Goal: Information Seeking & Learning: Learn about a topic

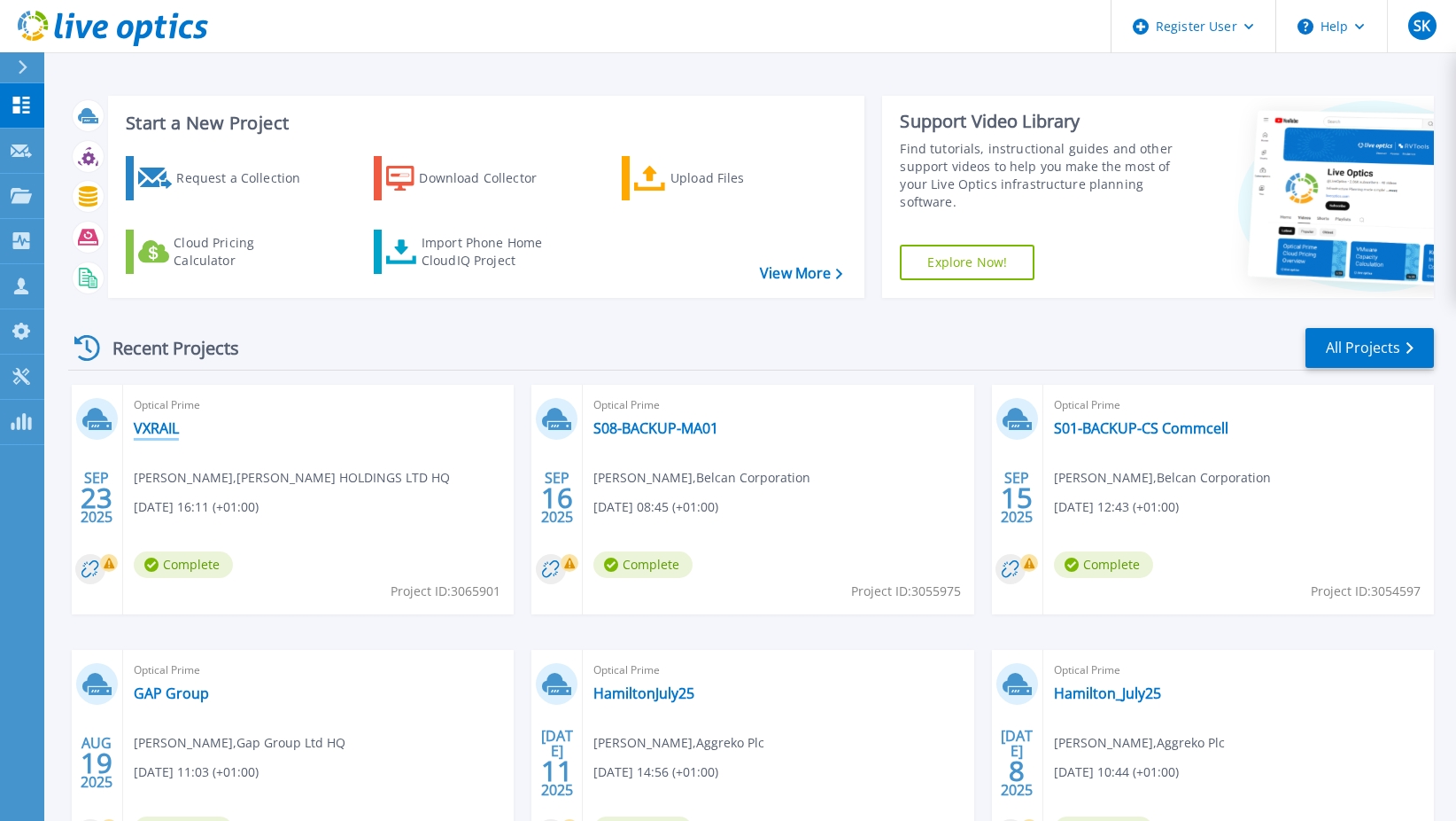
click at [149, 433] on link "VXRAIL" at bounding box center [156, 427] width 46 height 18
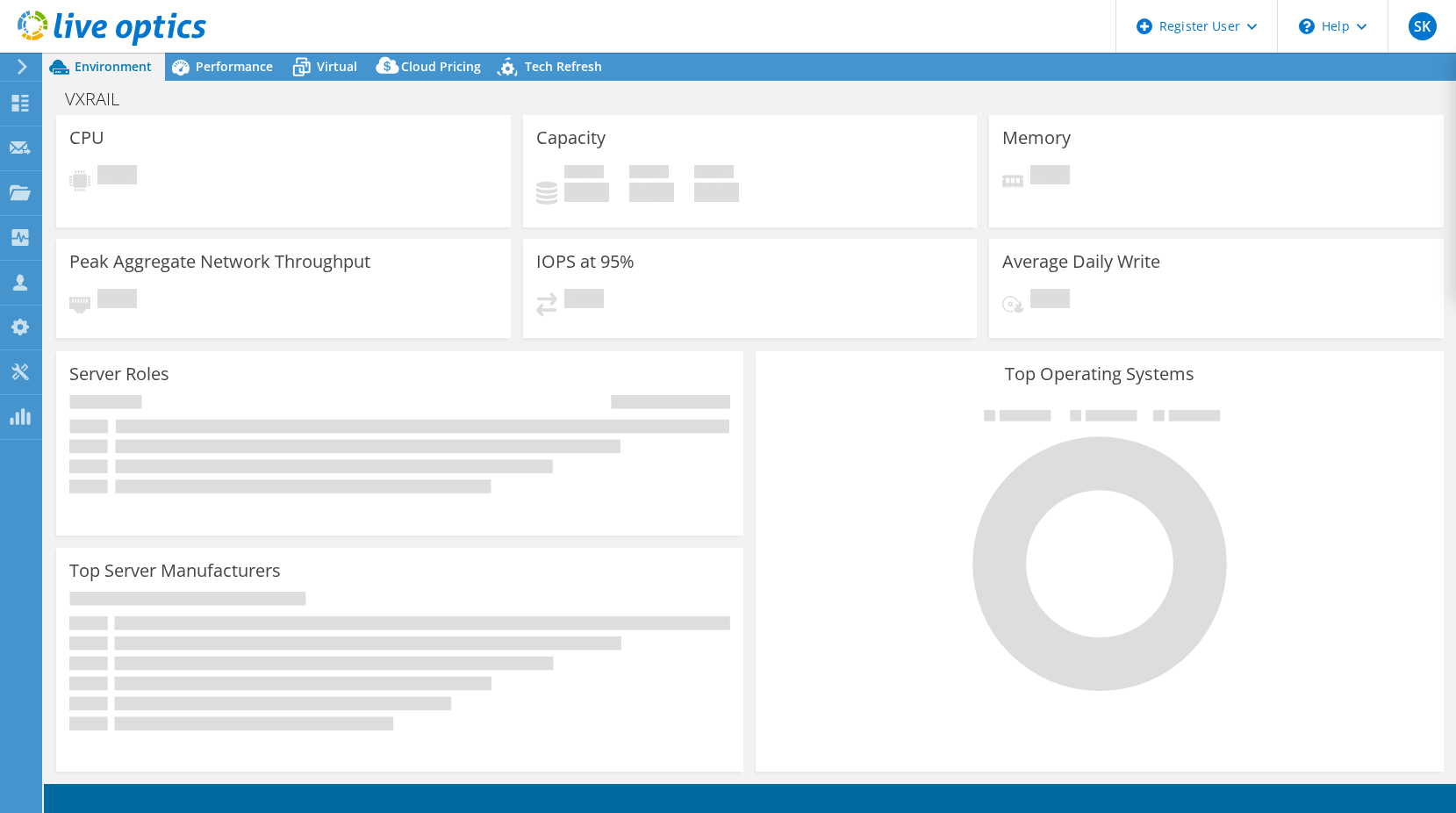
select select "USD"
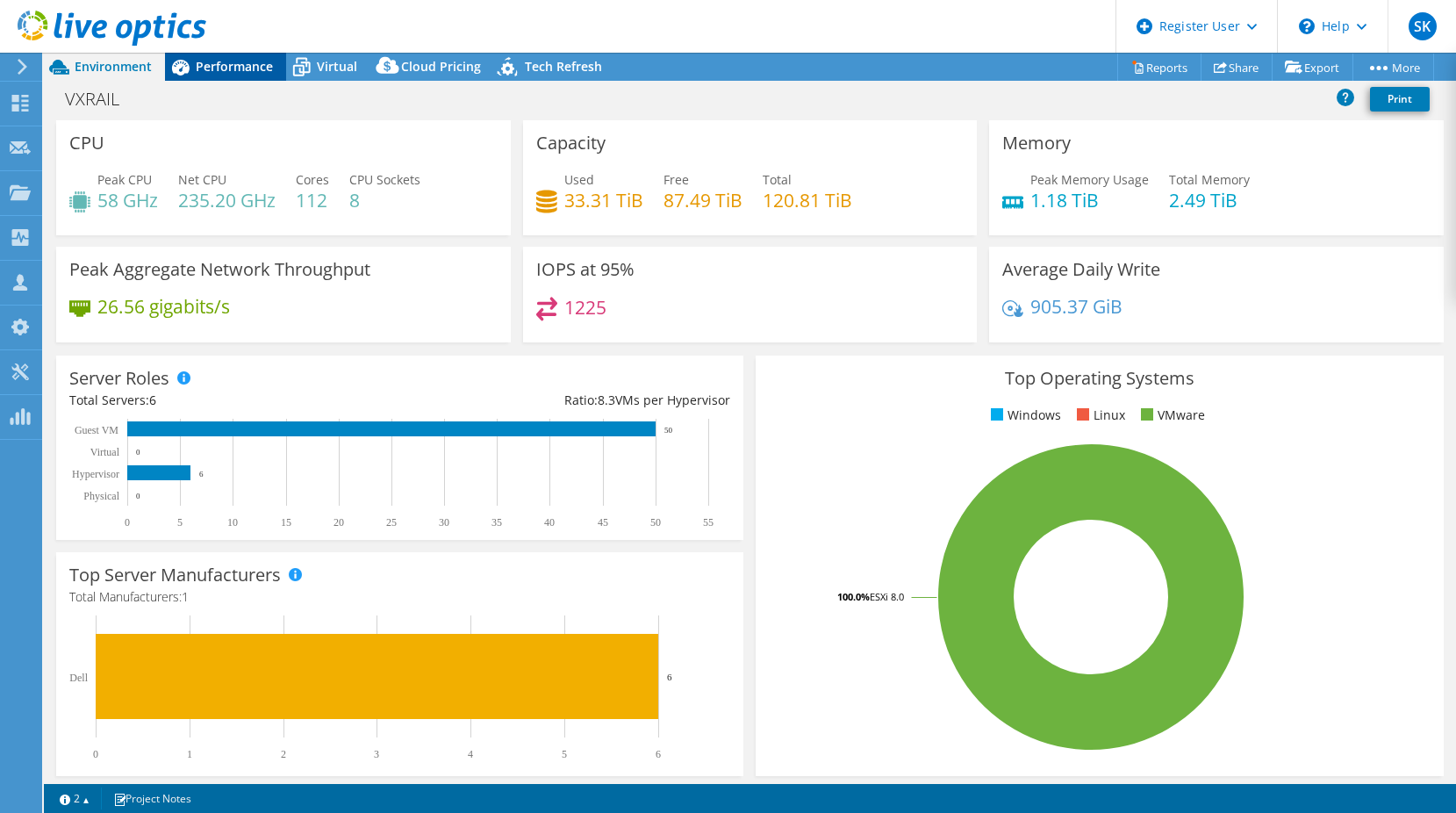
click at [254, 74] on span "Performance" at bounding box center [234, 66] width 77 height 17
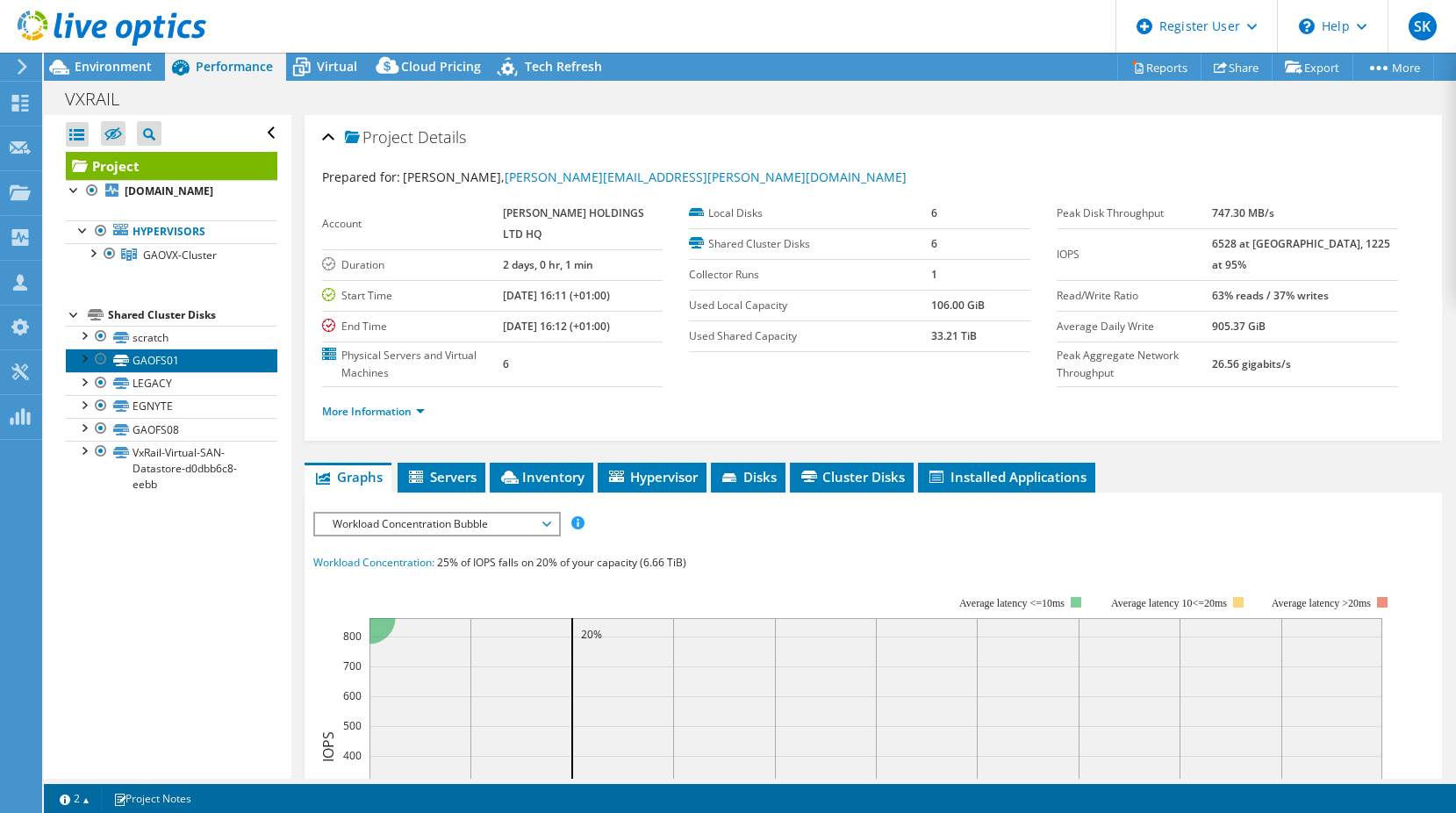
click at [174, 357] on link "GAOFS01" at bounding box center [170, 359] width 211 height 23
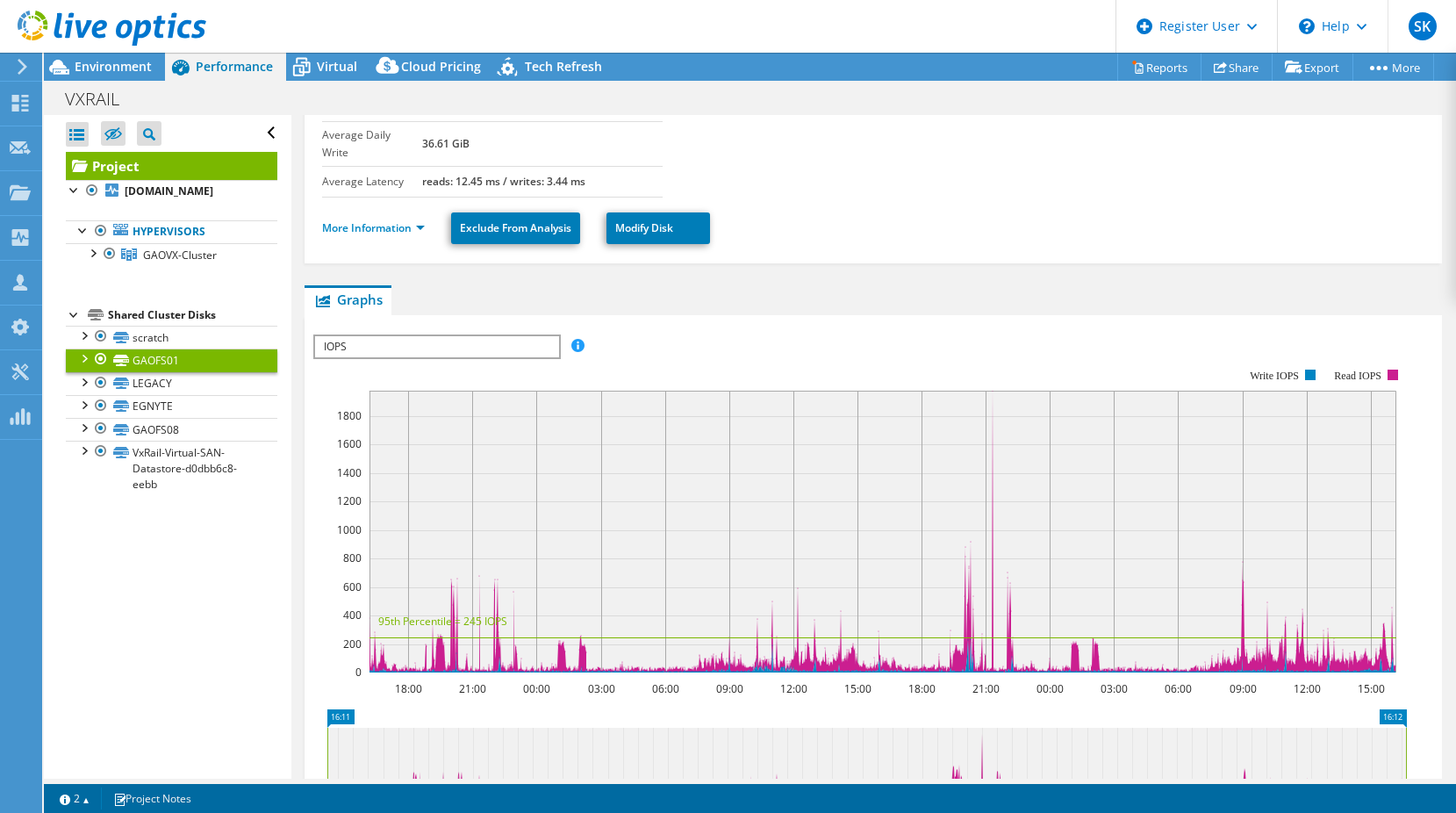
scroll to position [111, 0]
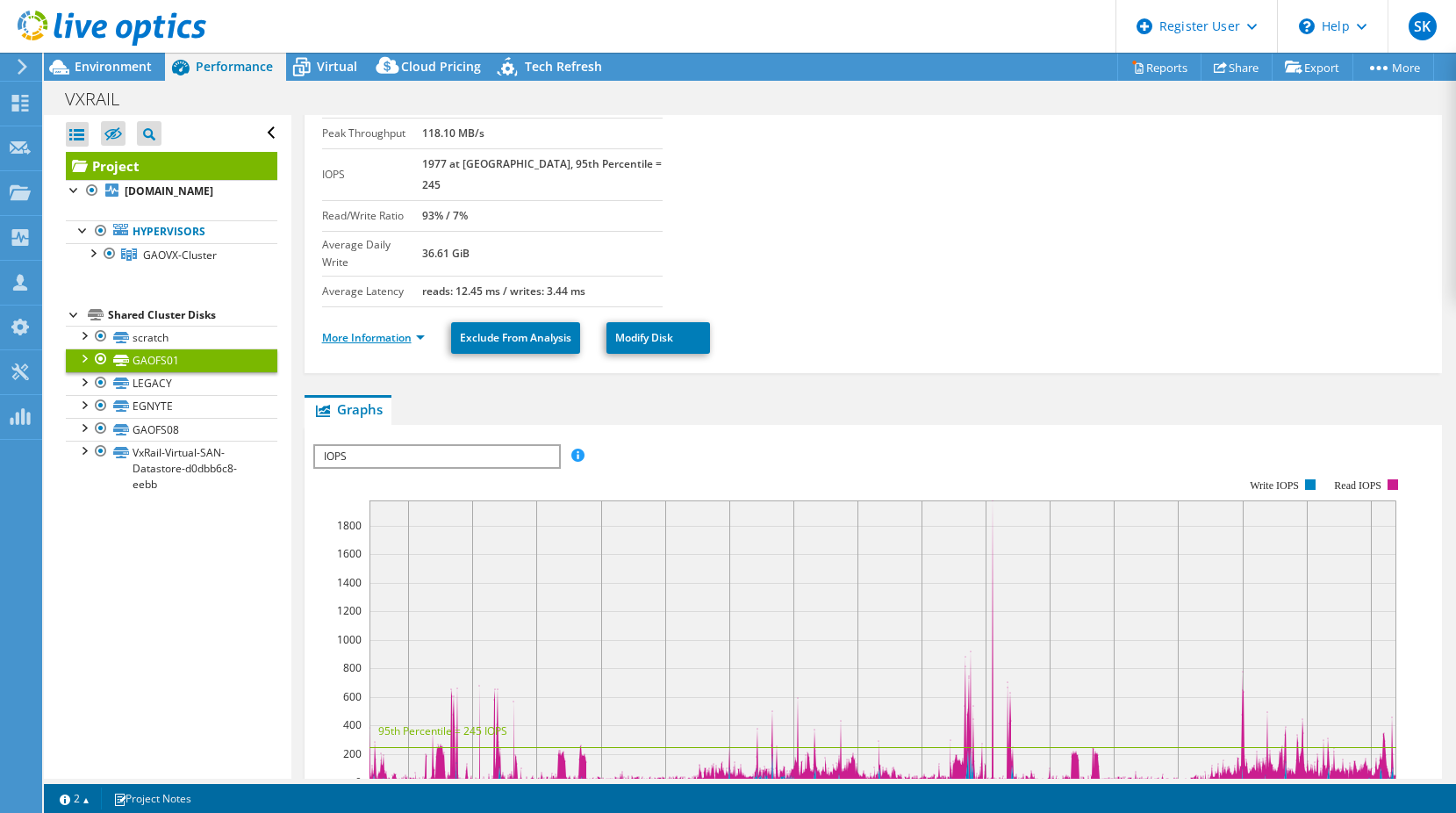
click at [413, 330] on link "More Information" at bounding box center [372, 337] width 102 height 15
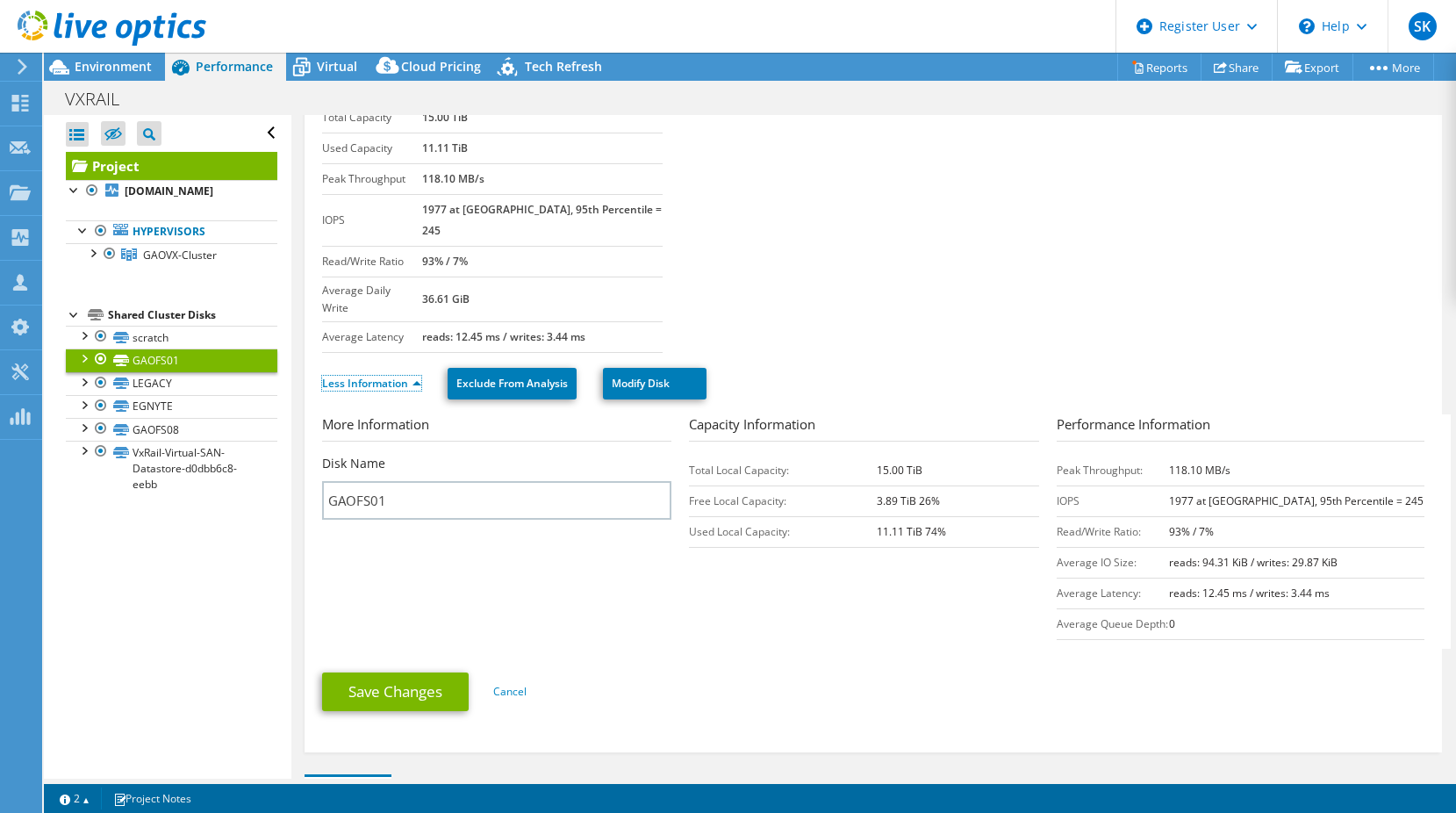
scroll to position [23, 0]
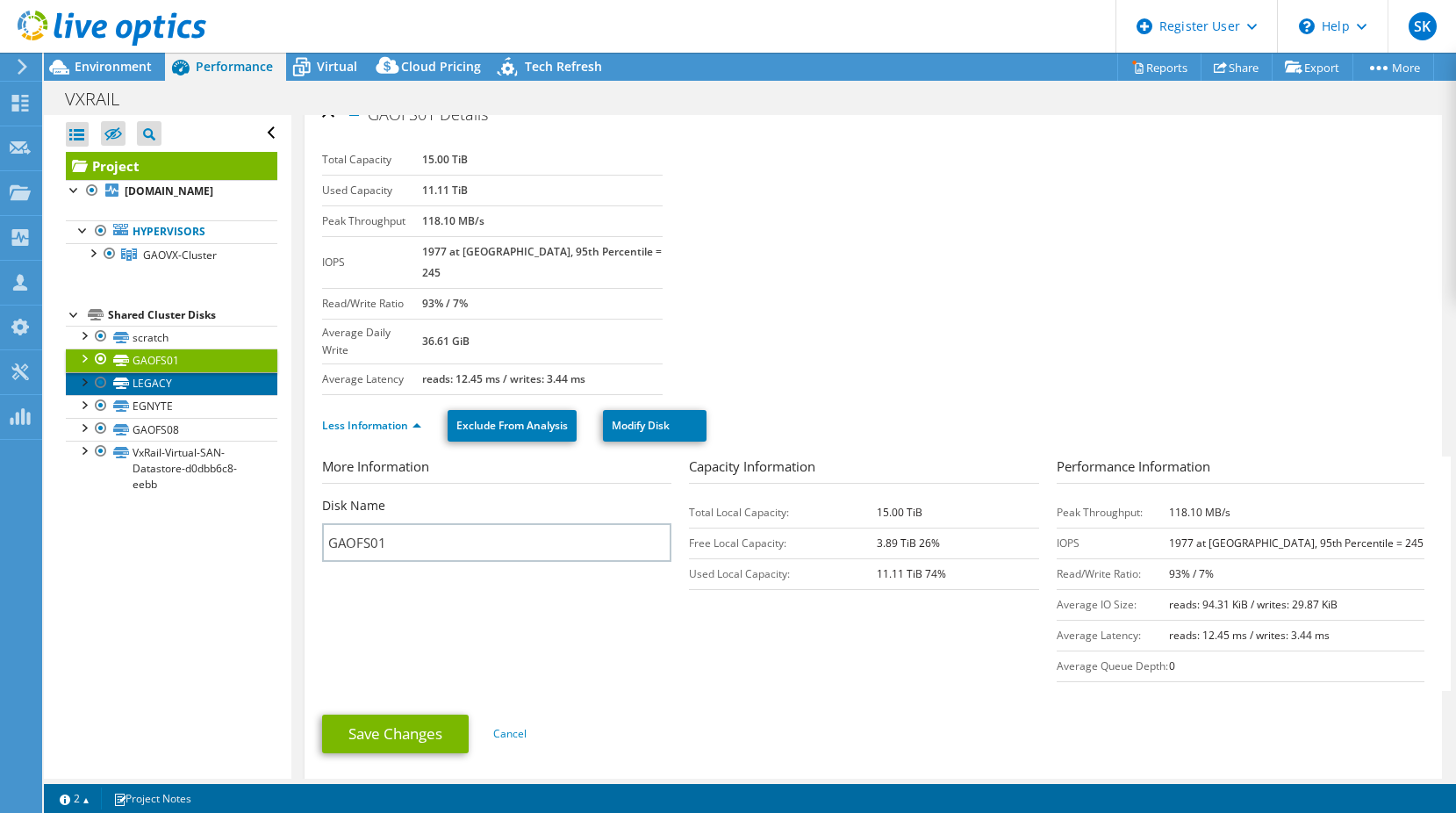
click at [176, 382] on link "LEGACY" at bounding box center [170, 383] width 211 height 23
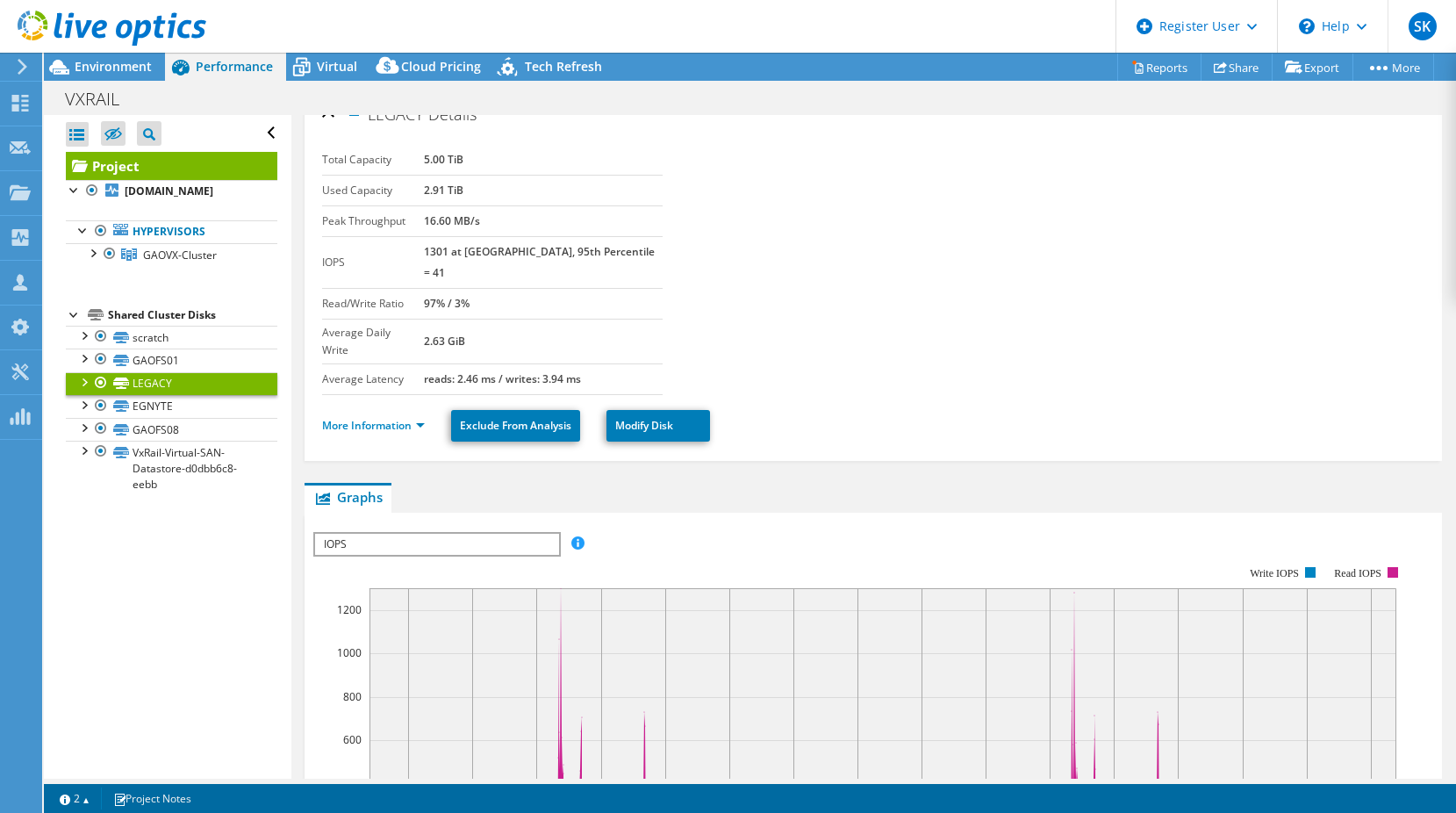
click at [76, 385] on div at bounding box center [83, 381] width 18 height 18
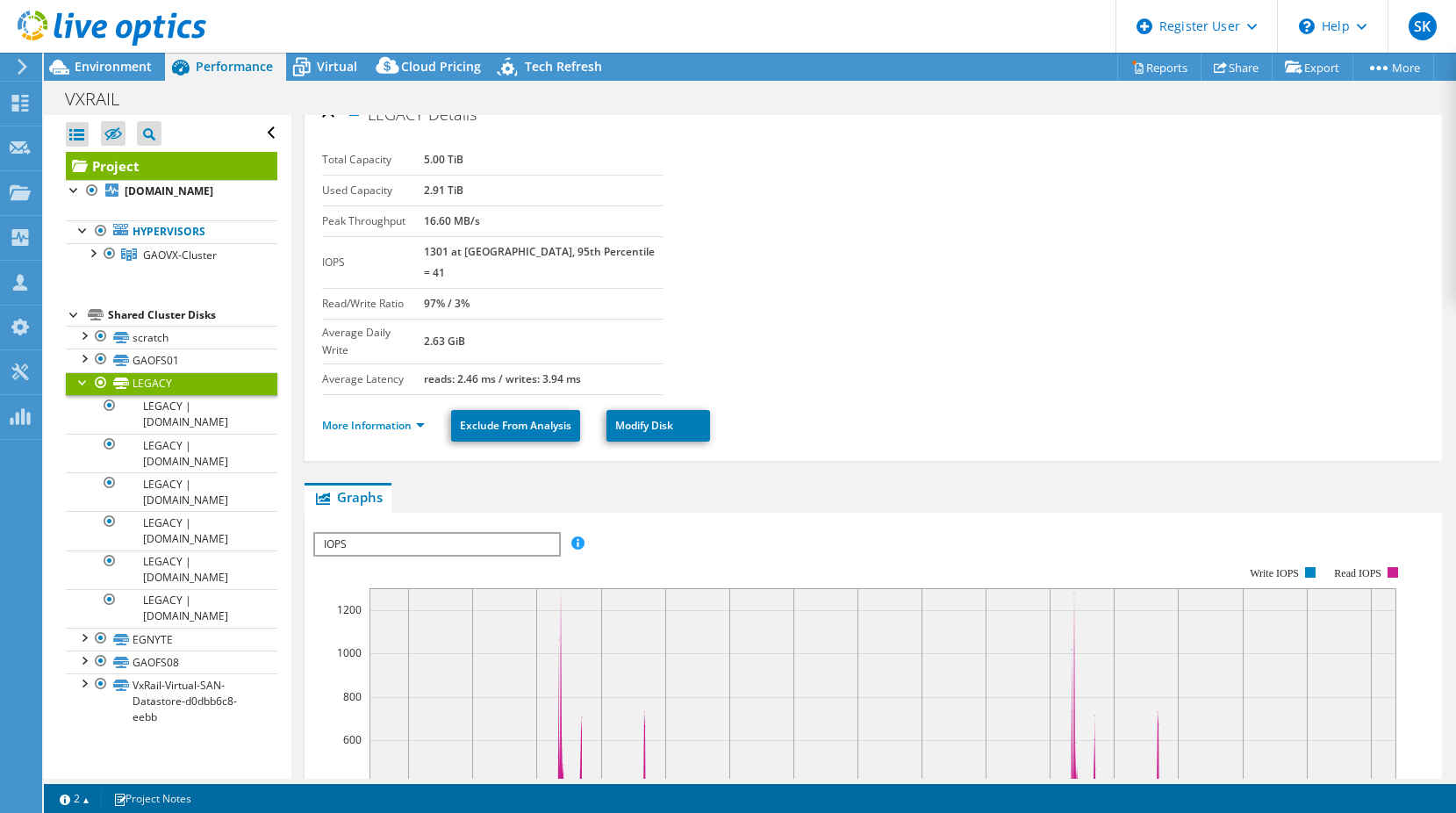
click at [76, 385] on div at bounding box center [83, 381] width 18 height 18
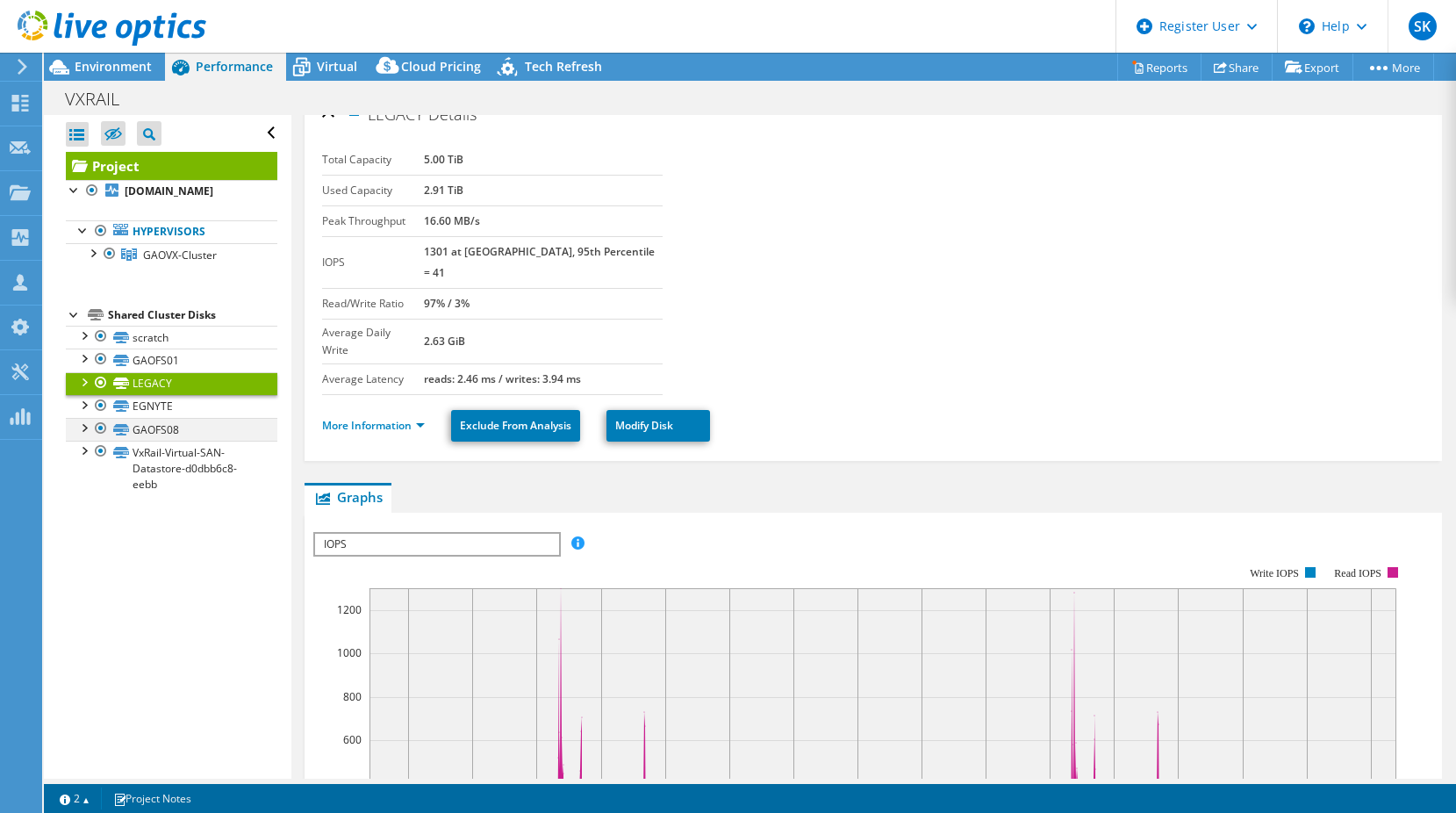
click at [84, 427] on div at bounding box center [83, 426] width 18 height 18
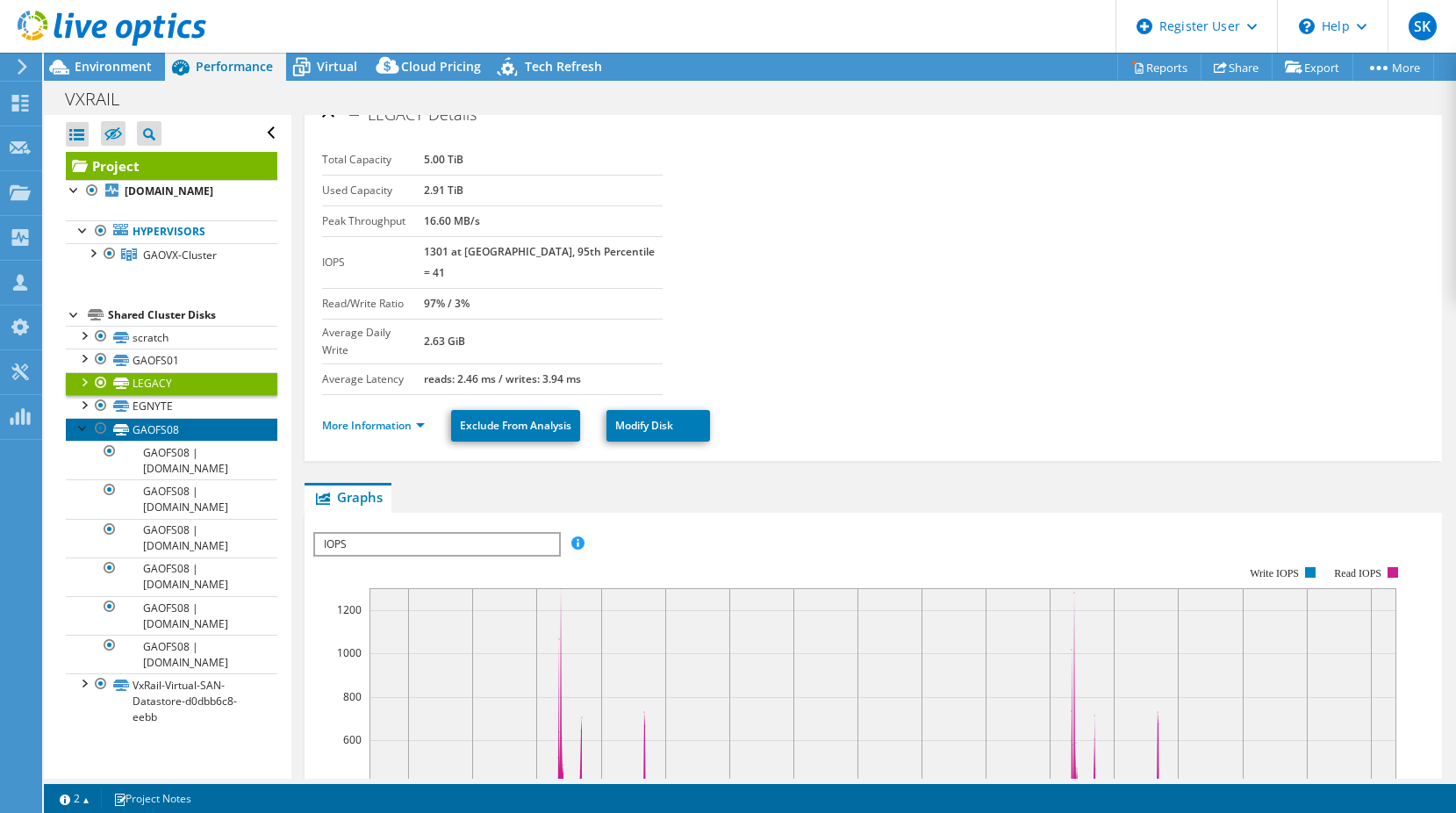
click at [142, 432] on link "GAOFS08" at bounding box center [170, 429] width 211 height 23
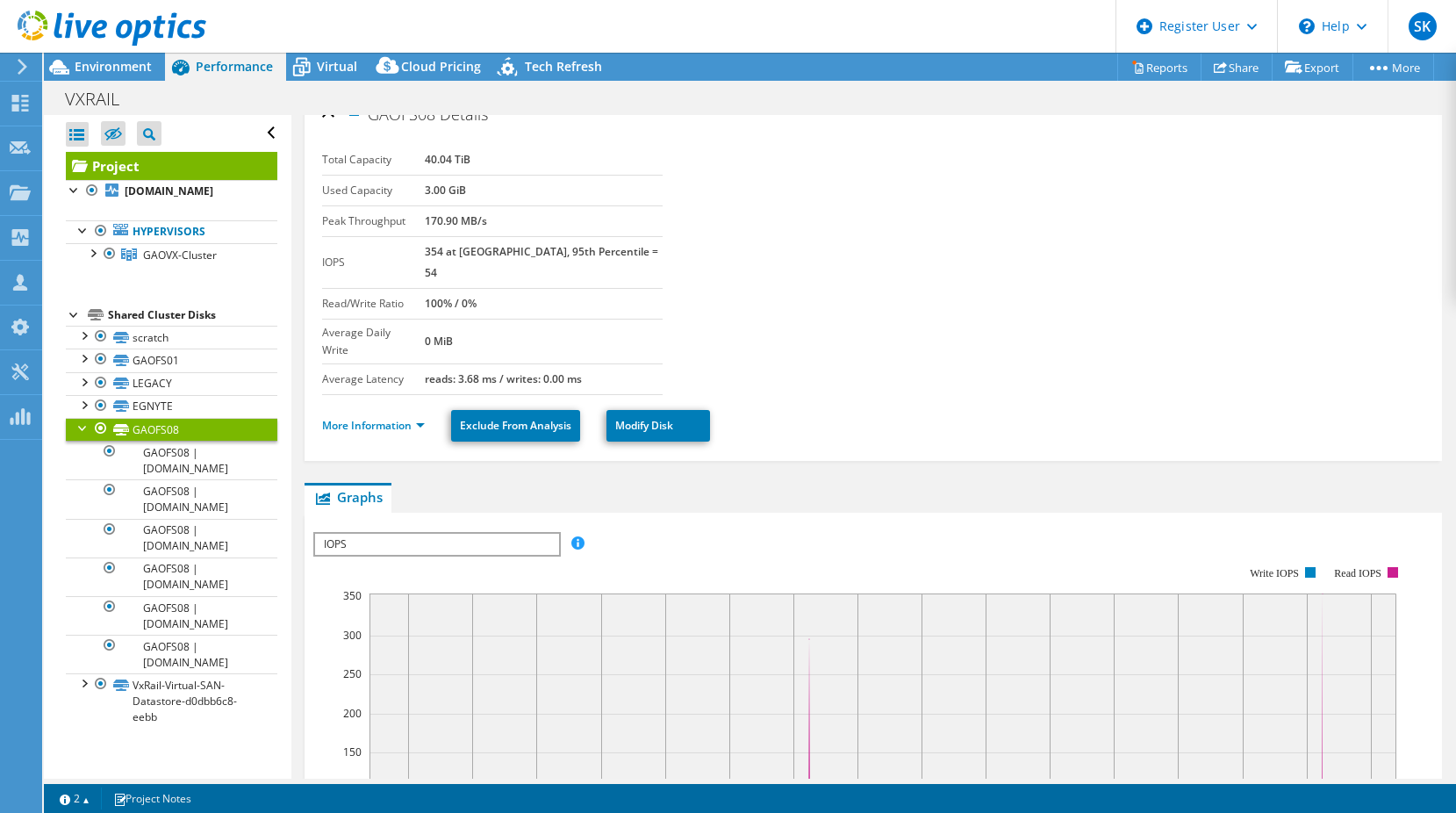
scroll to position [0, 0]
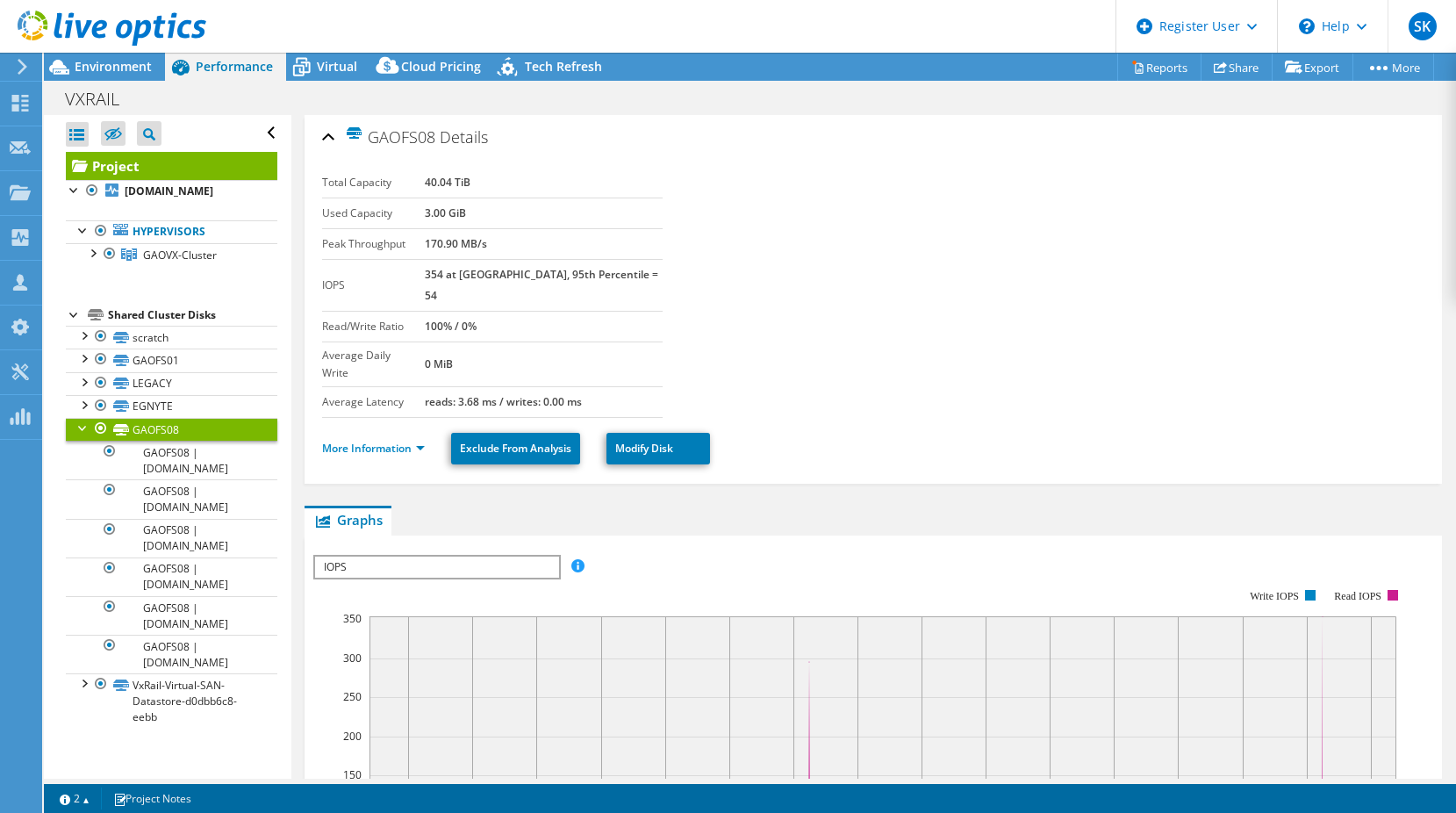
click at [452, 185] on b "40.04 TiB" at bounding box center [448, 182] width 46 height 15
click at [452, 184] on b "40.04 TiB" at bounding box center [448, 182] width 46 height 15
drag, startPoint x: 452, startPoint y: 184, endPoint x: 465, endPoint y: 194, distance: 16.4
click at [426, 194] on td "Total Capacity" at bounding box center [373, 183] width 103 height 30
click at [470, 187] on b "40.04 TiB" at bounding box center [448, 182] width 46 height 15
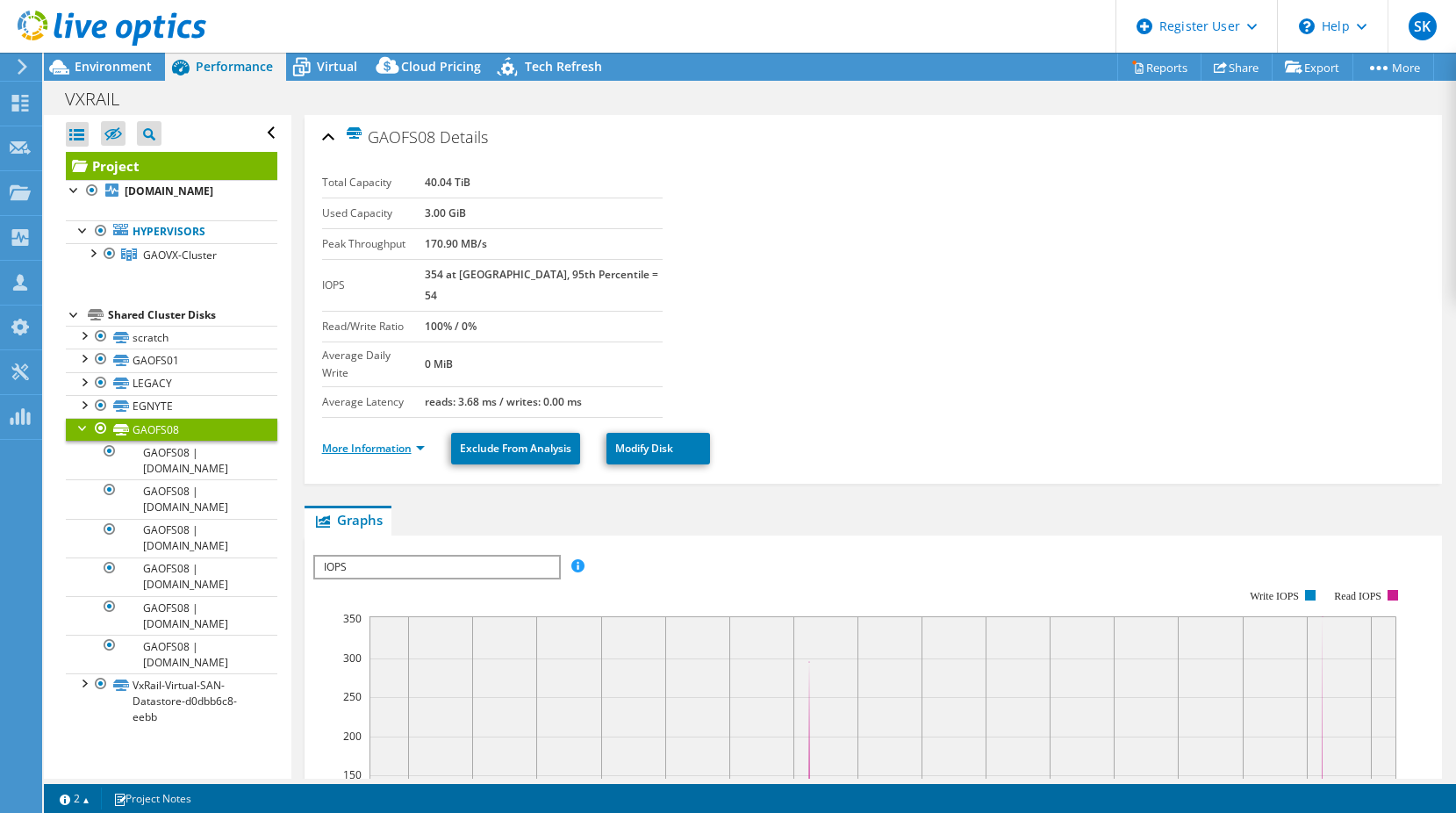
click at [420, 441] on link "More Information" at bounding box center [372, 448] width 102 height 15
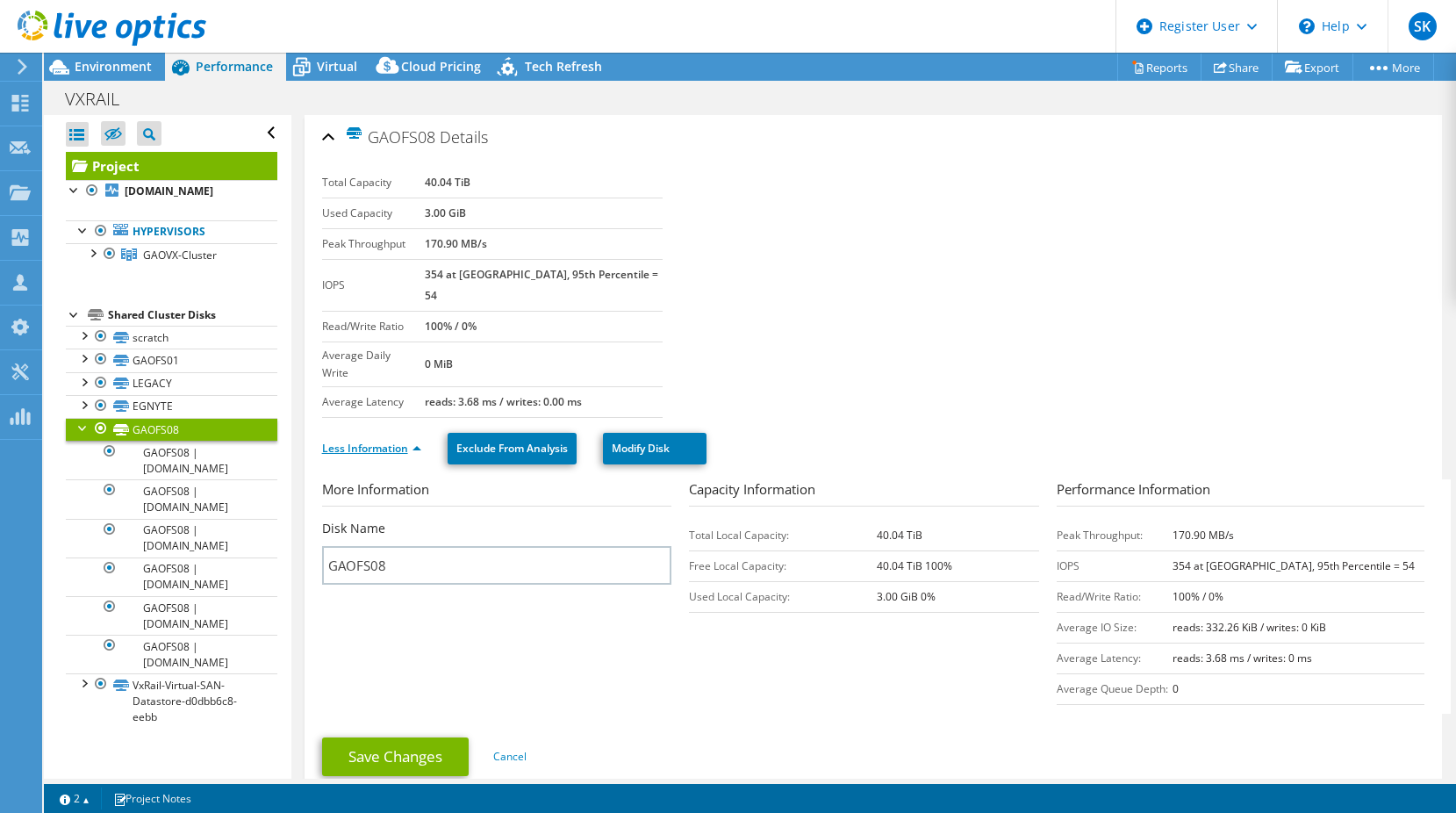
click at [412, 441] on link "Less Information" at bounding box center [371, 448] width 100 height 15
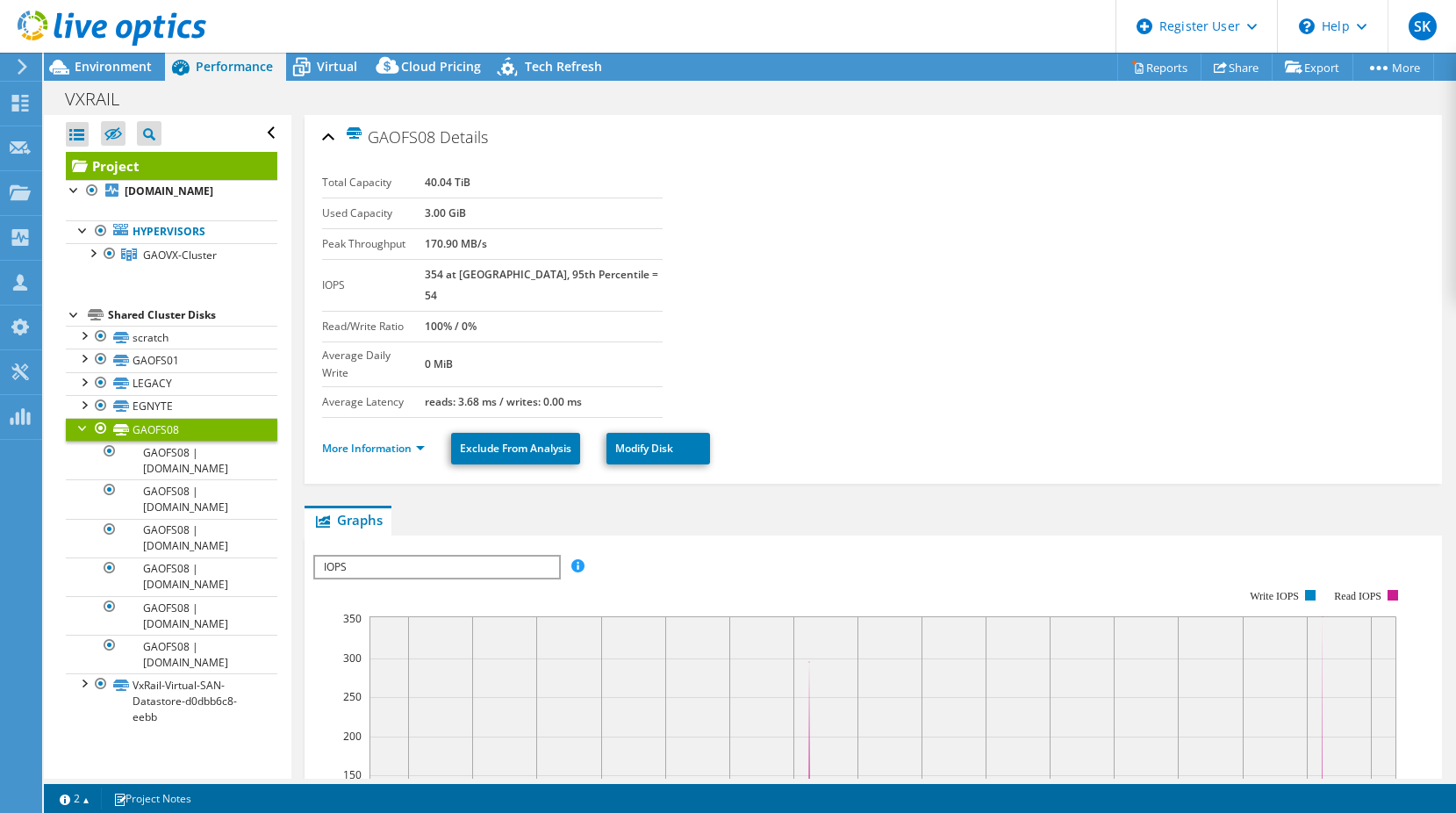
click at [82, 429] on div at bounding box center [83, 426] width 18 height 18
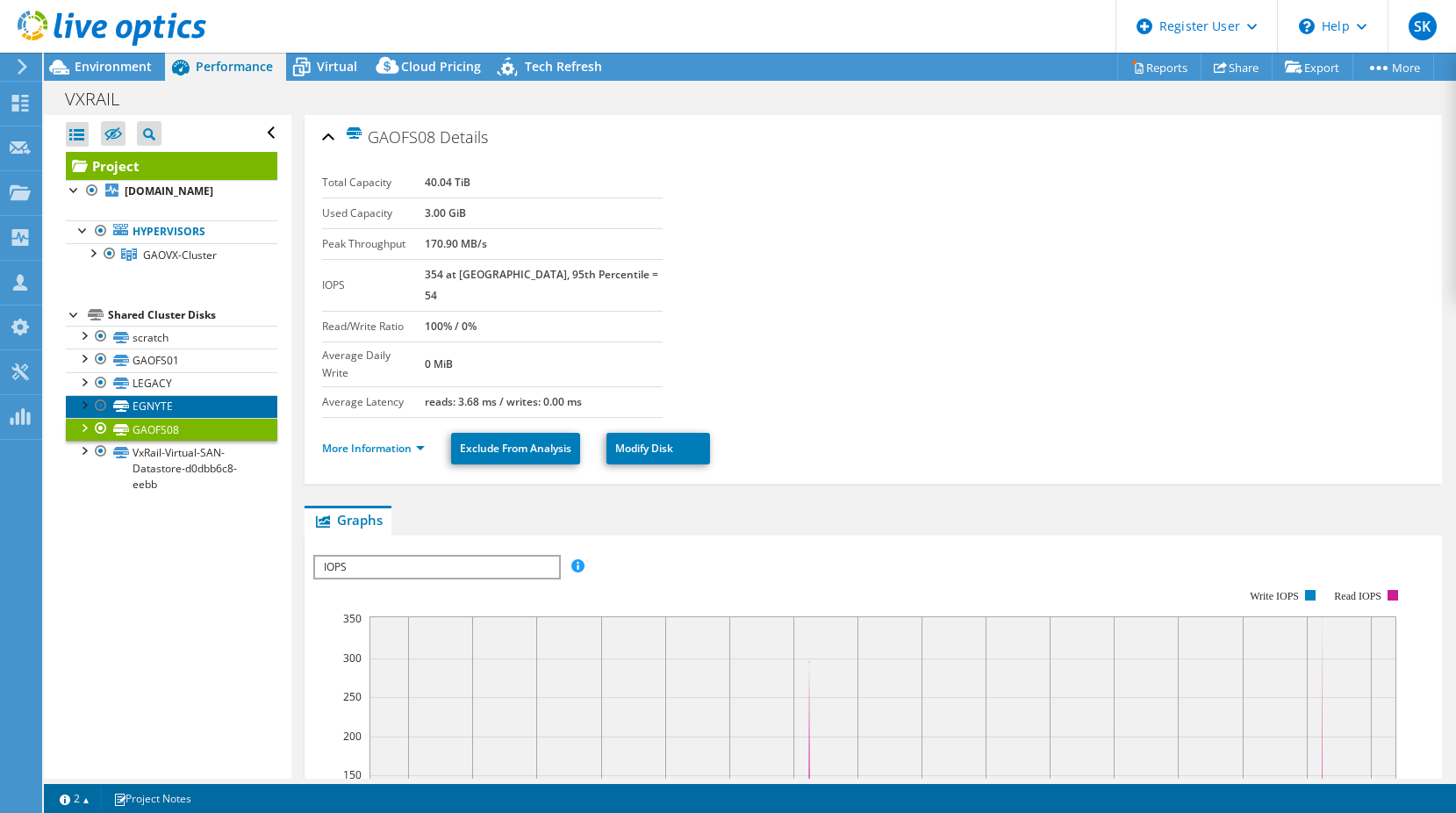
click at [147, 407] on link "EGNYTE" at bounding box center [170, 406] width 211 height 23
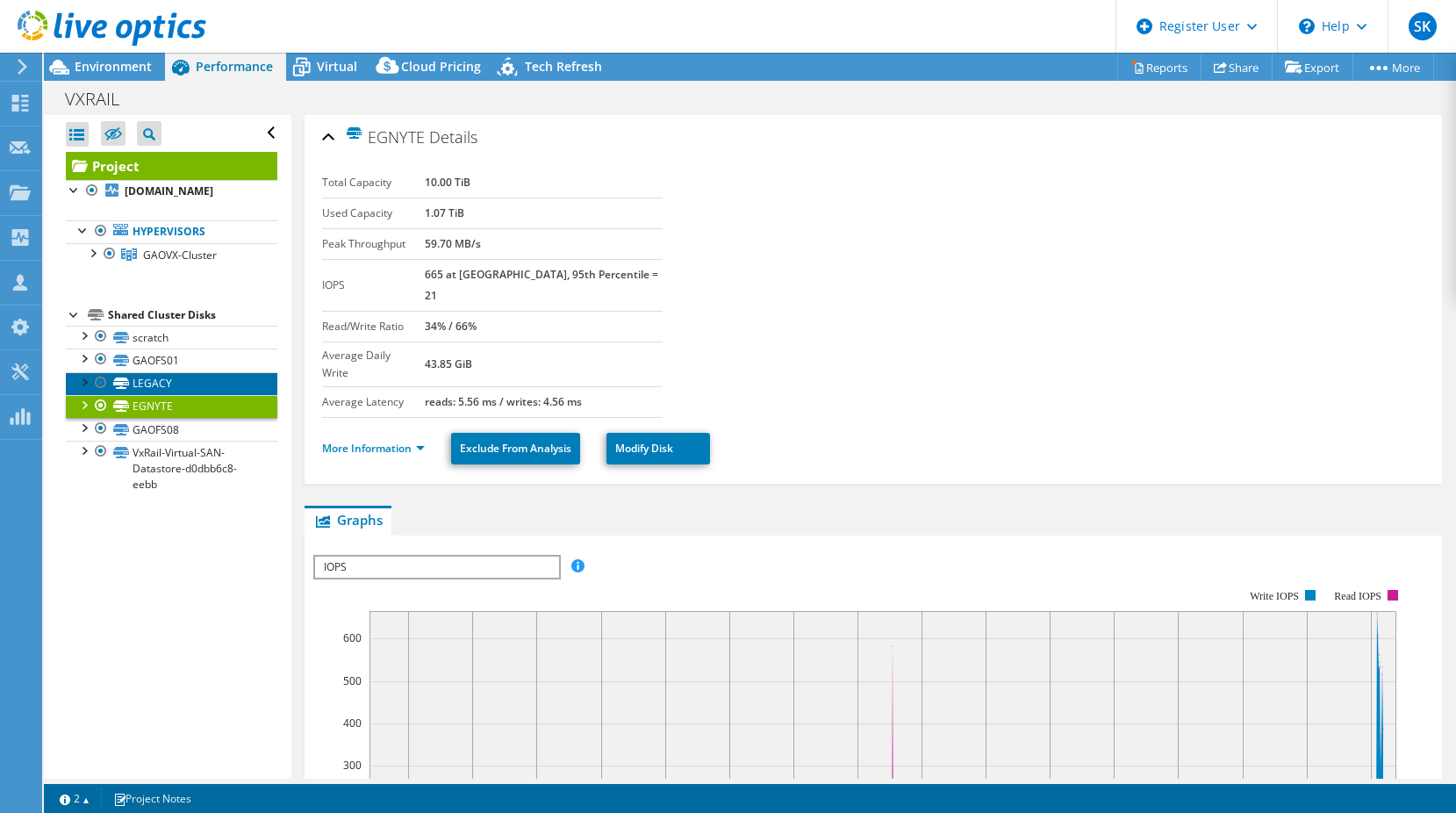
click at [160, 387] on link "LEGACY" at bounding box center [170, 383] width 211 height 23
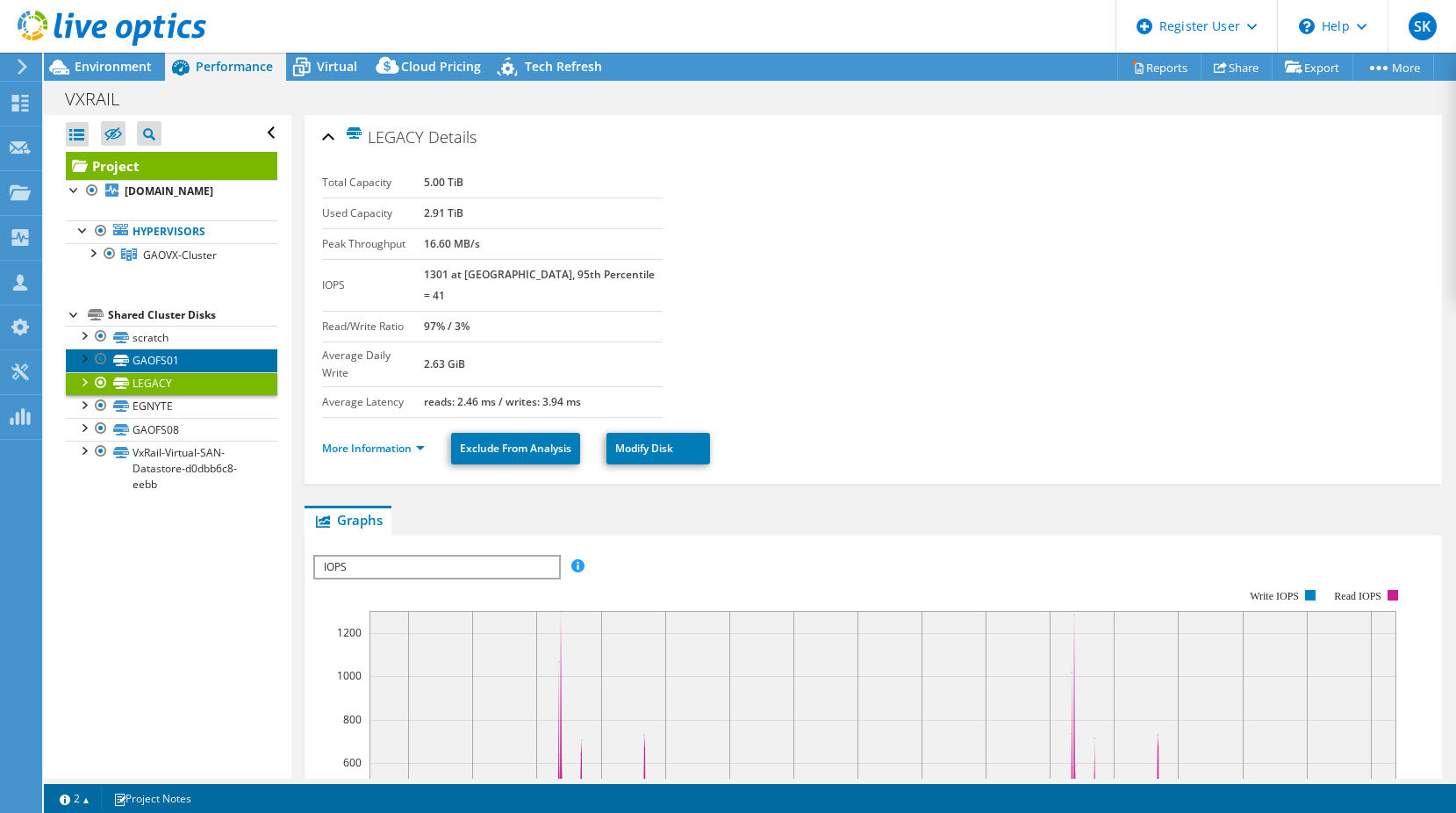
click at [156, 356] on link "GAOFS01" at bounding box center [170, 359] width 211 height 23
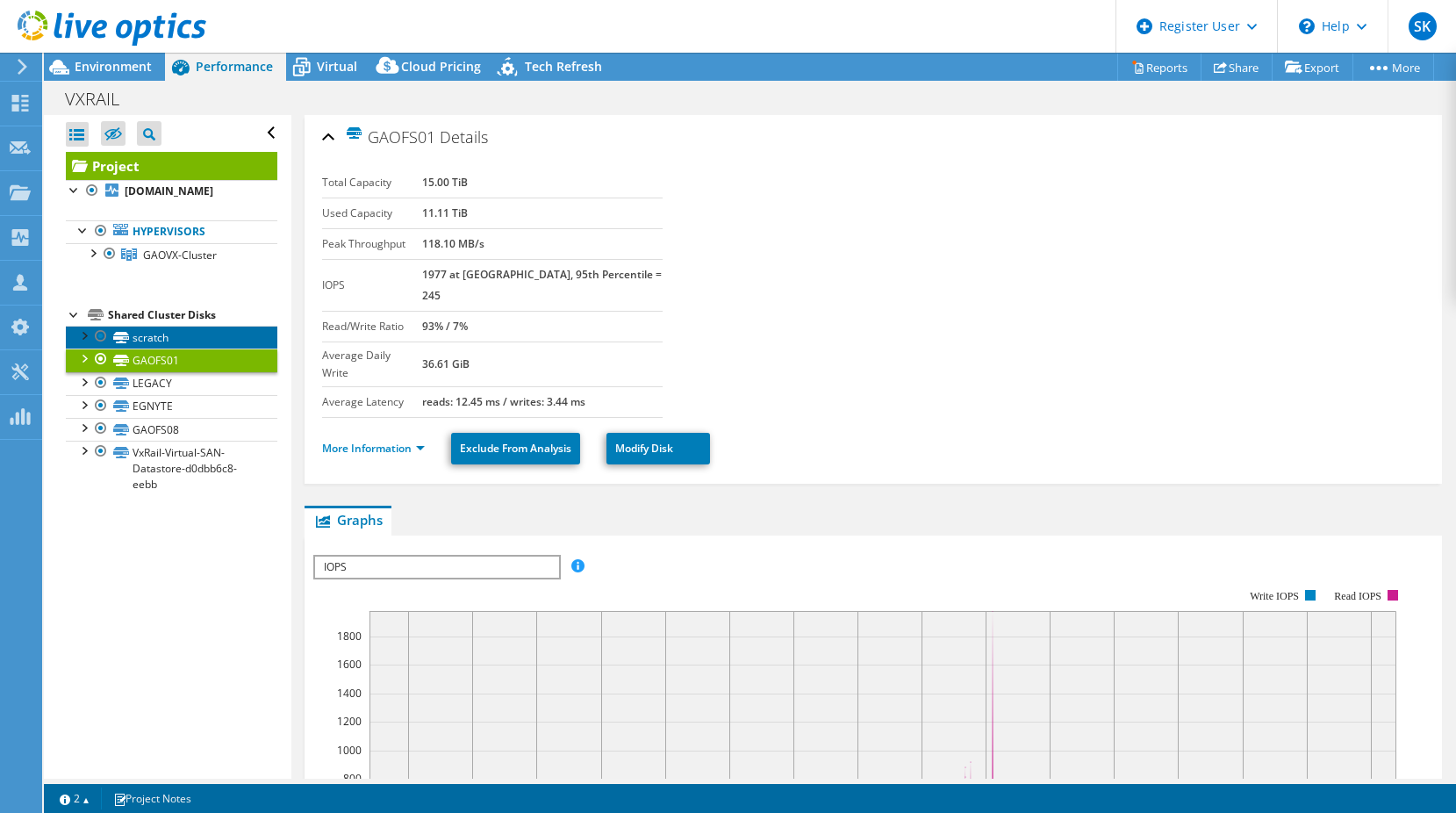
click at [185, 339] on link "scratch" at bounding box center [170, 336] width 211 height 23
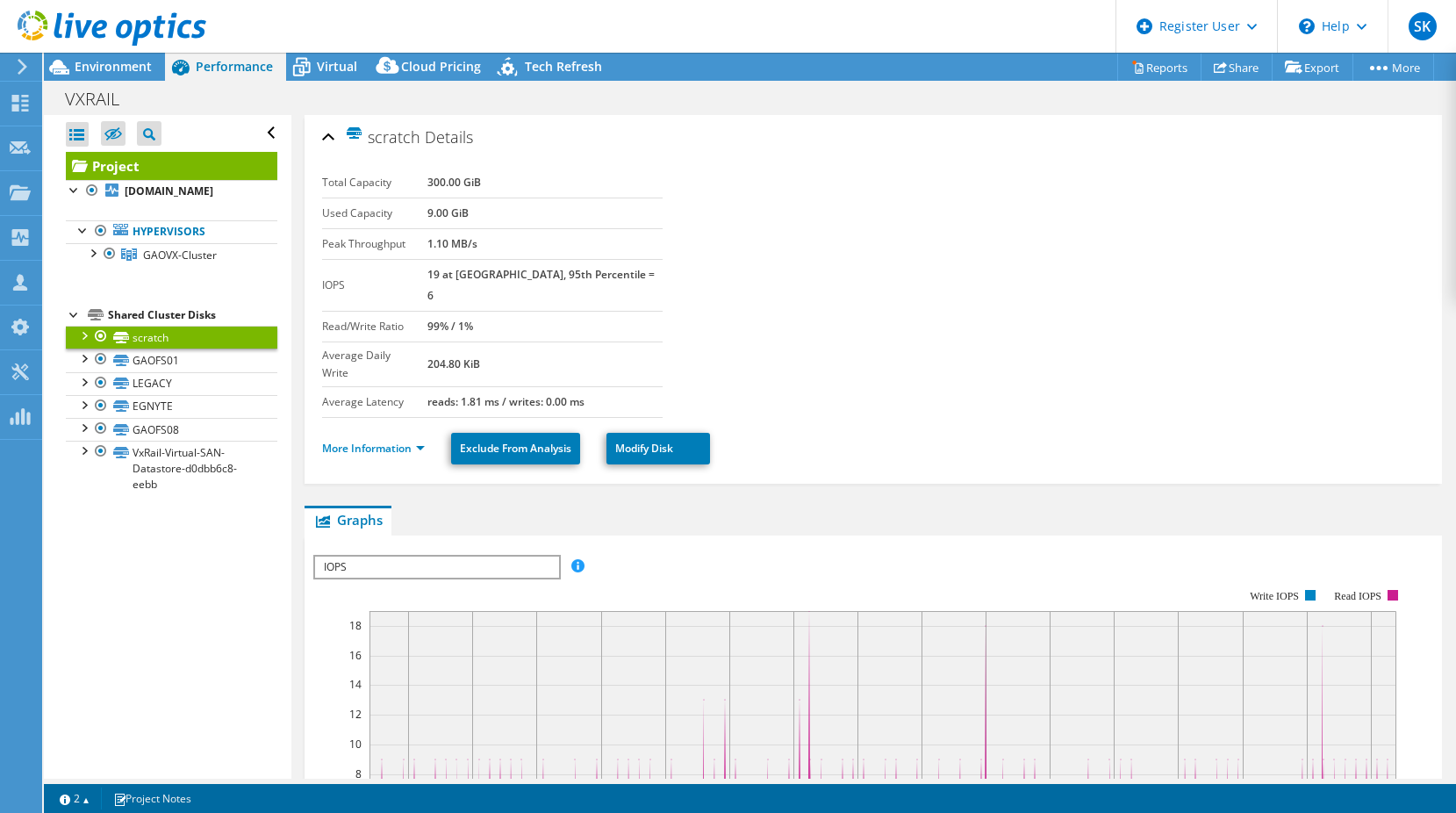
click at [86, 335] on div at bounding box center [83, 334] width 18 height 18
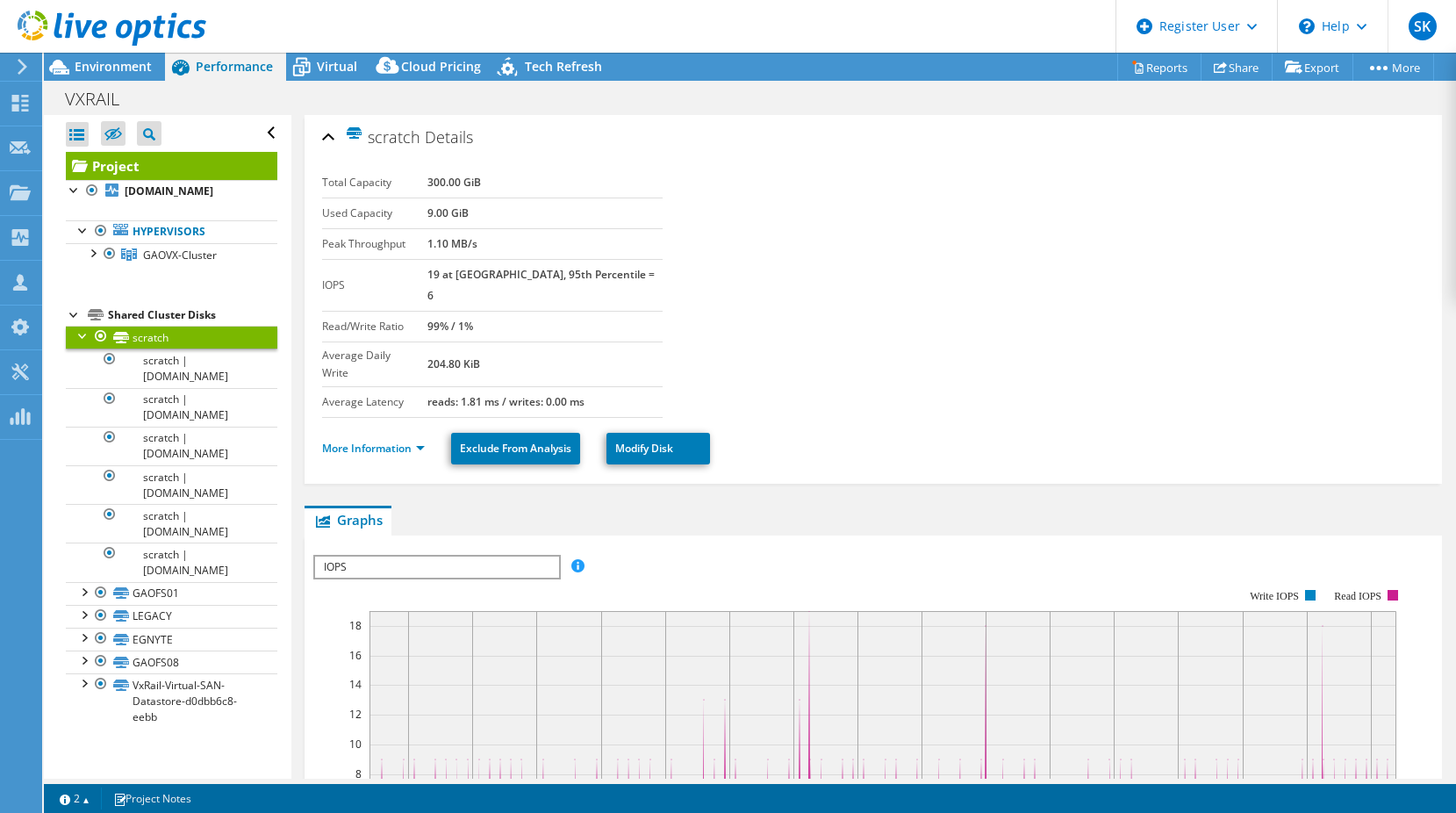
click at [86, 335] on div at bounding box center [83, 334] width 18 height 18
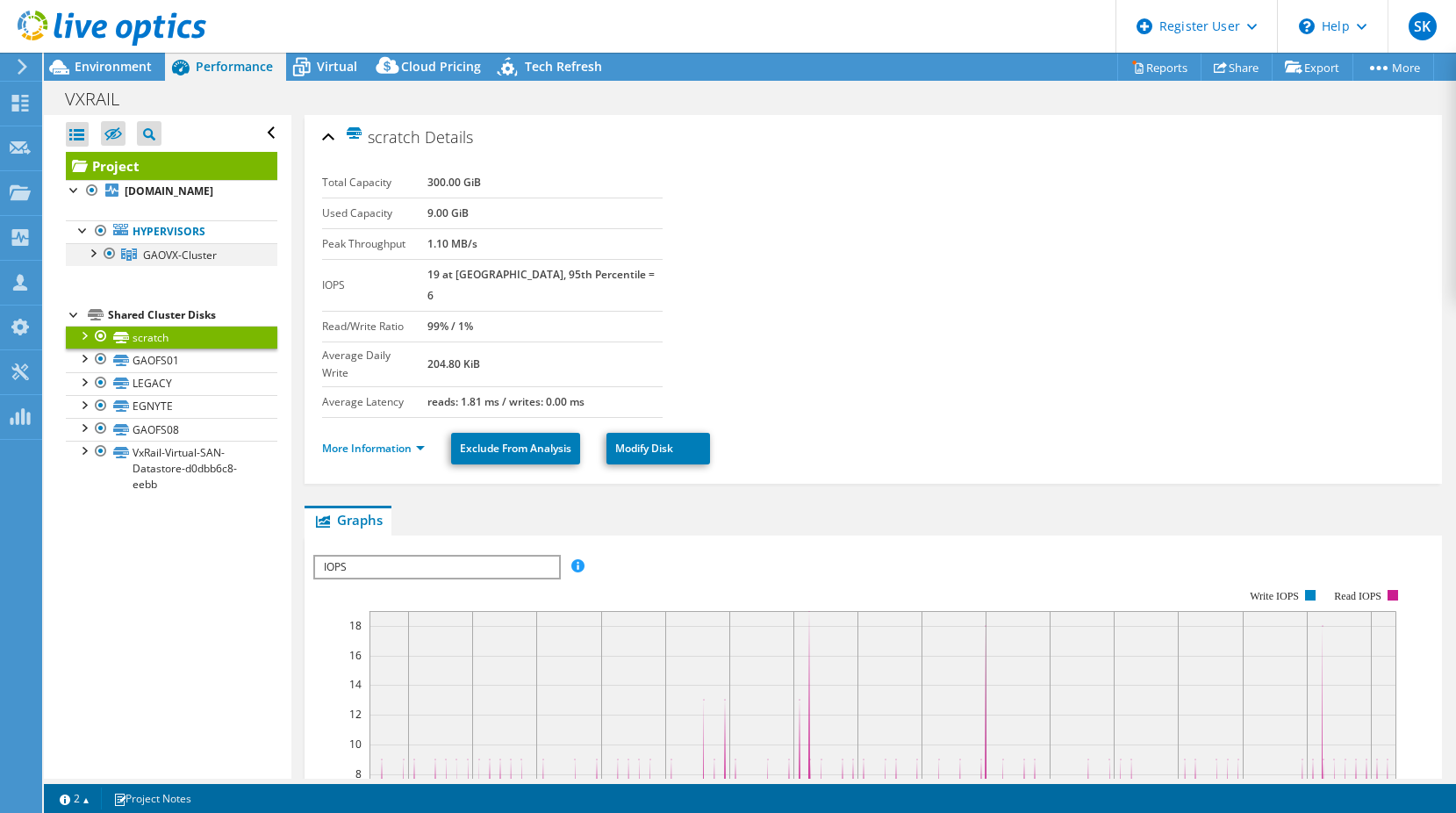
click at [97, 254] on div at bounding box center [91, 252] width 18 height 18
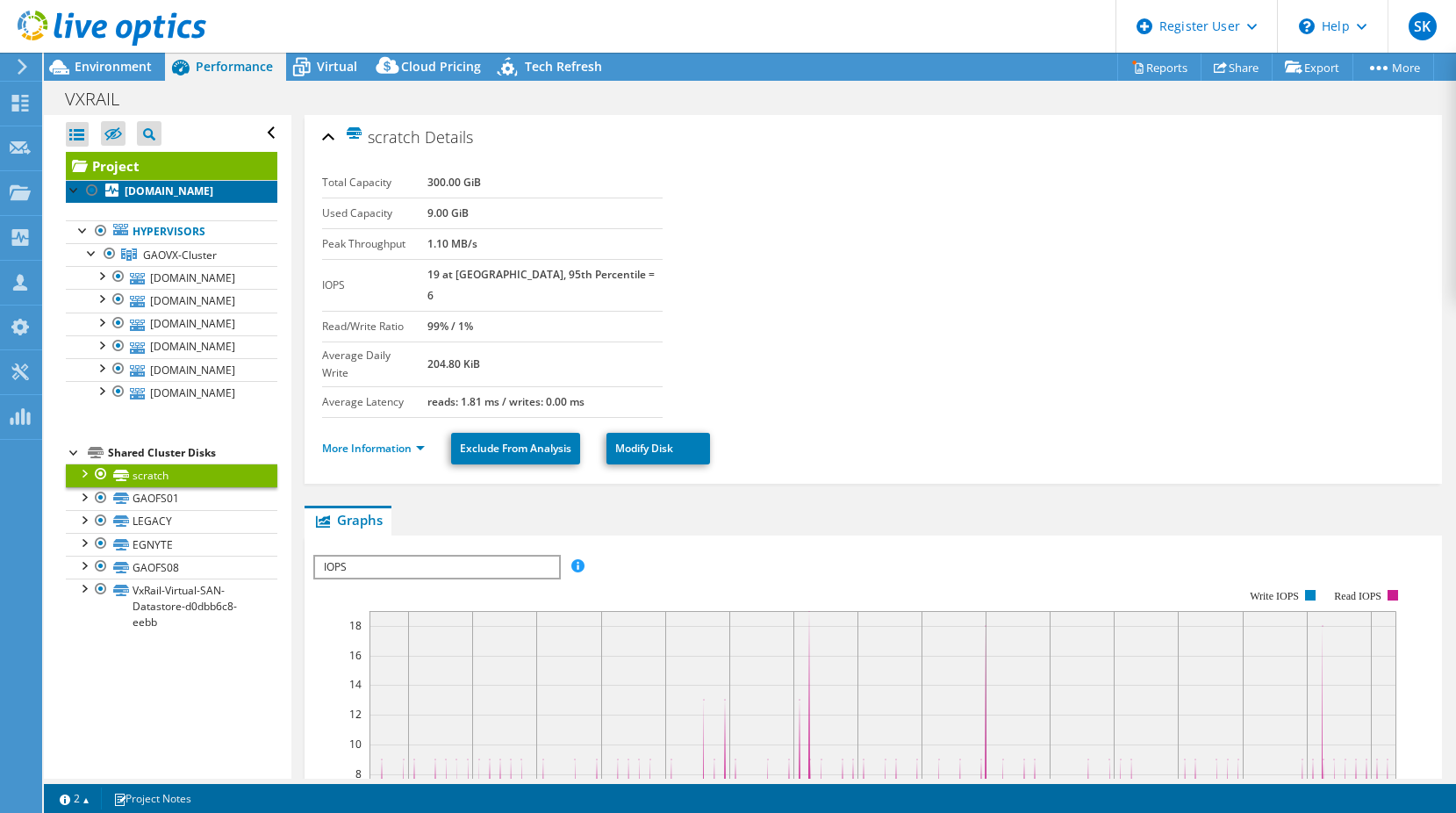
click at [158, 194] on b "[DOMAIN_NAME]" at bounding box center [169, 191] width 88 height 15
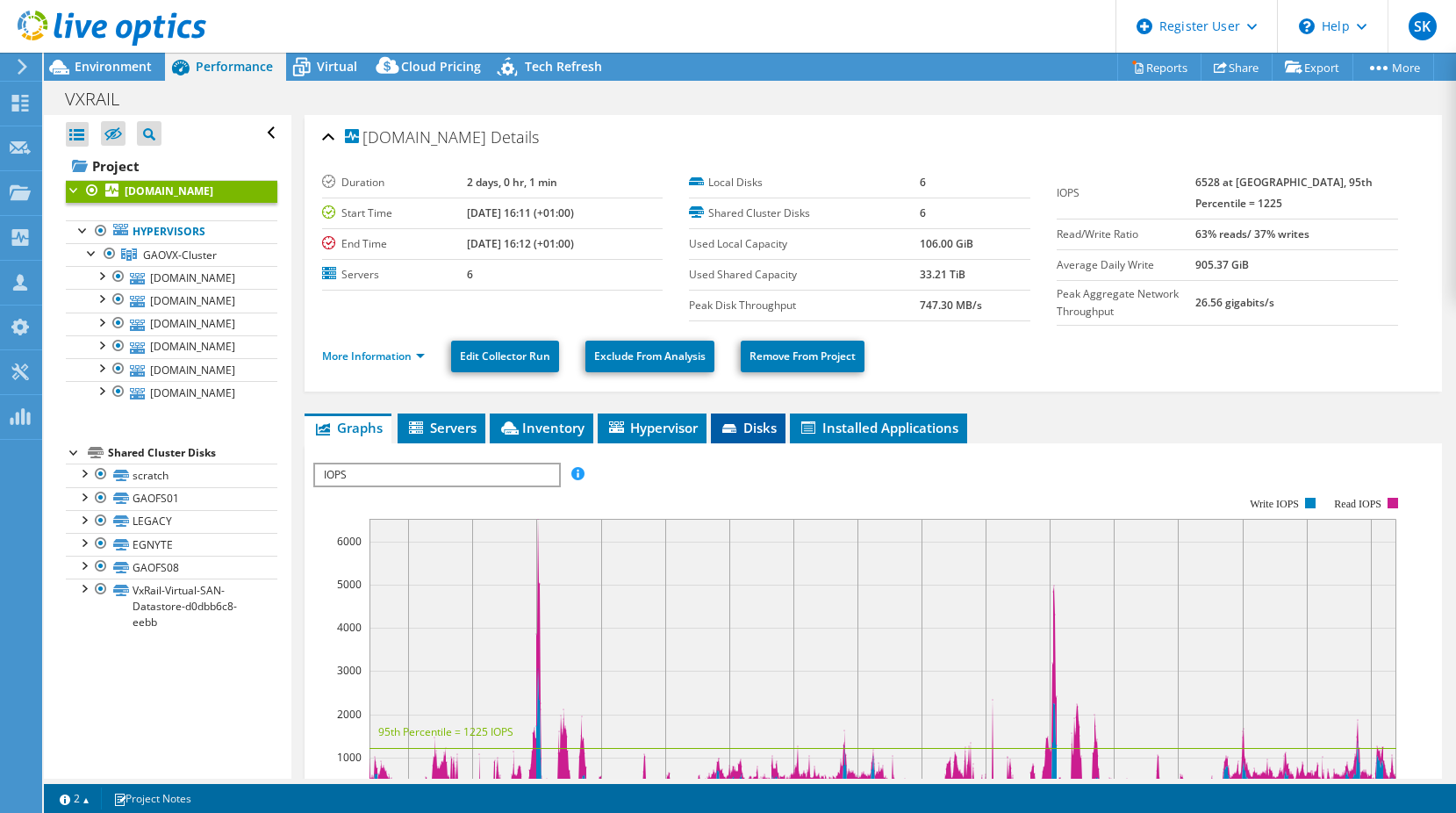
click at [769, 435] on span "Disks" at bounding box center [748, 427] width 57 height 18
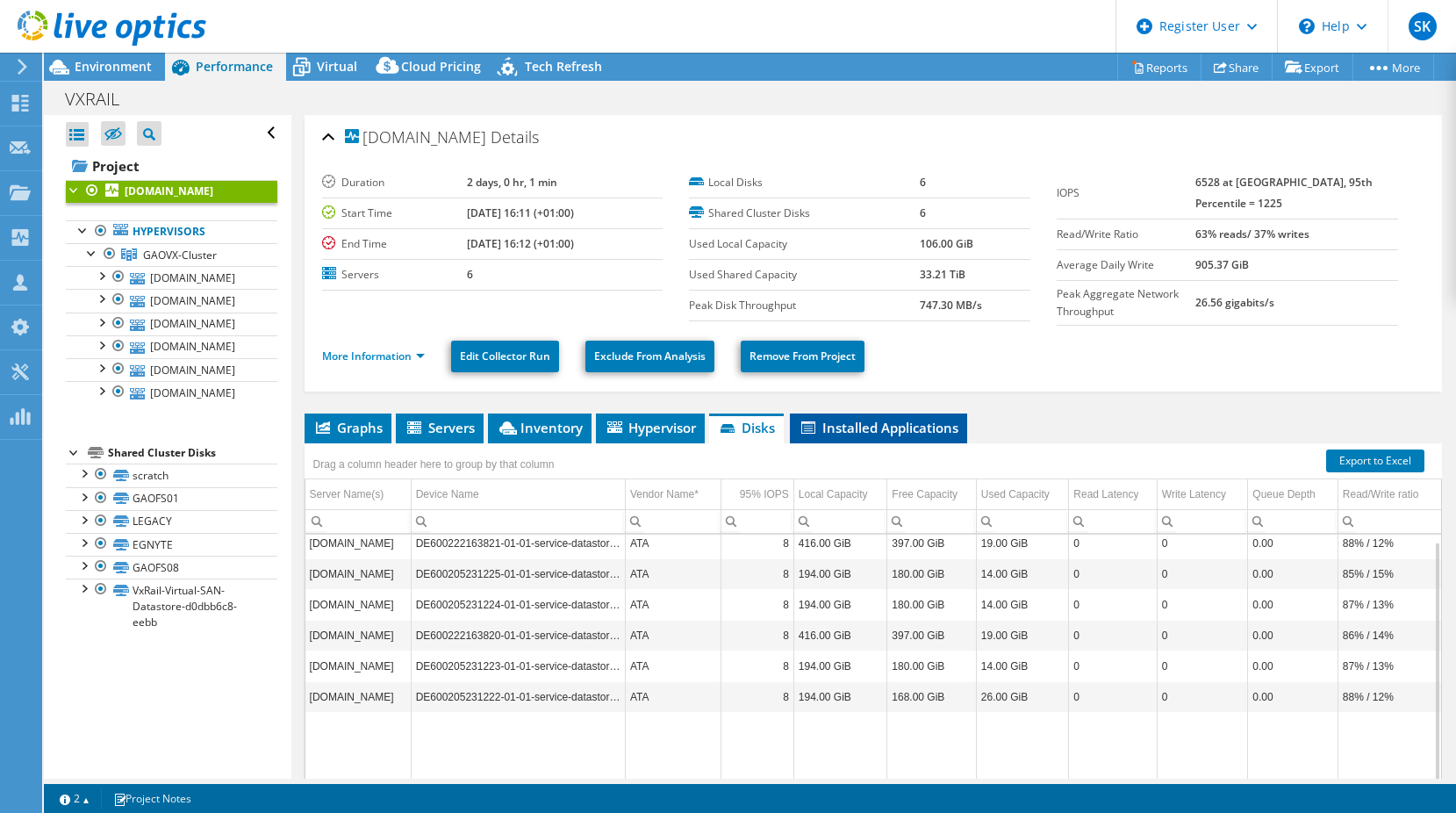
click at [900, 426] on span "Installed Applications" at bounding box center [877, 427] width 159 height 18
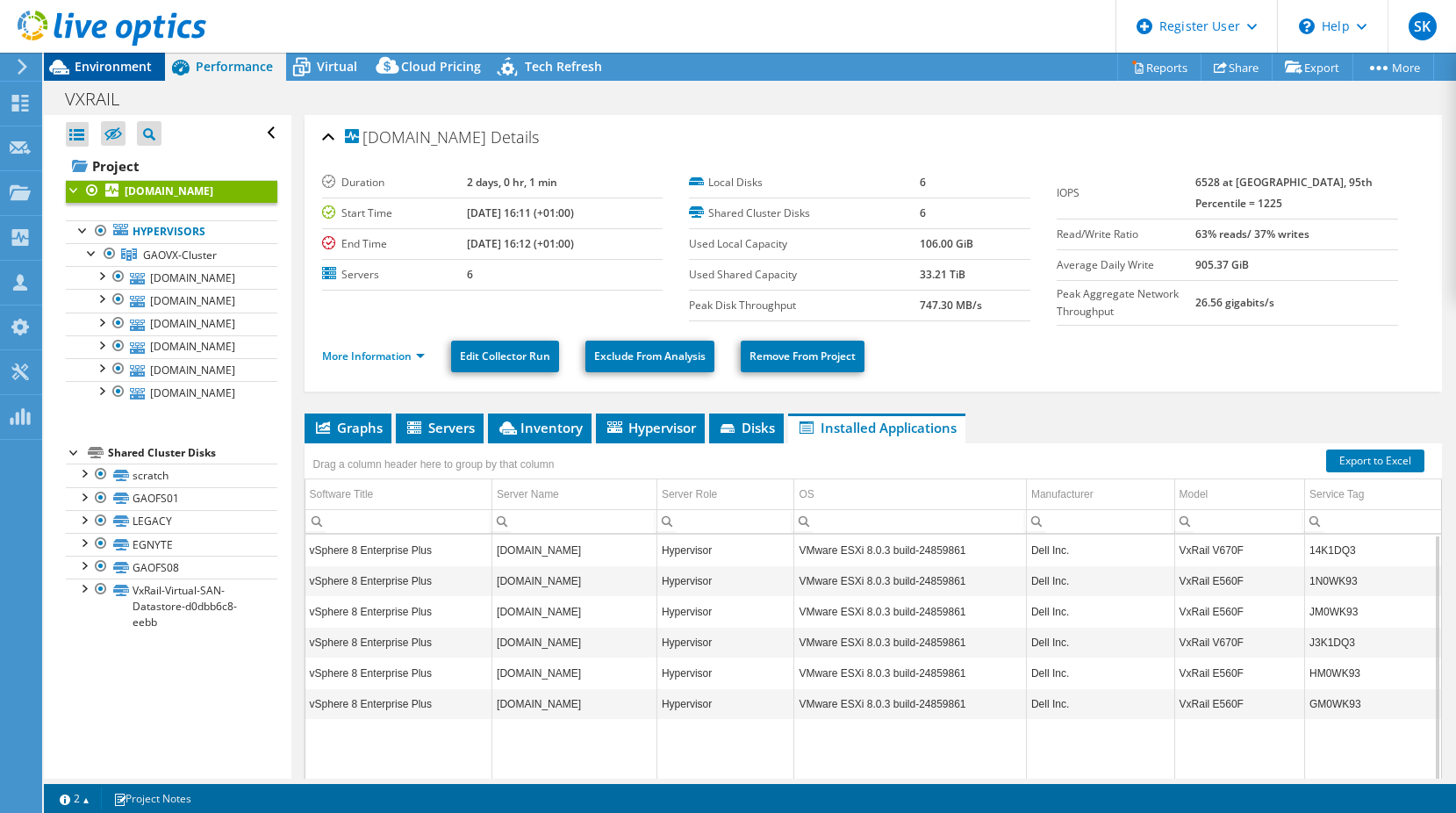
click at [126, 73] on span "Environment" at bounding box center [113, 66] width 77 height 17
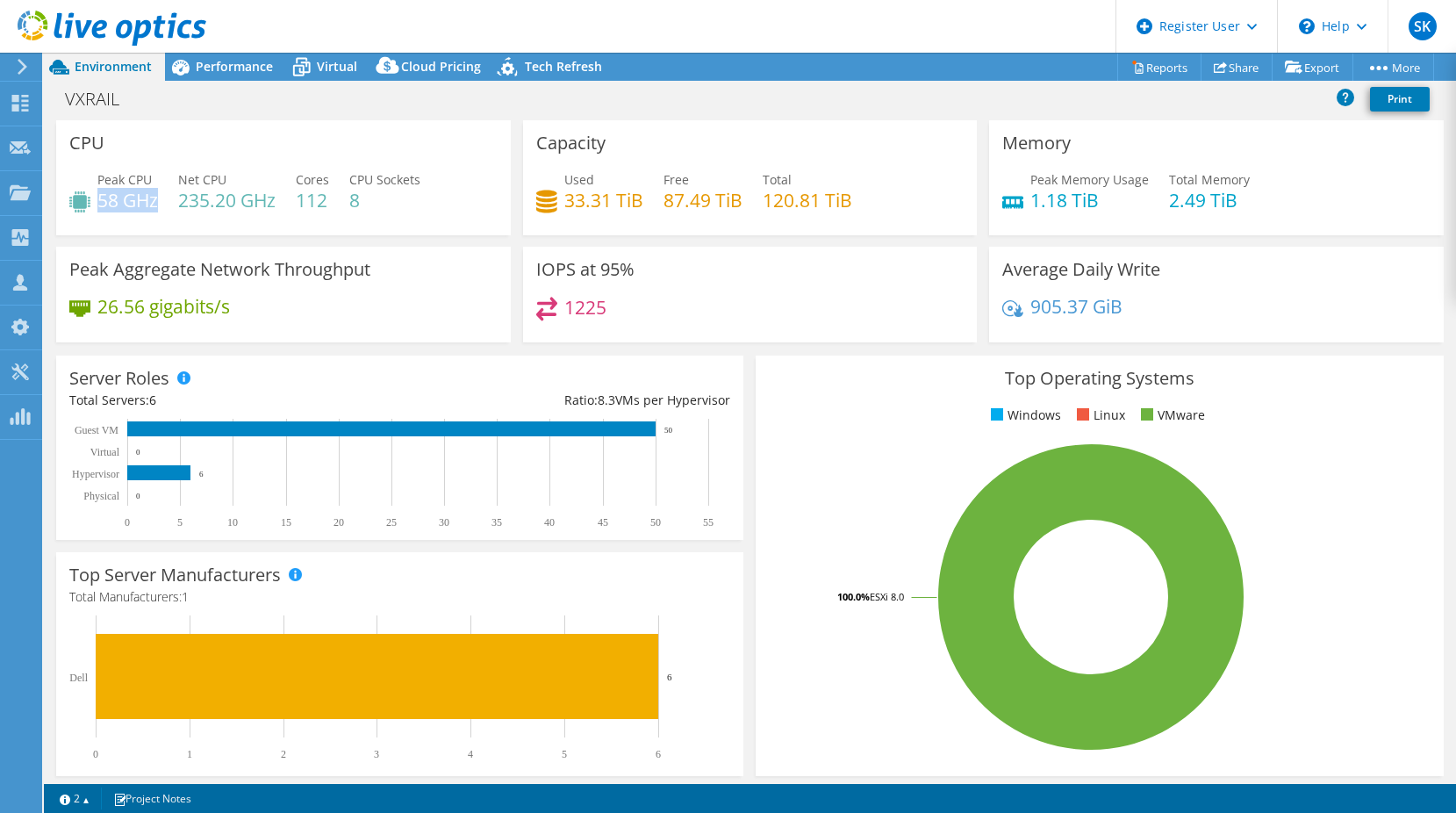
drag, startPoint x: 100, startPoint y: 198, endPoint x: 157, endPoint y: 196, distance: 57.0
click at [157, 196] on h4 "58 GHz" at bounding box center [128, 200] width 61 height 19
click at [230, 65] on span "Performance" at bounding box center [234, 66] width 77 height 17
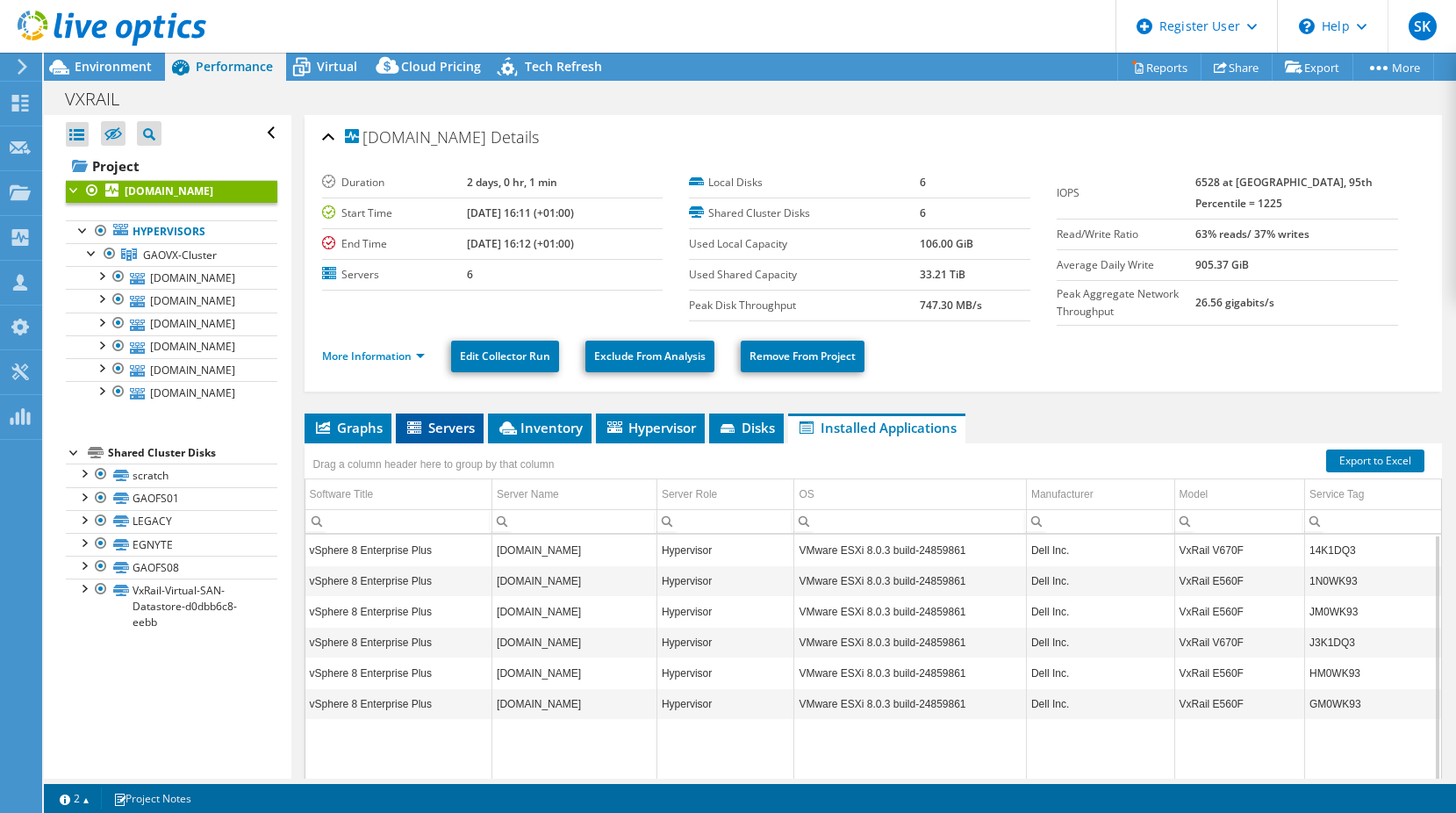
click at [418, 431] on icon at bounding box center [414, 427] width 14 height 12
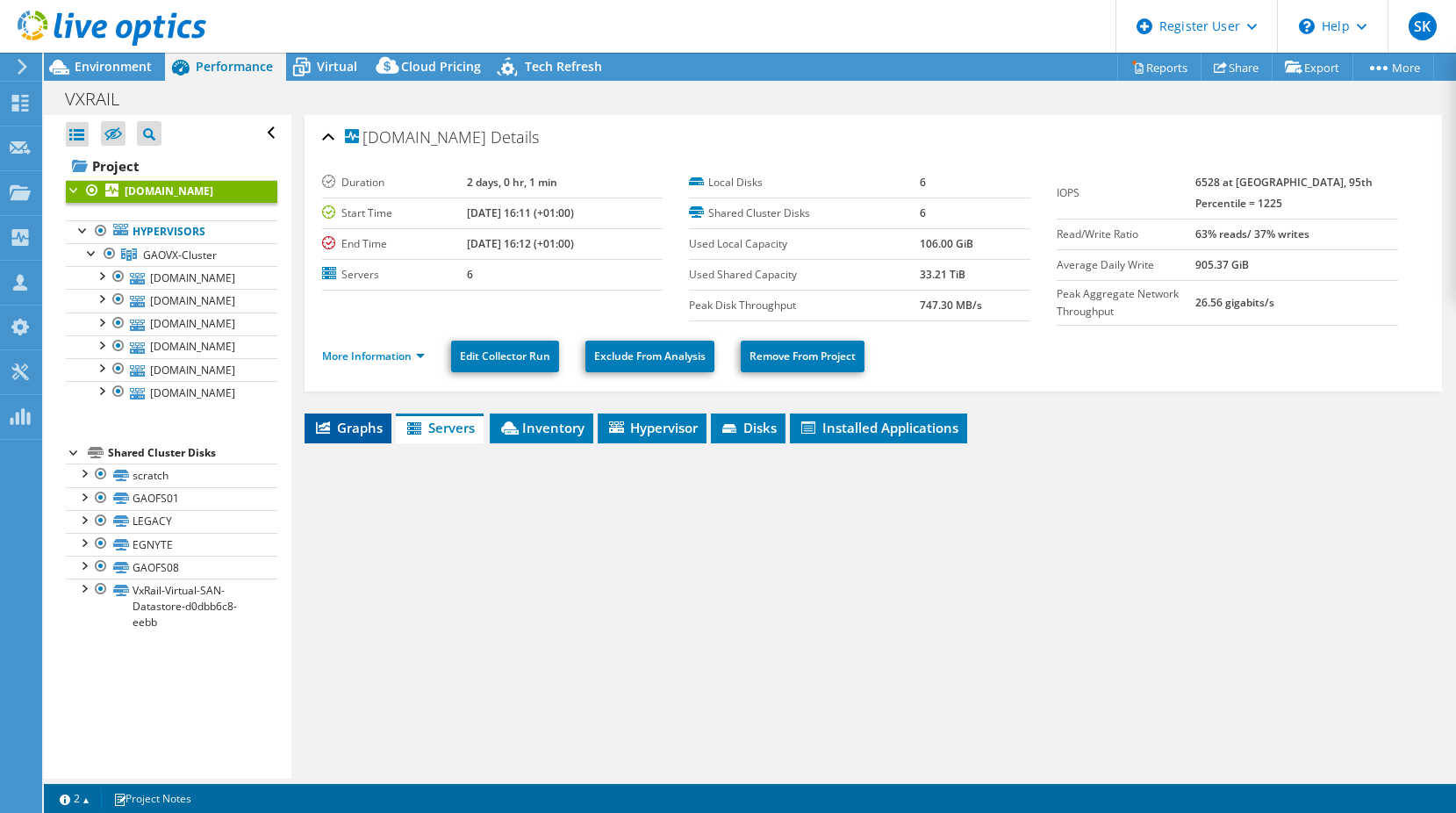
click at [347, 430] on span "Graphs" at bounding box center [347, 427] width 69 height 18
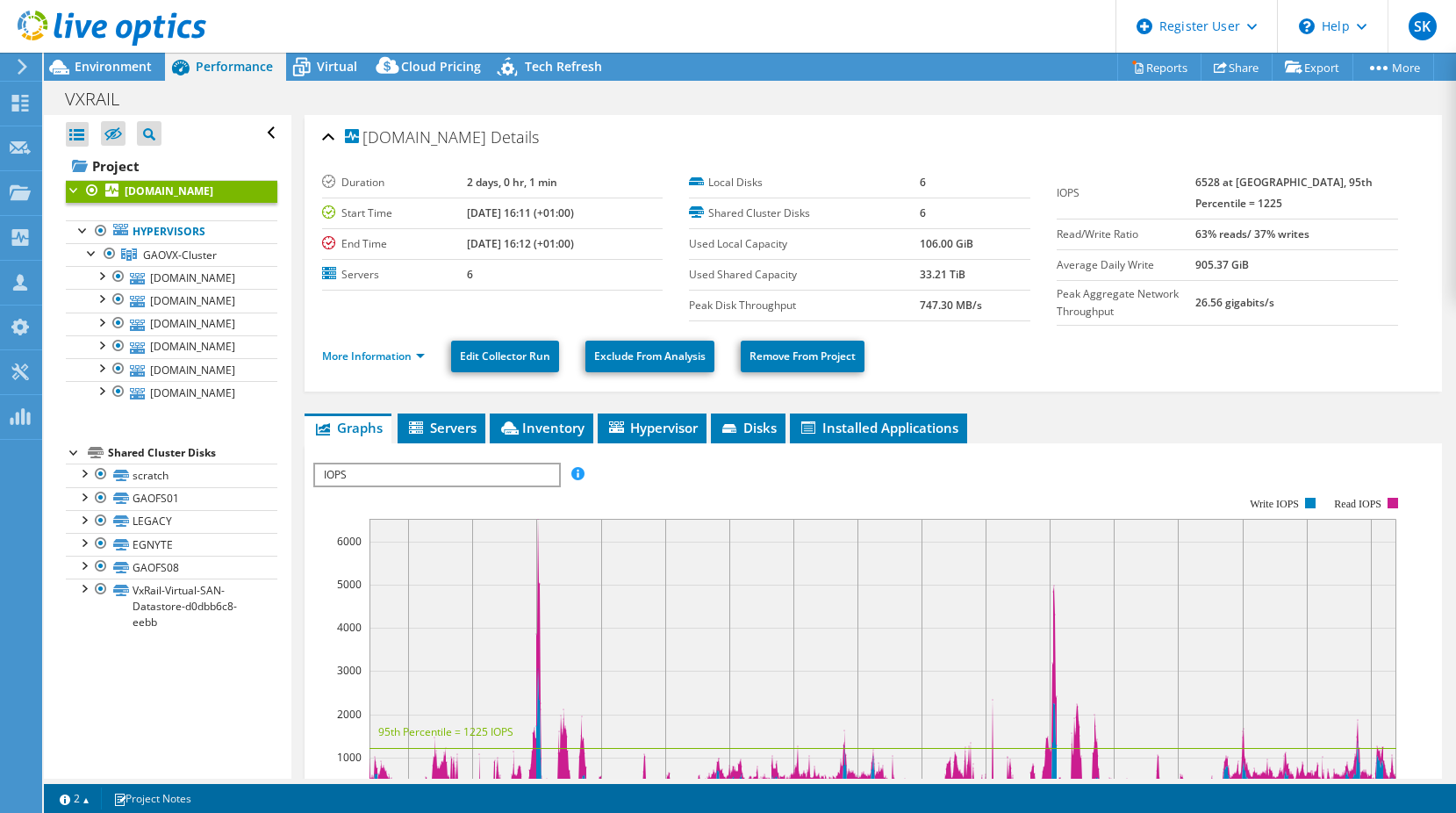
click at [441, 467] on span "IOPS" at bounding box center [437, 475] width 243 height 21
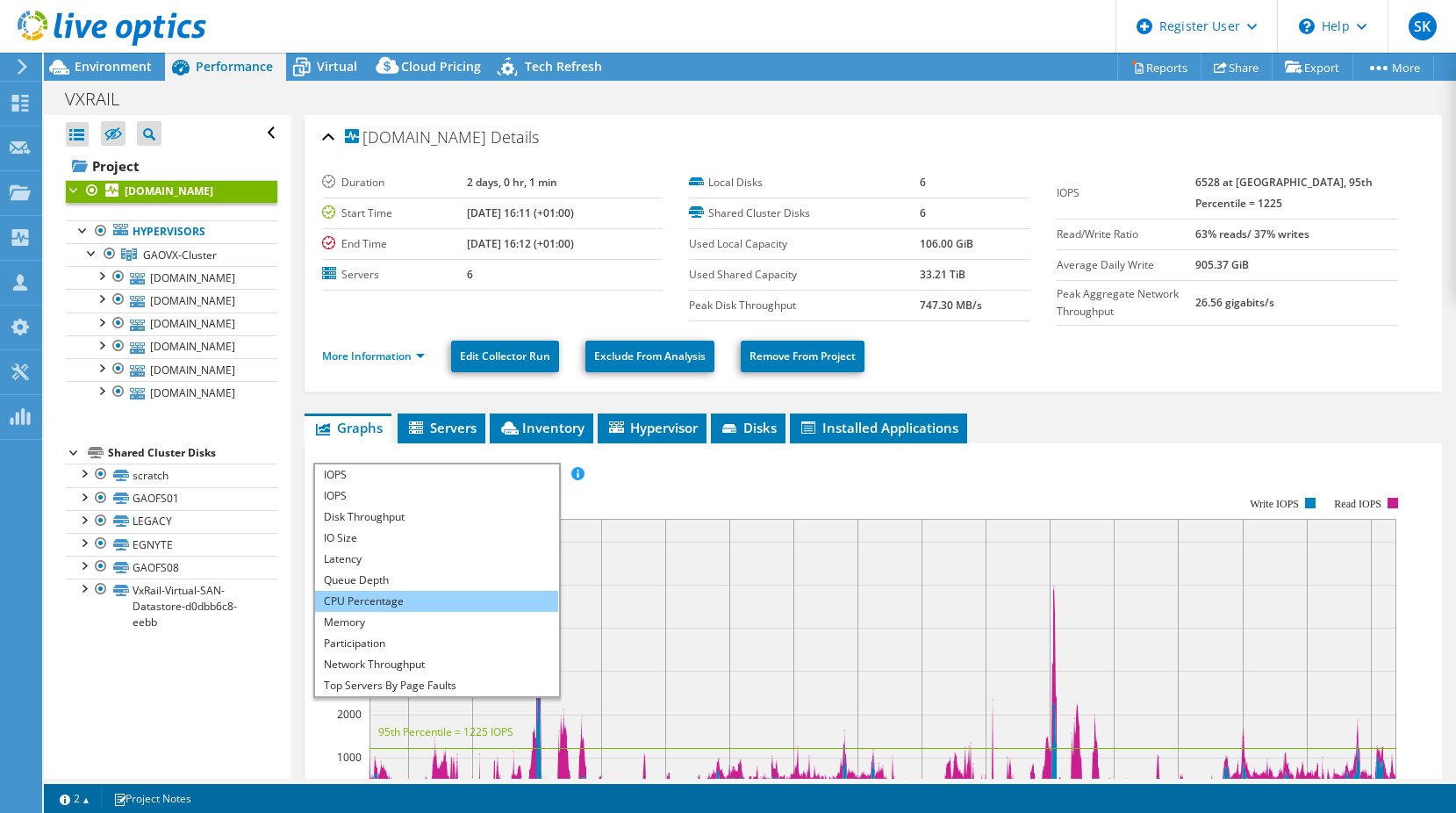
drag, startPoint x: 438, startPoint y: 597, endPoint x: 493, endPoint y: 596, distance: 55.0
click at [438, 597] on li "CPU Percentage" at bounding box center [437, 601] width 243 height 21
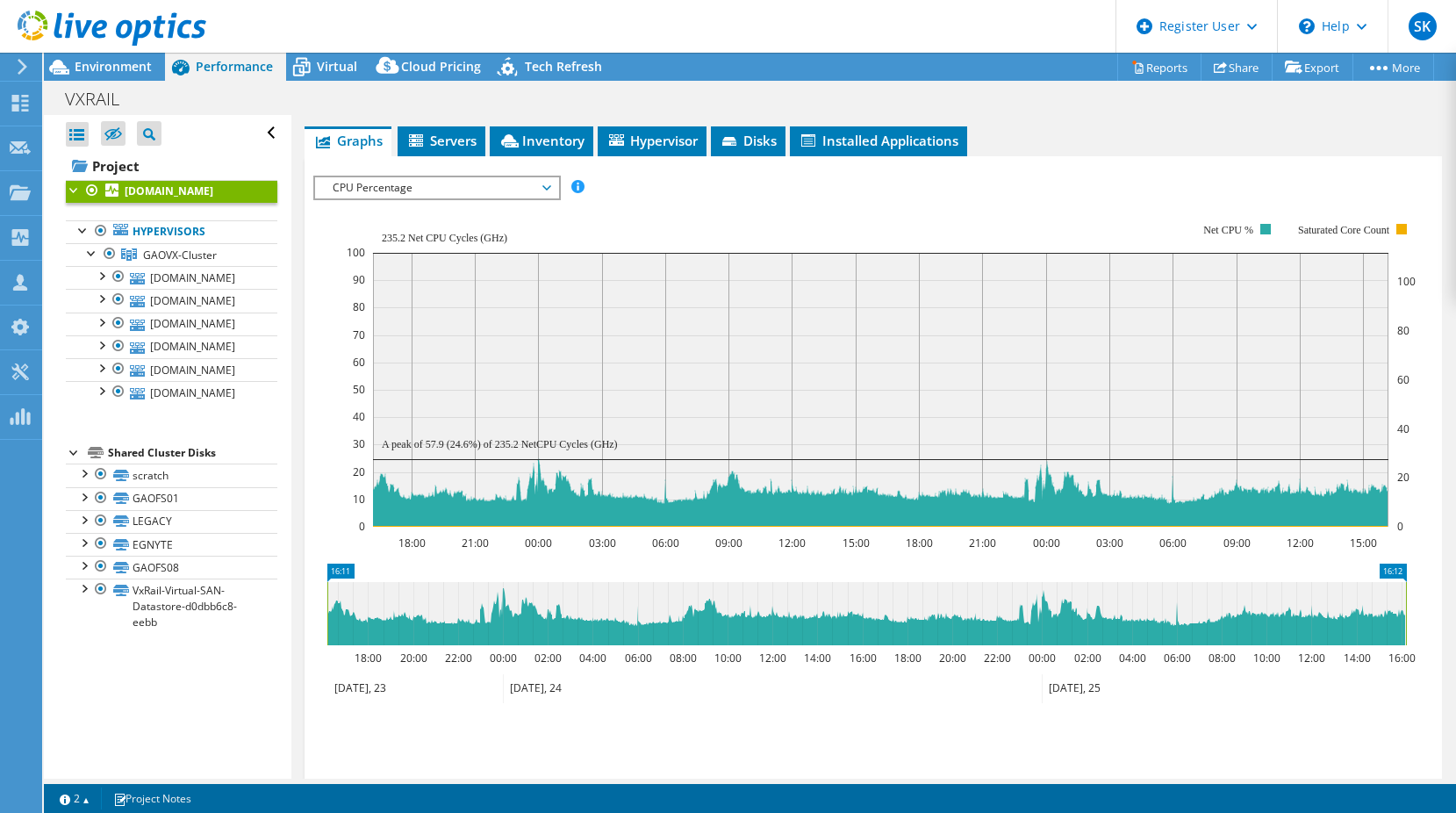
scroll to position [264, 0]
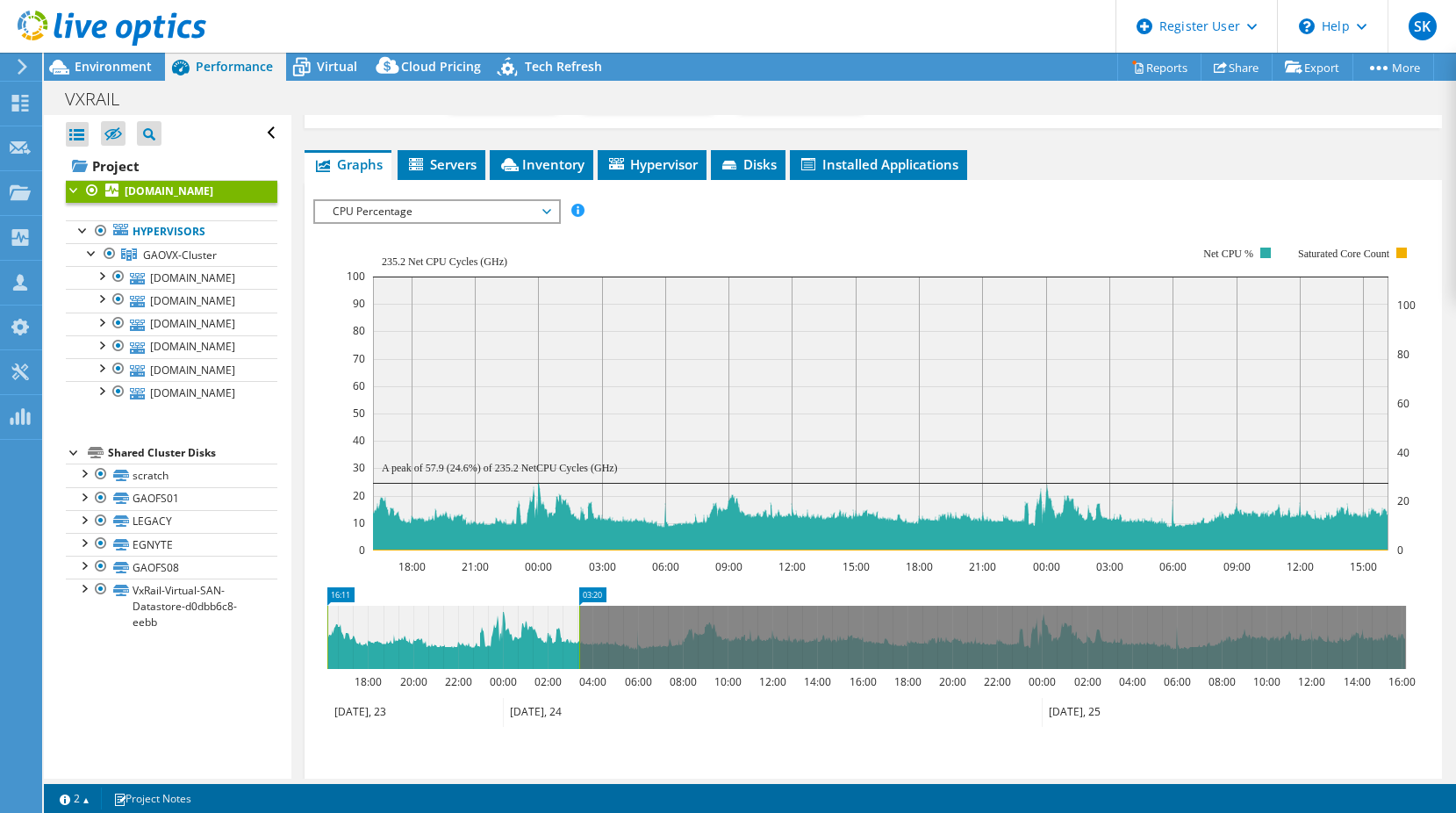
drag, startPoint x: 1402, startPoint y: 619, endPoint x: 576, endPoint y: 634, distance: 826.1
click at [576, 634] on rect at bounding box center [580, 637] width 7 height 64
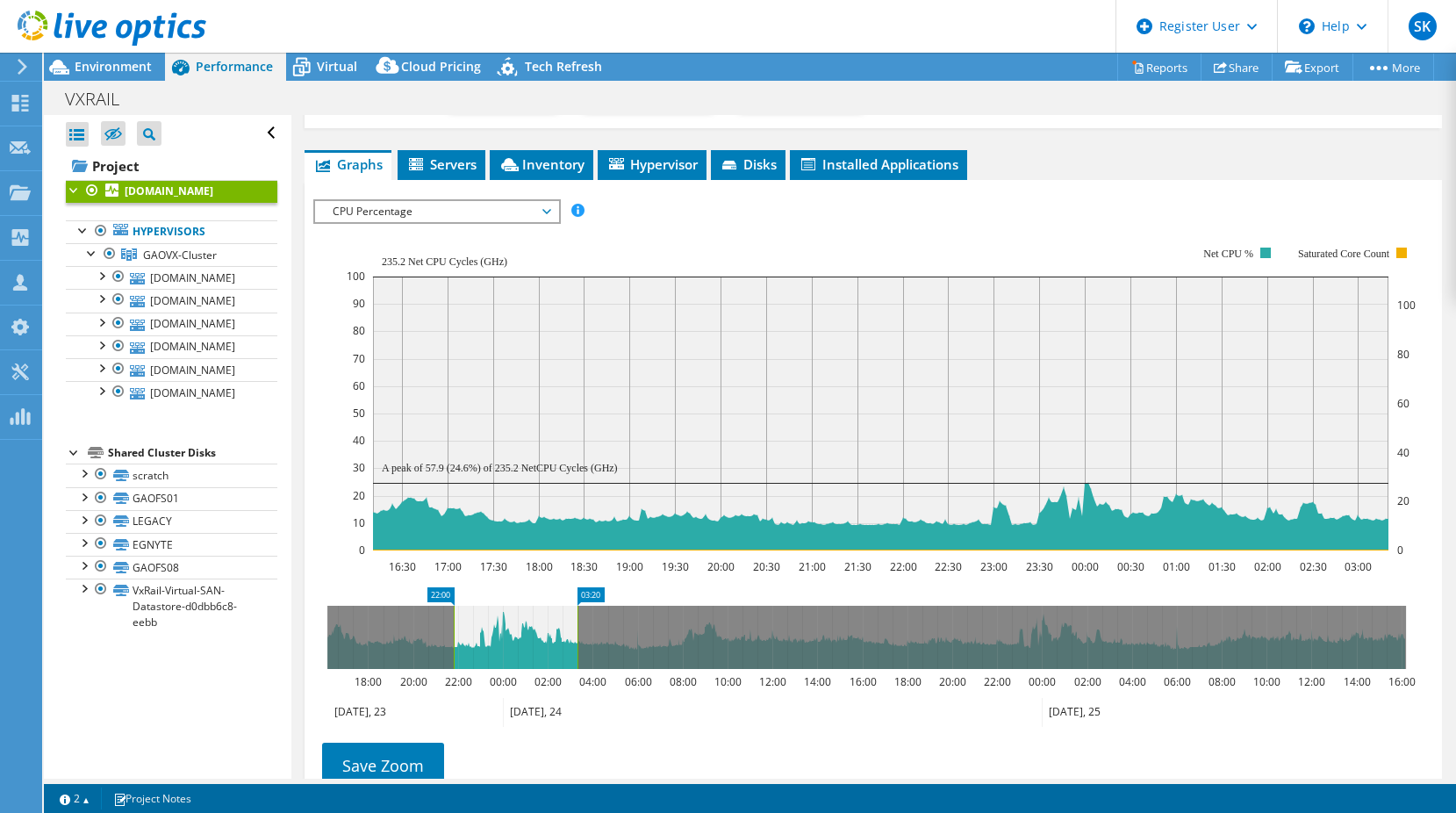
drag, startPoint x: 329, startPoint y: 629, endPoint x: 455, endPoint y: 630, distance: 126.0
click at [455, 630] on rect at bounding box center [453, 637] width 7 height 64
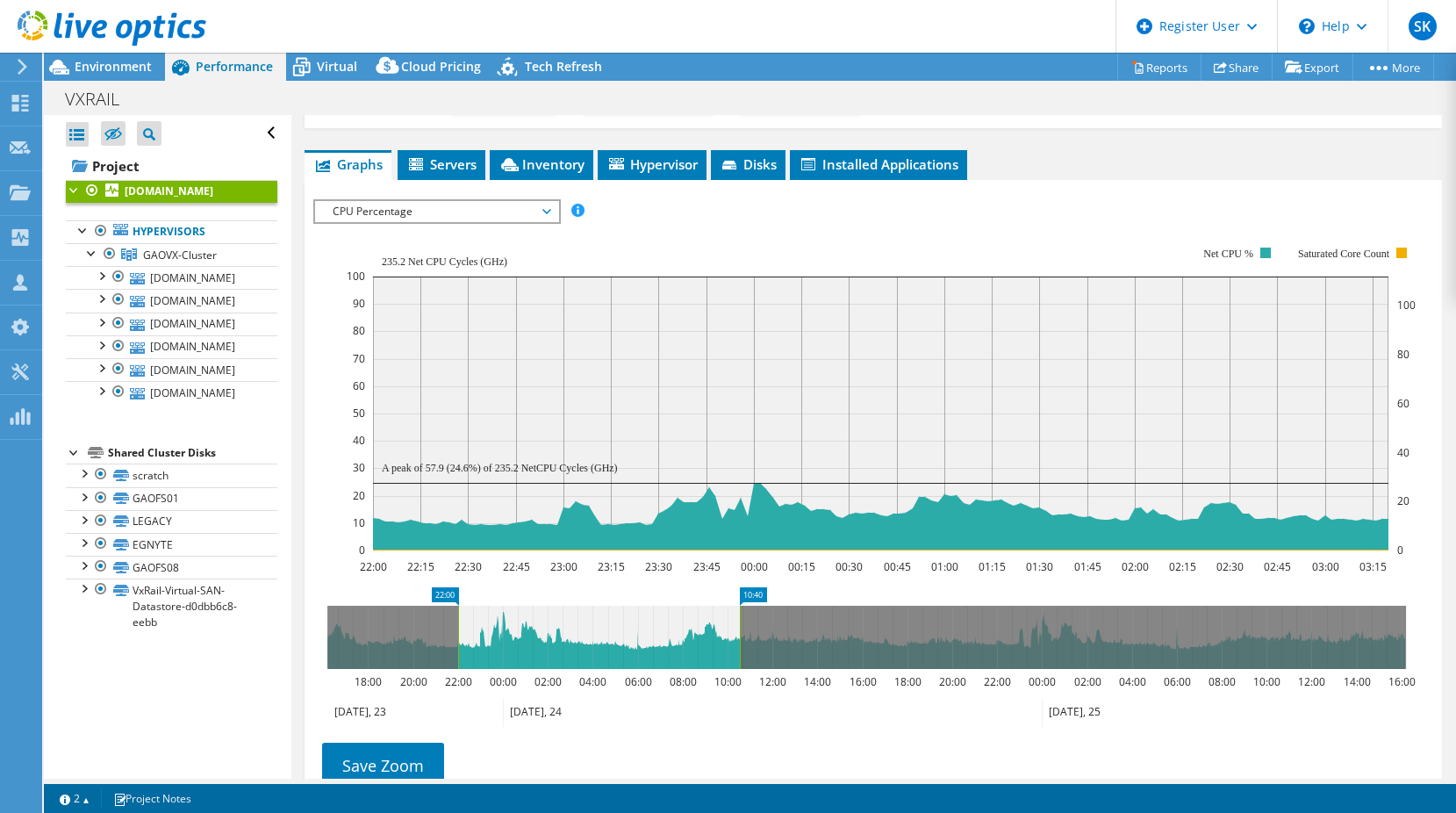
drag, startPoint x: 577, startPoint y: 626, endPoint x: 539, endPoint y: 643, distance: 41.6
click at [737, 624] on rect at bounding box center [740, 637] width 7 height 64
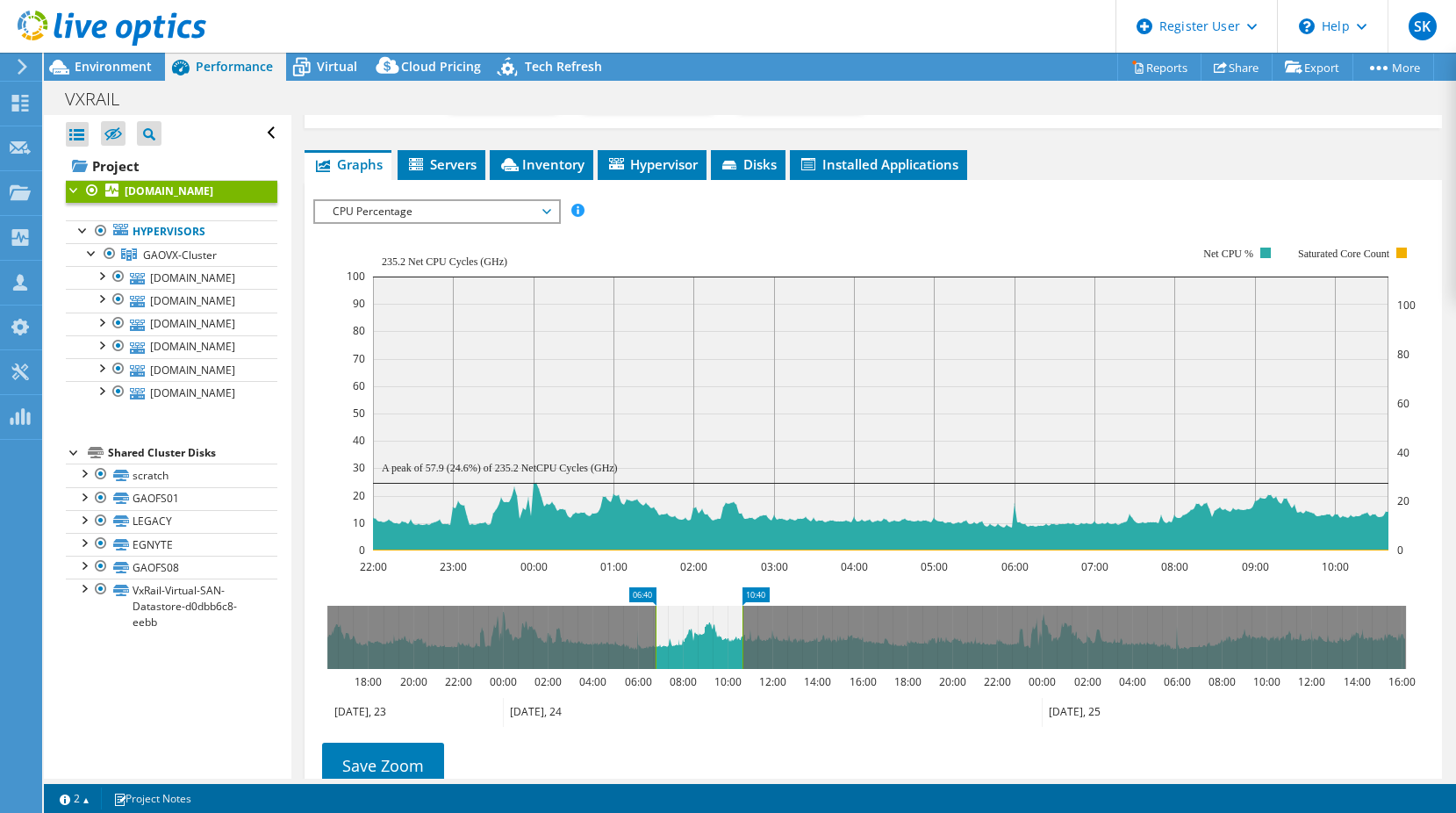
drag, startPoint x: 459, startPoint y: 619, endPoint x: 656, endPoint y: 615, distance: 197.0
click at [656, 615] on rect at bounding box center [655, 637] width 7 height 64
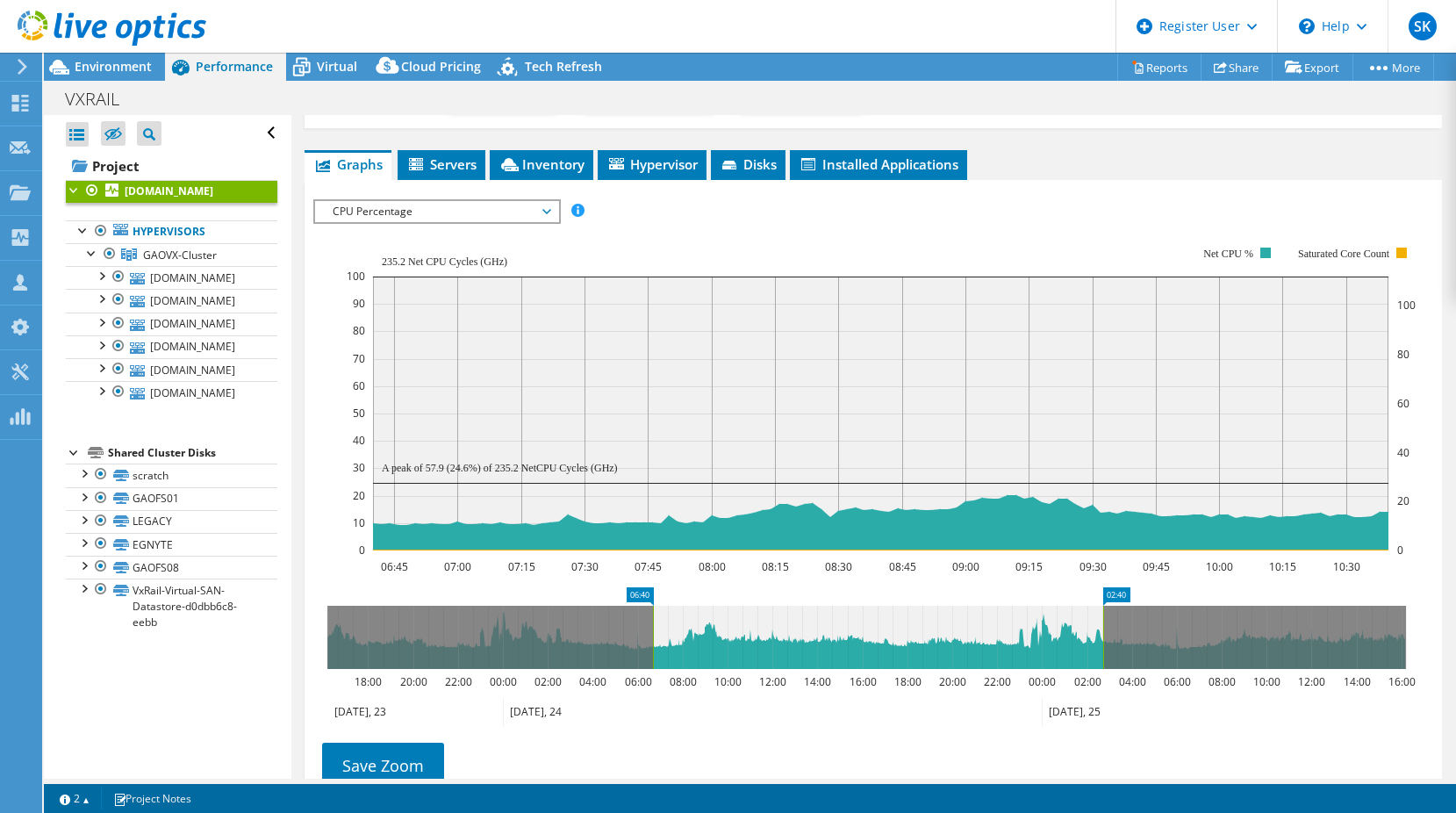
drag, startPoint x: 742, startPoint y: 629, endPoint x: 1102, endPoint y: 634, distance: 360.0
click at [1102, 634] on rect at bounding box center [1103, 637] width 7 height 64
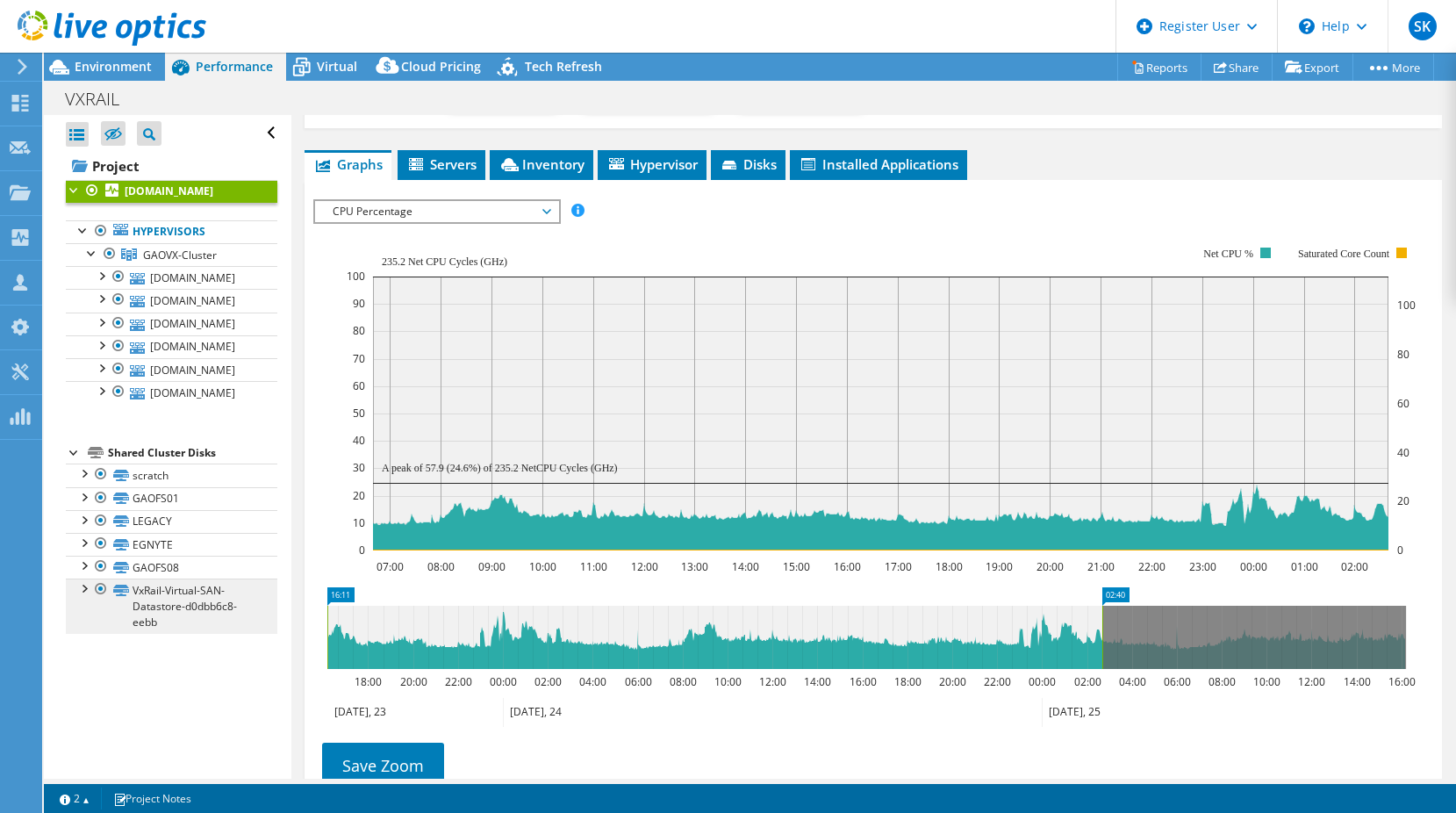
drag, startPoint x: 652, startPoint y: 633, endPoint x: 177, endPoint y: 630, distance: 475.0
click at [172, 632] on div "Open All Close All Hide Excluded Nodes Project Tree Filter" at bounding box center [750, 447] width 1412 height 664
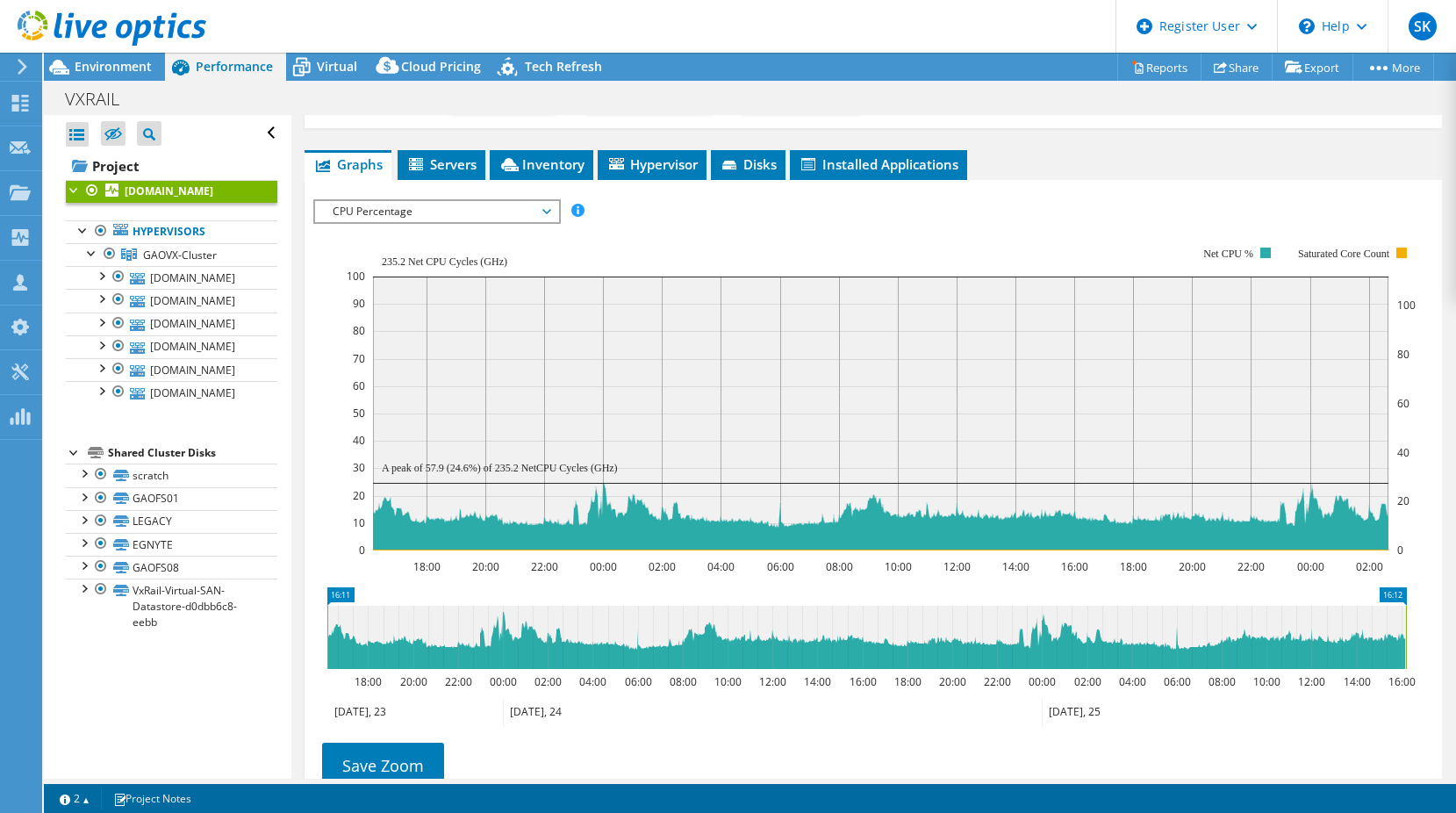
drag, startPoint x: 1098, startPoint y: 631, endPoint x: 1137, endPoint y: 553, distance: 87.2
click at [1402, 636] on rect at bounding box center [1405, 637] width 7 height 64
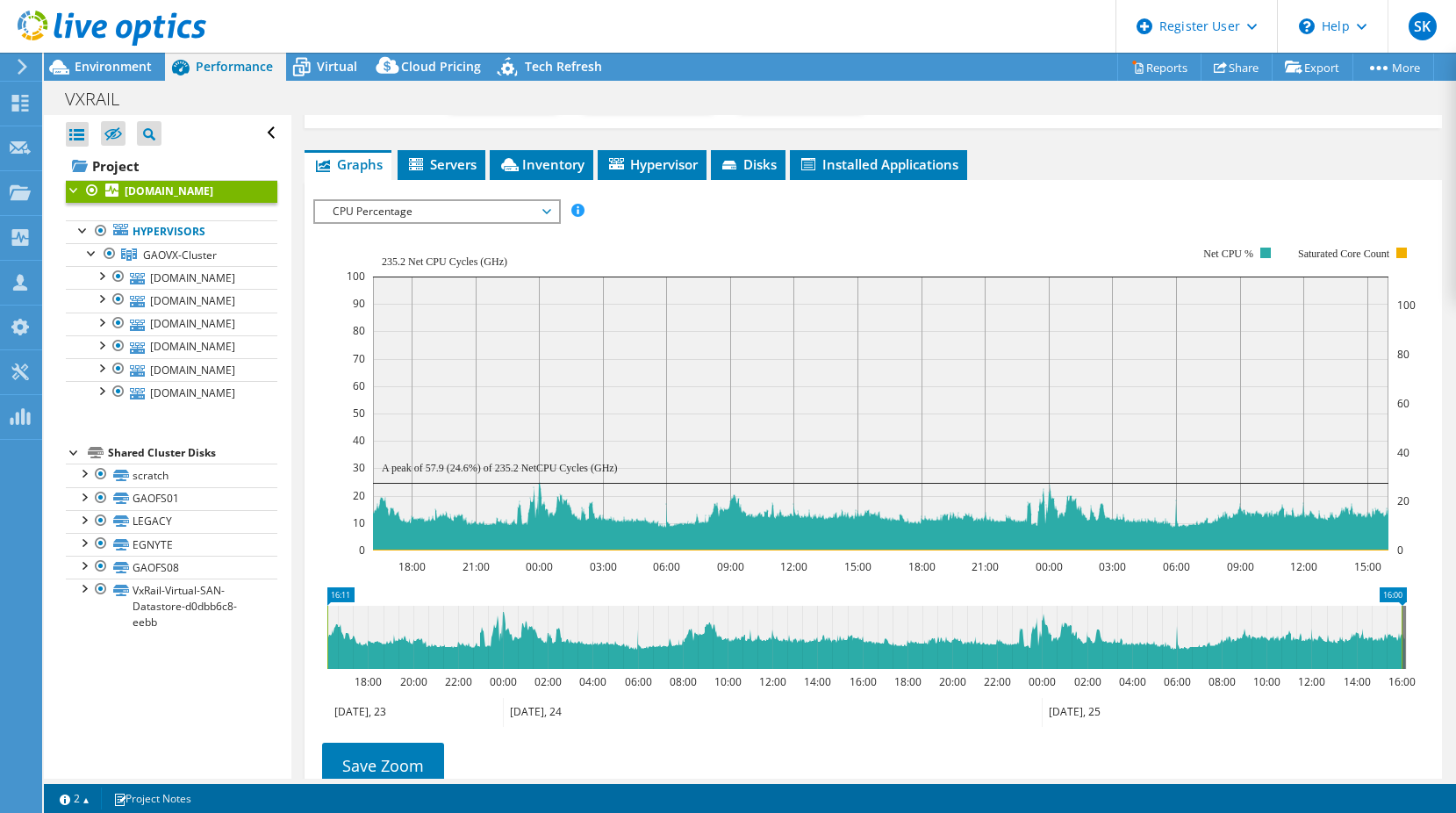
click at [442, 206] on span "CPU Percentage" at bounding box center [436, 211] width 226 height 21
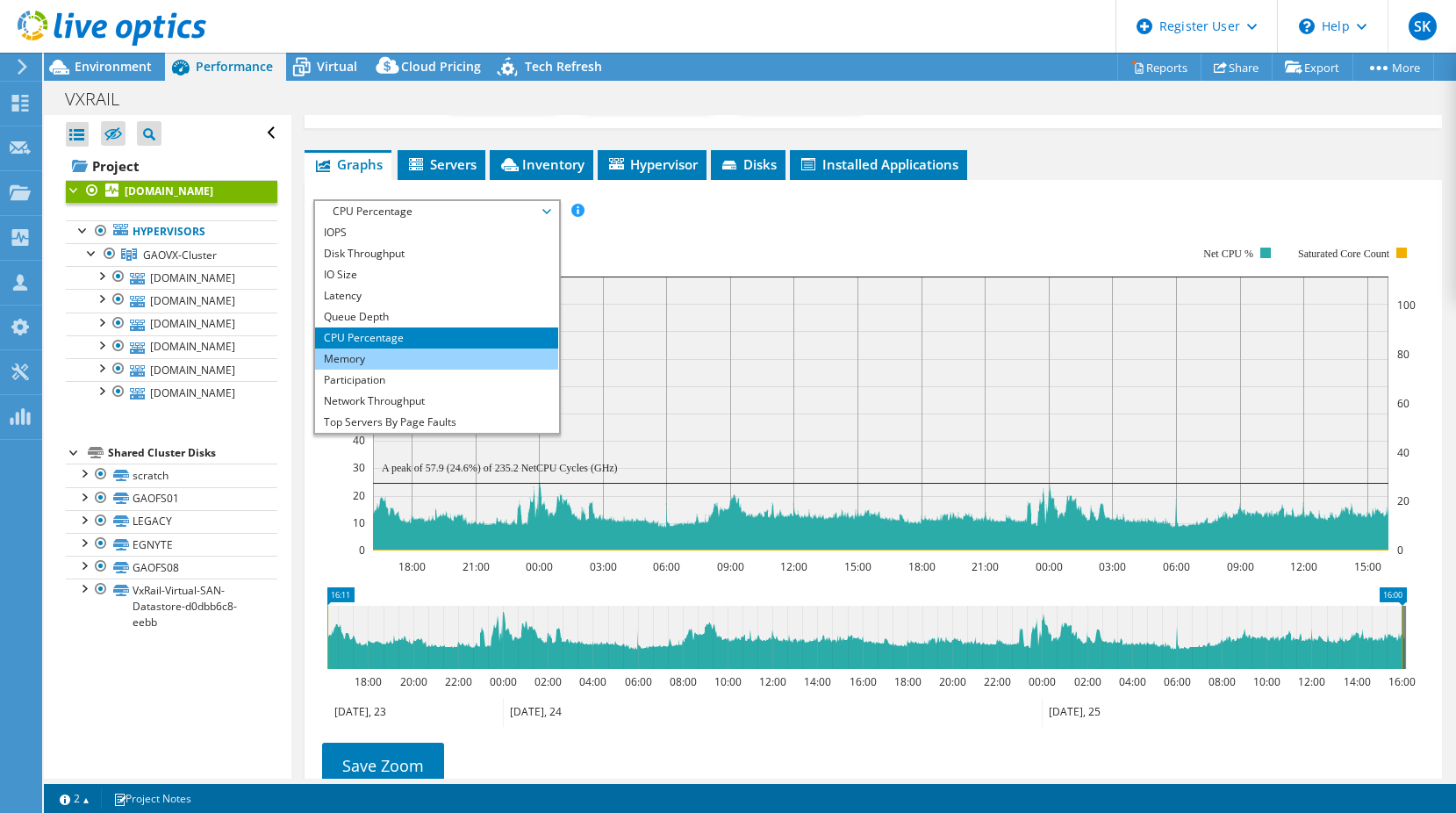
click at [389, 356] on li "Memory" at bounding box center [437, 359] width 243 height 21
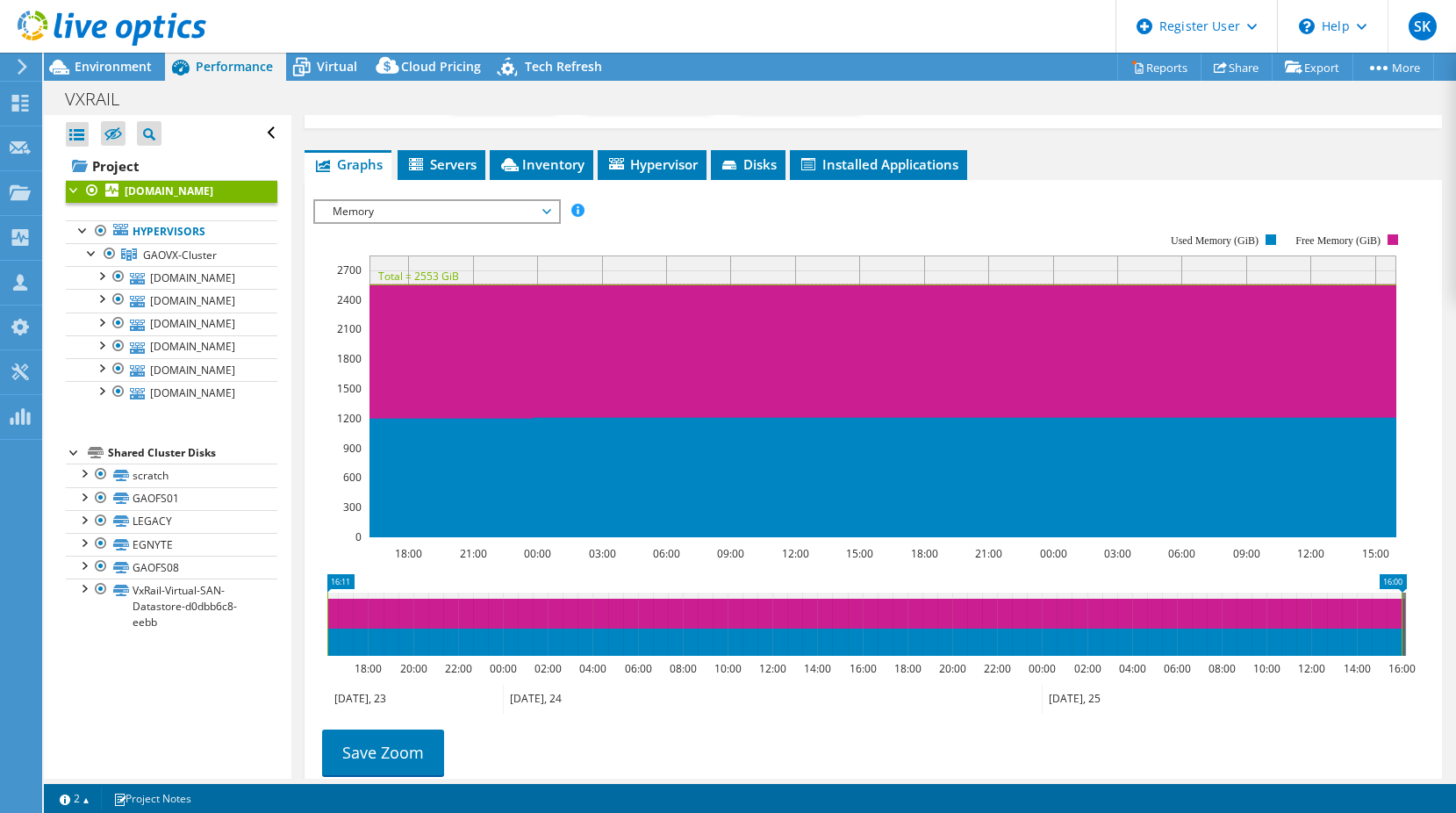
click at [489, 213] on span "Memory" at bounding box center [436, 211] width 226 height 21
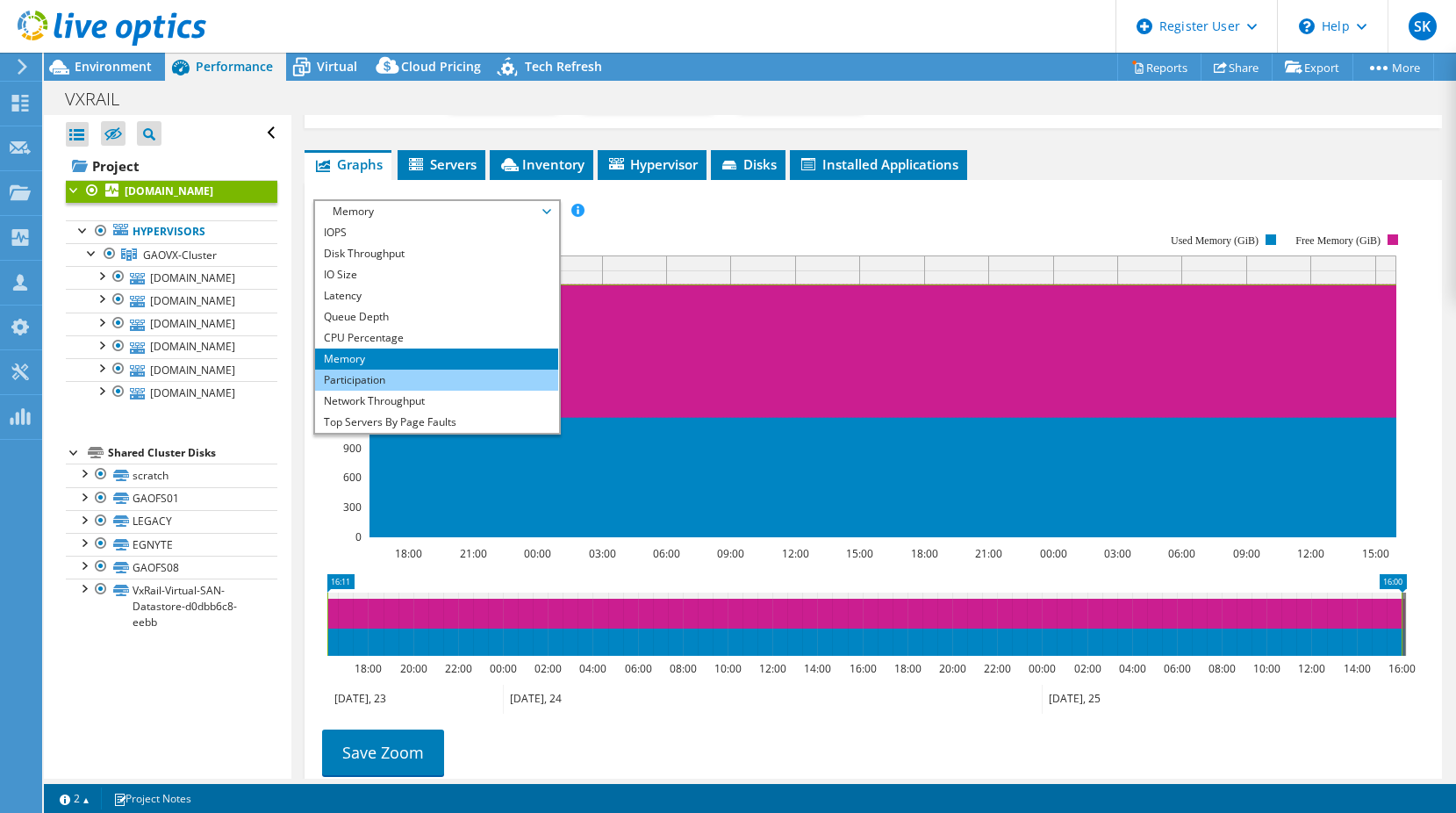
click at [404, 376] on li "Participation" at bounding box center [437, 380] width 243 height 21
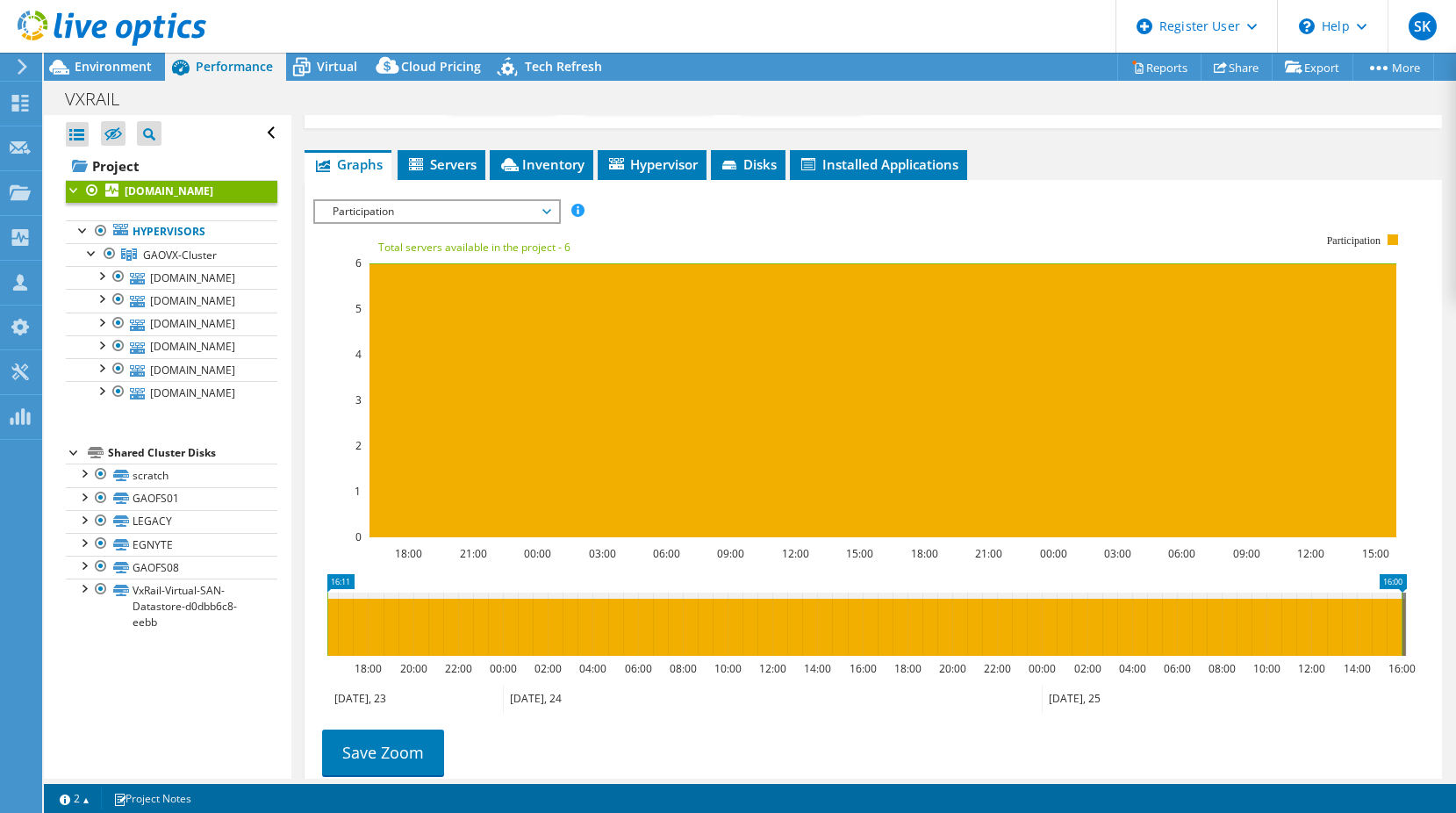
click at [478, 205] on span "Participation" at bounding box center [436, 211] width 226 height 21
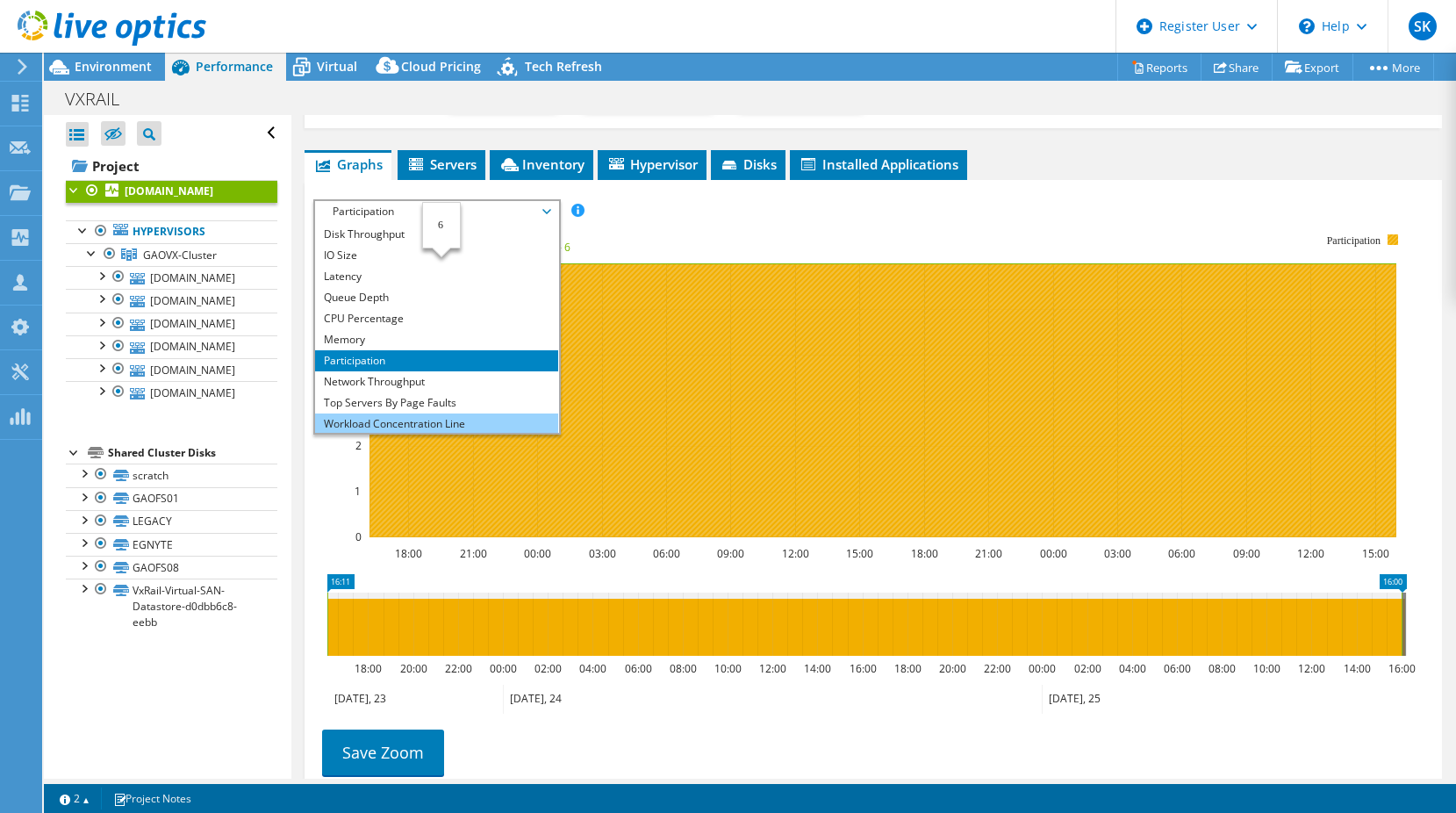
scroll to position [0, 0]
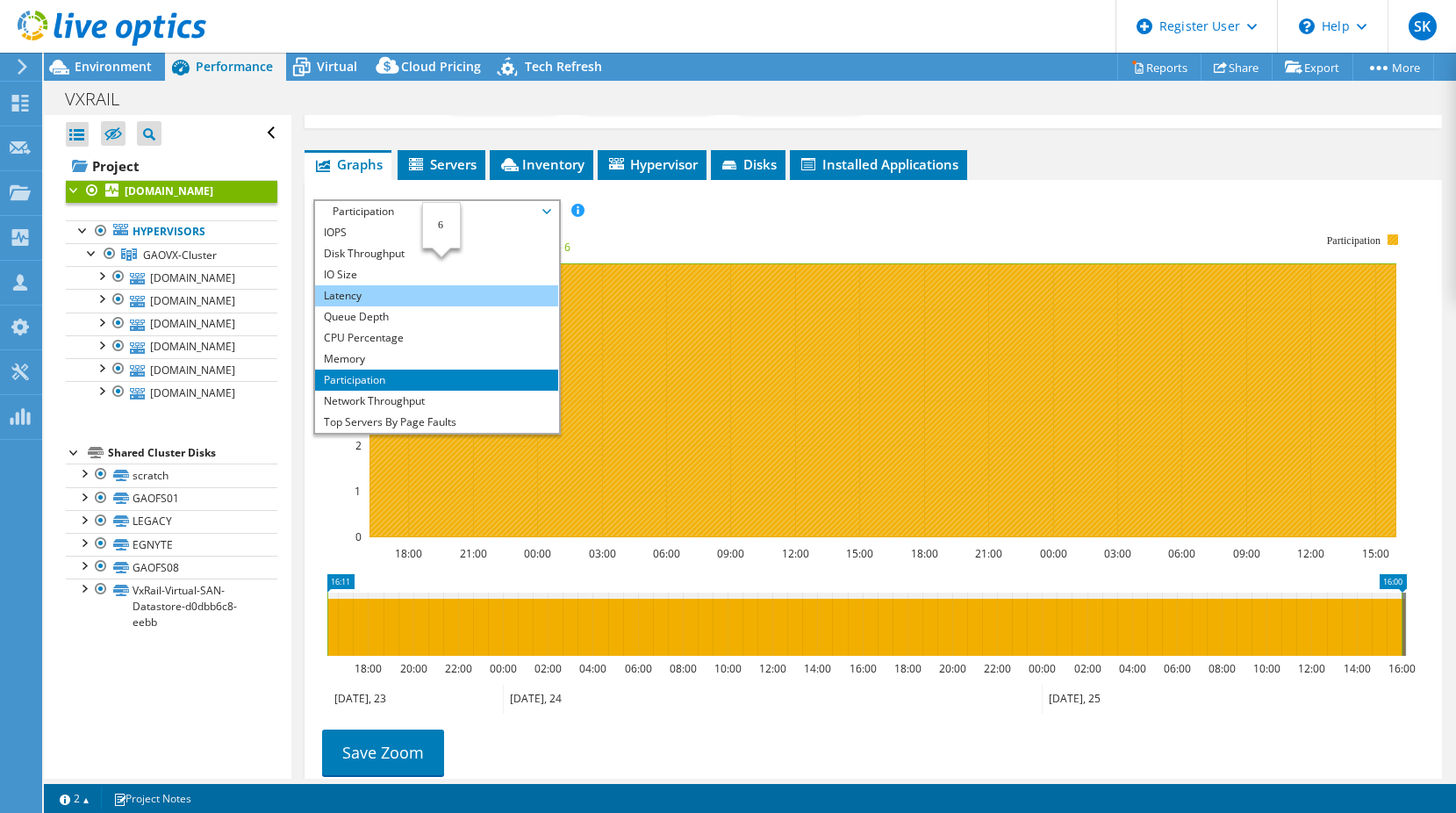
click at [417, 298] on li "Latency" at bounding box center [437, 295] width 243 height 21
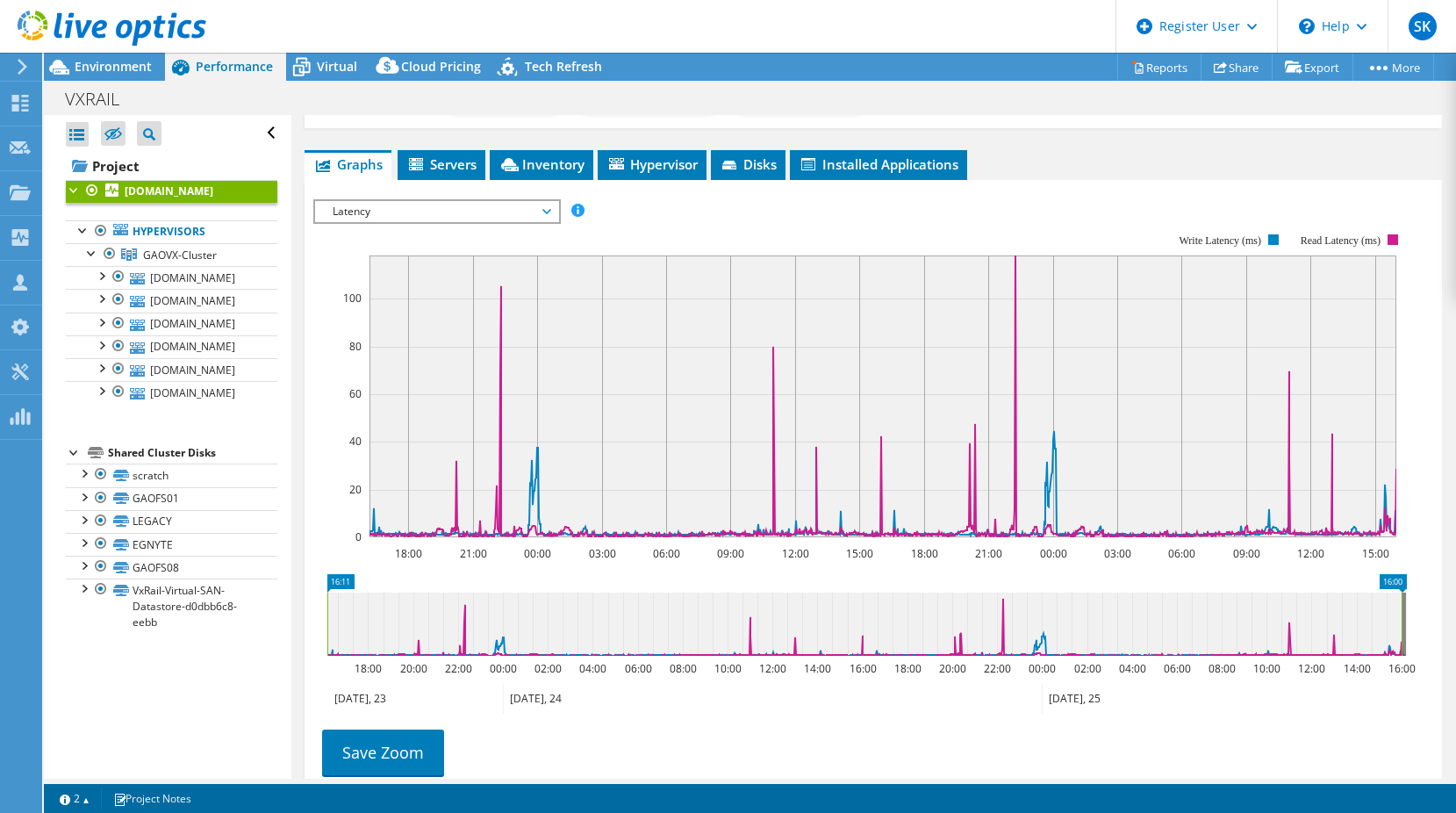
click at [475, 213] on span "Latency" at bounding box center [436, 211] width 226 height 21
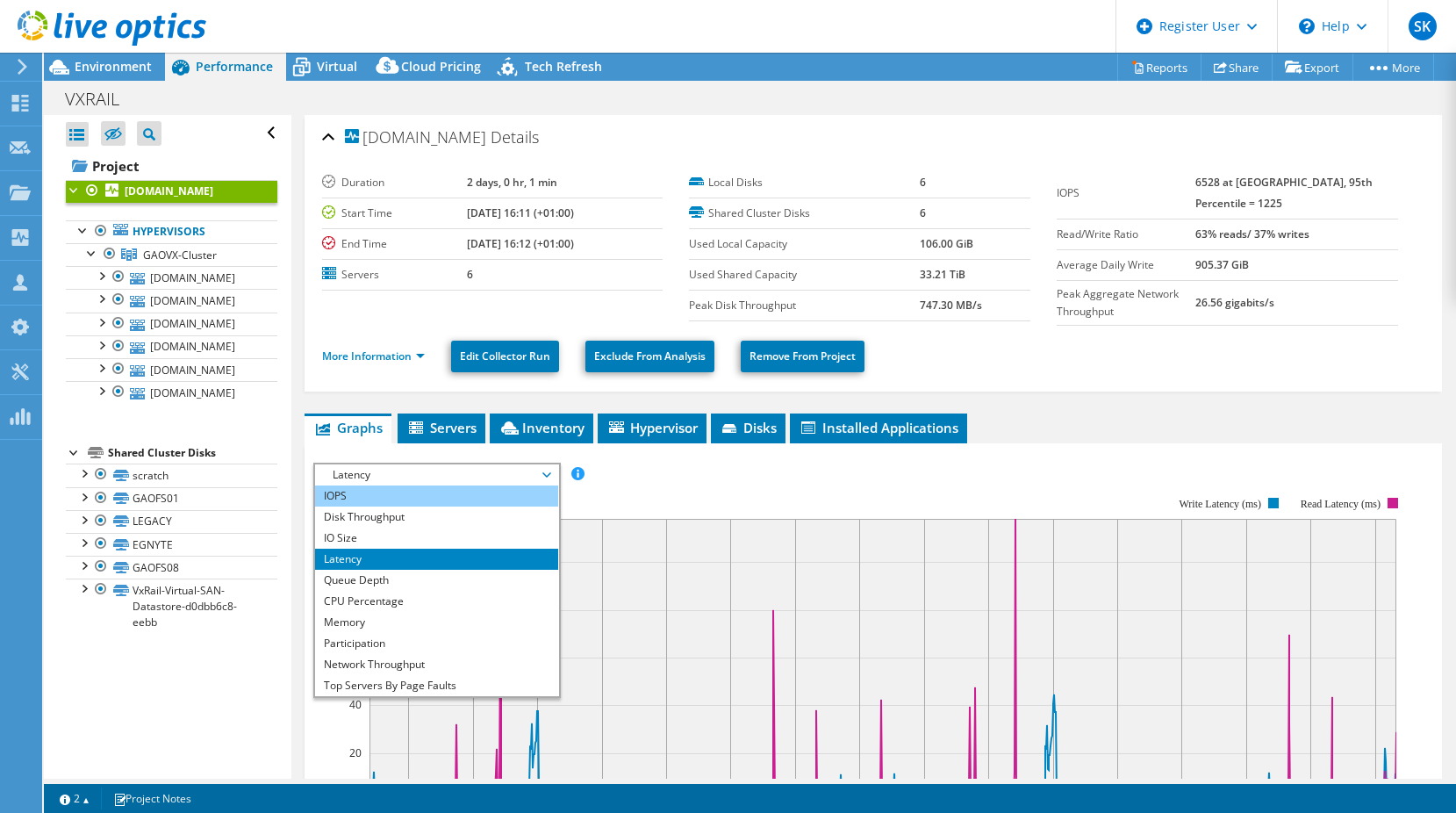
click at [393, 494] on li "IOPS" at bounding box center [437, 496] width 243 height 21
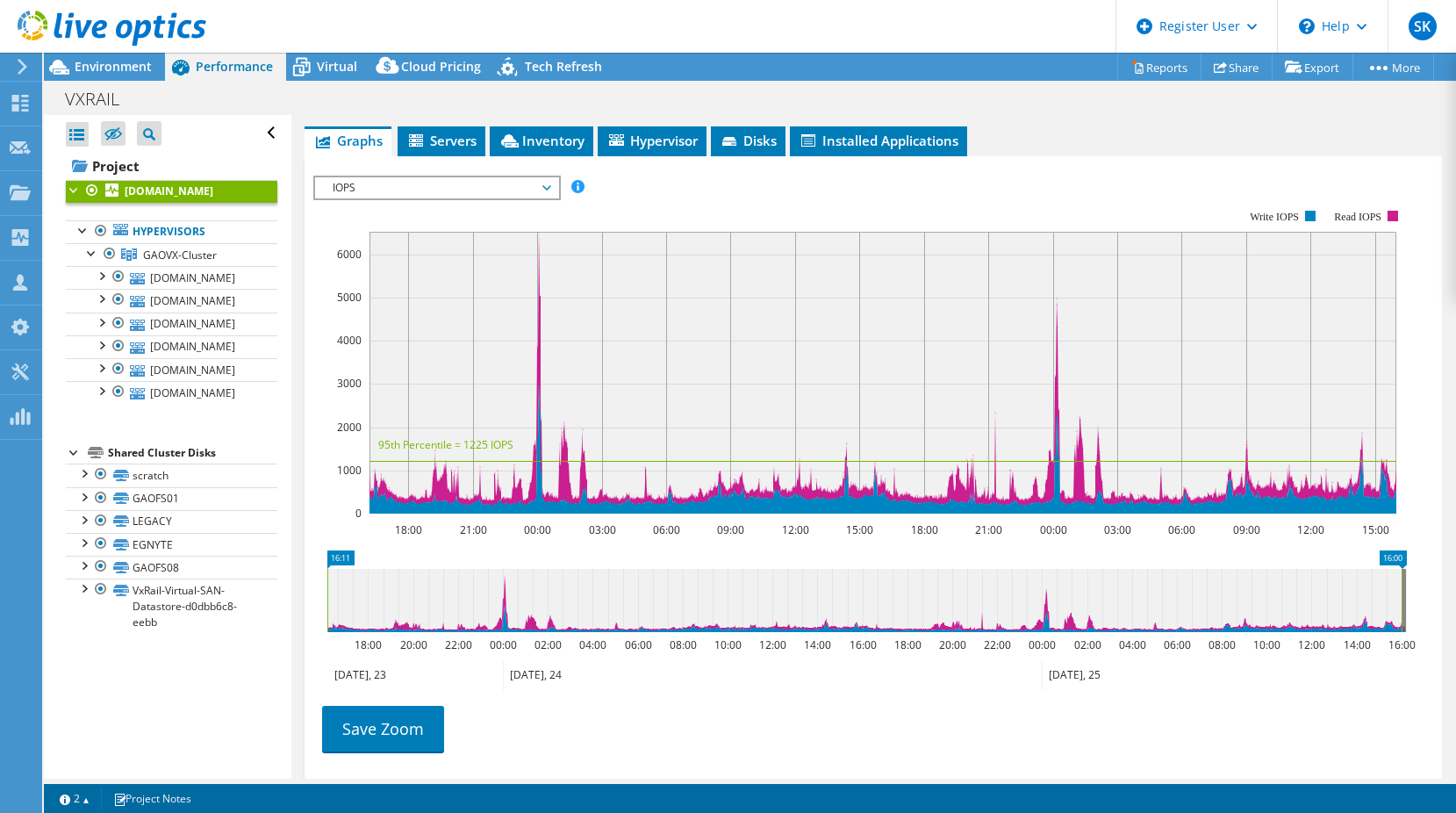
scroll to position [264, 0]
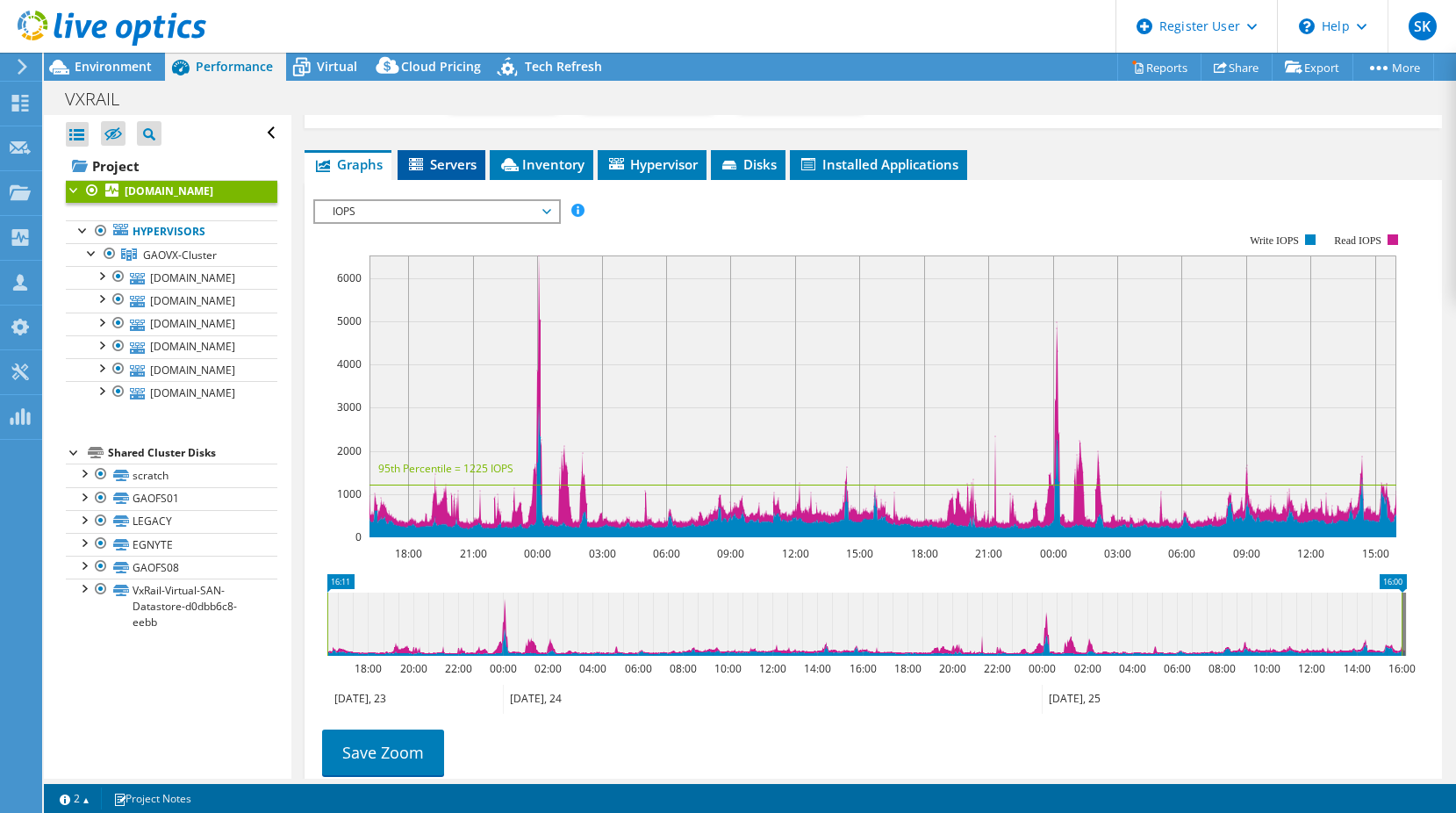
click at [440, 170] on span "Servers" at bounding box center [441, 164] width 70 height 18
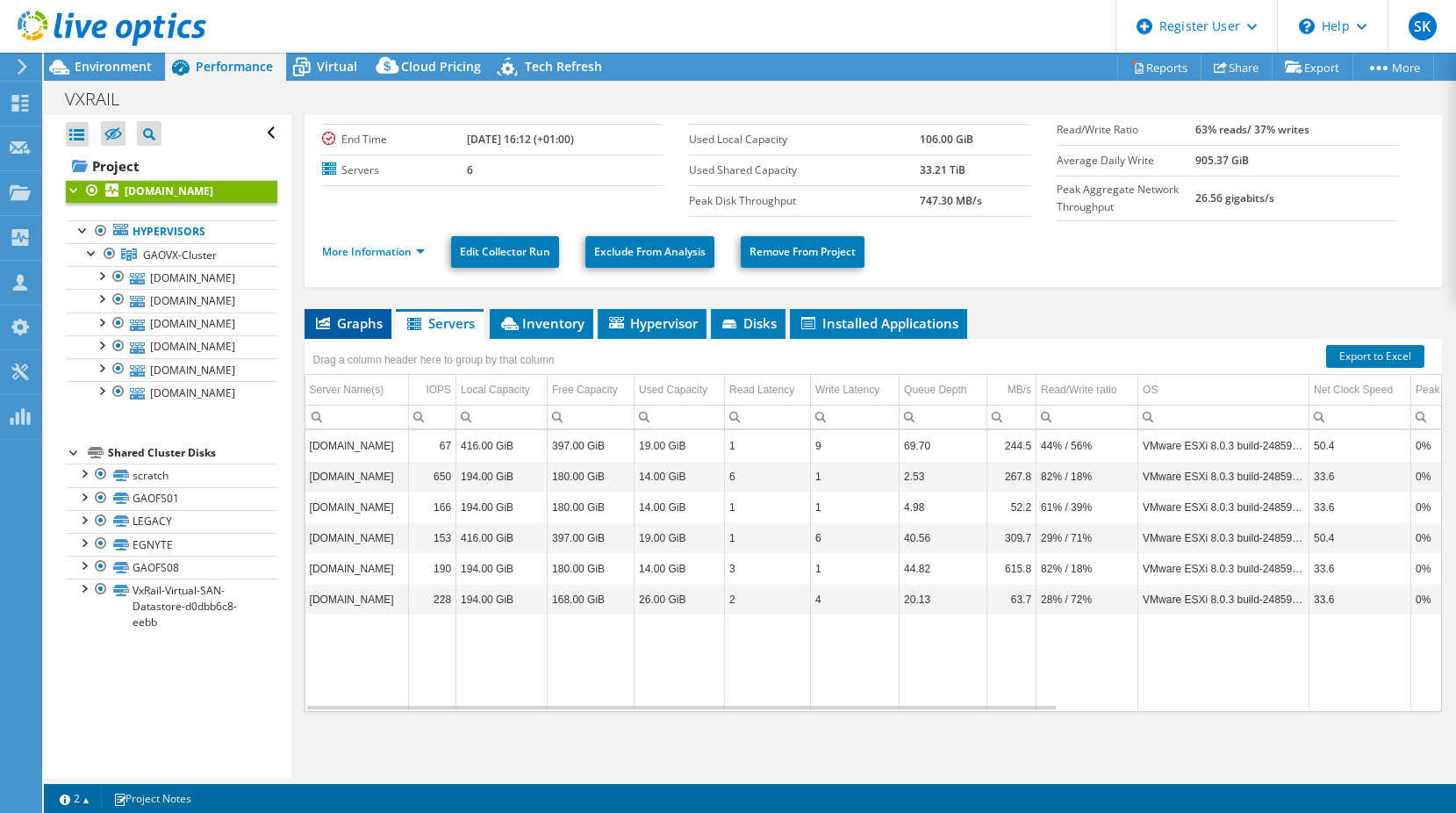
click at [362, 317] on span "Graphs" at bounding box center [347, 323] width 69 height 18
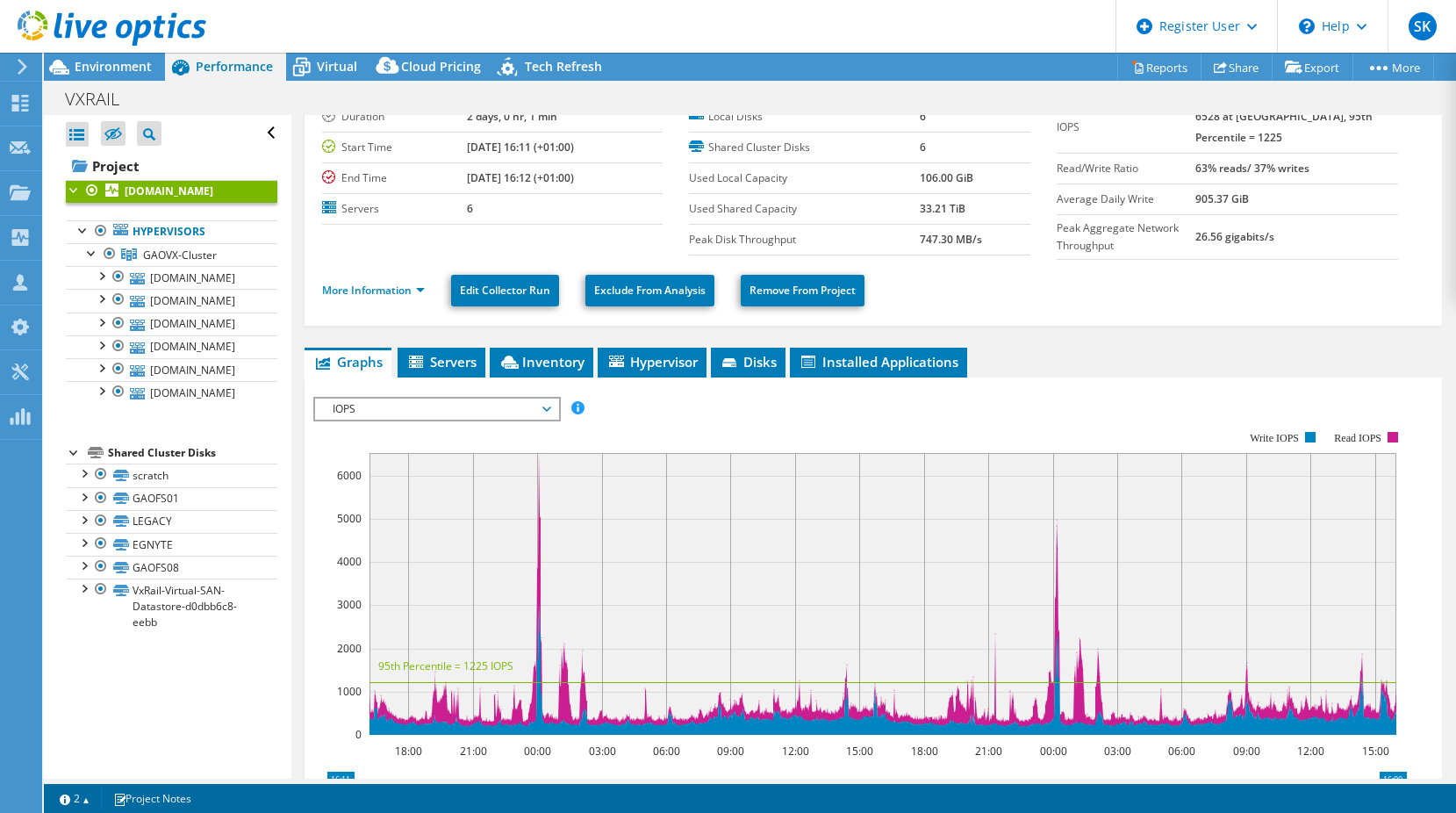
scroll to position [0, 0]
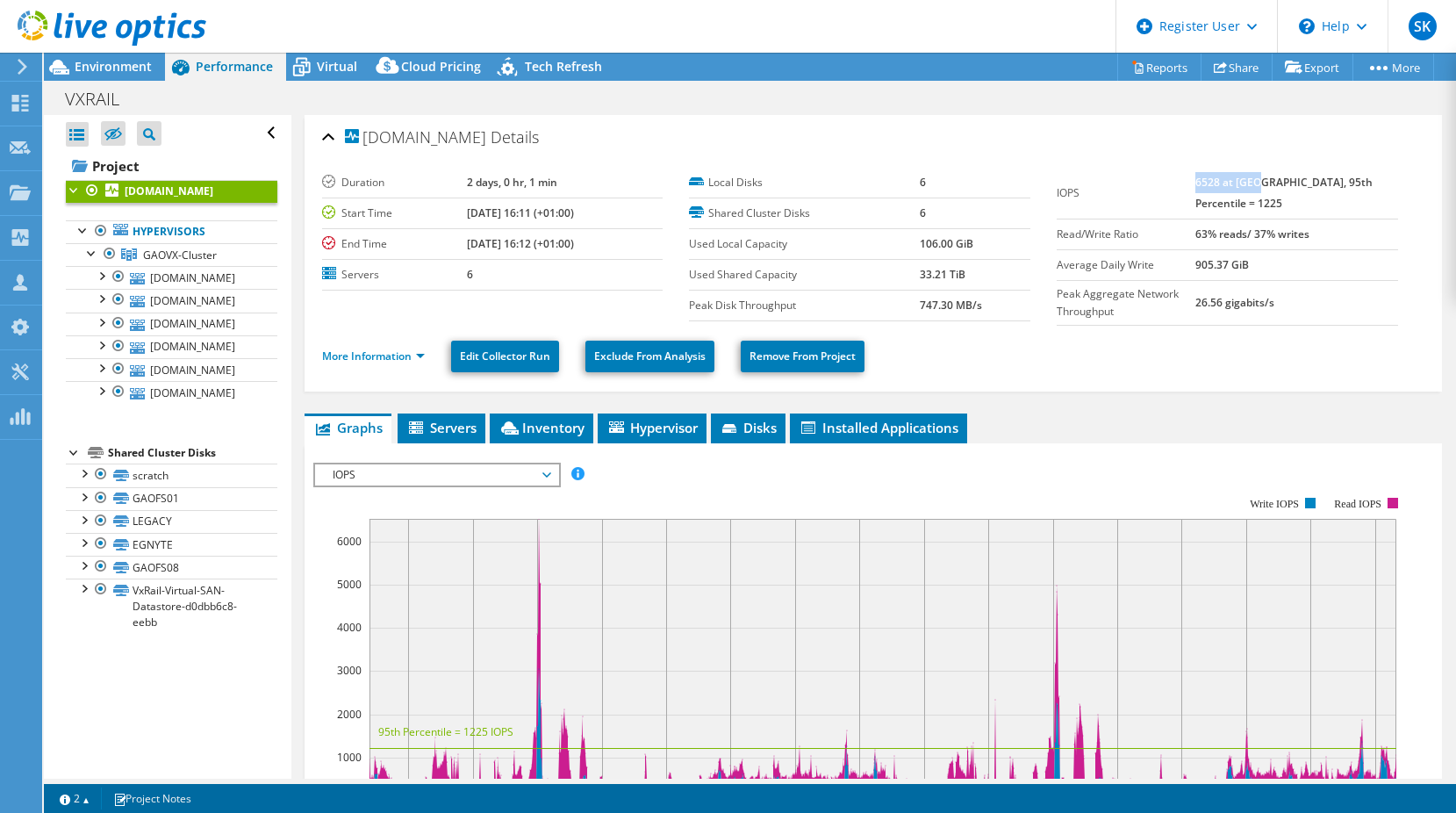
drag, startPoint x: 1222, startPoint y: 181, endPoint x: 1284, endPoint y: 179, distance: 62.0
click at [1284, 179] on b "6528 at Peak, 95th Percentile = 1225" at bounding box center [1284, 192] width 177 height 36
drag, startPoint x: 1284, startPoint y: 179, endPoint x: 1284, endPoint y: 191, distance: 12.0
click at [1284, 179] on b "6528 at Peak, 95th Percentile = 1225" at bounding box center [1284, 192] width 177 height 36
click at [421, 354] on link "More Information" at bounding box center [372, 356] width 102 height 15
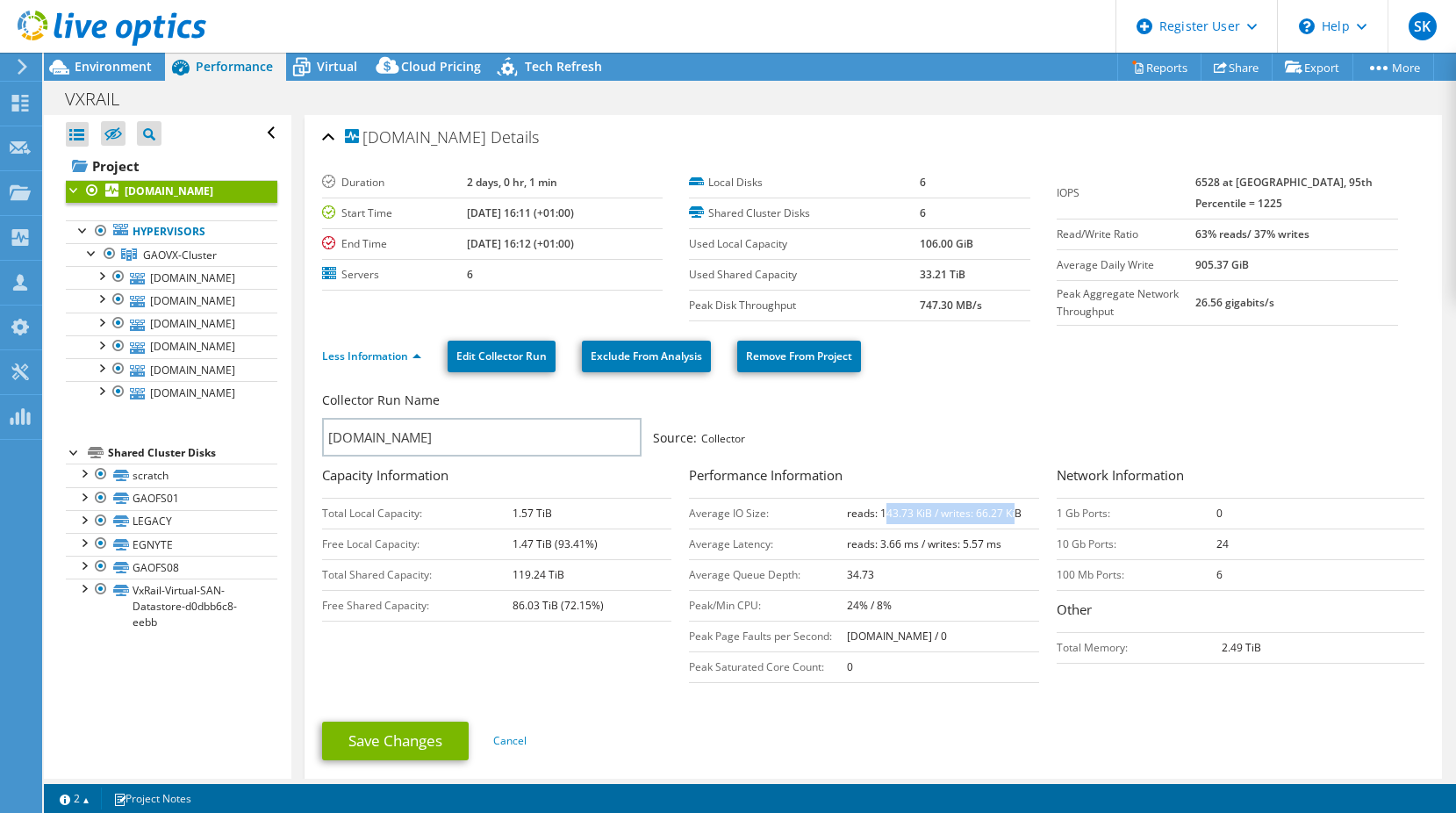
drag, startPoint x: 876, startPoint y: 517, endPoint x: 1010, endPoint y: 510, distance: 134.2
click at [1010, 510] on b "reads: 143.73 KiB / writes: 66.27 KiB" at bounding box center [933, 513] width 174 height 15
drag, startPoint x: 518, startPoint y: 576, endPoint x: 560, endPoint y: 573, distance: 42.1
click at [560, 573] on td "119.24 TiB" at bounding box center [592, 573] width 159 height 30
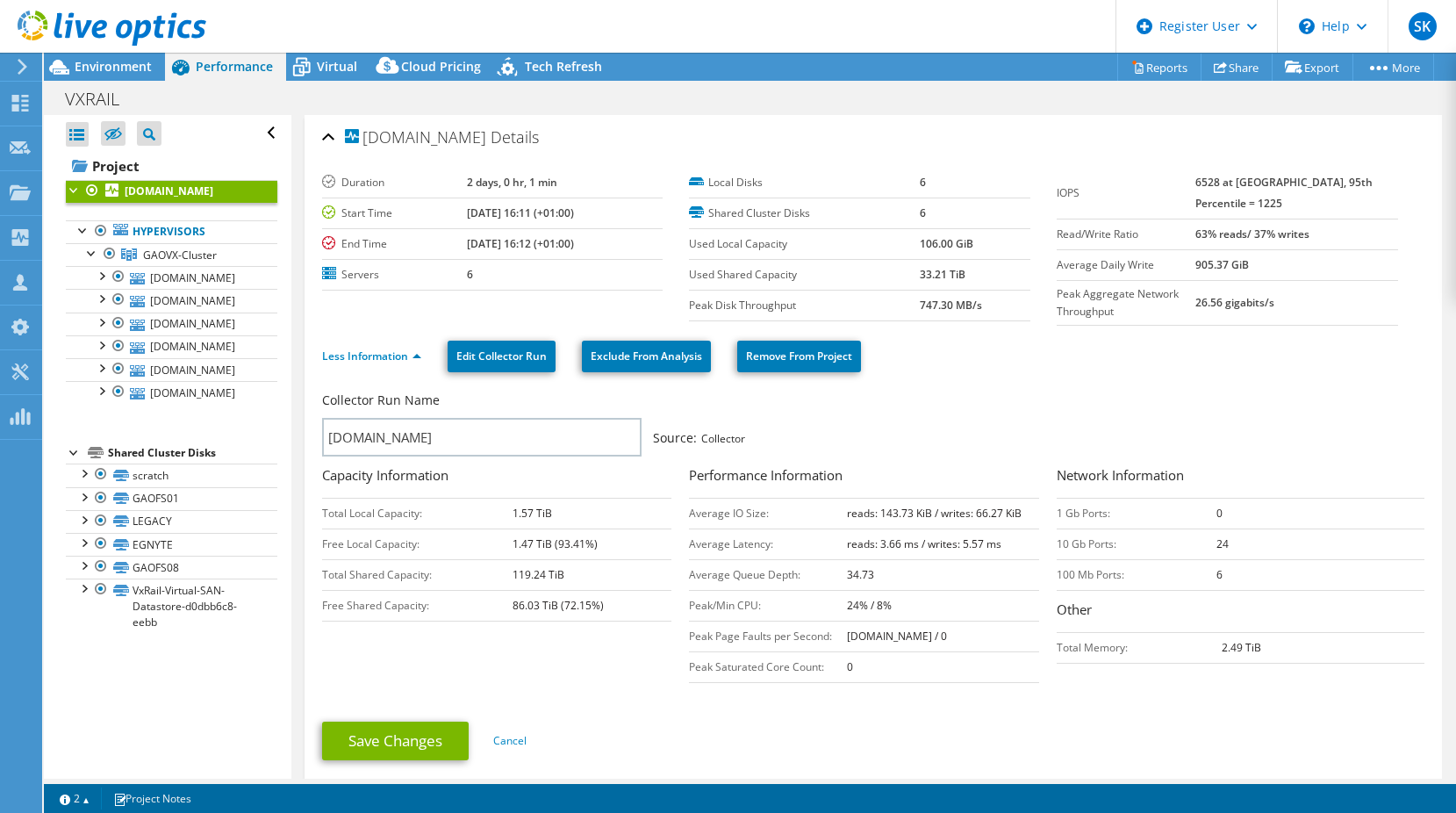
drag, startPoint x: 560, startPoint y: 573, endPoint x: 511, endPoint y: 597, distance: 54.6
click at [512, 597] on td "86.03 TiB (72.15%)" at bounding box center [592, 605] width 159 height 30
drag, startPoint x: 507, startPoint y: 605, endPoint x: 605, endPoint y: 606, distance: 98.0
click at [605, 606] on tr "Free Shared Capacity: 86.03 TiB (72.15%)" at bounding box center [497, 605] width 350 height 30
click at [577, 65] on span "Tech Refresh" at bounding box center [563, 66] width 77 height 17
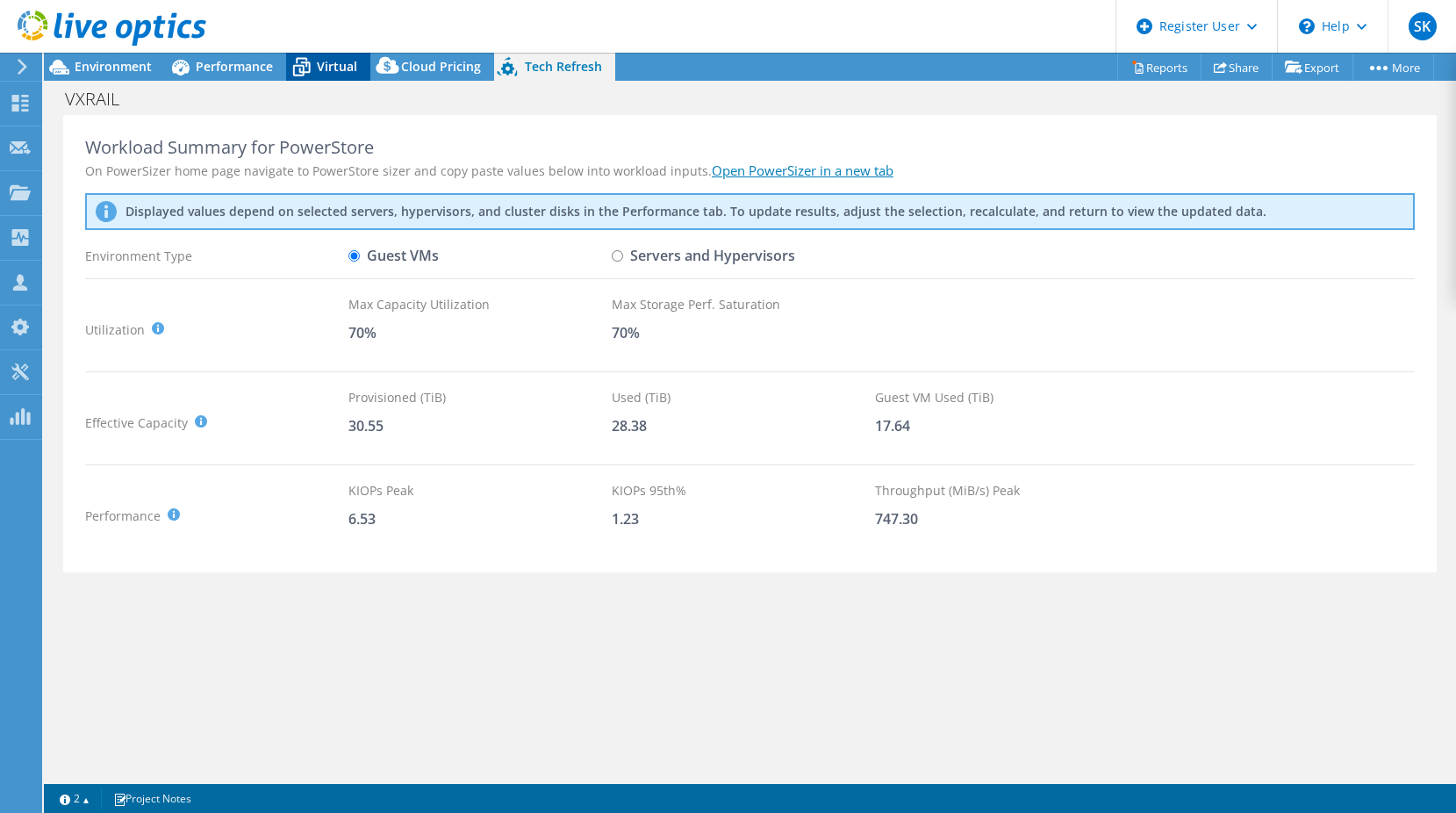
click at [328, 68] on span "Virtual" at bounding box center [337, 66] width 41 height 17
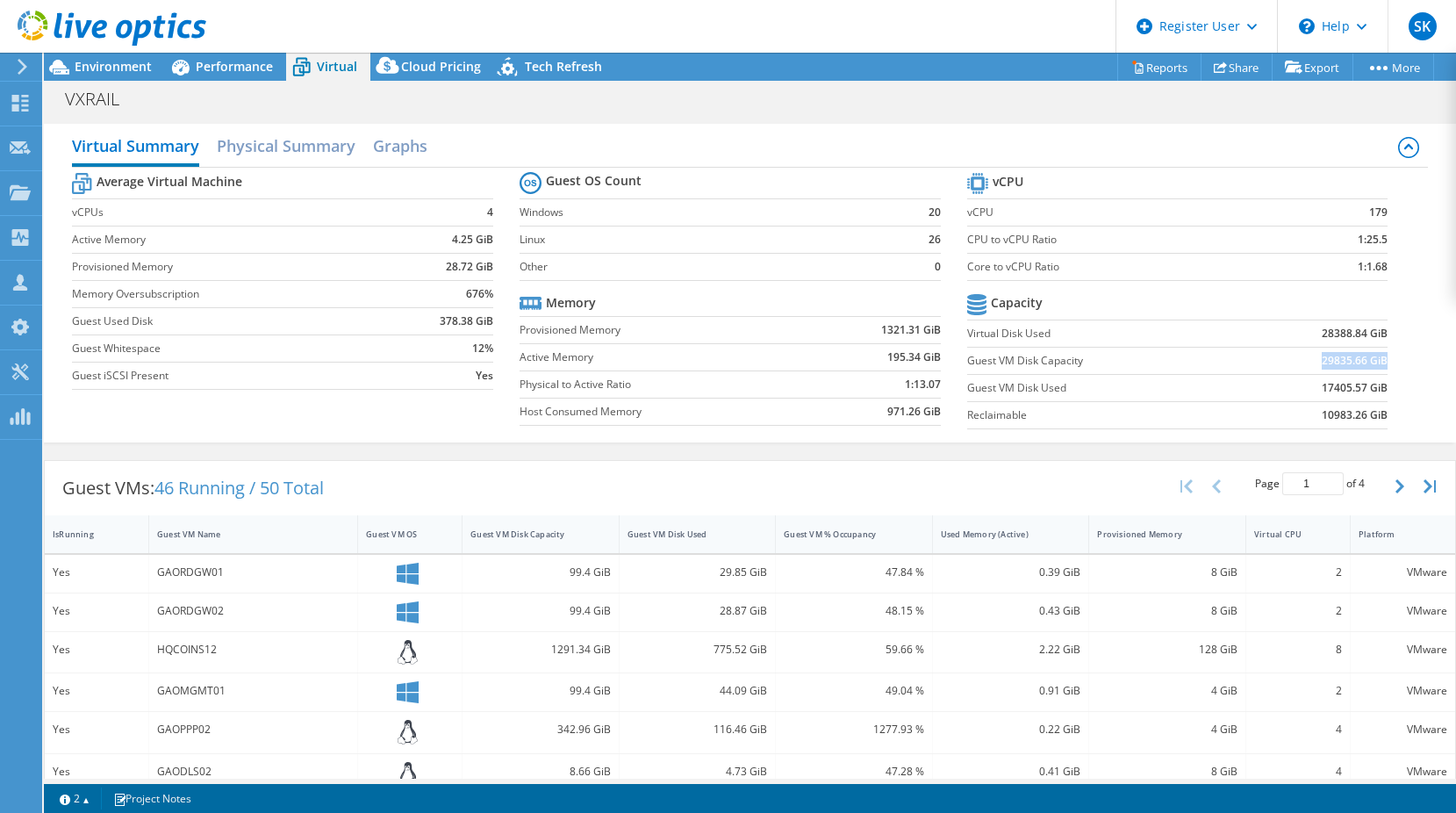
drag, startPoint x: 1300, startPoint y: 359, endPoint x: 1374, endPoint y: 360, distance: 74.0
click at [1374, 360] on td "29835.66 GiB" at bounding box center [1315, 360] width 146 height 28
click at [1374, 360] on b "29835.66 GiB" at bounding box center [1354, 360] width 65 height 18
drag, startPoint x: 1310, startPoint y: 389, endPoint x: 1372, endPoint y: 389, distance: 62.0
click at [1372, 389] on td "17405.57 GiB" at bounding box center [1315, 388] width 146 height 28
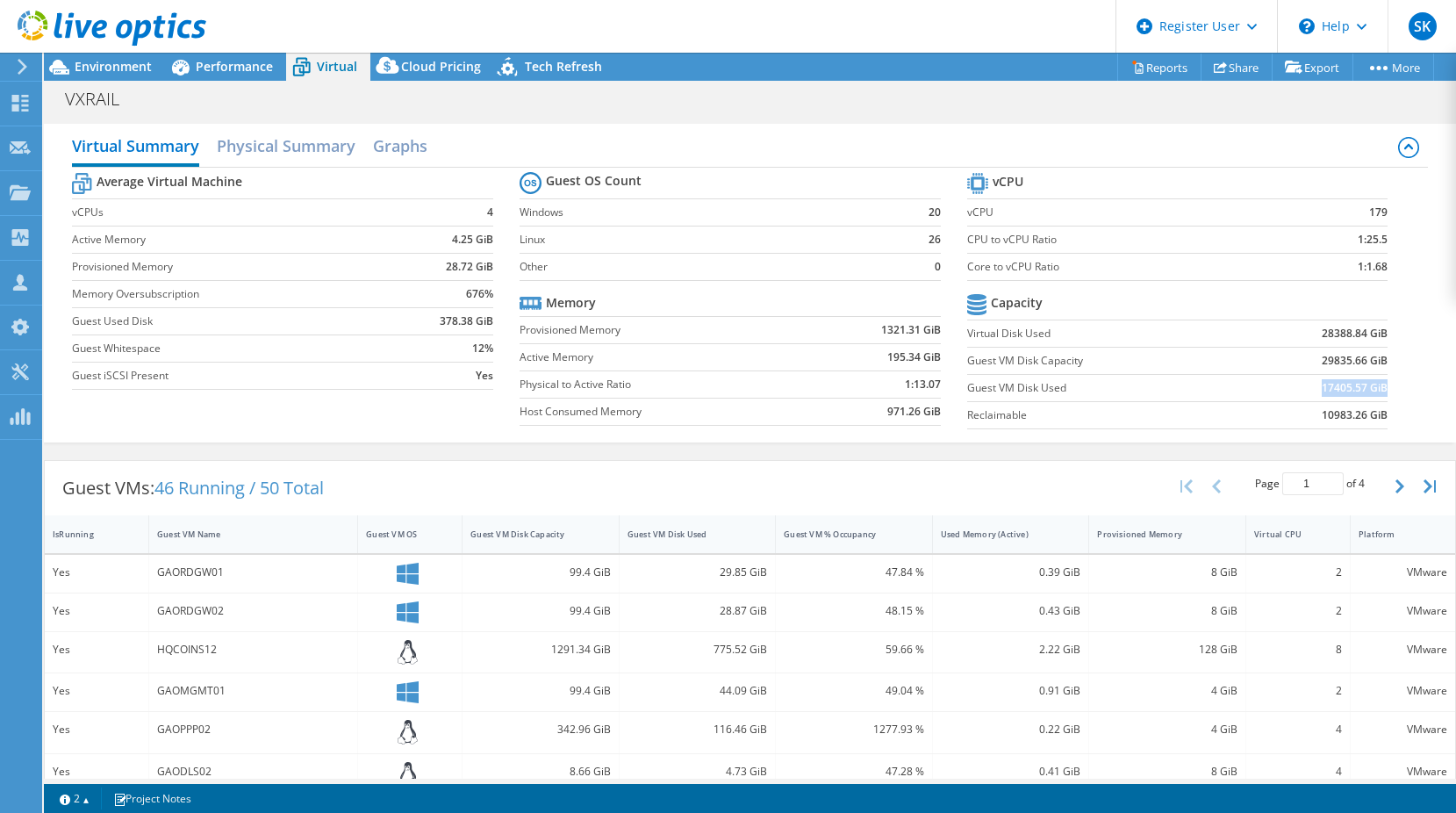
click at [1372, 389] on b "17405.57 GiB" at bounding box center [1354, 387] width 65 height 18
click at [723, 530] on div "Guest VM Disk Used" at bounding box center [687, 534] width 119 height 11
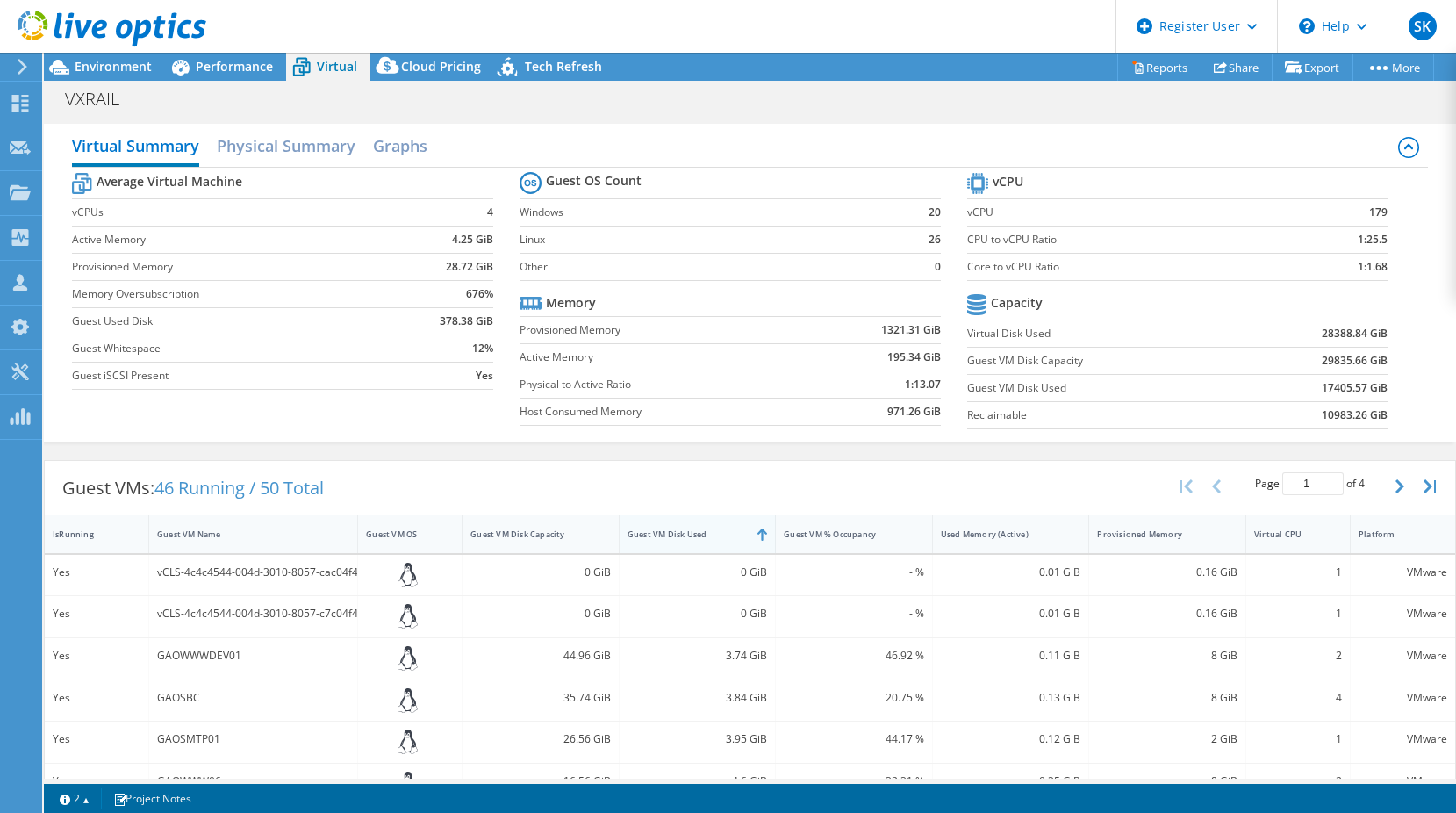
click at [723, 530] on div "Guest VM Disk Used" at bounding box center [687, 534] width 119 height 11
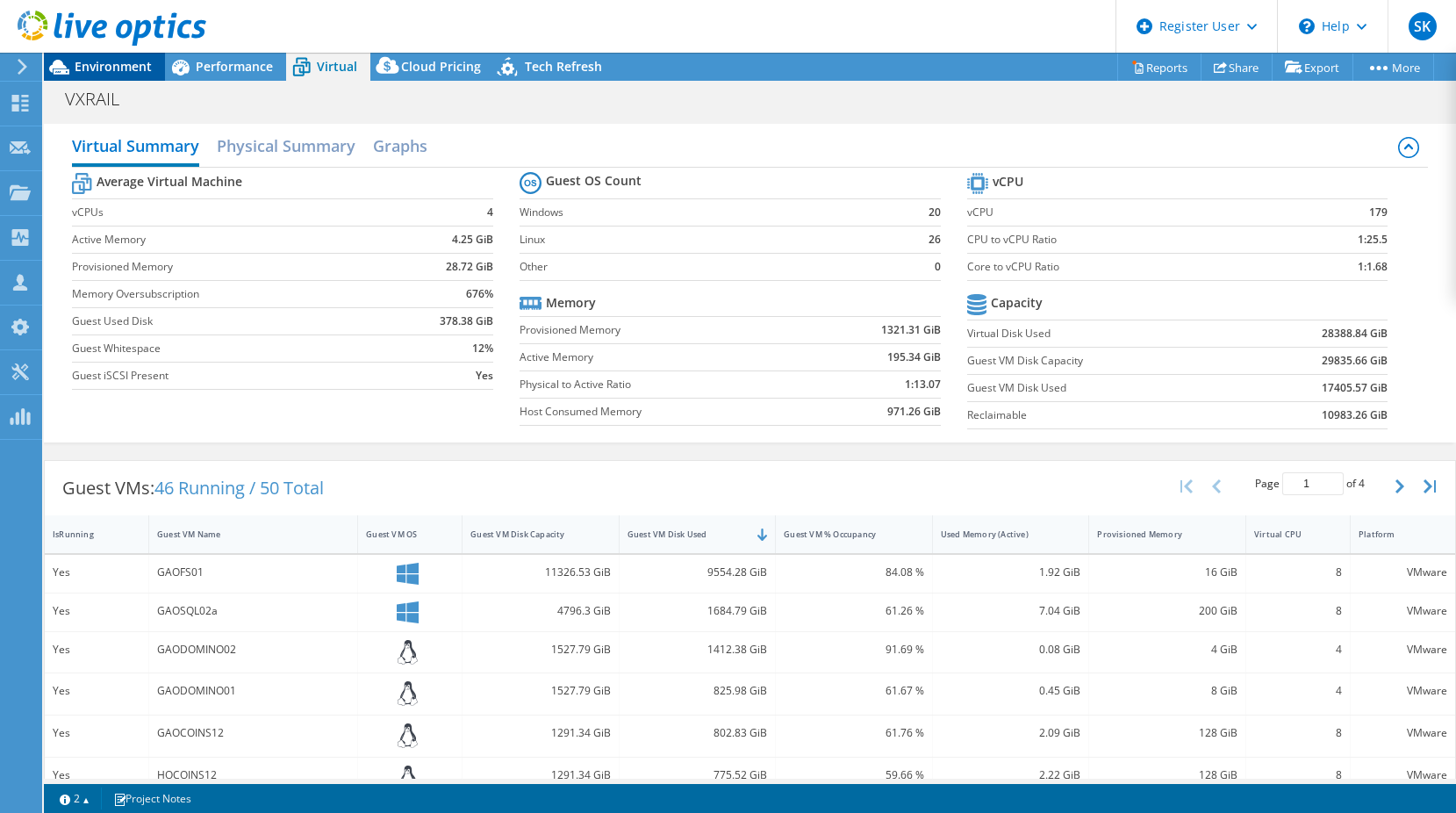
click at [59, 65] on icon at bounding box center [59, 67] width 20 height 15
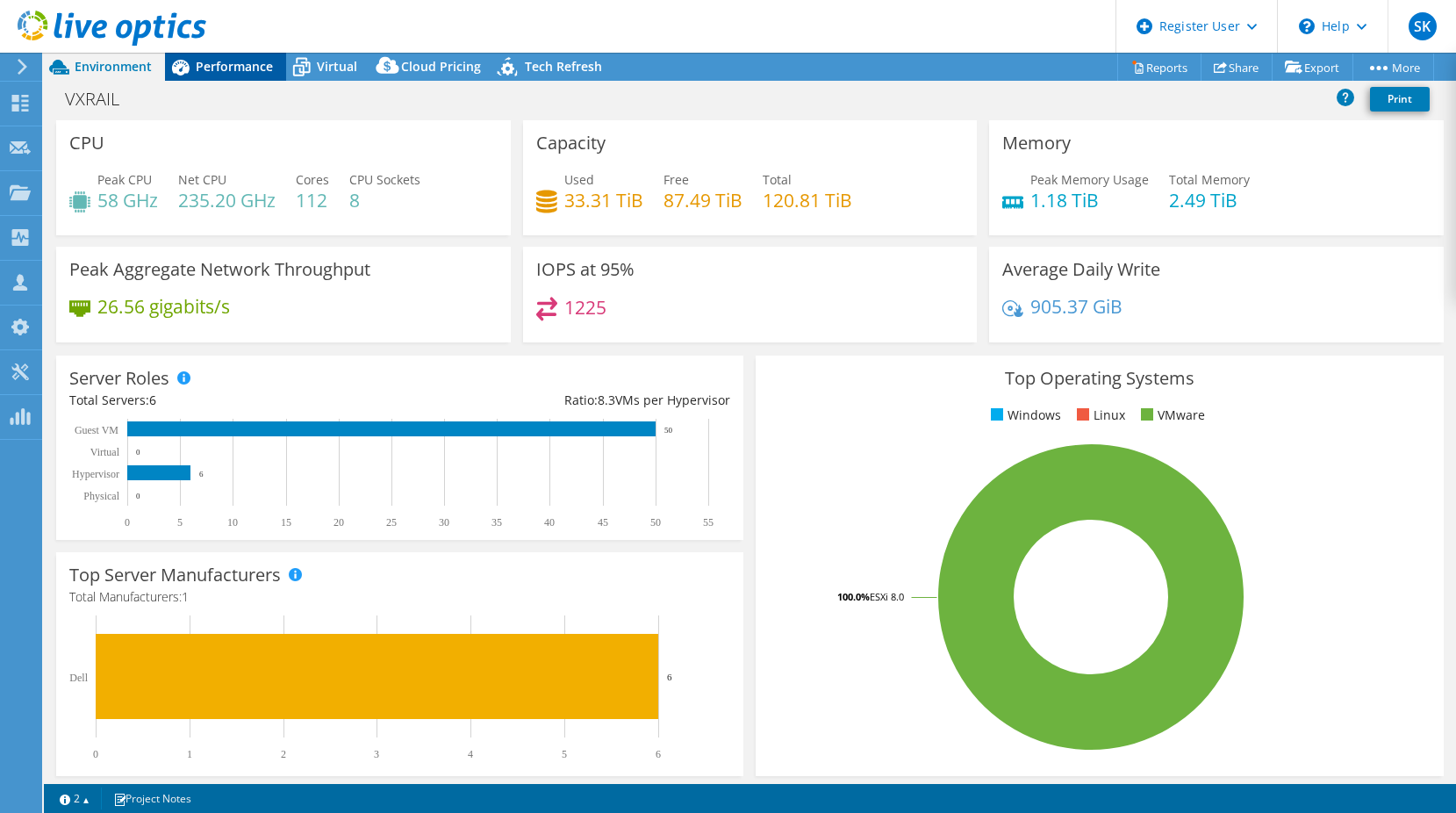
click at [250, 66] on span "Performance" at bounding box center [234, 66] width 77 height 17
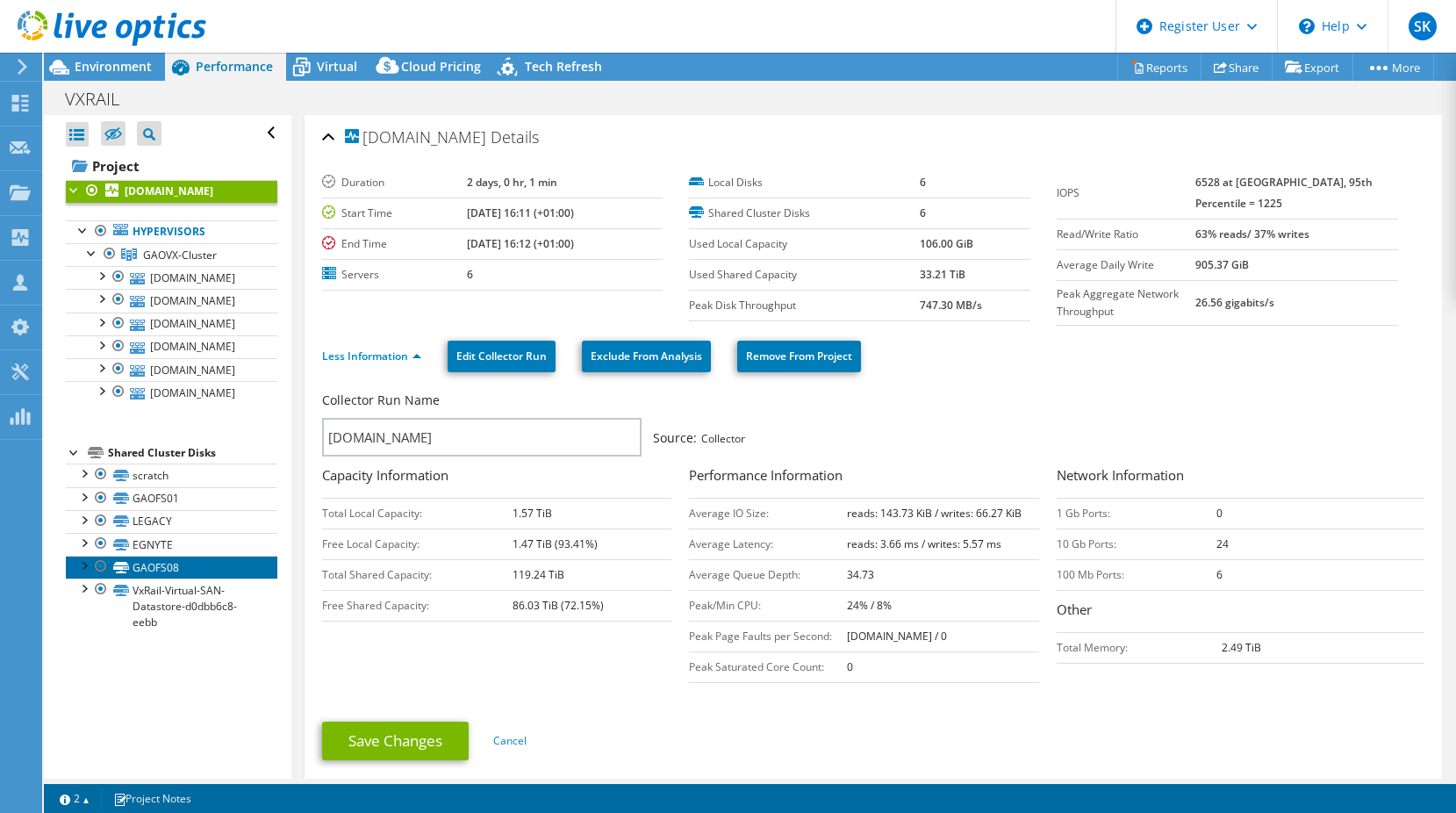
click at [188, 571] on link "GAOFS08" at bounding box center [170, 567] width 211 height 23
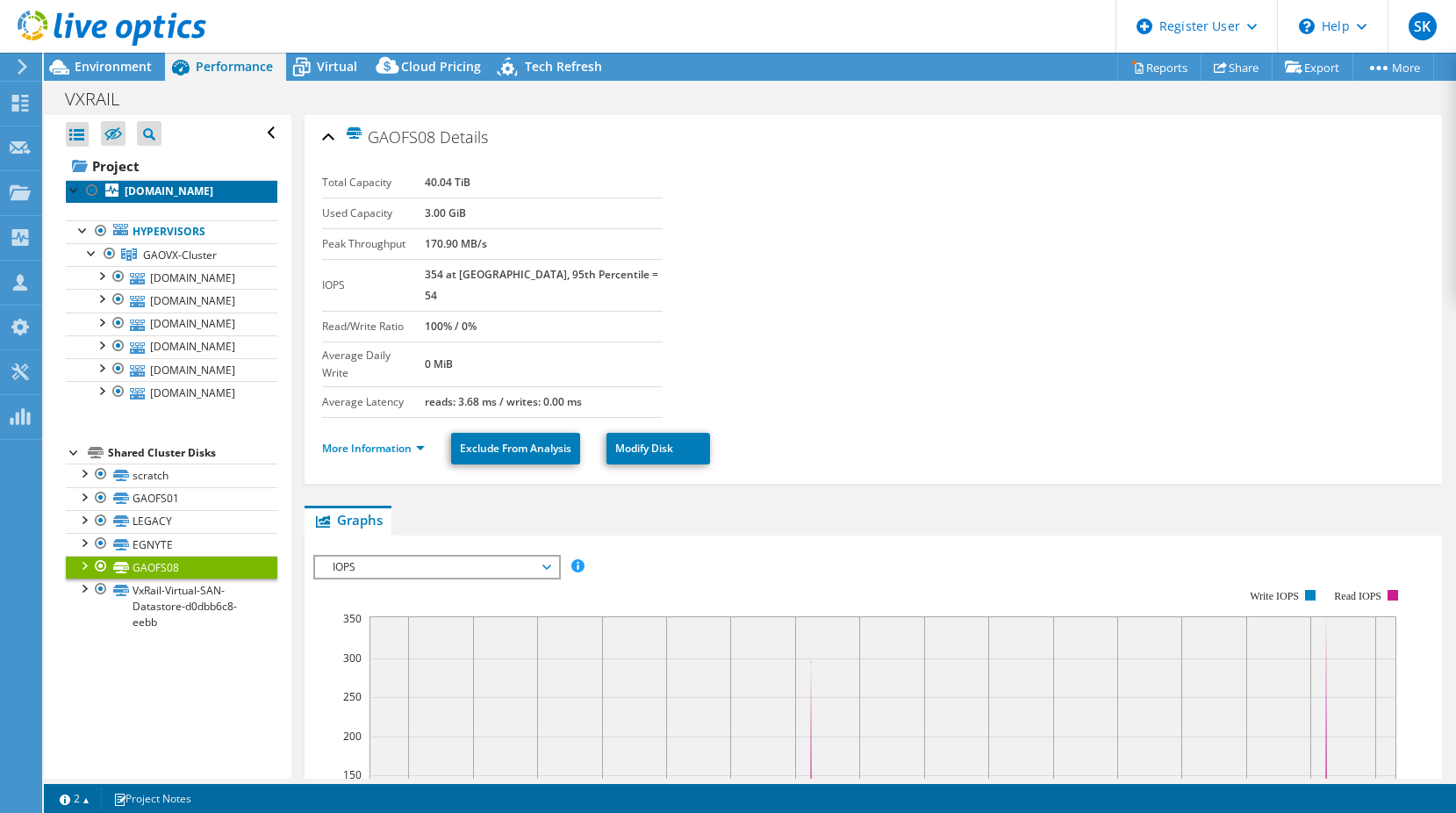
click at [164, 190] on b "[DOMAIN_NAME]" at bounding box center [169, 191] width 88 height 15
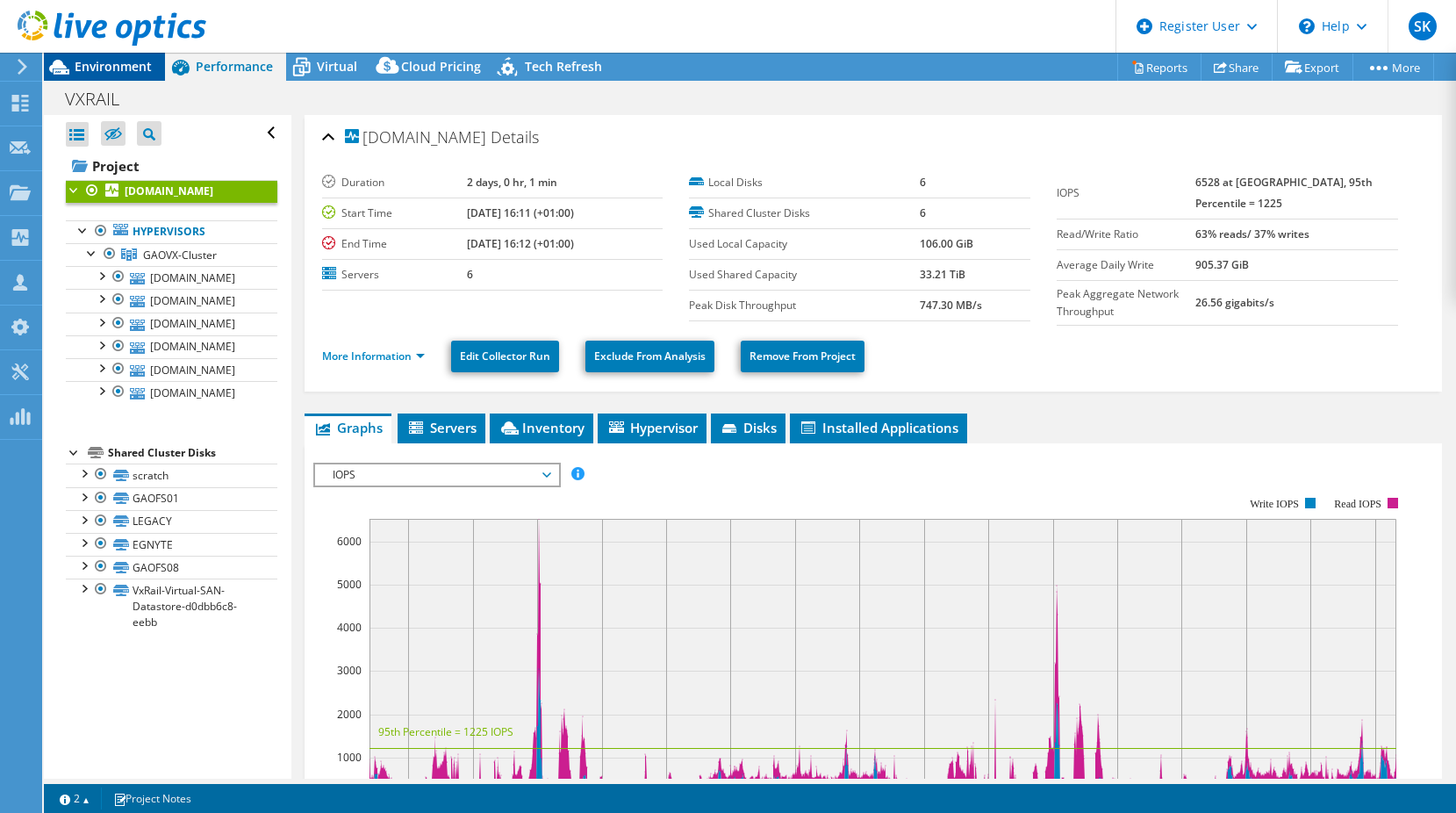
click at [144, 68] on span "Environment" at bounding box center [113, 66] width 77 height 17
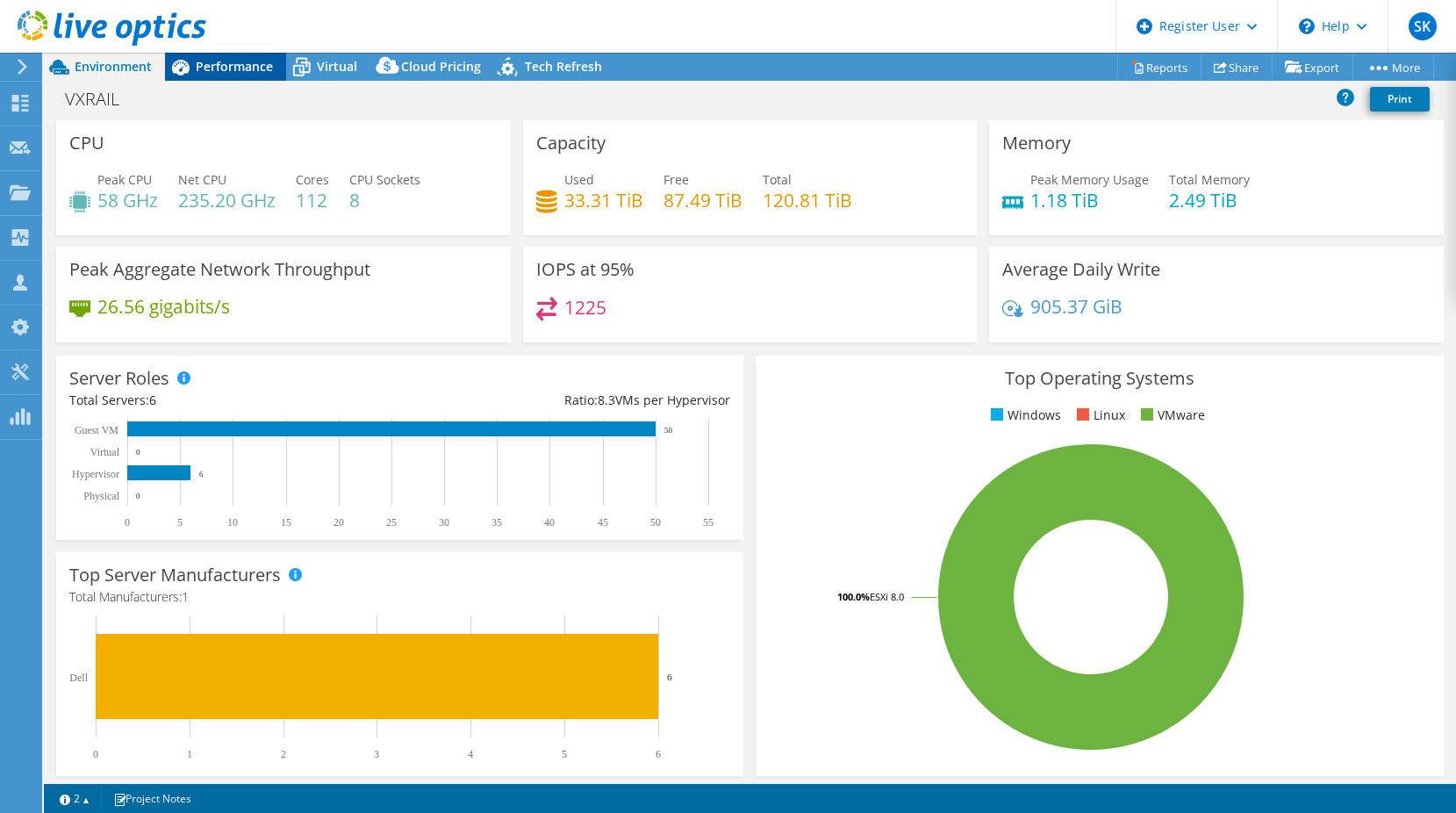
click at [231, 80] on div "Performance" at bounding box center [225, 66] width 121 height 28
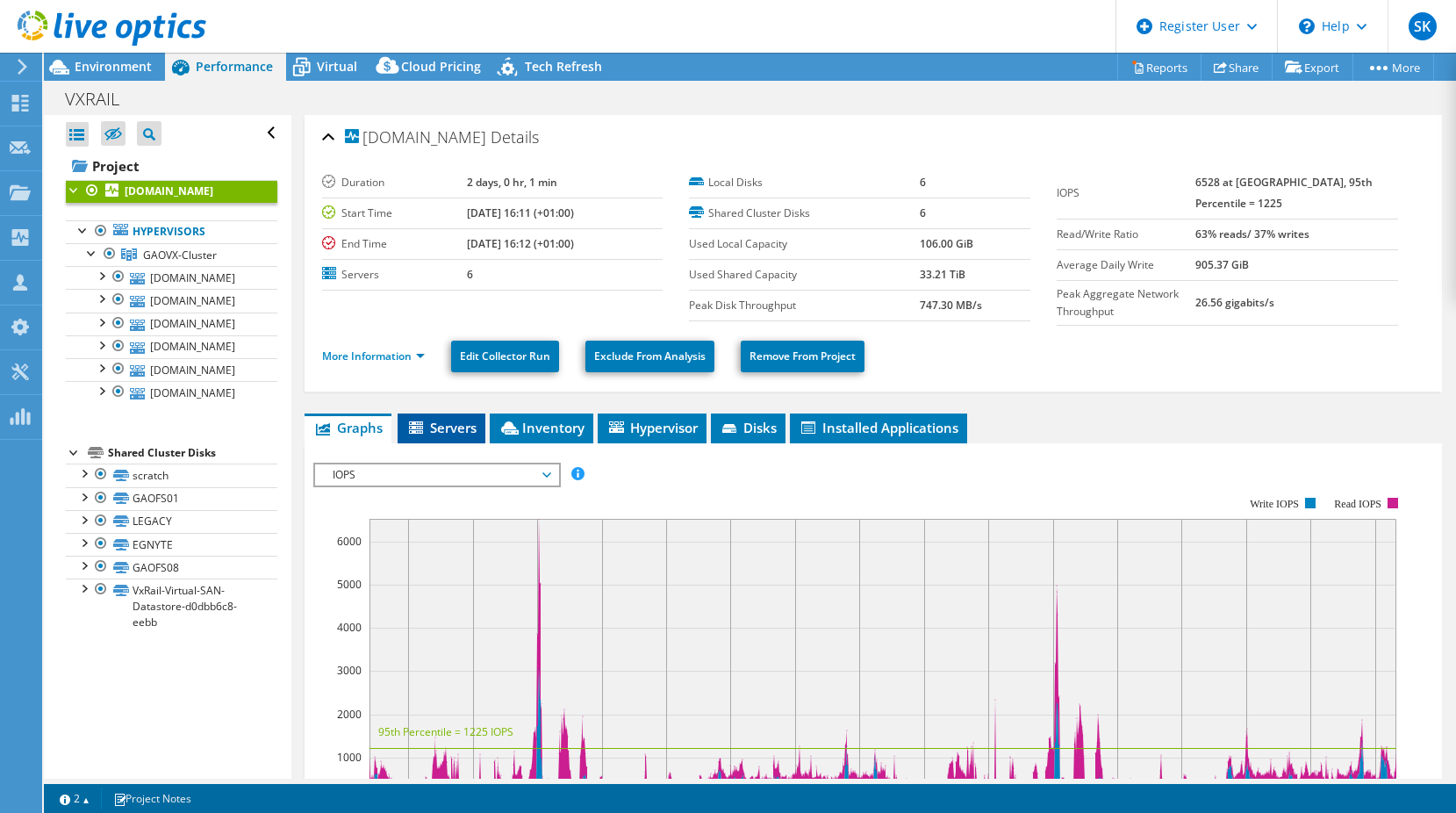
click at [453, 431] on span "Servers" at bounding box center [441, 427] width 70 height 18
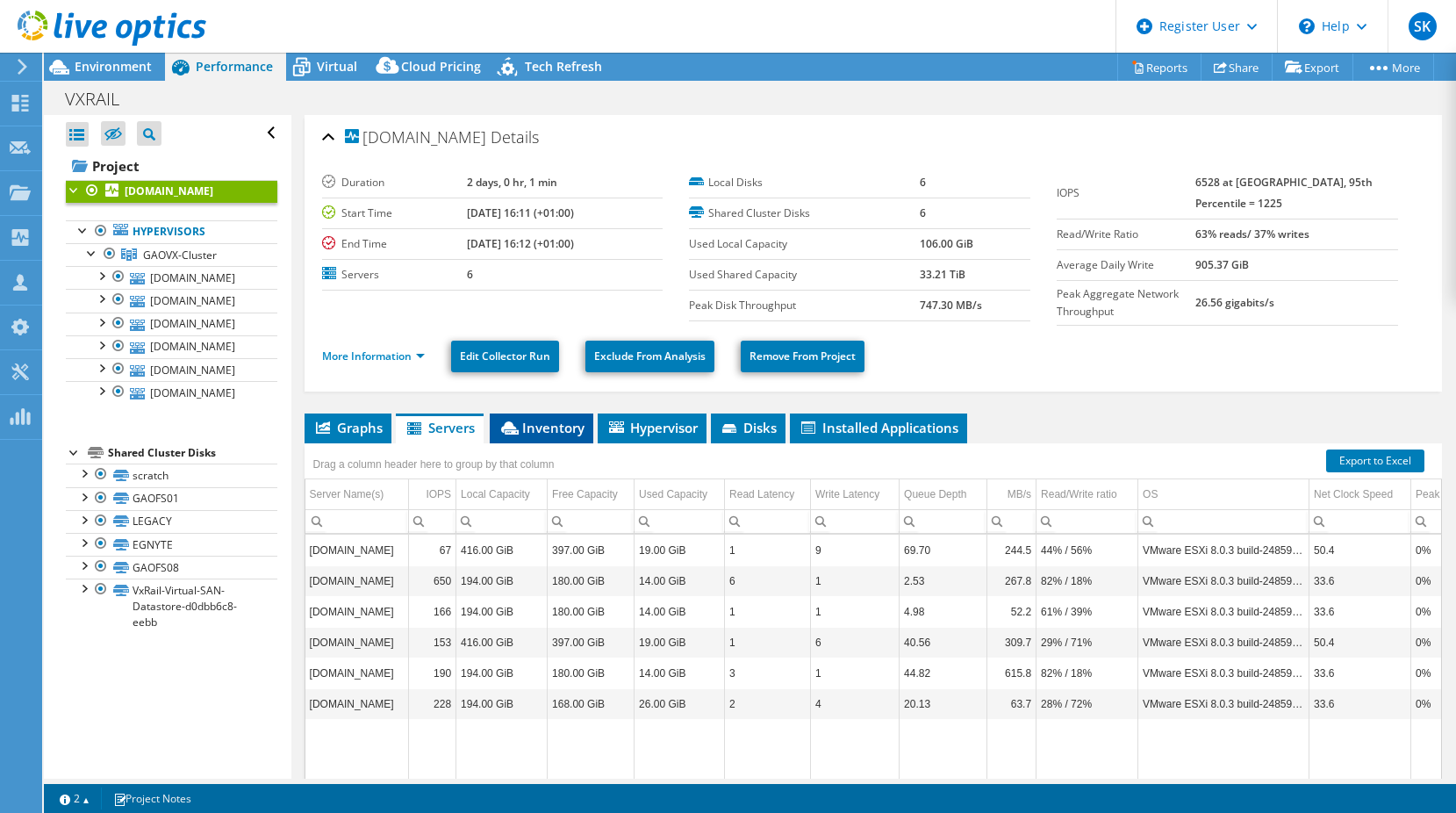
click at [567, 435] on span "Inventory" at bounding box center [541, 427] width 86 height 18
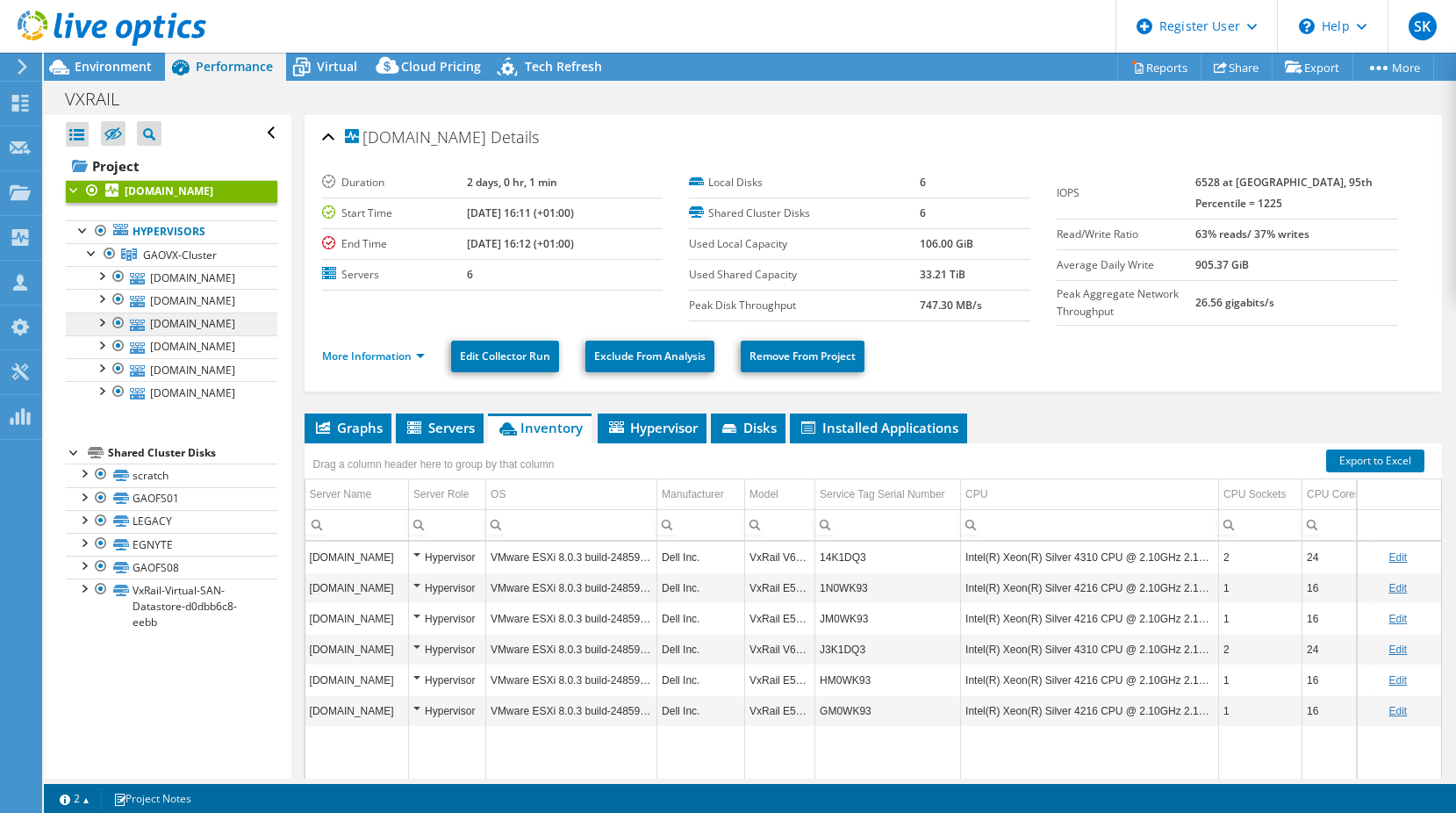
drag, startPoint x: 123, startPoint y: 300, endPoint x: 149, endPoint y: 320, distance: 32.8
click at [123, 300] on div at bounding box center [118, 299] width 18 height 21
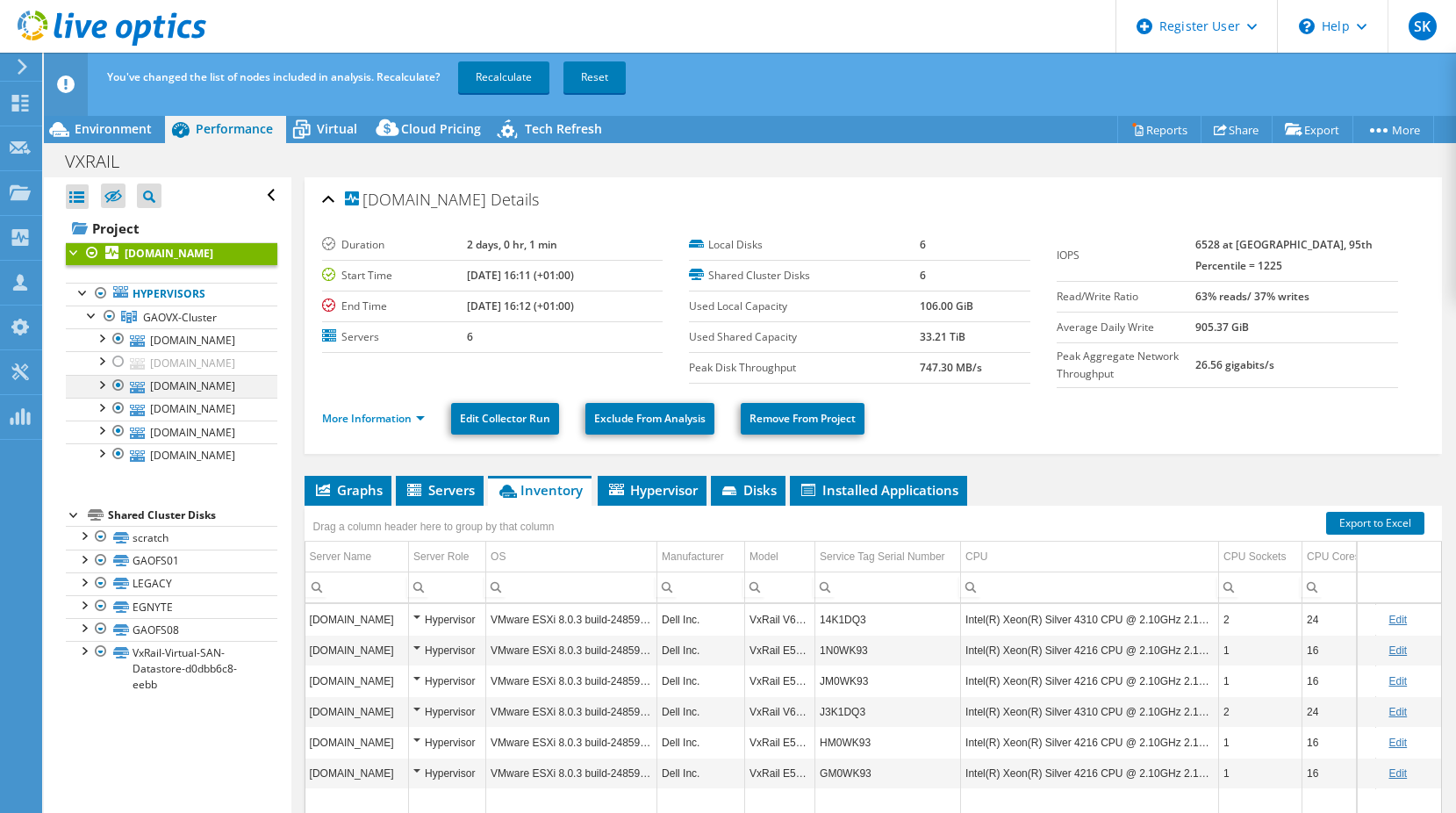
click at [123, 384] on div at bounding box center [118, 385] width 18 height 21
click at [114, 418] on link "[DOMAIN_NAME]" at bounding box center [170, 408] width 211 height 23
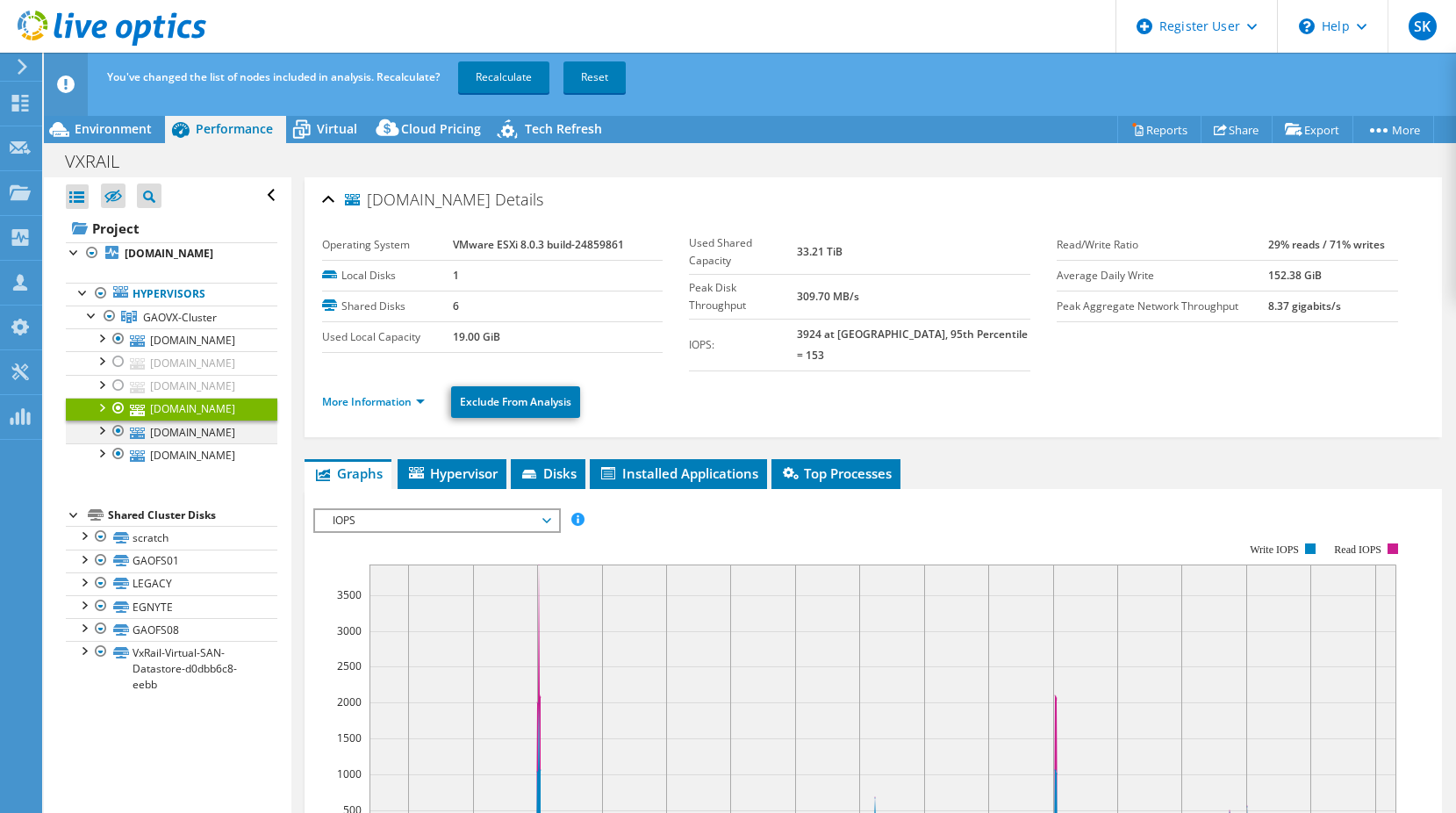
click at [117, 432] on div at bounding box center [118, 430] width 18 height 21
click at [117, 448] on div at bounding box center [118, 454] width 18 height 21
click at [511, 71] on link "Recalculate" at bounding box center [503, 77] width 91 height 31
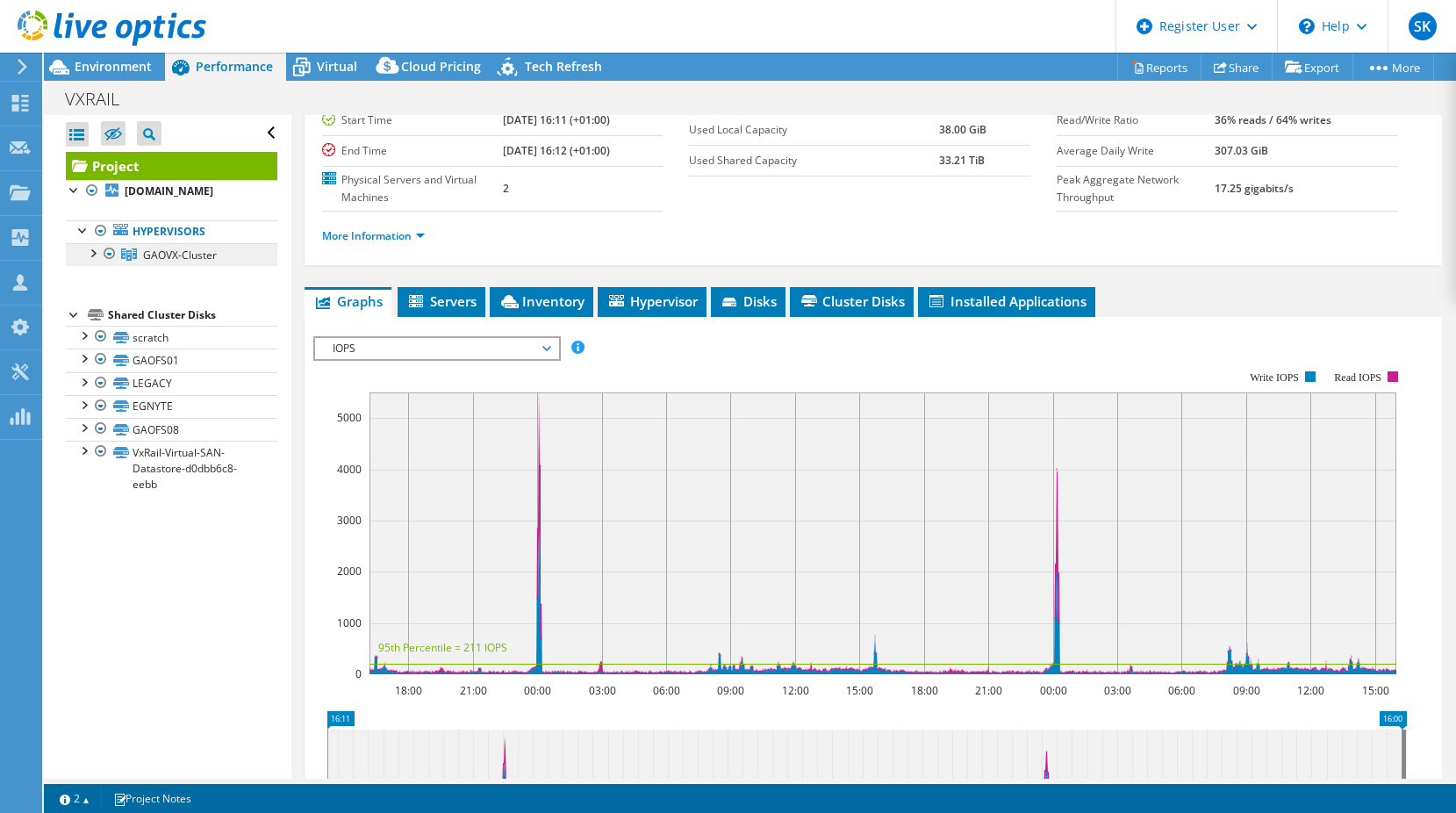
click at [96, 260] on div at bounding box center [91, 252] width 18 height 18
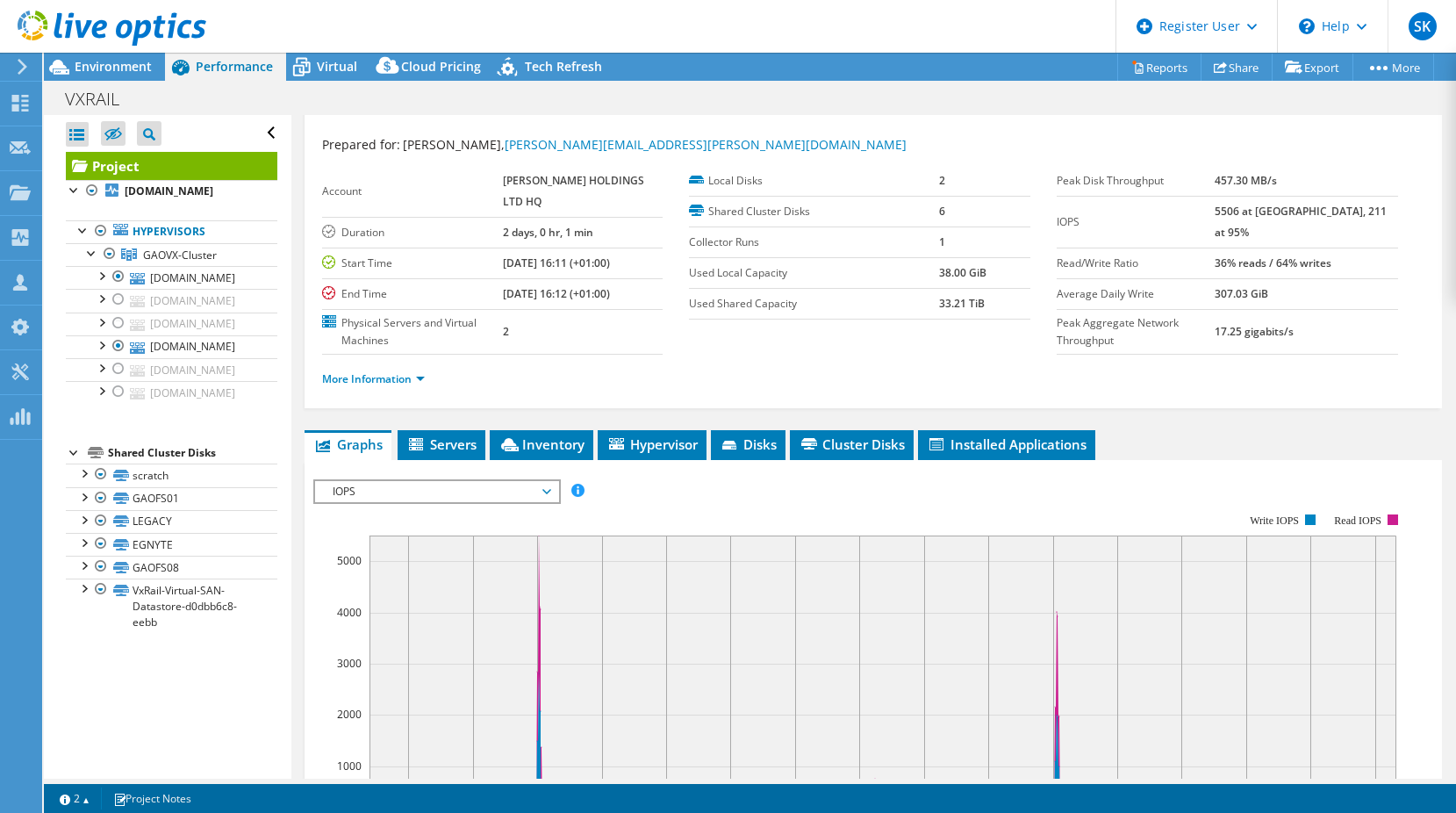
scroll to position [0, 0]
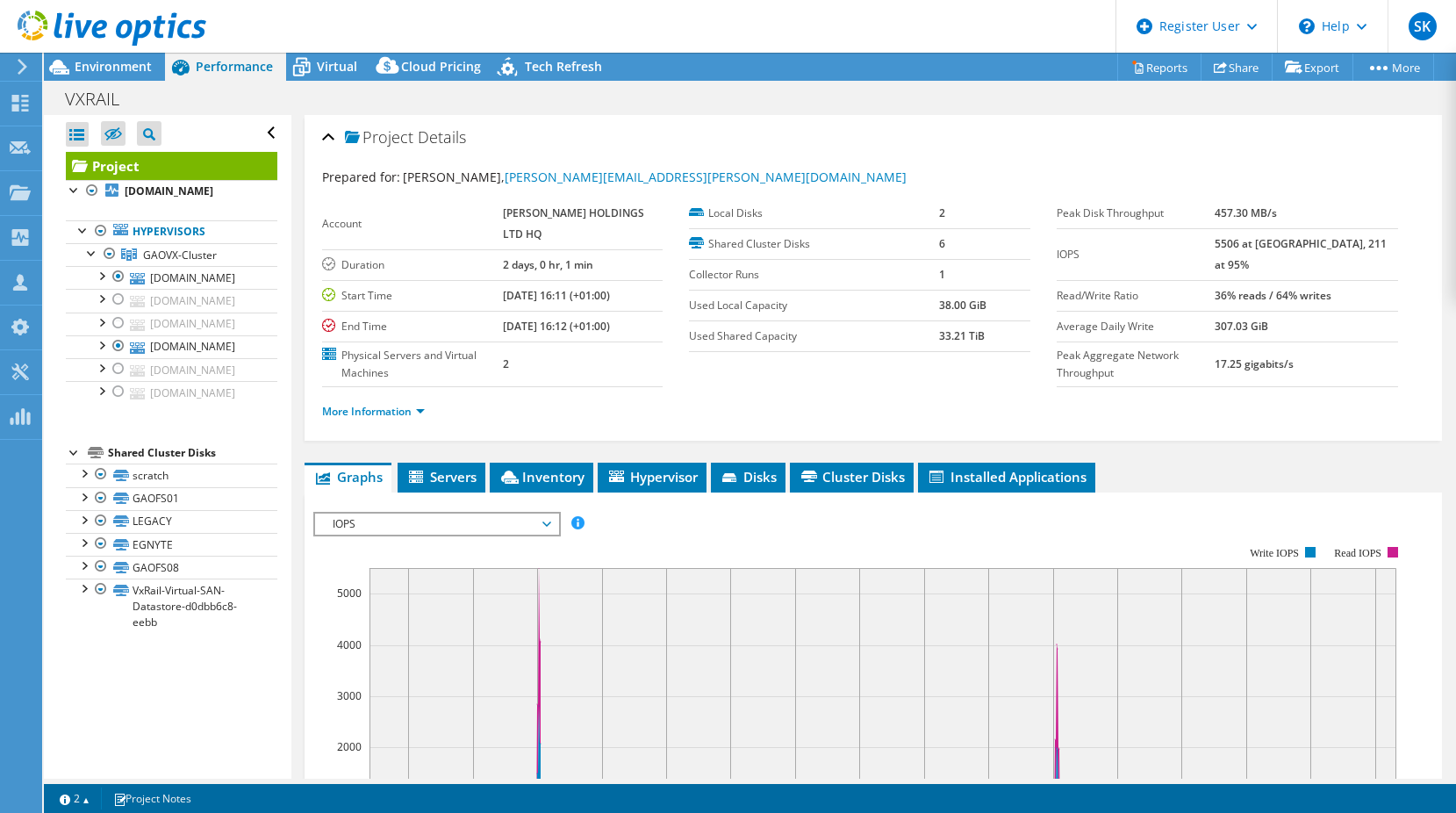
drag, startPoint x: 108, startPoint y: 65, endPoint x: 203, endPoint y: 94, distance: 99.3
click at [107, 65] on span "Environment" at bounding box center [113, 66] width 77 height 17
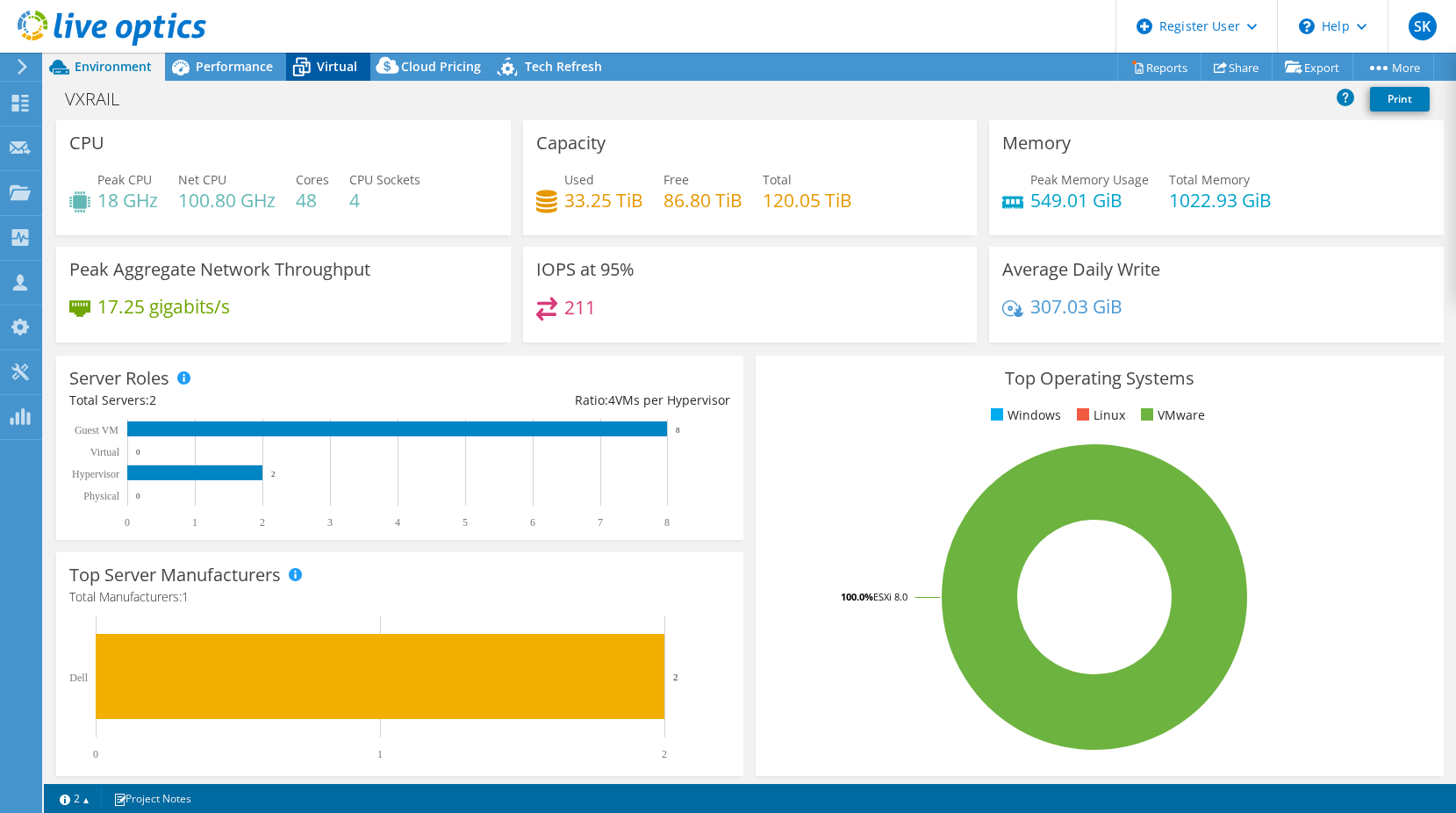
click at [306, 65] on icon at bounding box center [301, 68] width 18 height 14
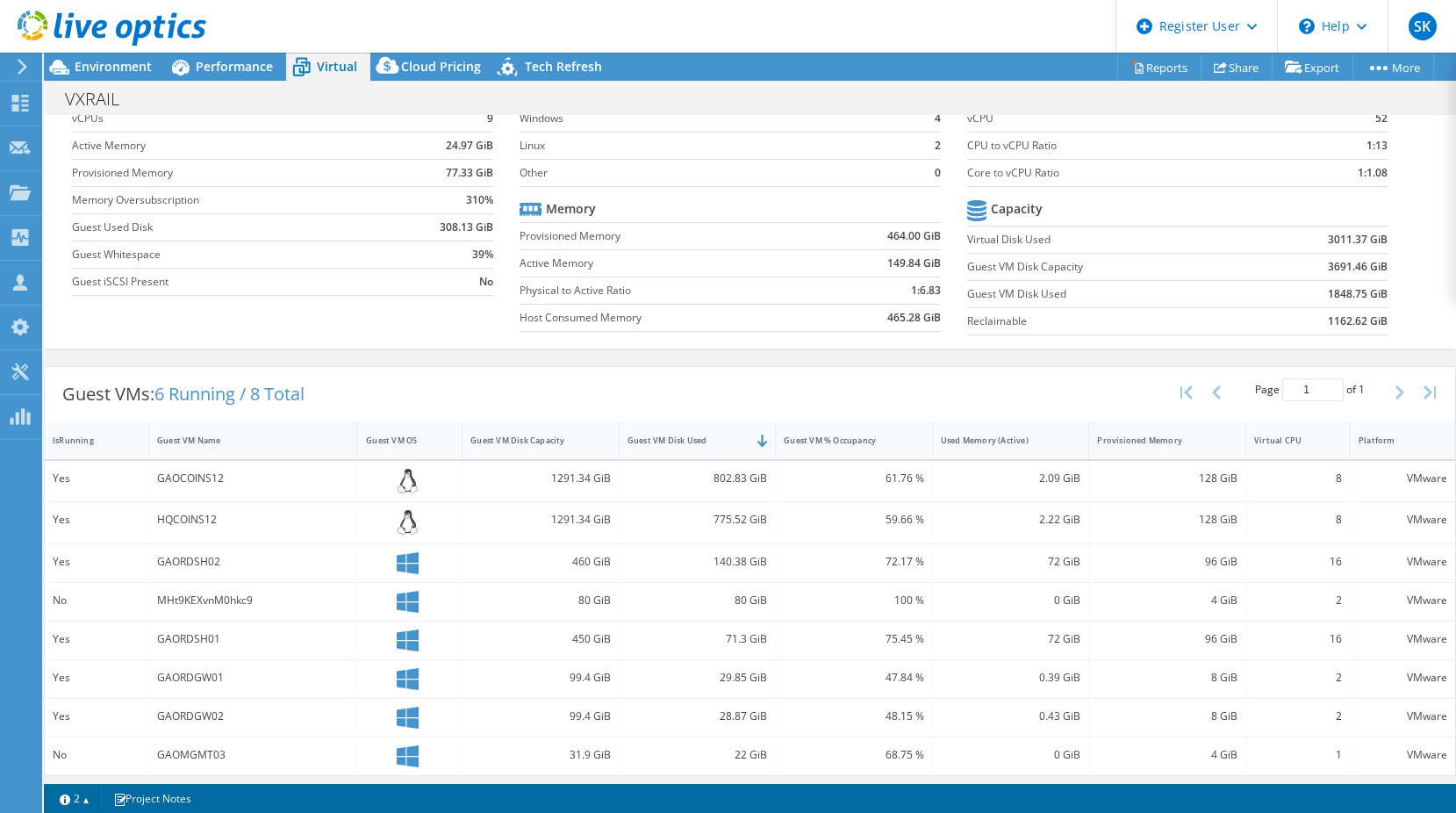
scroll to position [100, 0]
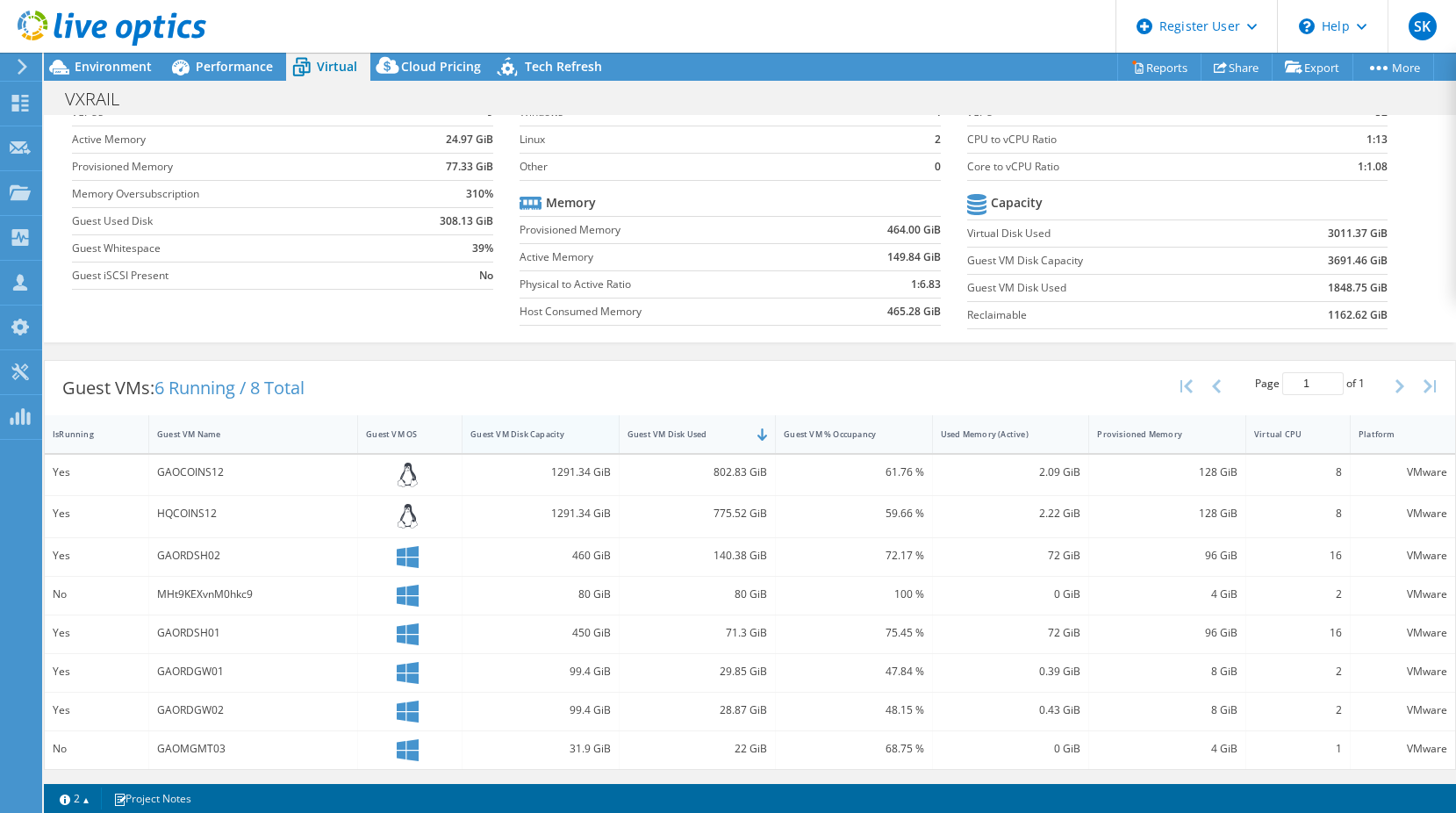
click at [550, 438] on div "Guest VM Disk Capacity" at bounding box center [529, 434] width 119 height 11
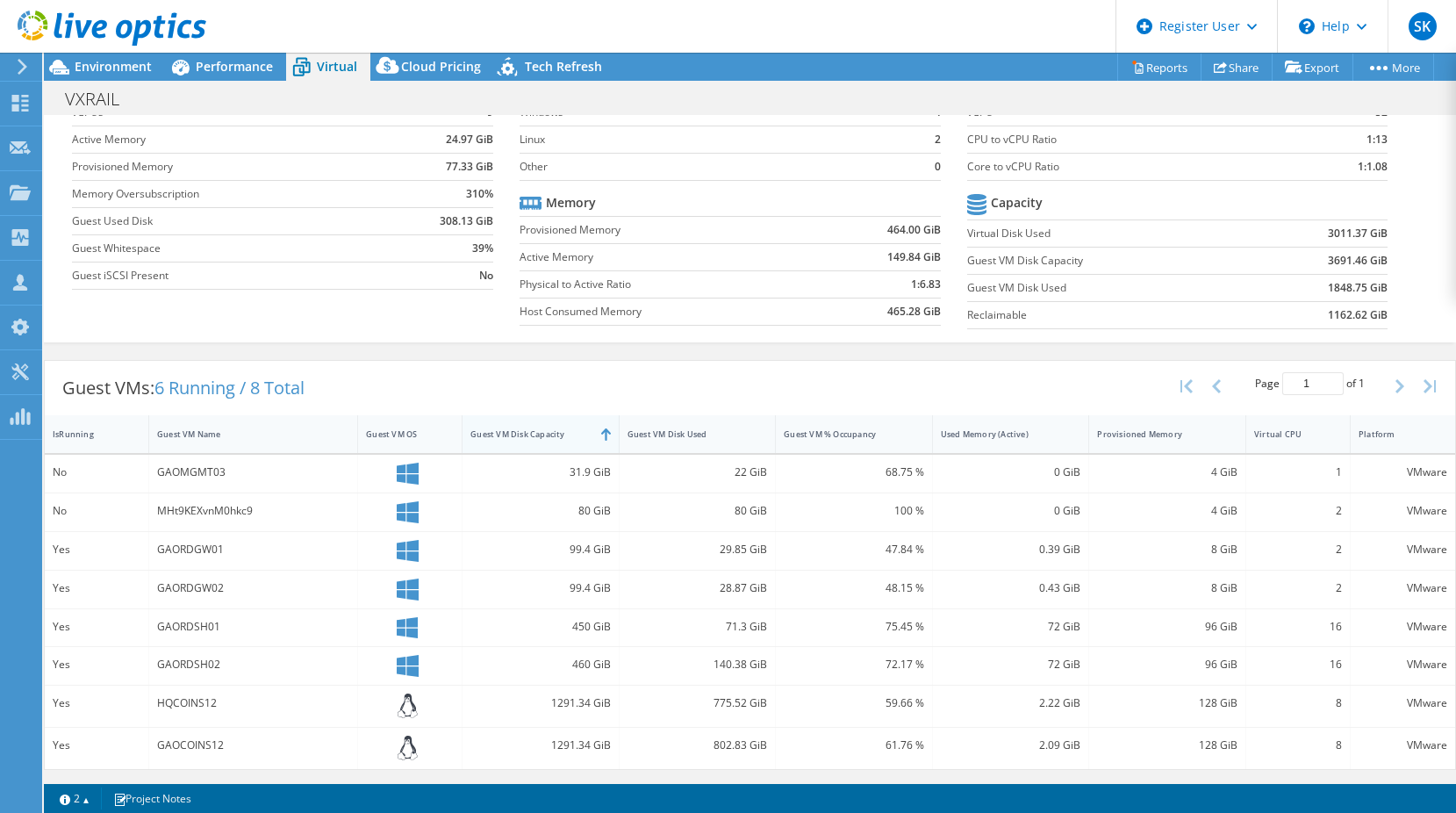
click at [553, 439] on div "Guest VM Disk Capacity" at bounding box center [529, 434] width 119 height 11
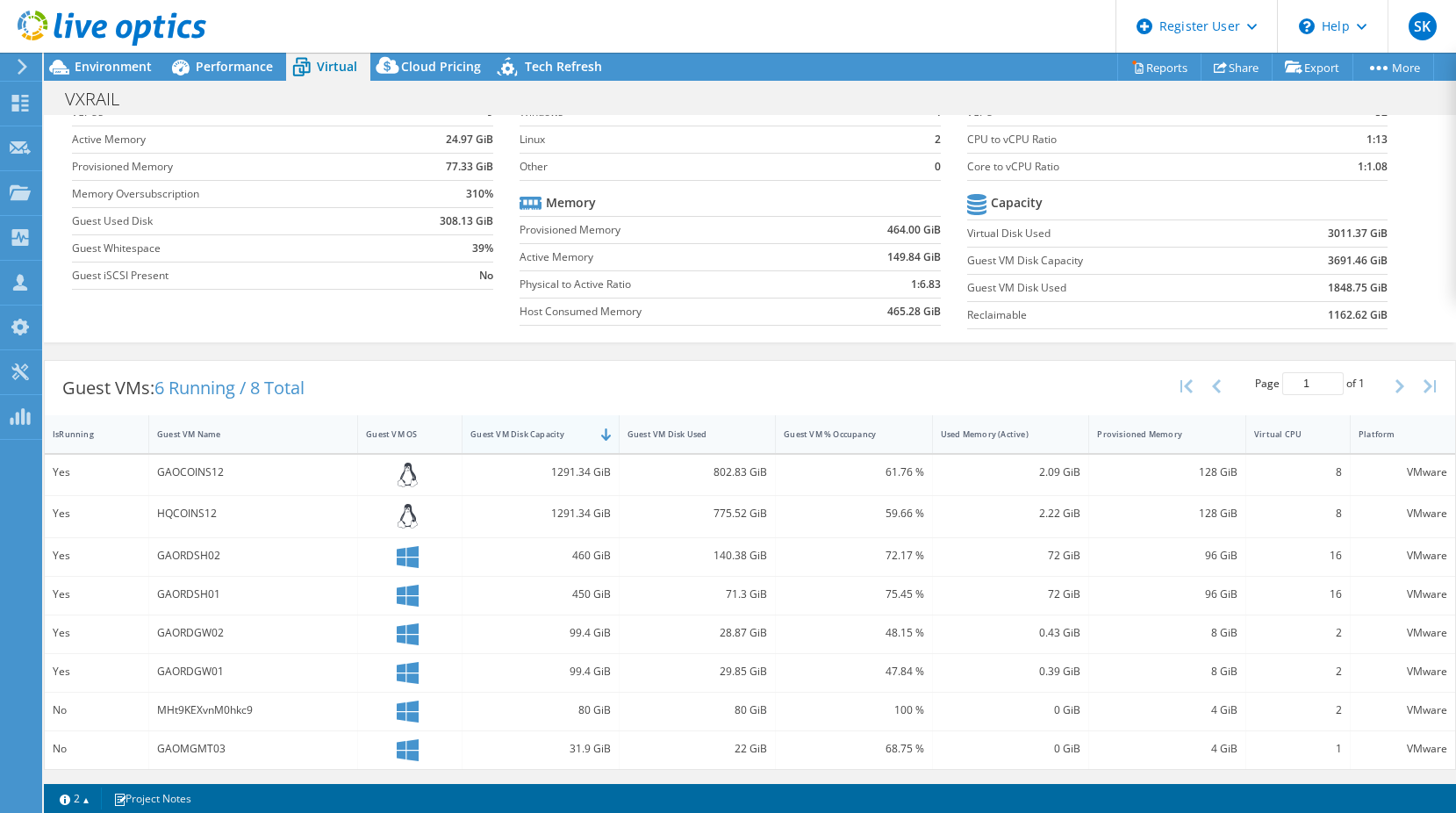
click at [542, 442] on div "Guest VM Disk Capacity" at bounding box center [530, 434] width 135 height 28
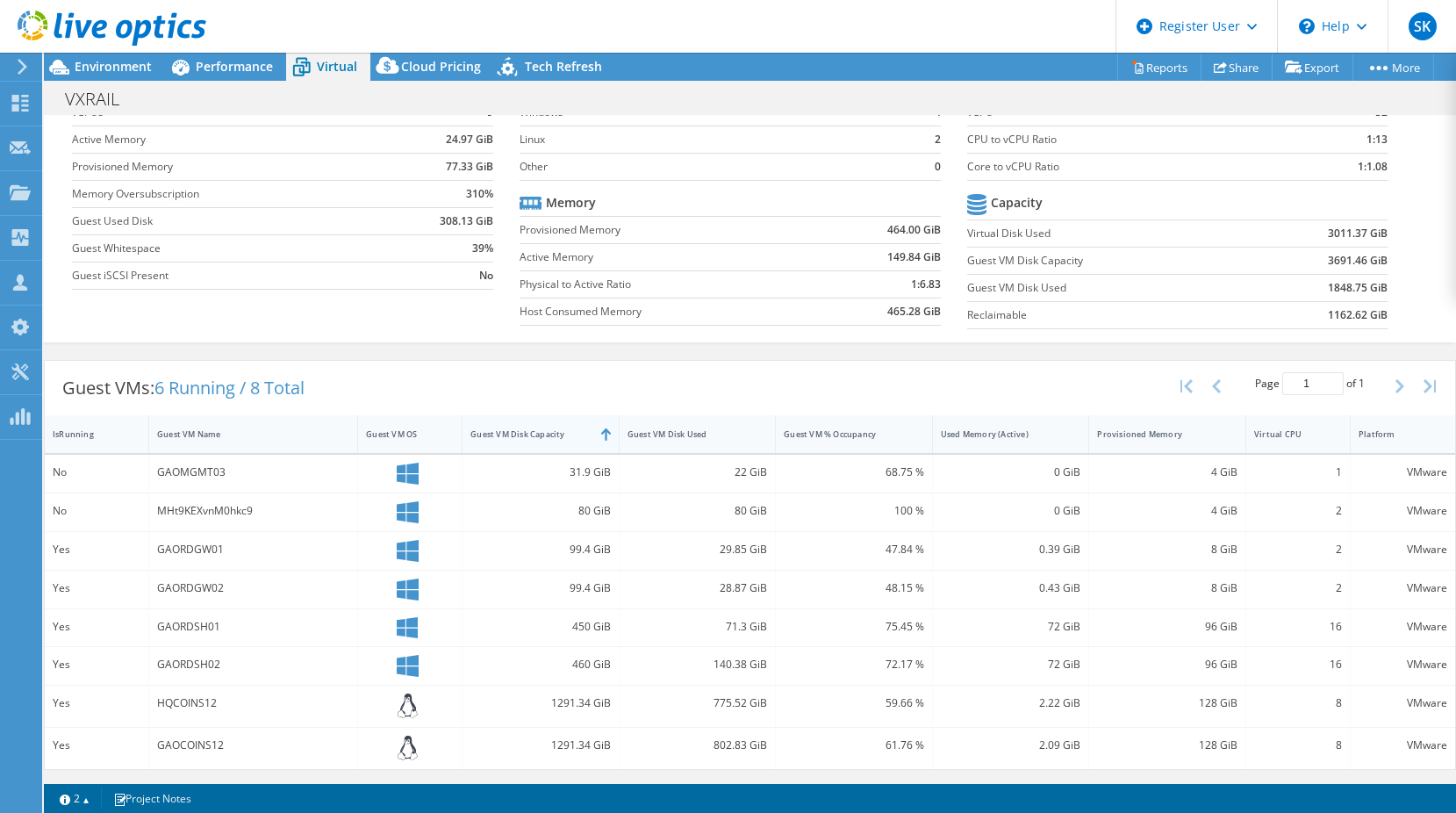
click at [542, 442] on div "Guest VM Disk Capacity" at bounding box center [530, 434] width 135 height 28
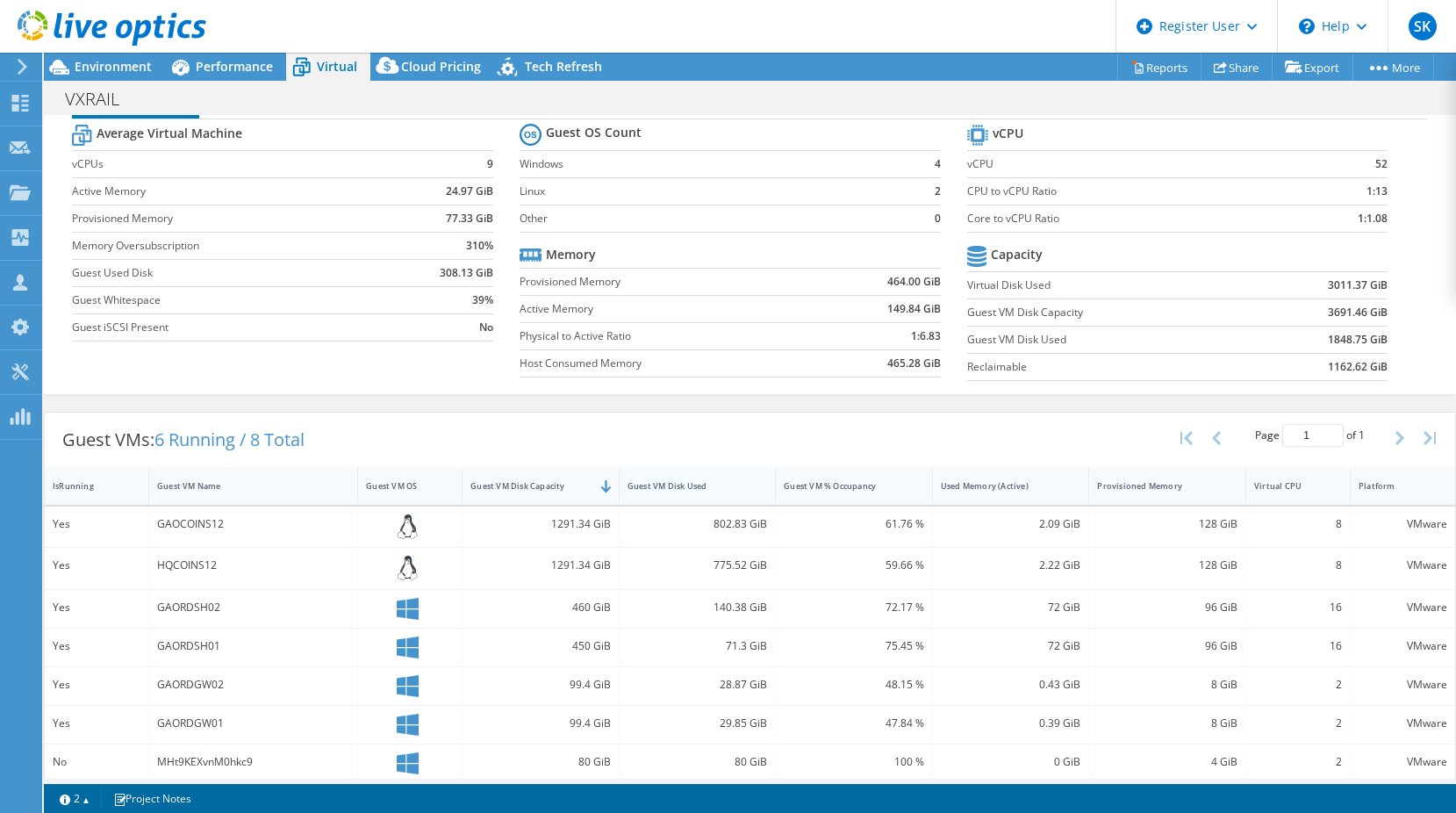
scroll to position [0, 0]
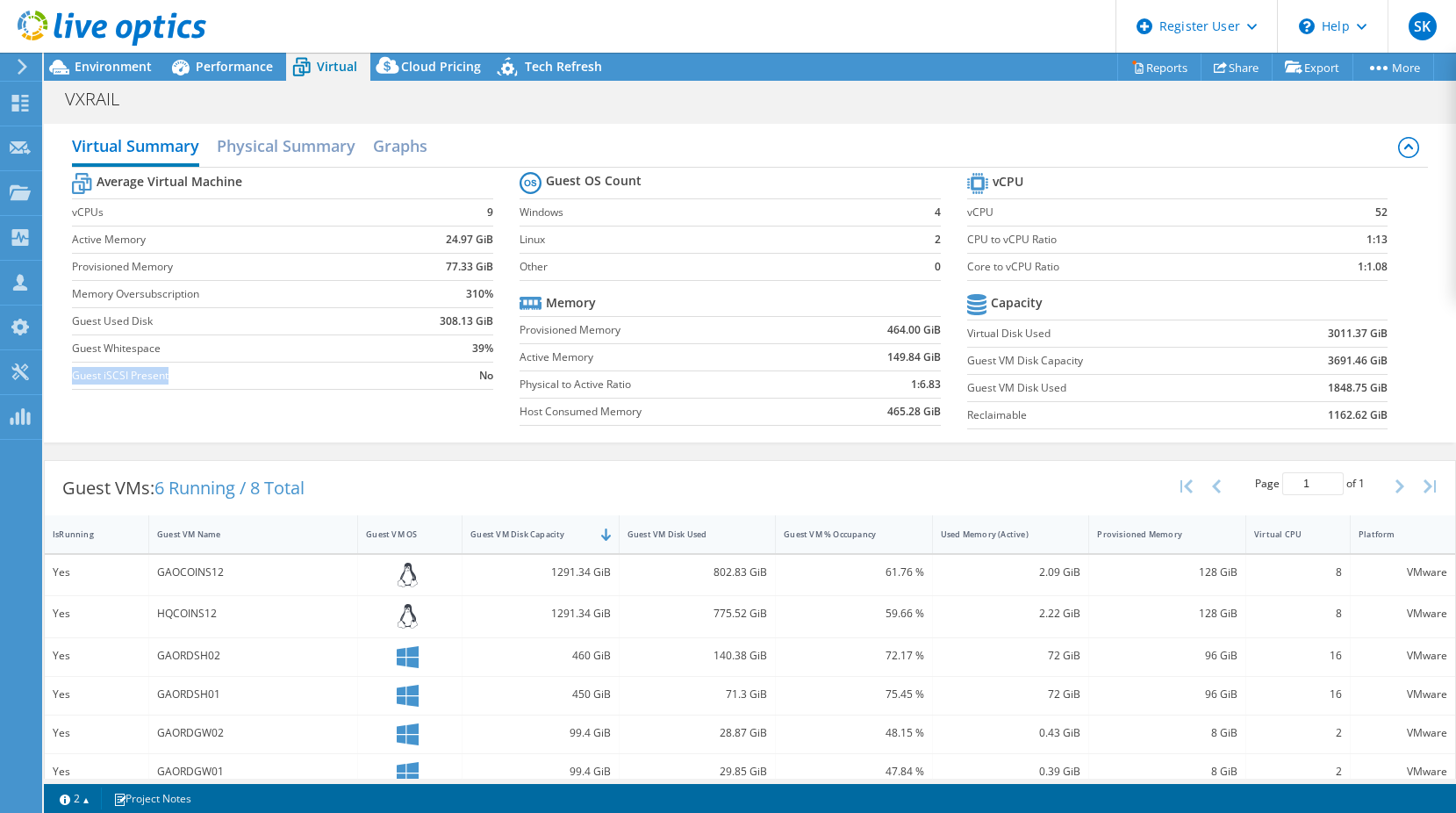
drag, startPoint x: 72, startPoint y: 374, endPoint x: 179, endPoint y: 375, distance: 107.0
click at [179, 375] on label "Guest iSCSI Present" at bounding box center [232, 375] width 321 height 18
click at [98, 73] on span "Environment" at bounding box center [113, 66] width 77 height 17
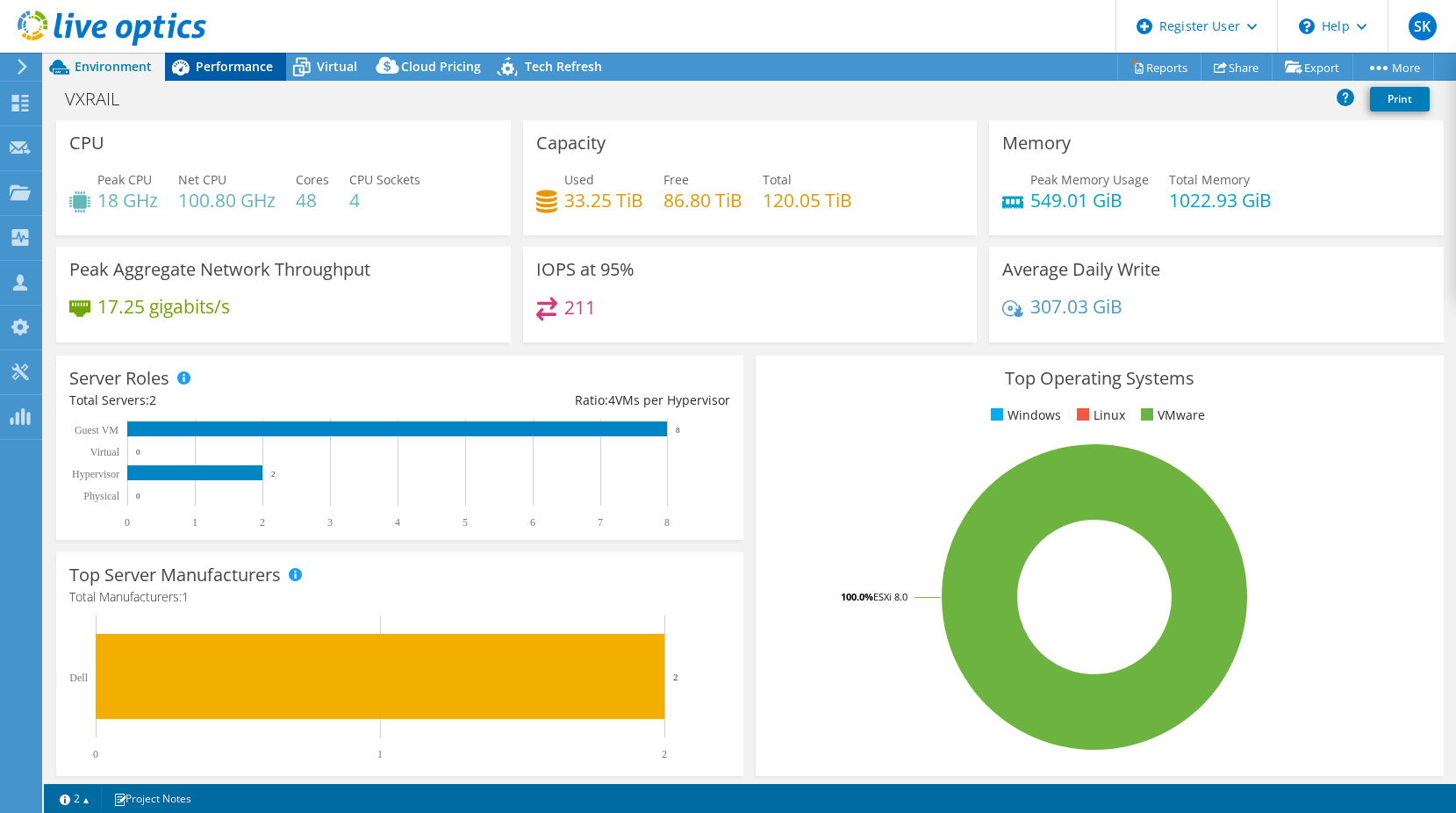
click at [247, 79] on div "Performance" at bounding box center [225, 66] width 121 height 28
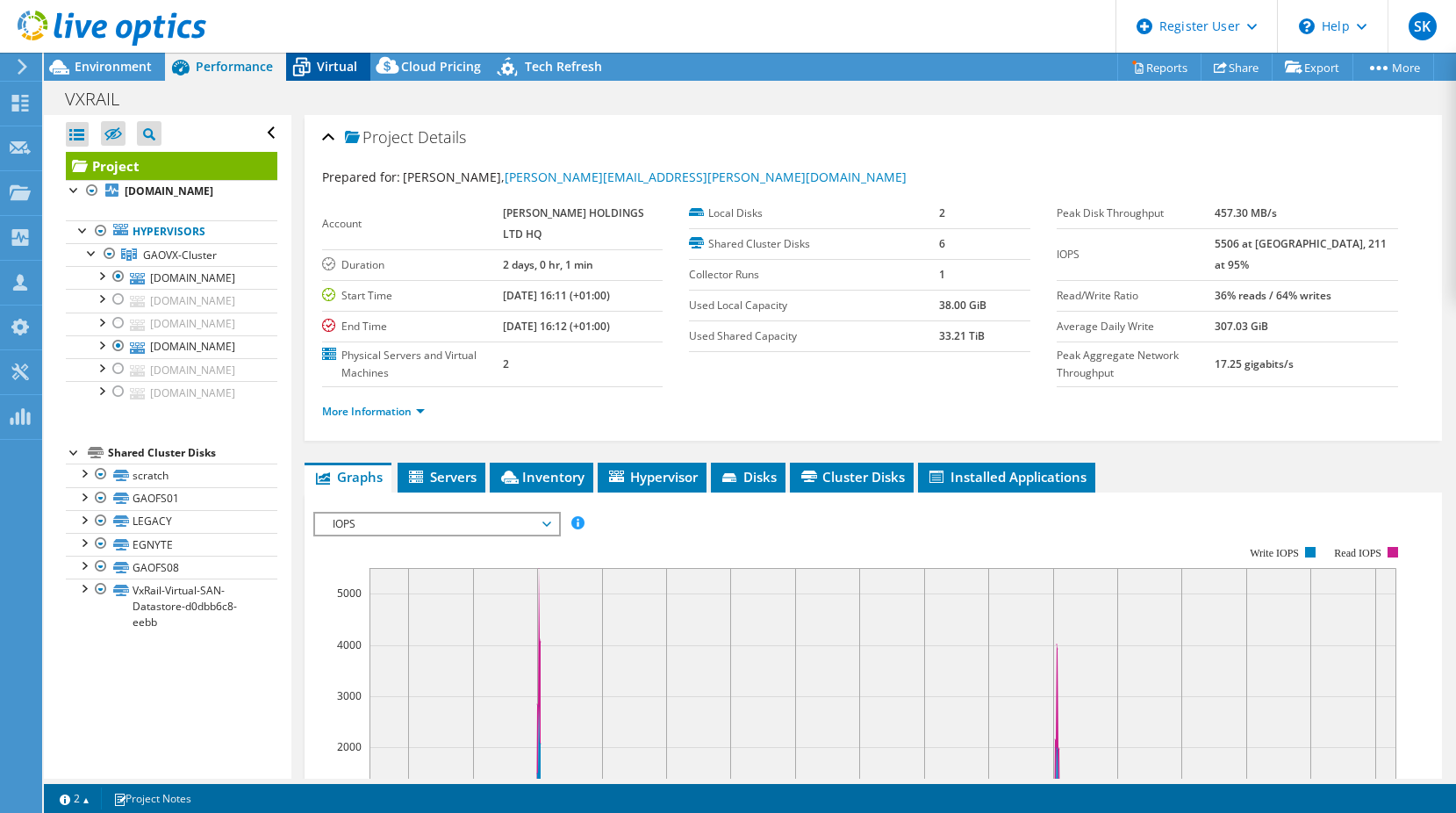
click at [329, 73] on span "Virtual" at bounding box center [337, 66] width 41 height 17
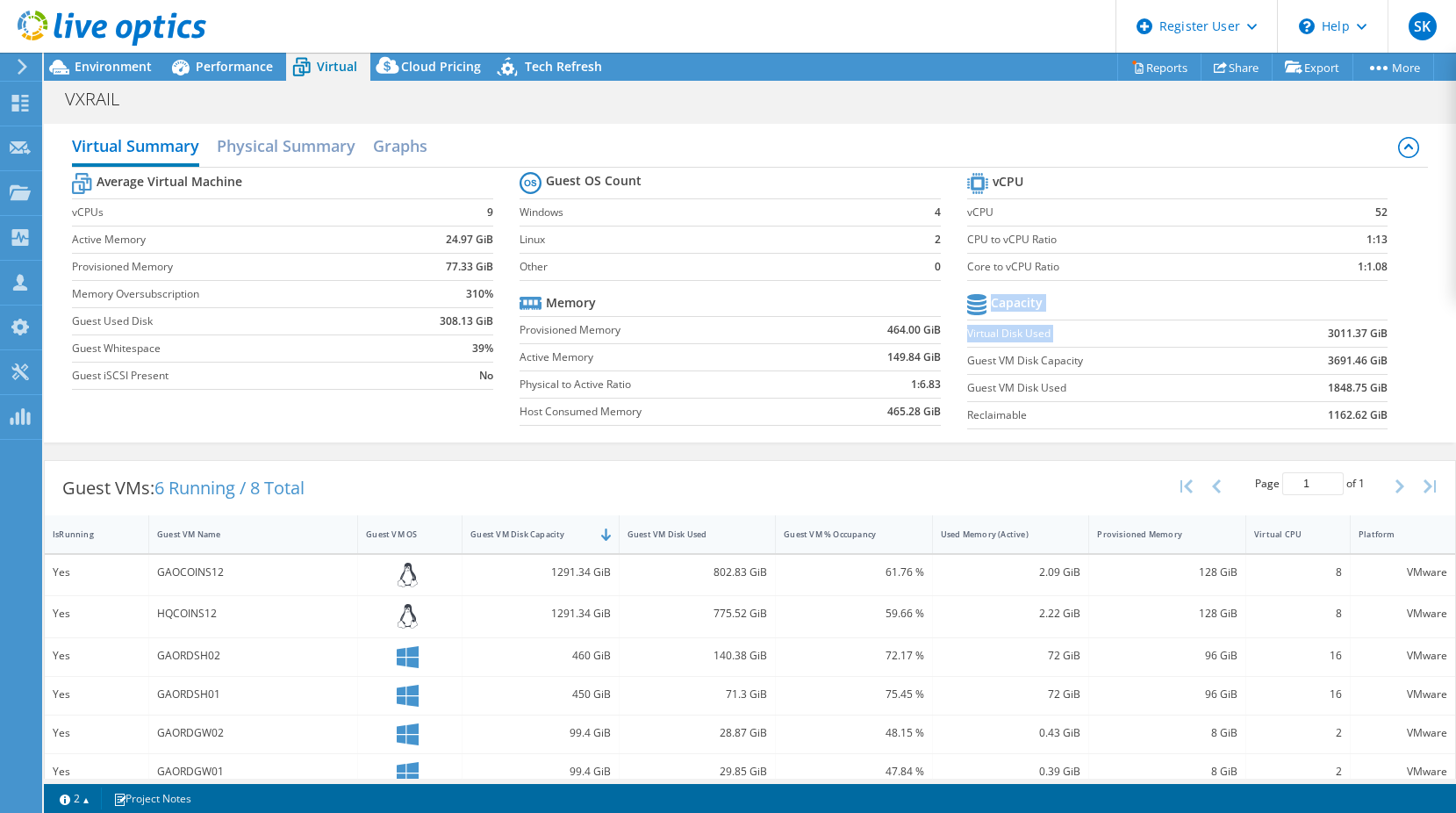
drag, startPoint x: 1292, startPoint y: 333, endPoint x: 1382, endPoint y: 332, distance: 90.0
click at [1382, 332] on section "vCPU vCPU 52 CPU to vCPU Ratio 1:13 Core to vCPU Ratio 1:1.08 Capacity Virtual …" at bounding box center [1191, 303] width 448 height 269
drag, startPoint x: 1382, startPoint y: 332, endPoint x: 1373, endPoint y: 336, distance: 9.8
click at [1374, 335] on b "3011.37 GiB" at bounding box center [1357, 333] width 60 height 18
click at [558, 537] on div "Guest VM Disk Capacity" at bounding box center [529, 534] width 119 height 11
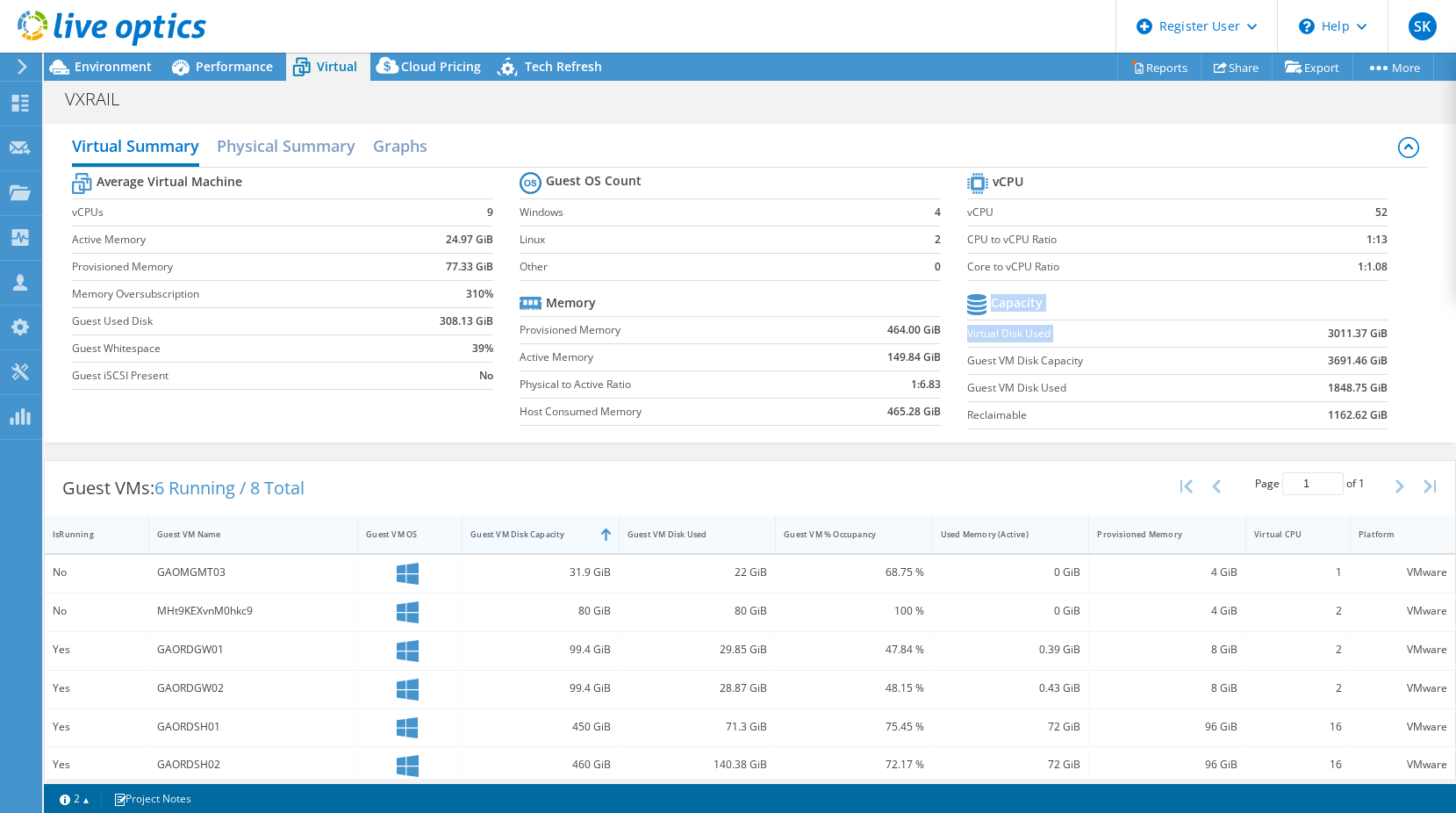
click at [558, 537] on div "Guest VM Disk Capacity" at bounding box center [529, 534] width 119 height 11
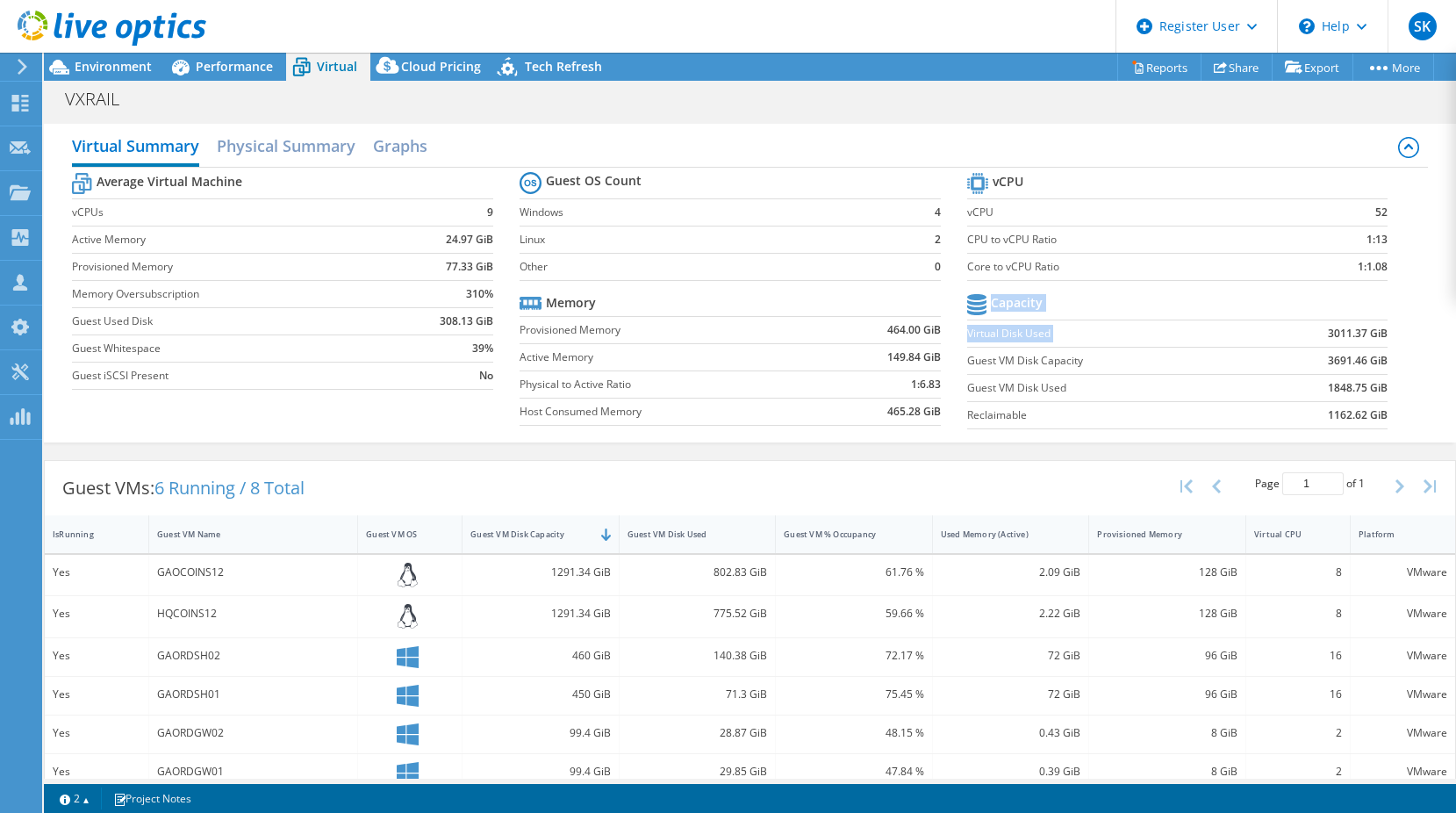
click at [1391, 414] on section "vCPU vCPU 52 CPU to vCPU Ratio 1:13 Core to vCPU Ratio 1:1.08 Capacity Virtual …" at bounding box center [1191, 303] width 448 height 269
click at [233, 69] on span "Performance" at bounding box center [234, 66] width 77 height 17
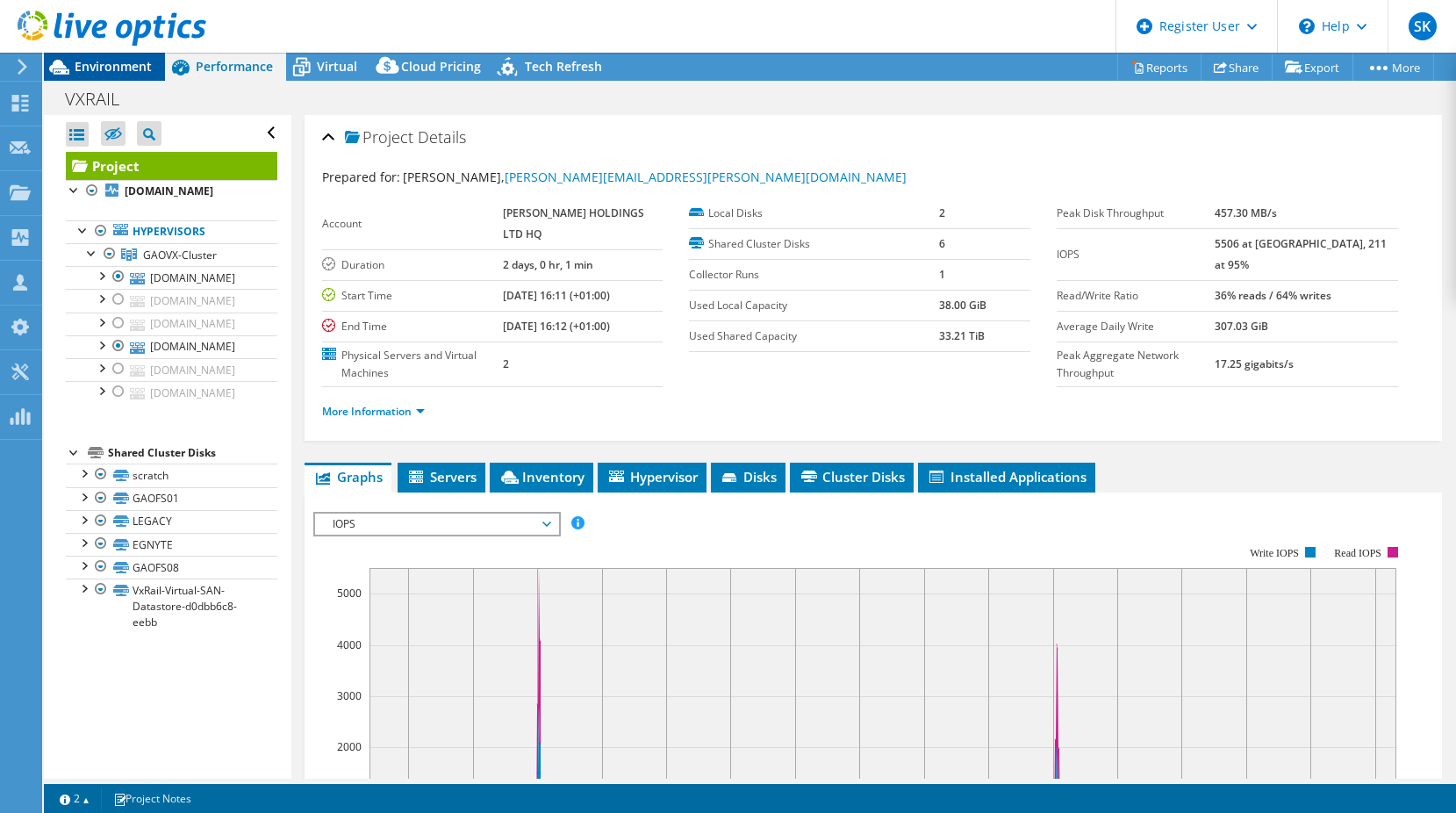
click at [74, 71] on icon at bounding box center [59, 66] width 30 height 30
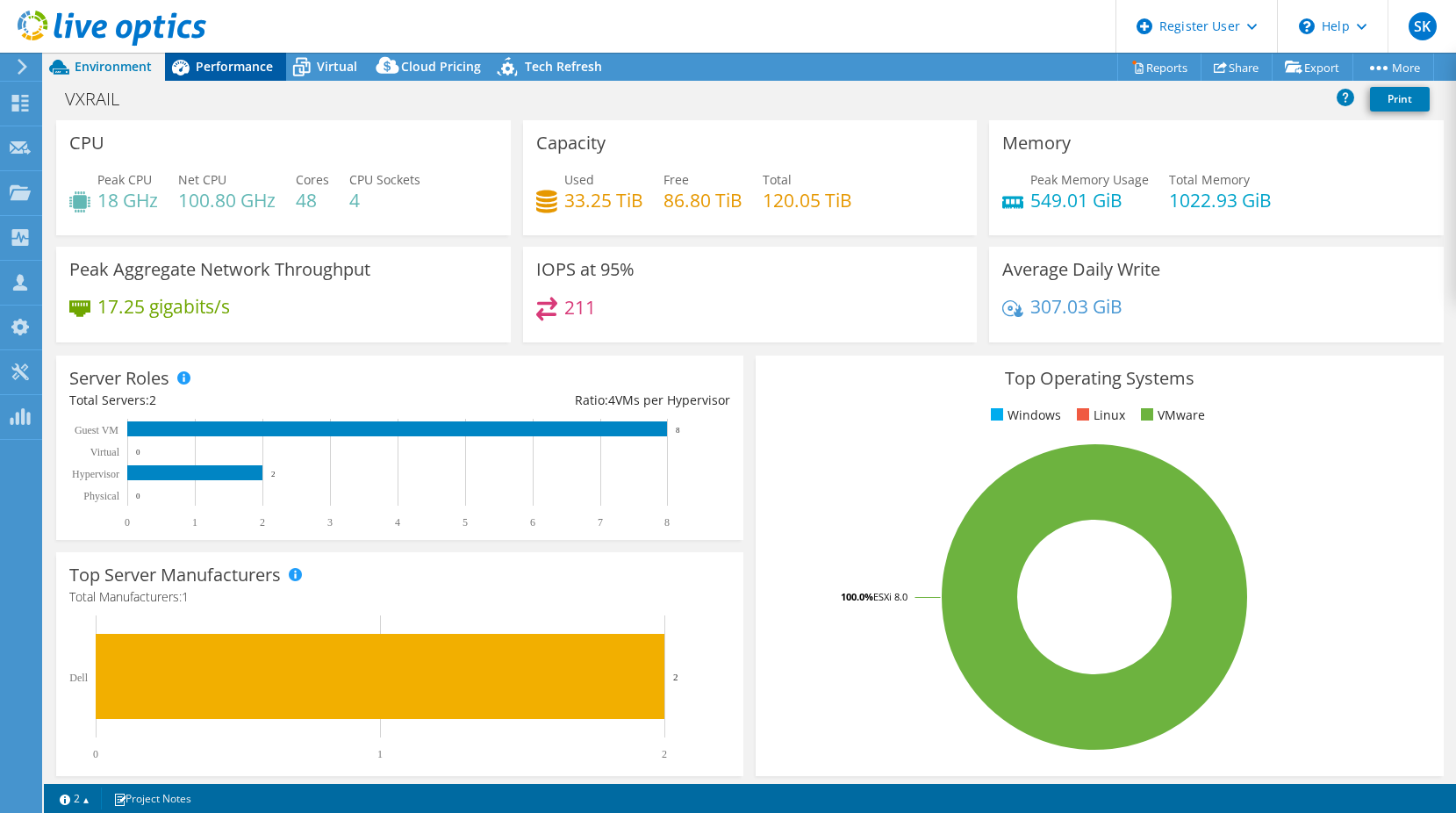
click at [276, 74] on div "Performance" at bounding box center [225, 66] width 121 height 28
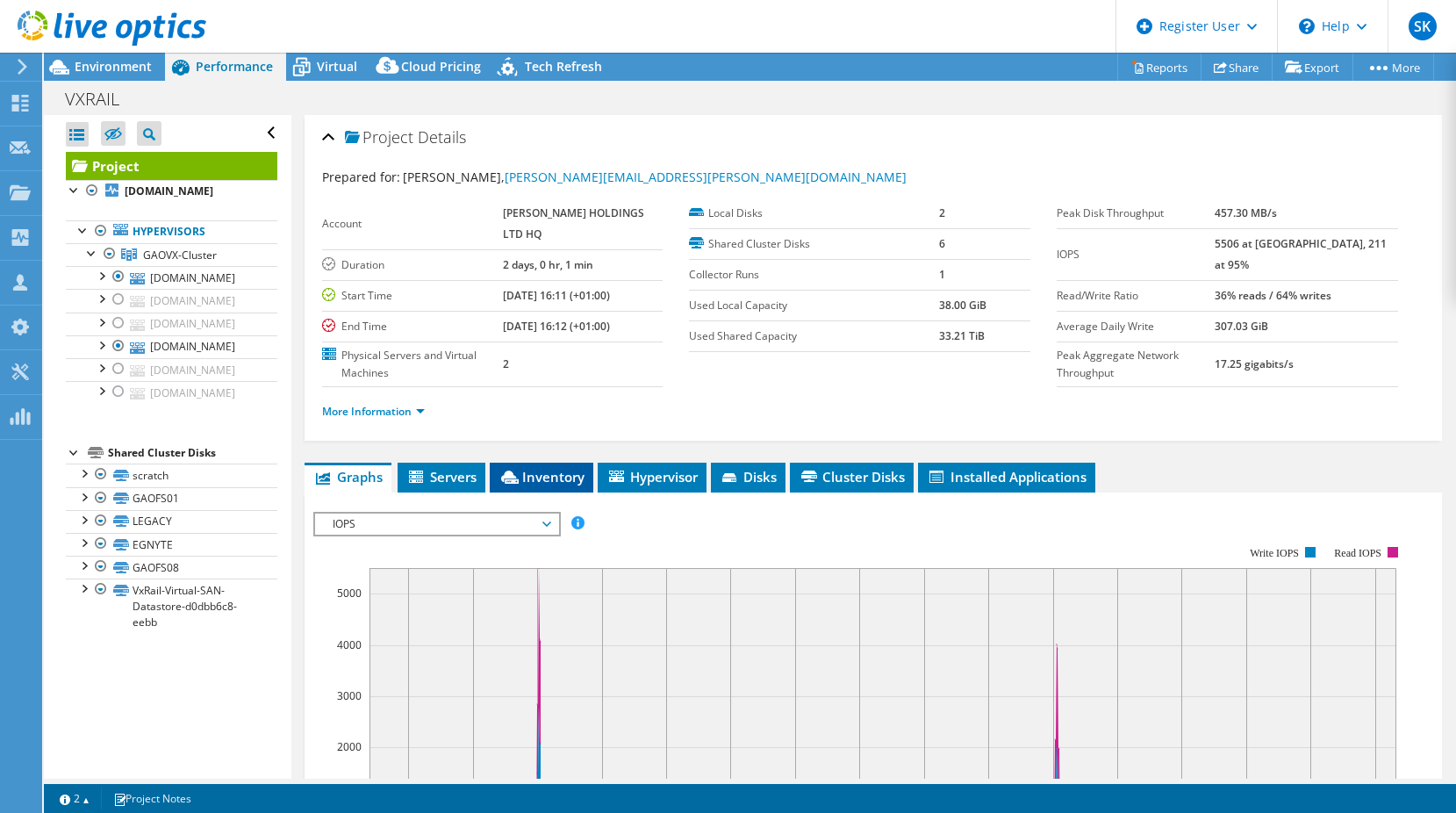
click at [543, 486] on span "Inventory" at bounding box center [541, 476] width 86 height 18
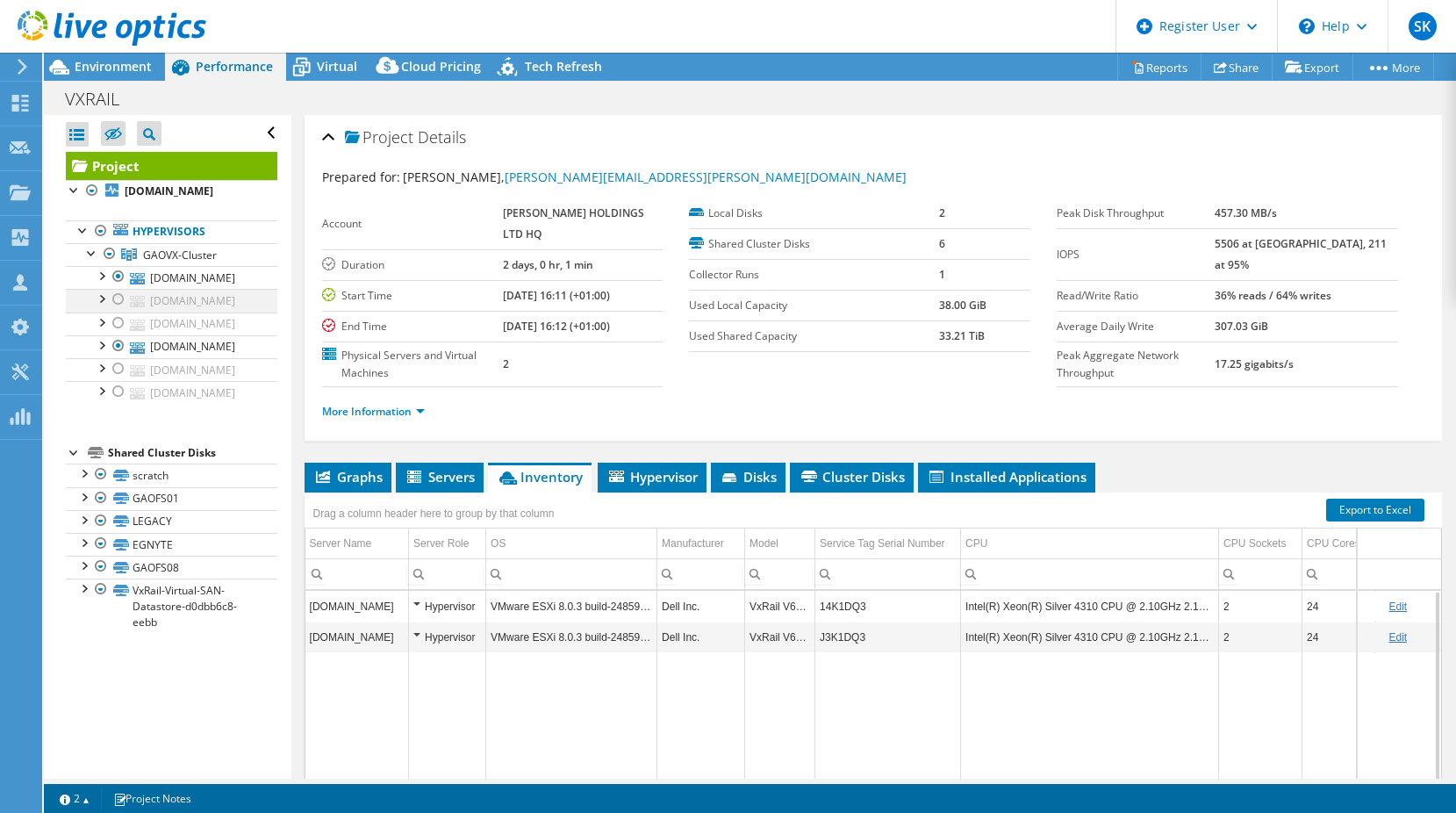
click at [120, 302] on div at bounding box center [118, 299] width 18 height 21
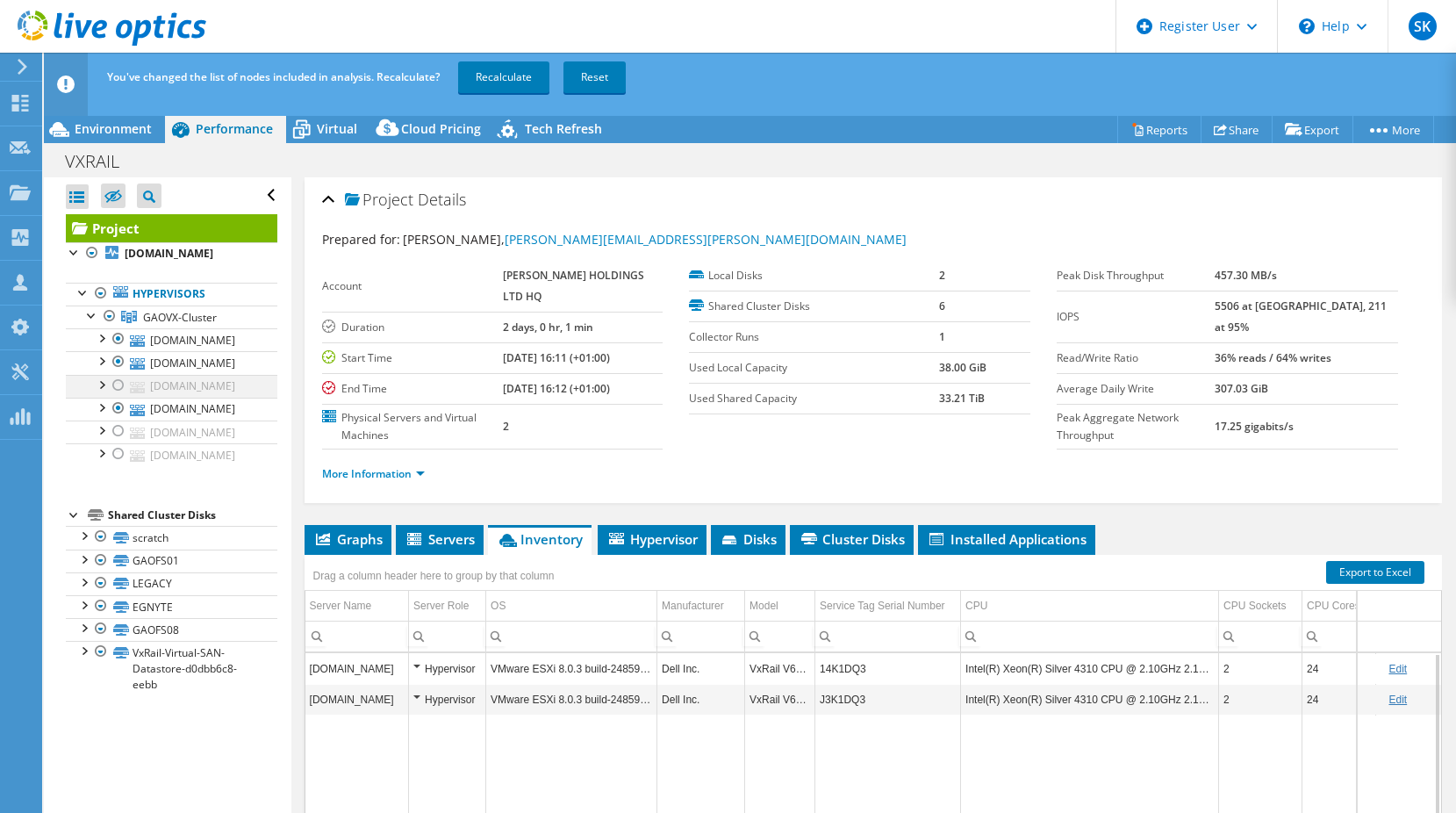
click at [119, 391] on div at bounding box center [118, 385] width 18 height 21
click at [121, 438] on div at bounding box center [118, 430] width 18 height 21
click at [119, 462] on div at bounding box center [118, 454] width 18 height 21
click at [120, 432] on div at bounding box center [118, 430] width 18 height 21
click at [121, 432] on div at bounding box center [118, 430] width 18 height 21
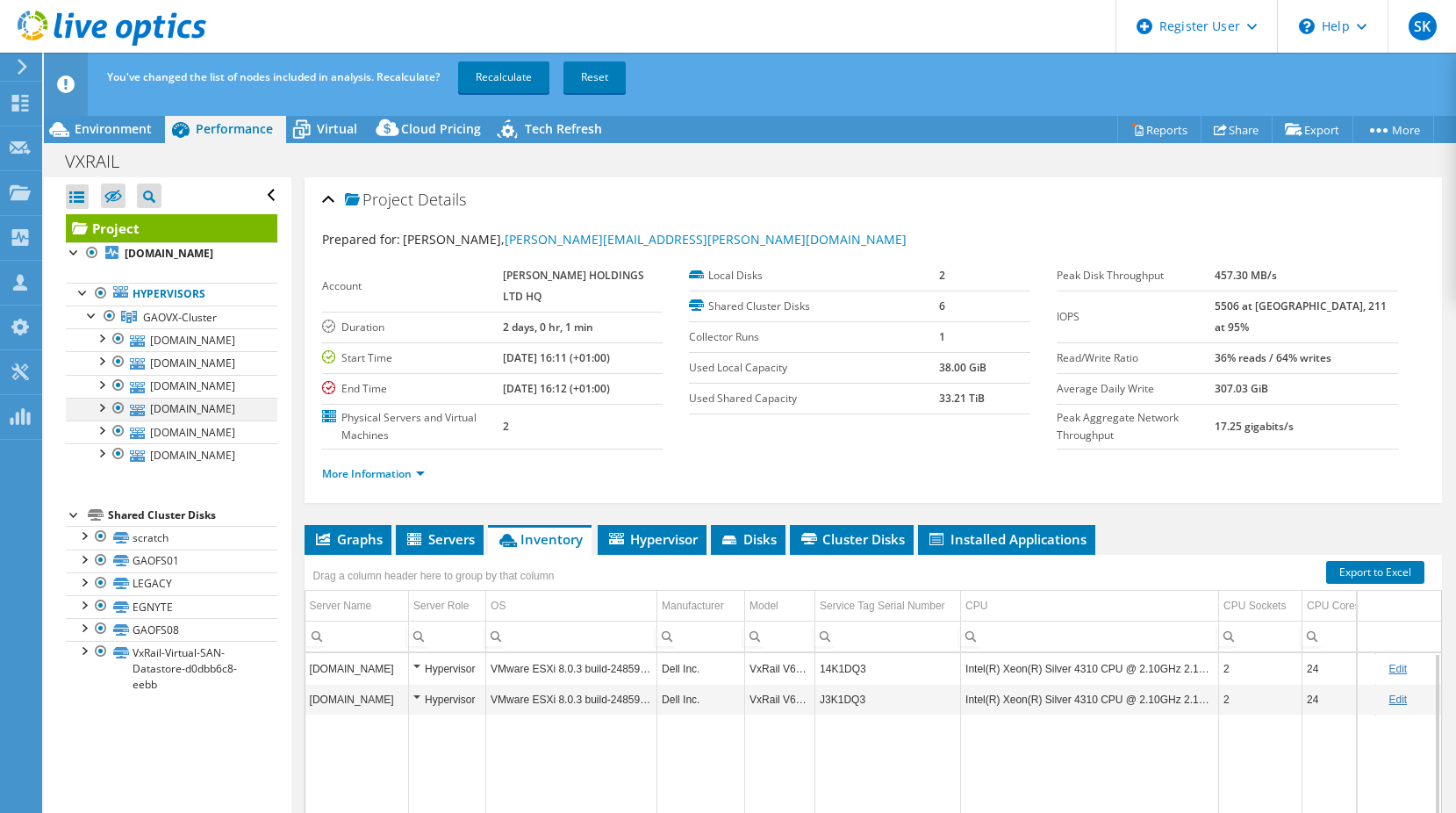
click at [123, 411] on div at bounding box center [118, 407] width 18 height 21
click at [122, 339] on div at bounding box center [118, 338] width 18 height 21
click at [506, 73] on link "Recalculate" at bounding box center [503, 77] width 91 height 31
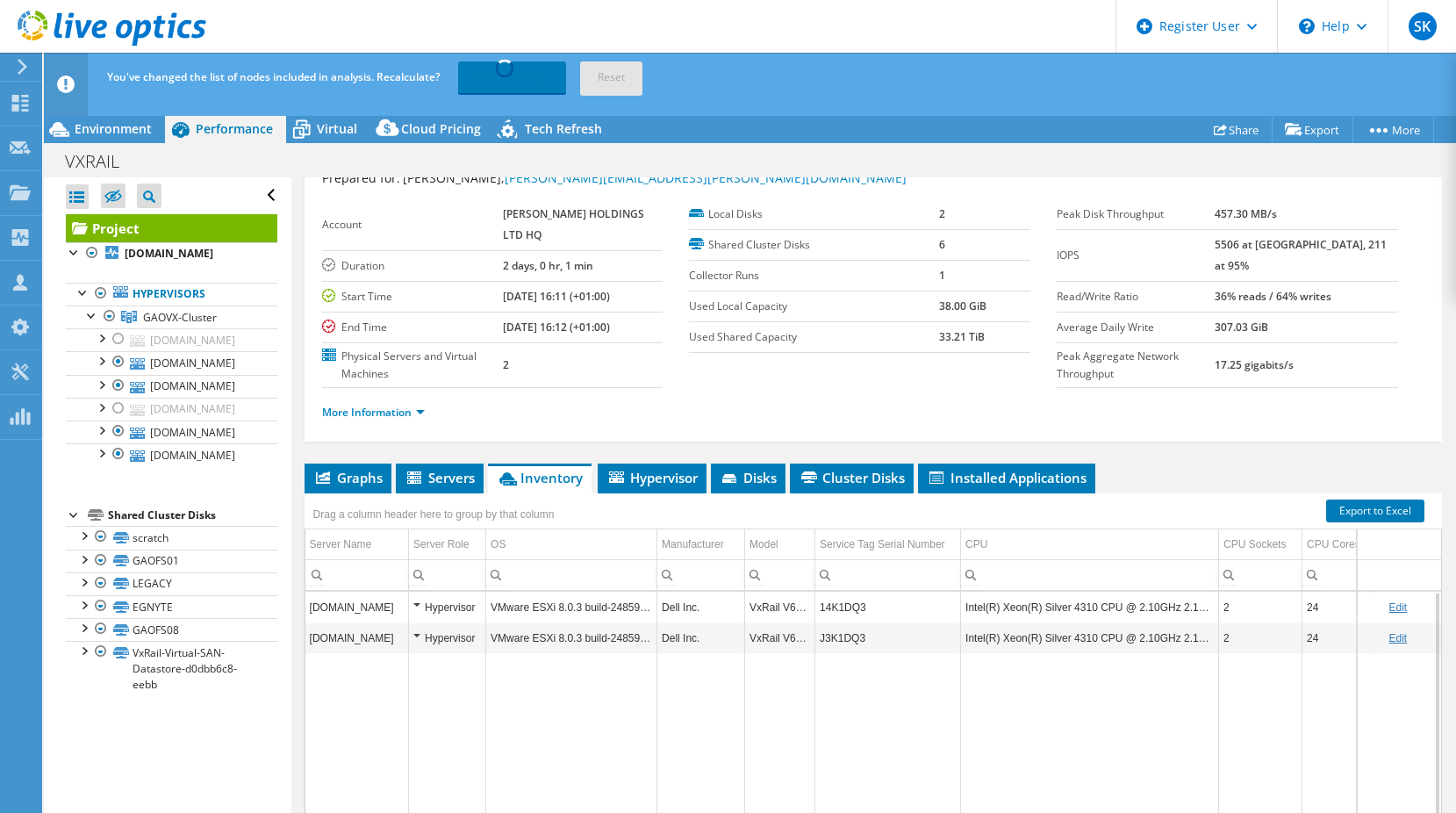
scroll to position [88, 0]
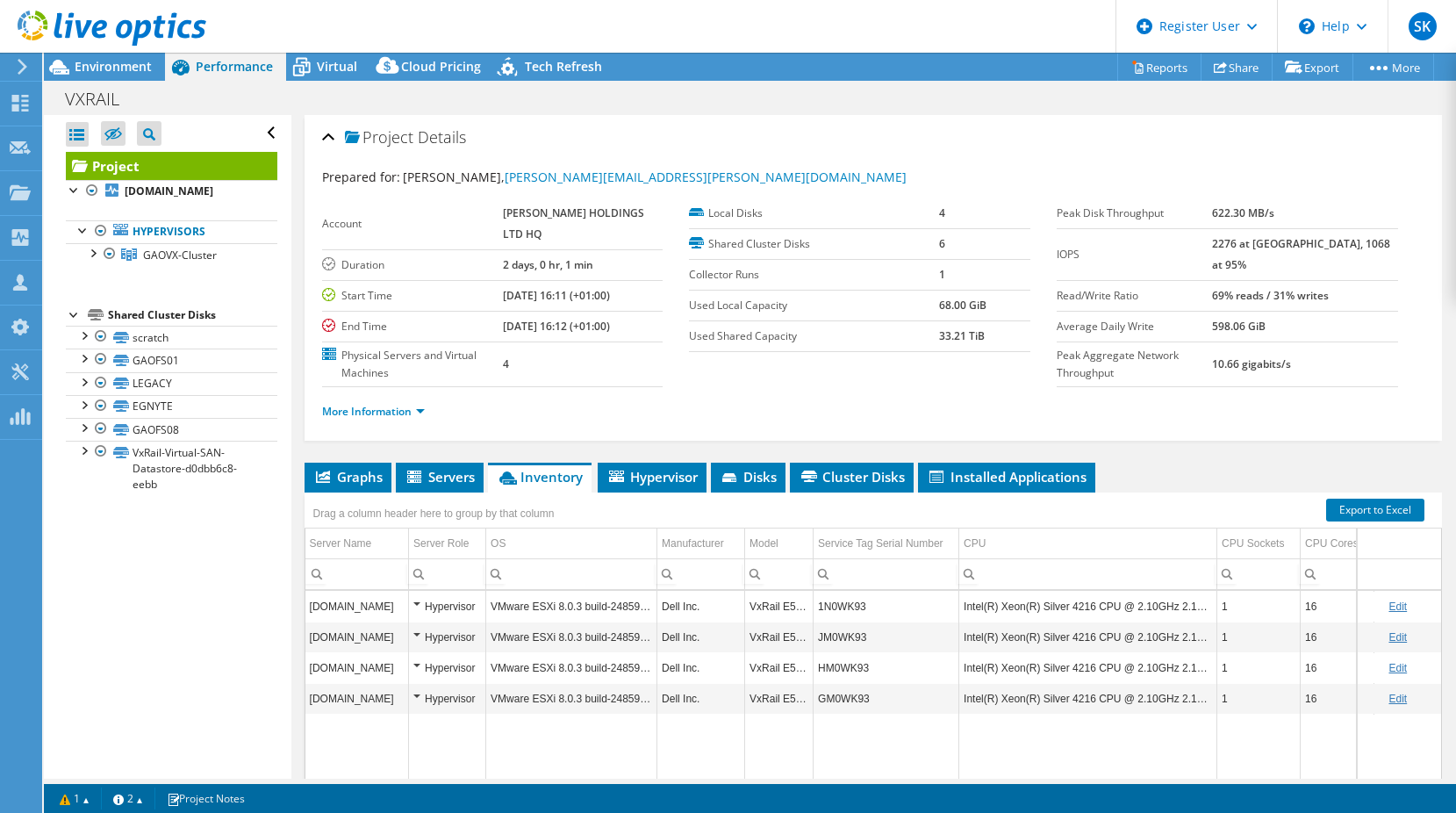
select select "USD"
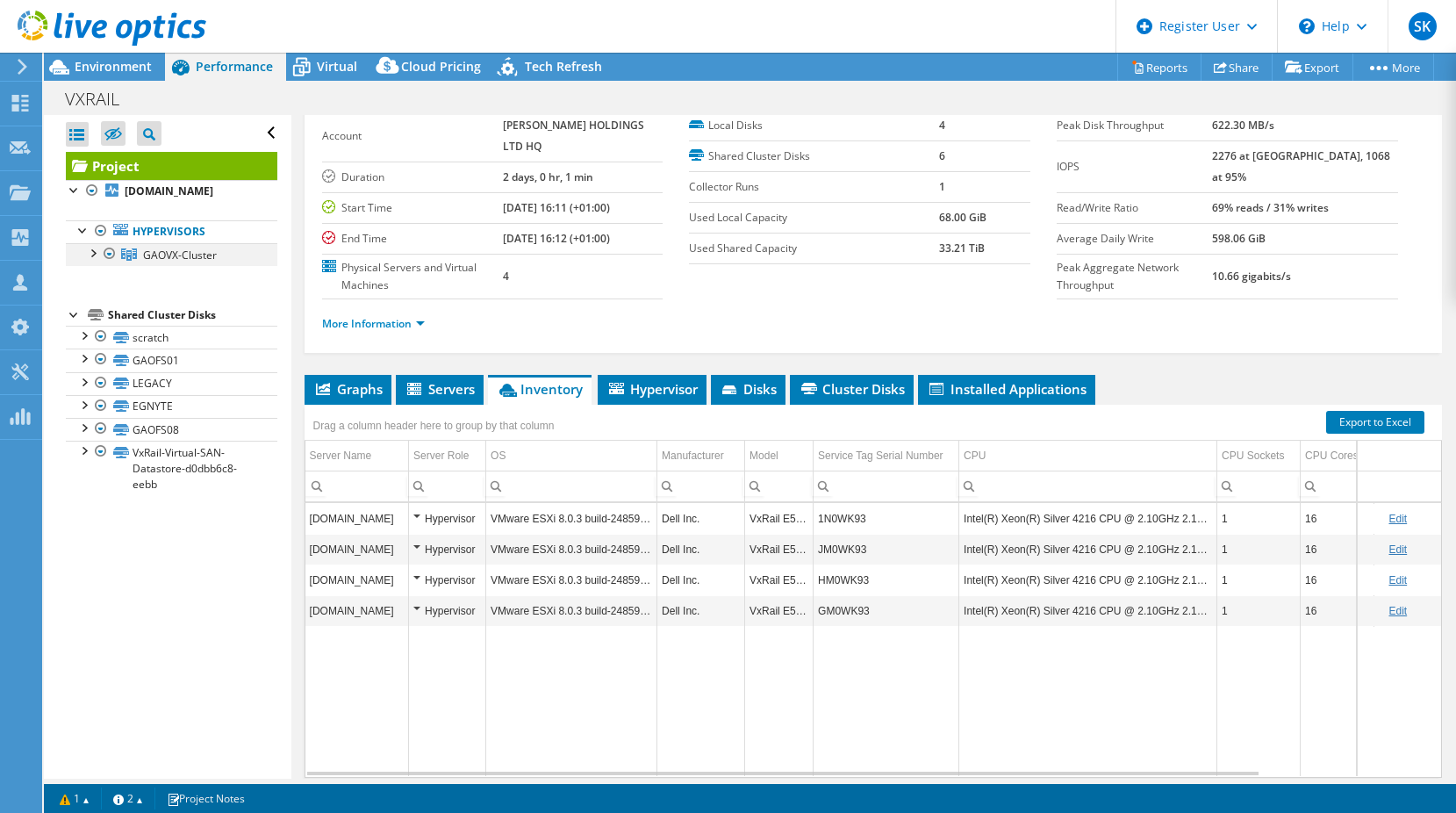
click at [95, 261] on div at bounding box center [91, 252] width 18 height 18
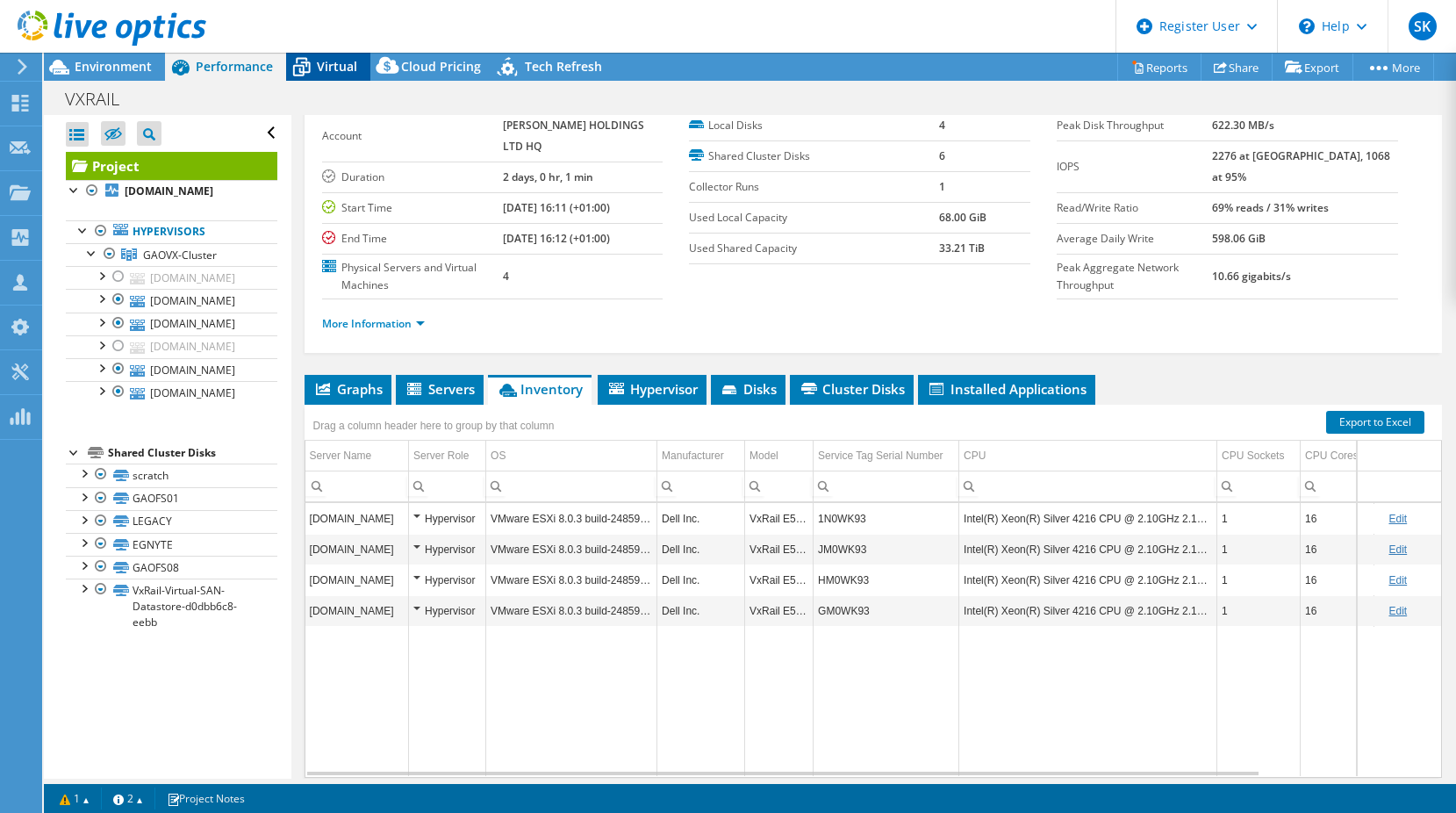
click at [346, 72] on span "Virtual" at bounding box center [337, 66] width 41 height 17
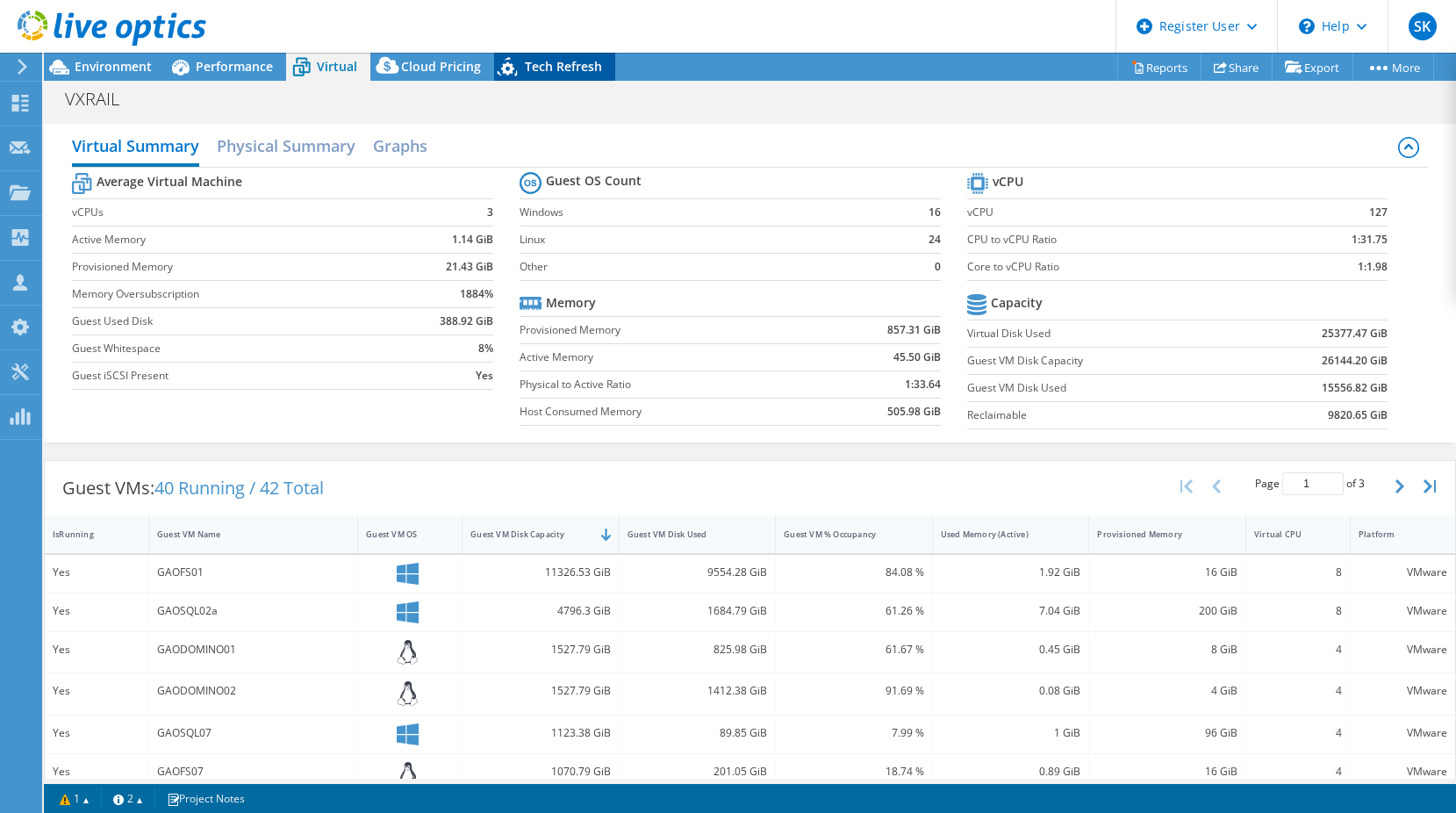
click at [541, 69] on span "Tech Refresh" at bounding box center [563, 66] width 77 height 17
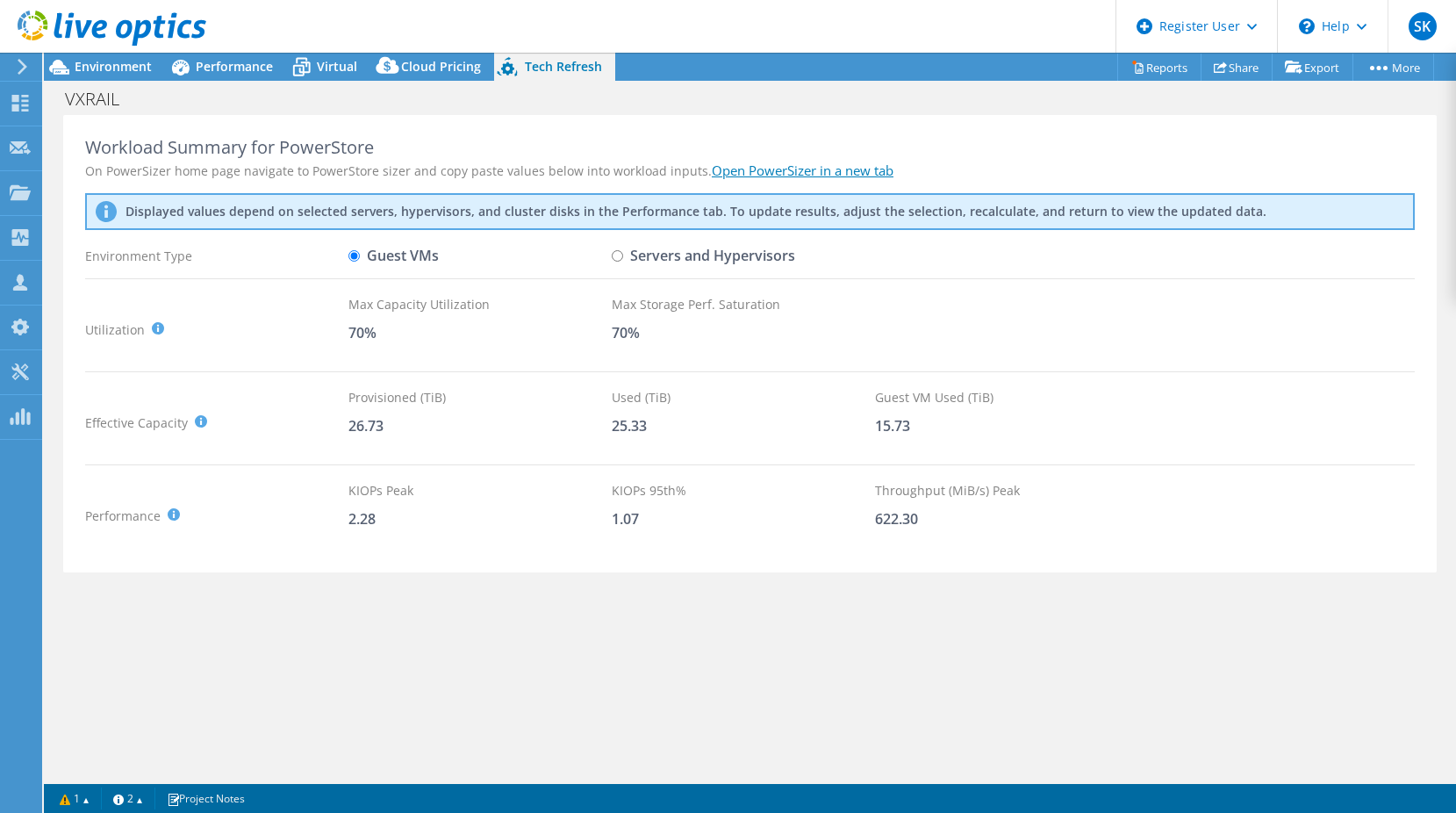
click at [615, 257] on input "Servers and Hypervisors" at bounding box center [617, 255] width 11 height 11
radio input "true"
click at [356, 260] on input "Guest VMs" at bounding box center [354, 255] width 11 height 11
radio input "true"
click at [96, 67] on span "Environment" at bounding box center [113, 66] width 77 height 17
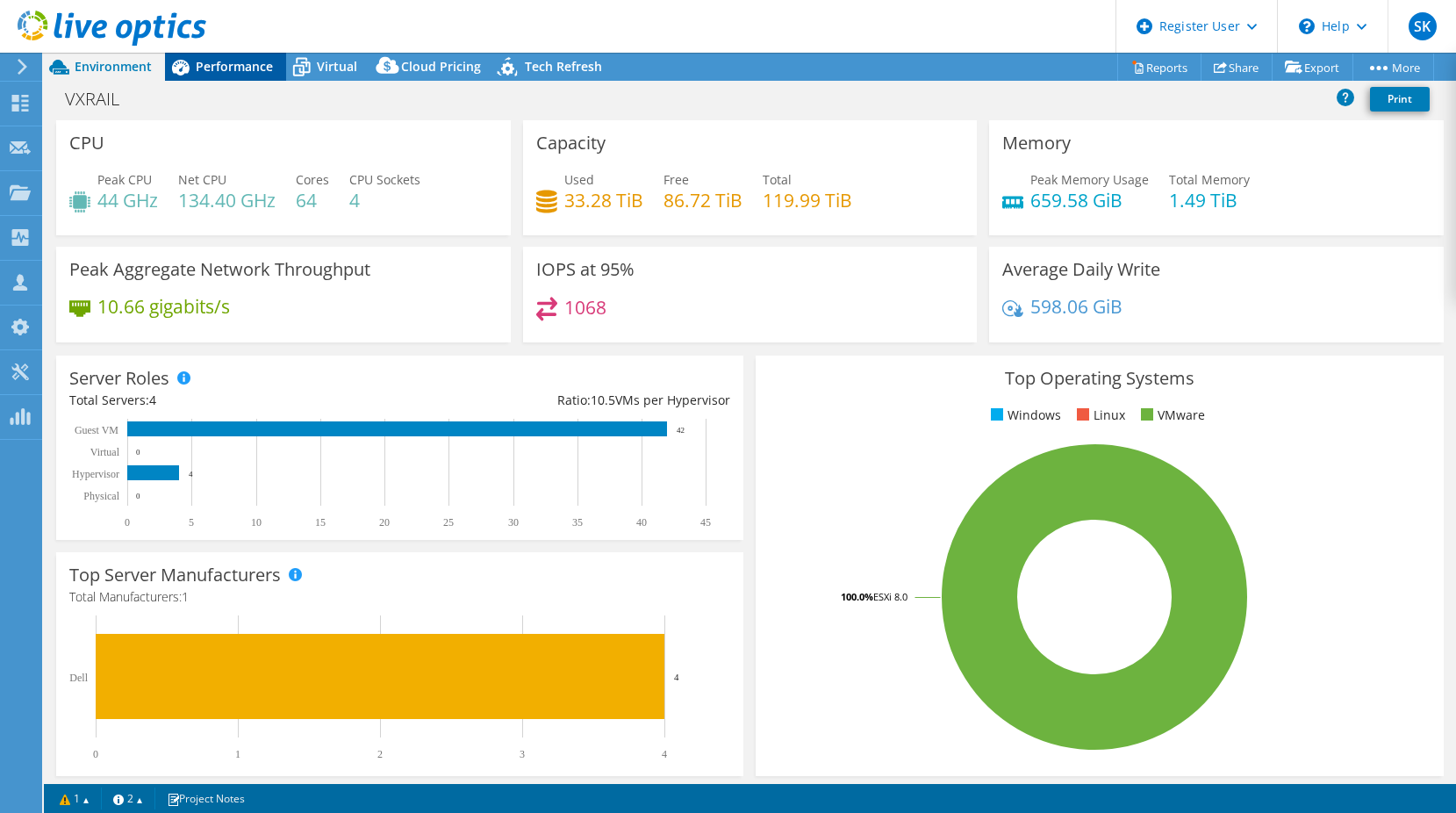
click at [240, 65] on span "Performance" at bounding box center [234, 66] width 77 height 17
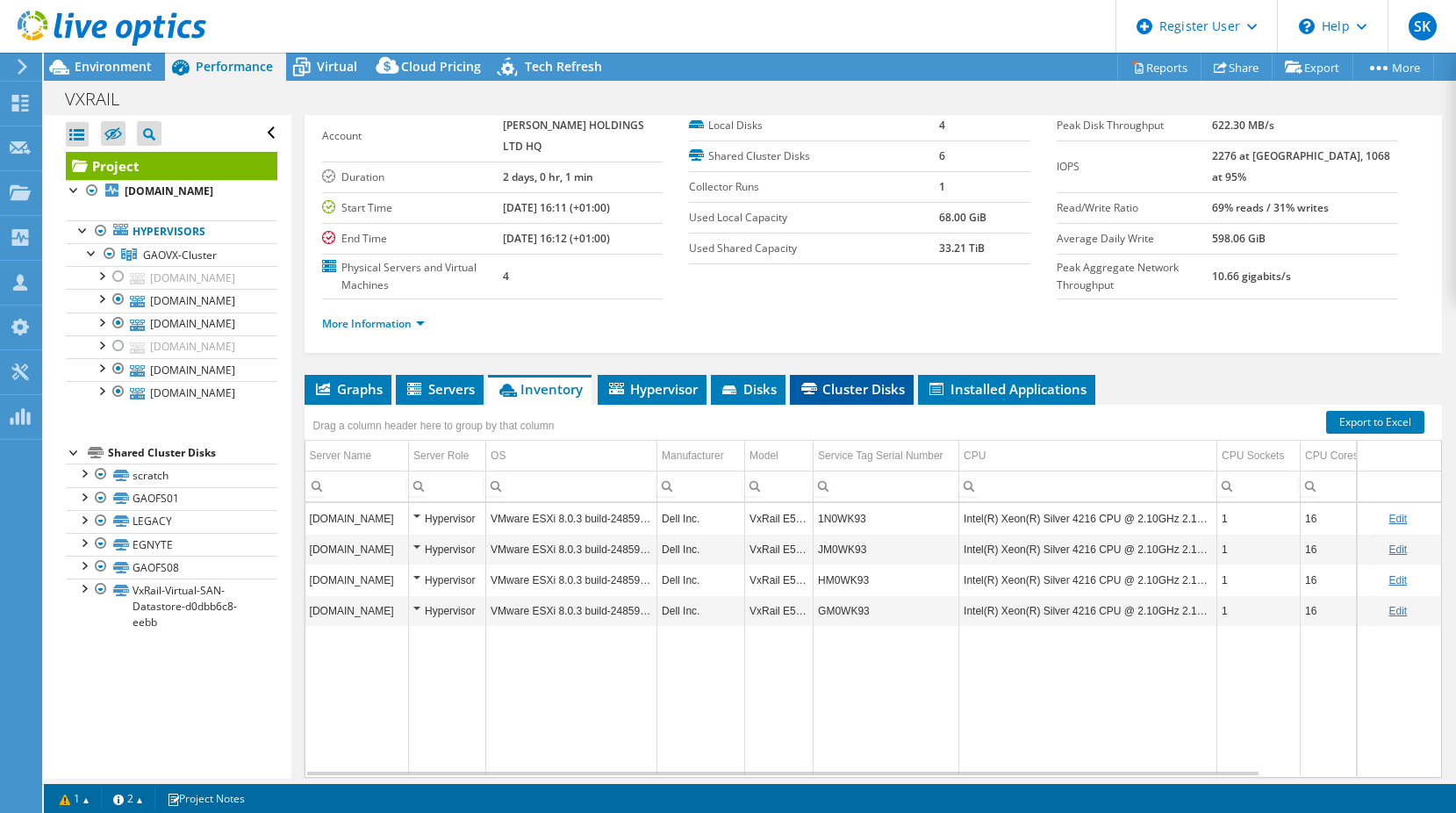
click at [816, 397] on span "Cluster Disks" at bounding box center [851, 388] width 106 height 18
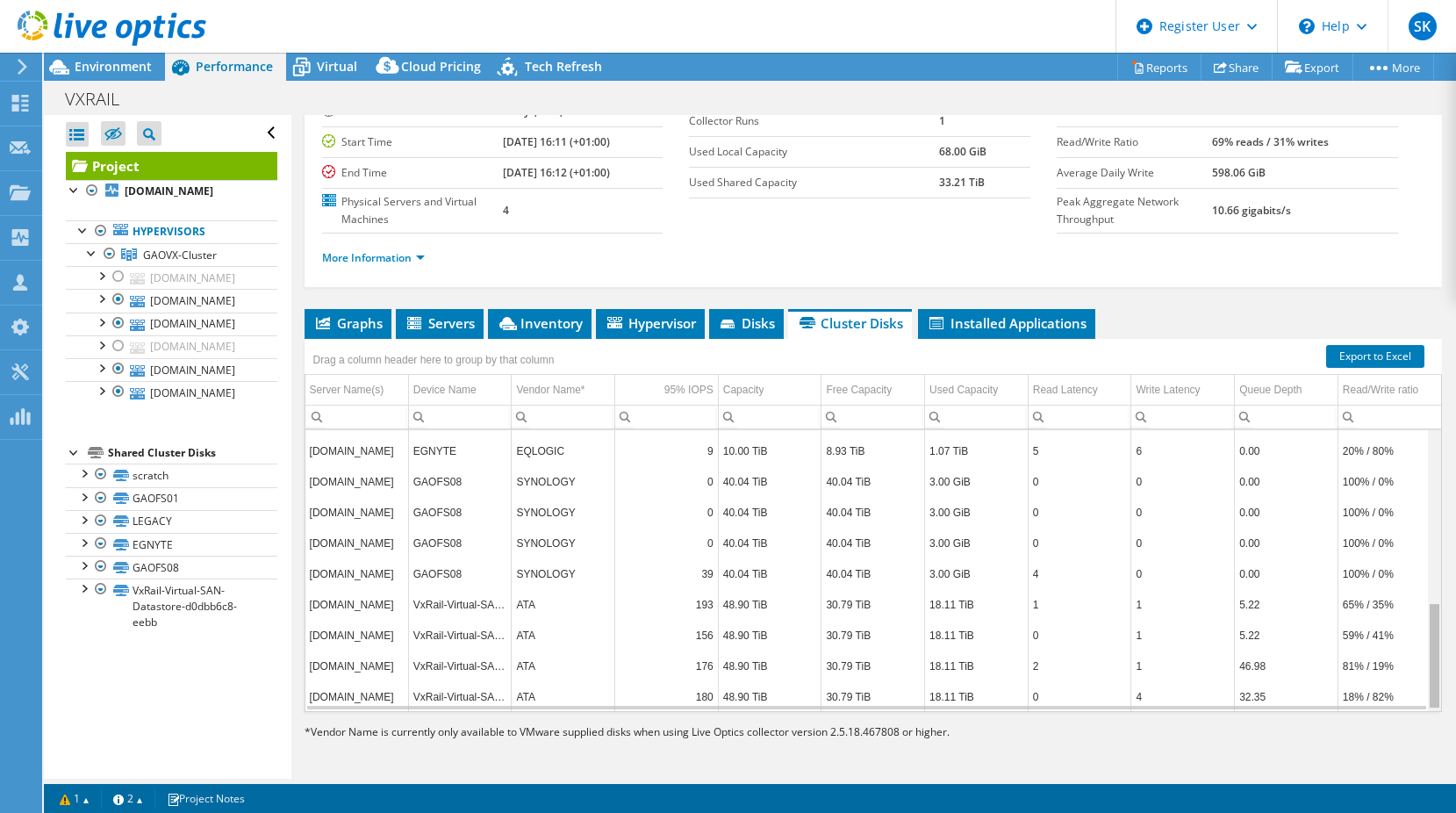
scroll to position [457, 0]
drag, startPoint x: 1420, startPoint y: 508, endPoint x: 1238, endPoint y: 682, distance: 251.8
click at [1426, 684] on body "SK Dell User [PERSON_NAME] [PERSON_NAME][EMAIL_ADDRESS][PERSON_NAME][DOMAIN_NAM…" at bounding box center [728, 406] width 1456 height 813
drag, startPoint x: 1422, startPoint y: 630, endPoint x: 511, endPoint y: 607, distance: 911.3
click at [1375, 707] on body "SK Dell User [PERSON_NAME] [PERSON_NAME][EMAIL_ADDRESS][PERSON_NAME][DOMAIN_NAM…" at bounding box center [728, 406] width 1456 height 813
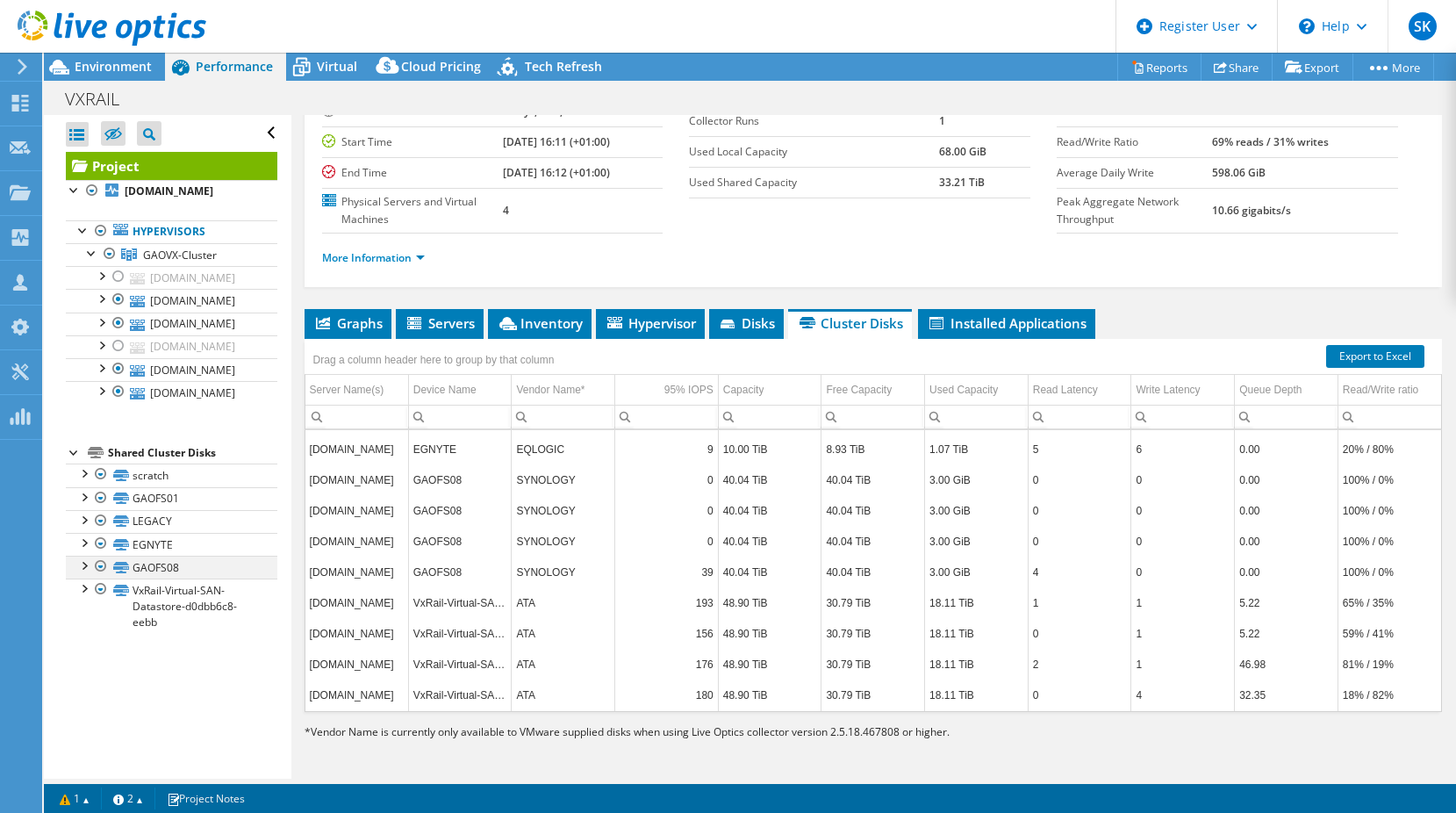
click at [100, 566] on div at bounding box center [100, 566] width 18 height 21
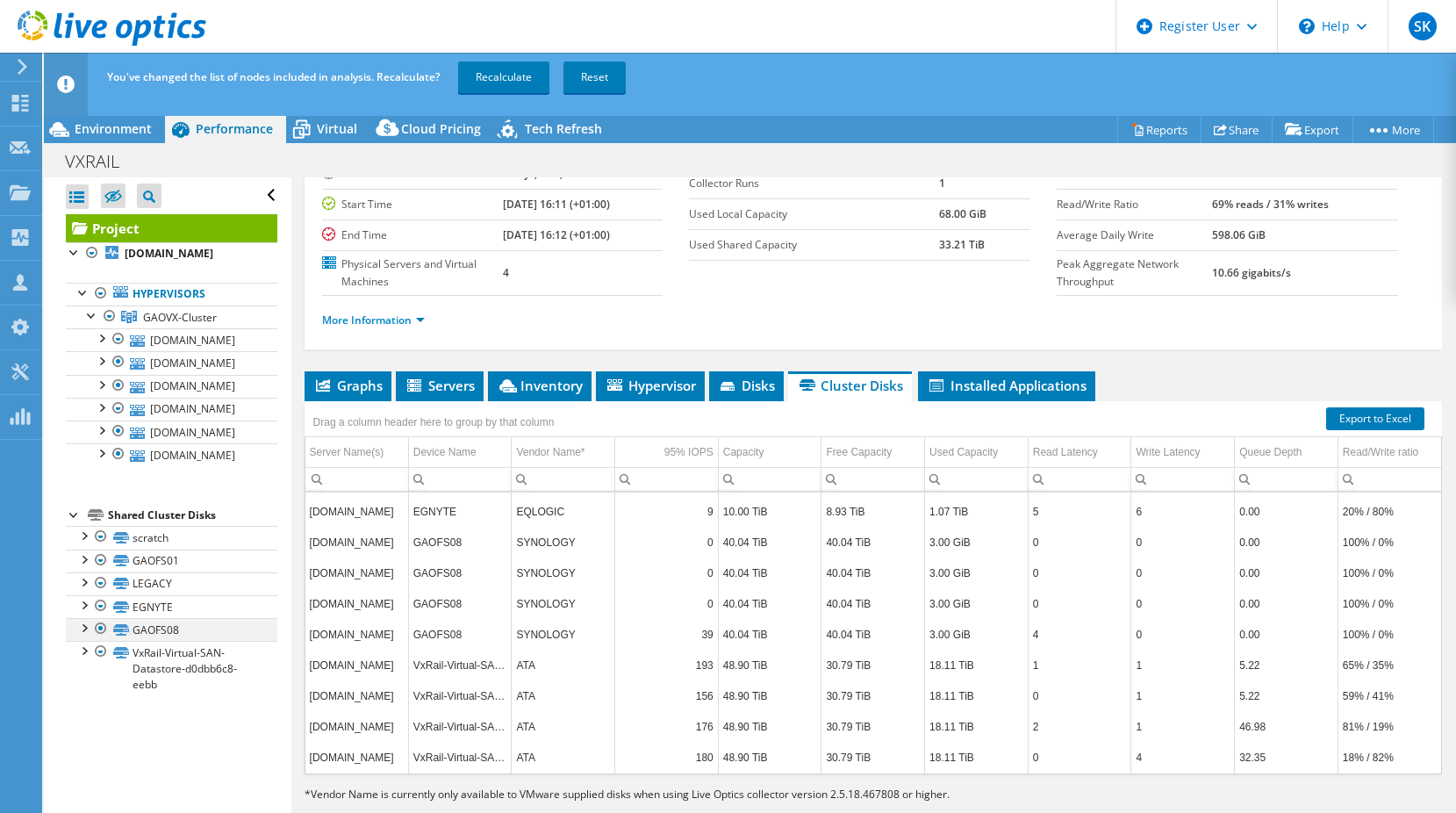
click at [100, 633] on div at bounding box center [100, 628] width 18 height 21
click at [103, 610] on div at bounding box center [100, 606] width 18 height 21
click at [108, 602] on div at bounding box center [100, 606] width 18 height 21
click at [100, 580] on div at bounding box center [100, 583] width 18 height 21
click at [102, 585] on div at bounding box center [100, 583] width 18 height 21
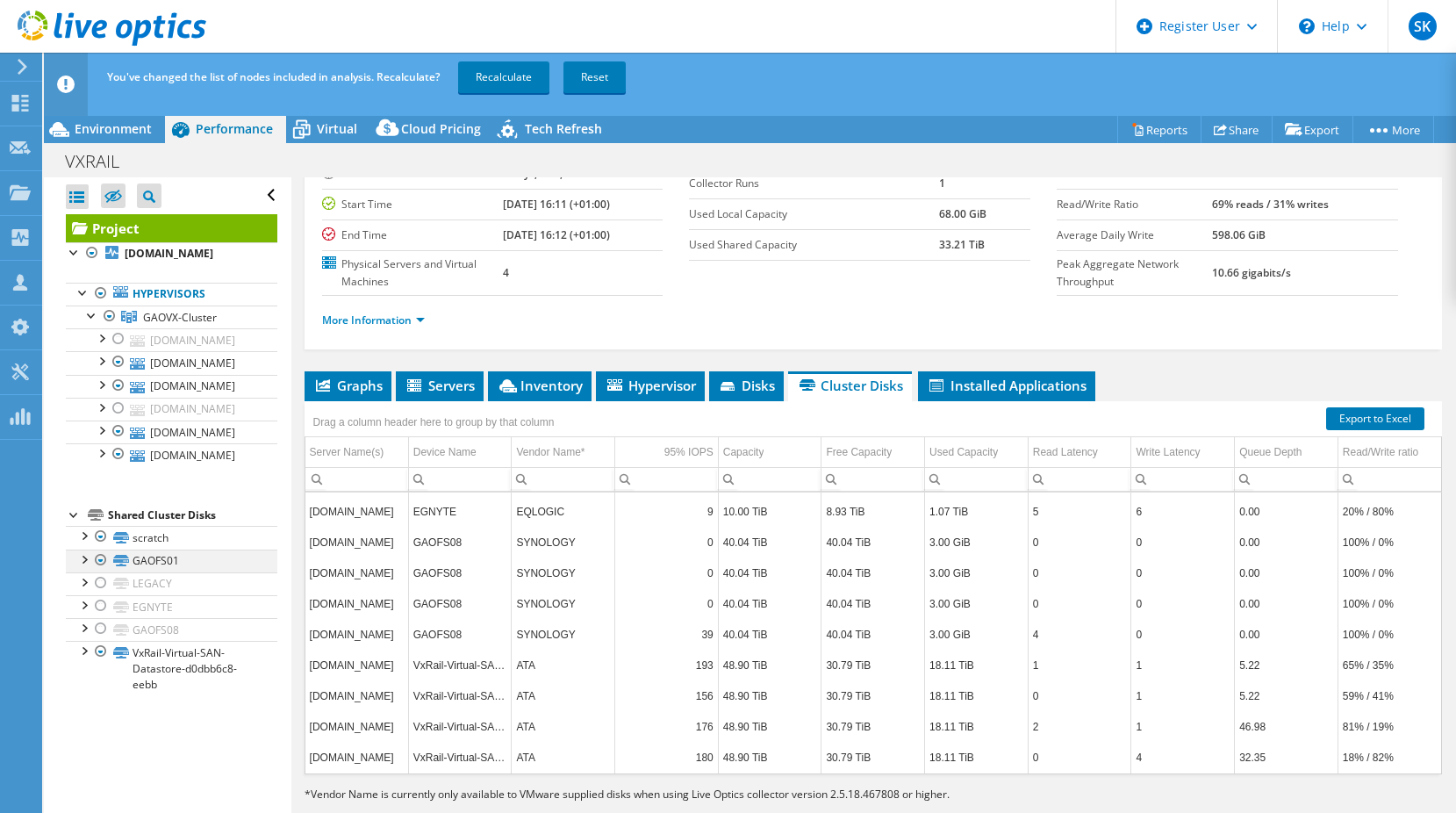
click at [99, 562] on div at bounding box center [100, 560] width 18 height 21
click at [101, 559] on div at bounding box center [100, 560] width 18 height 21
click at [97, 536] on div at bounding box center [100, 536] width 18 height 21
click at [100, 539] on div at bounding box center [100, 536] width 18 height 21
click at [487, 74] on link "Recalculate" at bounding box center [503, 77] width 91 height 31
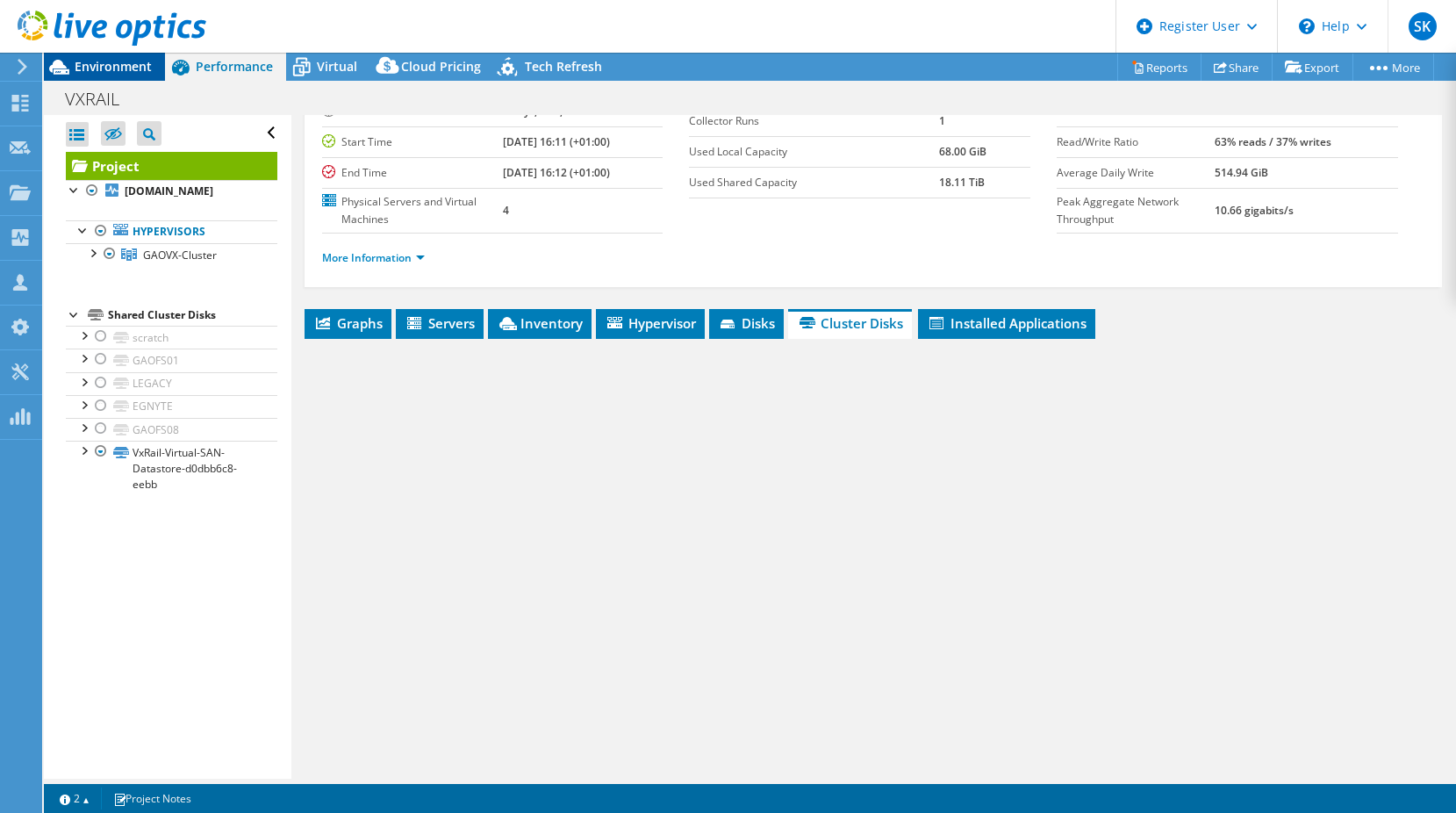
click at [121, 66] on span "Environment" at bounding box center [113, 66] width 77 height 17
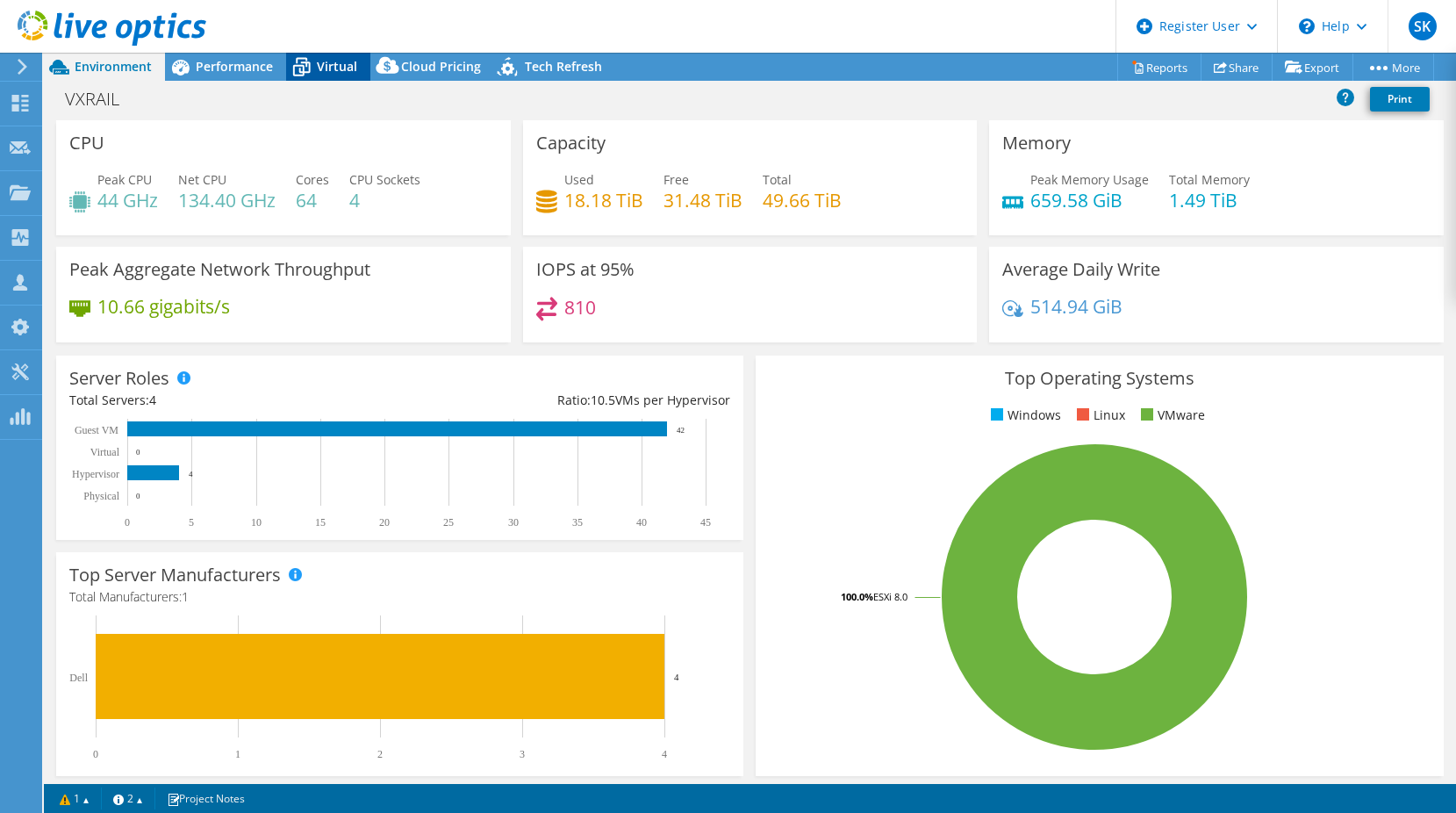
click at [337, 64] on span "Virtual" at bounding box center [337, 66] width 41 height 17
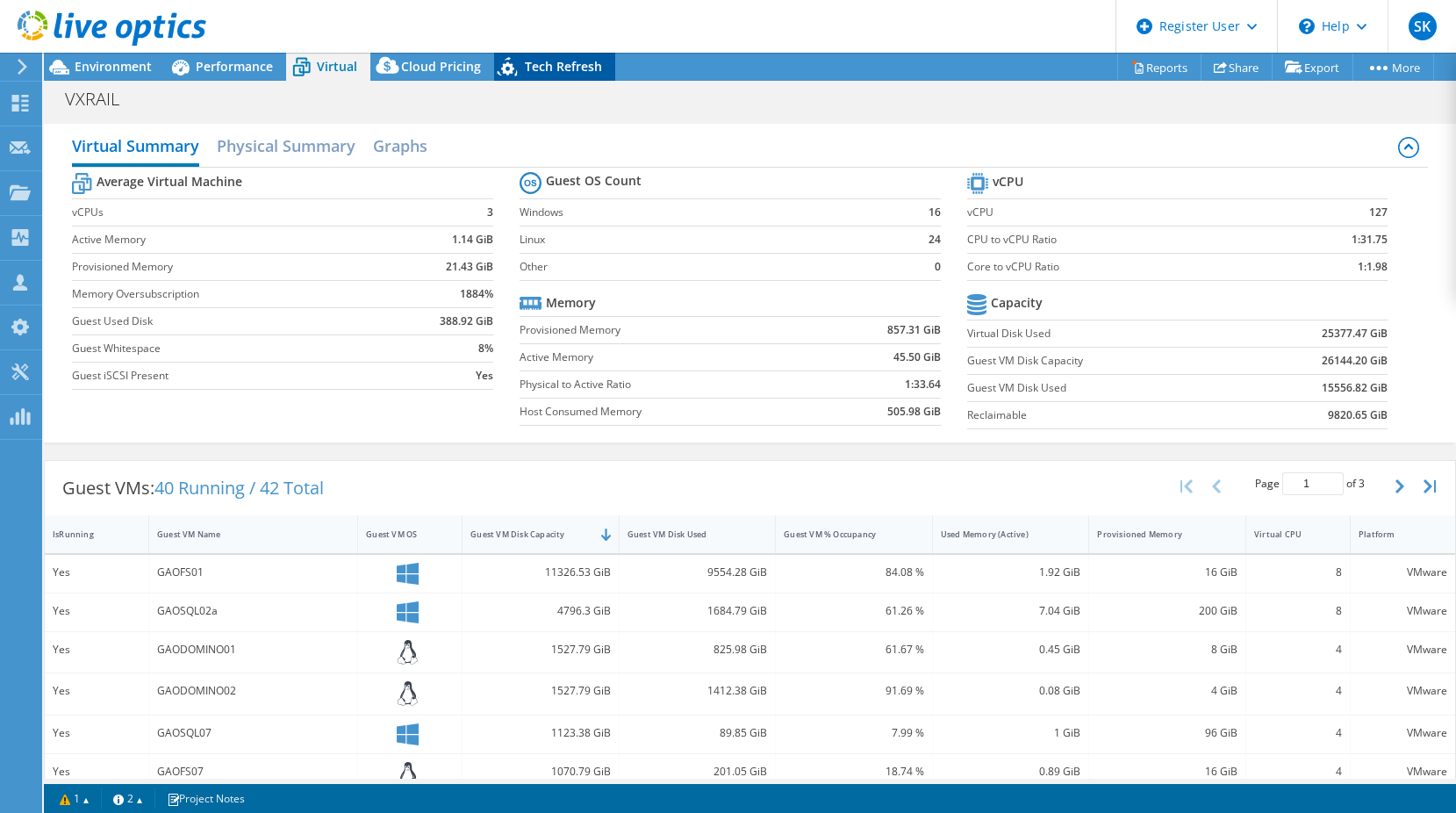
click at [537, 64] on span "Tech Refresh" at bounding box center [563, 66] width 77 height 17
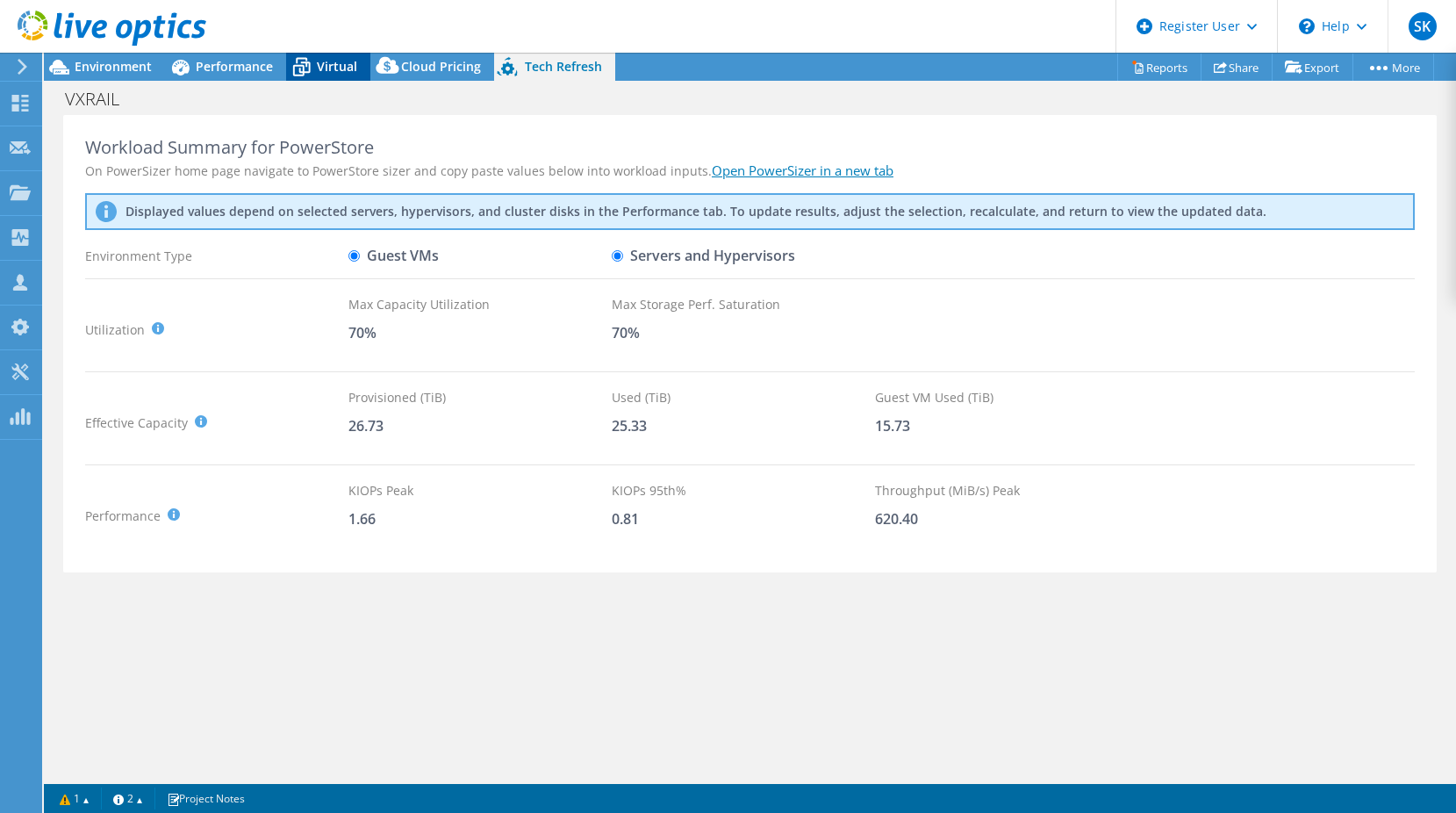
click at [343, 66] on span "Virtual" at bounding box center [337, 66] width 41 height 17
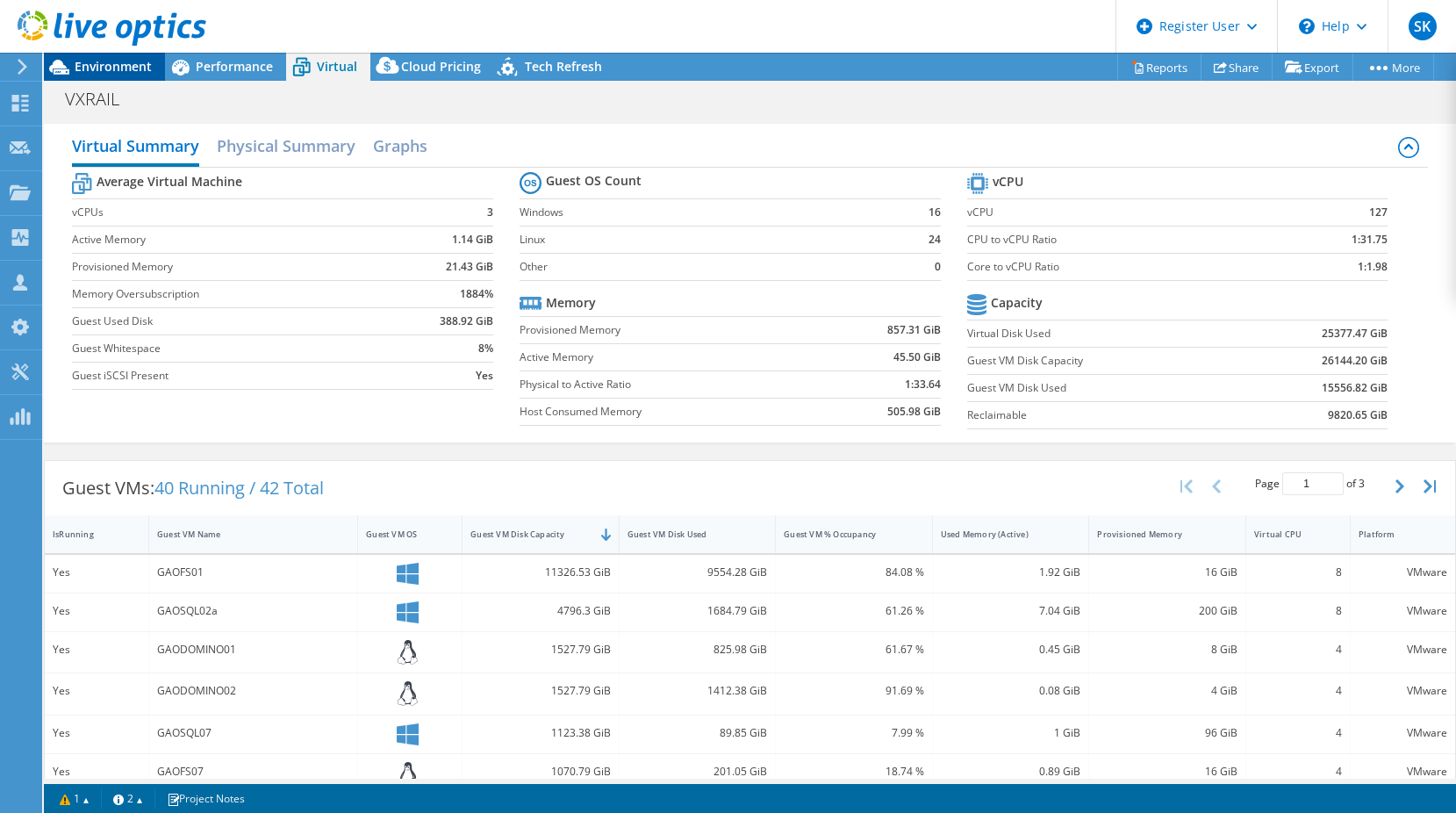
click at [121, 71] on span "Environment" at bounding box center [113, 66] width 77 height 17
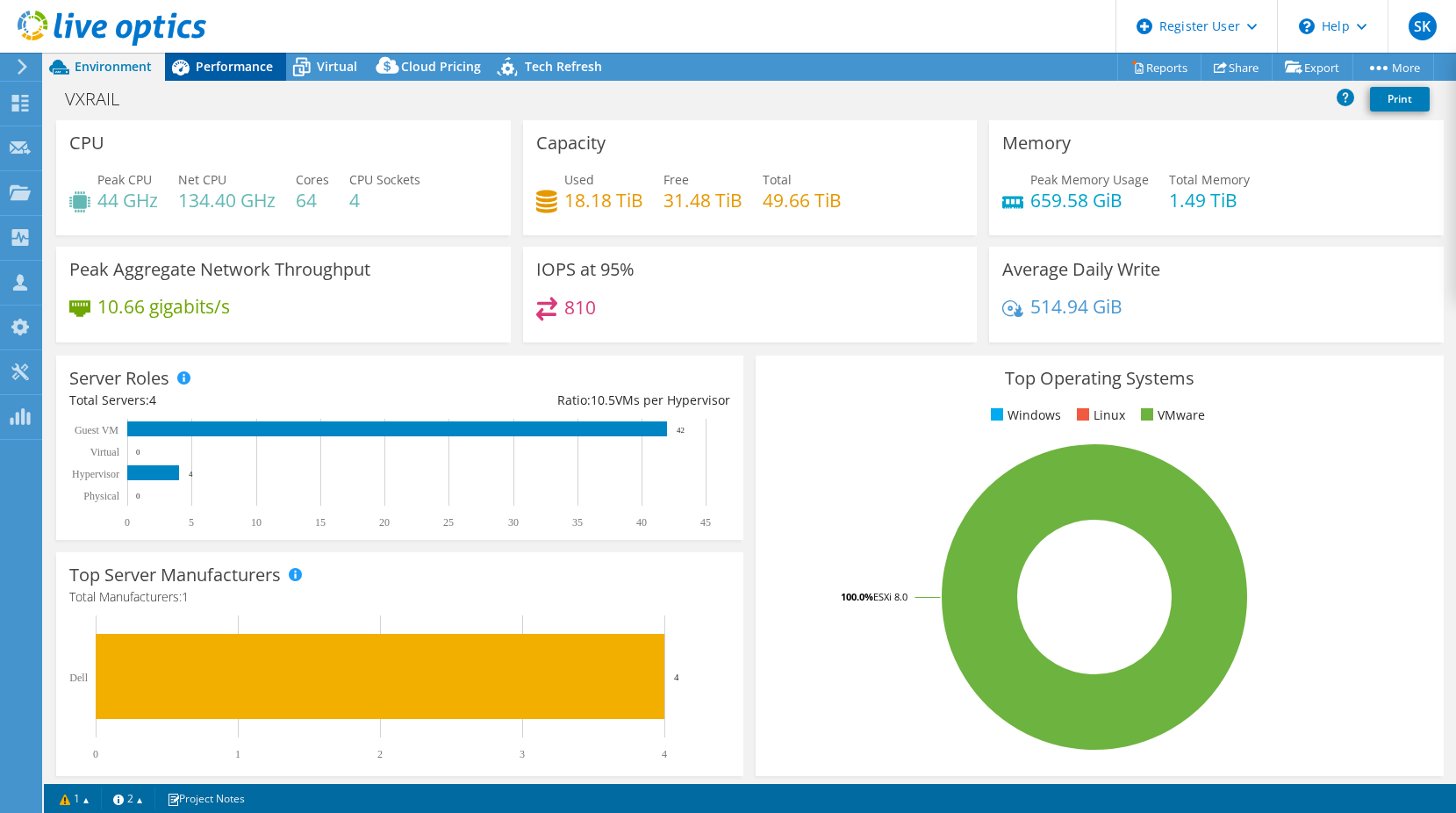
click at [218, 71] on span "Performance" at bounding box center [234, 66] width 77 height 17
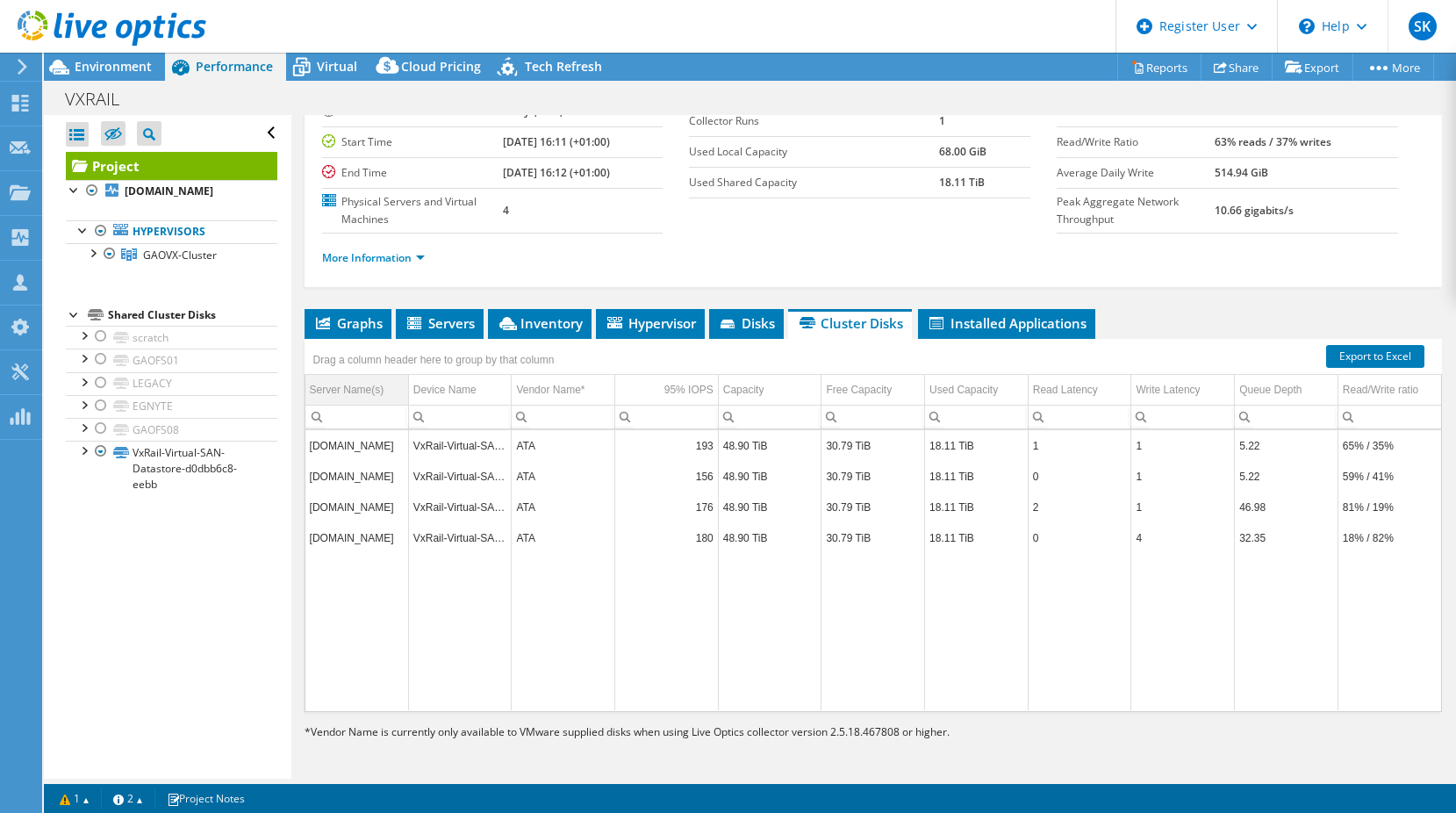
scroll to position [0, 0]
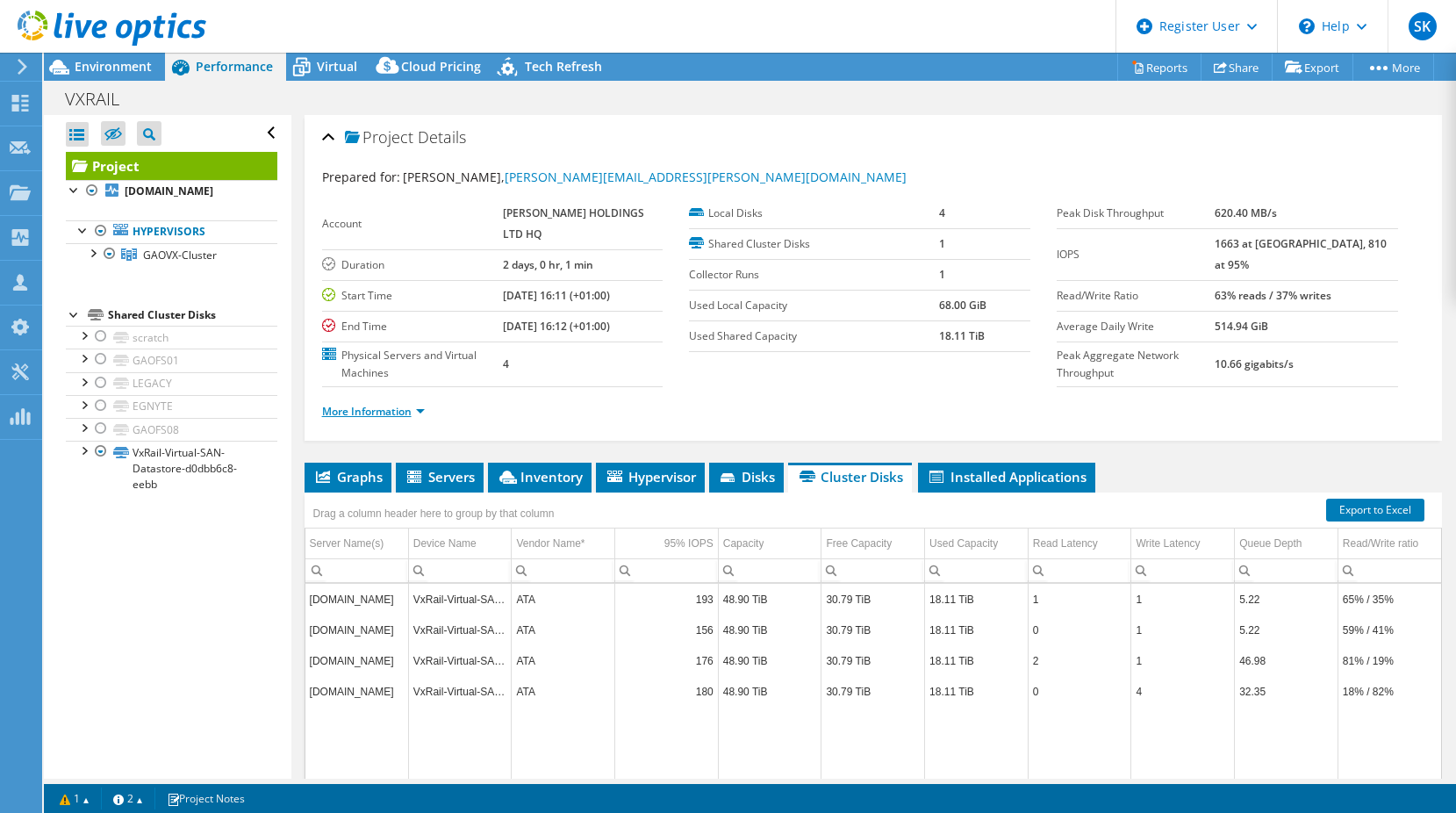
click at [420, 418] on link "More Information" at bounding box center [372, 411] width 102 height 15
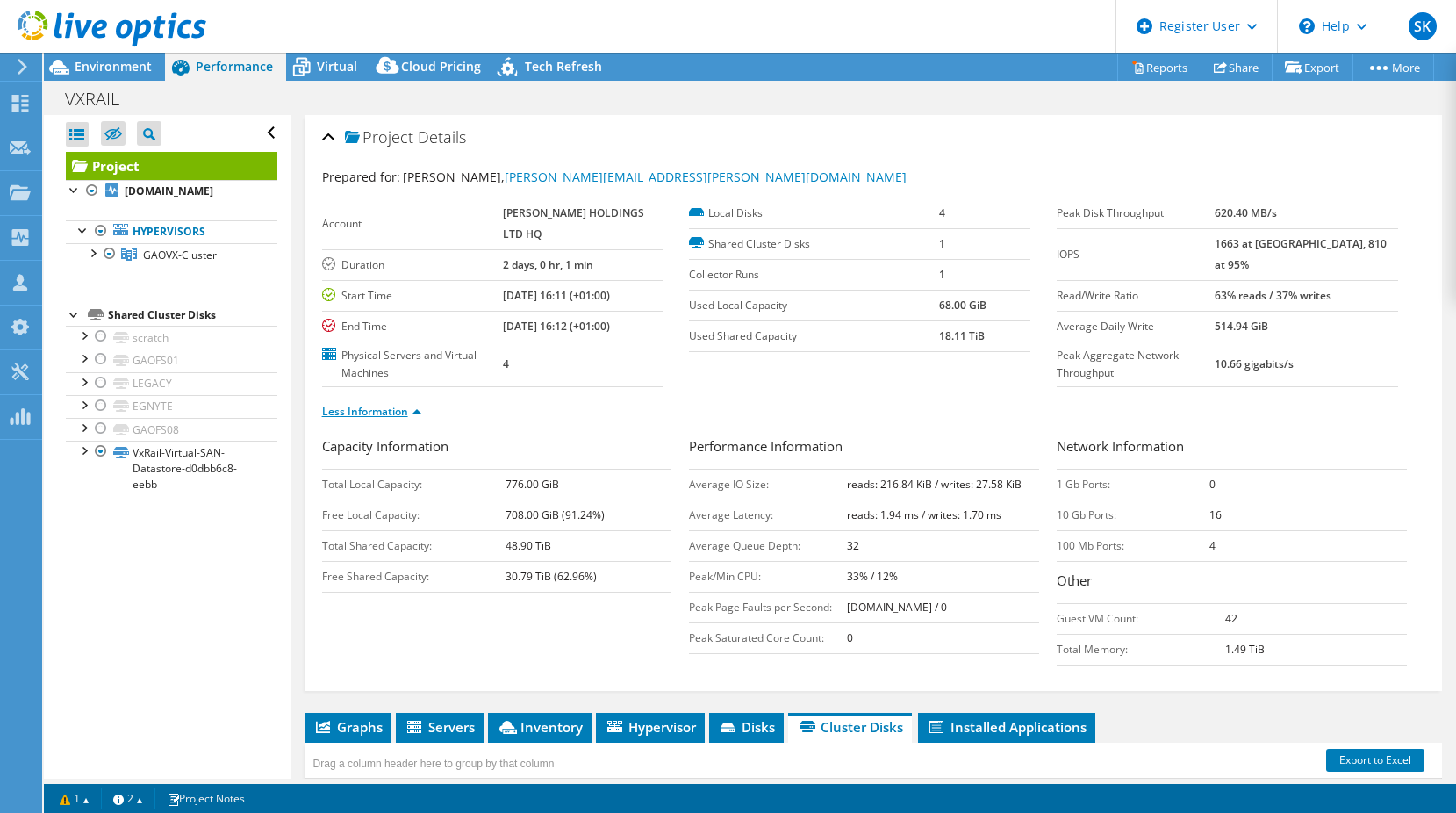
click at [420, 418] on link "Less Information" at bounding box center [371, 411] width 100 height 15
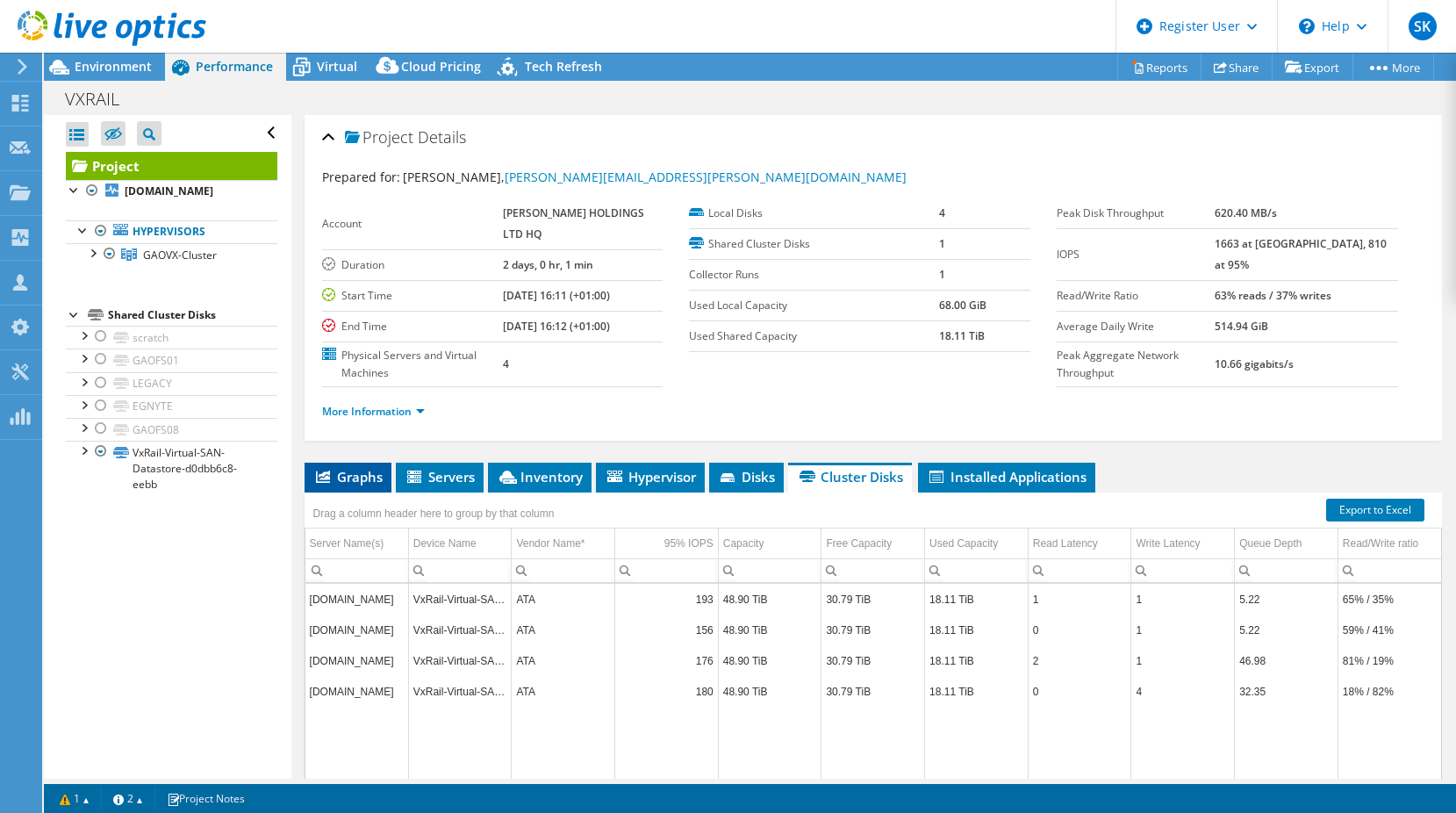
click at [314, 486] on span "Graphs" at bounding box center [347, 476] width 69 height 18
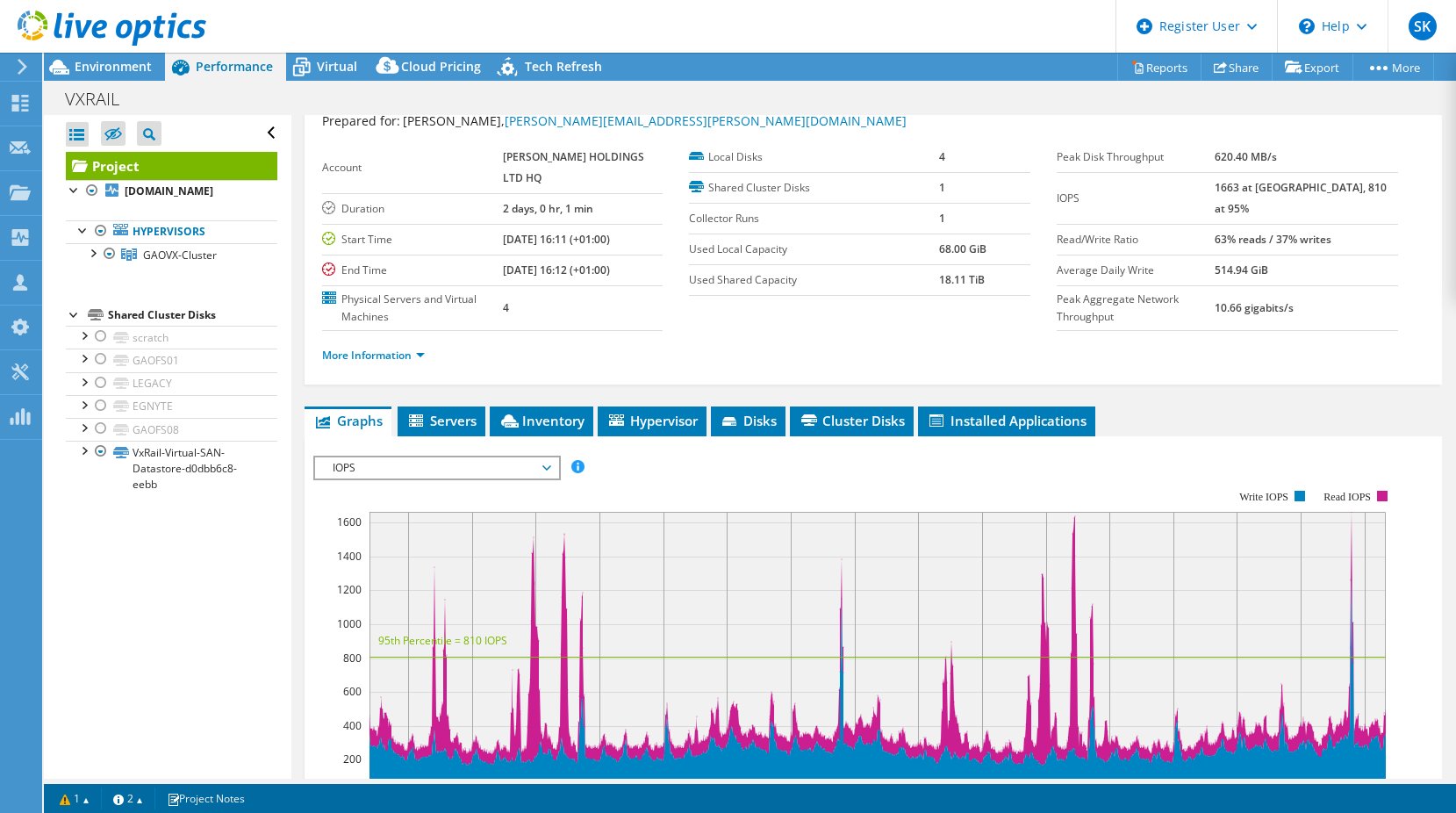
scroll to position [175, 0]
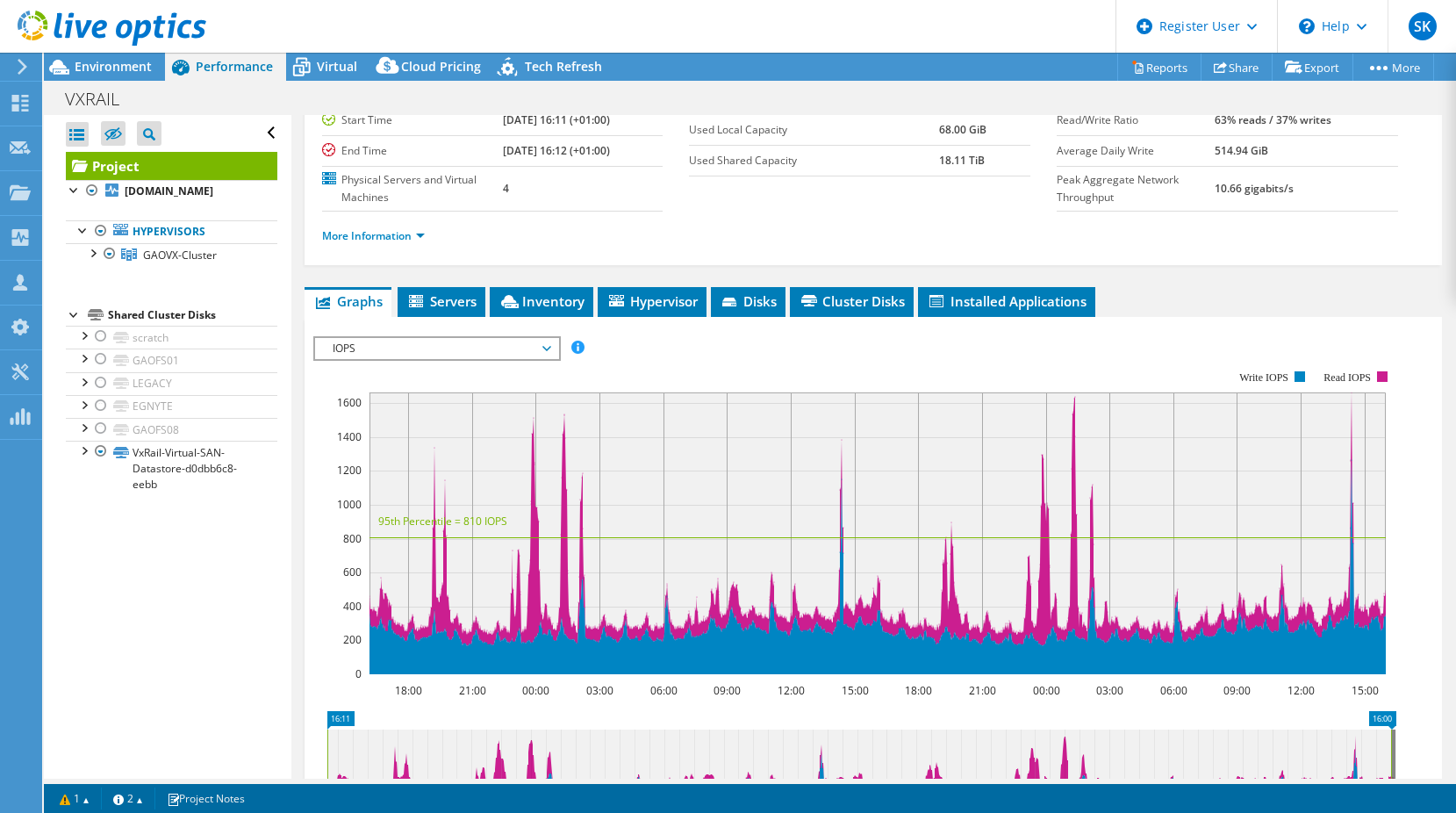
click at [452, 359] on span "IOPS" at bounding box center [436, 348] width 226 height 21
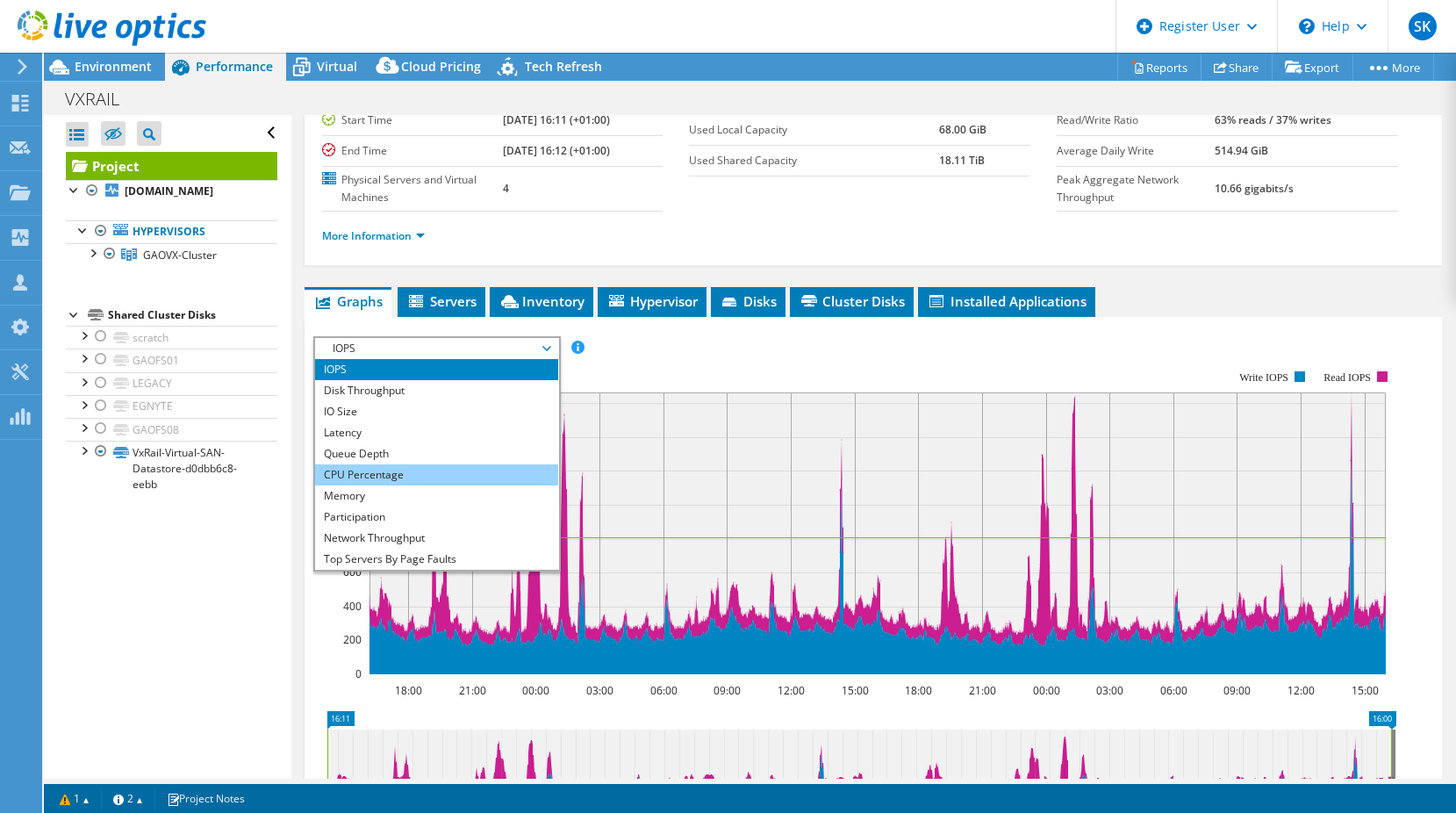
click at [368, 486] on li "CPU Percentage" at bounding box center [437, 475] width 243 height 21
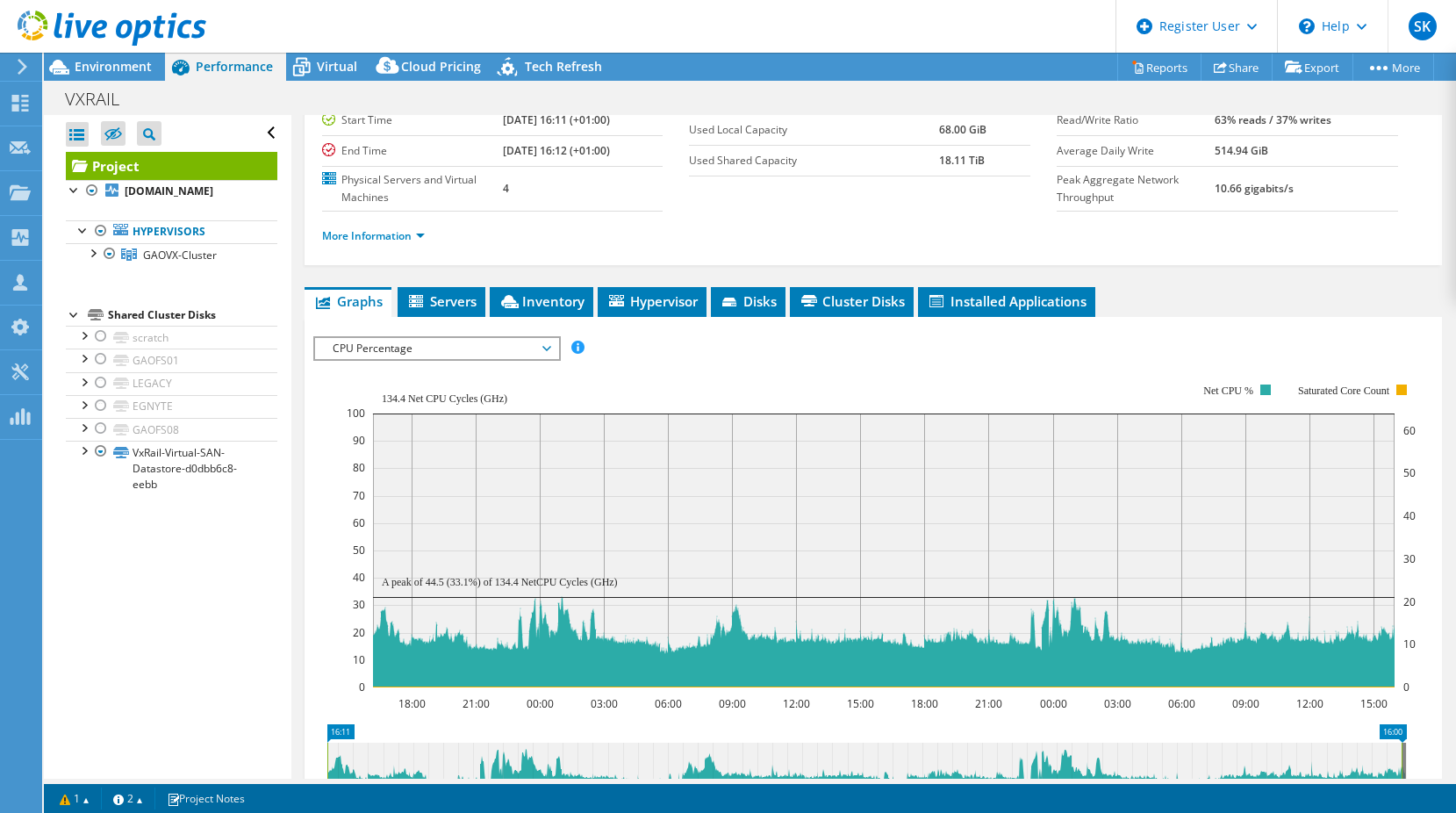
click at [488, 359] on span "CPU Percentage" at bounding box center [436, 348] width 226 height 21
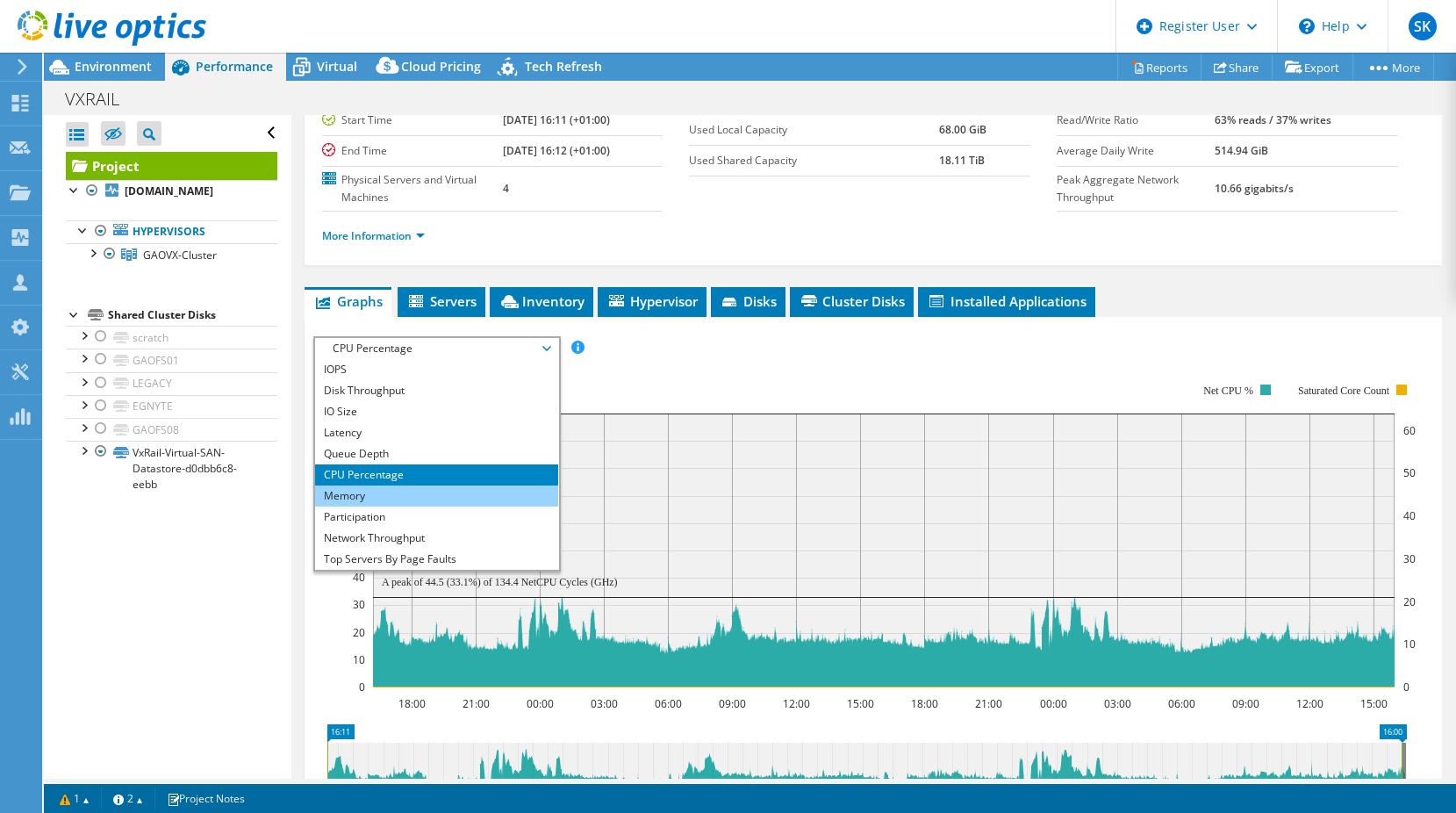
click at [429, 506] on li "Memory" at bounding box center [437, 496] width 243 height 21
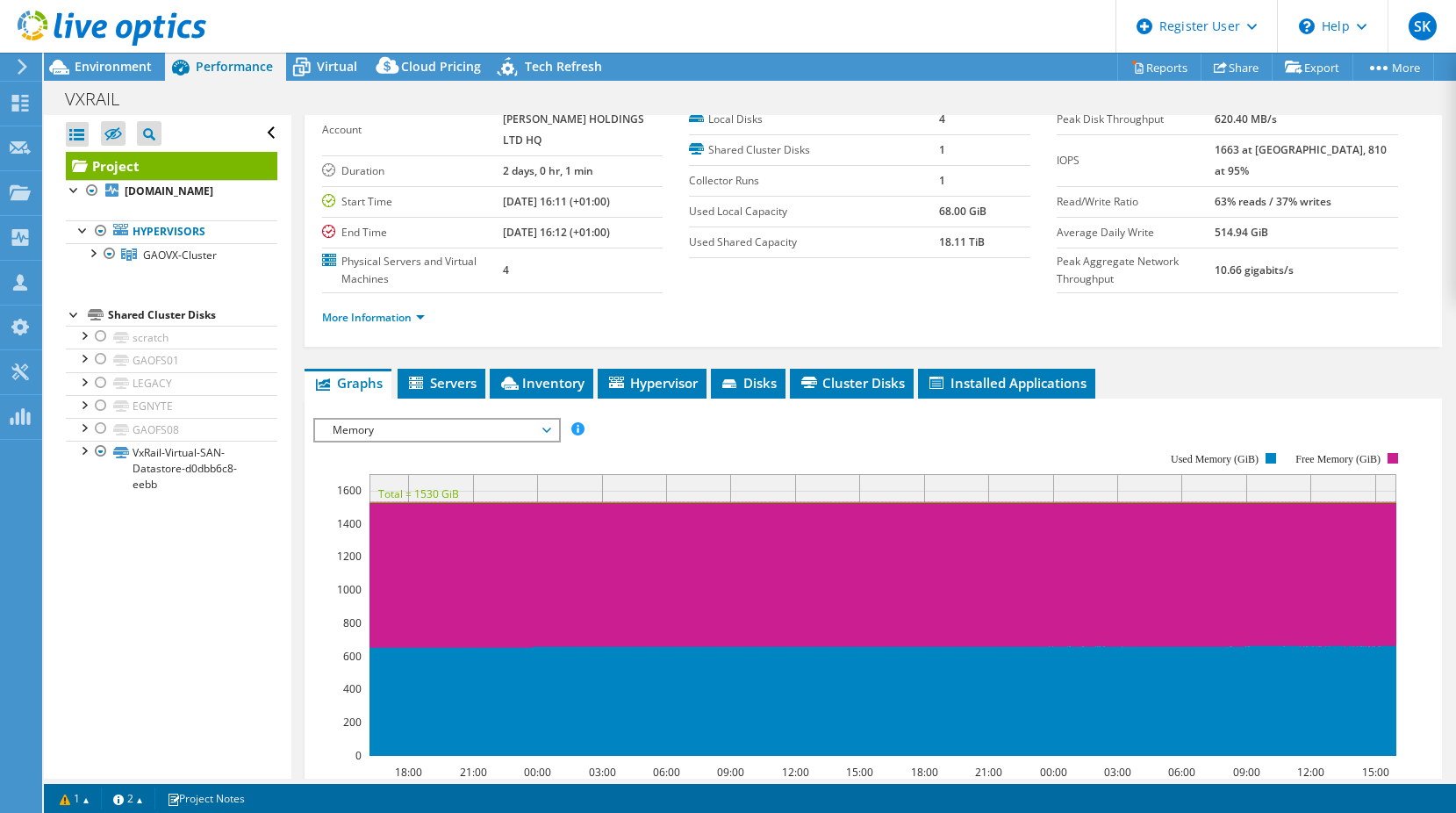
scroll to position [0, 0]
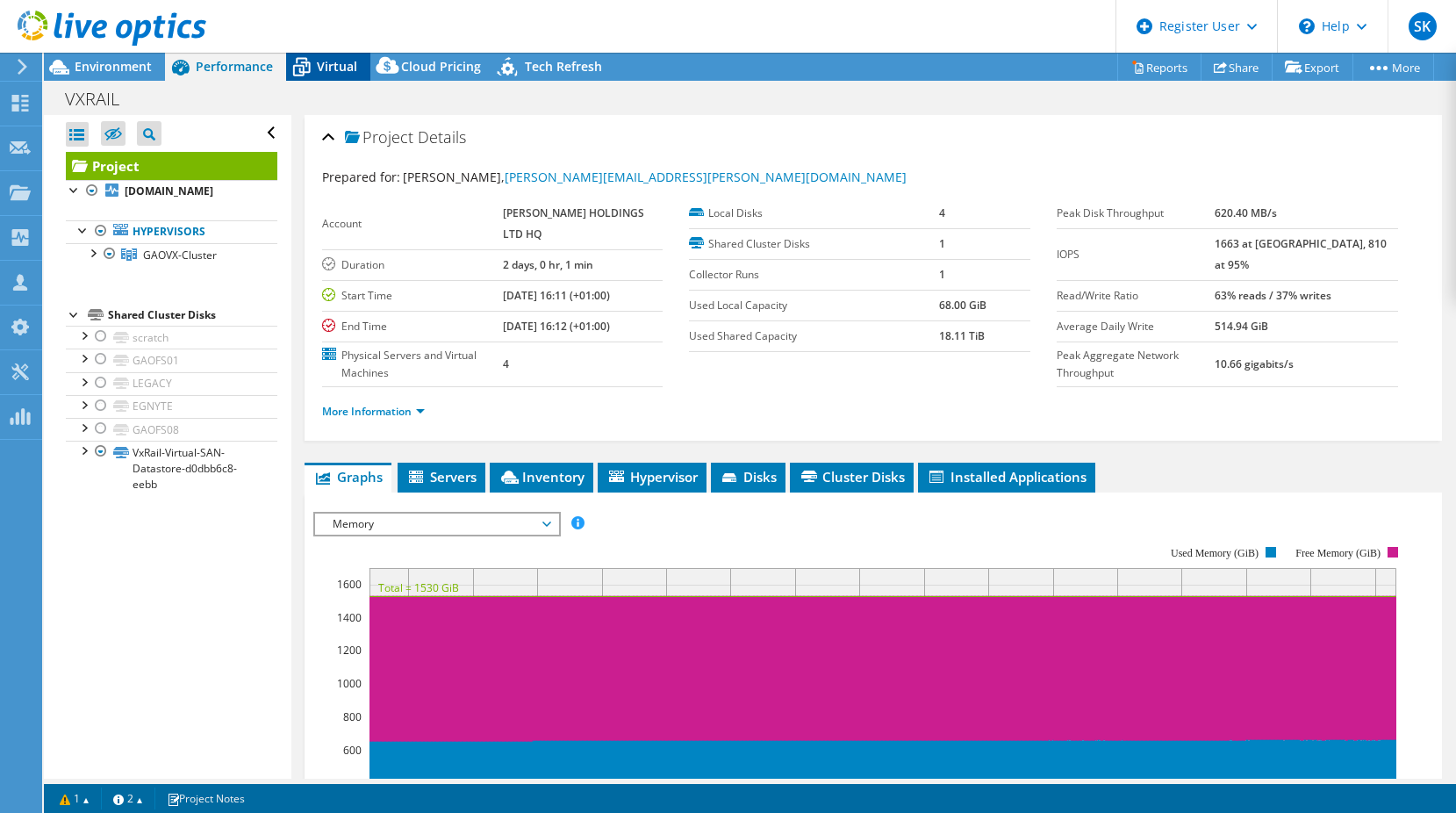
click at [316, 78] on icon at bounding box center [300, 66] width 30 height 30
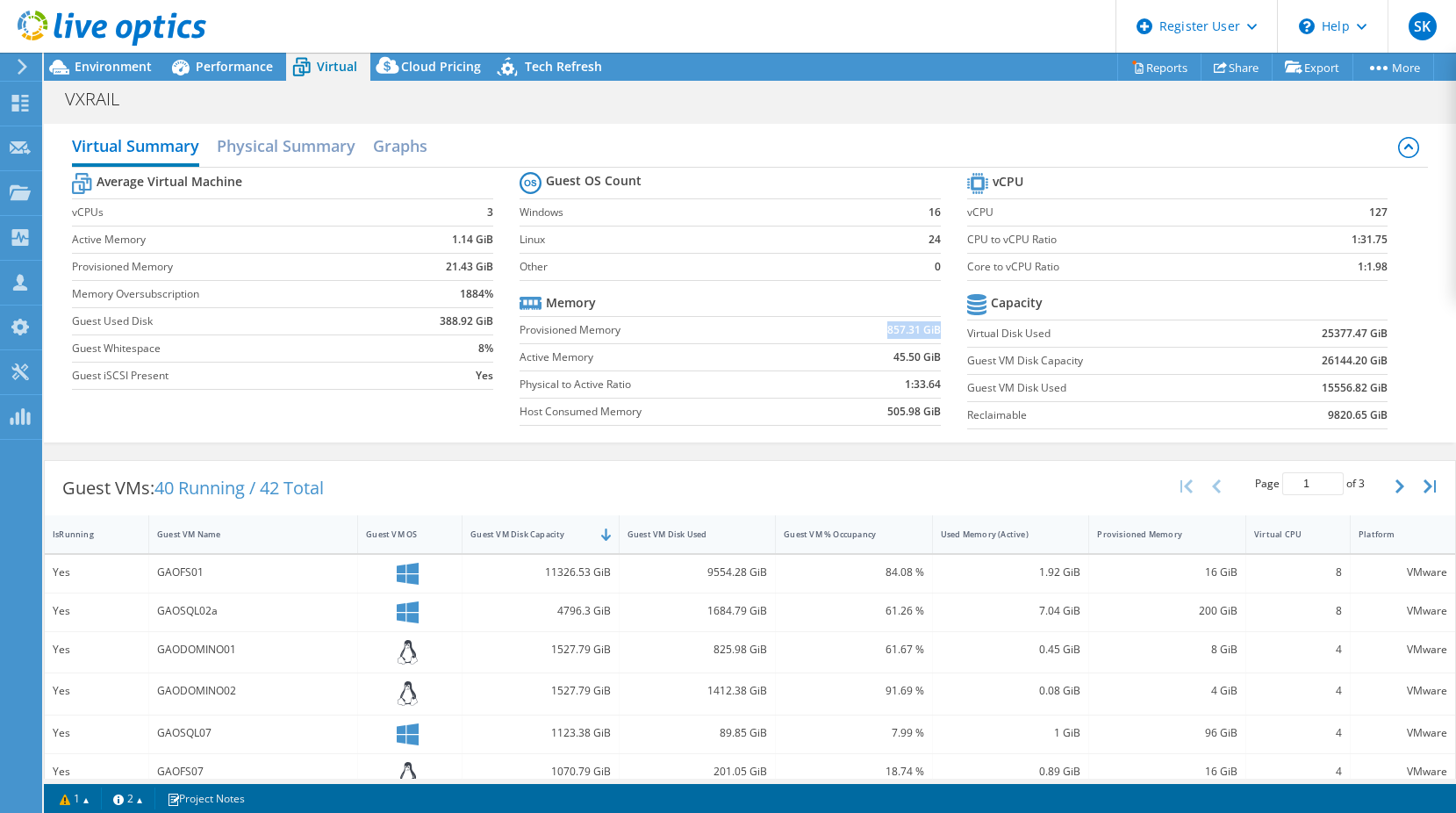
drag, startPoint x: 880, startPoint y: 328, endPoint x: 930, endPoint y: 329, distance: 50.0
click at [930, 329] on b "857.31 GiB" at bounding box center [914, 329] width 53 height 18
click at [240, 67] on span "Performance" at bounding box center [234, 66] width 77 height 17
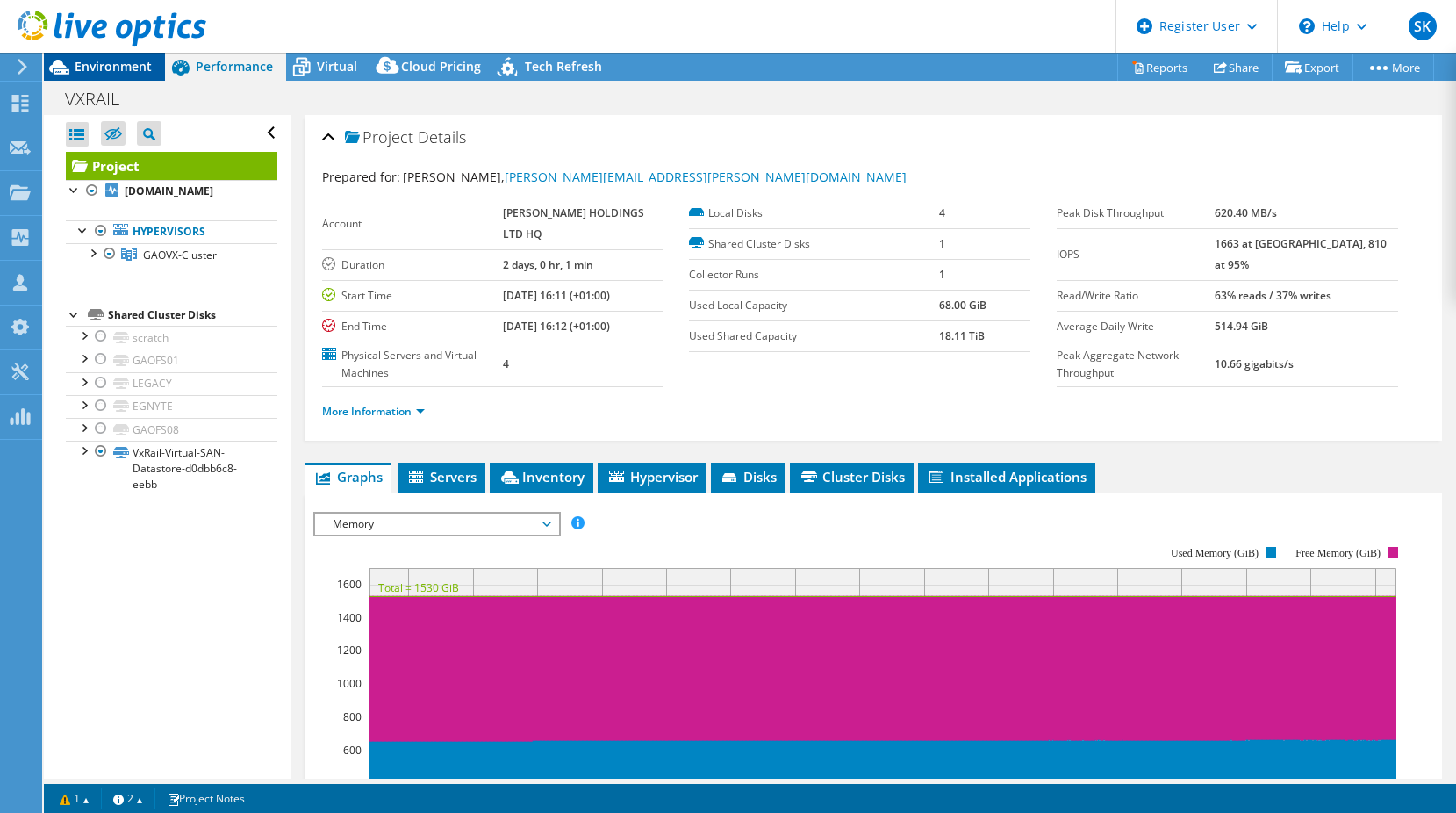
click at [139, 75] on div "Environment" at bounding box center [104, 66] width 121 height 28
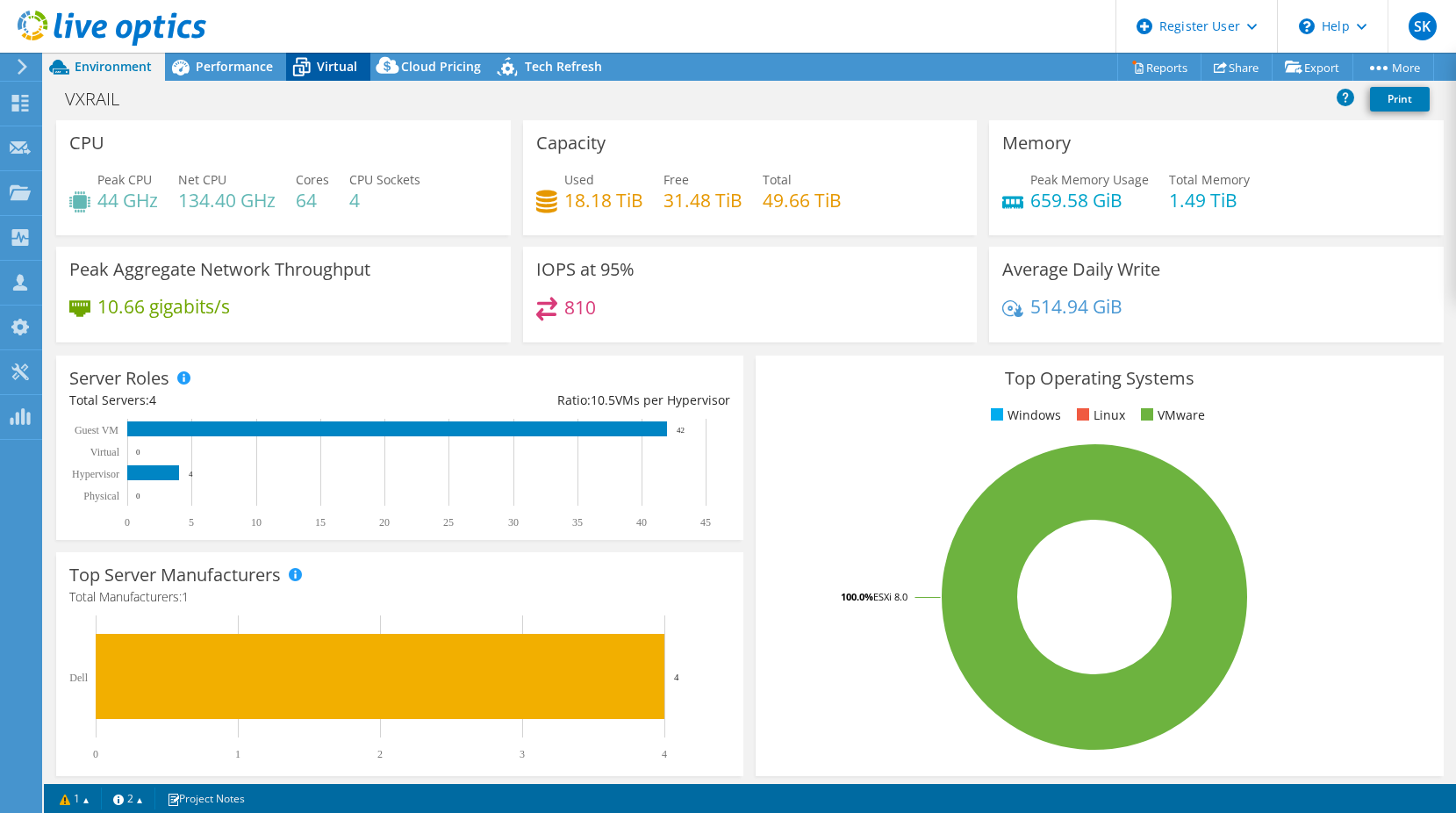
click at [352, 70] on span "Virtual" at bounding box center [337, 66] width 41 height 17
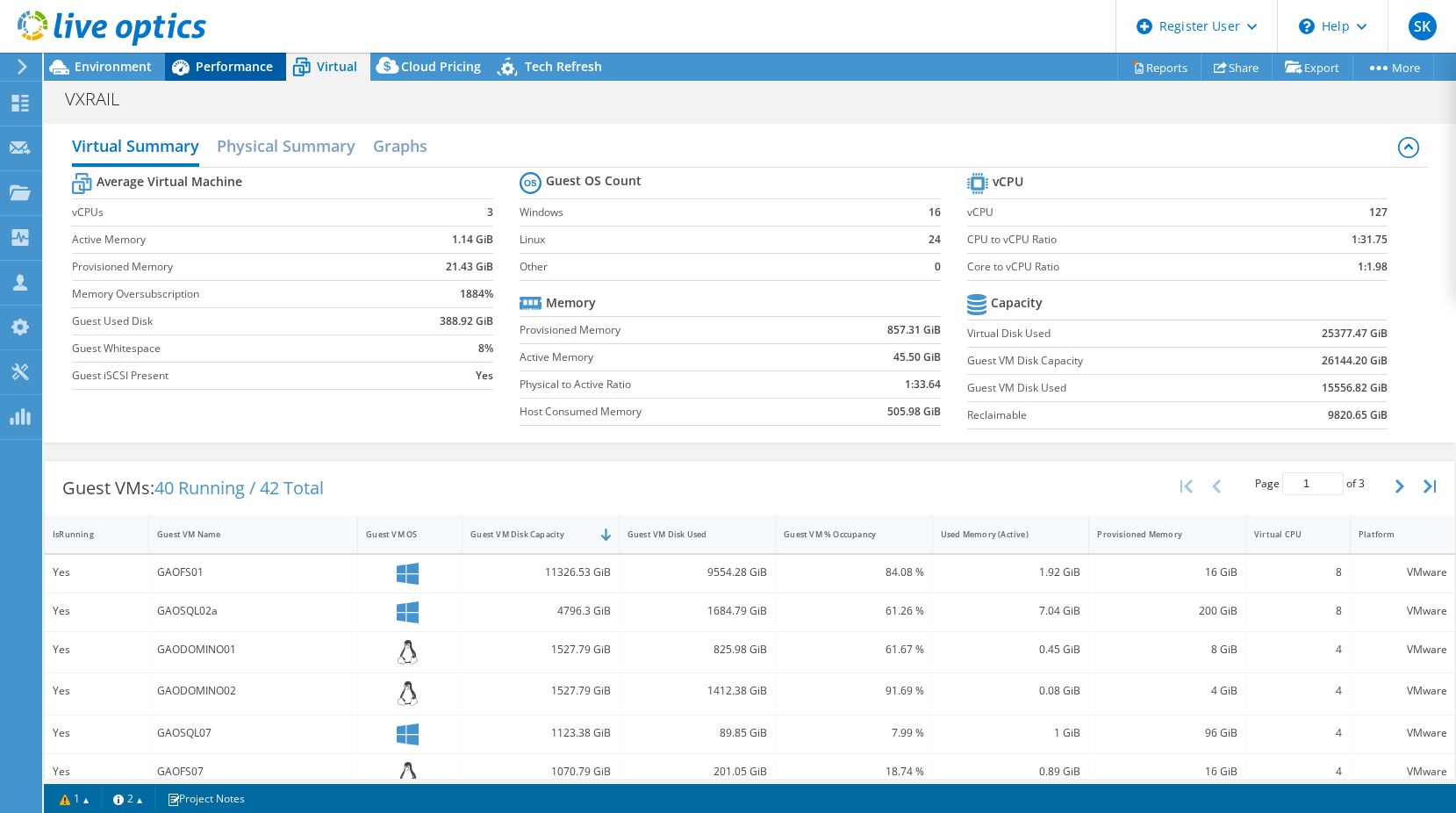
click at [211, 67] on span "Performance" at bounding box center [234, 66] width 77 height 17
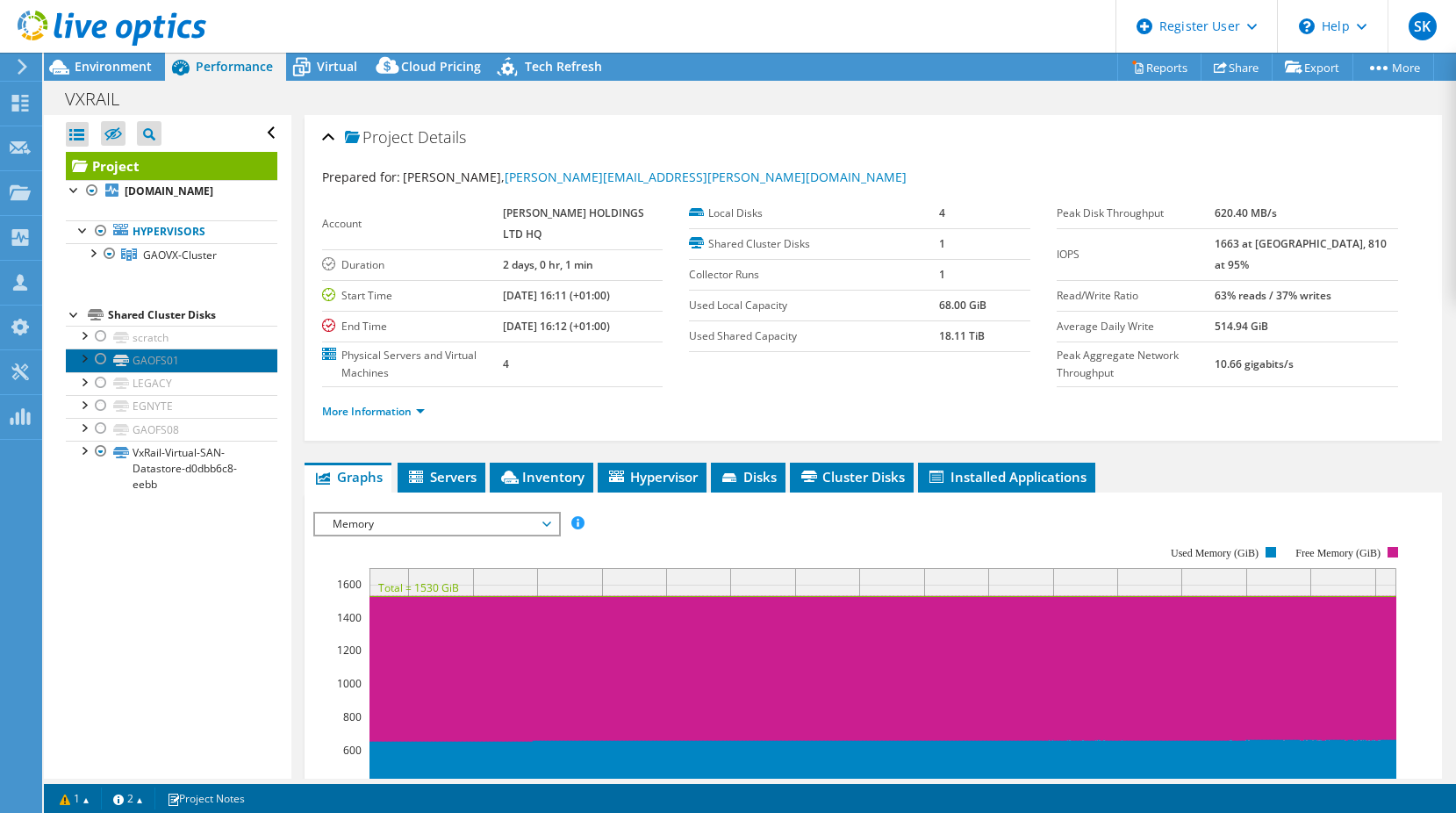
click at [182, 364] on link "GAOFS01" at bounding box center [170, 359] width 211 height 23
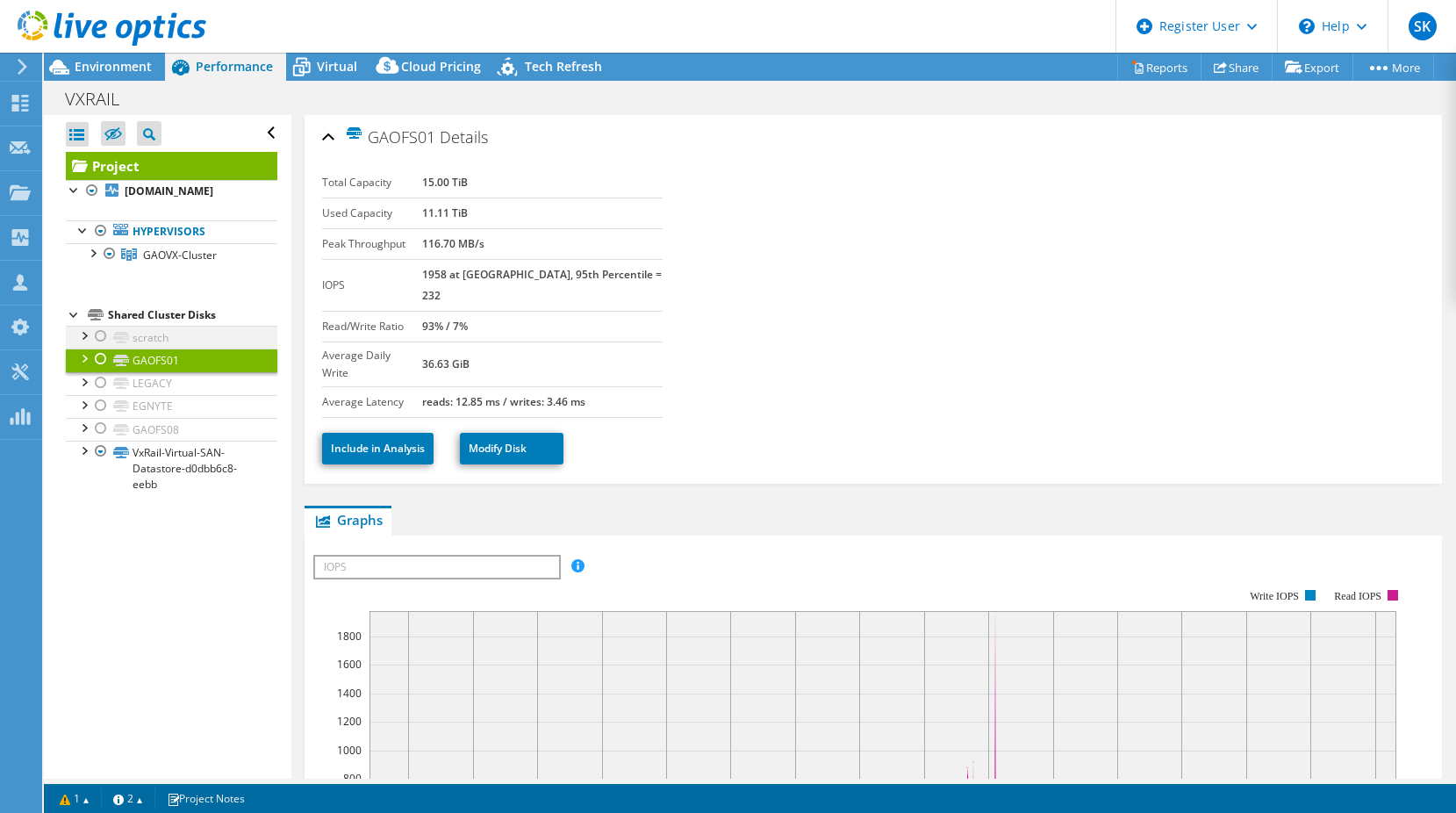
click at [101, 334] on div at bounding box center [100, 336] width 18 height 21
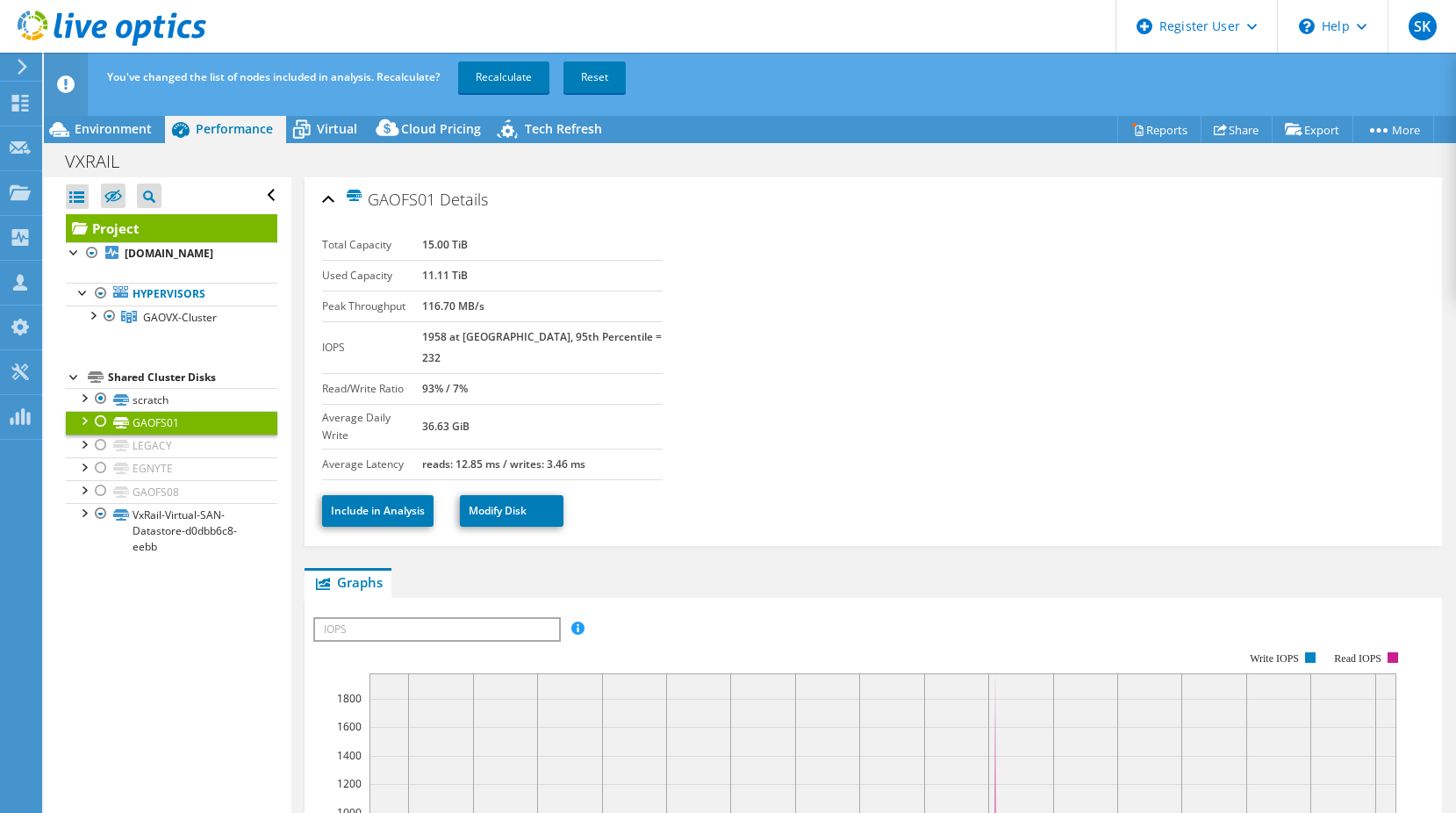
click at [100, 425] on div at bounding box center [100, 421] width 18 height 21
click at [106, 445] on div at bounding box center [100, 444] width 18 height 21
click at [100, 464] on div at bounding box center [100, 467] width 18 height 21
click at [99, 497] on div at bounding box center [100, 490] width 18 height 21
click at [523, 69] on link "Recalculate" at bounding box center [503, 77] width 91 height 31
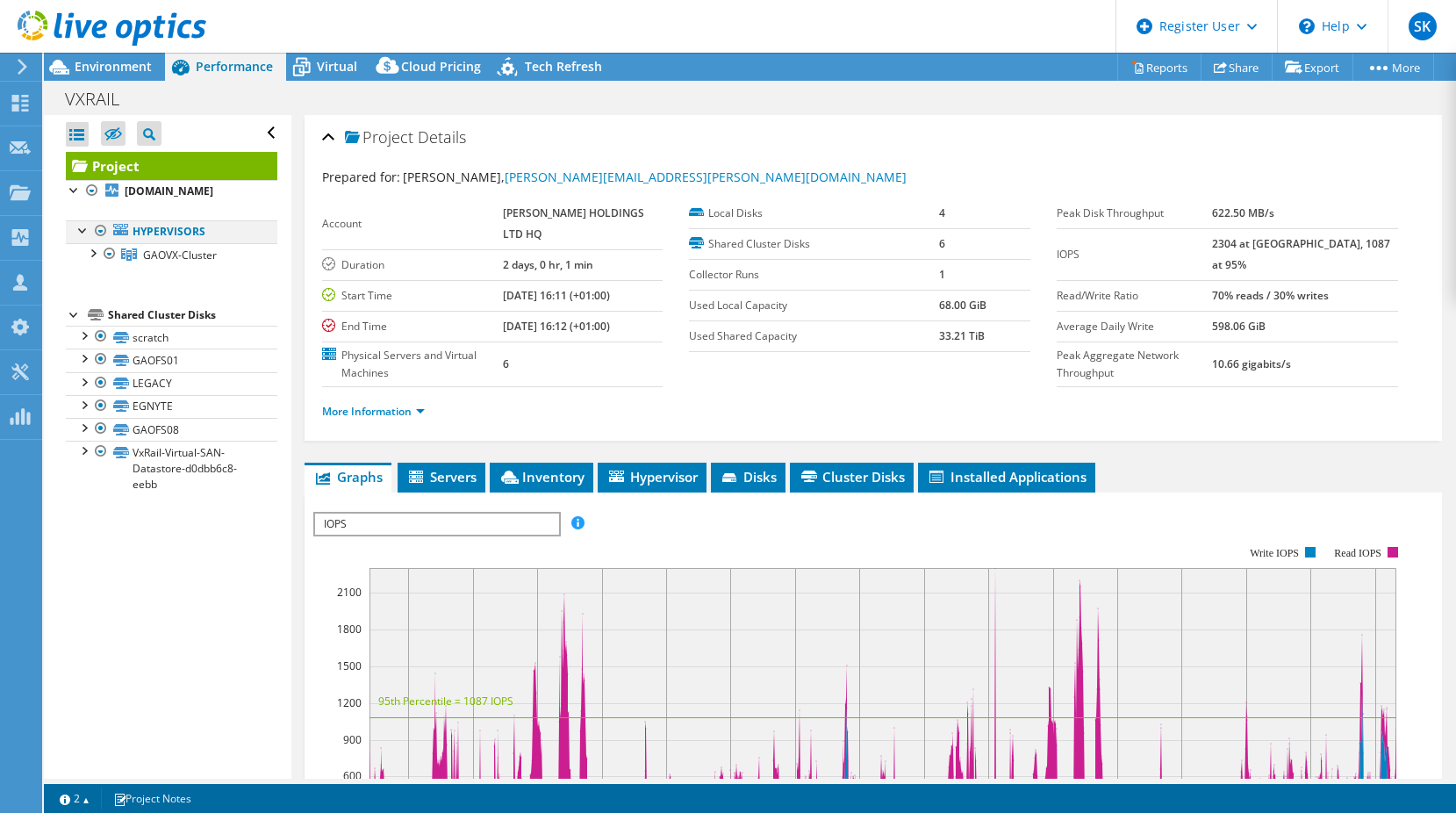
click at [79, 237] on div at bounding box center [83, 229] width 18 height 18
click at [81, 231] on div at bounding box center [83, 229] width 18 height 18
click at [85, 252] on div at bounding box center [91, 252] width 18 height 18
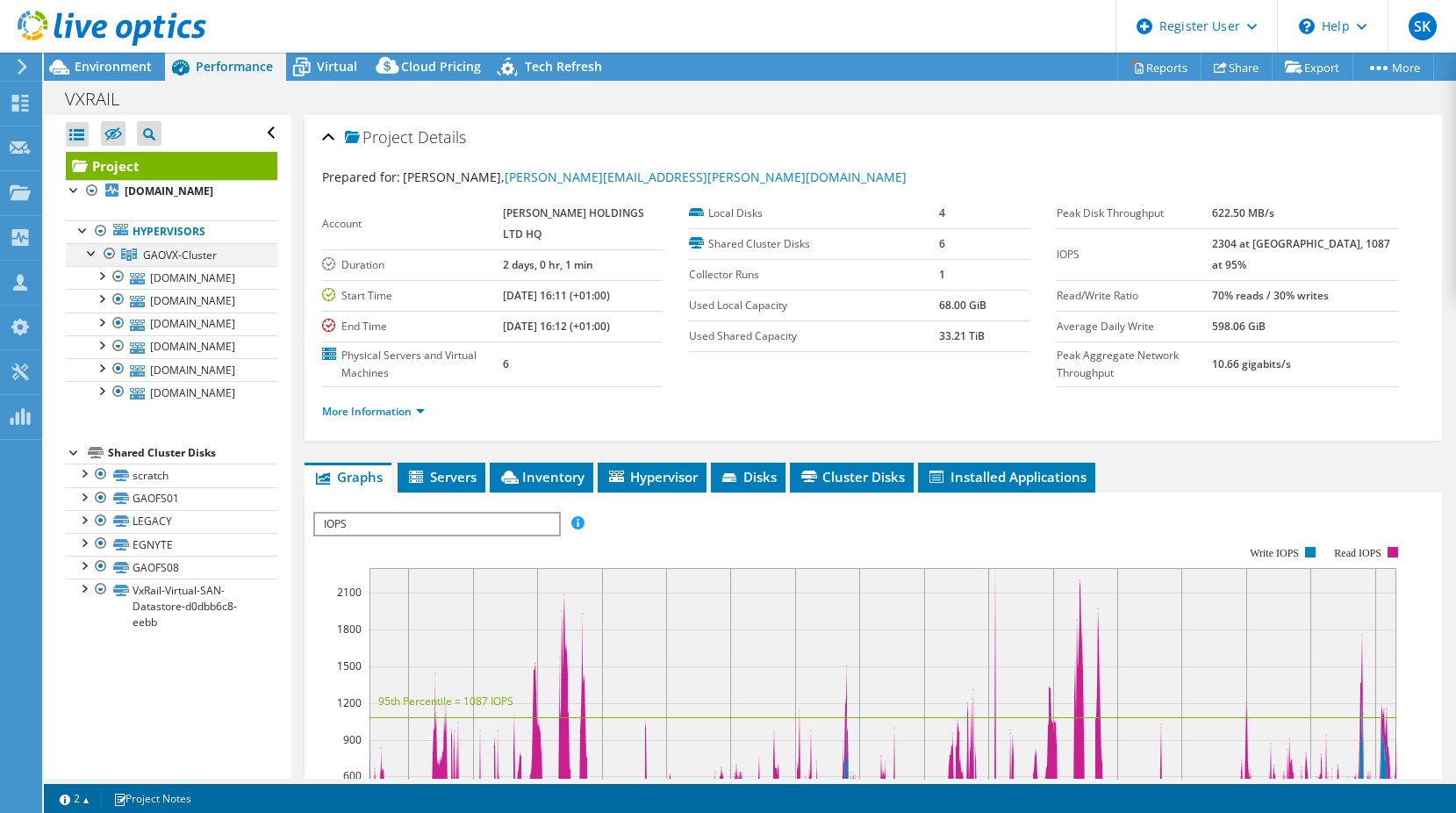
click at [85, 252] on div at bounding box center [91, 252] width 18 height 18
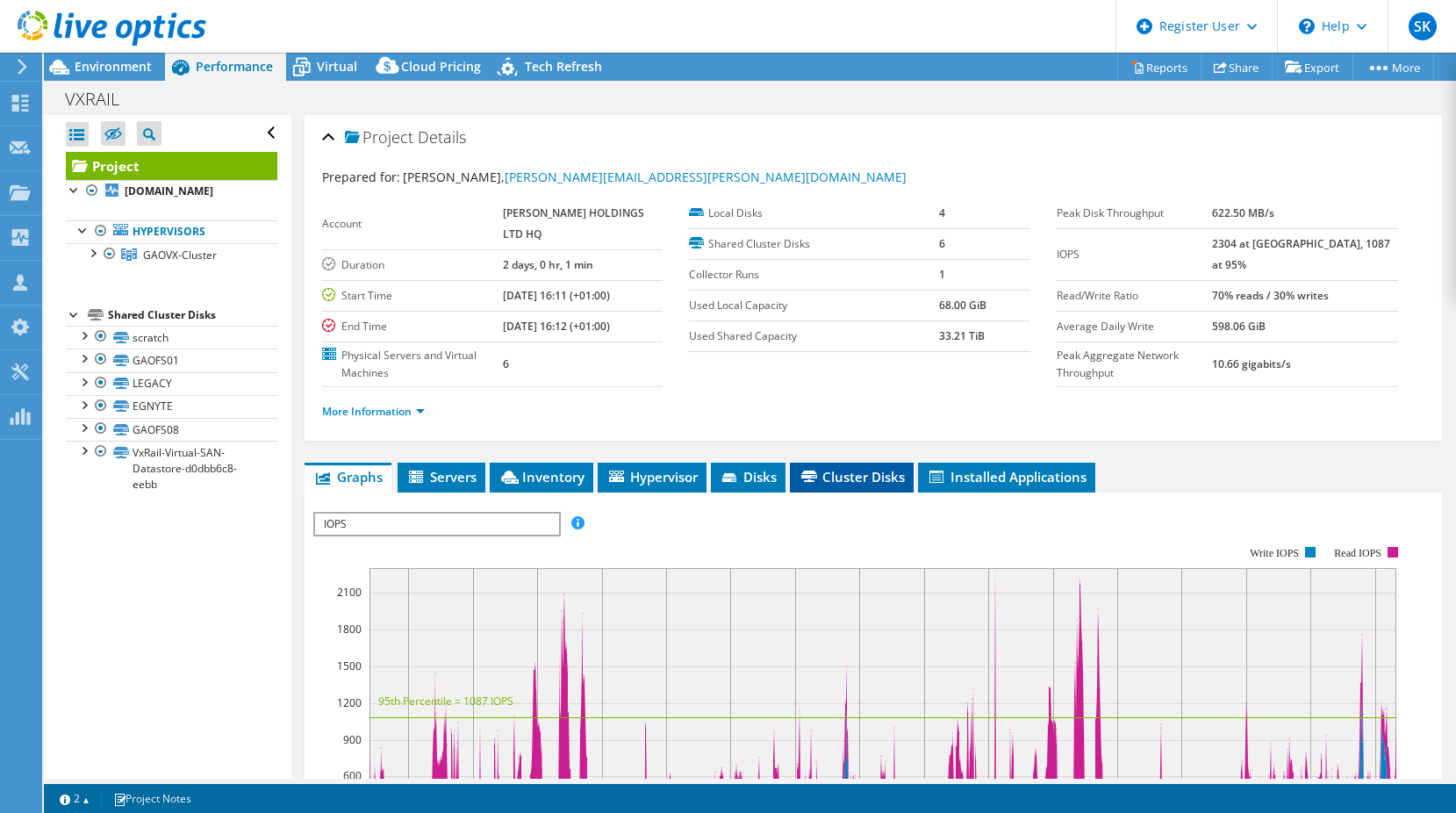
click at [888, 486] on span "Cluster Disks" at bounding box center [851, 476] width 106 height 18
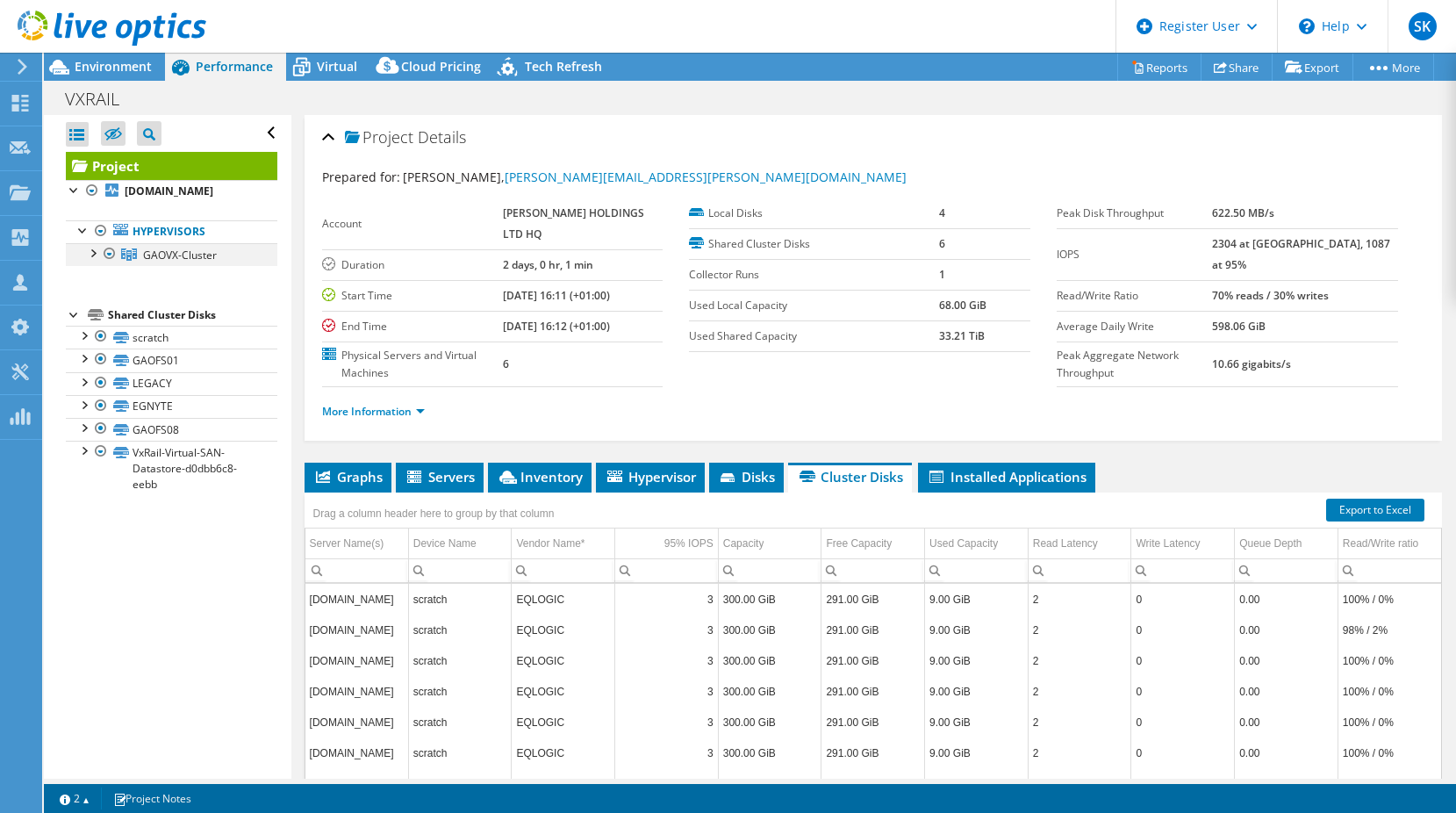
click at [98, 253] on div at bounding box center [91, 252] width 18 height 18
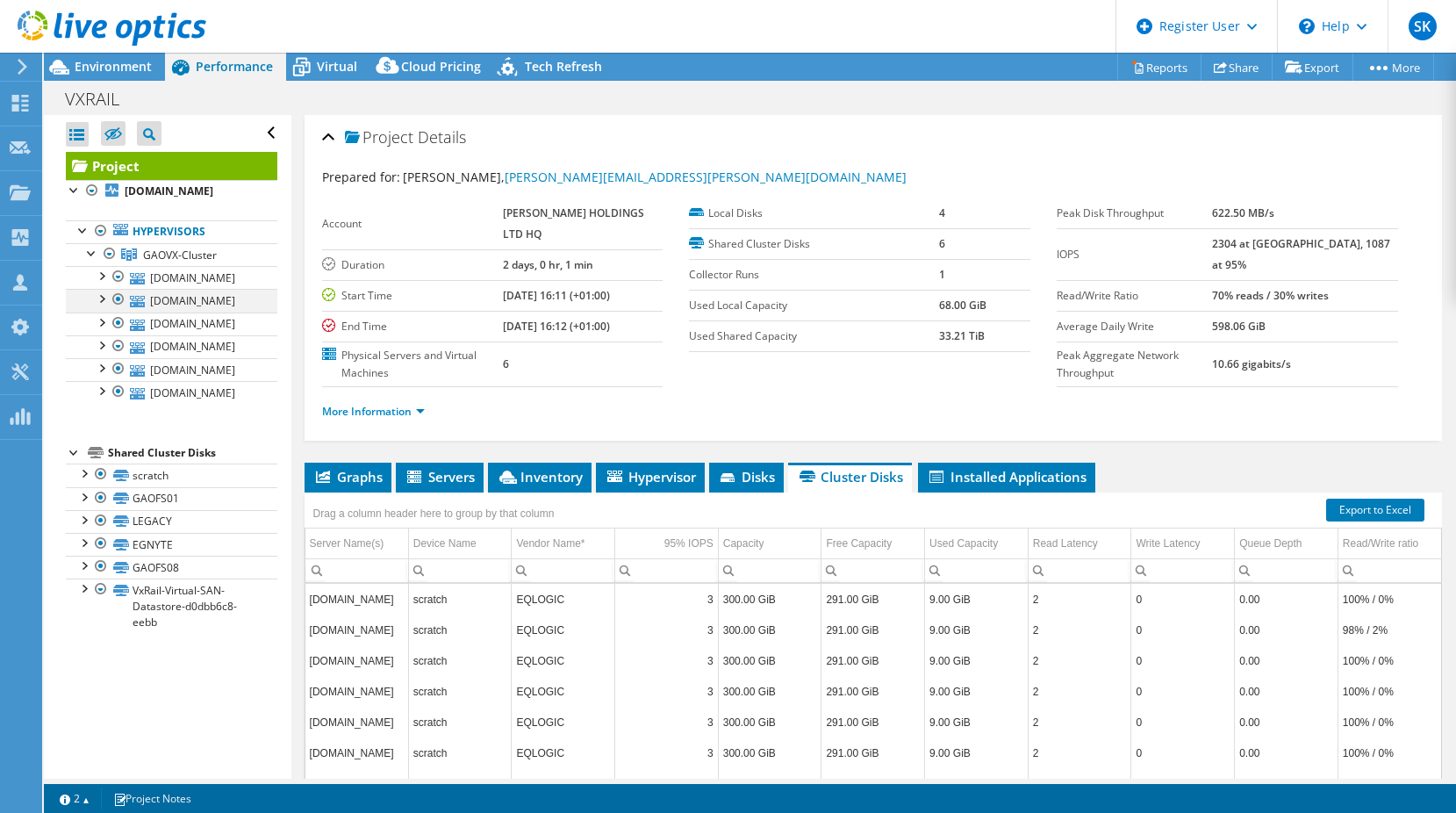
click at [120, 300] on div at bounding box center [118, 299] width 18 height 21
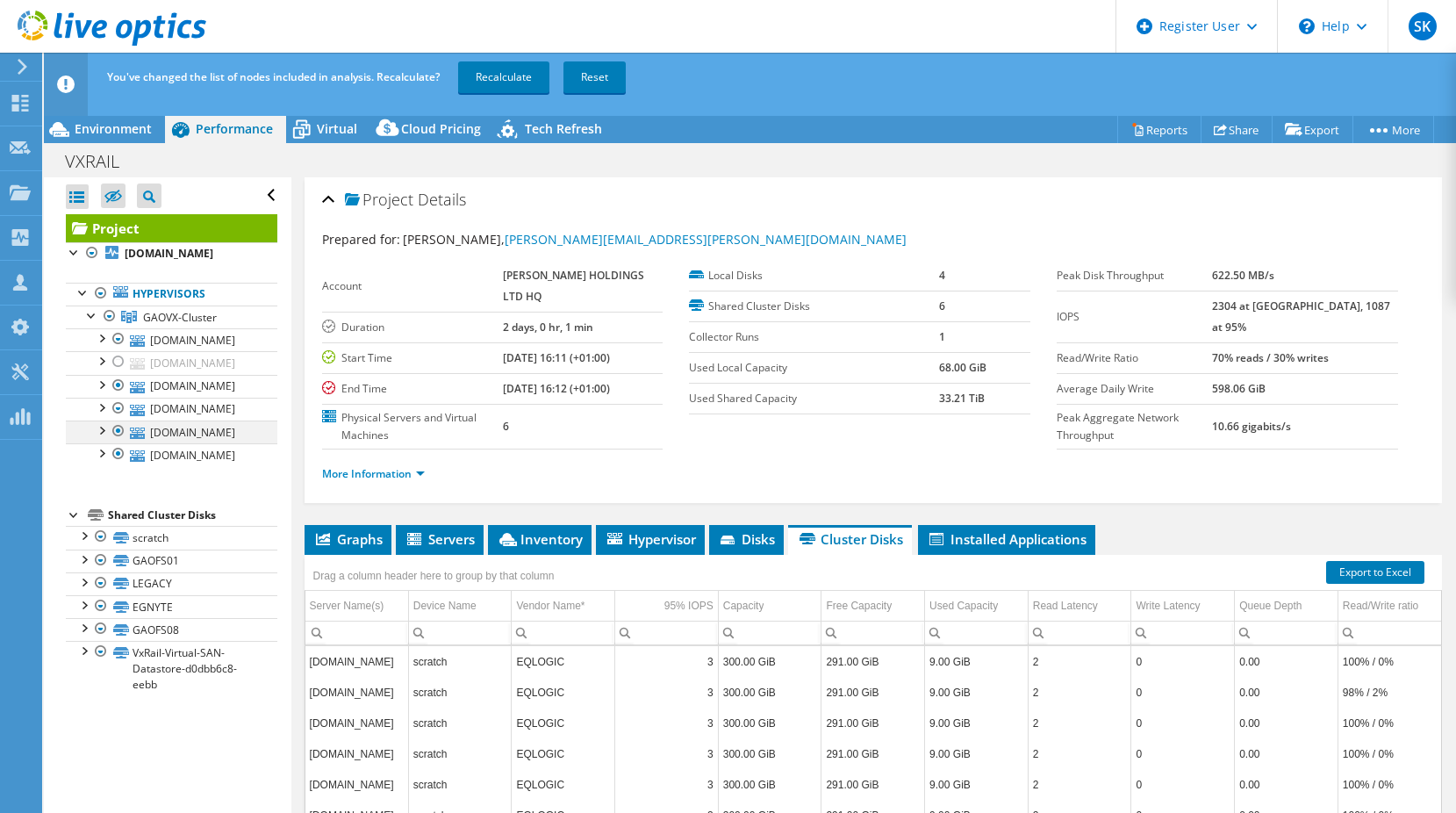
click at [119, 430] on div at bounding box center [118, 430] width 18 height 21
drag, startPoint x: 114, startPoint y: 449, endPoint x: 129, endPoint y: 418, distance: 34.4
click at [115, 449] on div at bounding box center [118, 454] width 18 height 21
click at [116, 384] on div at bounding box center [118, 385] width 18 height 21
click at [498, 83] on link "Recalculate" at bounding box center [503, 77] width 91 height 31
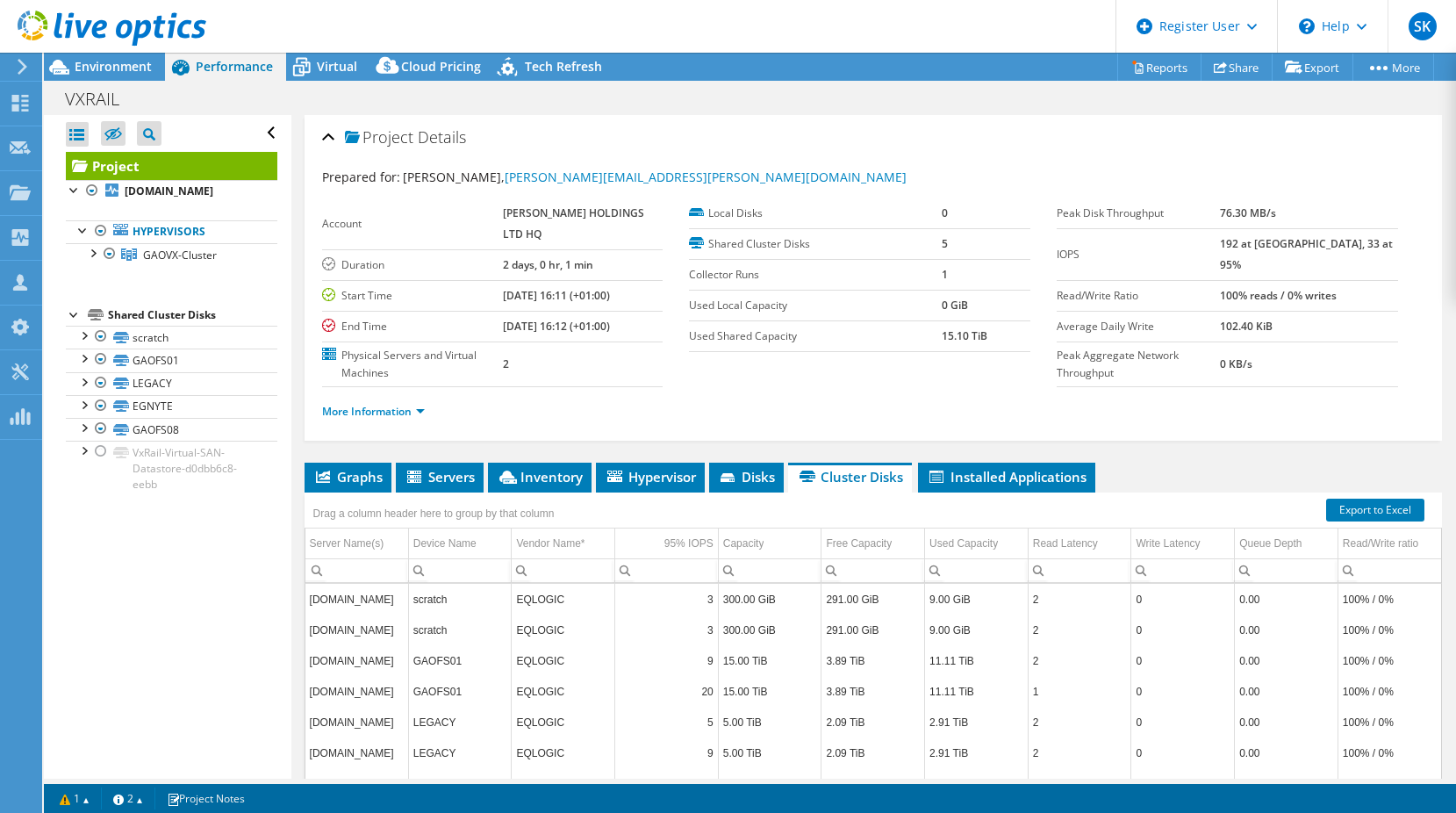
scroll to position [88, 0]
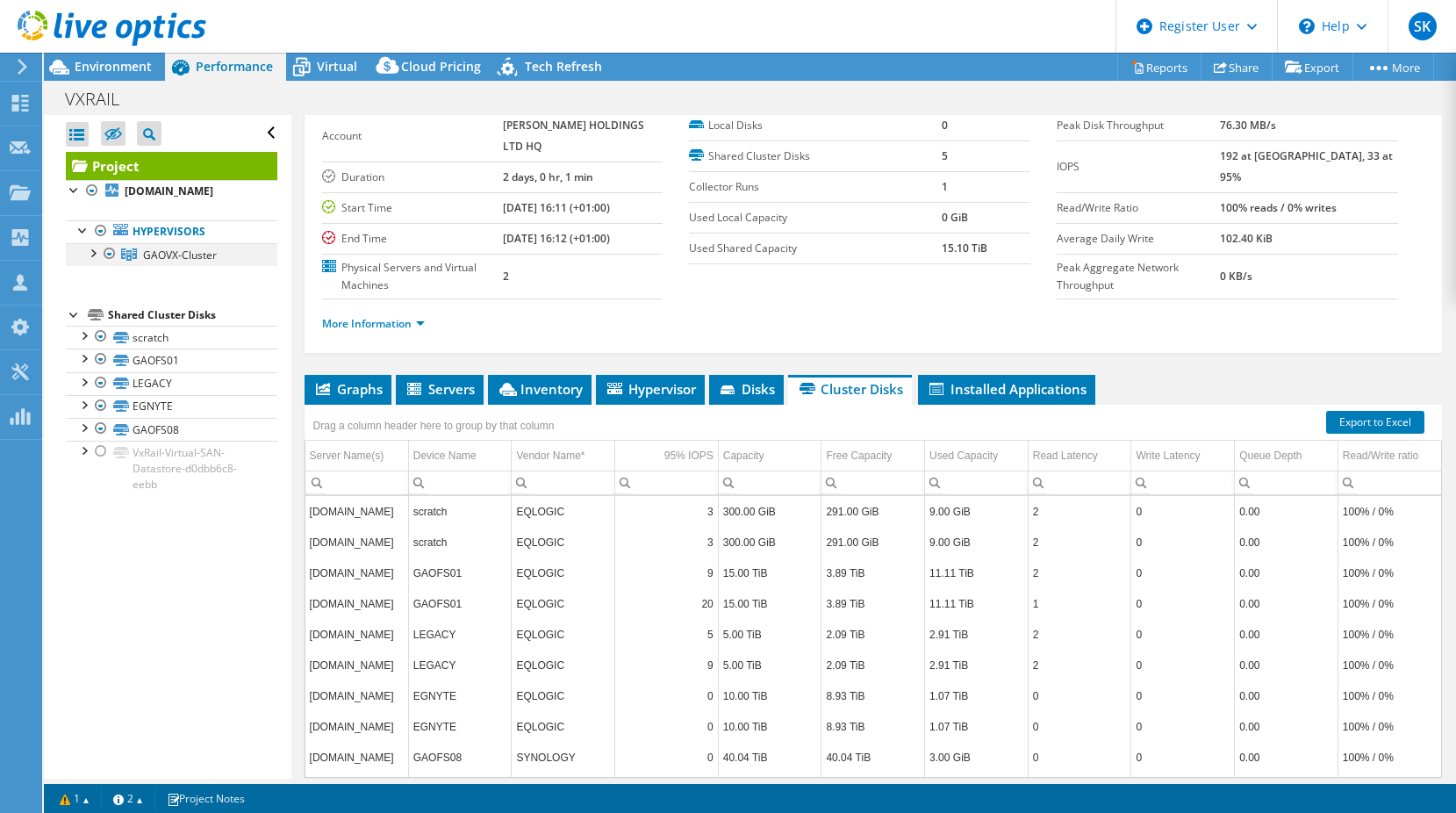
click at [88, 250] on div at bounding box center [91, 252] width 18 height 18
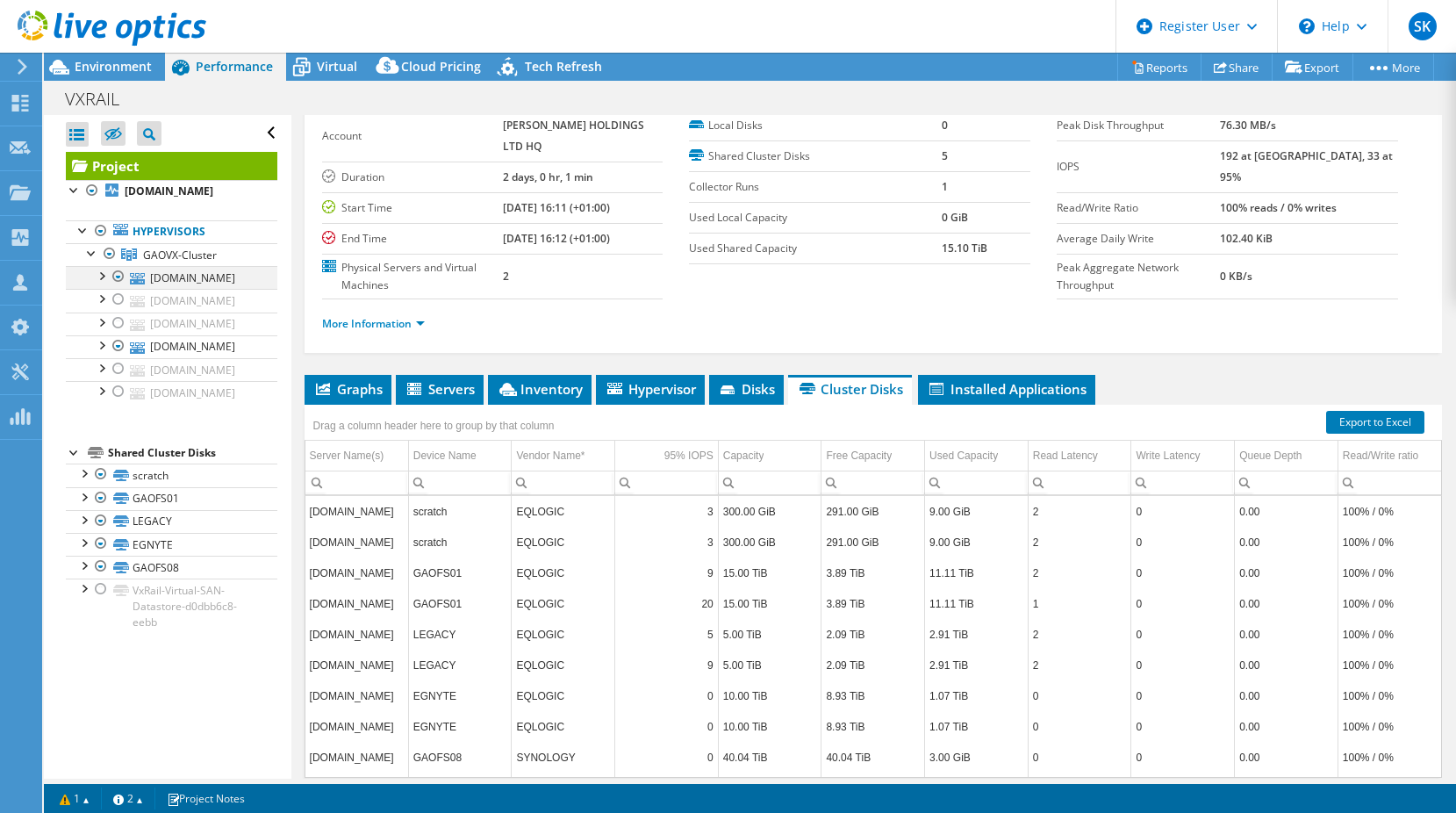
click at [121, 279] on div at bounding box center [118, 276] width 18 height 21
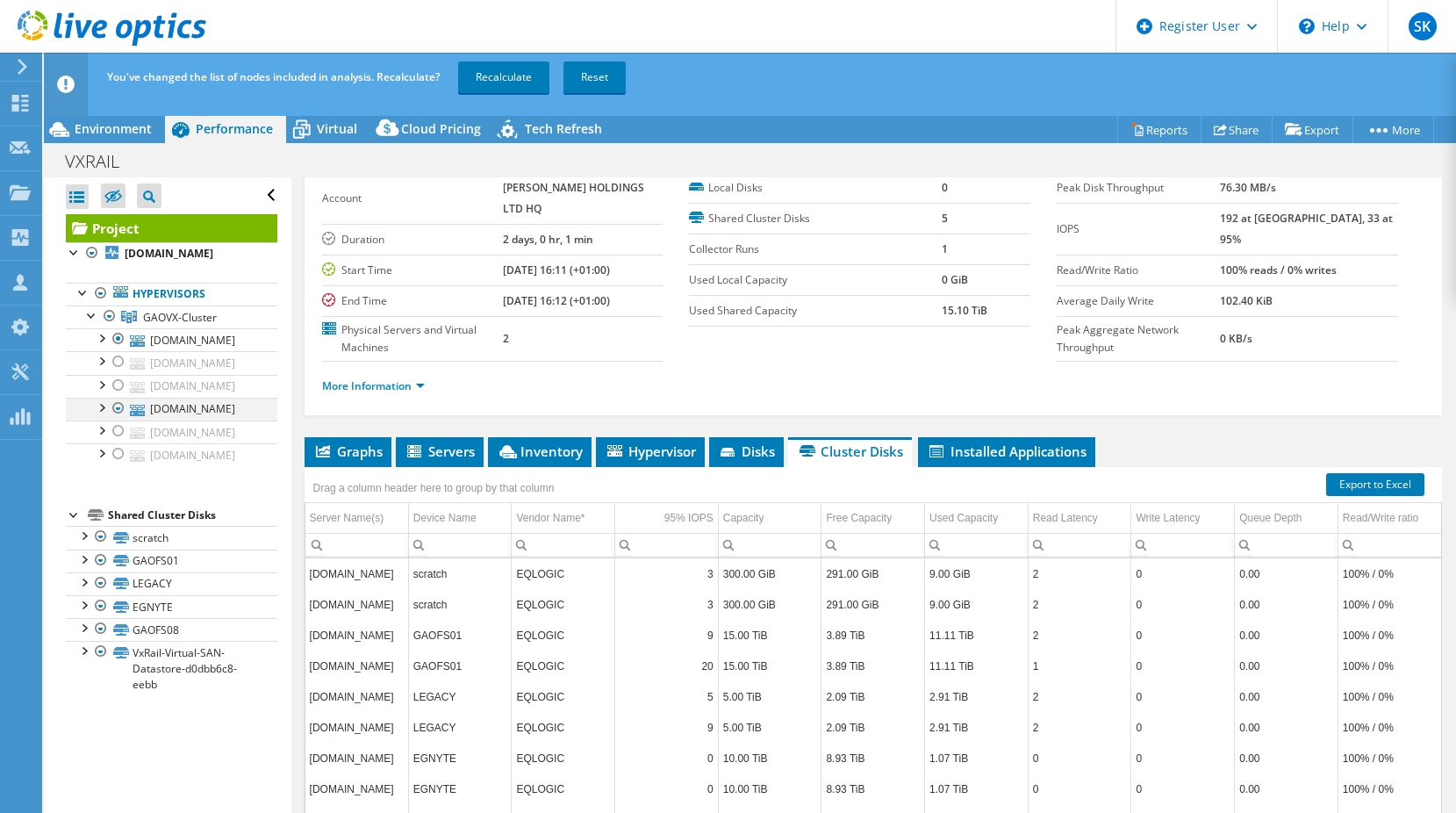
click at [116, 410] on div at bounding box center [118, 407] width 18 height 21
drag, startPoint x: 119, startPoint y: 406, endPoint x: 146, endPoint y: 399, distance: 27.9
click at [121, 406] on div at bounding box center [118, 407] width 18 height 21
click at [116, 345] on div at bounding box center [118, 338] width 18 height 21
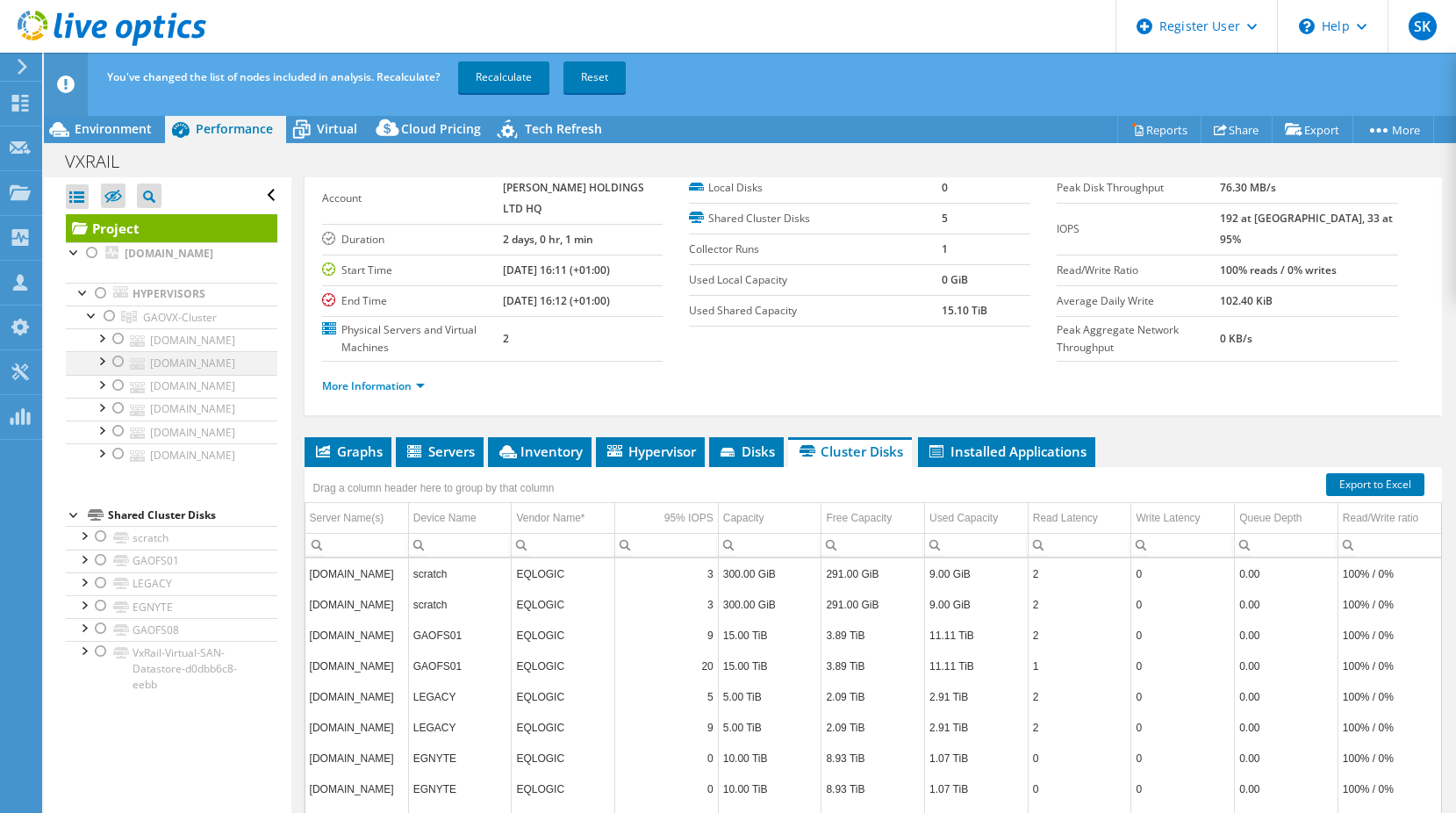
click at [119, 362] on div at bounding box center [118, 361] width 18 height 21
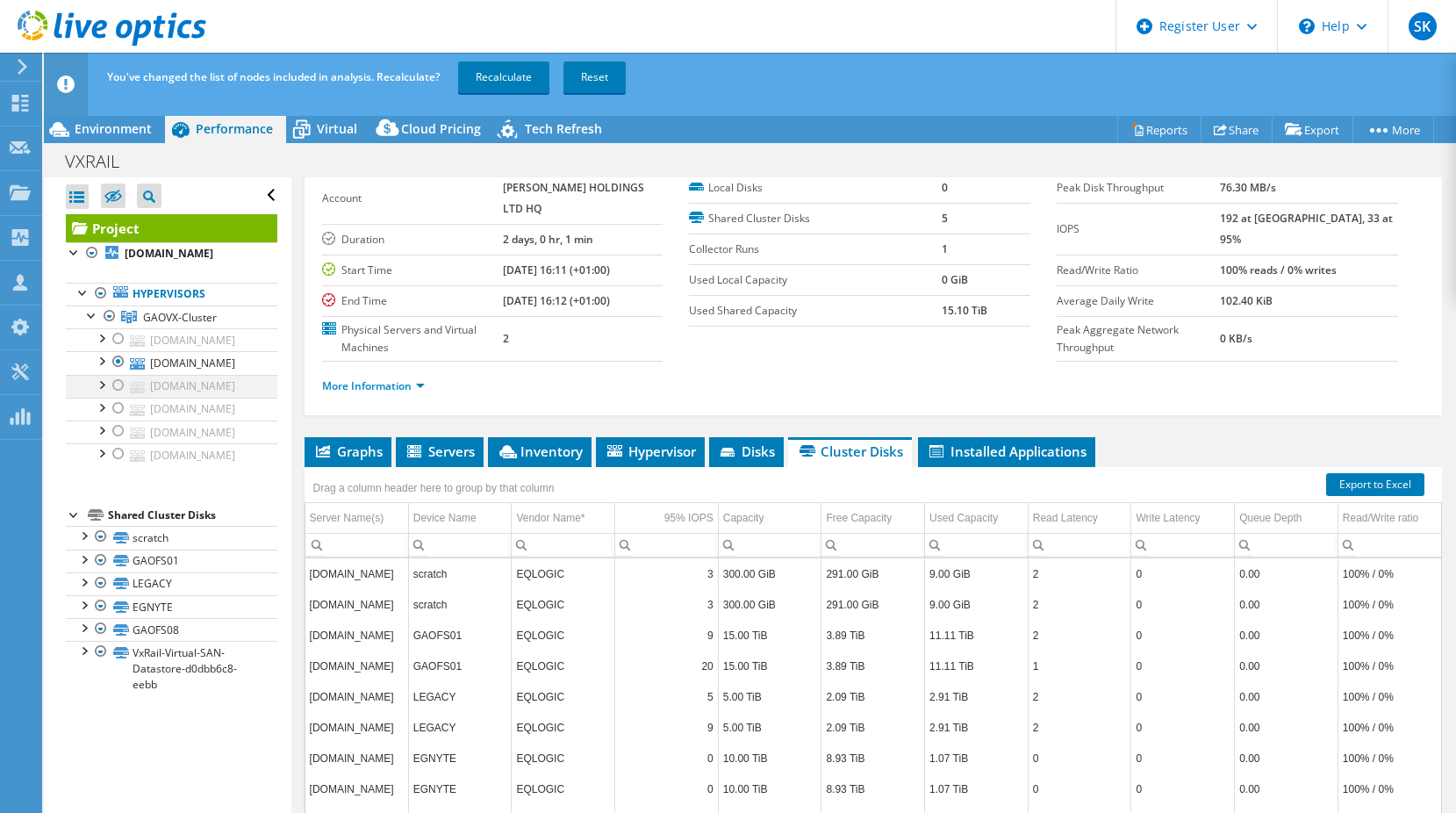
click at [118, 389] on div at bounding box center [118, 385] width 18 height 21
click at [112, 429] on div at bounding box center [118, 430] width 18 height 21
click at [116, 457] on div at bounding box center [118, 454] width 18 height 21
click at [524, 82] on link "Recalculate" at bounding box center [503, 77] width 91 height 31
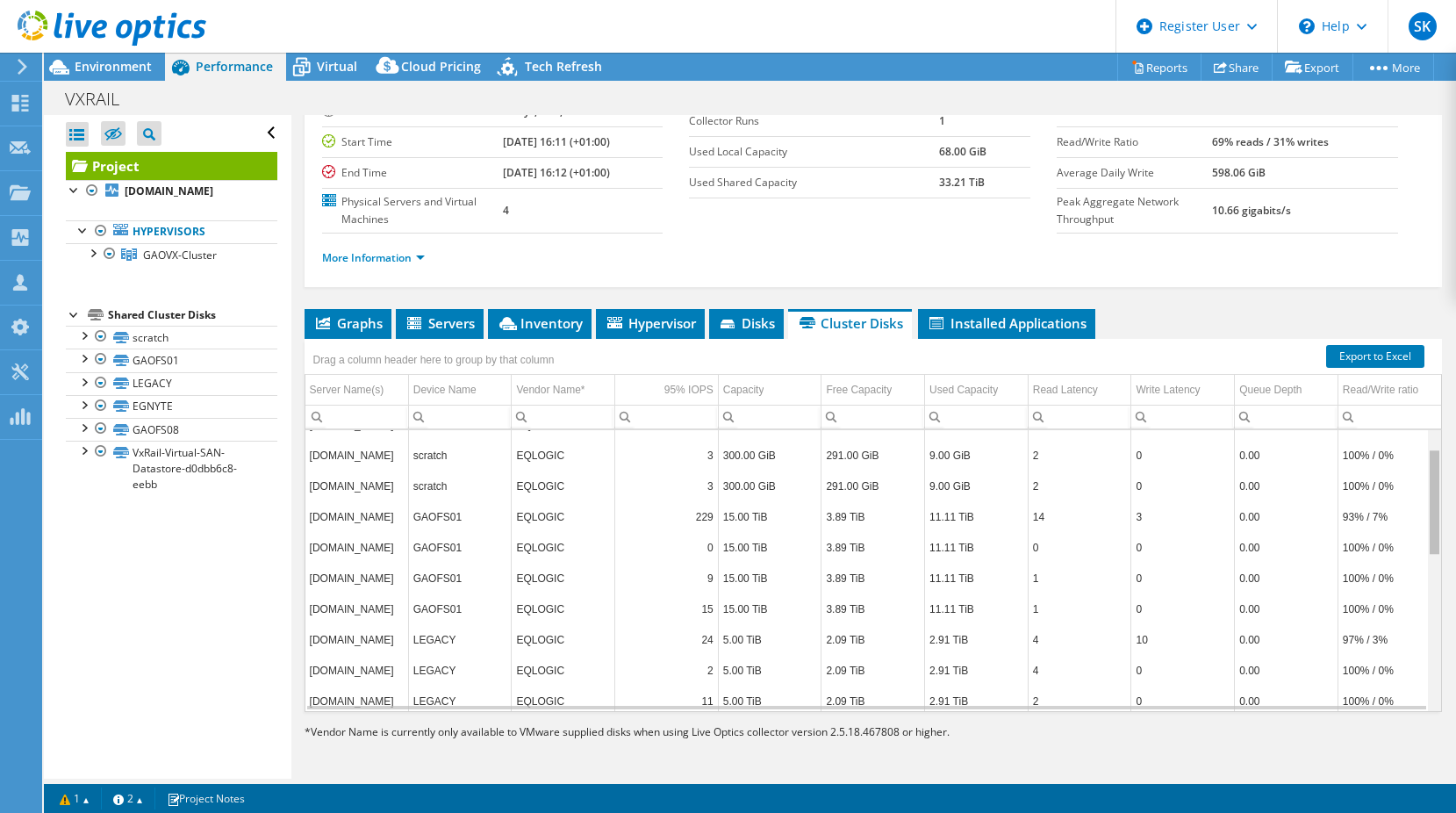
scroll to position [46, 0]
drag, startPoint x: 1426, startPoint y: 618, endPoint x: 1379, endPoint y: 502, distance: 125.2
click at [1379, 502] on body "SK Dell User [PERSON_NAME] [PERSON_NAME][EMAIL_ADDRESS][PERSON_NAME][DOMAIN_NAM…" at bounding box center [728, 406] width 1456 height 813
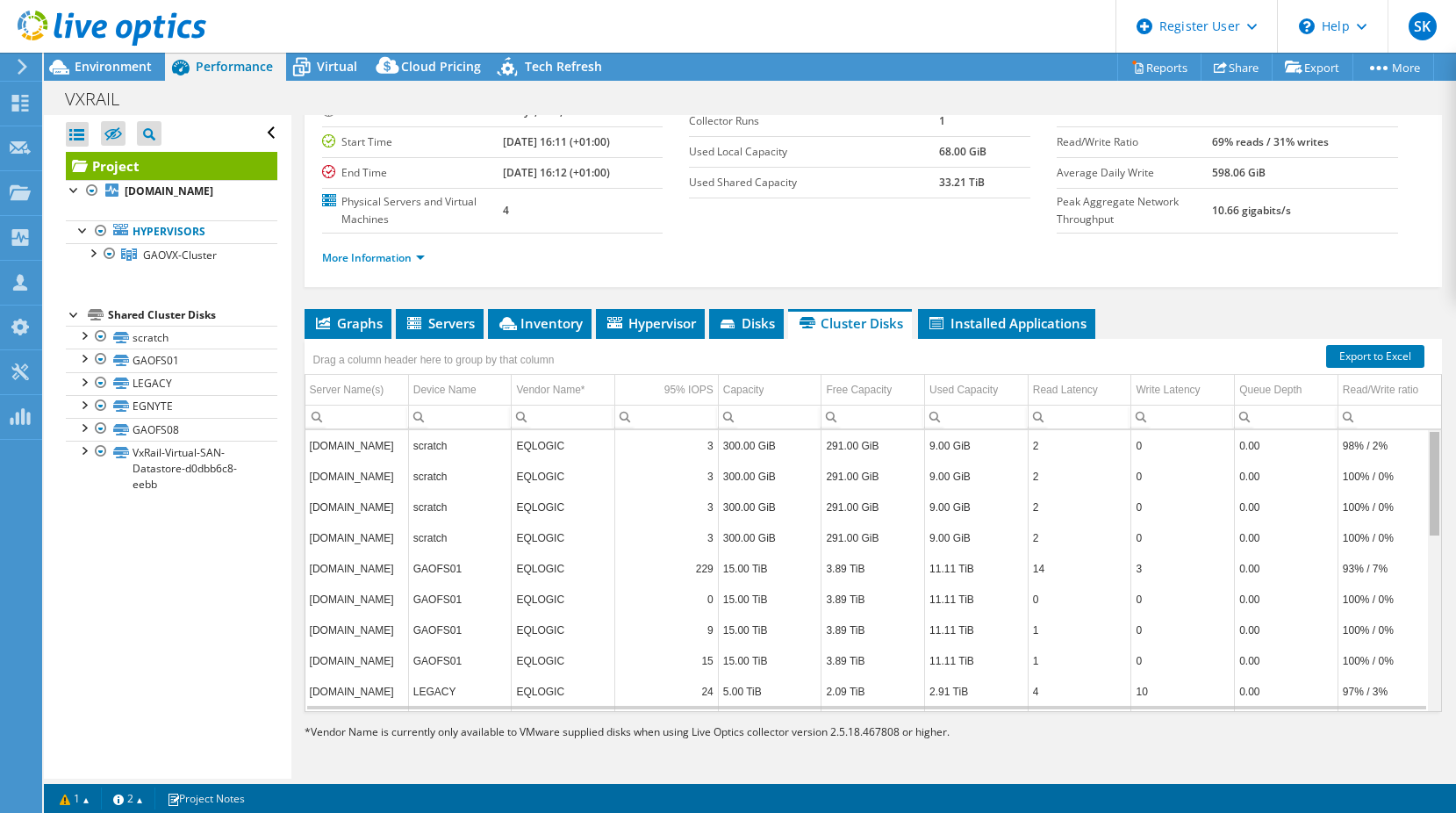
drag, startPoint x: 1423, startPoint y: 509, endPoint x: 1420, endPoint y: 438, distance: 71.1
click at [1420, 438] on body "SK Dell User [PERSON_NAME] [PERSON_NAME][EMAIL_ADDRESS][PERSON_NAME][DOMAIN_NAM…" at bounding box center [728, 406] width 1456 height 813
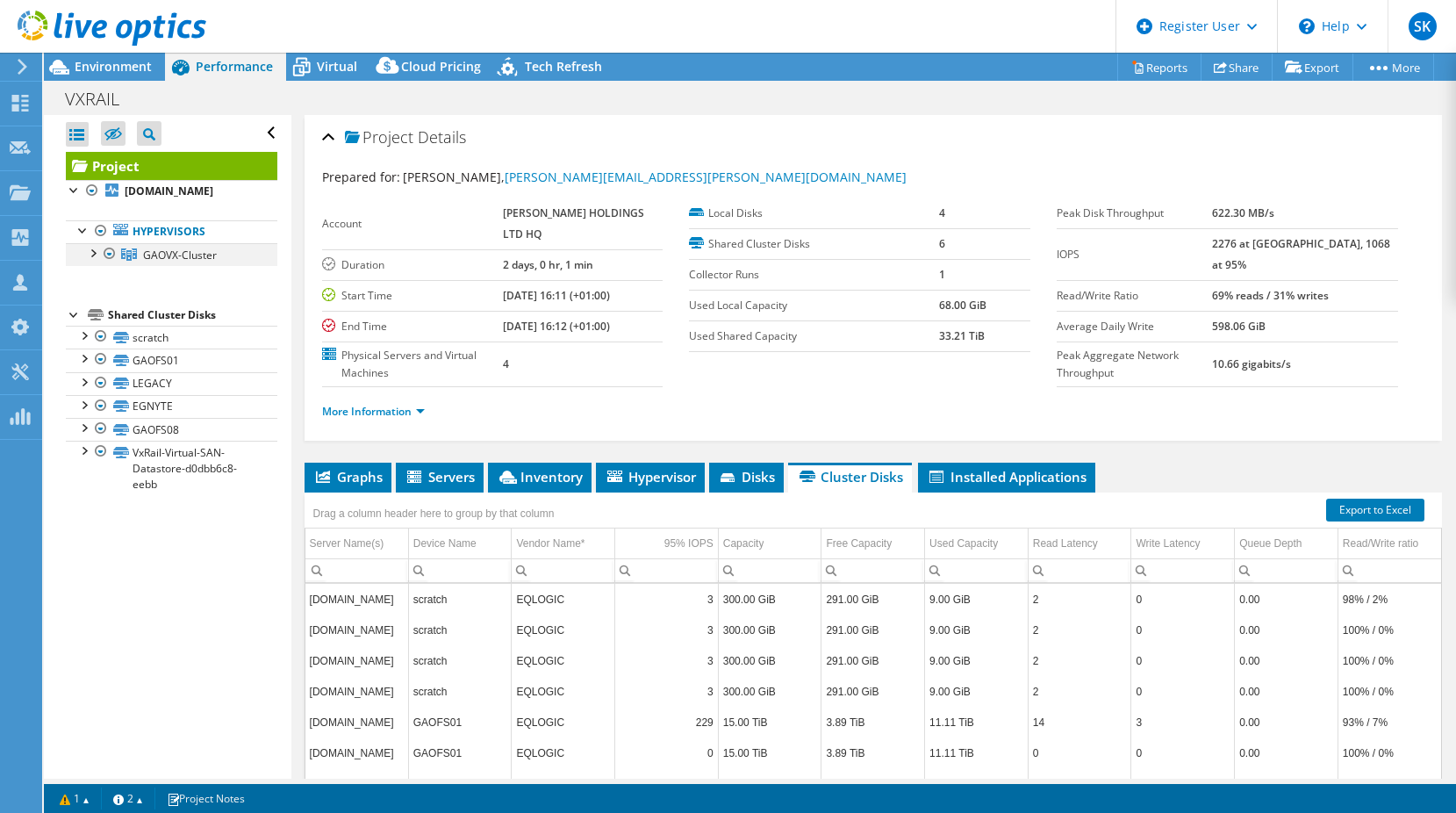
click at [99, 253] on div at bounding box center [91, 252] width 18 height 18
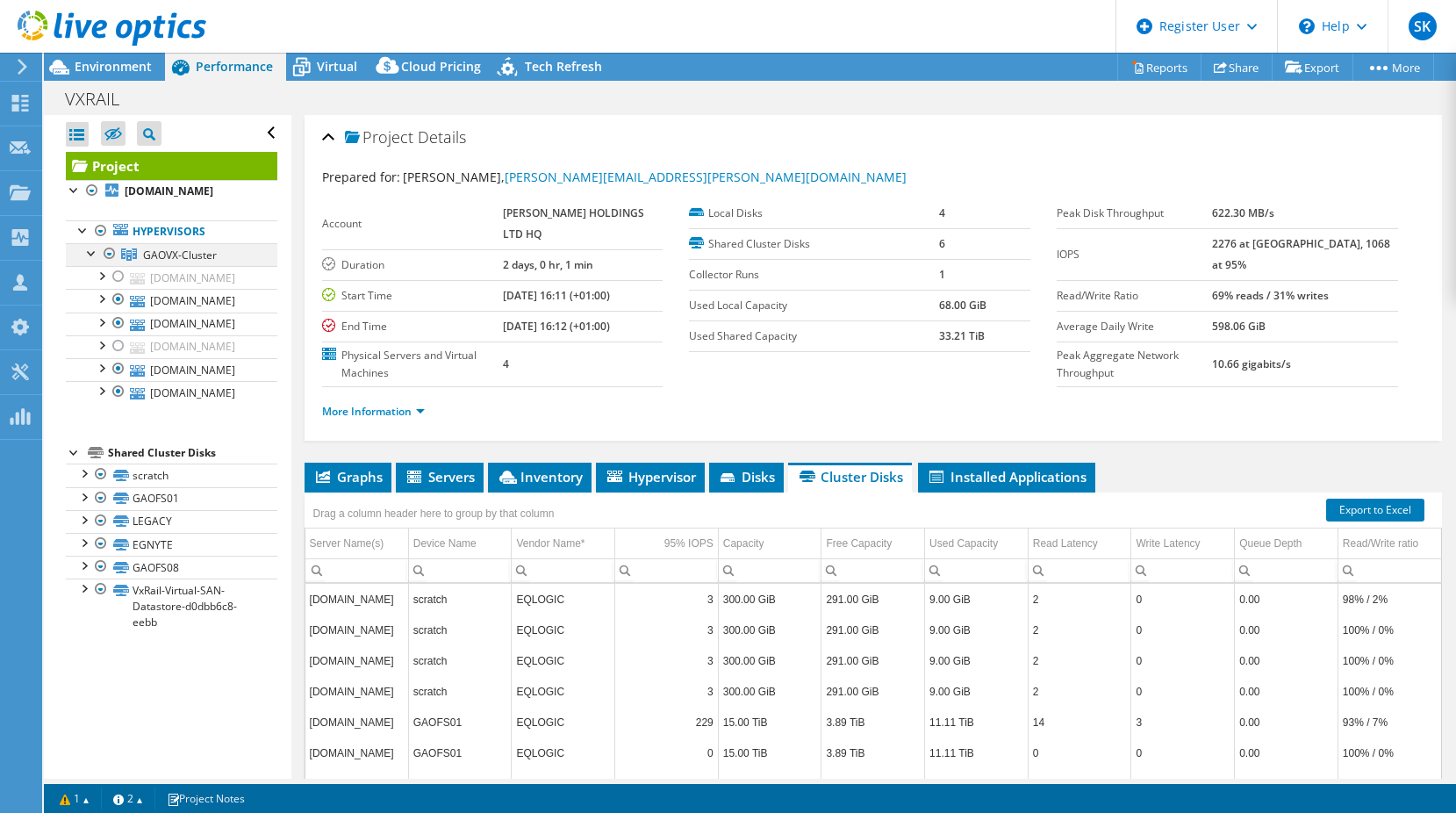
click at [99, 253] on div at bounding box center [91, 252] width 18 height 18
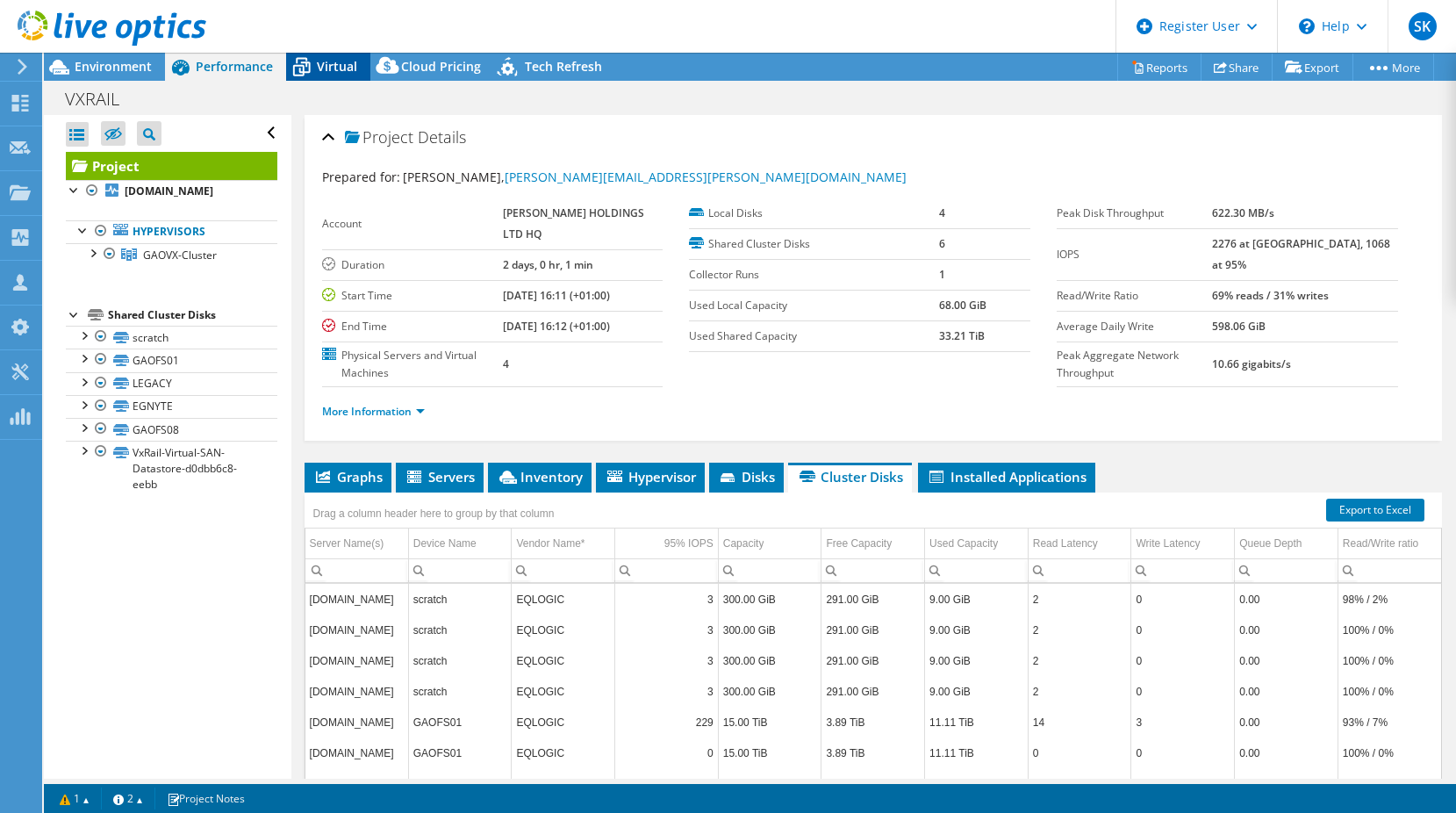
click at [350, 64] on span "Virtual" at bounding box center [337, 66] width 41 height 17
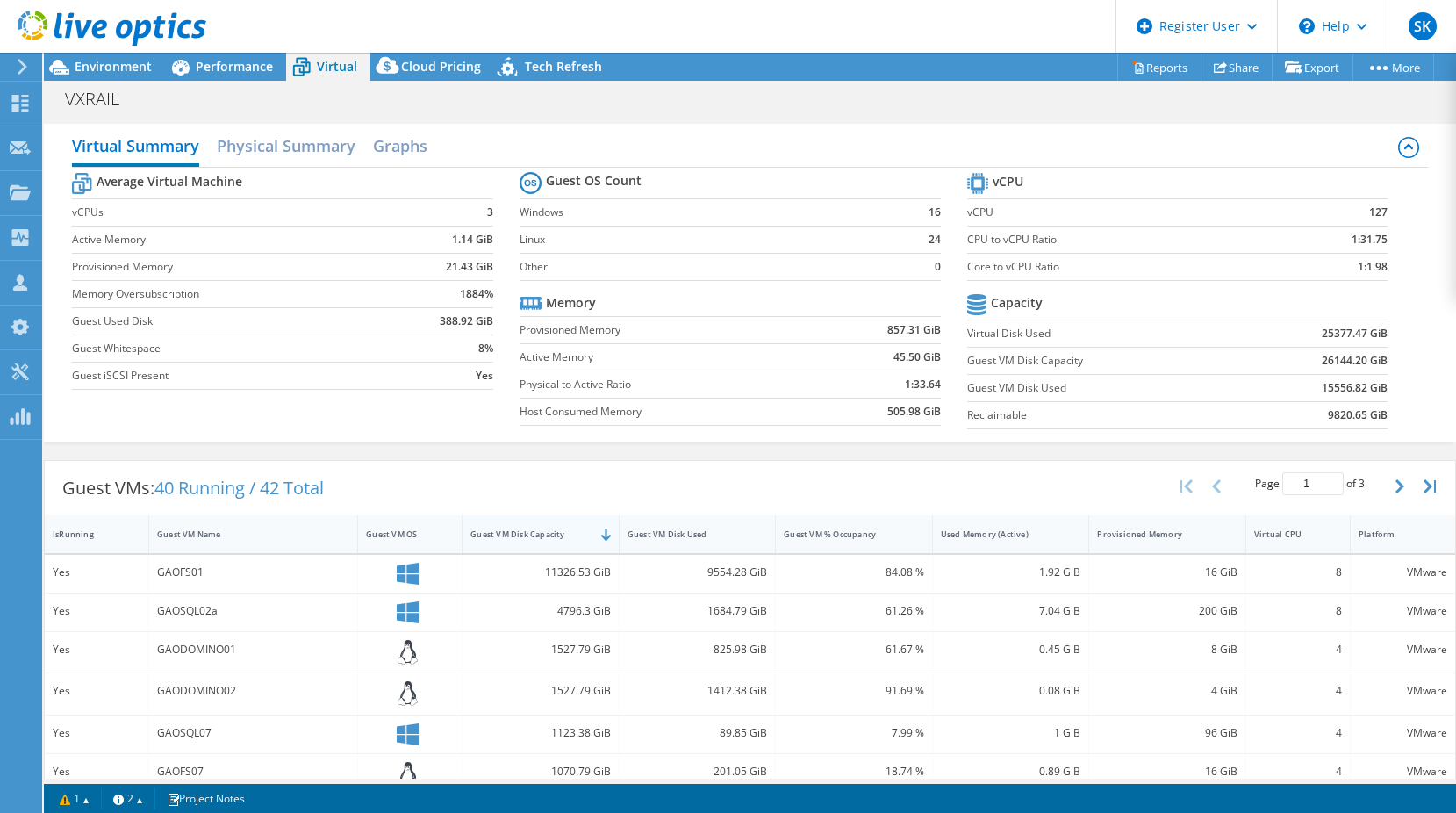
click at [511, 534] on div "Guest VM Disk Capacity" at bounding box center [529, 534] width 119 height 11
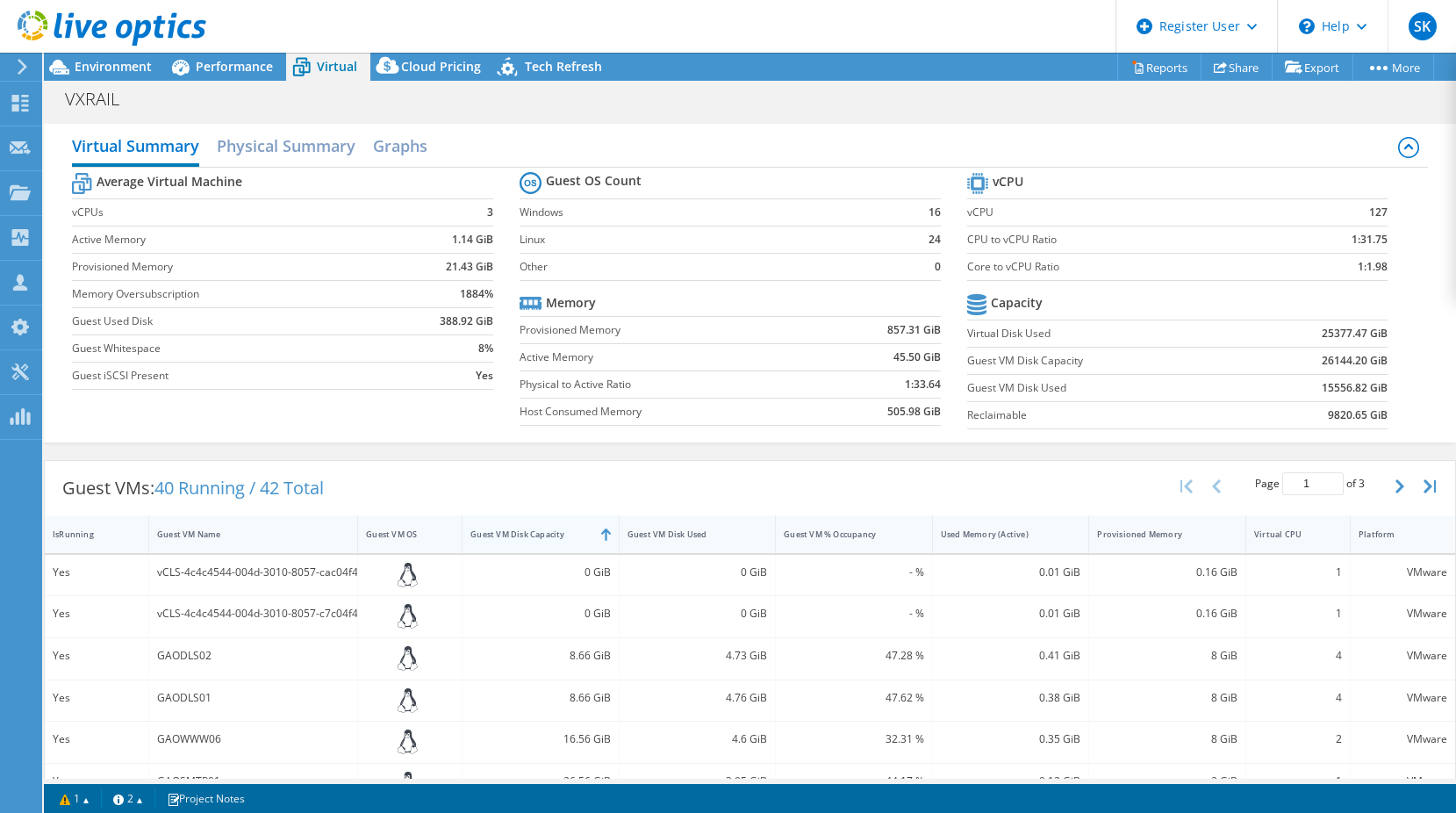
click at [512, 536] on div "Guest VM Disk Capacity" at bounding box center [529, 534] width 119 height 11
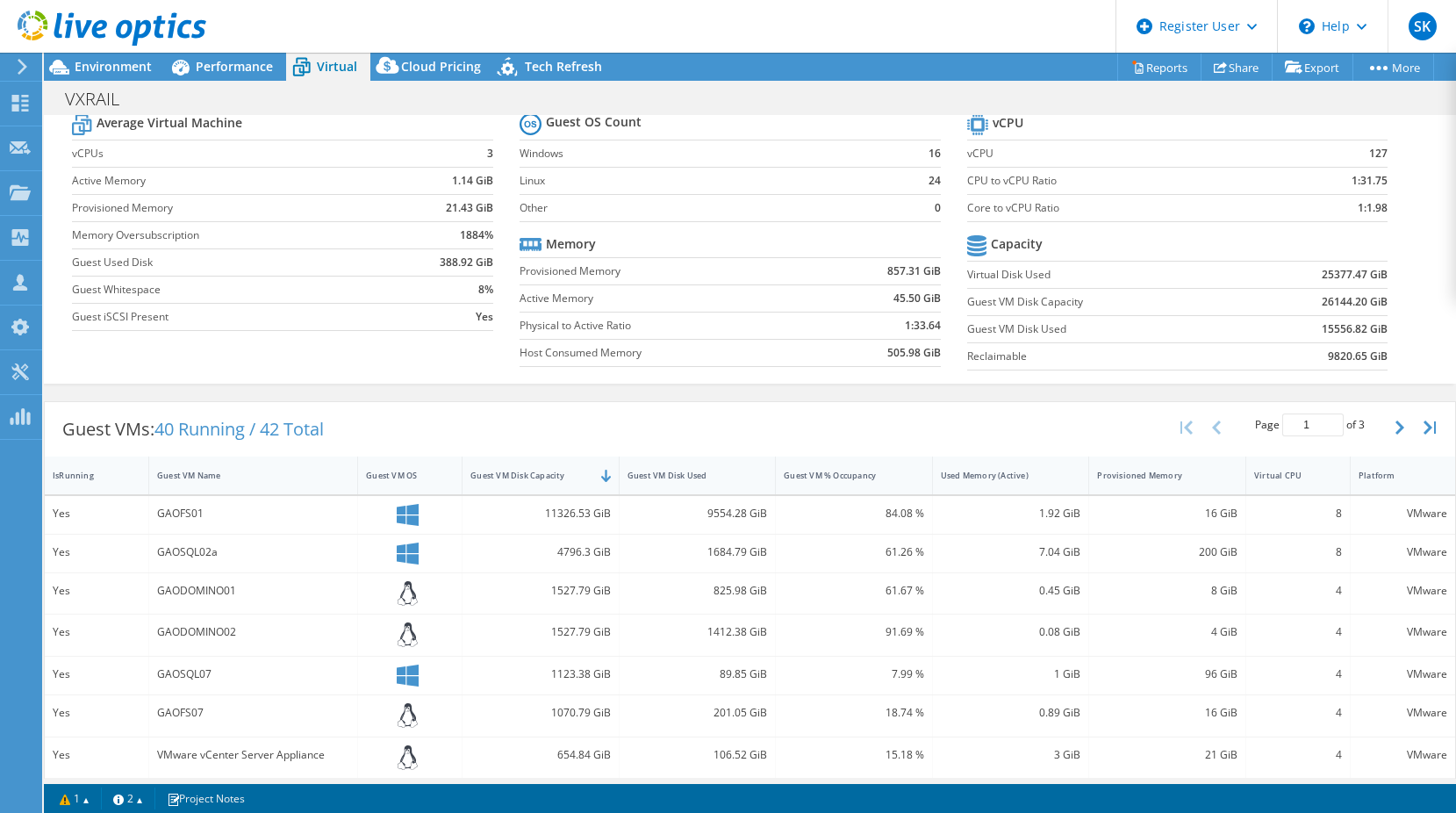
scroll to position [88, 0]
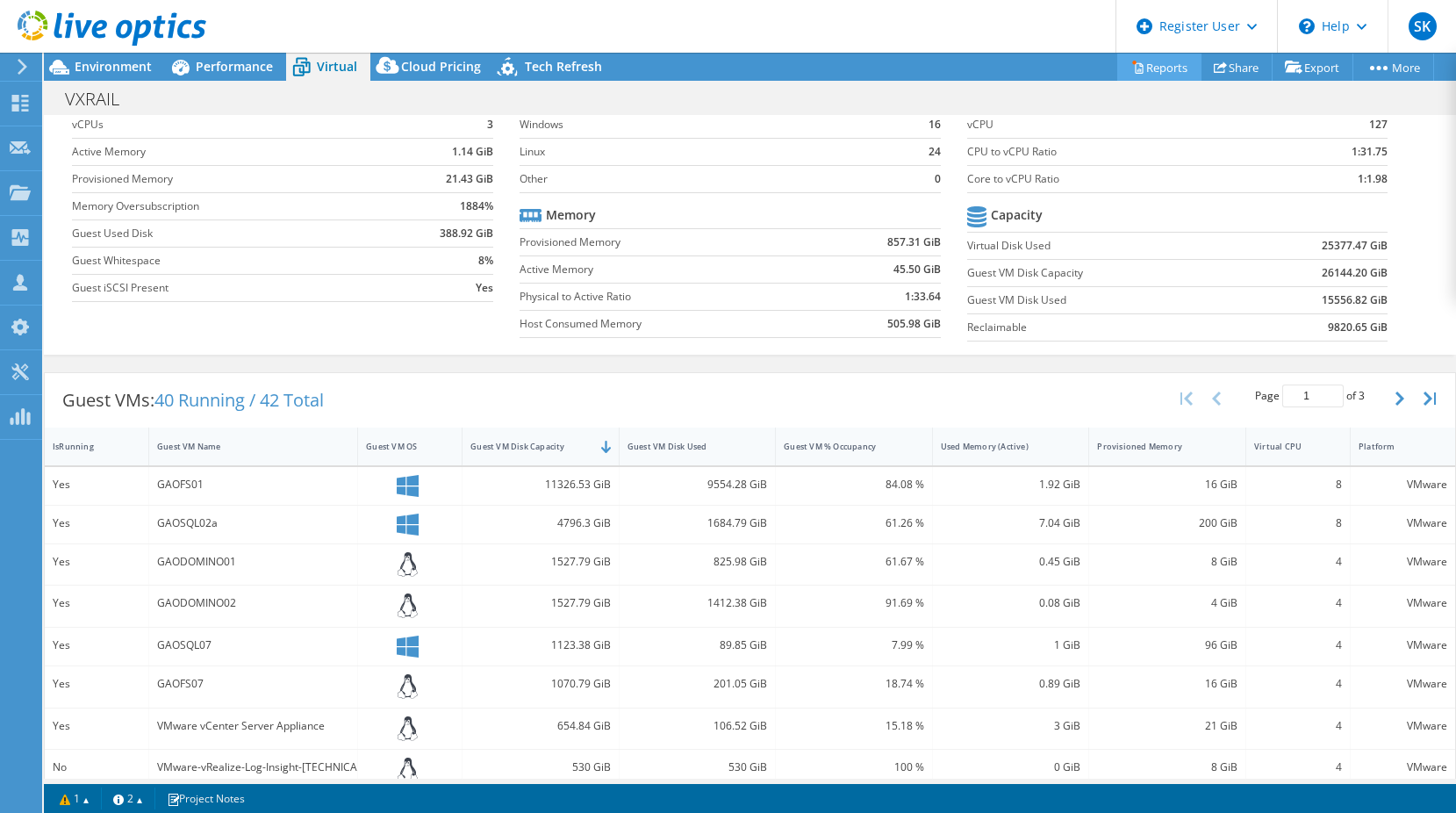
click at [1152, 65] on link "Reports" at bounding box center [1158, 67] width 84 height 28
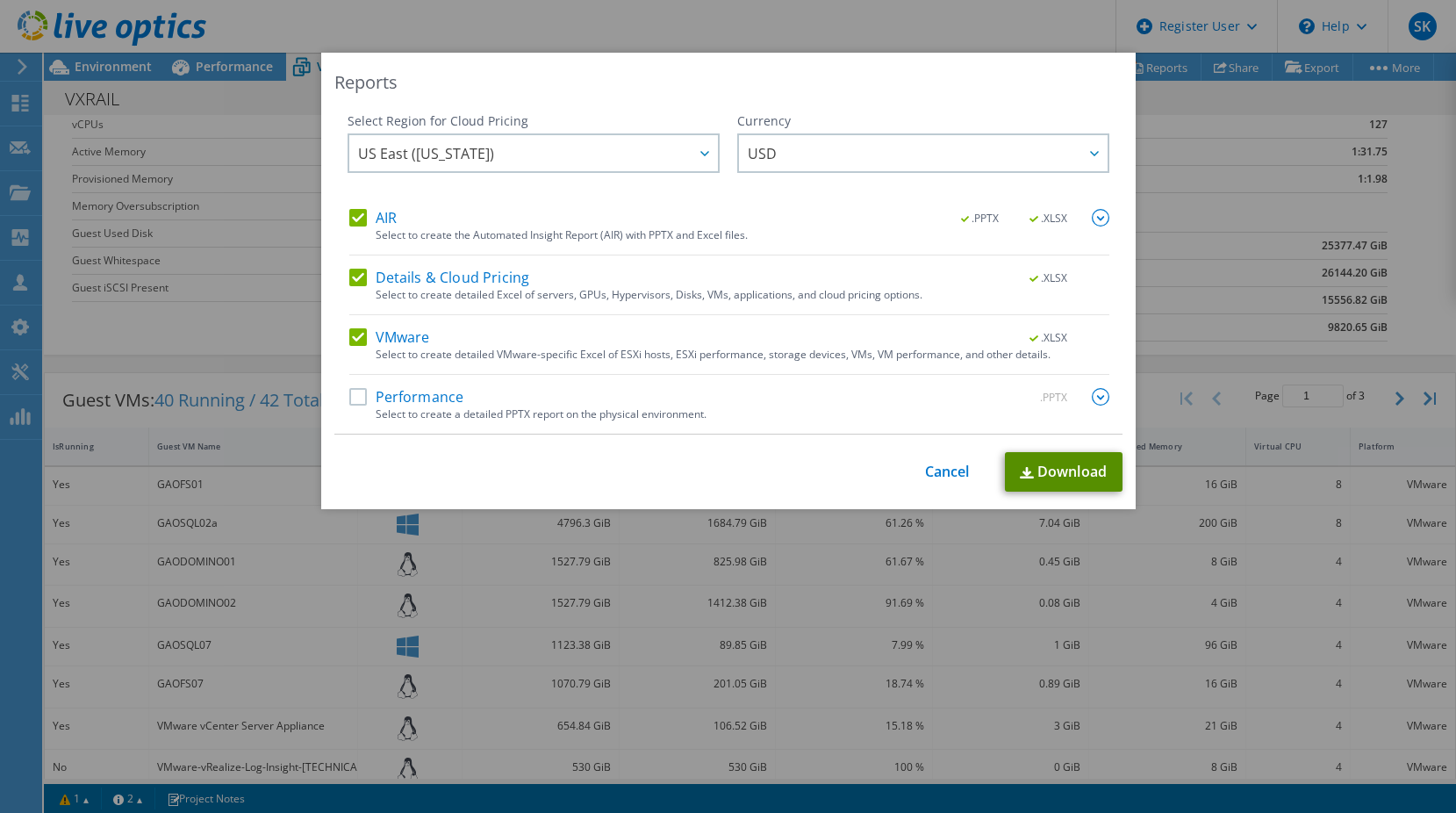
click at [1074, 472] on link "Download" at bounding box center [1063, 471] width 118 height 40
click at [925, 468] on link "Cancel" at bounding box center [947, 472] width 45 height 17
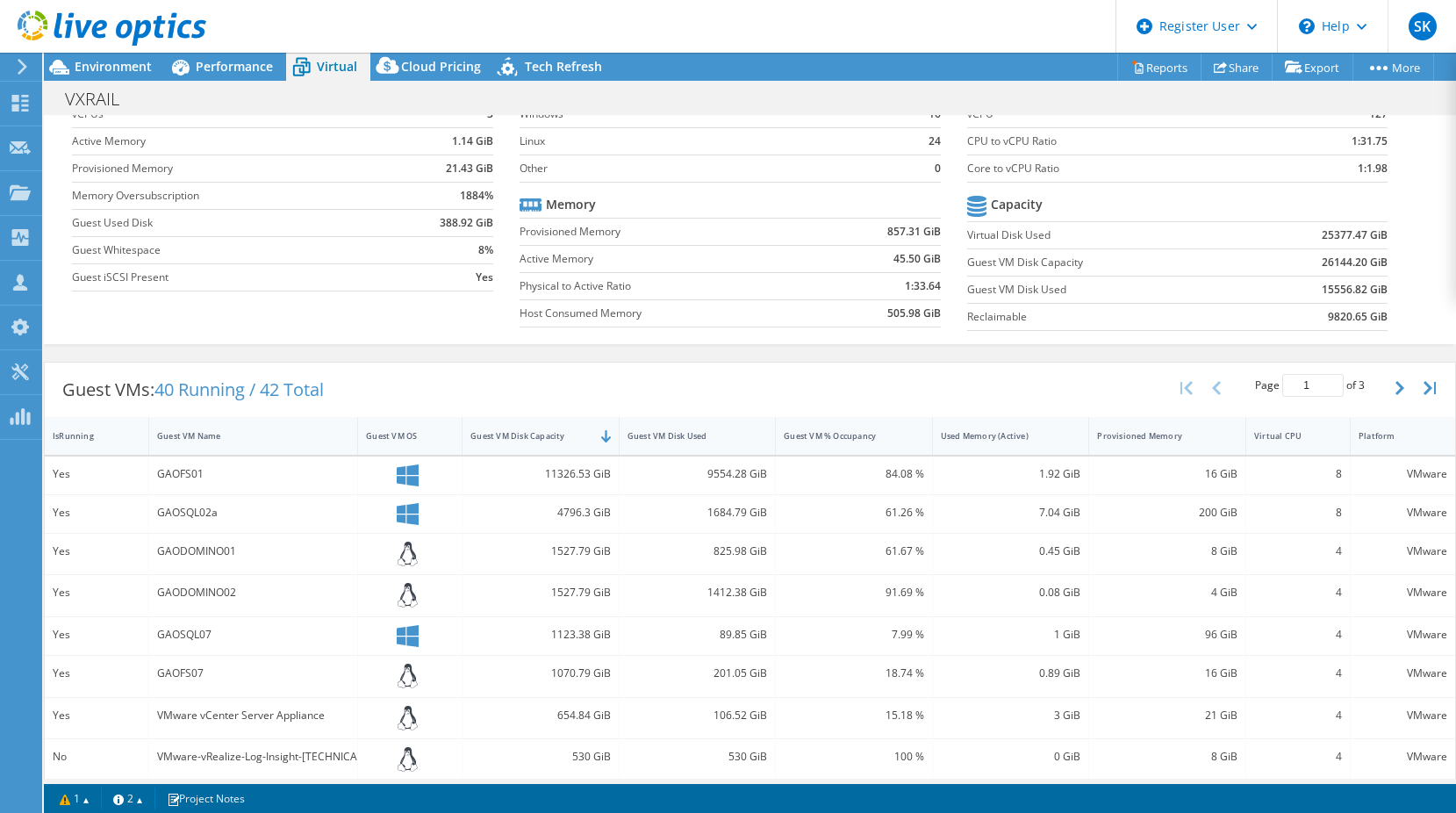
scroll to position [88, 0]
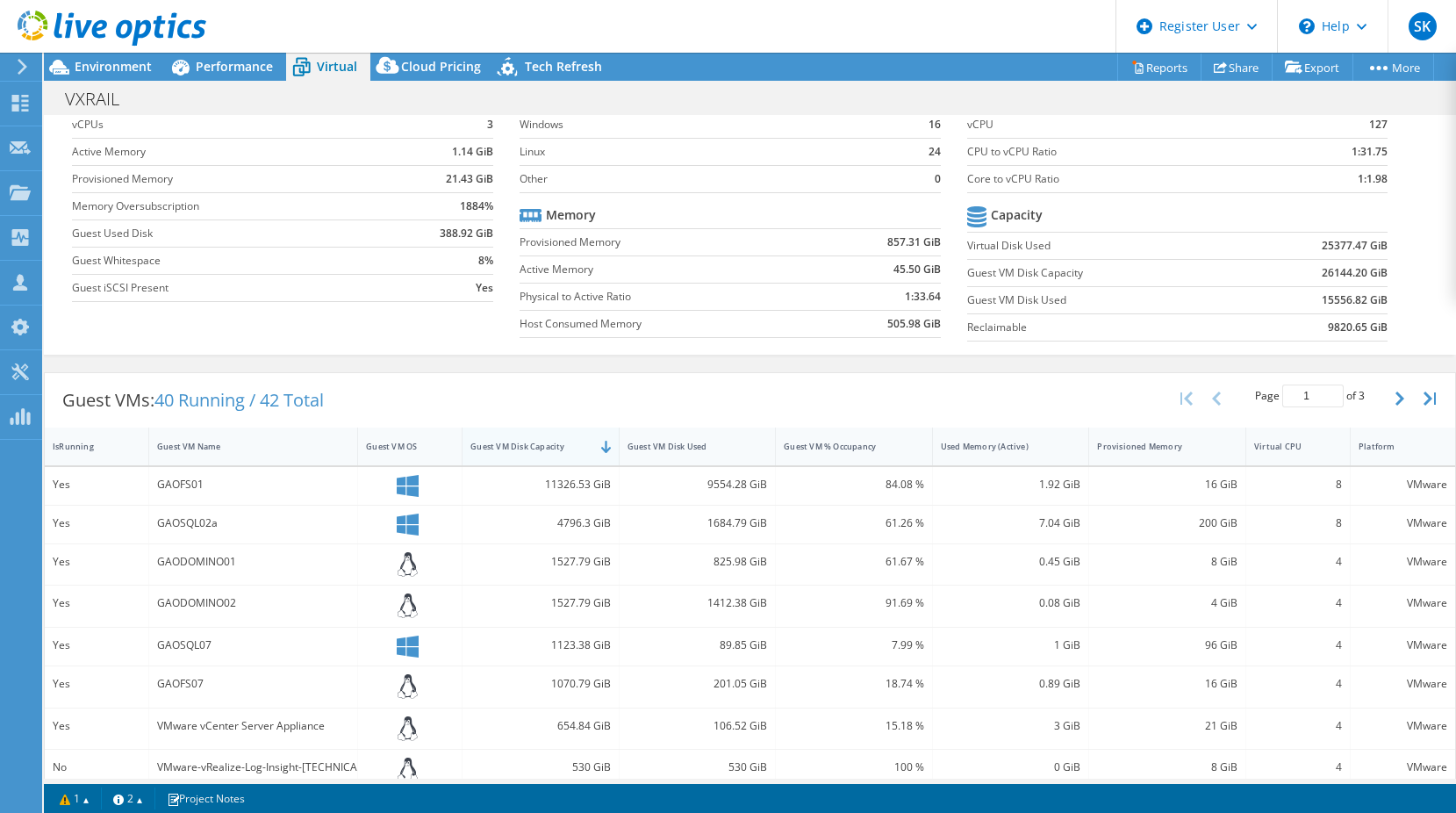
click at [535, 449] on div "Guest VM Disk Capacity" at bounding box center [529, 446] width 119 height 11
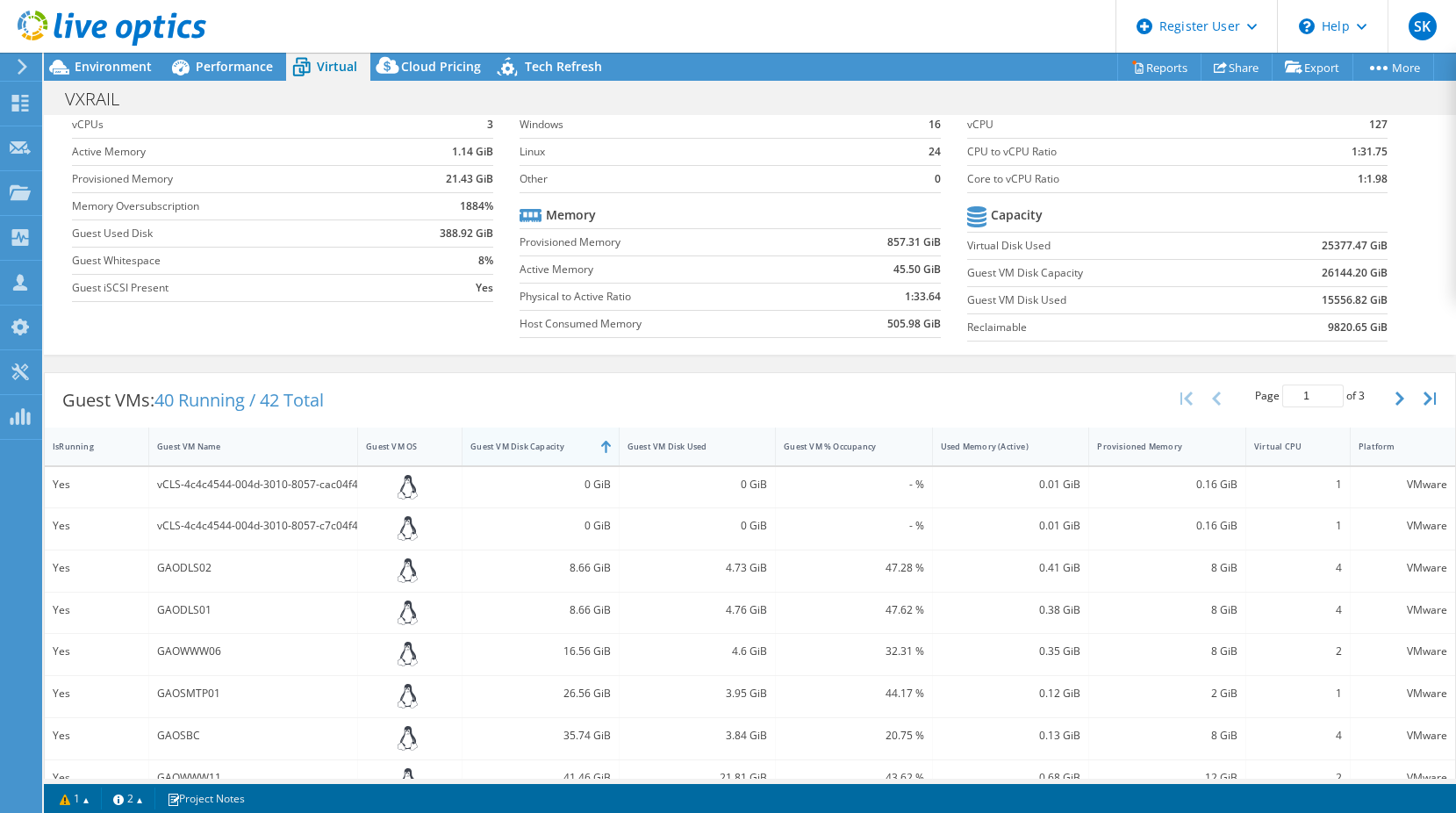
click at [535, 449] on div "Guest VM Disk Capacity" at bounding box center [529, 446] width 119 height 11
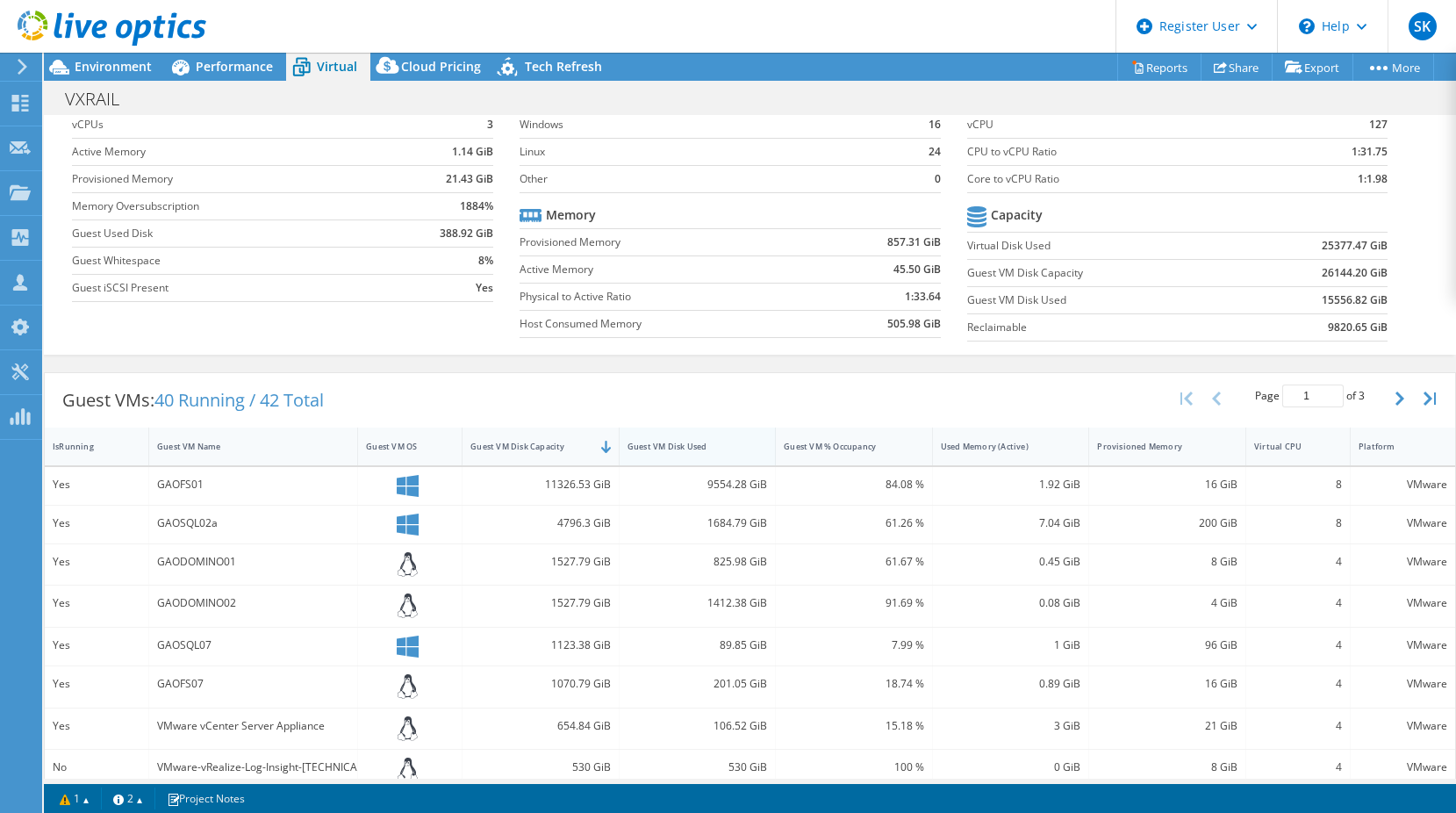
click at [700, 447] on div "Guest VM Disk Used" at bounding box center [687, 446] width 119 height 11
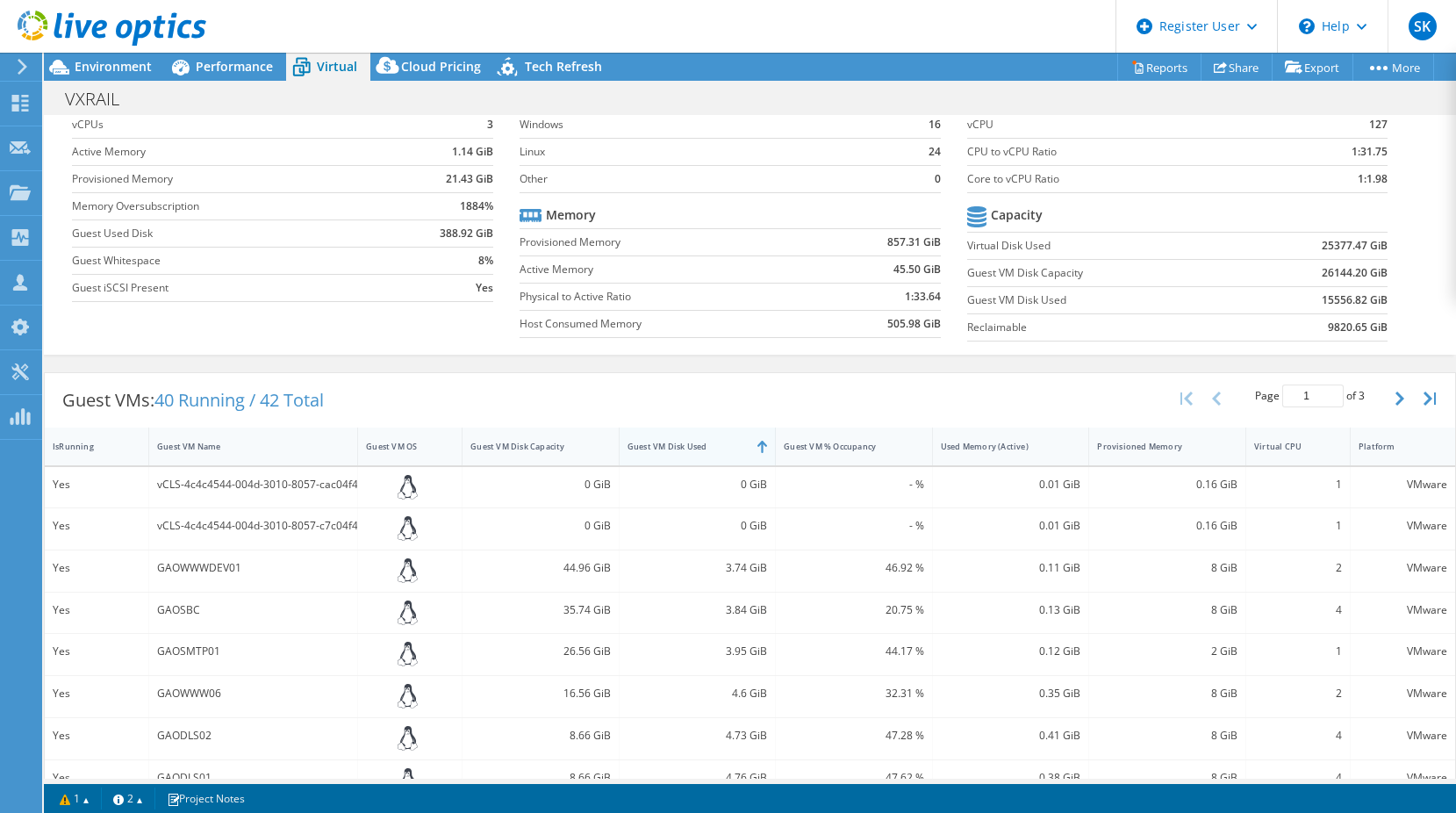
click at [700, 447] on div "Guest VM Disk Used" at bounding box center [687, 446] width 119 height 11
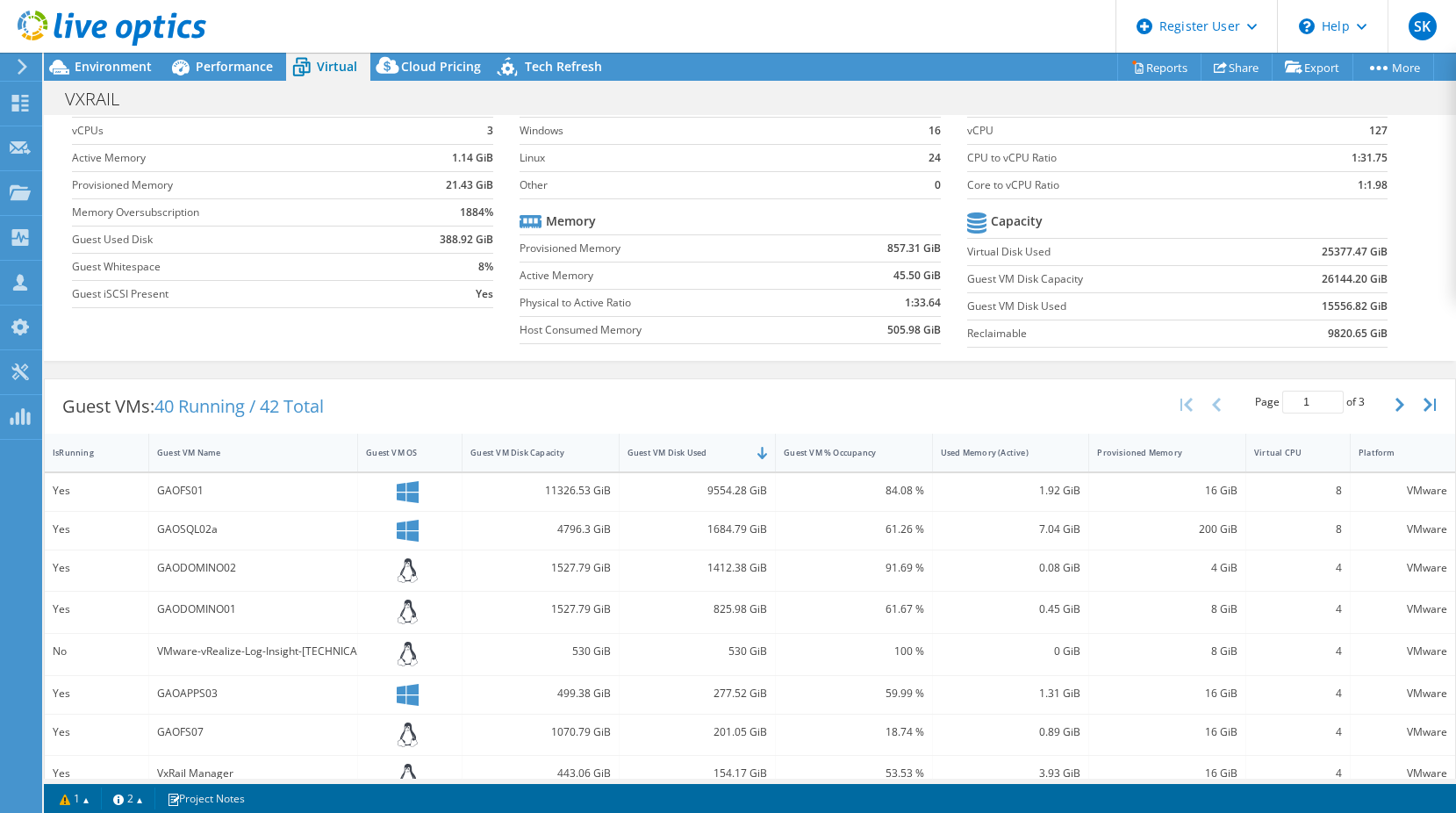
scroll to position [0, 0]
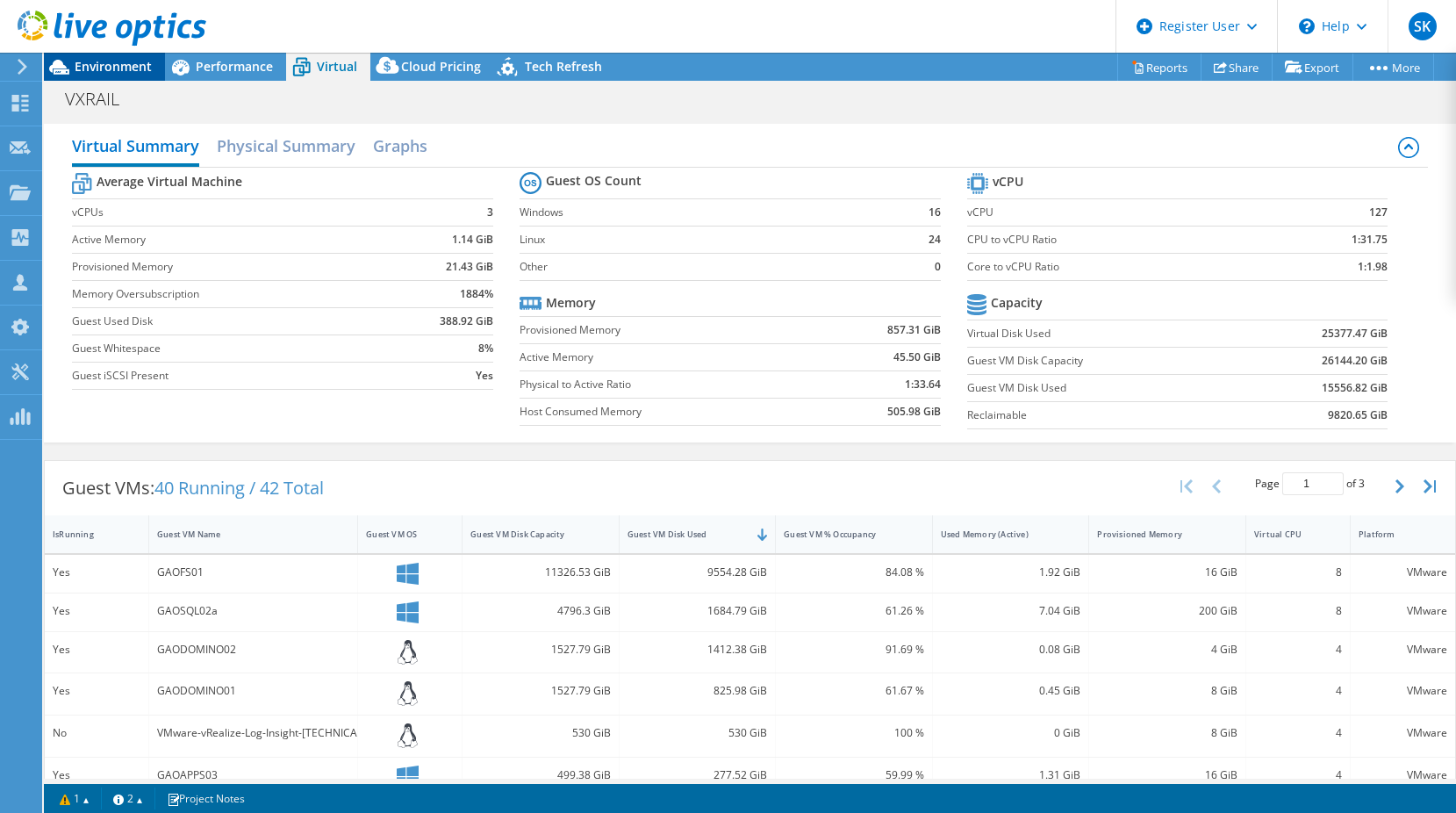
click at [100, 65] on span "Environment" at bounding box center [113, 66] width 77 height 17
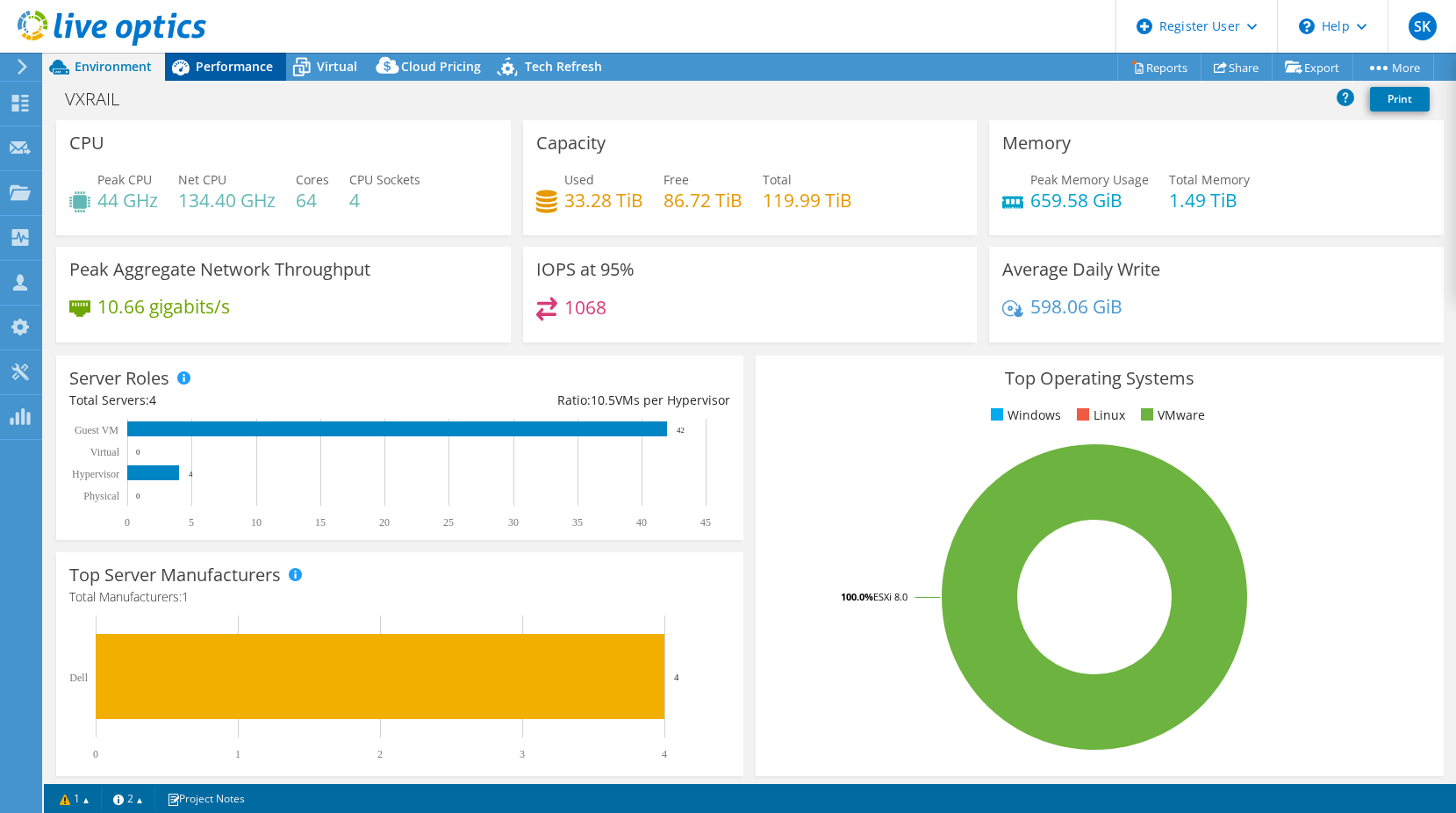
click at [243, 65] on span "Performance" at bounding box center [234, 66] width 77 height 17
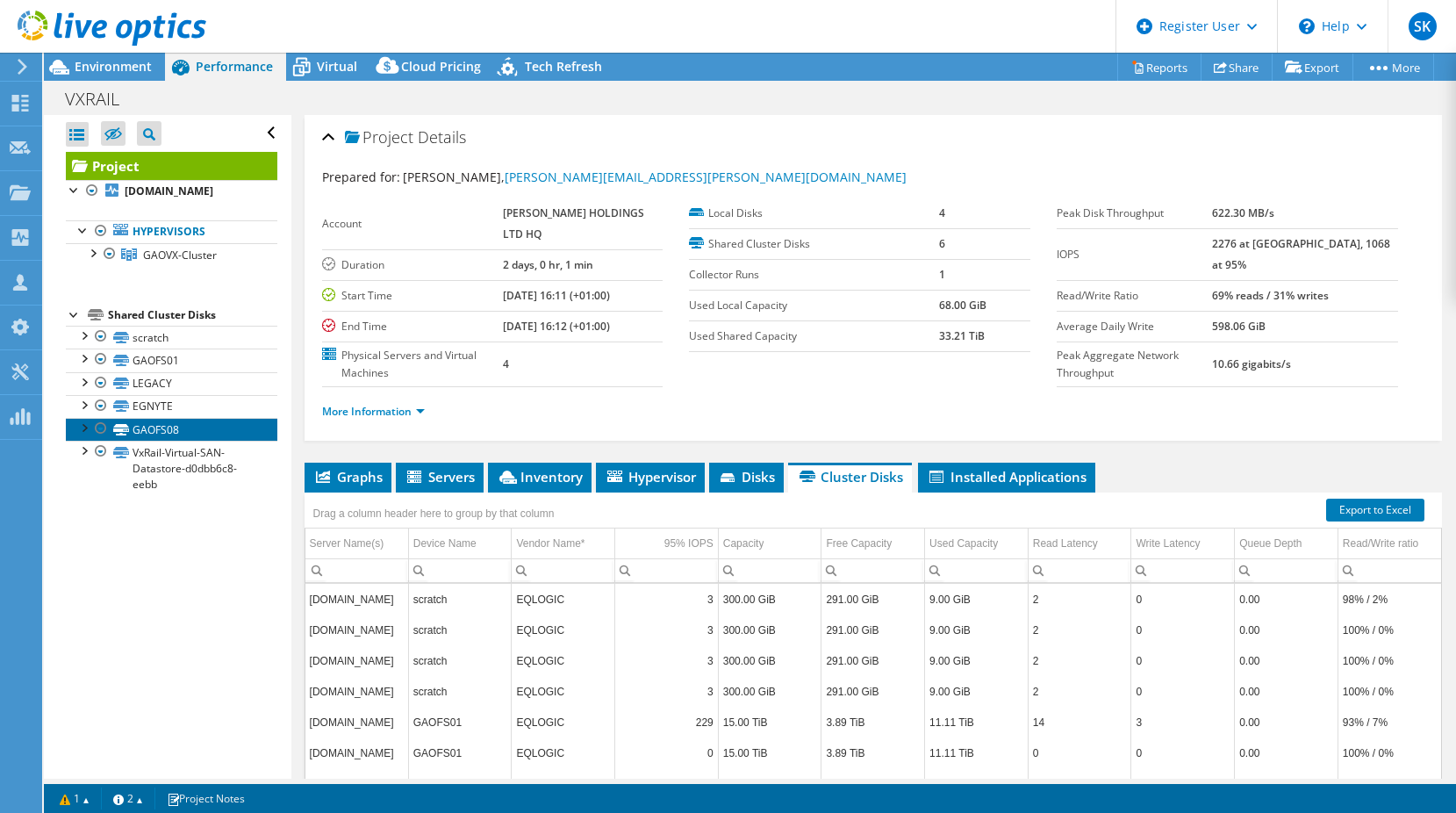
click at [166, 428] on link "GAOFS08" at bounding box center [170, 429] width 211 height 23
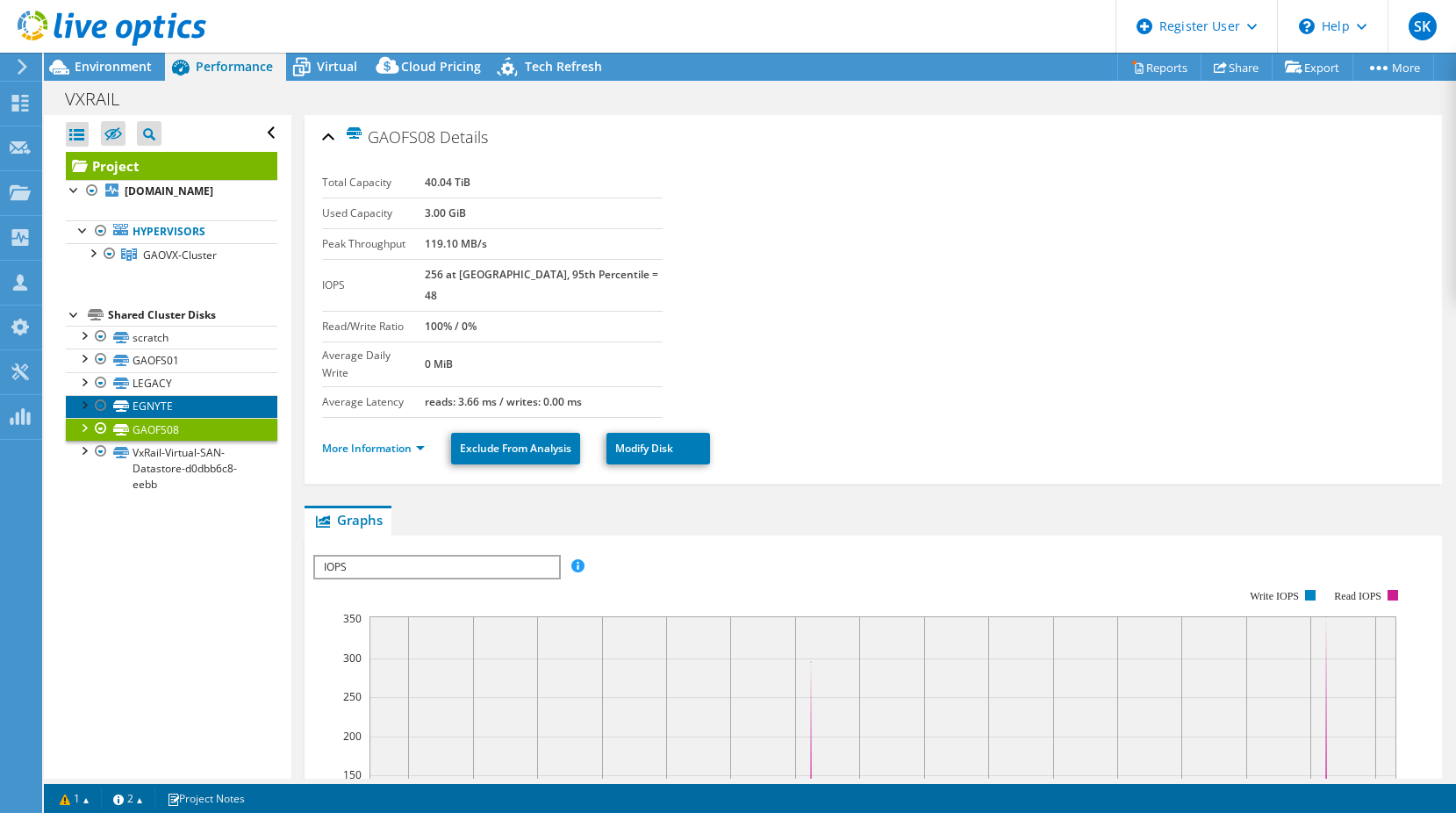
click at [156, 412] on link "EGNYTE" at bounding box center [170, 406] width 211 height 23
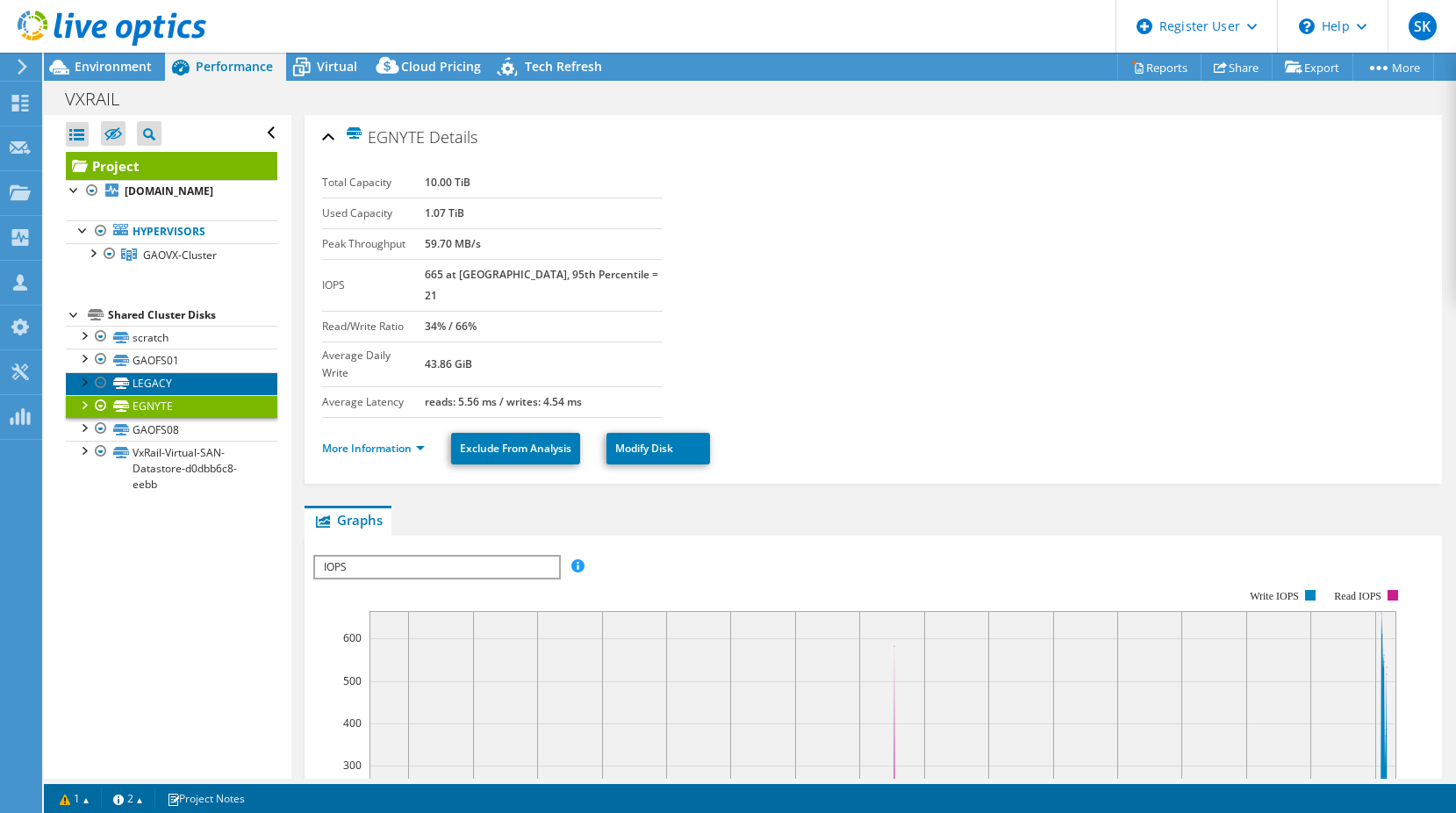
click at [156, 383] on link "LEGACY" at bounding box center [170, 383] width 211 height 23
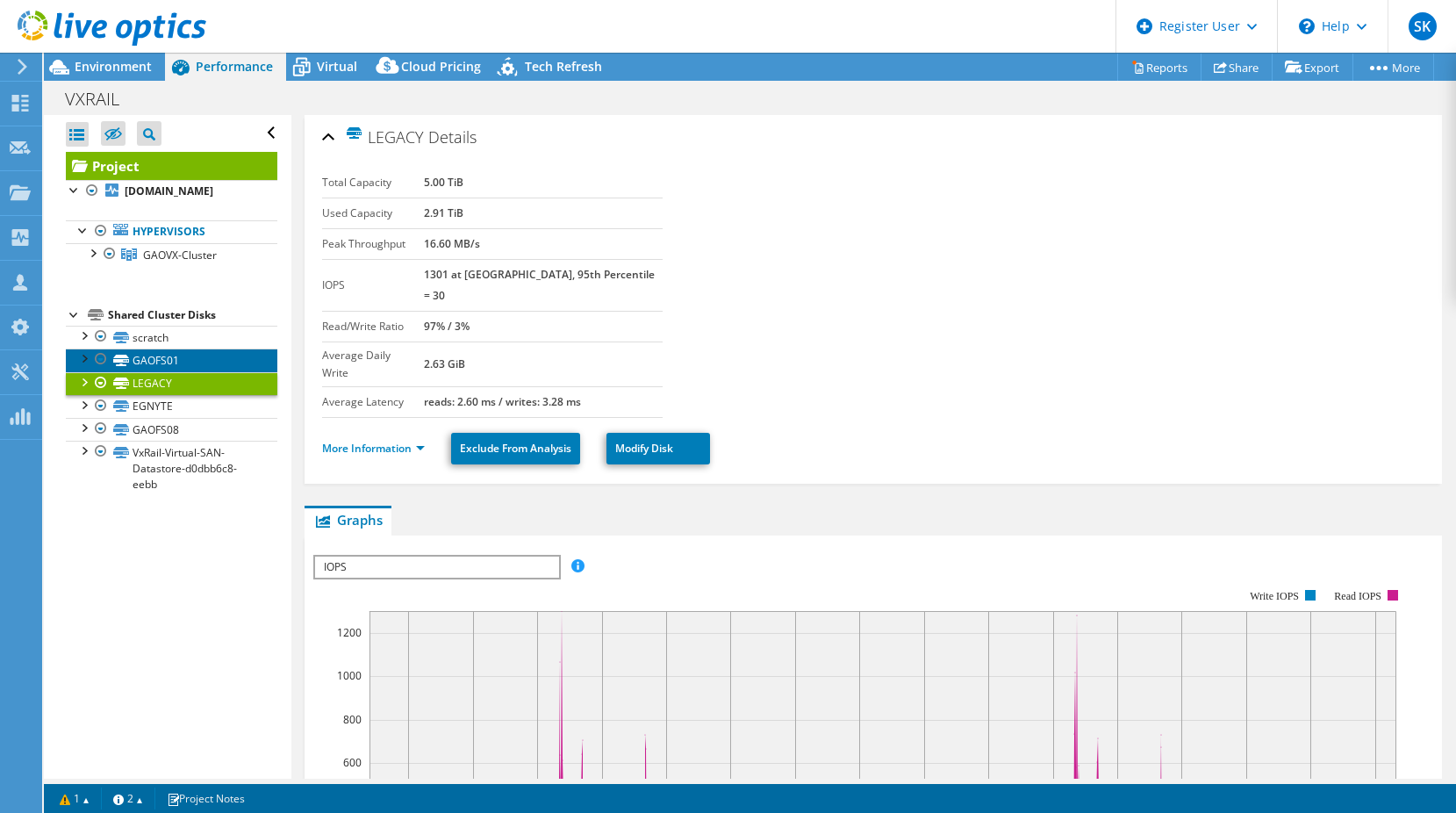
click at [181, 364] on link "GAOFS01" at bounding box center [170, 359] width 211 height 23
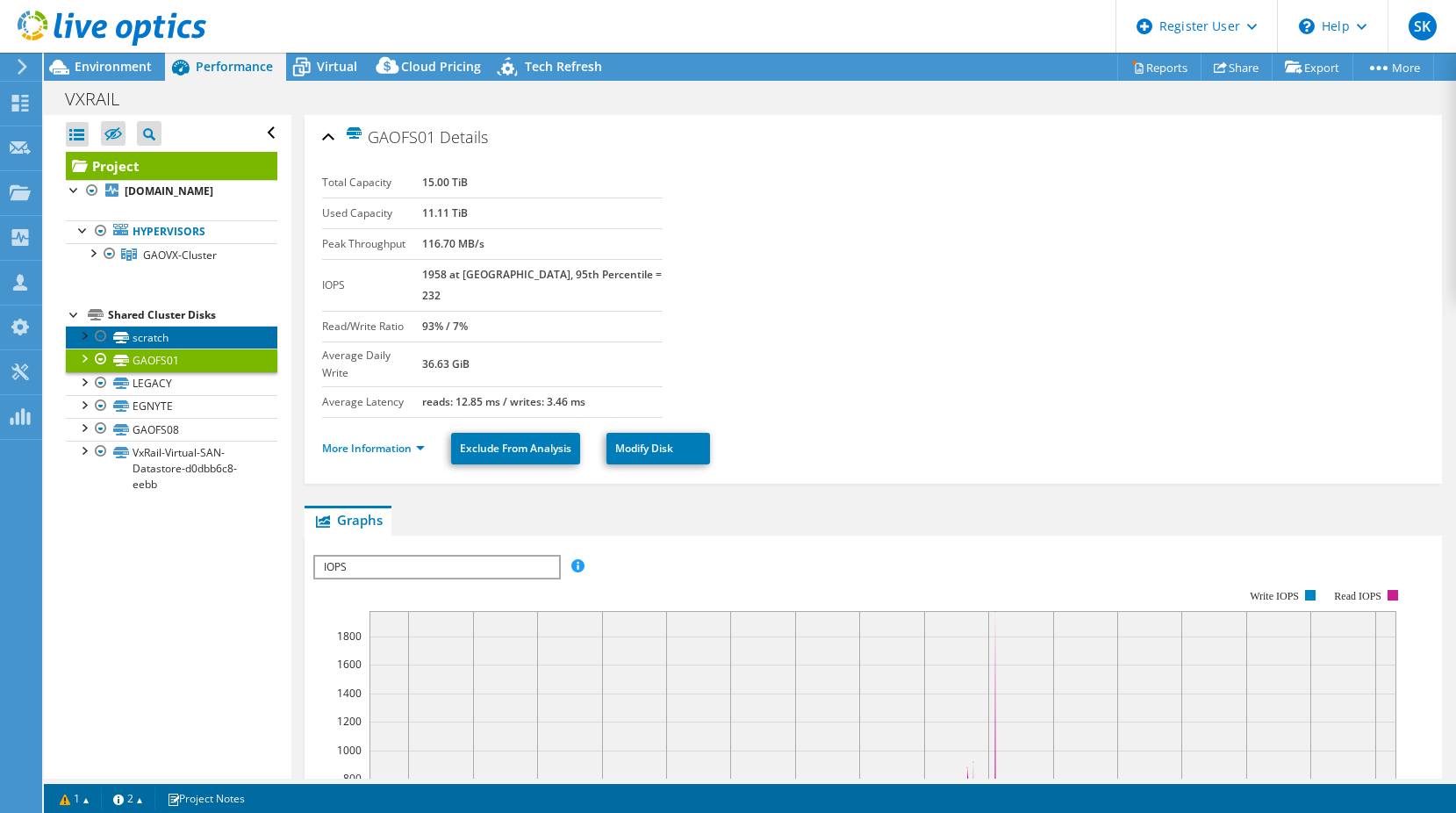
click at [199, 331] on link "scratch" at bounding box center [170, 336] width 211 height 23
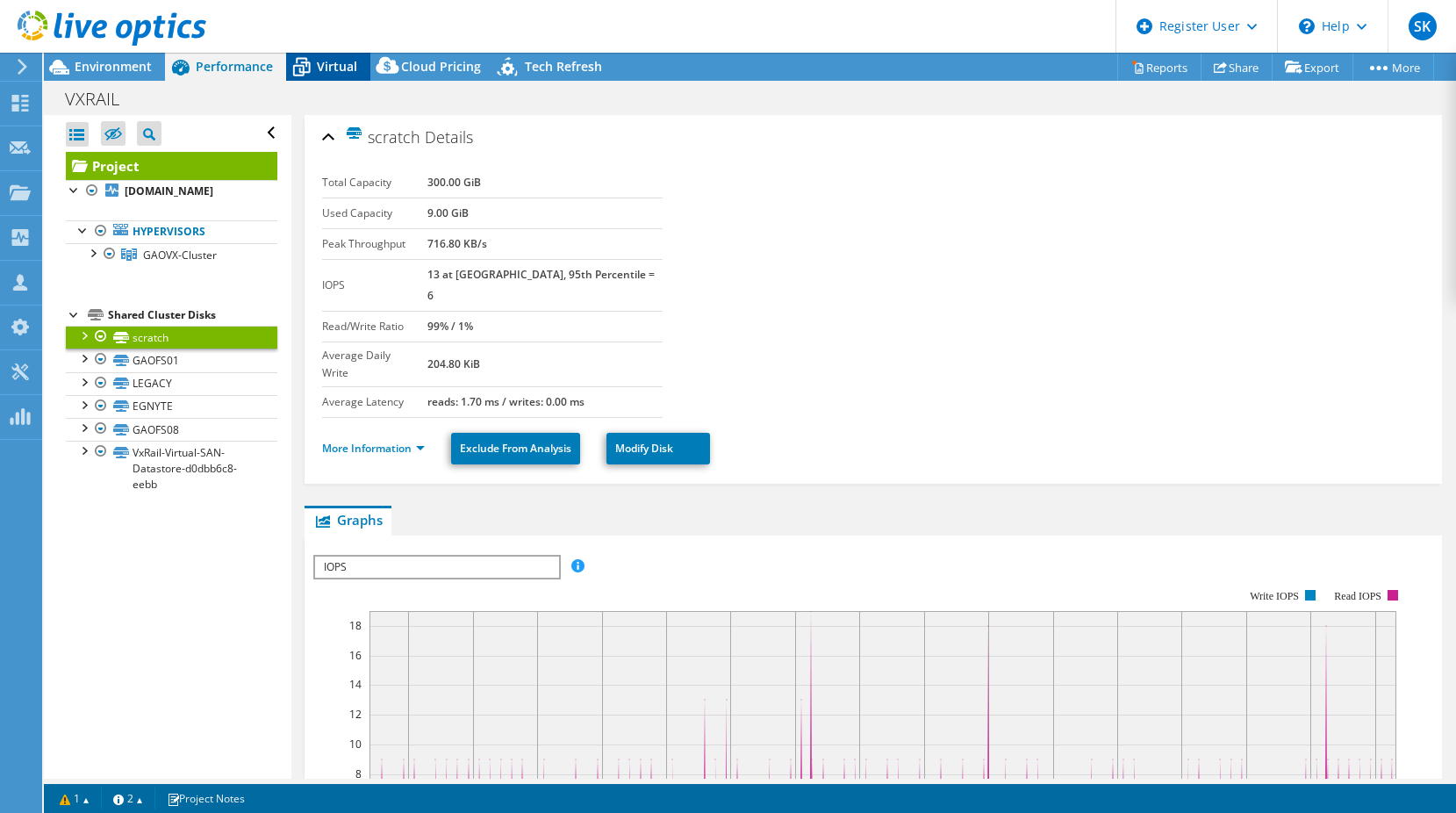
click at [311, 64] on icon at bounding box center [300, 66] width 30 height 30
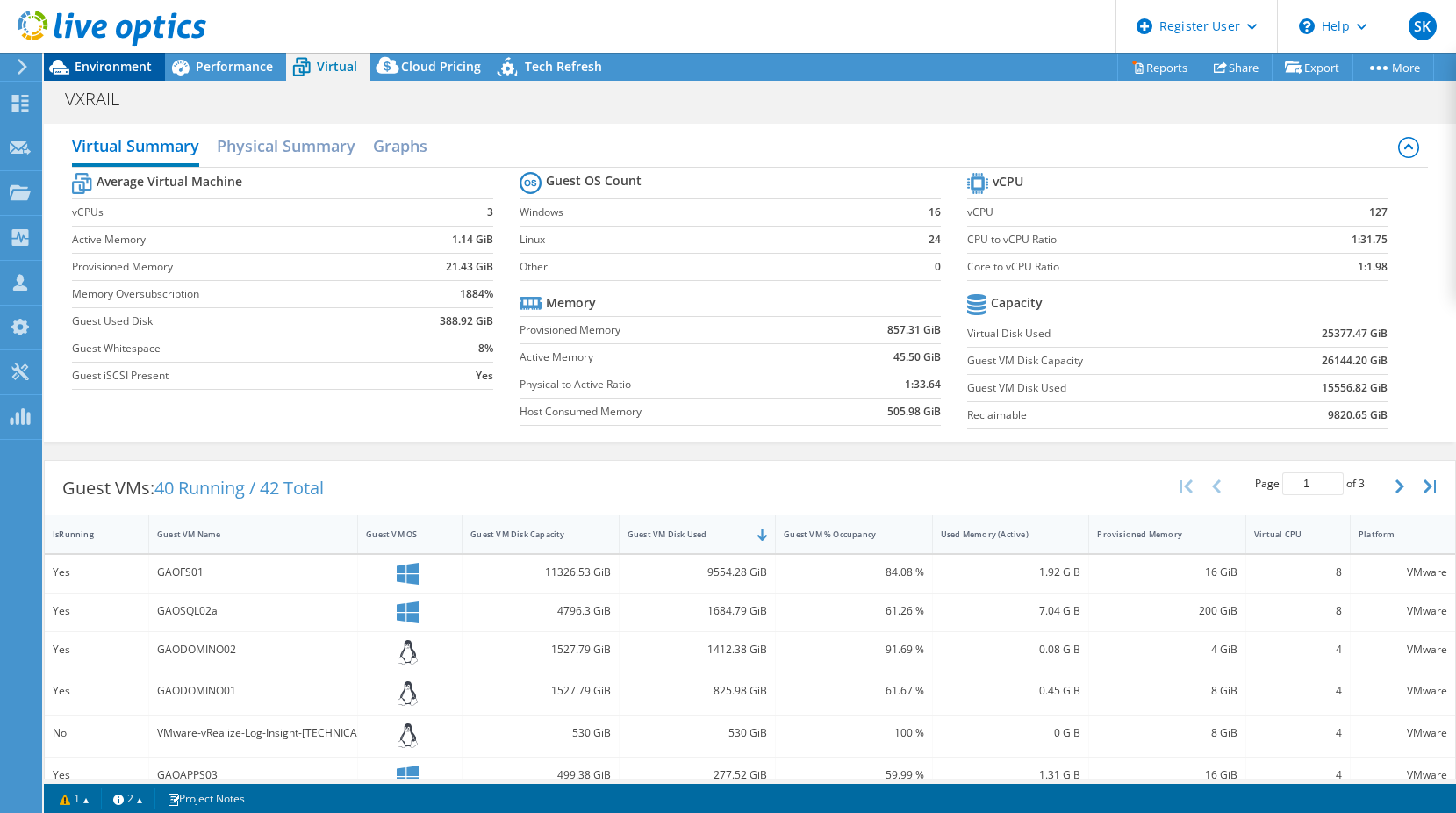
click at [94, 65] on span "Environment" at bounding box center [113, 66] width 77 height 17
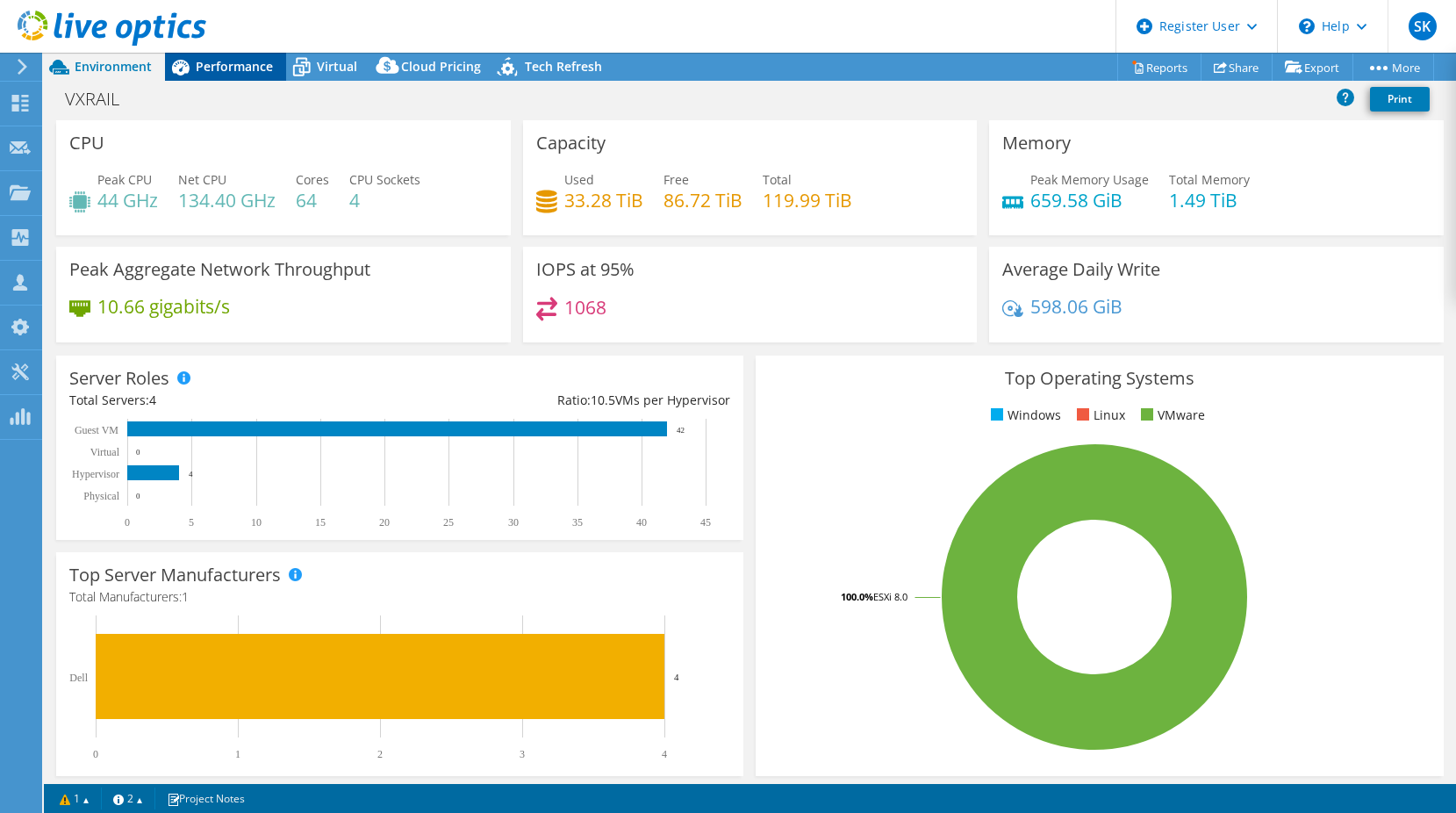
click at [237, 79] on div "Performance" at bounding box center [225, 66] width 121 height 28
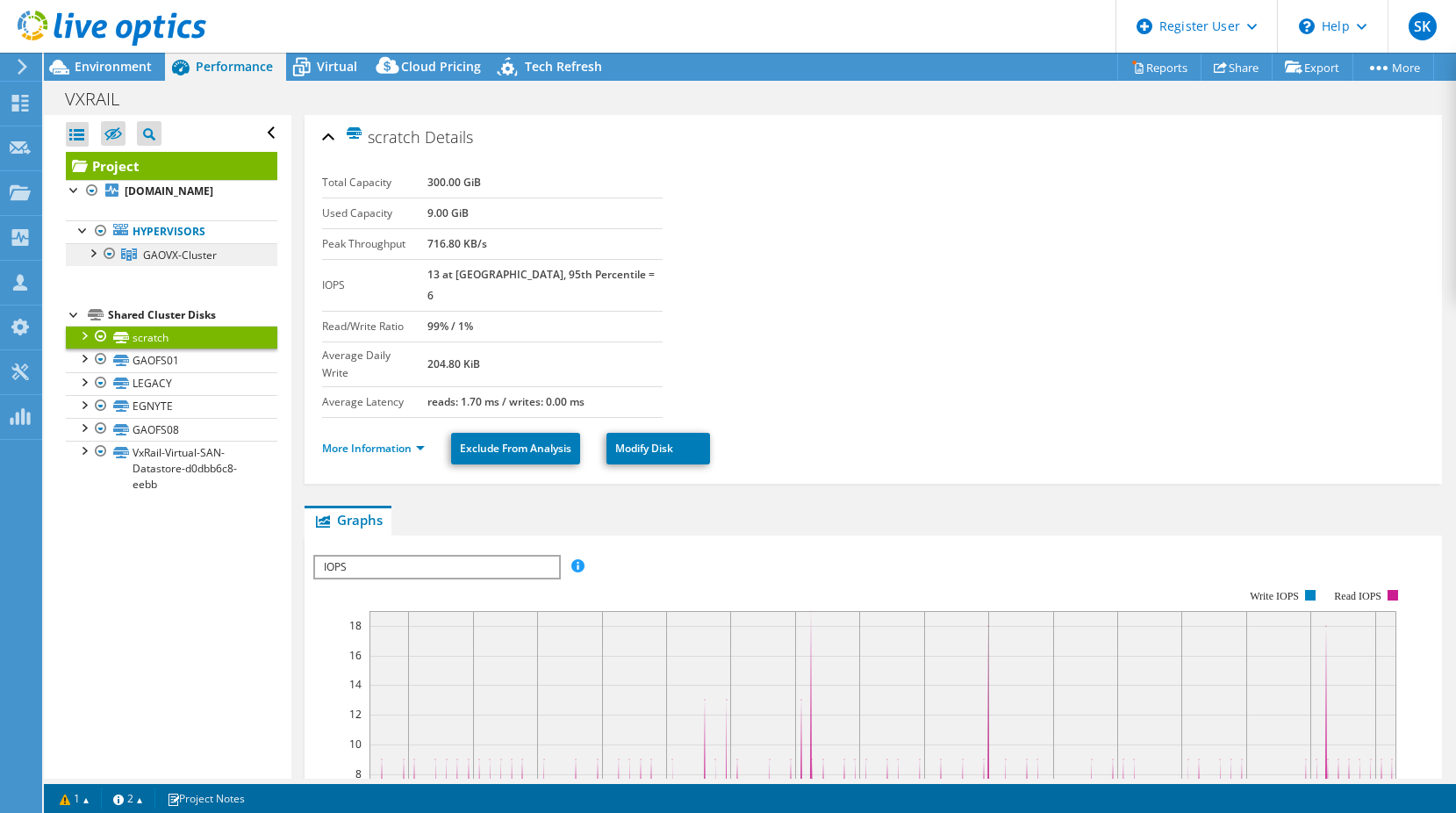
click at [89, 264] on link "GAOVX-Cluster" at bounding box center [170, 254] width 211 height 23
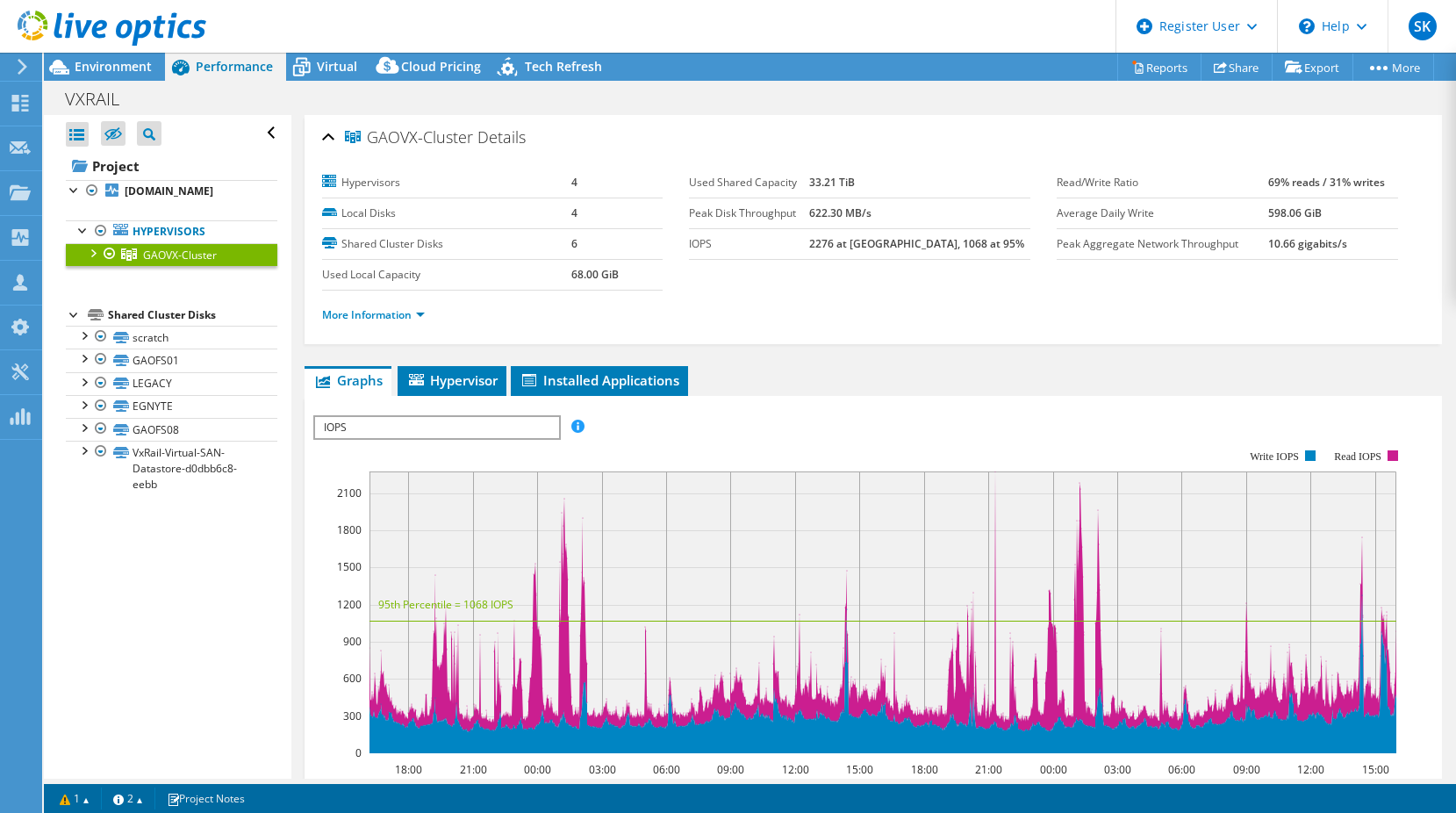
click at [88, 255] on div at bounding box center [91, 252] width 18 height 18
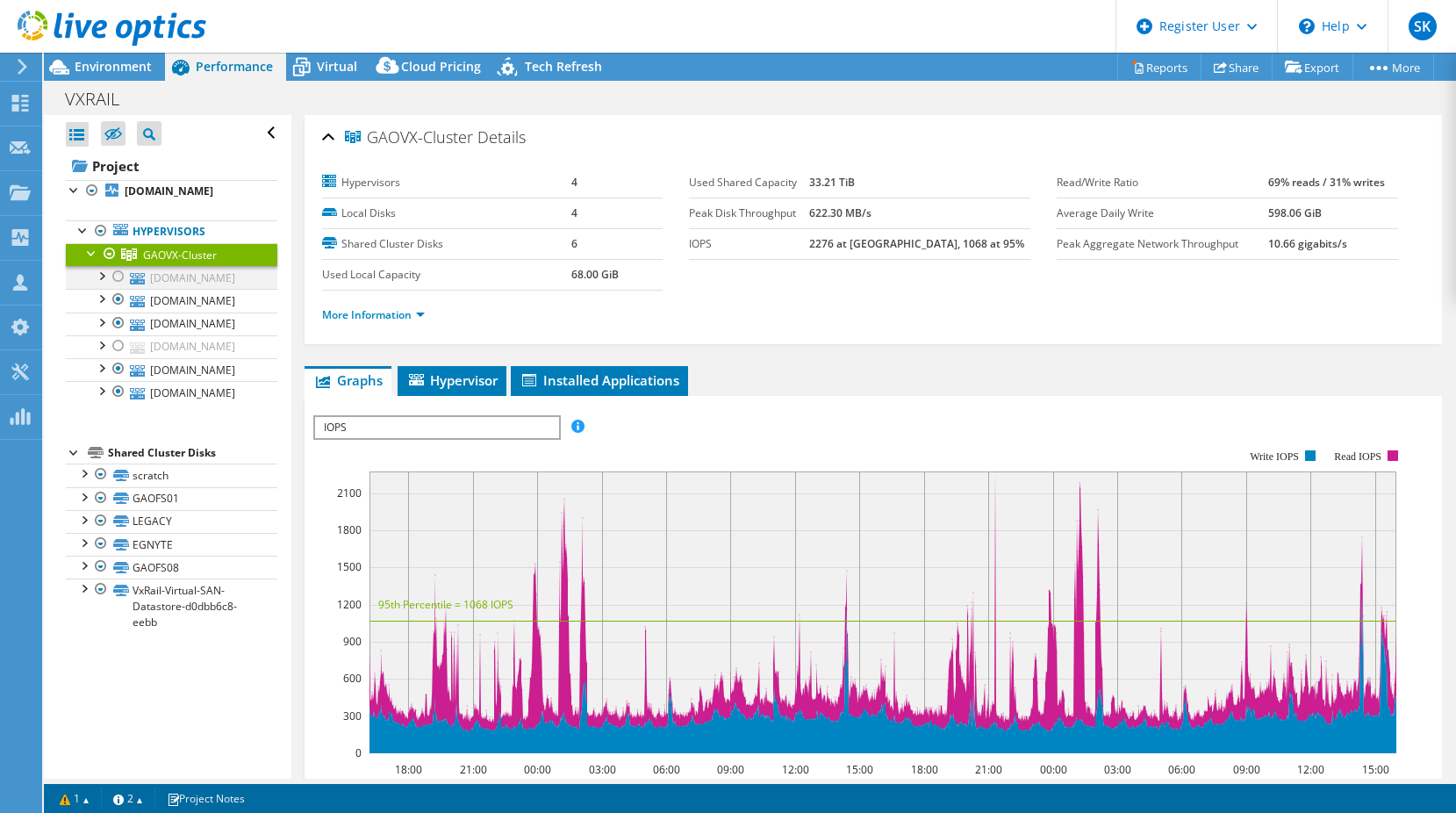
click at [119, 277] on div at bounding box center [118, 276] width 18 height 21
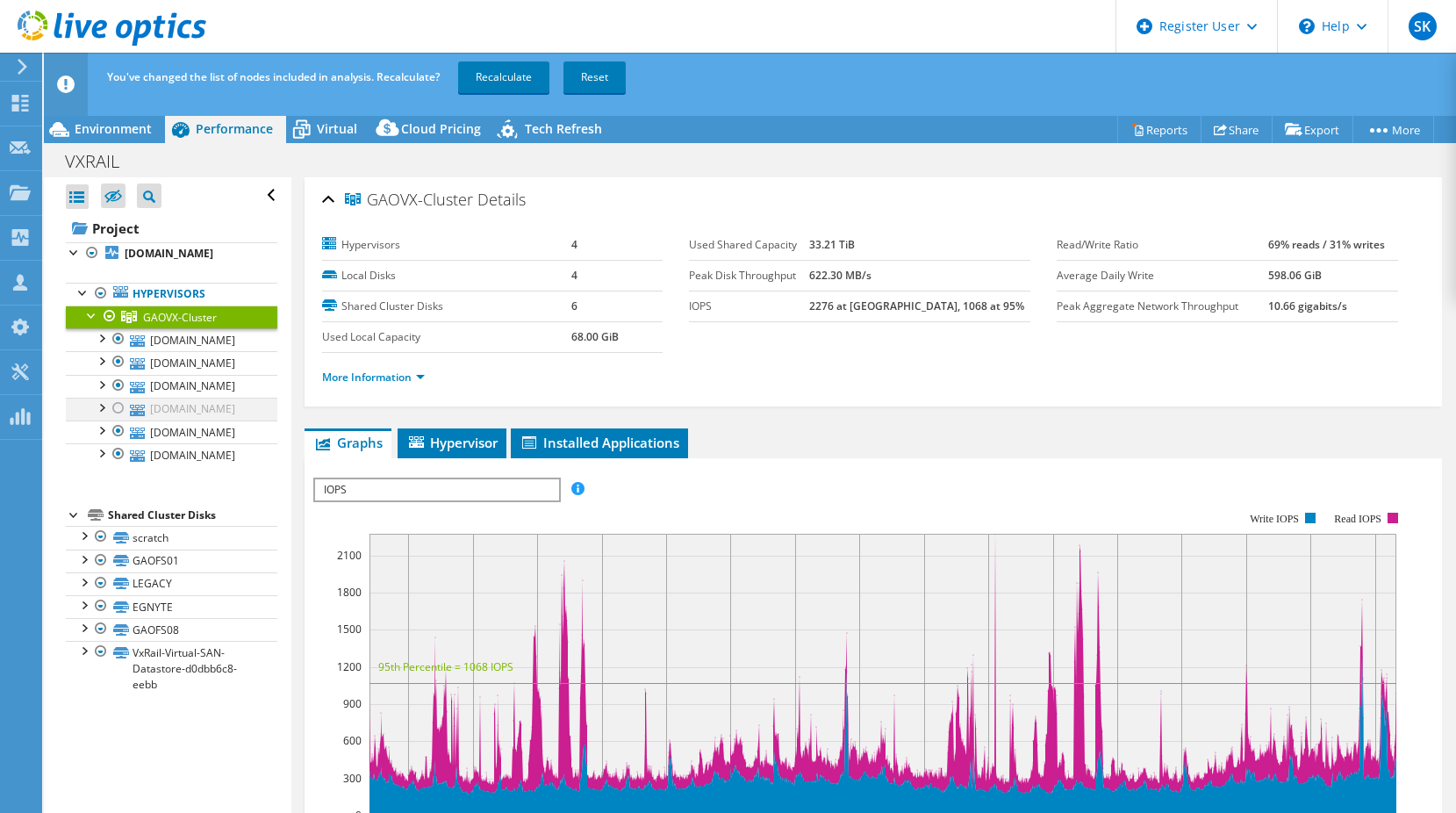
click at [117, 407] on div at bounding box center [118, 407] width 18 height 21
click at [520, 82] on link "Recalculate" at bounding box center [503, 77] width 91 height 31
click at [133, 137] on div "Environment" at bounding box center [104, 129] width 121 height 28
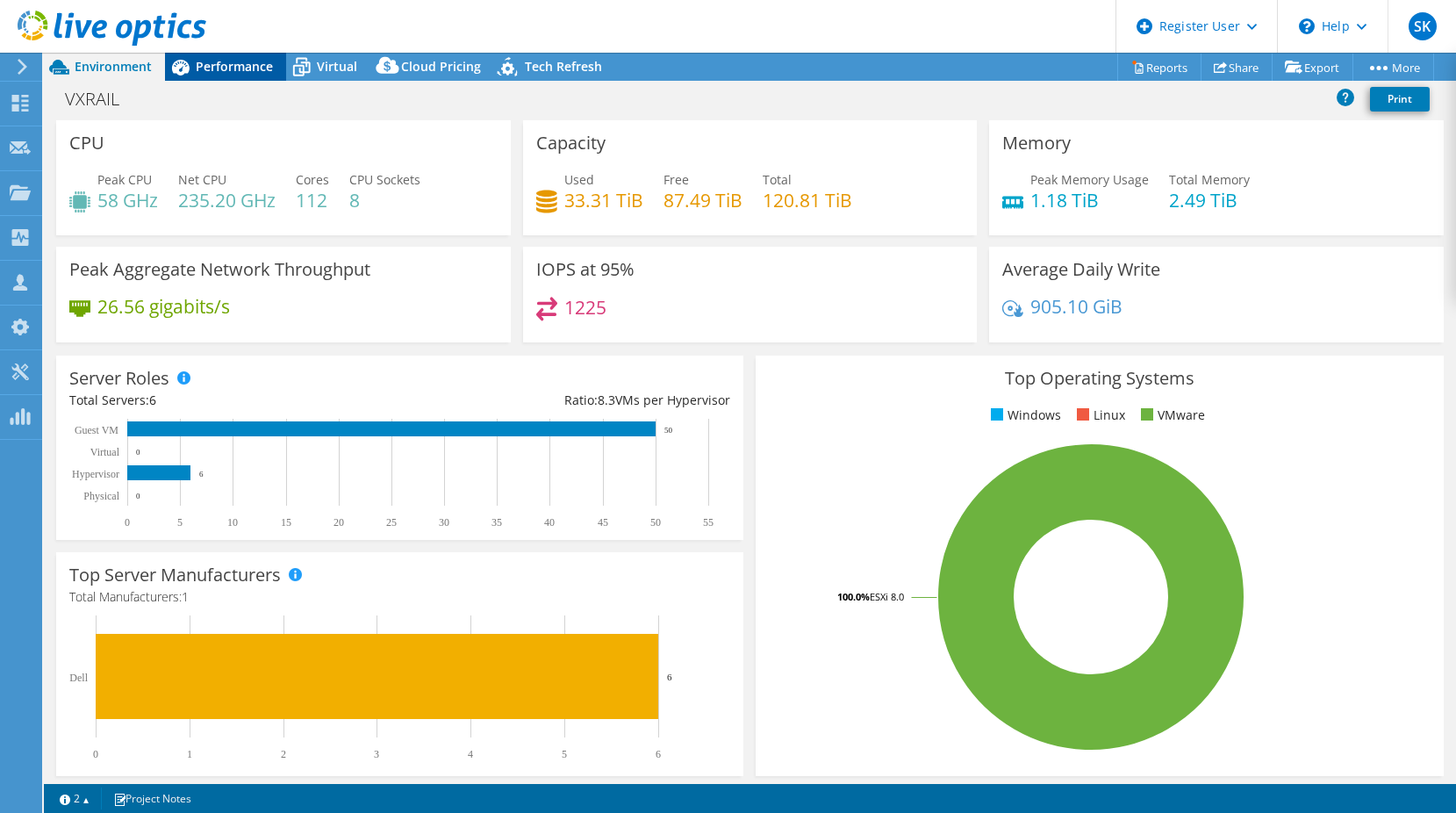
click at [256, 65] on span "Performance" at bounding box center [234, 66] width 77 height 17
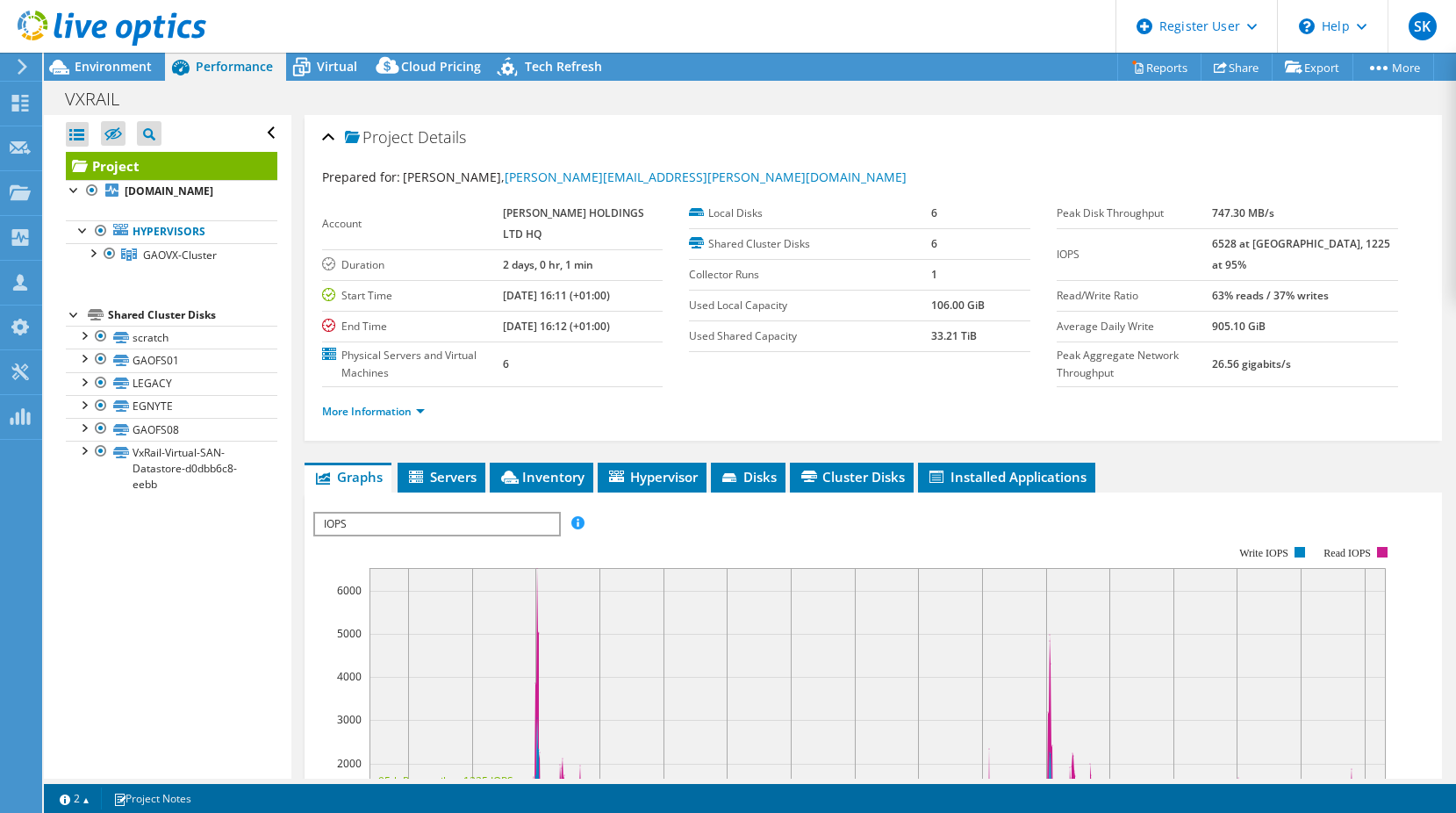
click at [256, 65] on span "Performance" at bounding box center [234, 66] width 77 height 17
drag, startPoint x: 256, startPoint y: 65, endPoint x: 106, endPoint y: 66, distance: 150.0
click at [106, 66] on span "Environment" at bounding box center [113, 66] width 77 height 17
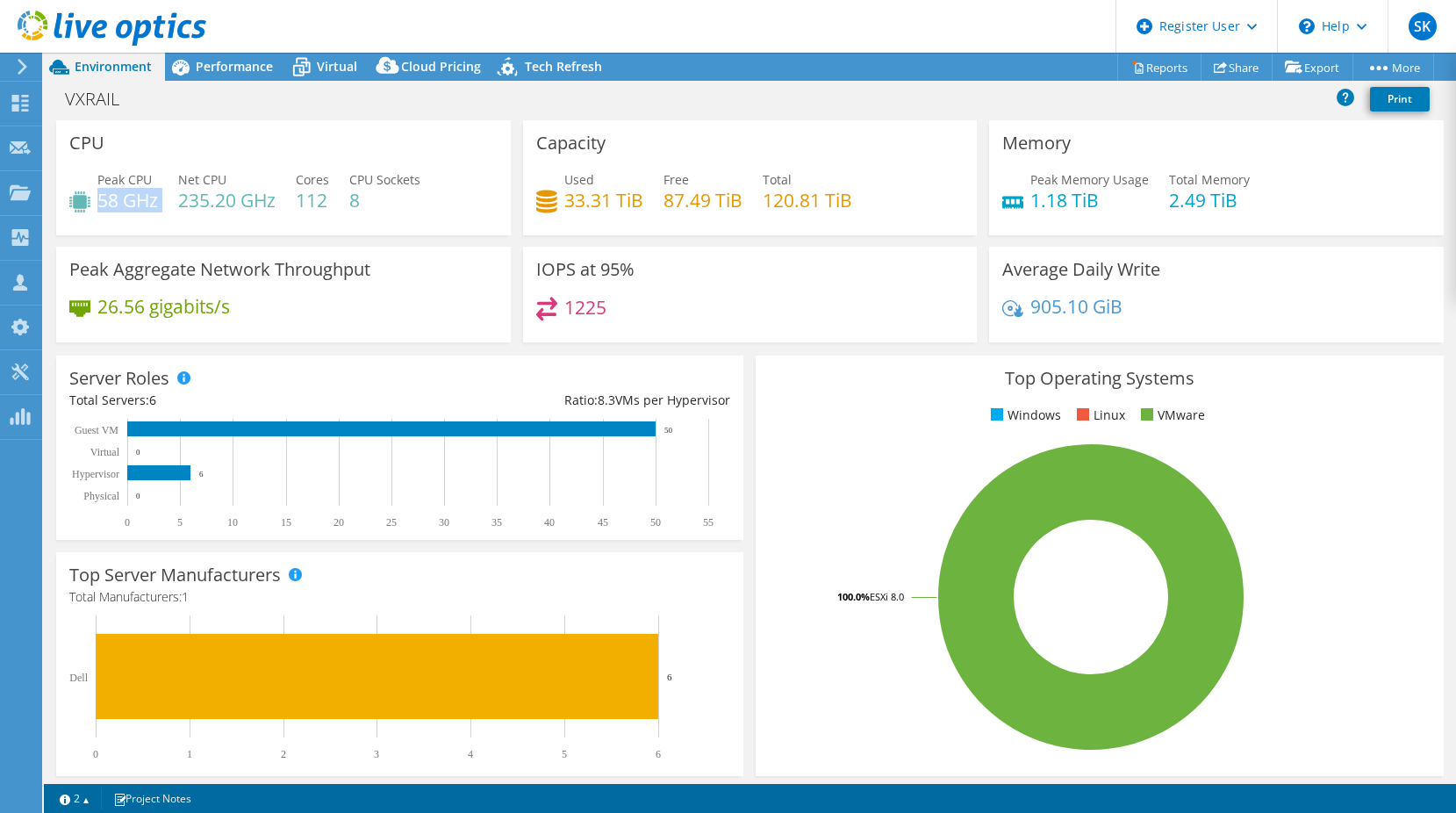
drag, startPoint x: 99, startPoint y: 200, endPoint x: 163, endPoint y: 203, distance: 64.1
click at [163, 203] on div "Peak CPU 58 GHz Net CPU 235.20 GHz Cores 112 CPU Sockets 8" at bounding box center [283, 199] width 429 height 57
drag, startPoint x: 758, startPoint y: 205, endPoint x: 858, endPoint y: 202, distance: 100.0
click at [858, 202] on div "Used 33.31 TiB Free 87.49 TiB Total 120.81 TiB" at bounding box center [750, 199] width 429 height 57
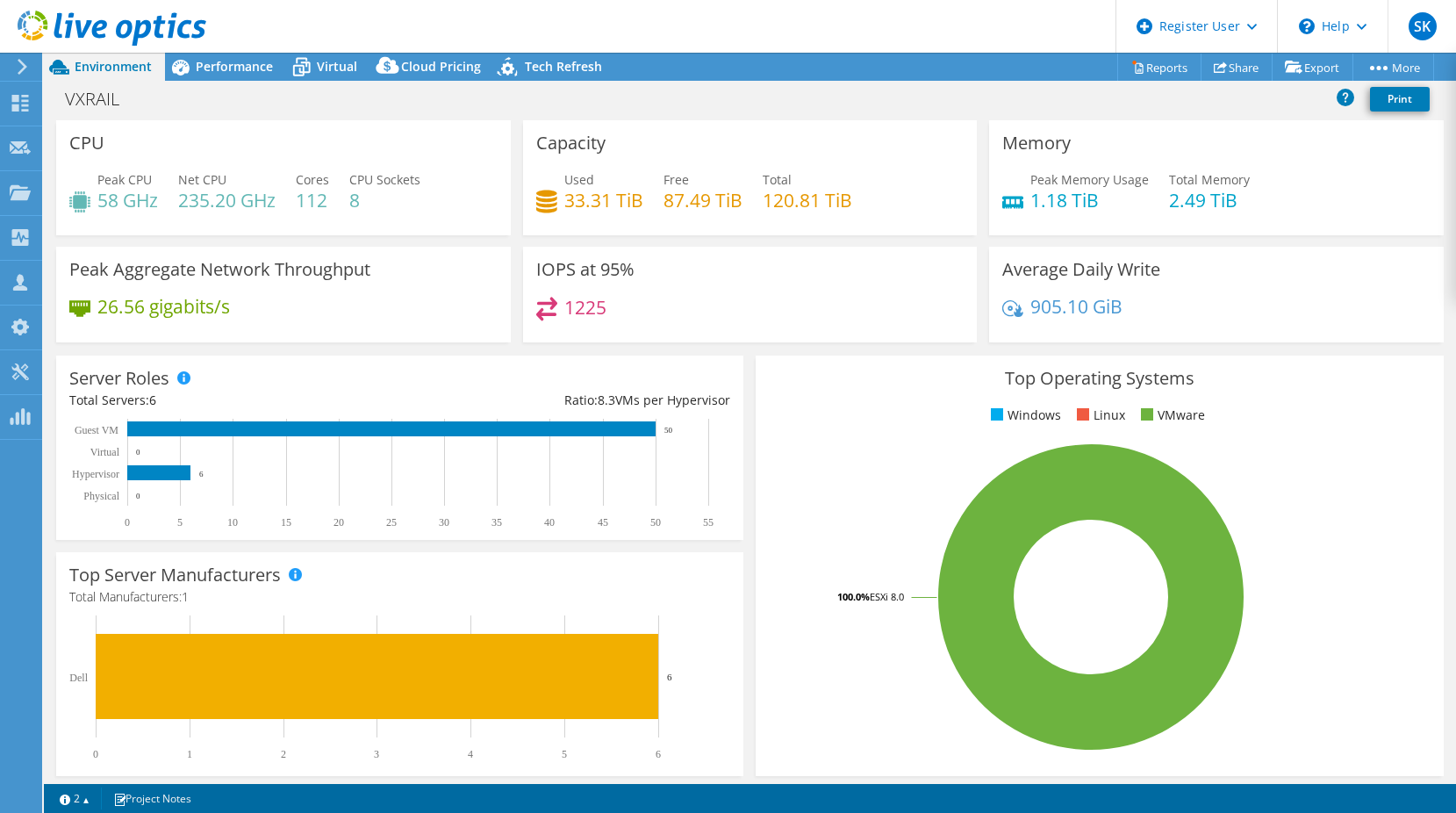
drag, startPoint x: 858, startPoint y: 200, endPoint x: 856, endPoint y: 247, distance: 47.0
click at [852, 242] on div "Capacity Used 33.31 TiB Free 87.49 TiB Total 120.81 TiB" at bounding box center [750, 183] width 467 height 126
drag, startPoint x: 1022, startPoint y: 197, endPoint x: 1125, endPoint y: 207, distance: 103.5
click at [1125, 207] on h4 "1.18 TiB" at bounding box center [1089, 200] width 119 height 19
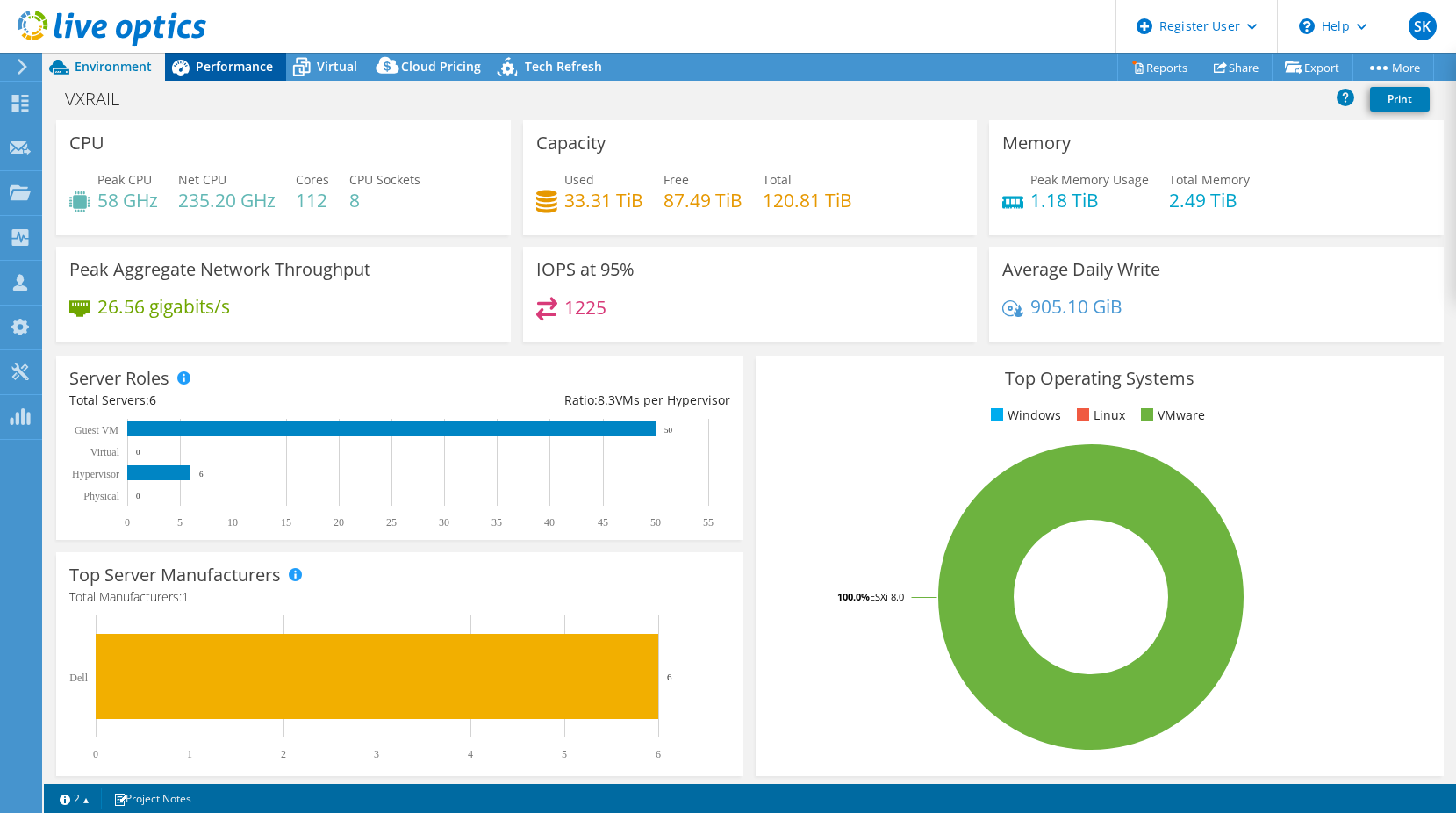
click at [243, 78] on div "Performance" at bounding box center [225, 66] width 121 height 28
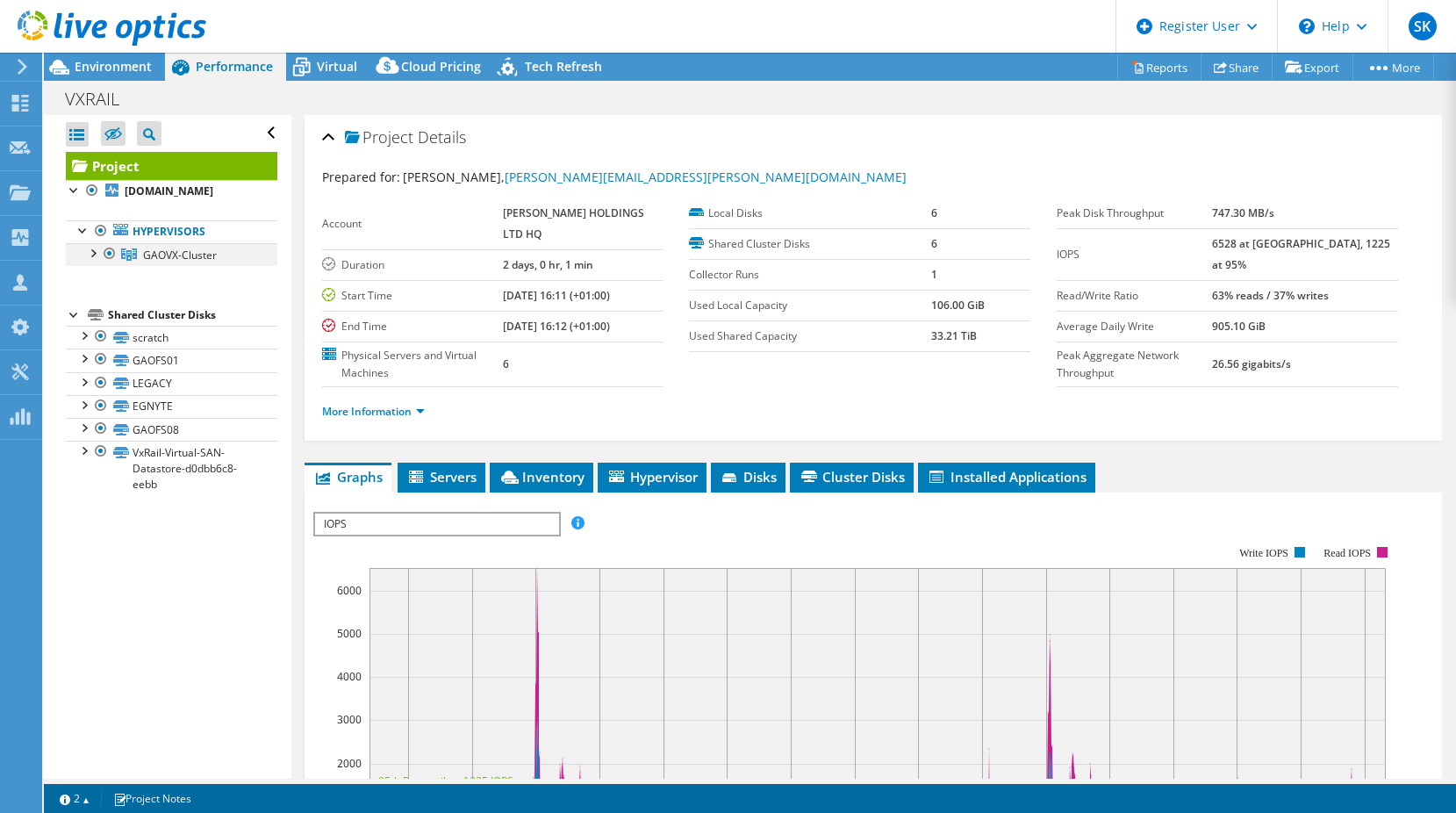
click at [97, 253] on div at bounding box center [91, 252] width 18 height 18
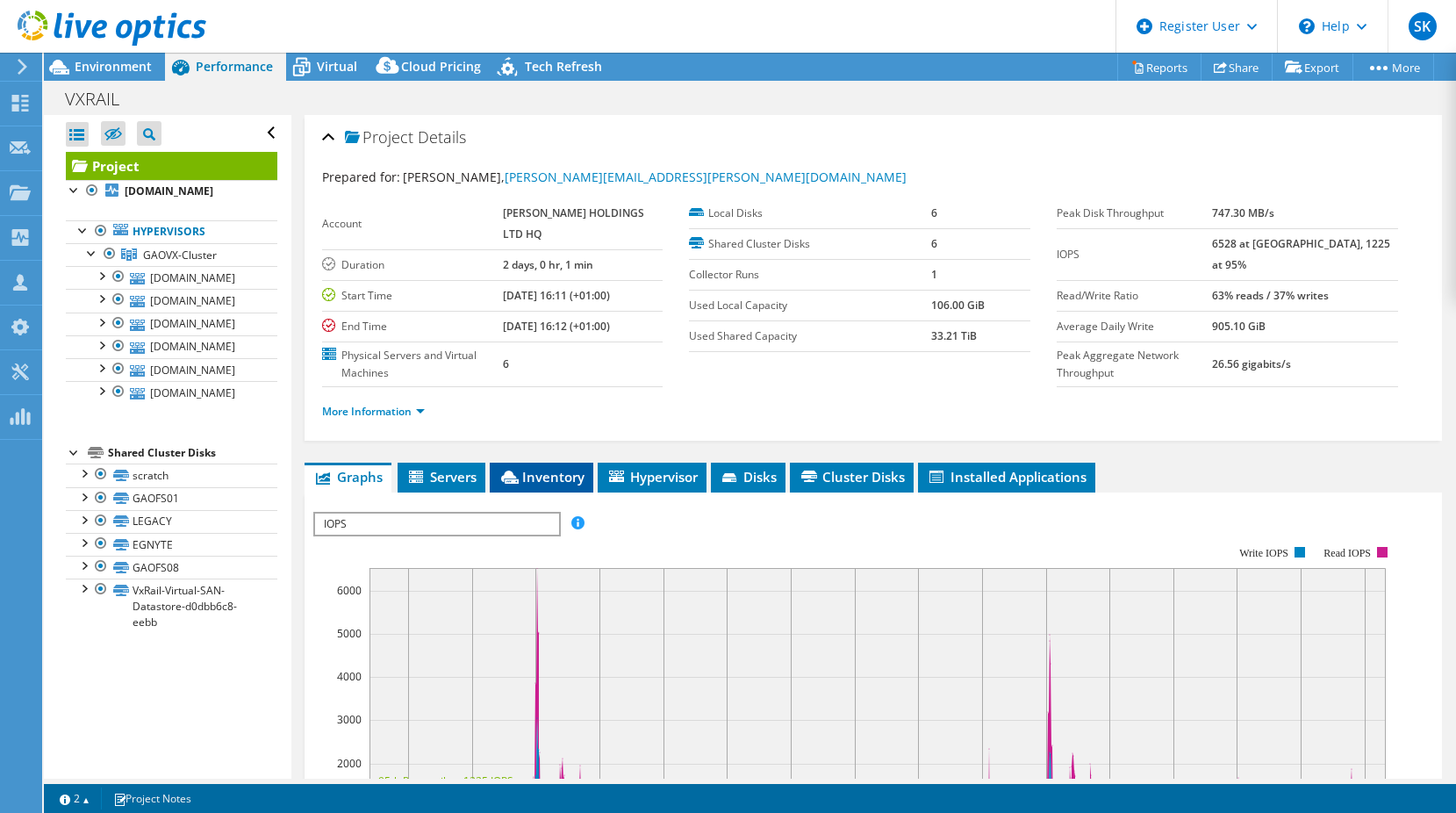
click at [553, 486] on span "Inventory" at bounding box center [541, 476] width 86 height 18
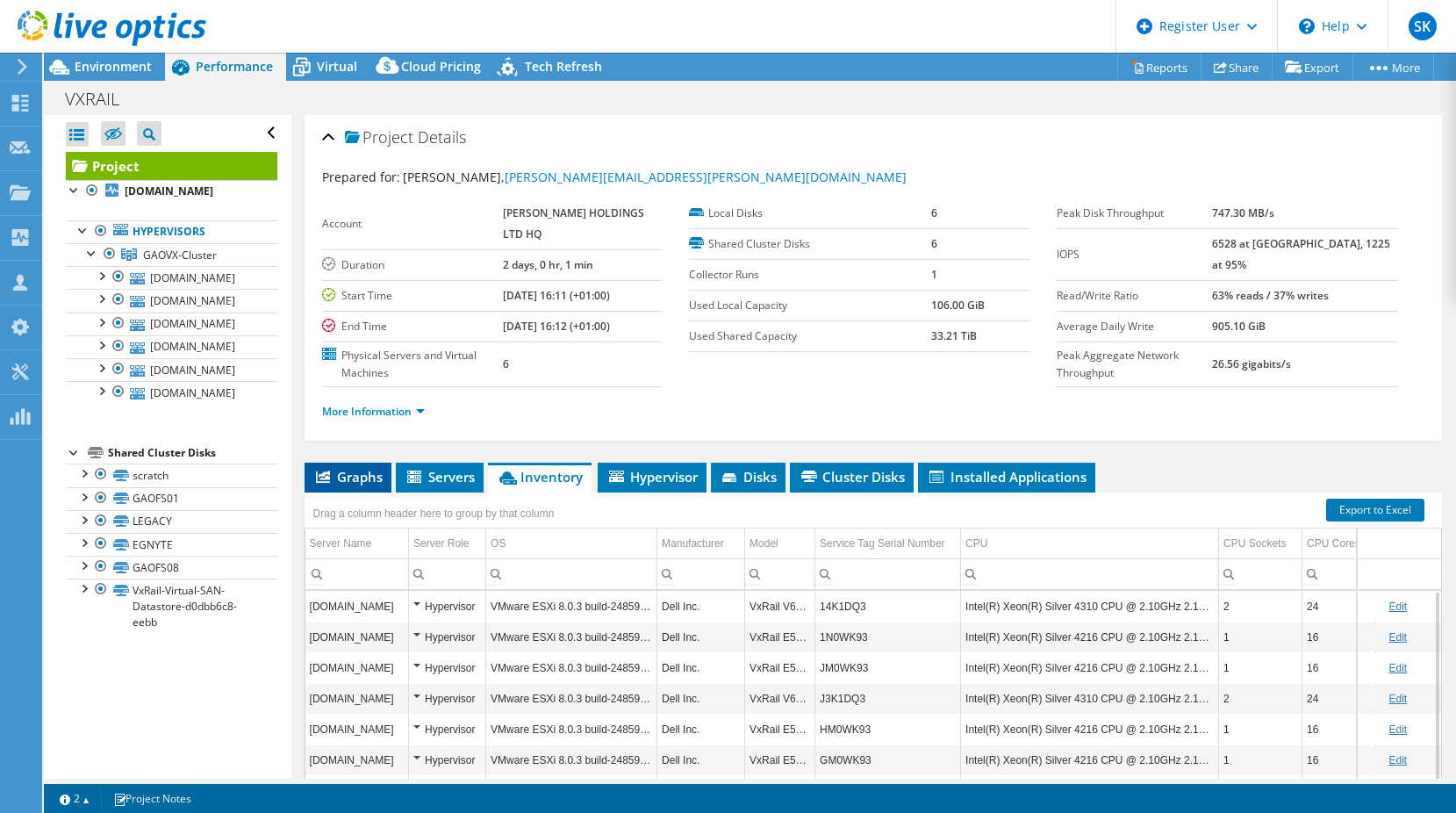
click at [358, 486] on span "Graphs" at bounding box center [347, 476] width 69 height 18
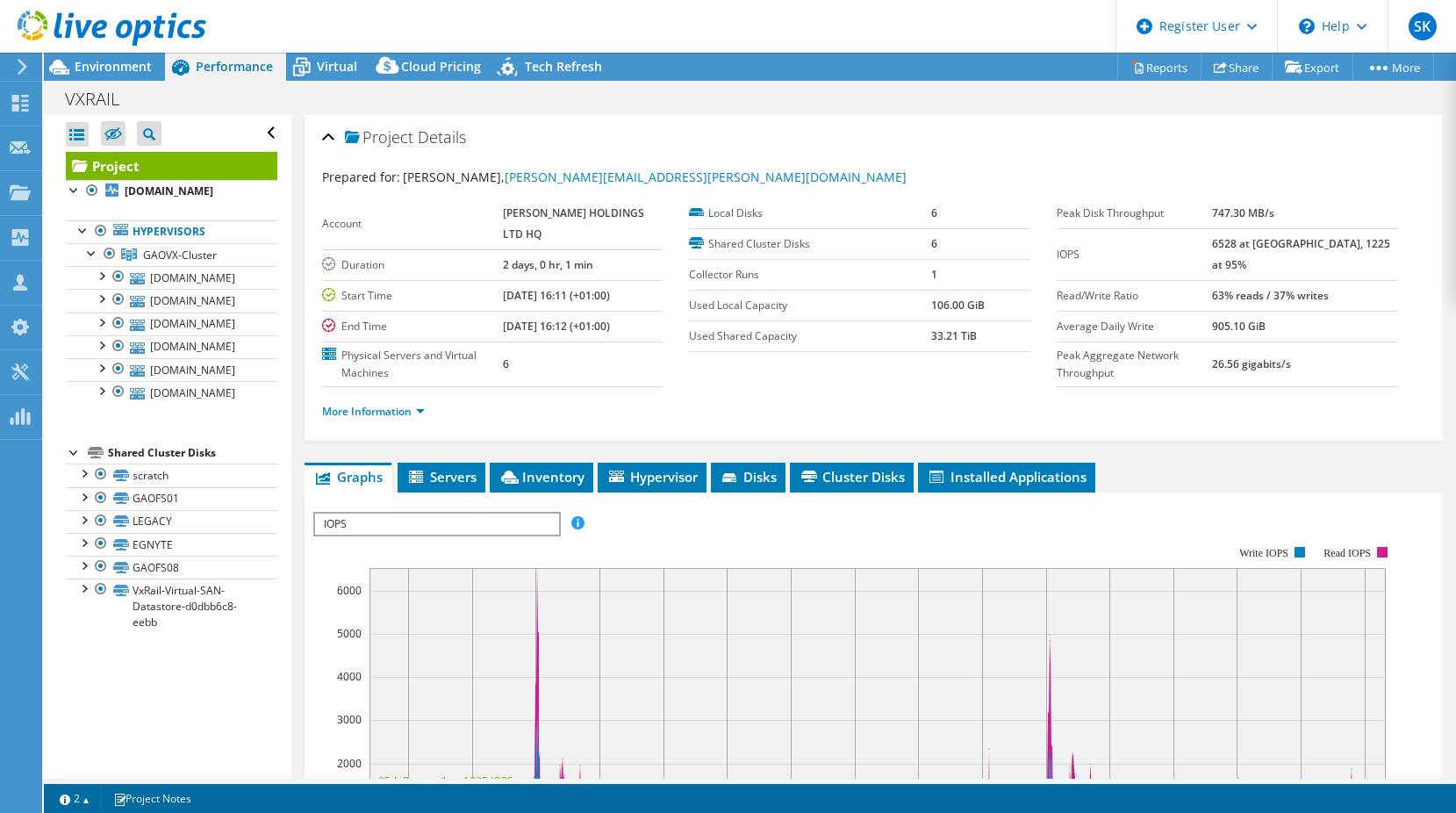
scroll to position [88, 0]
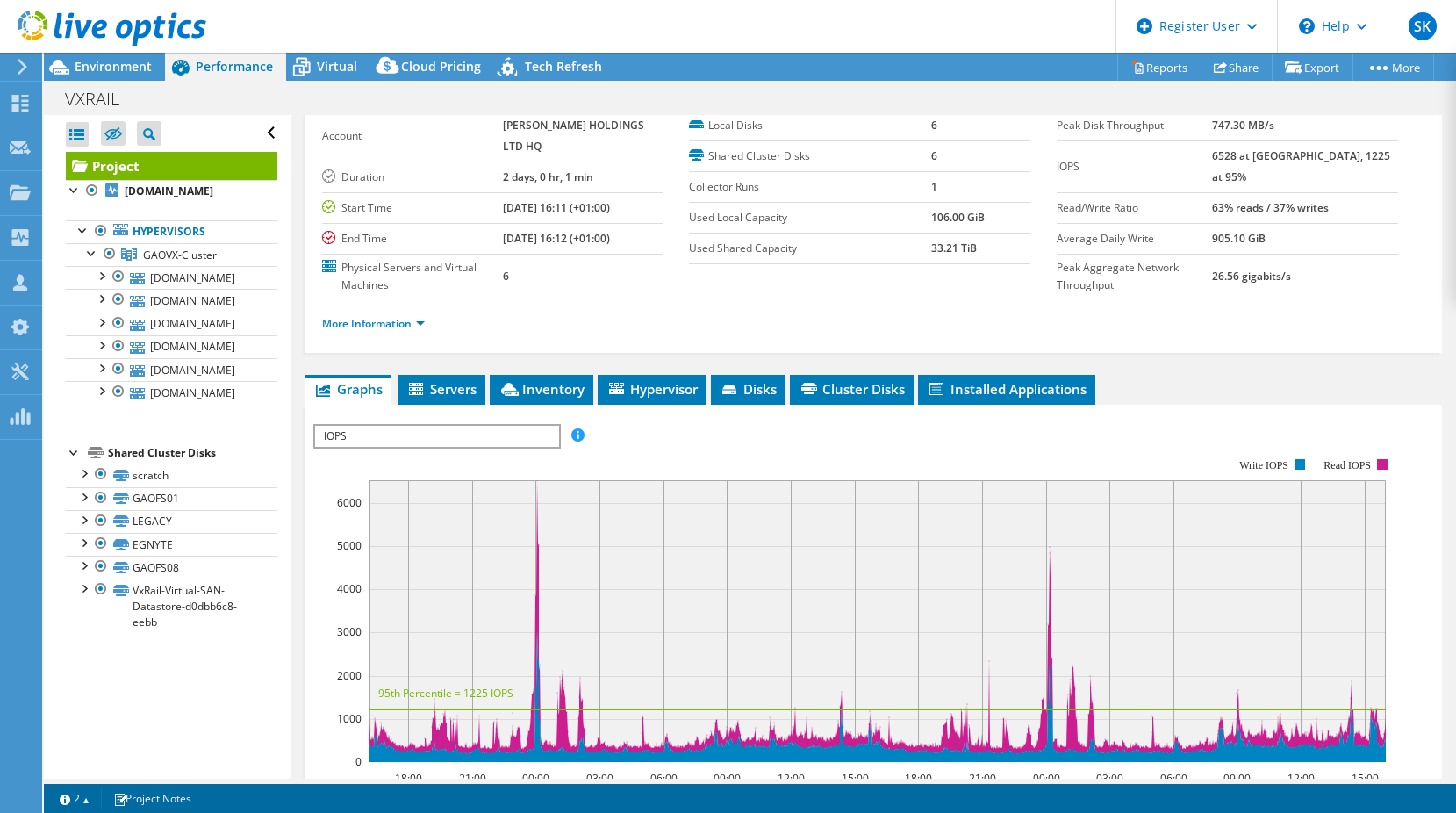
click at [447, 447] on span "IOPS" at bounding box center [437, 436] width 243 height 21
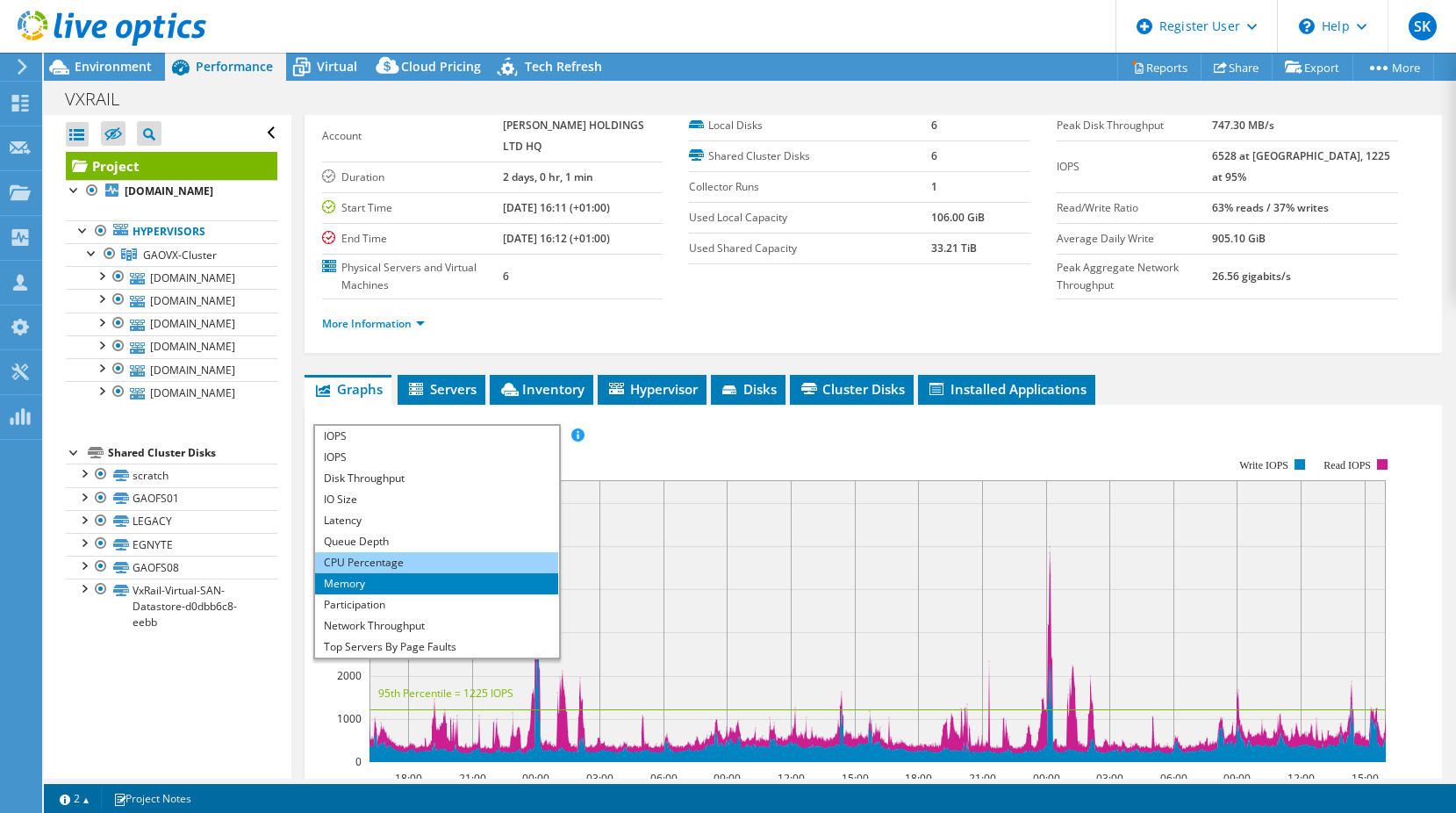
click at [386, 573] on li "CPU Percentage" at bounding box center [437, 562] width 243 height 21
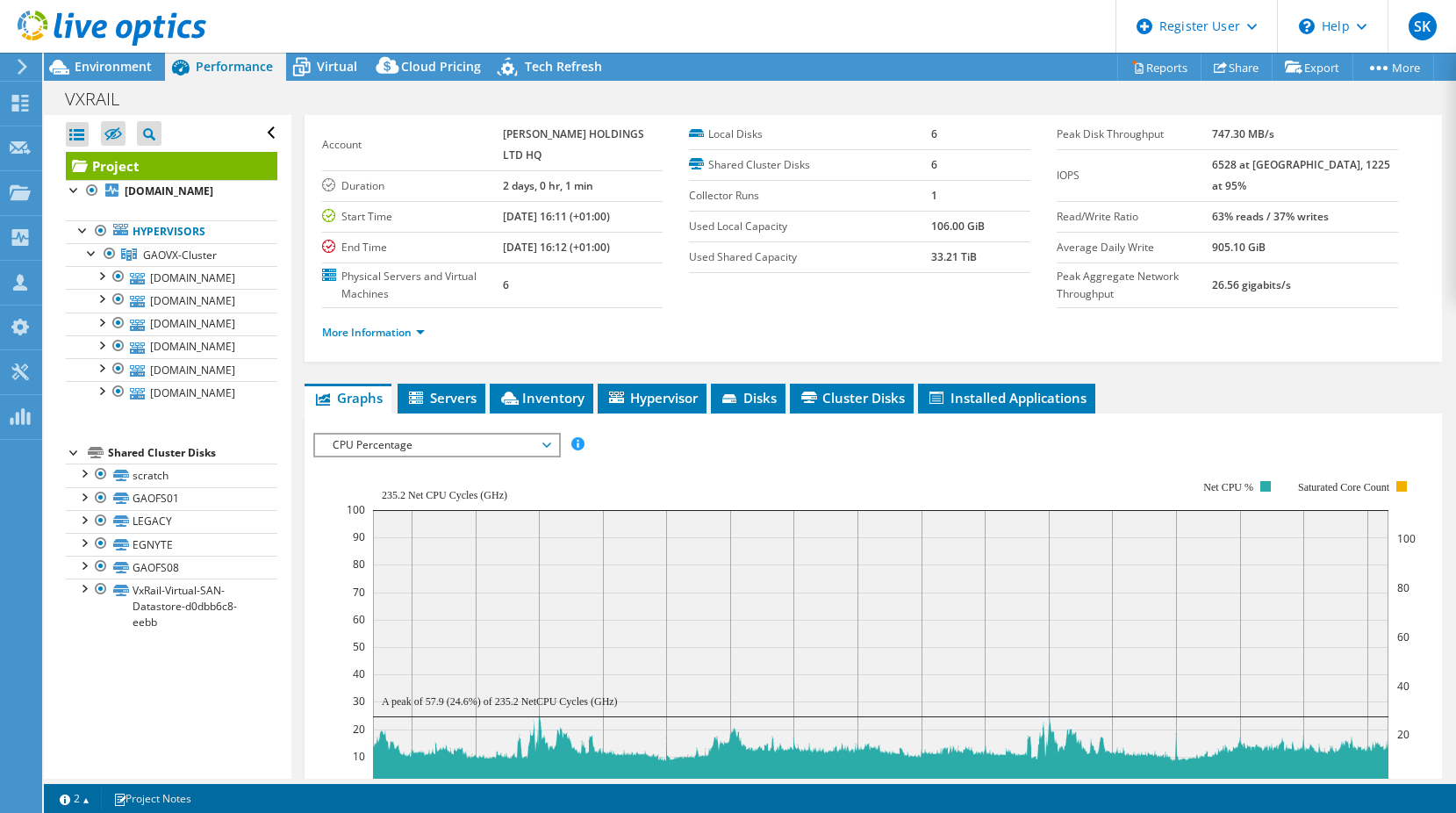
scroll to position [0, 0]
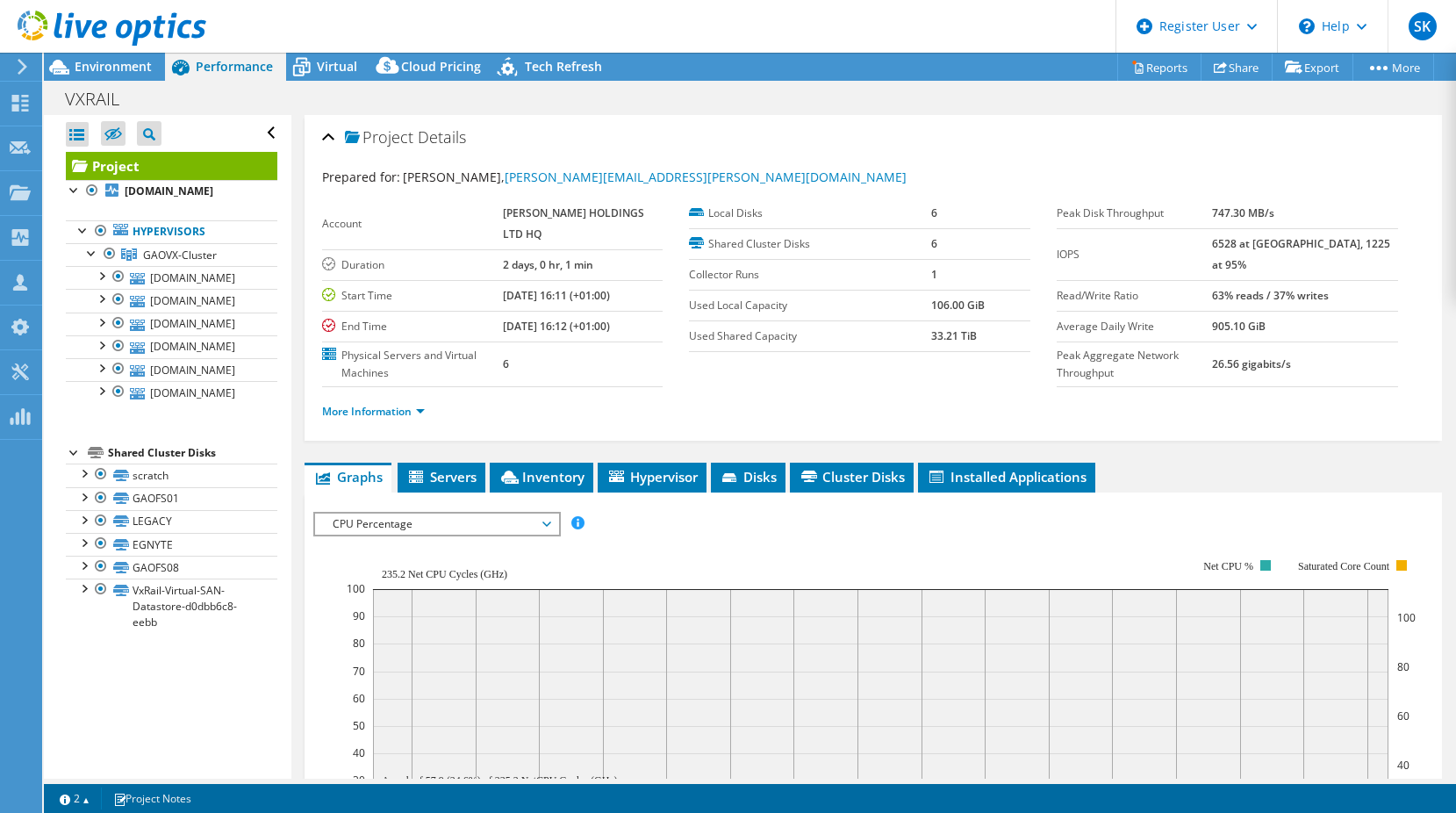
click at [453, 535] on span "CPU Percentage" at bounding box center [436, 524] width 226 height 21
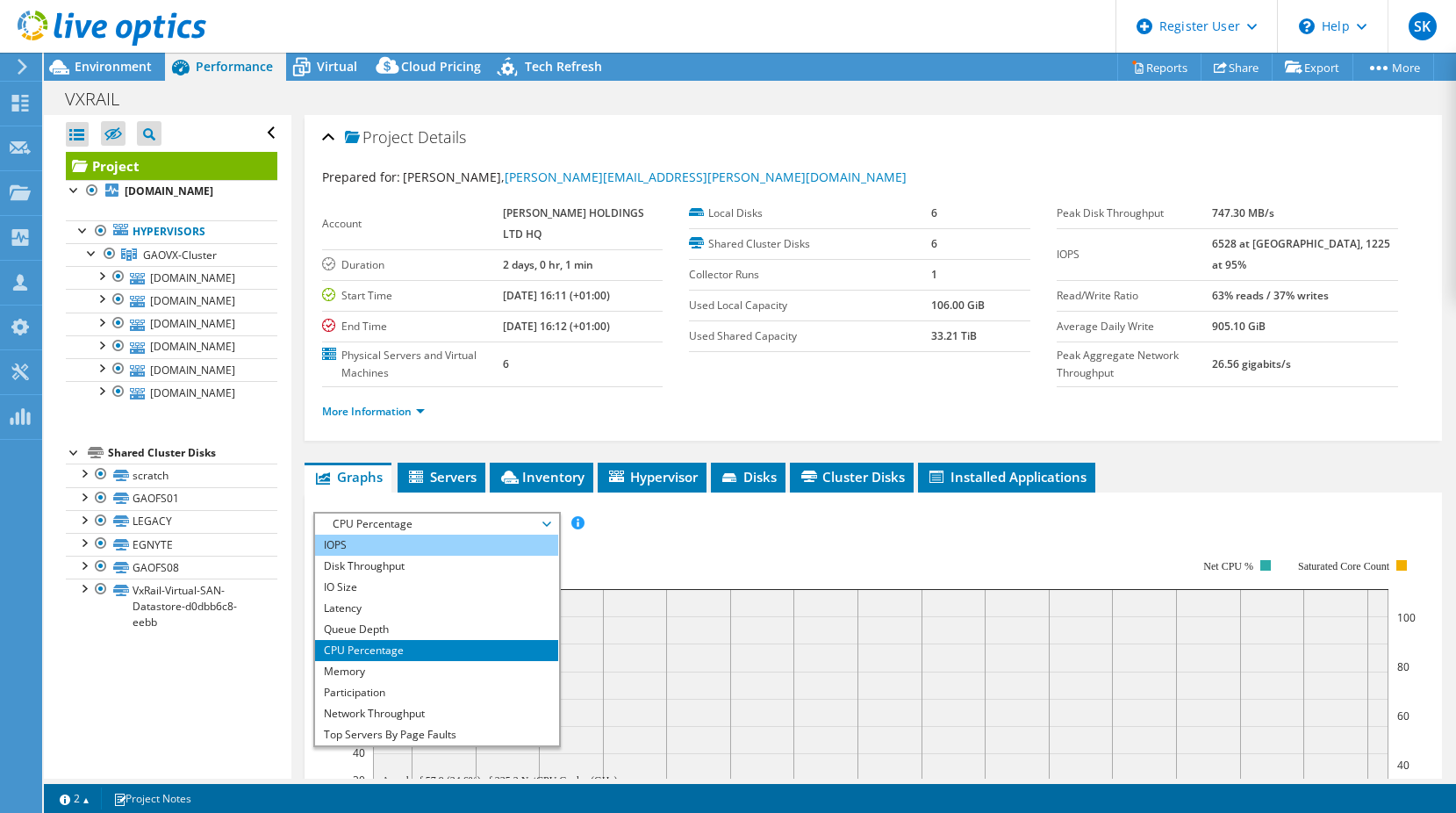
click at [396, 556] on li "IOPS" at bounding box center [437, 545] width 243 height 21
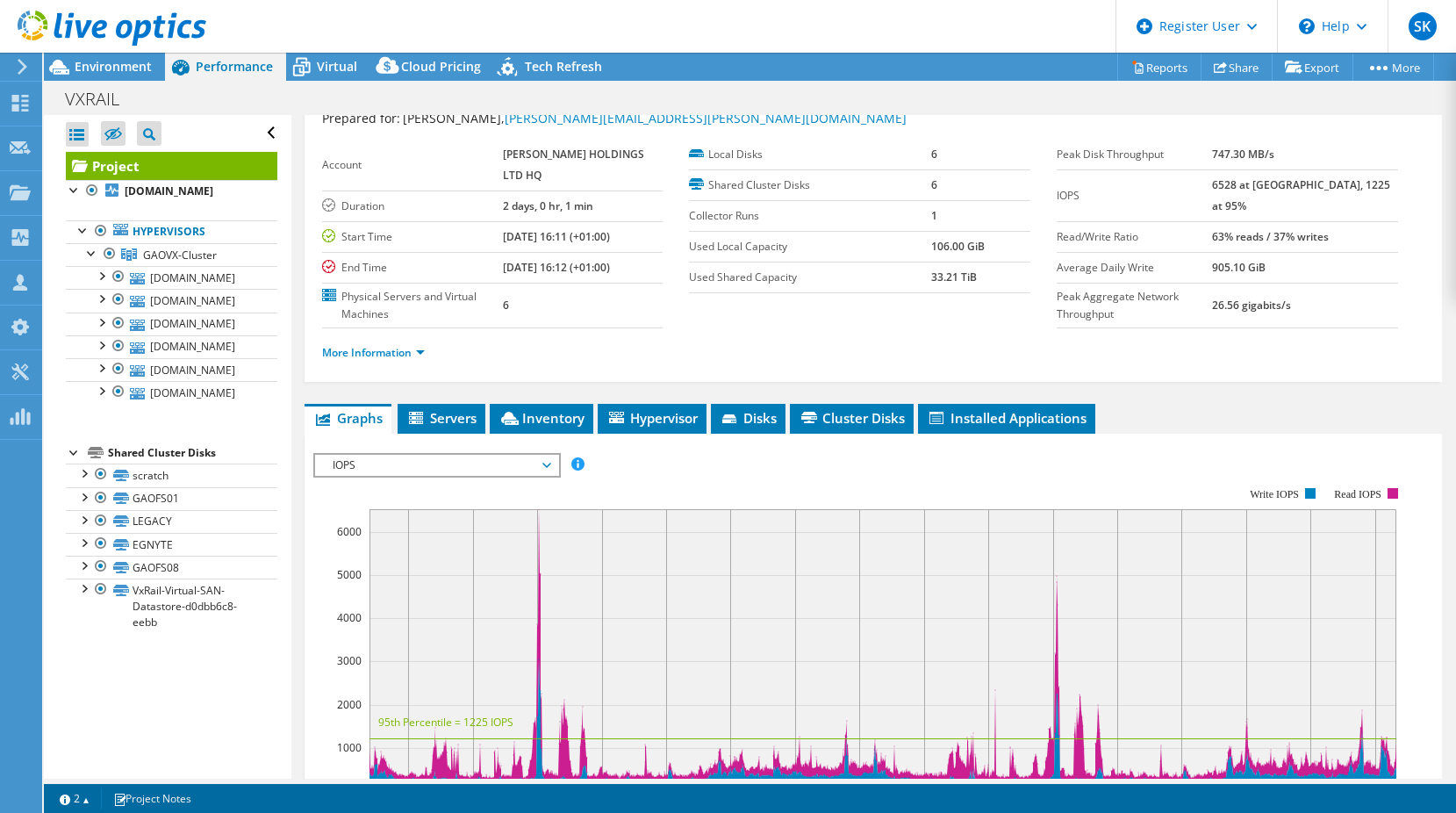
scroll to position [88, 0]
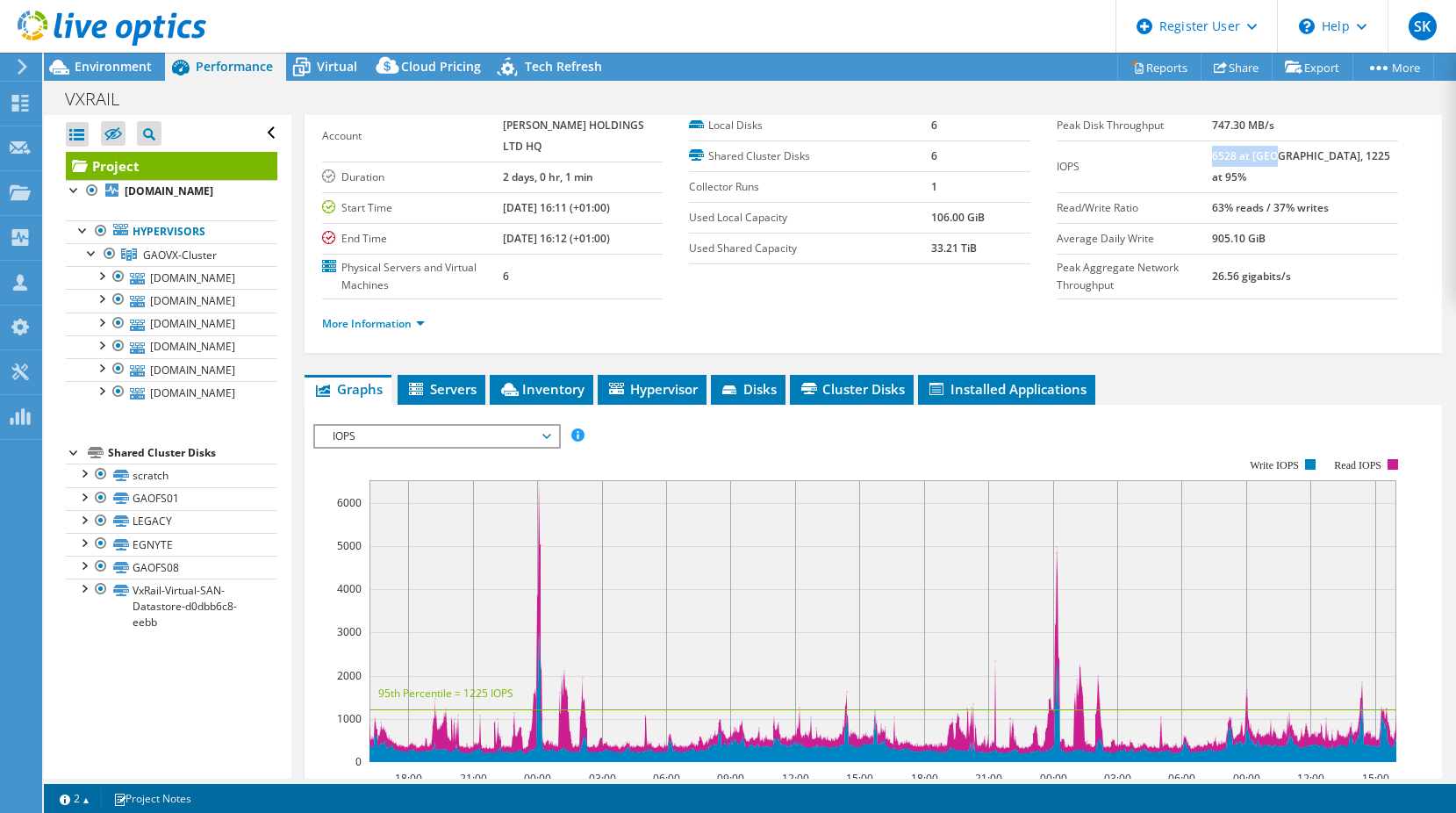
drag, startPoint x: 1249, startPoint y: 154, endPoint x: 1309, endPoint y: 153, distance: 60.0
click at [1309, 153] on b "6528 at [GEOGRAPHIC_DATA], 1225 at 95%" at bounding box center [1300, 166] width 178 height 36
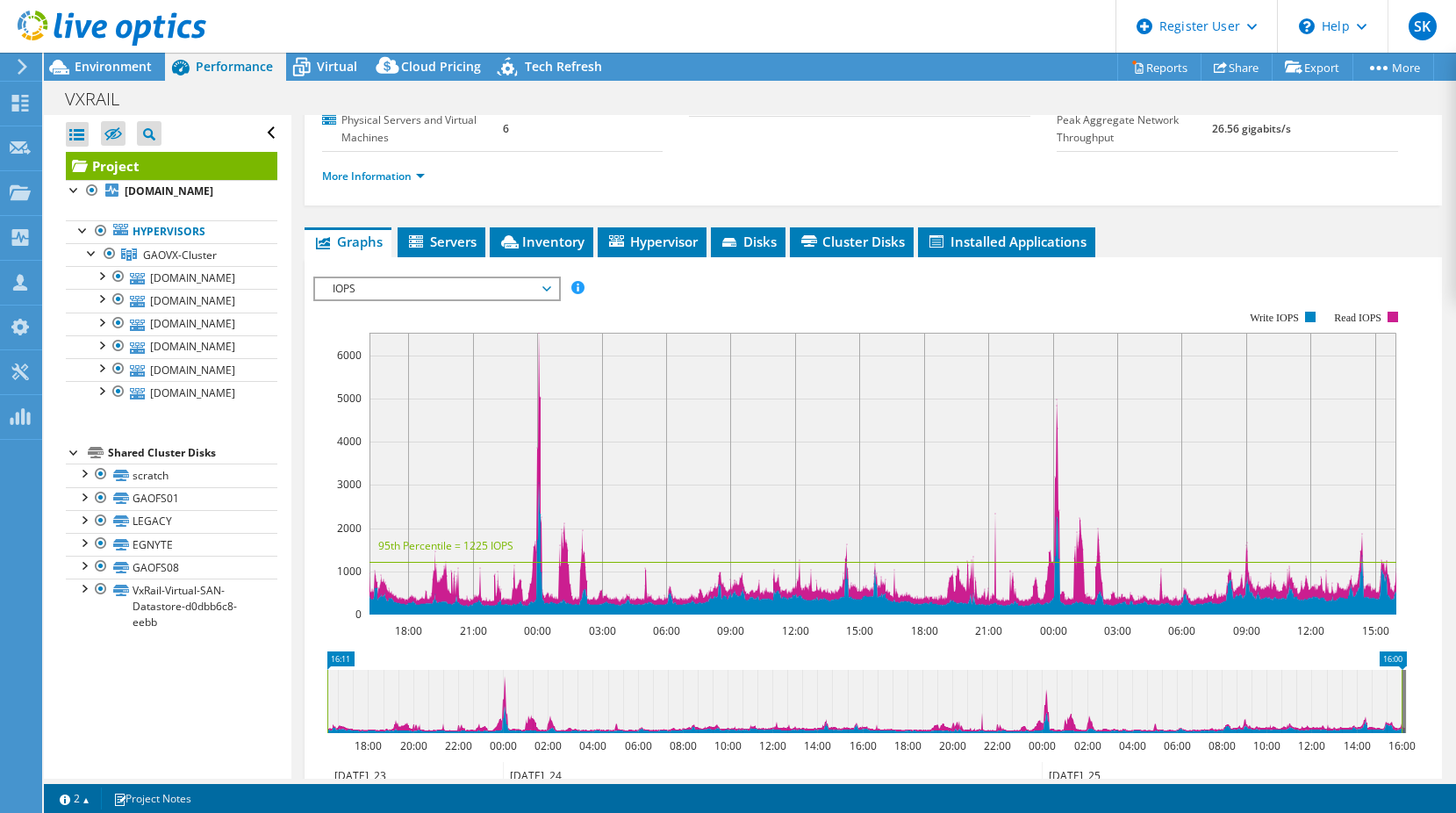
scroll to position [264, 0]
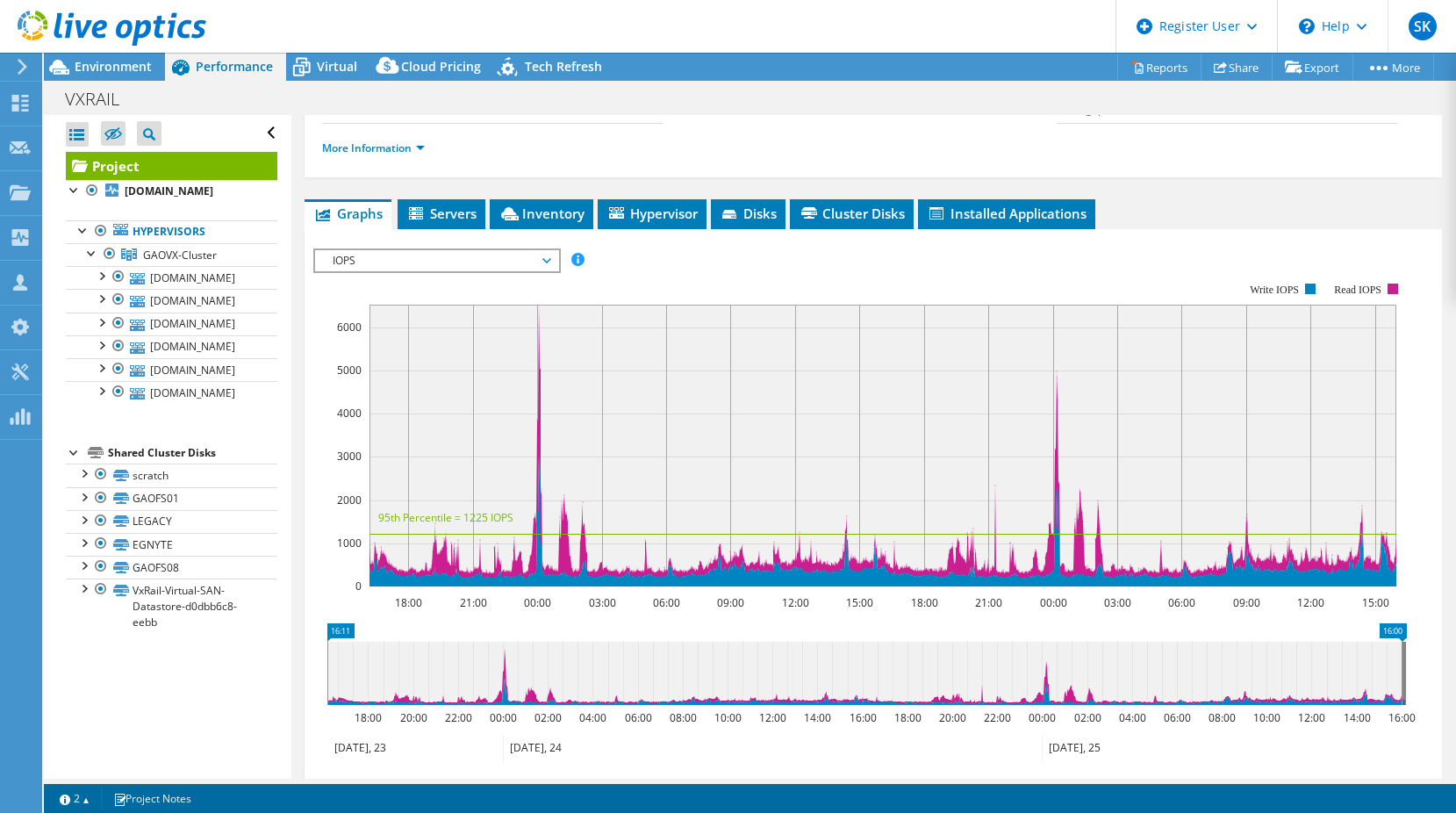
click at [1396, 691] on icon at bounding box center [863, 673] width 1074 height 64
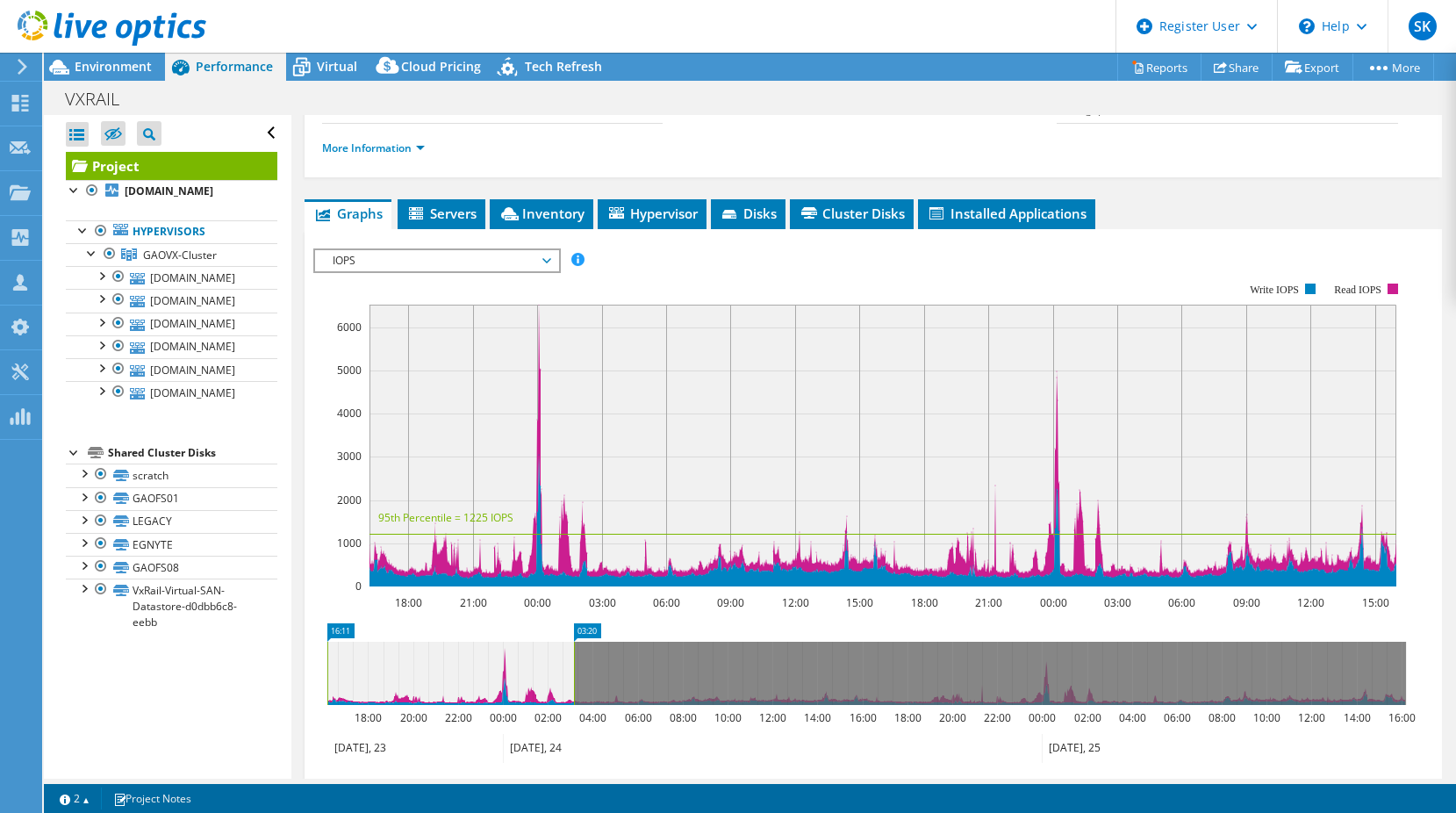
drag, startPoint x: 1402, startPoint y: 691, endPoint x: 570, endPoint y: 715, distance: 832.3
click at [573, 705] on rect at bounding box center [574, 673] width 7 height 64
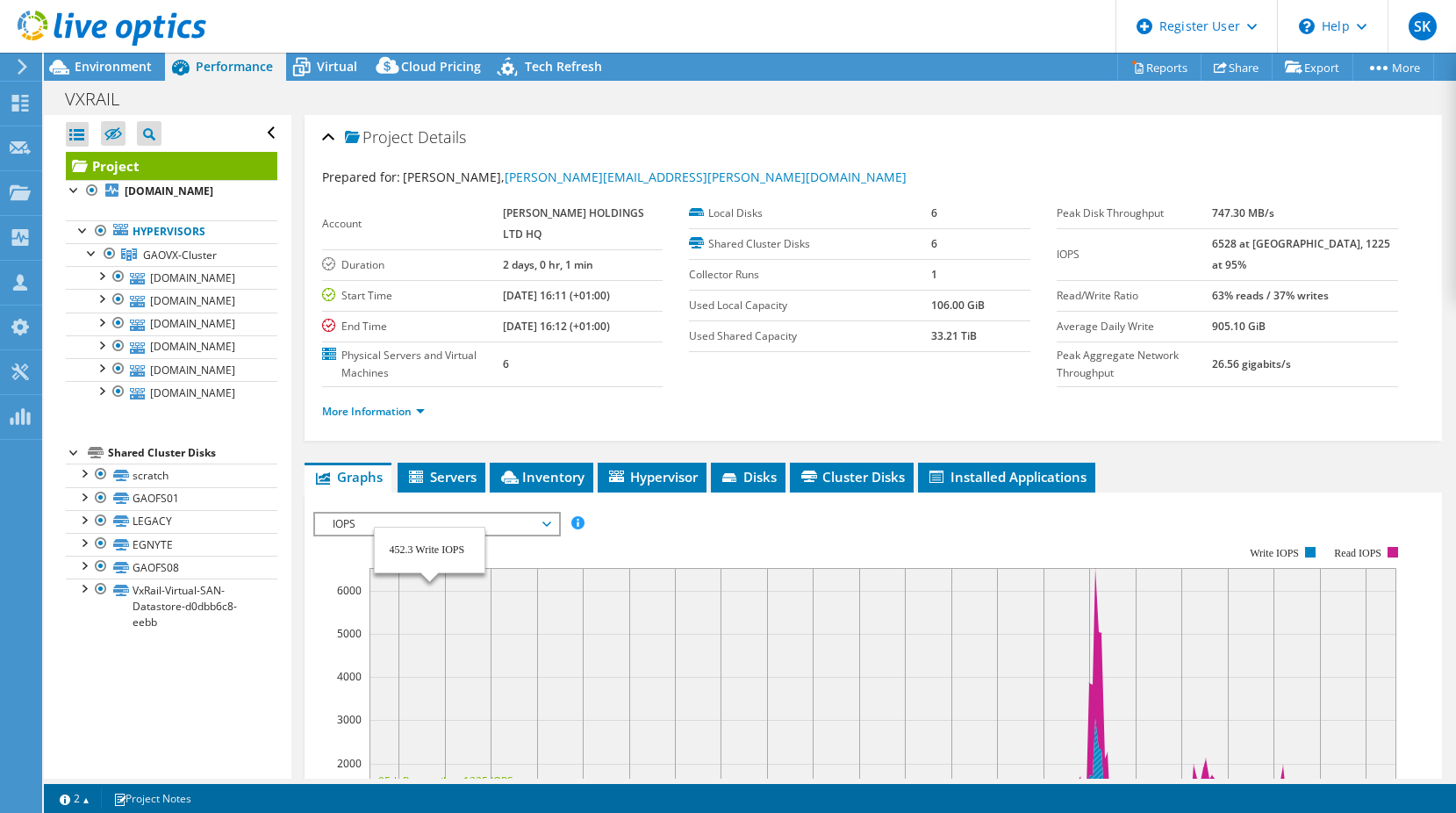
select select "USD"
click at [1294, 242] on b "6528 at [GEOGRAPHIC_DATA], 1225 at 95%" at bounding box center [1300, 253] width 178 height 36
drag, startPoint x: 1248, startPoint y: 244, endPoint x: 1310, endPoint y: 237, distance: 62.4
click at [1310, 237] on b "6528 at [GEOGRAPHIC_DATA], 1225 at 95%" at bounding box center [1300, 253] width 178 height 36
drag, startPoint x: 1310, startPoint y: 237, endPoint x: 1259, endPoint y: 380, distance: 151.8
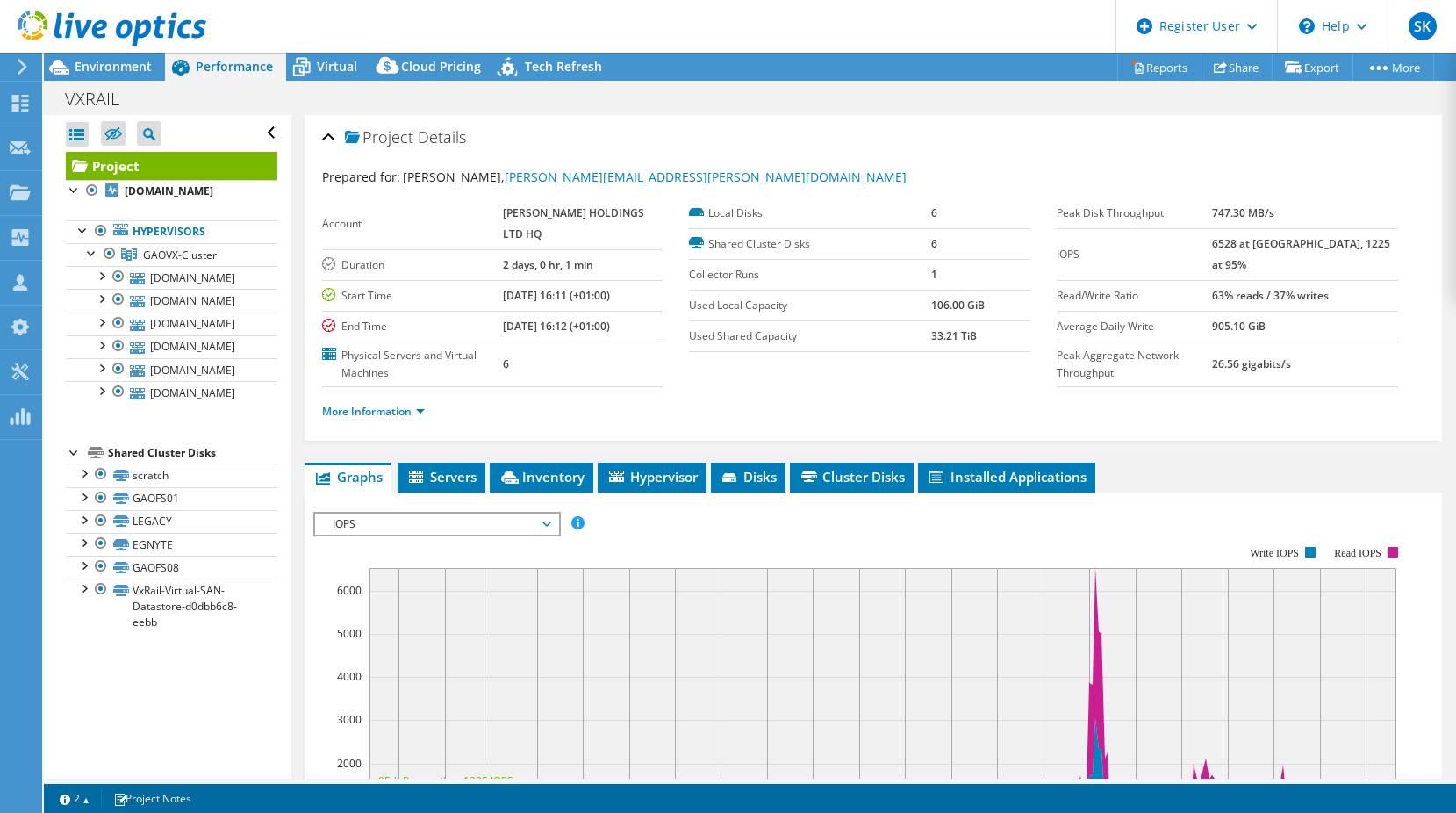
click at [1278, 390] on section "Prepared for: [PERSON_NAME], [PERSON_NAME][EMAIL_ADDRESS][PERSON_NAME][DOMAIN_N…" at bounding box center [873, 301] width 1102 height 268
drag, startPoint x: 1246, startPoint y: 279, endPoint x: 1342, endPoint y: 273, distance: 96.2
click at [1342, 280] on tr "Read/Write Ratio 63% reads / 37% writes" at bounding box center [1227, 295] width 341 height 30
click at [1328, 288] on b "63% reads / 37% writes" at bounding box center [1270, 295] width 117 height 15
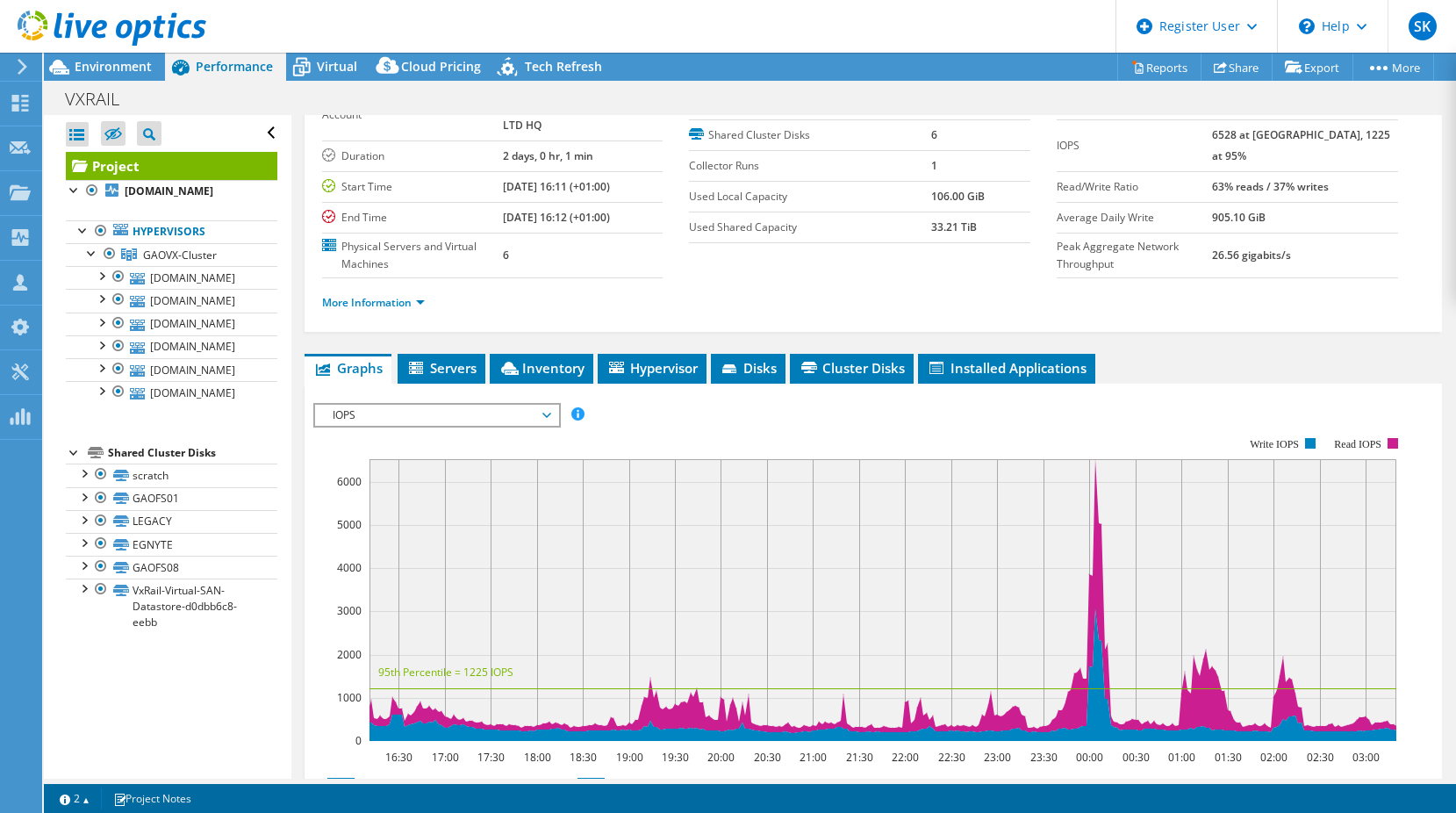
scroll to position [175, 0]
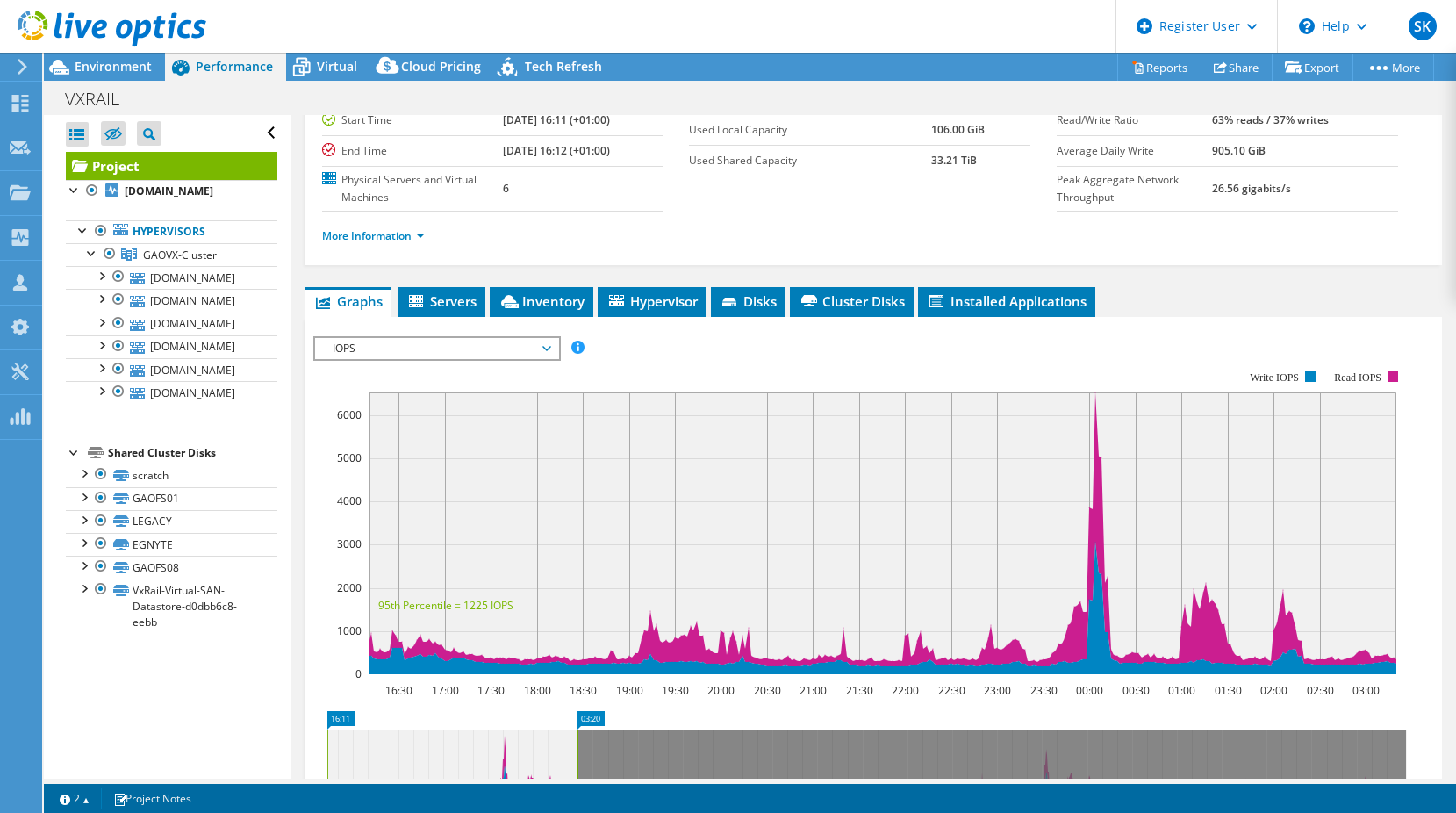
click at [462, 359] on span "IOPS" at bounding box center [436, 348] width 226 height 21
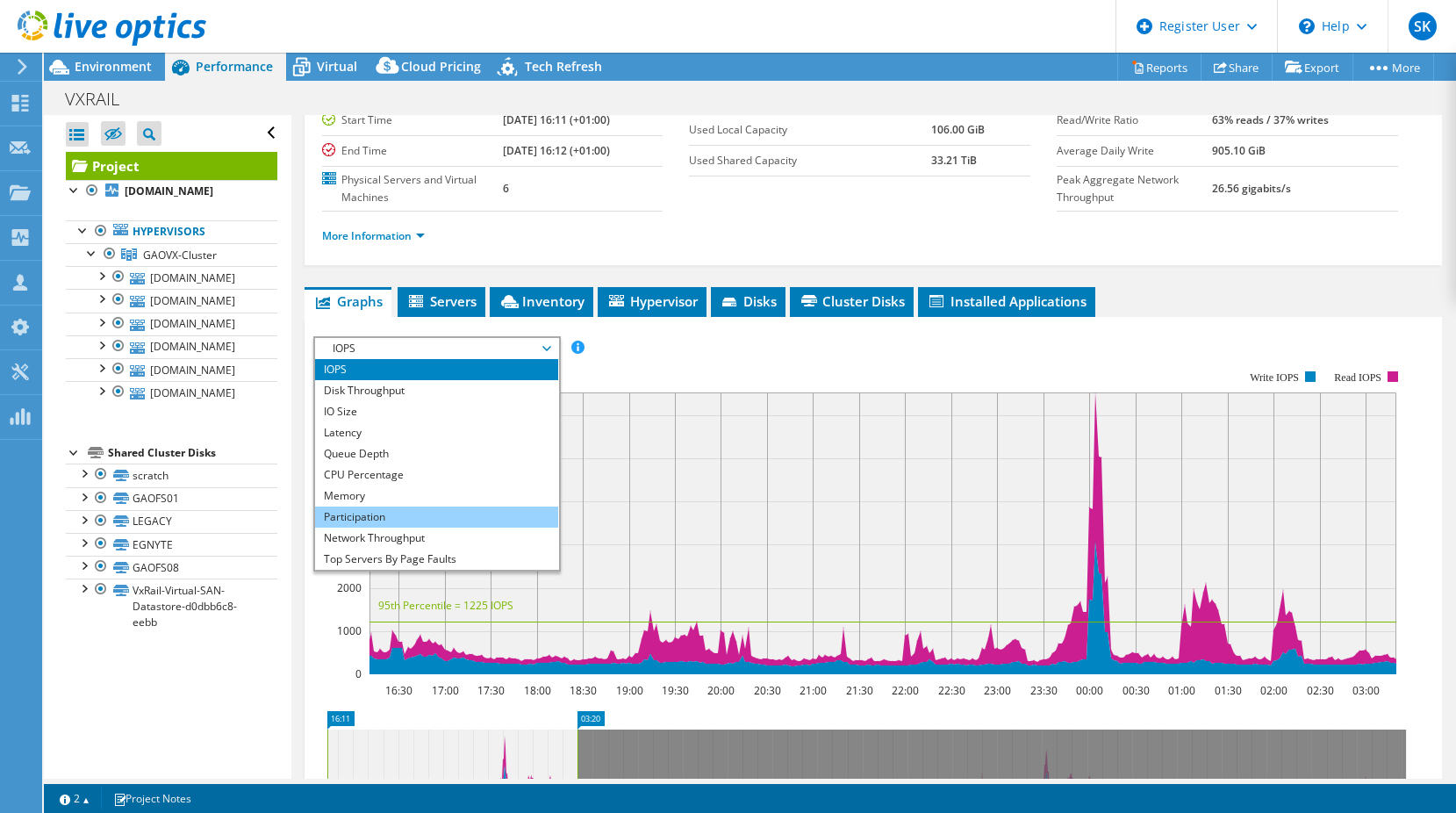
click at [422, 527] on li "Participation" at bounding box center [437, 516] width 243 height 21
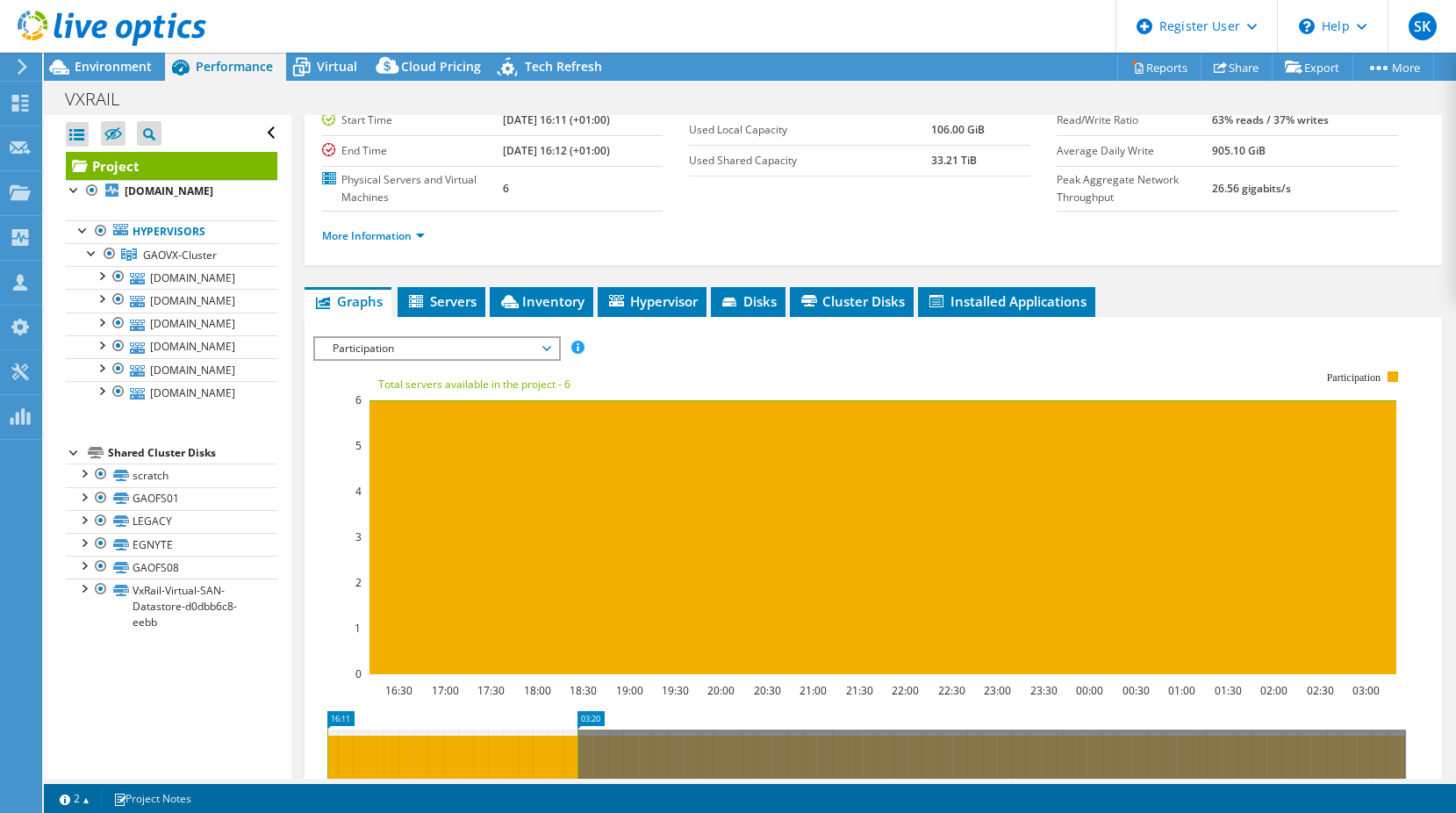
click at [395, 359] on span "Participation" at bounding box center [436, 348] width 226 height 21
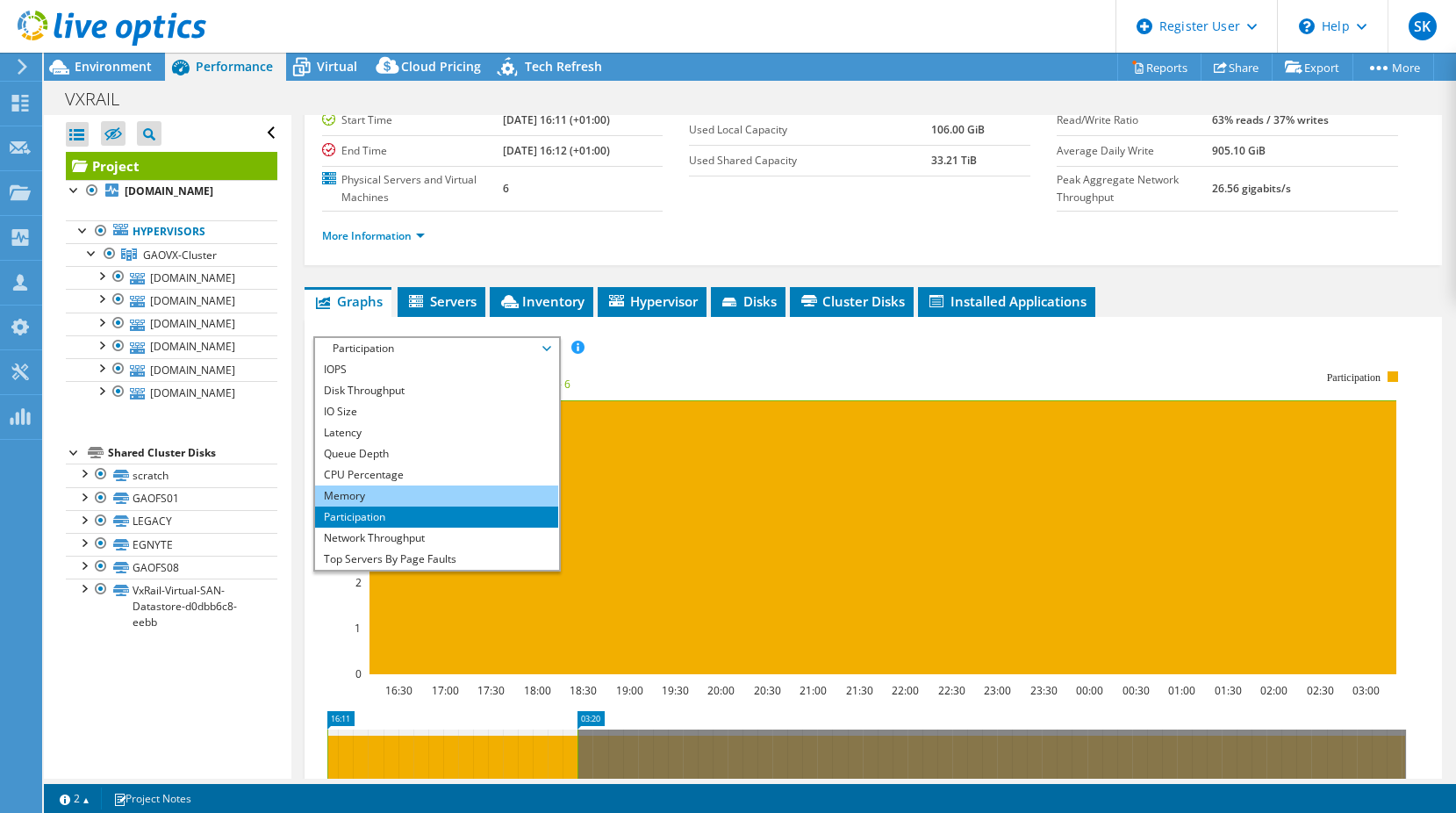
click at [407, 506] on li "Memory" at bounding box center [437, 496] width 243 height 21
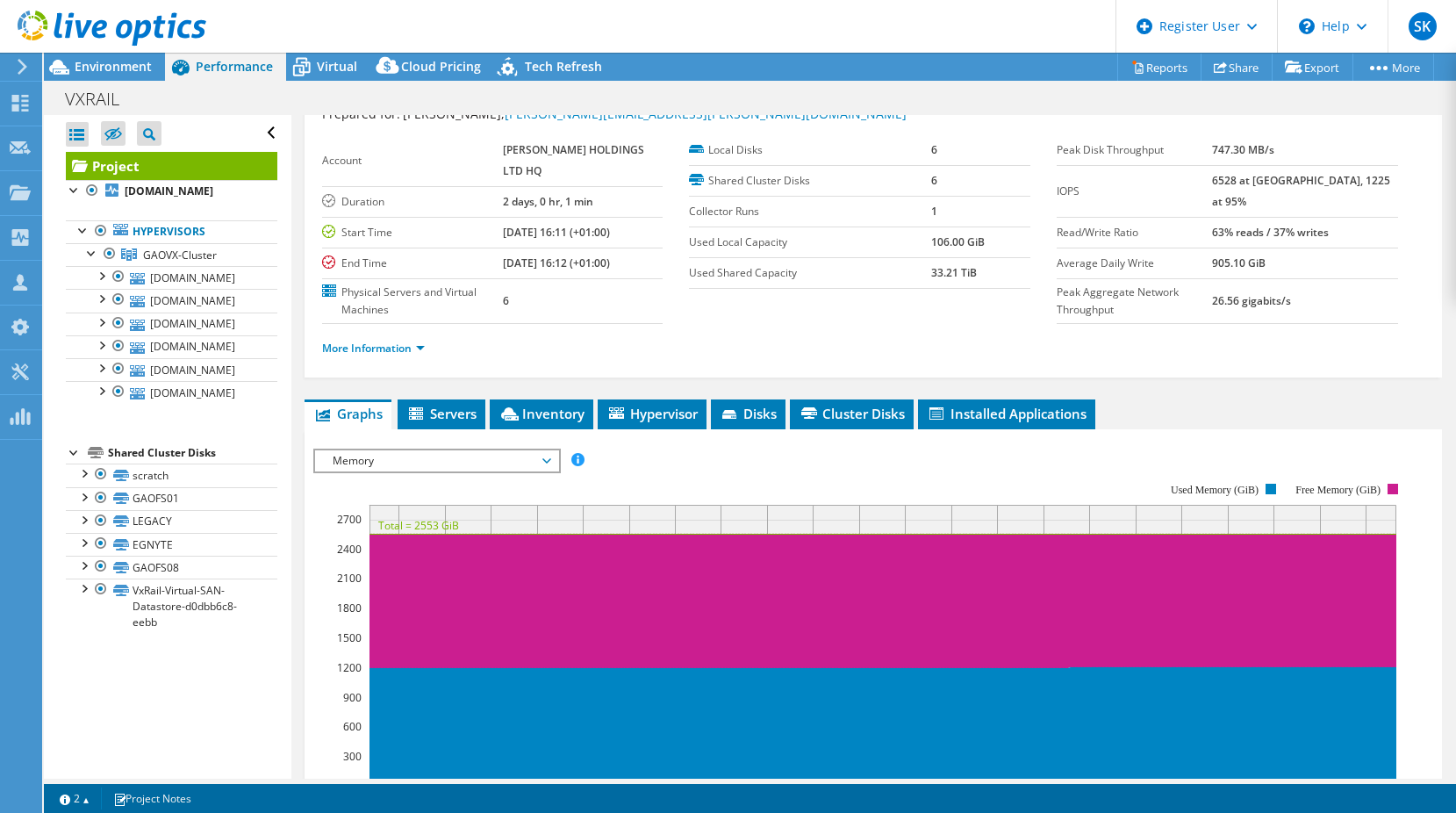
scroll to position [0, 0]
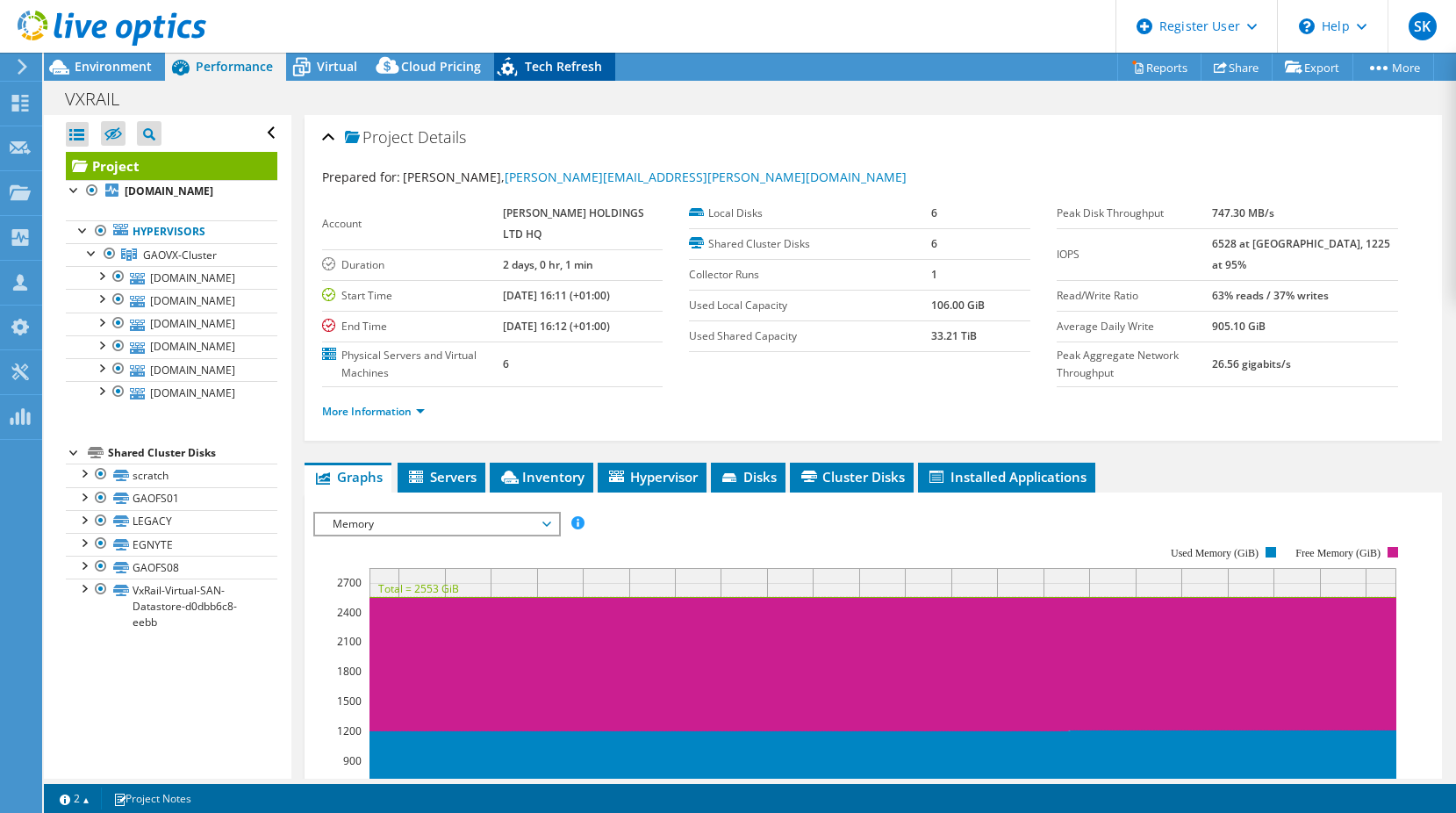
click at [557, 59] on span "Tech Refresh" at bounding box center [563, 66] width 77 height 17
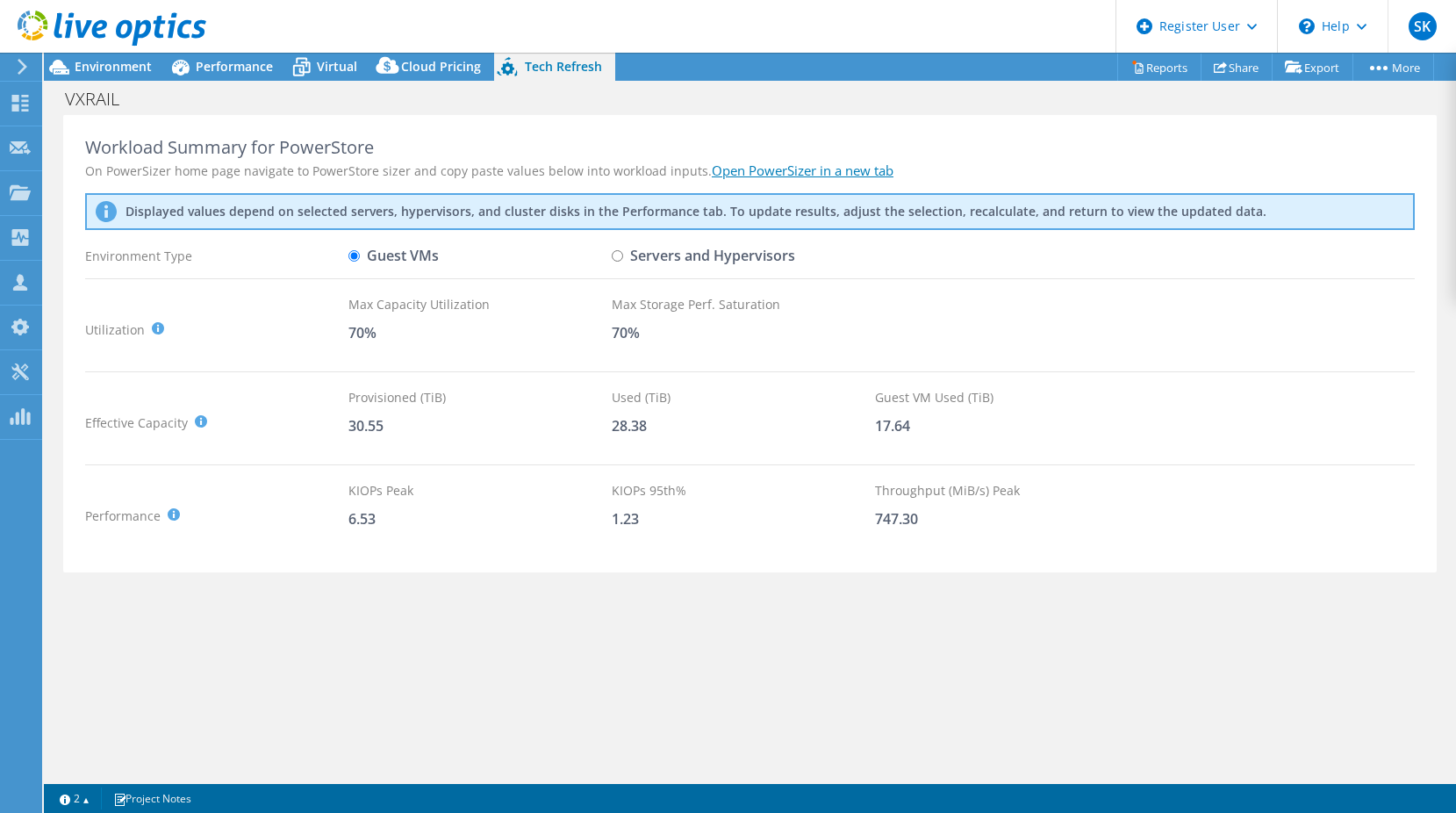
scroll to position [88, 0]
click at [333, 61] on span "Virtual" at bounding box center [337, 66] width 41 height 17
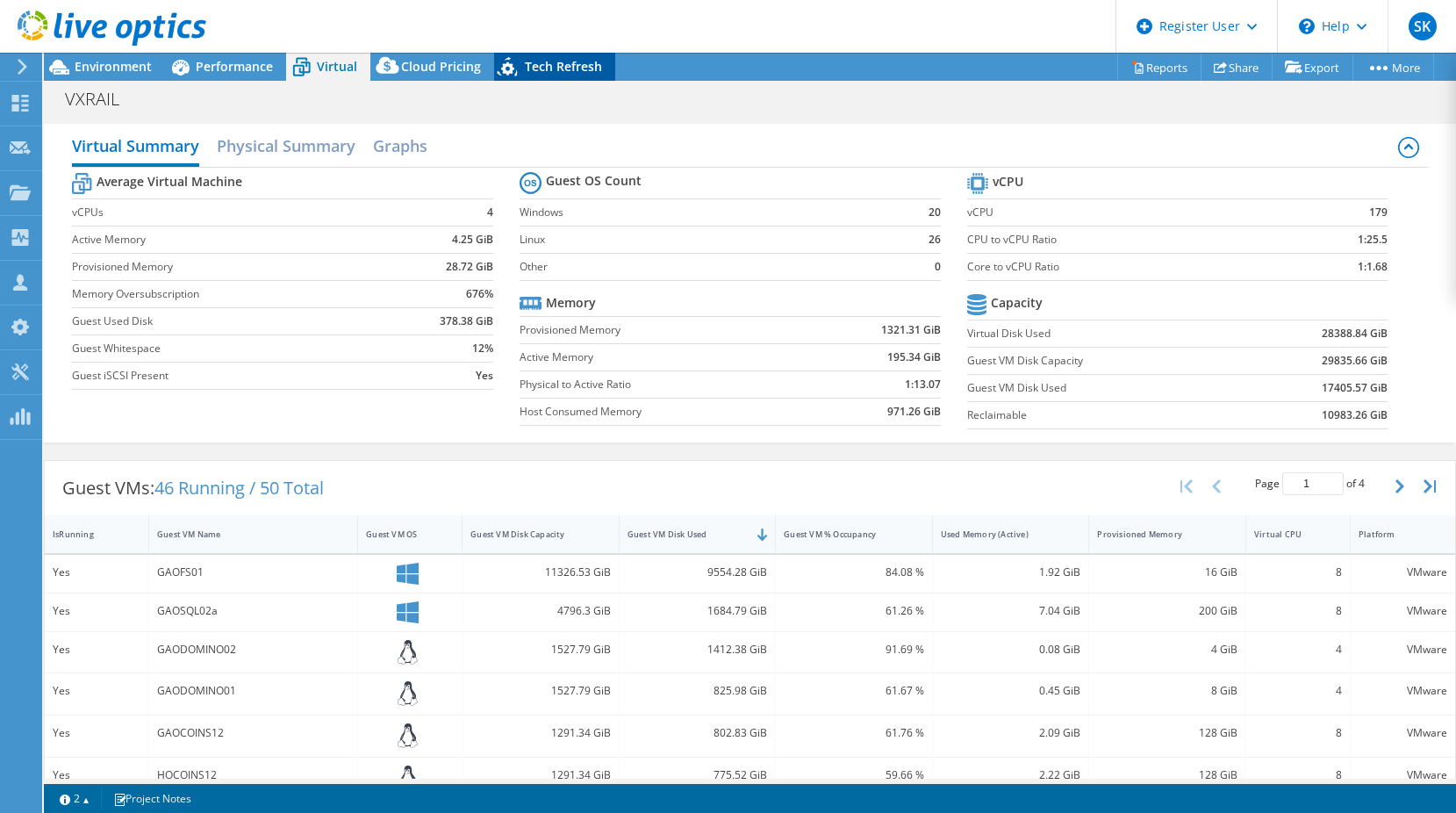
click at [541, 64] on span "Tech Refresh" at bounding box center [563, 66] width 77 height 17
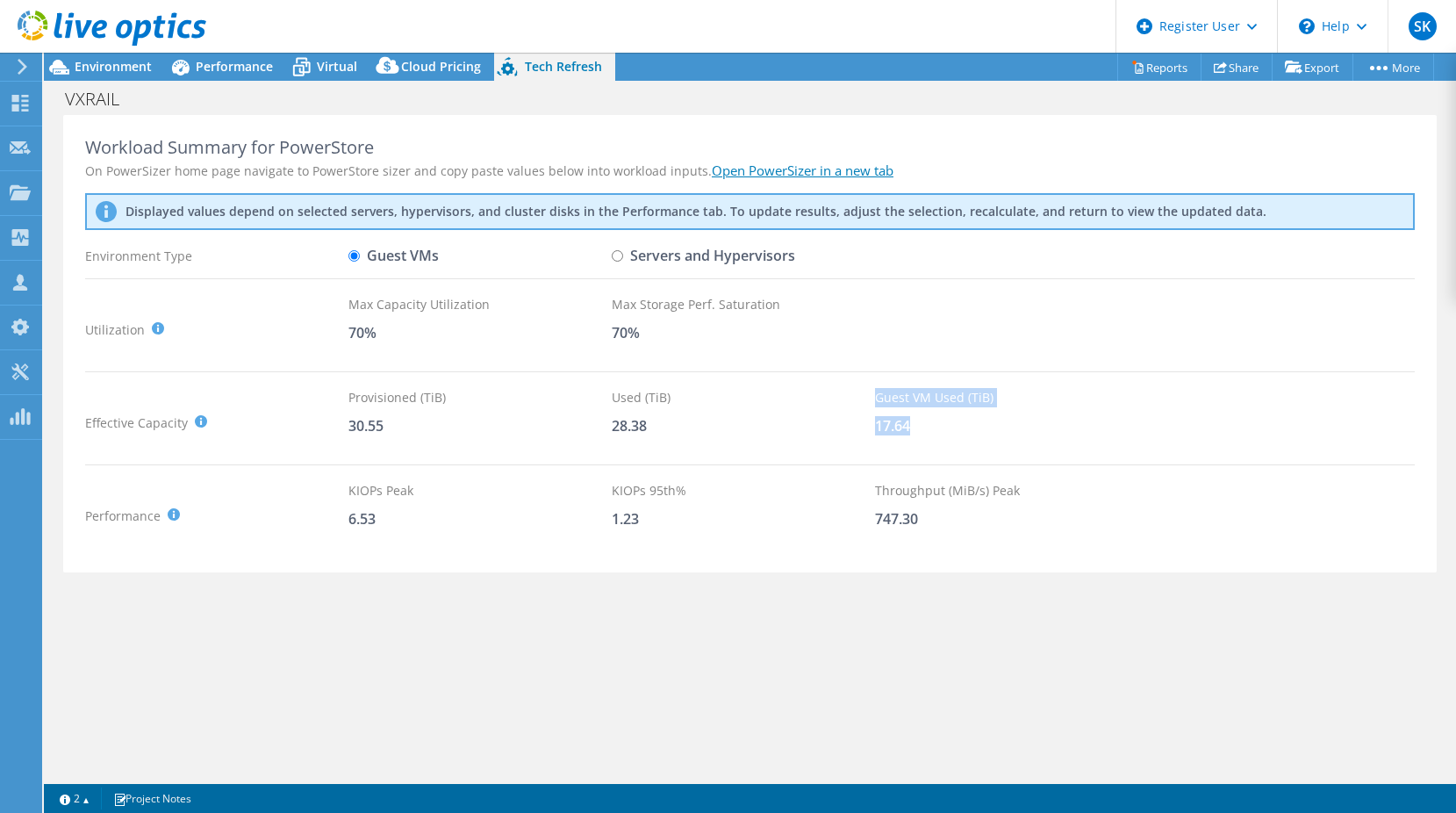
drag, startPoint x: 872, startPoint y: 425, endPoint x: 933, endPoint y: 422, distance: 61.1
click at [933, 422] on div "Effective Capacity Provisioned (TiB) : Total virtual disk size of all VMs on se…" at bounding box center [749, 422] width 1329 height 69
click at [932, 426] on div "17.64" at bounding box center [1006, 425] width 264 height 19
drag, startPoint x: 877, startPoint y: 430, endPoint x: 856, endPoint y: 430, distance: 21.0
click at [856, 430] on div "Effective Capacity Provisioned (TiB) : Total virtual disk size of all VMs on se…" at bounding box center [749, 422] width 1329 height 69
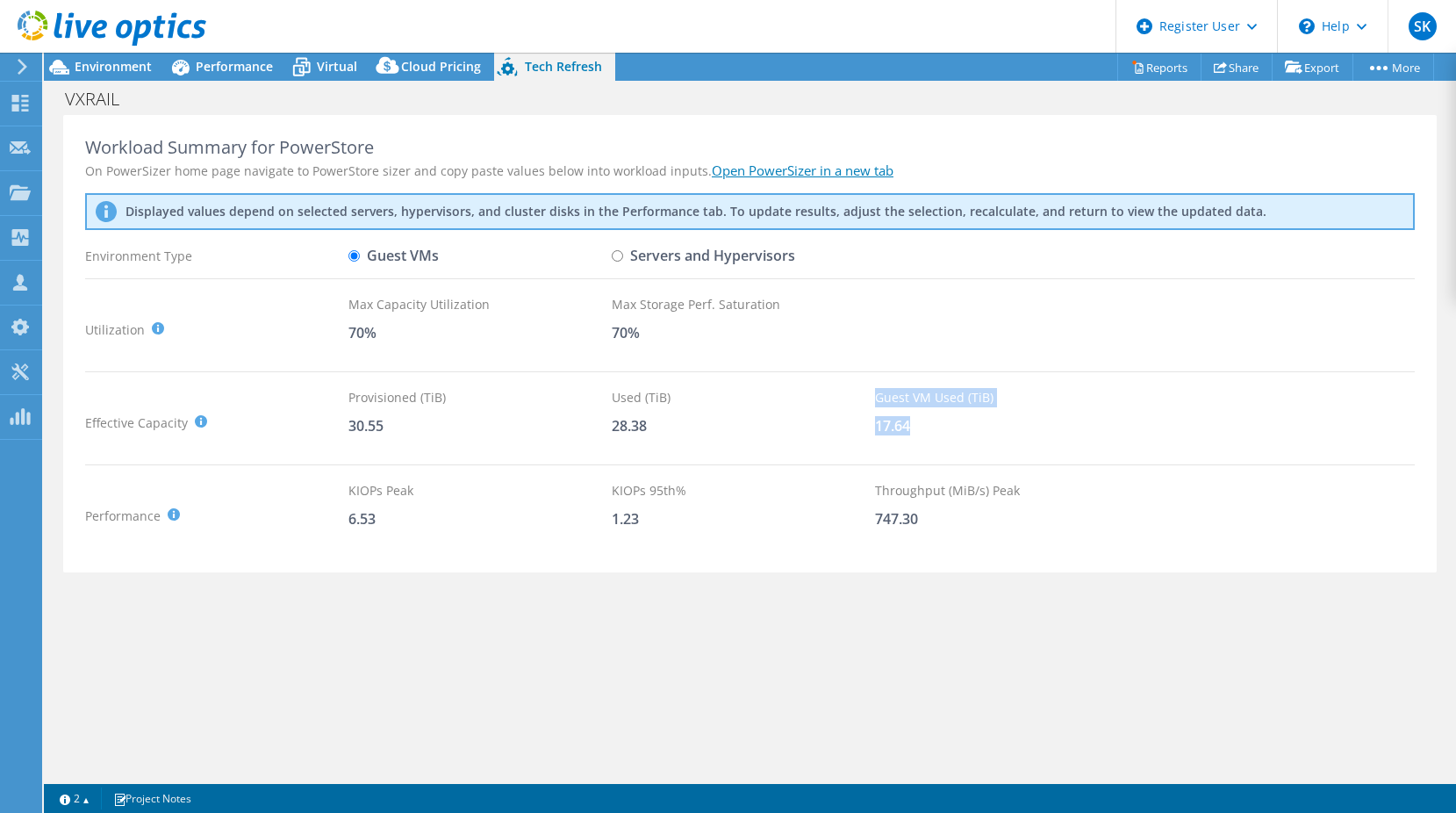
click at [863, 430] on div "28.38" at bounding box center [744, 425] width 264 height 19
click at [223, 67] on span "Performance" at bounding box center [234, 66] width 77 height 17
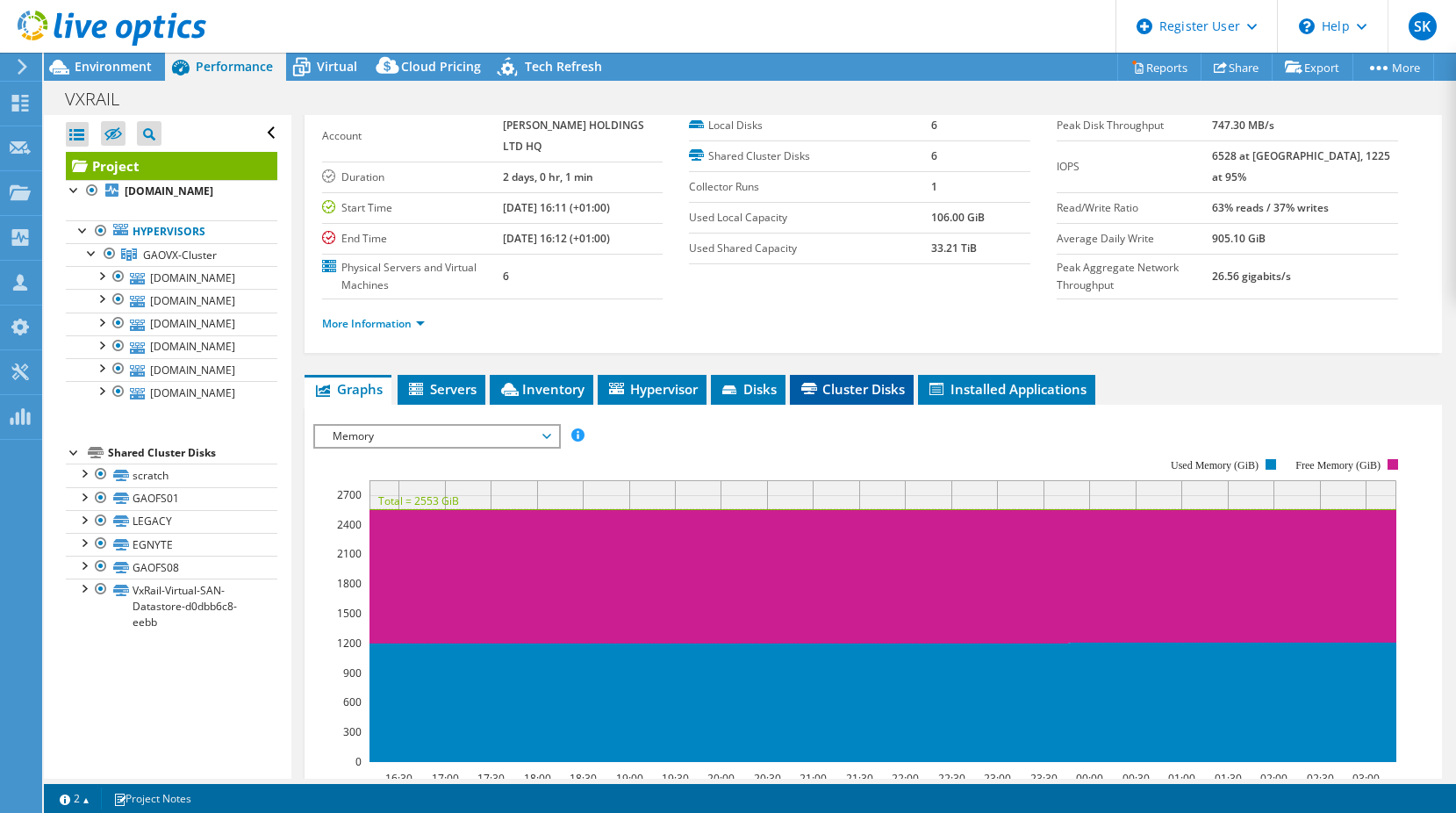
click at [887, 397] on span "Cluster Disks" at bounding box center [851, 388] width 106 height 18
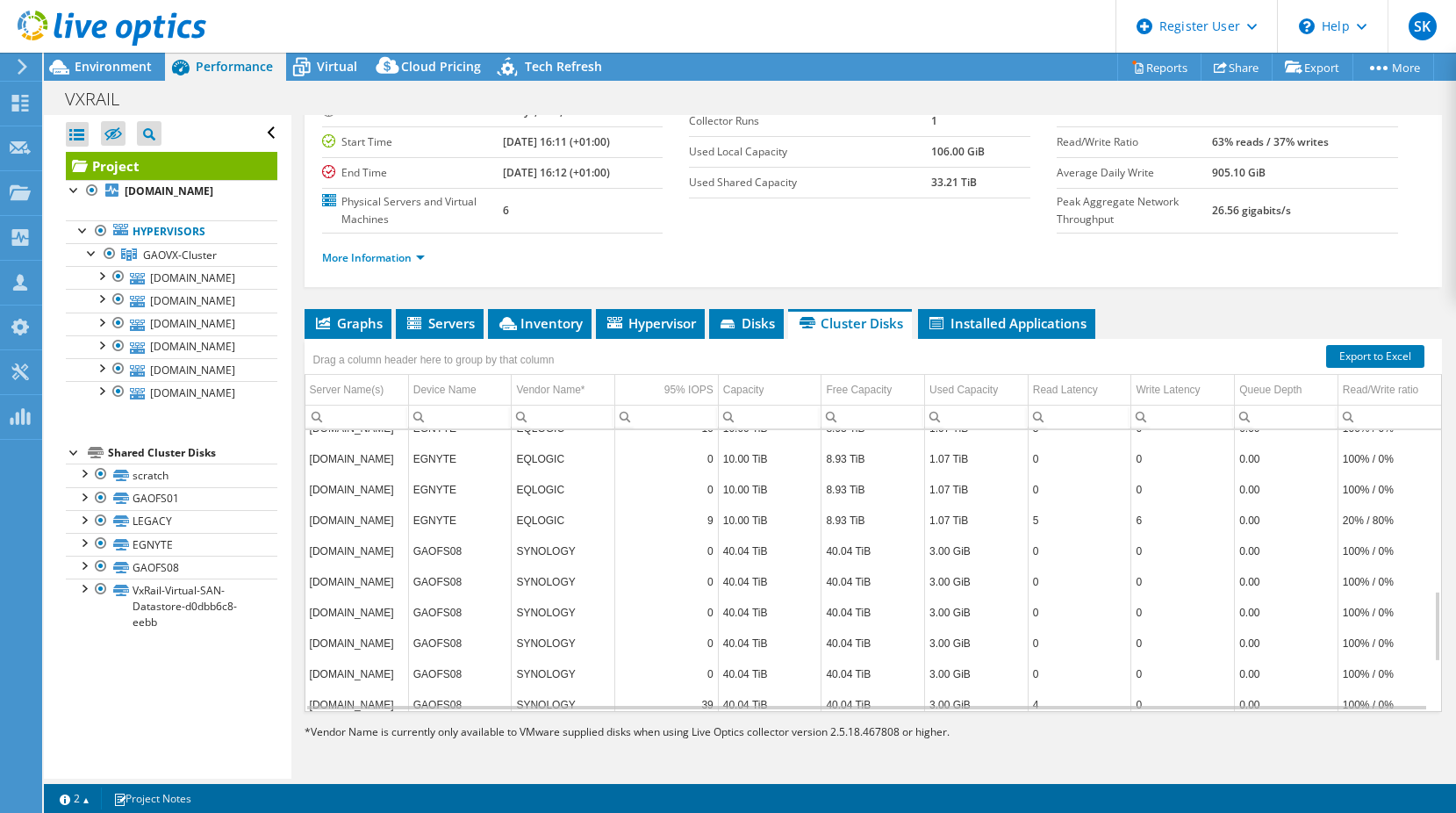
scroll to position [737, 0]
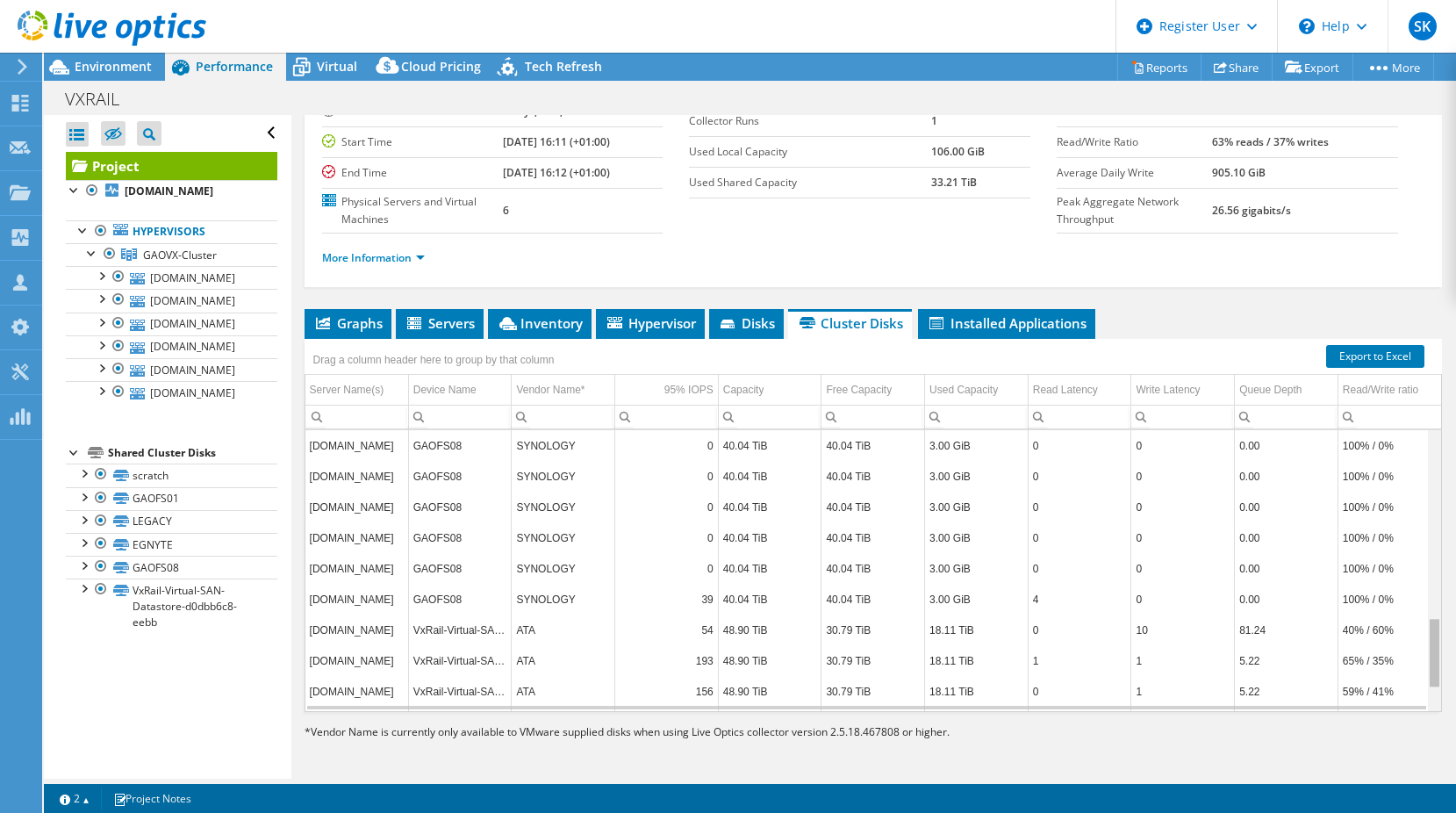
click at [1429, 644] on div "Data grid" at bounding box center [1434, 652] width 9 height 67
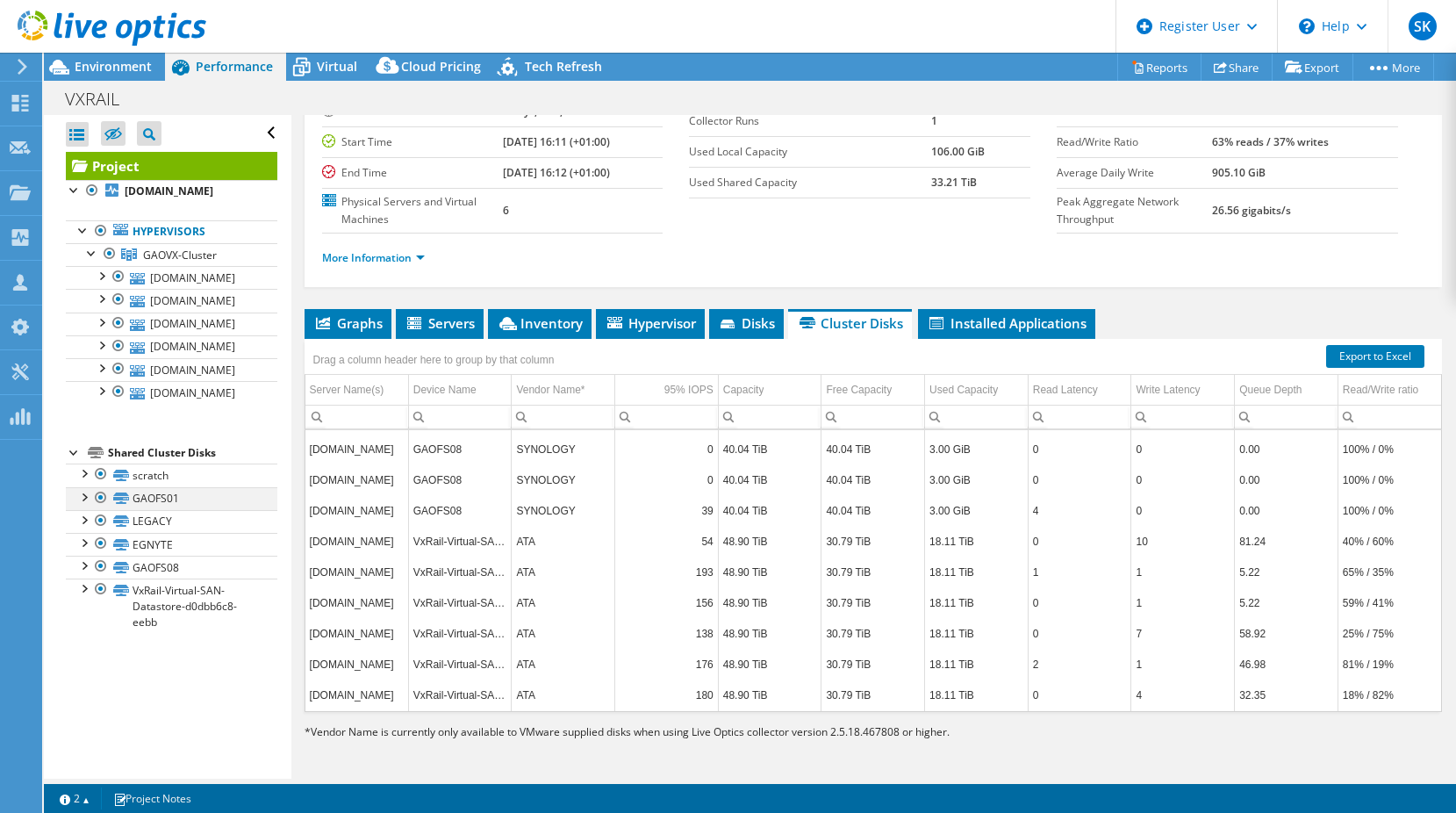
drag, startPoint x: 102, startPoint y: 479, endPoint x: 105, endPoint y: 501, distance: 22.2
click at [102, 479] on div at bounding box center [100, 474] width 18 height 21
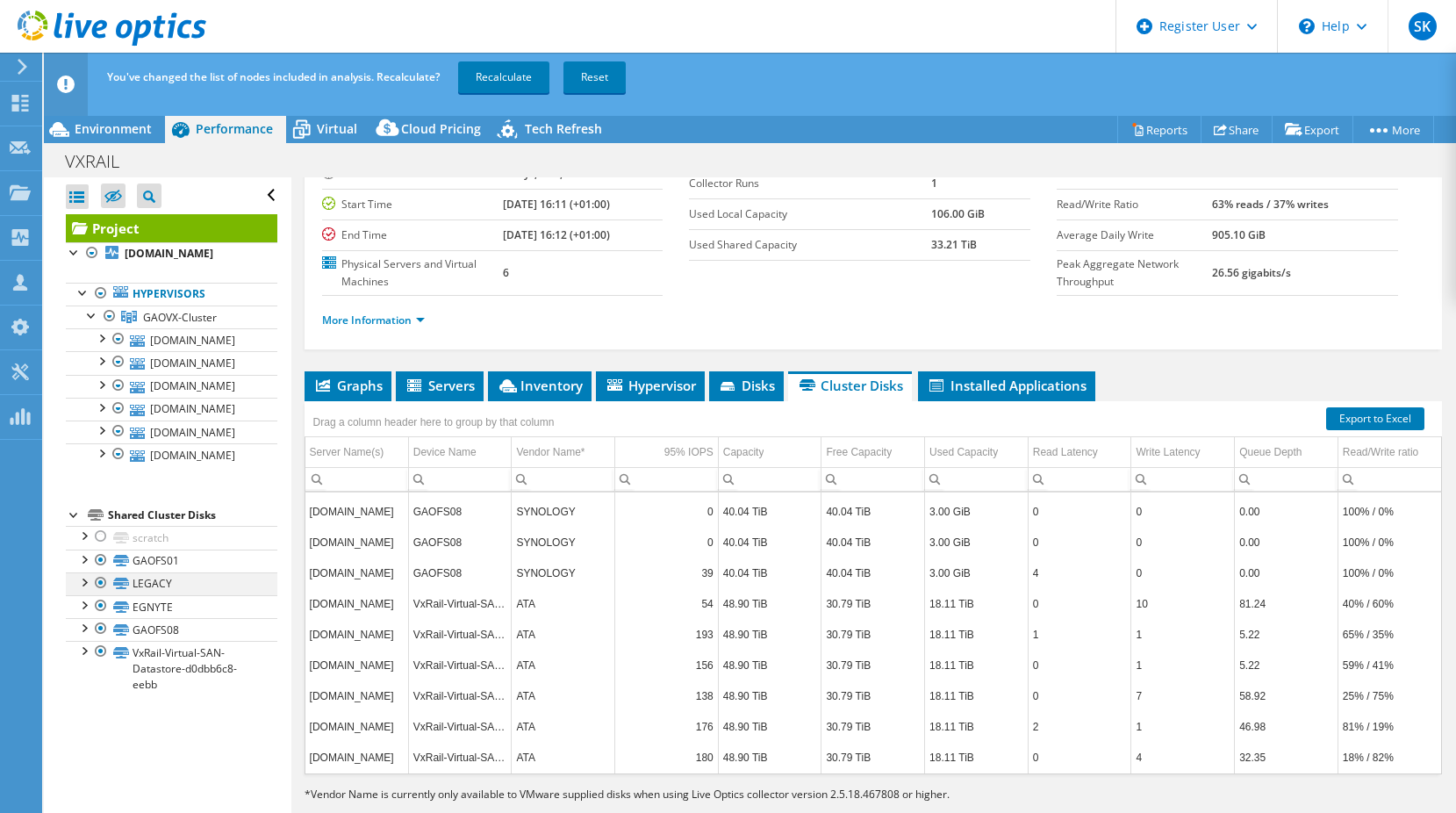
drag, startPoint x: 100, startPoint y: 558, endPoint x: 99, endPoint y: 576, distance: 18.0
click at [100, 558] on div at bounding box center [100, 560] width 18 height 21
click at [97, 594] on link "LEGACY" at bounding box center [170, 583] width 211 height 23
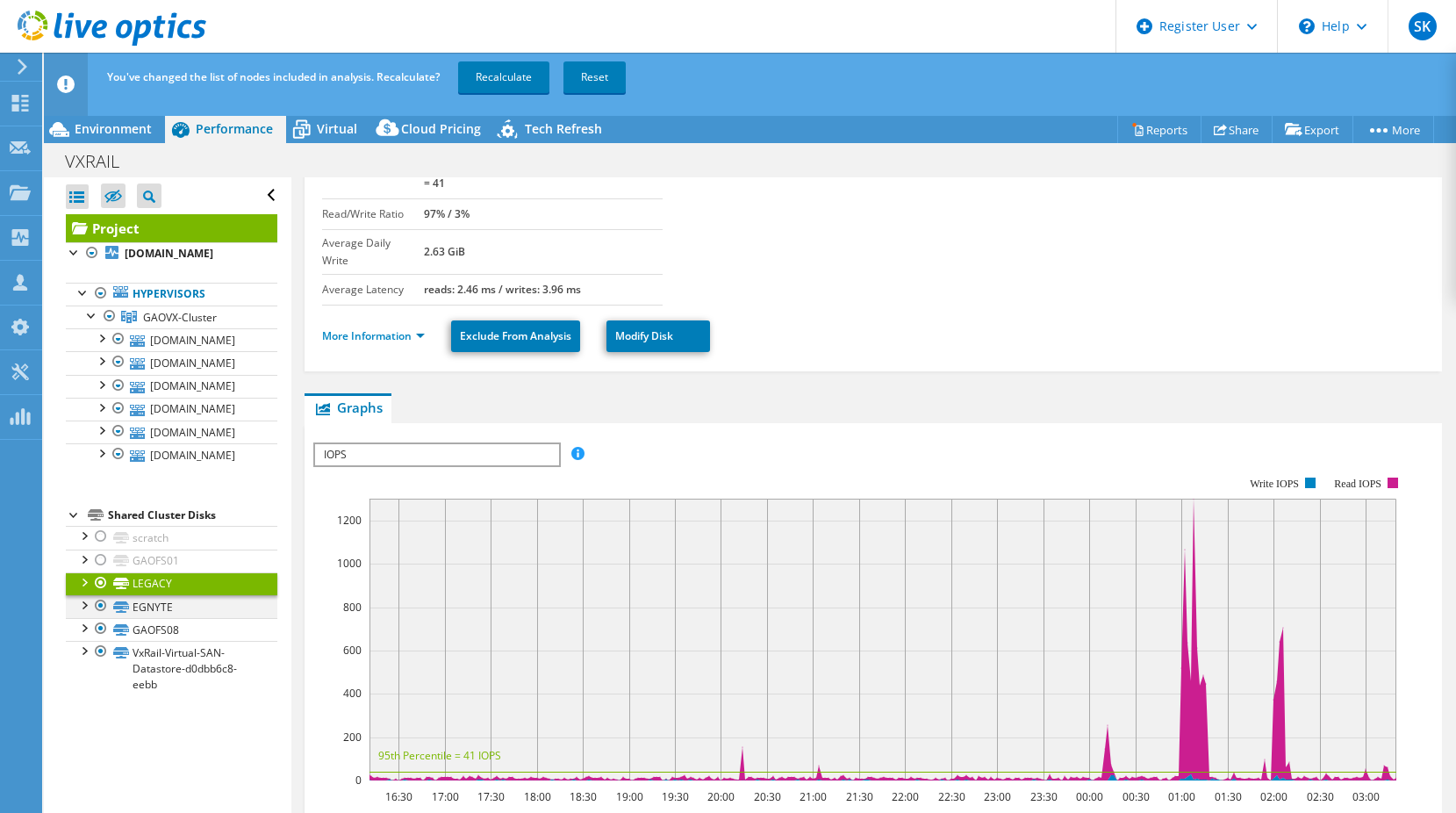
drag, startPoint x: 100, startPoint y: 606, endPoint x: 99, endPoint y: 582, distance: 24.0
click at [100, 605] on div at bounding box center [100, 606] width 18 height 21
click at [99, 579] on div at bounding box center [100, 583] width 18 height 21
click at [94, 620] on div at bounding box center [100, 628] width 18 height 21
click at [520, 61] on div "You've changed the list of nodes included in analysis. Recalculate? Recalculate…" at bounding box center [781, 77] width 1359 height 49
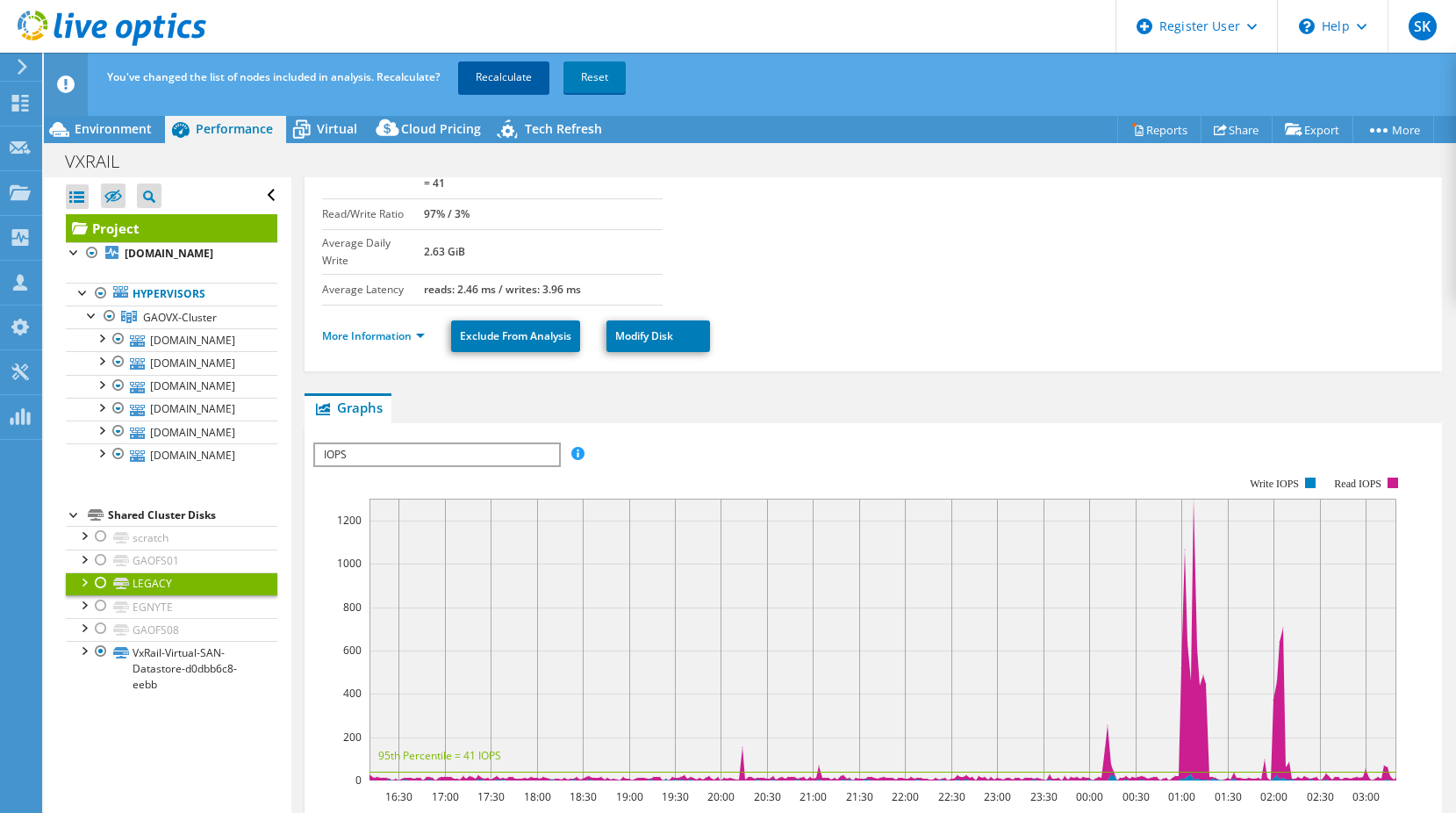
click at [519, 78] on link "Recalculate" at bounding box center [503, 77] width 91 height 31
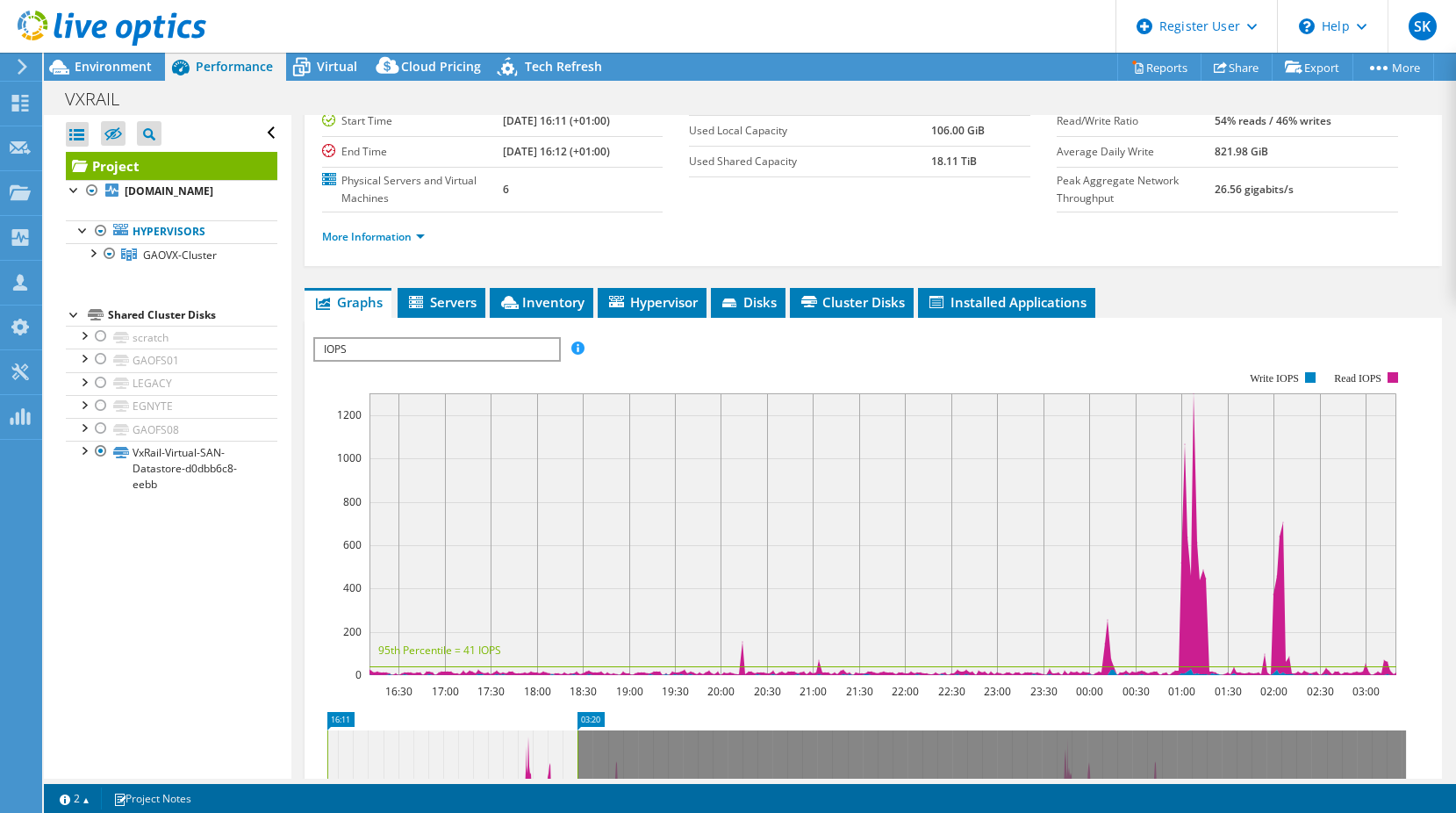
drag, startPoint x: 576, startPoint y: 47, endPoint x: 581, endPoint y: 66, distance: 19.6
click at [577, 47] on header "SK Dell User [PERSON_NAME] [PERSON_NAME][EMAIL_ADDRESS][PERSON_NAME][DOMAIN_NAM…" at bounding box center [728, 26] width 1456 height 53
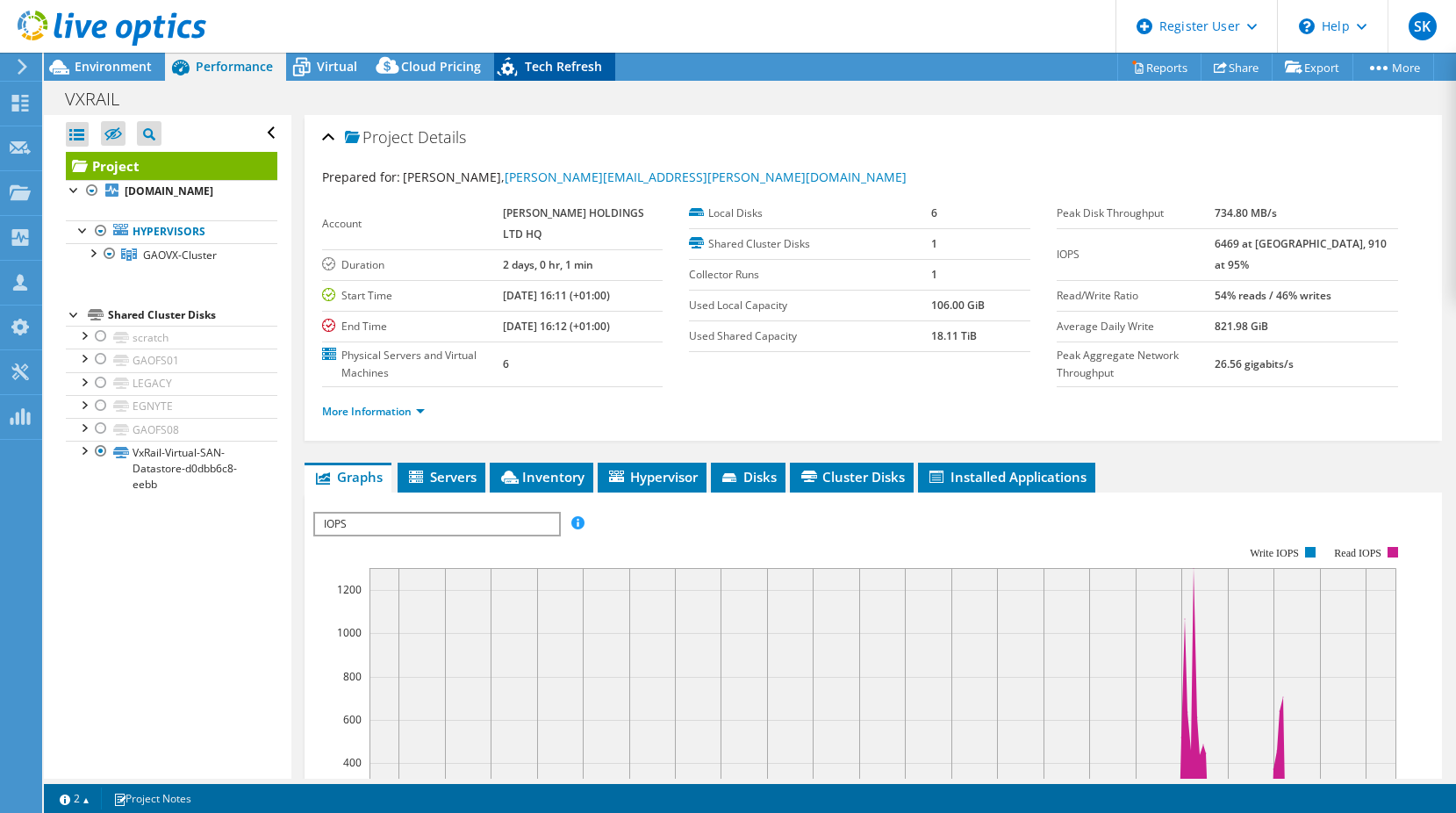
click at [581, 67] on span "Tech Refresh" at bounding box center [563, 66] width 77 height 17
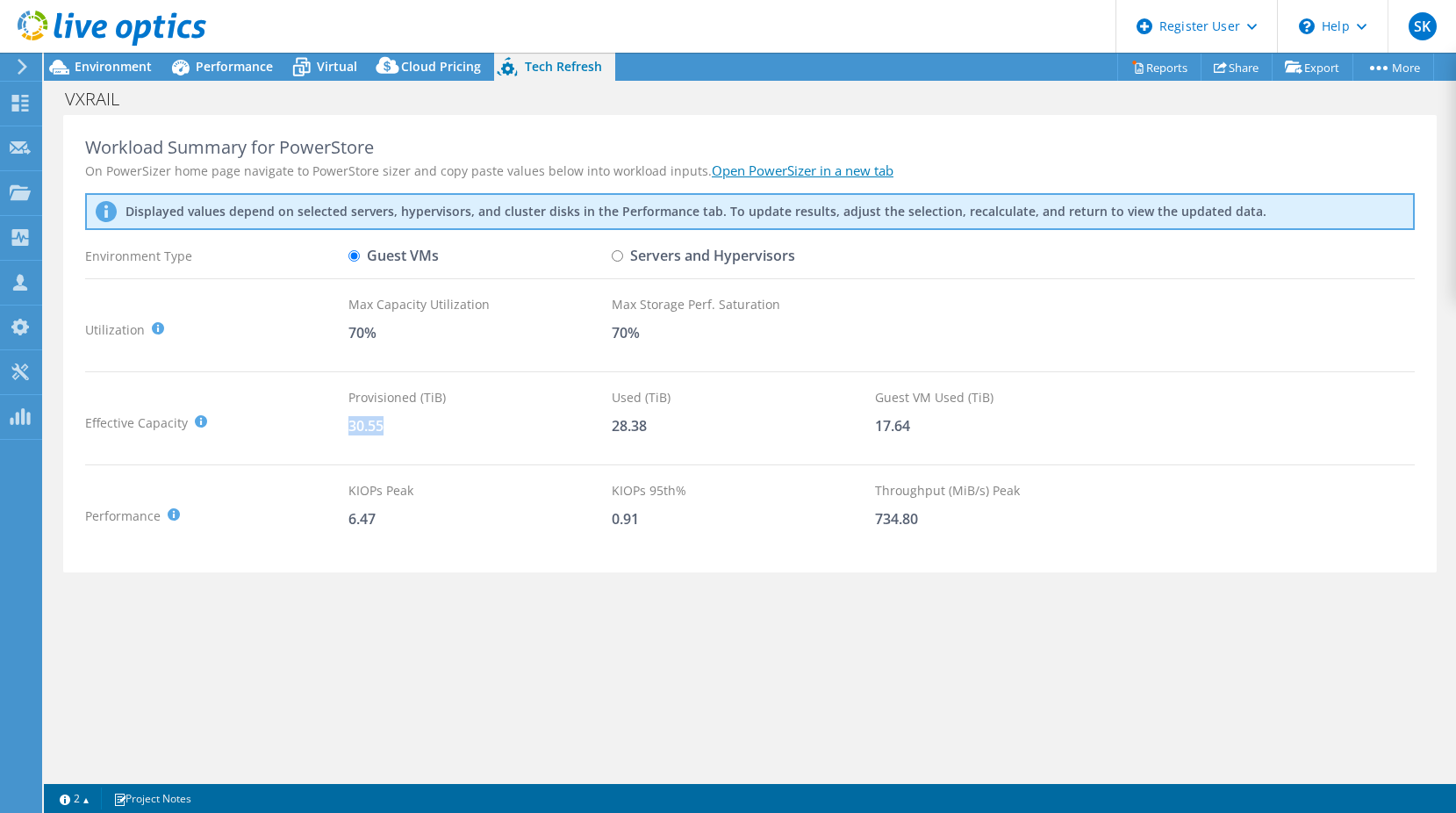
drag, startPoint x: 350, startPoint y: 422, endPoint x: 396, endPoint y: 430, distance: 46.7
click at [396, 430] on div "30.55" at bounding box center [480, 425] width 264 height 19
click at [395, 430] on div "30.55" at bounding box center [480, 425] width 264 height 19
click at [241, 65] on span "Performance" at bounding box center [234, 66] width 77 height 17
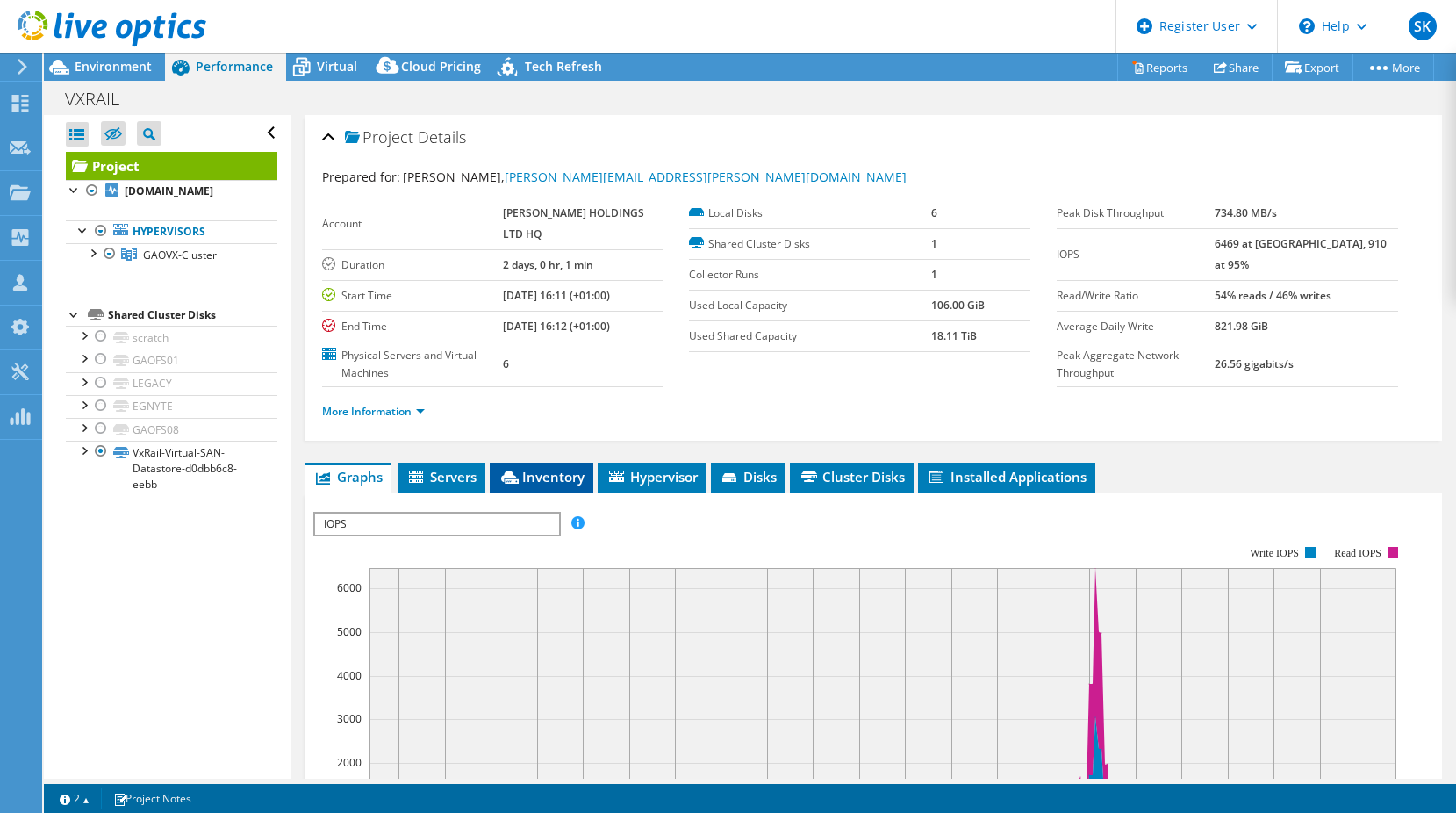
click at [549, 492] on li "Inventory" at bounding box center [541, 477] width 103 height 29
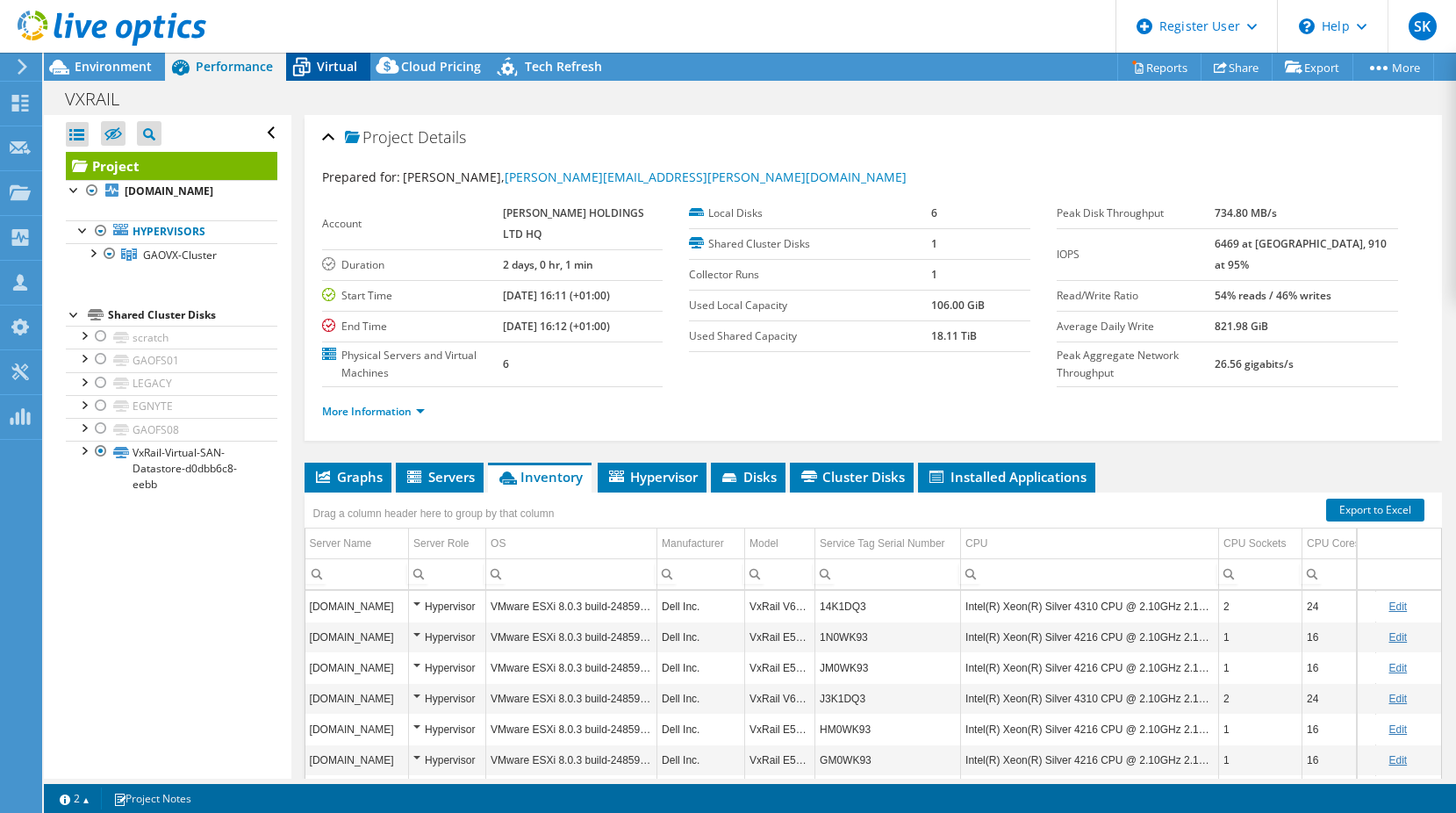
click at [335, 72] on span "Virtual" at bounding box center [337, 66] width 41 height 17
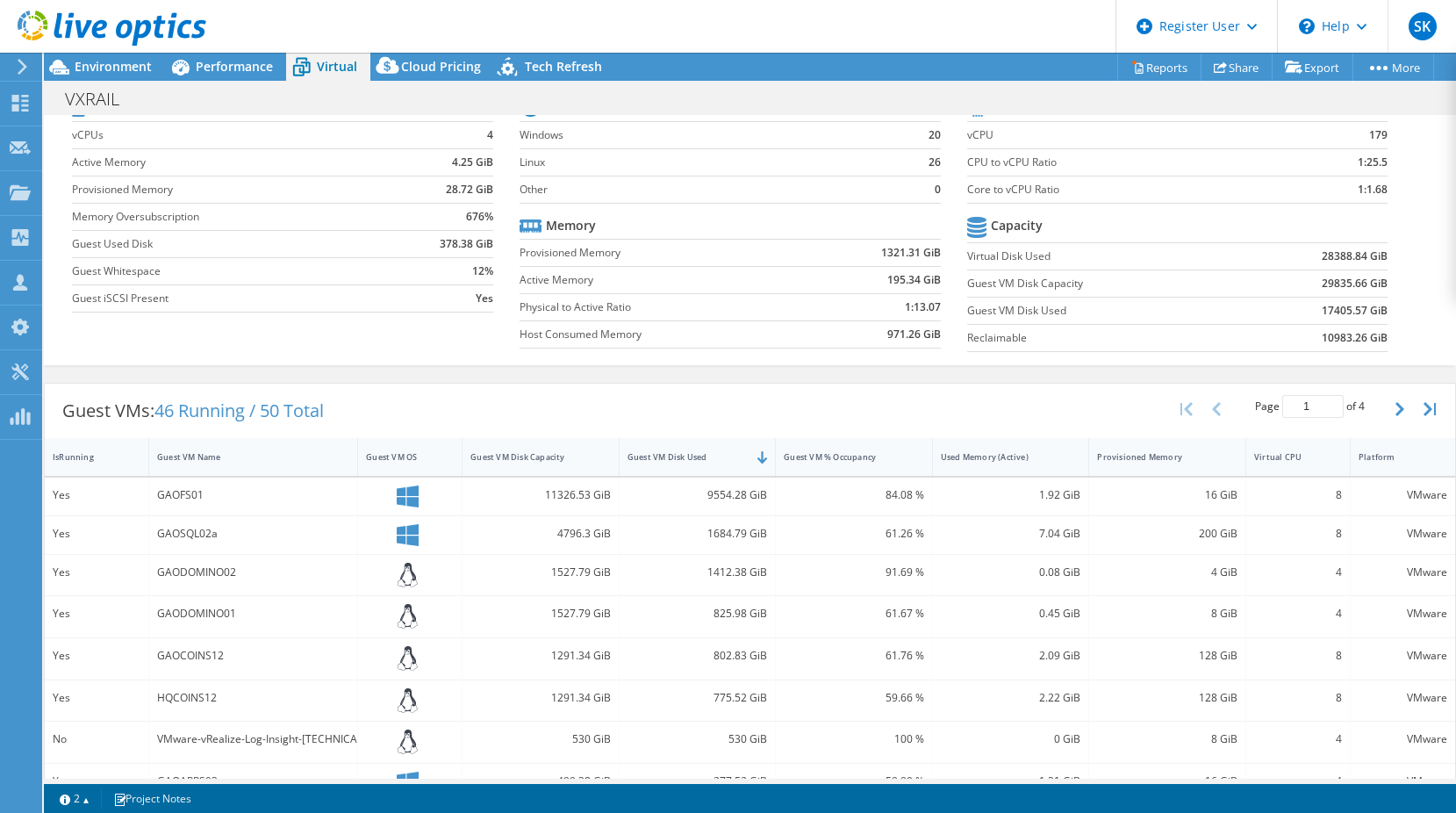
scroll to position [175, 0]
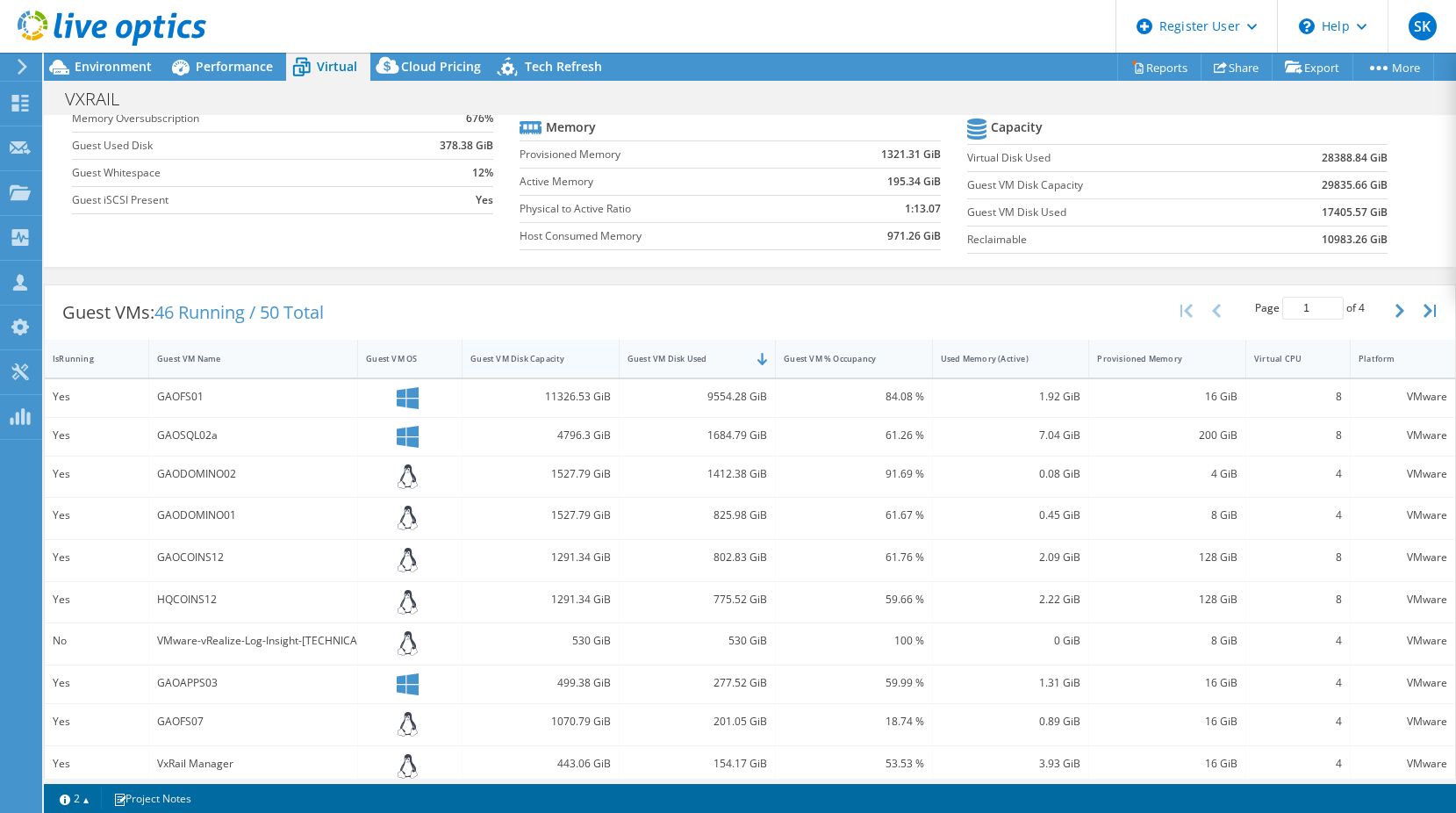
click at [585, 365] on div "Guest VM Disk Capacity" at bounding box center [530, 359] width 135 height 28
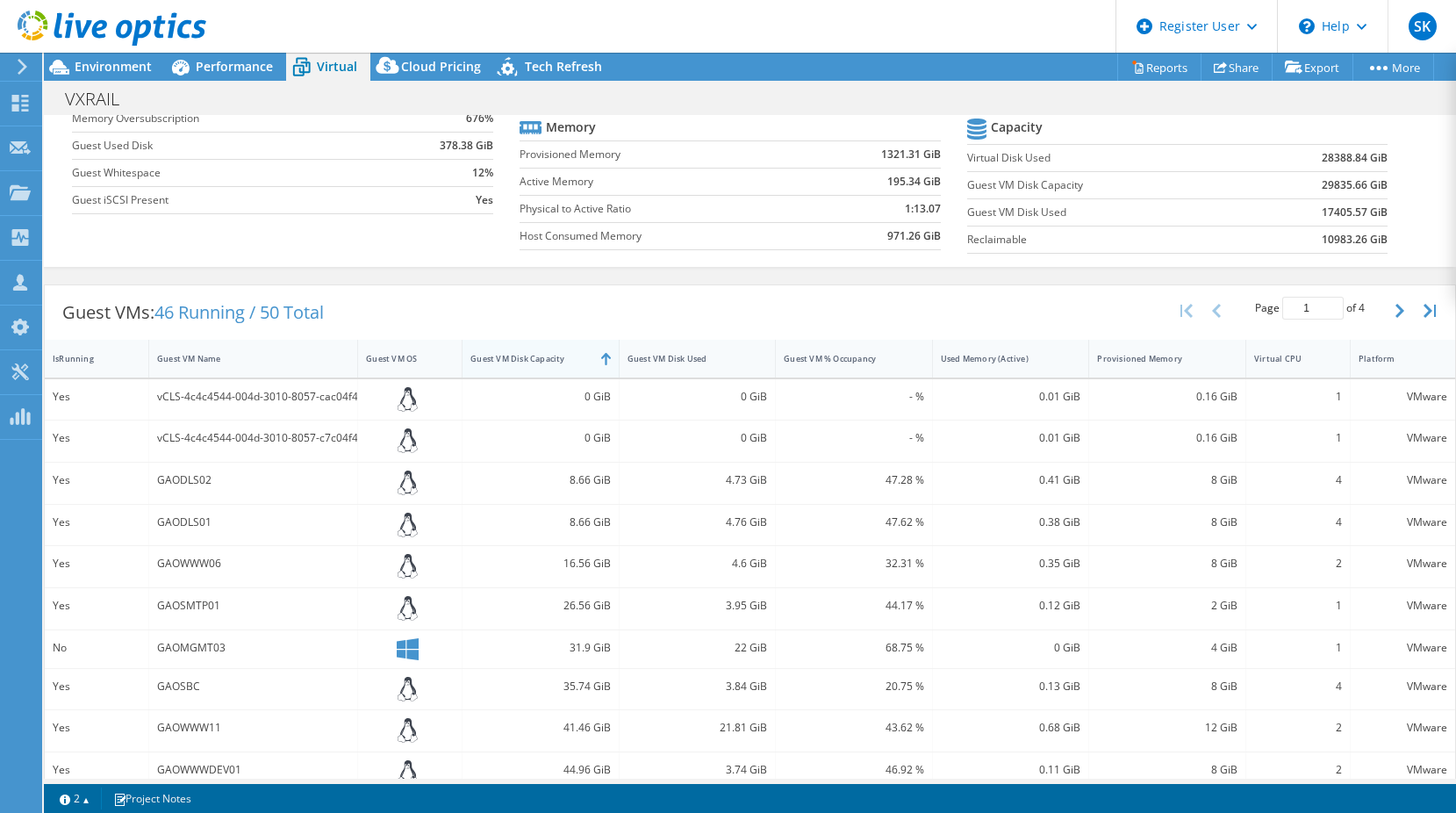
click at [533, 357] on div "Guest VM Disk Capacity" at bounding box center [529, 359] width 119 height 11
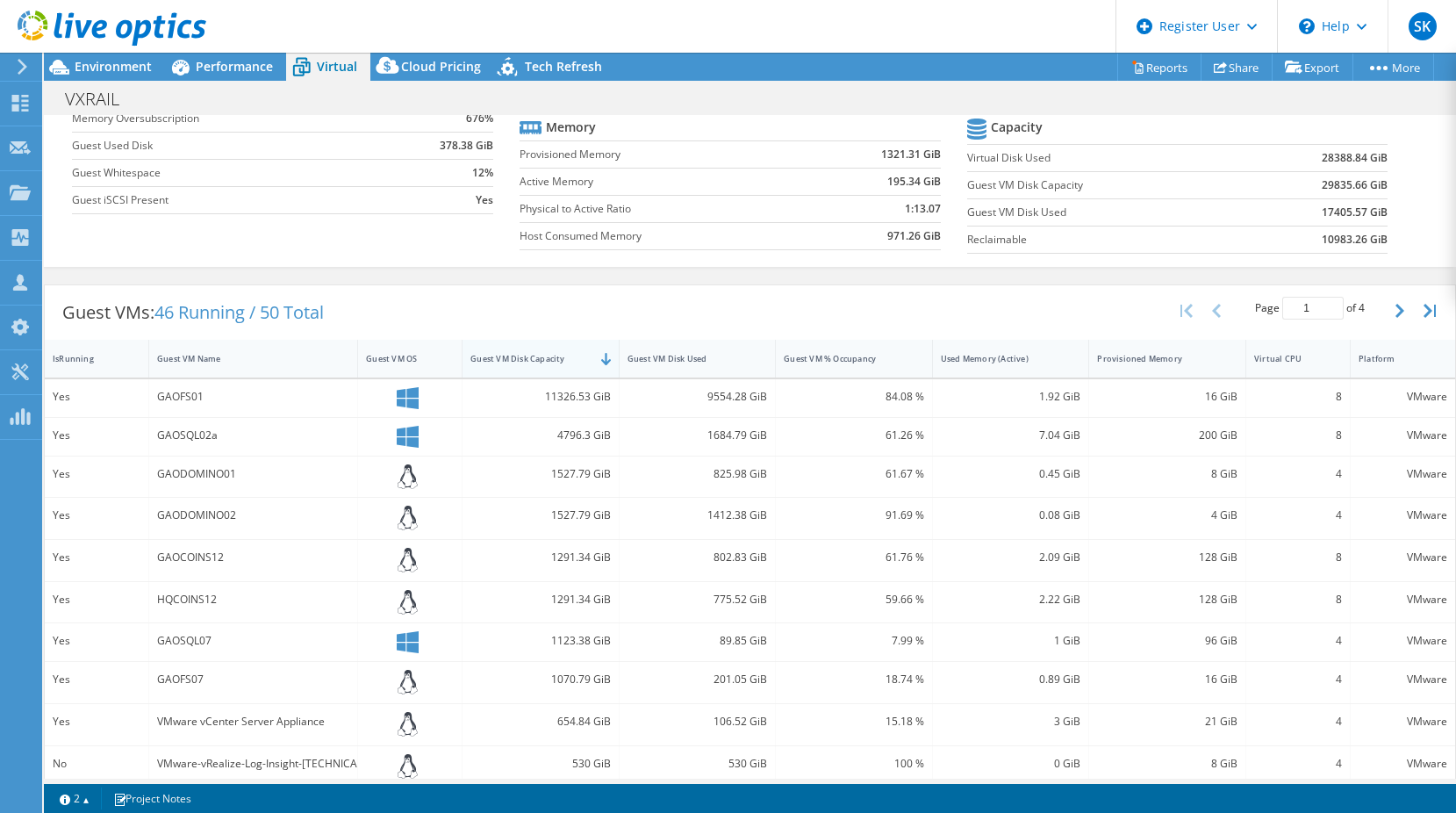
click at [520, 353] on div "Guest VM Disk Capacity" at bounding box center [529, 359] width 119 height 11
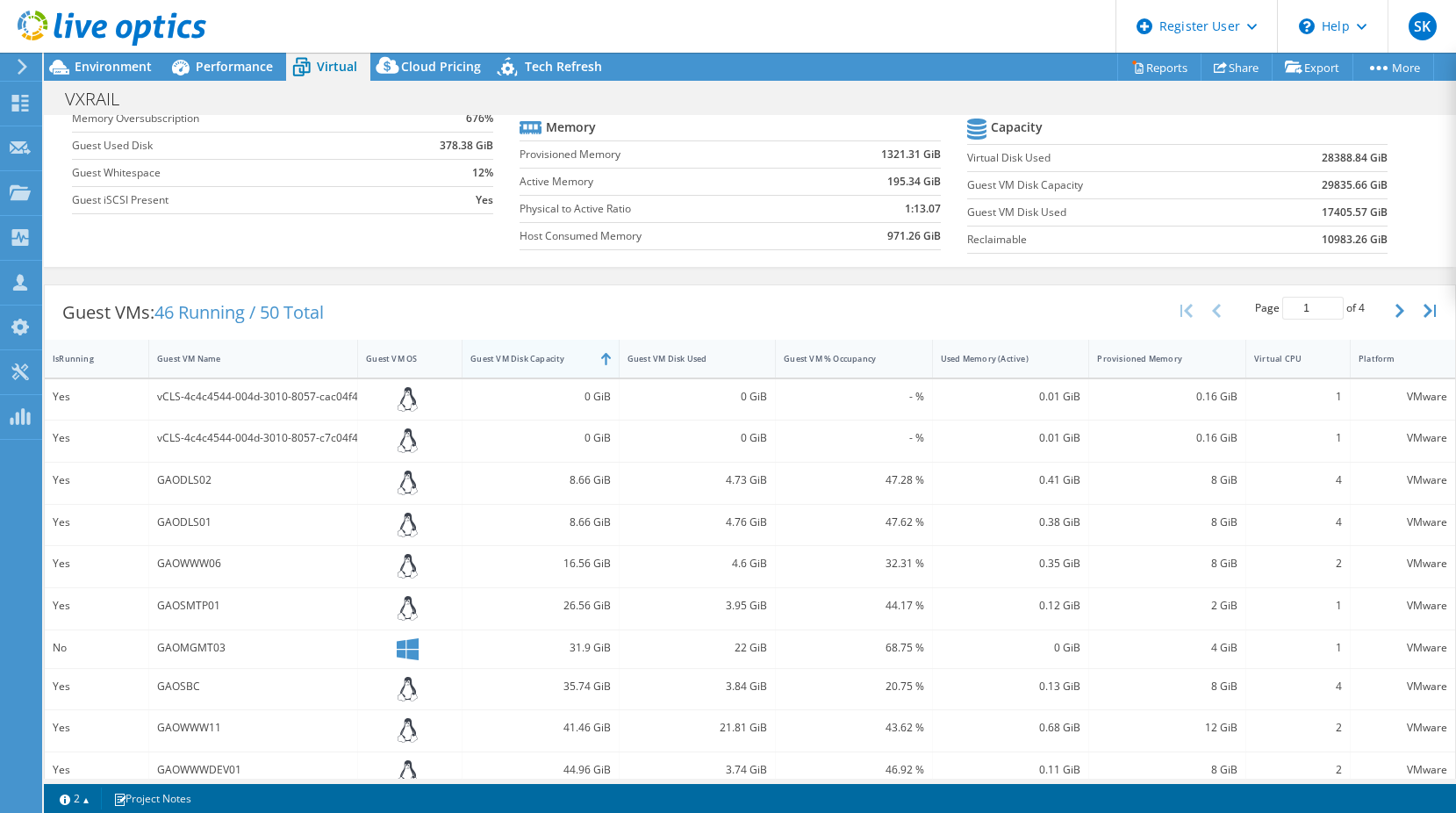
click at [540, 360] on div "Guest VM Disk Capacity" at bounding box center [529, 359] width 119 height 11
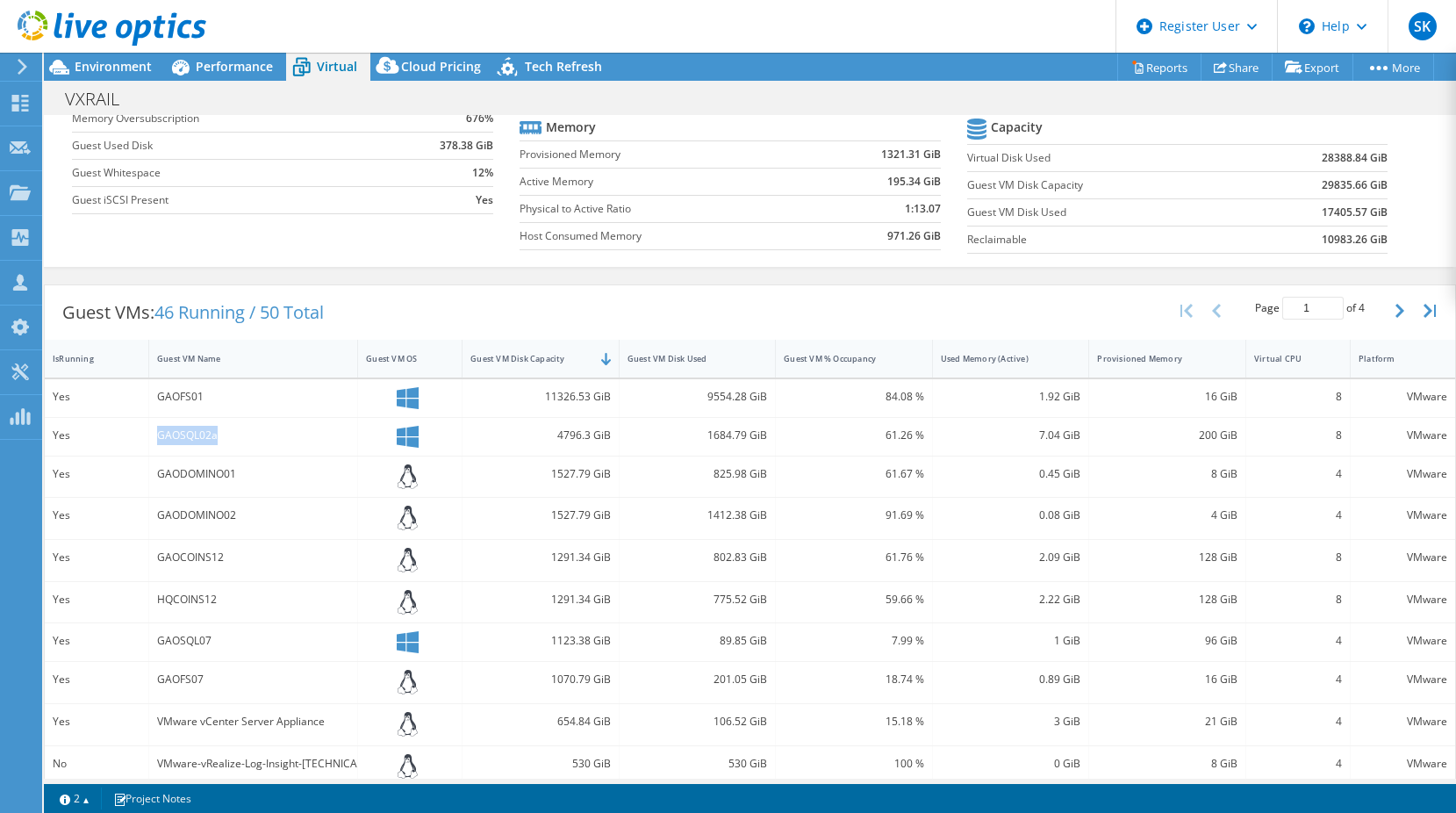
drag, startPoint x: 157, startPoint y: 435, endPoint x: 215, endPoint y: 431, distance: 58.1
click at [215, 431] on div "GAOSQL02a" at bounding box center [252, 435] width 193 height 19
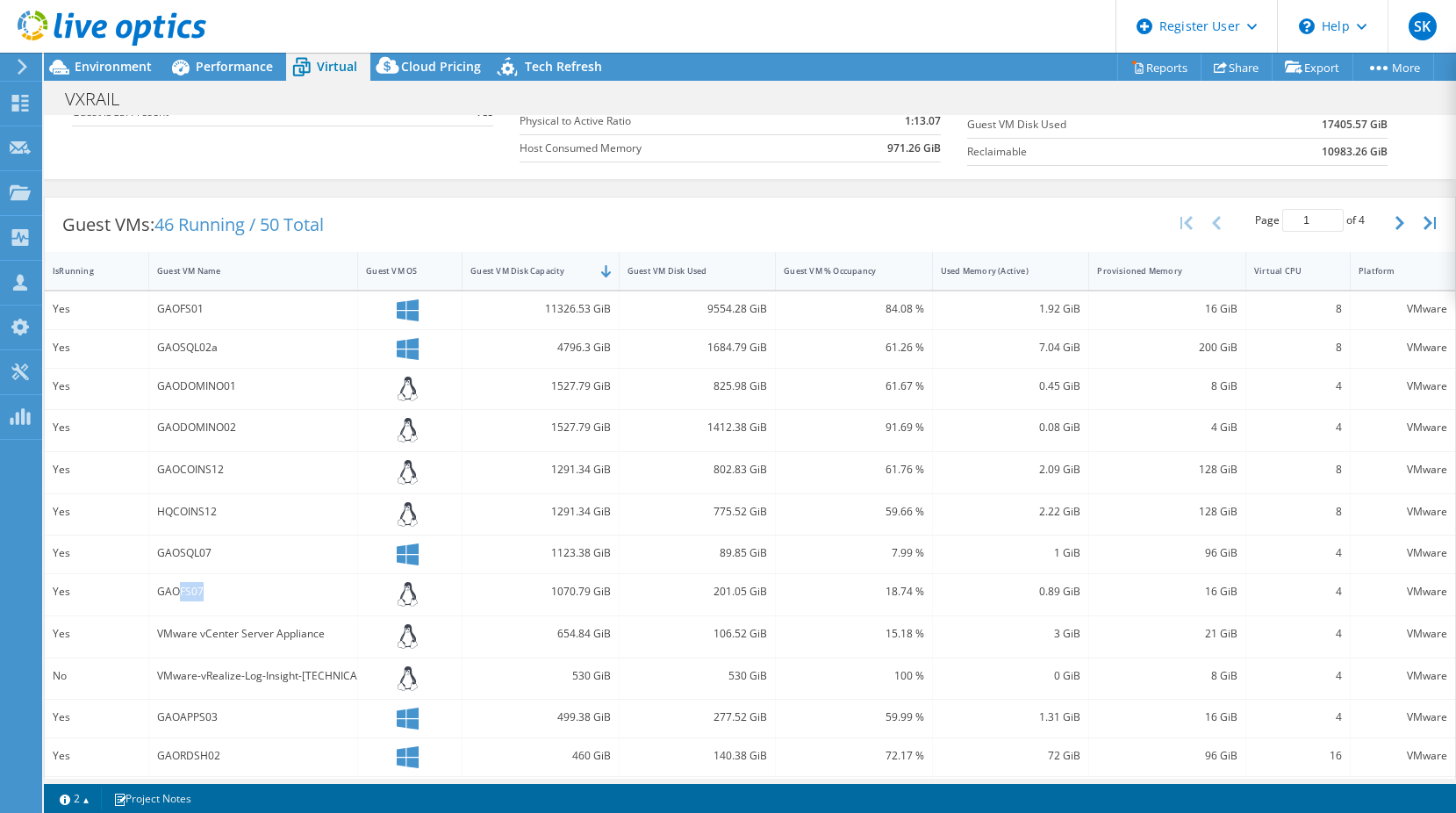
drag, startPoint x: 177, startPoint y: 592, endPoint x: 199, endPoint y: 594, distance: 22.1
click at [199, 594] on div "GAOFS07" at bounding box center [252, 591] width 193 height 19
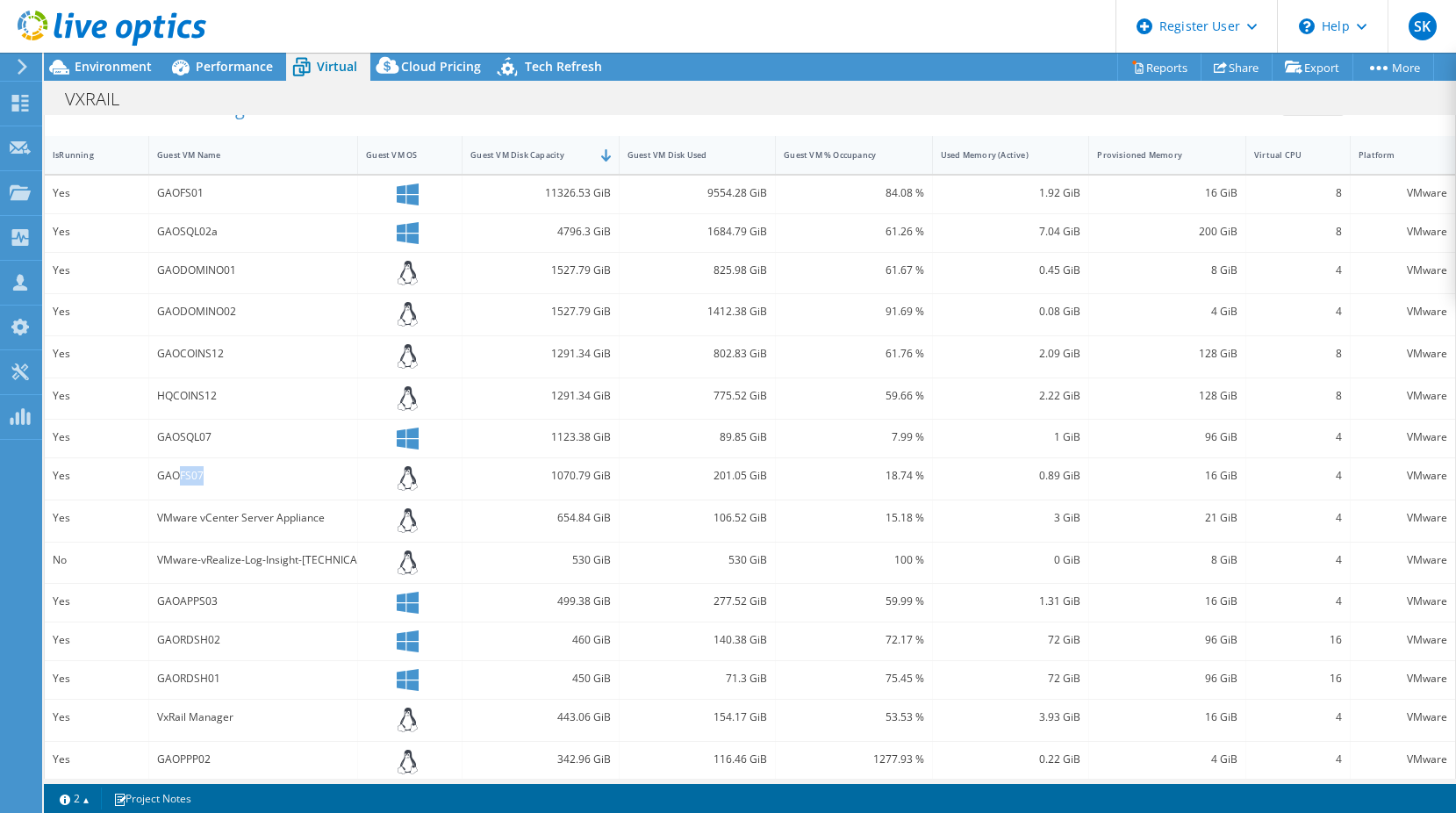
scroll to position [394, 0]
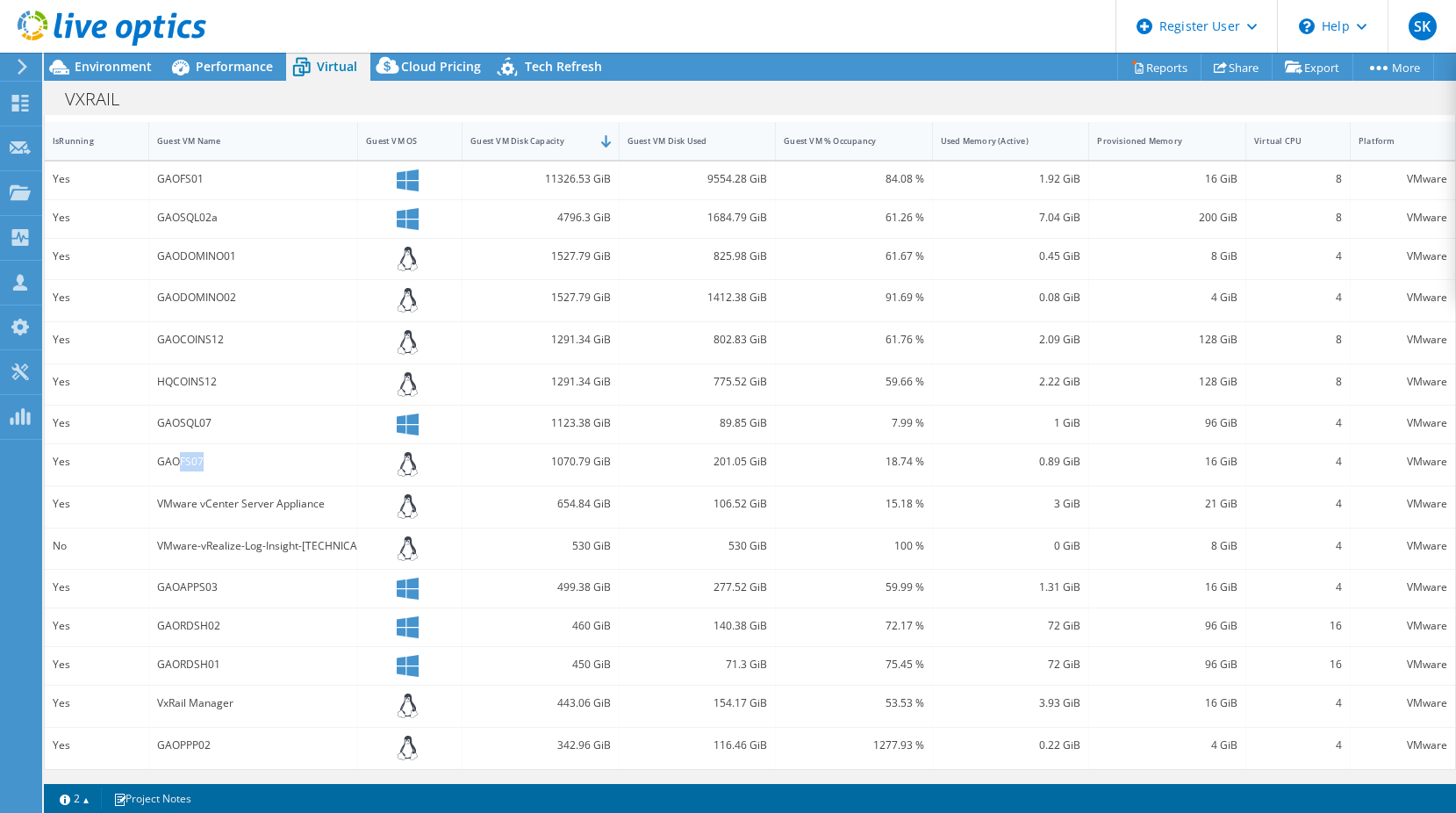
click at [205, 468] on div "GAOFS07" at bounding box center [252, 461] width 193 height 19
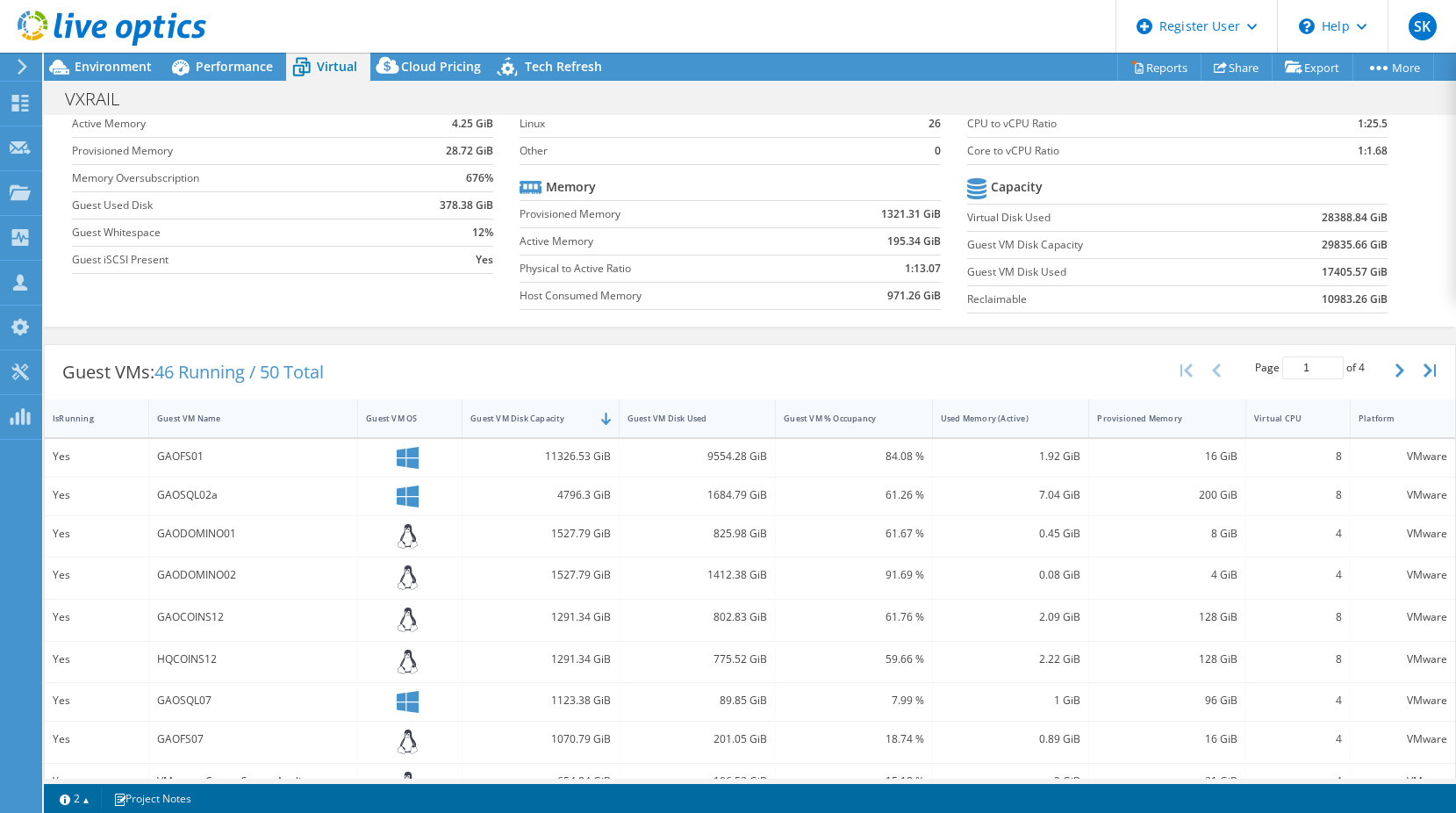
scroll to position [218, 0]
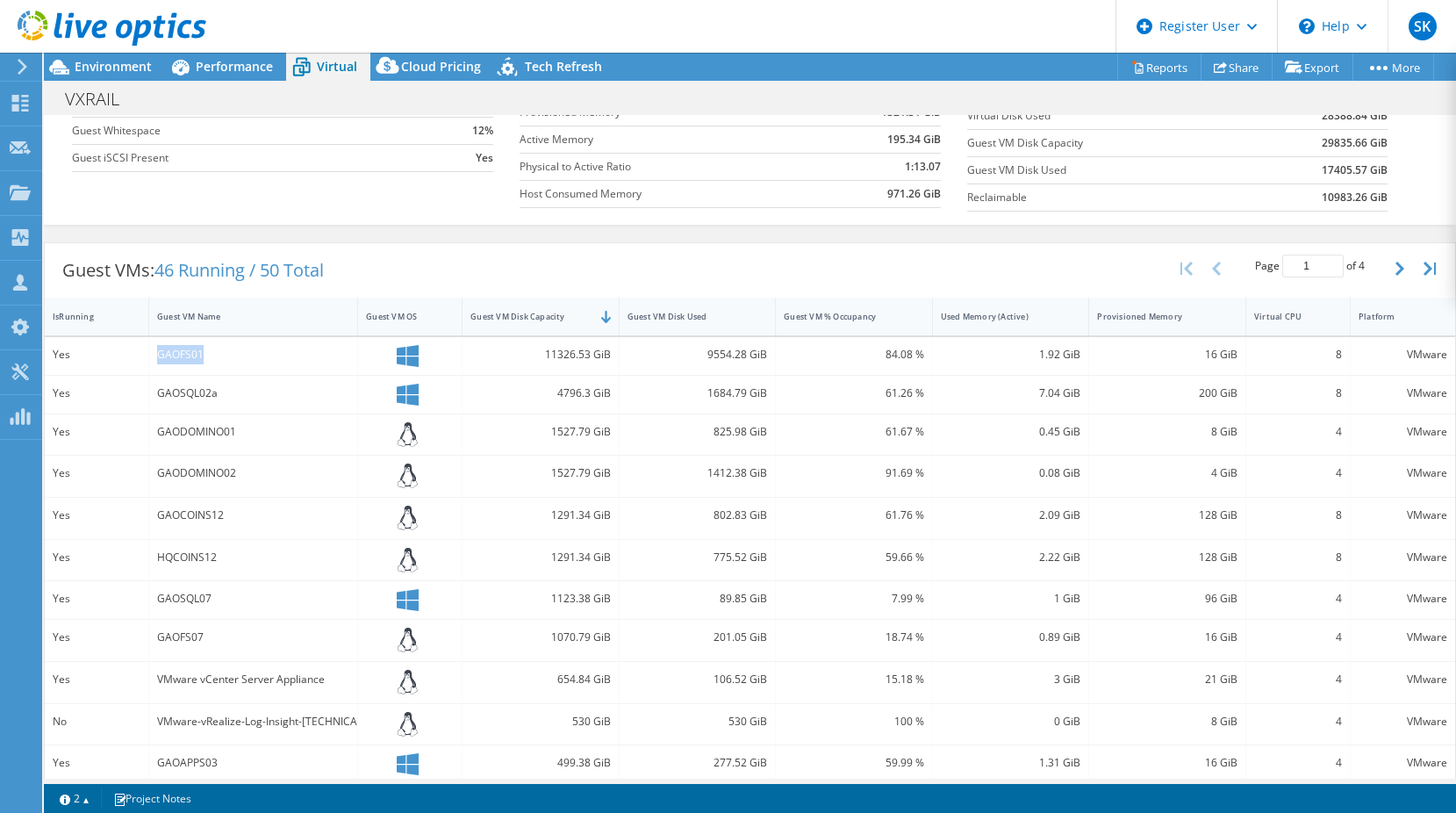
drag, startPoint x: 158, startPoint y: 354, endPoint x: 244, endPoint y: 351, distance: 86.1
click at [244, 351] on div "GAOFS01" at bounding box center [252, 354] width 193 height 19
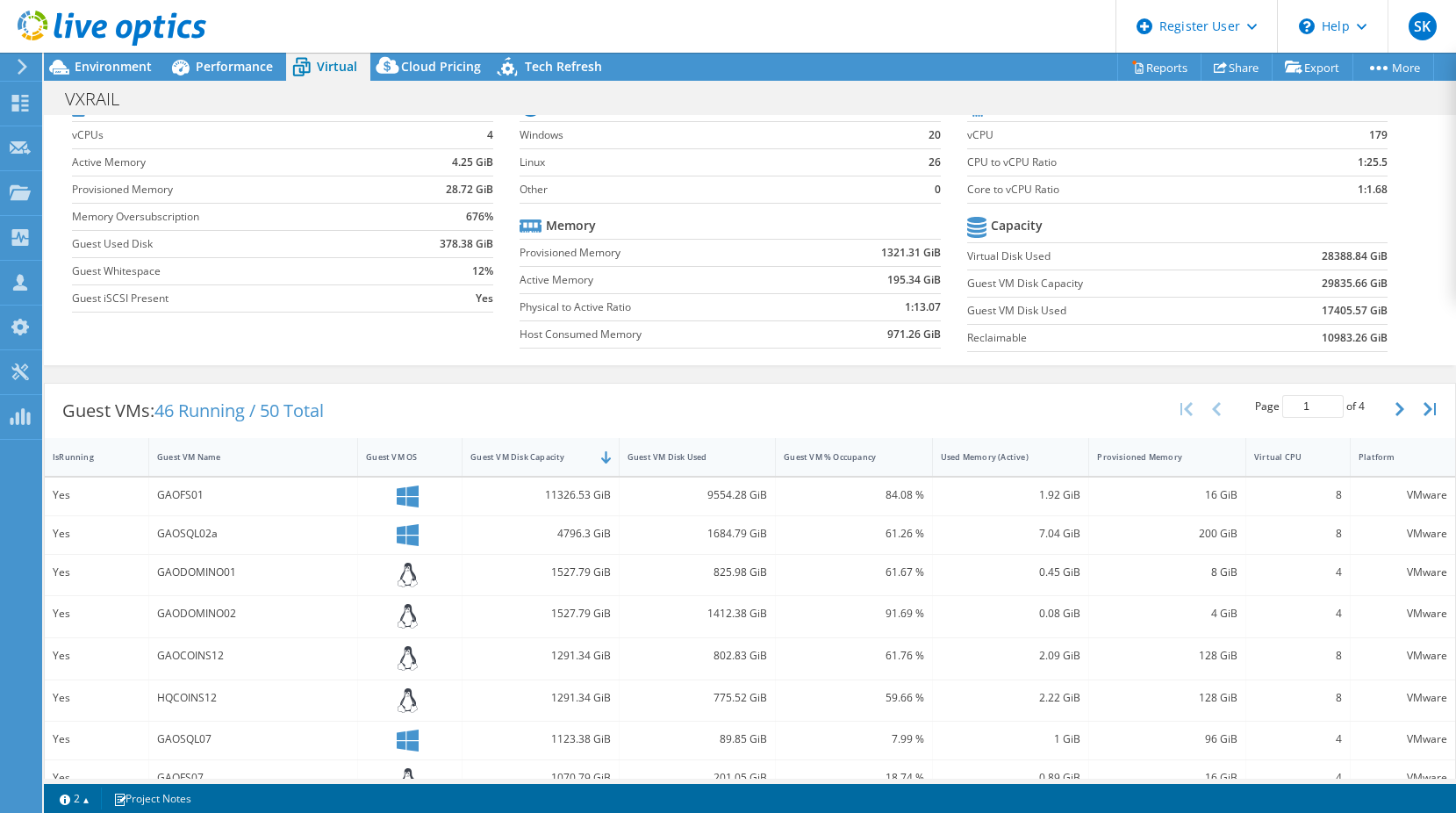
scroll to position [42, 0]
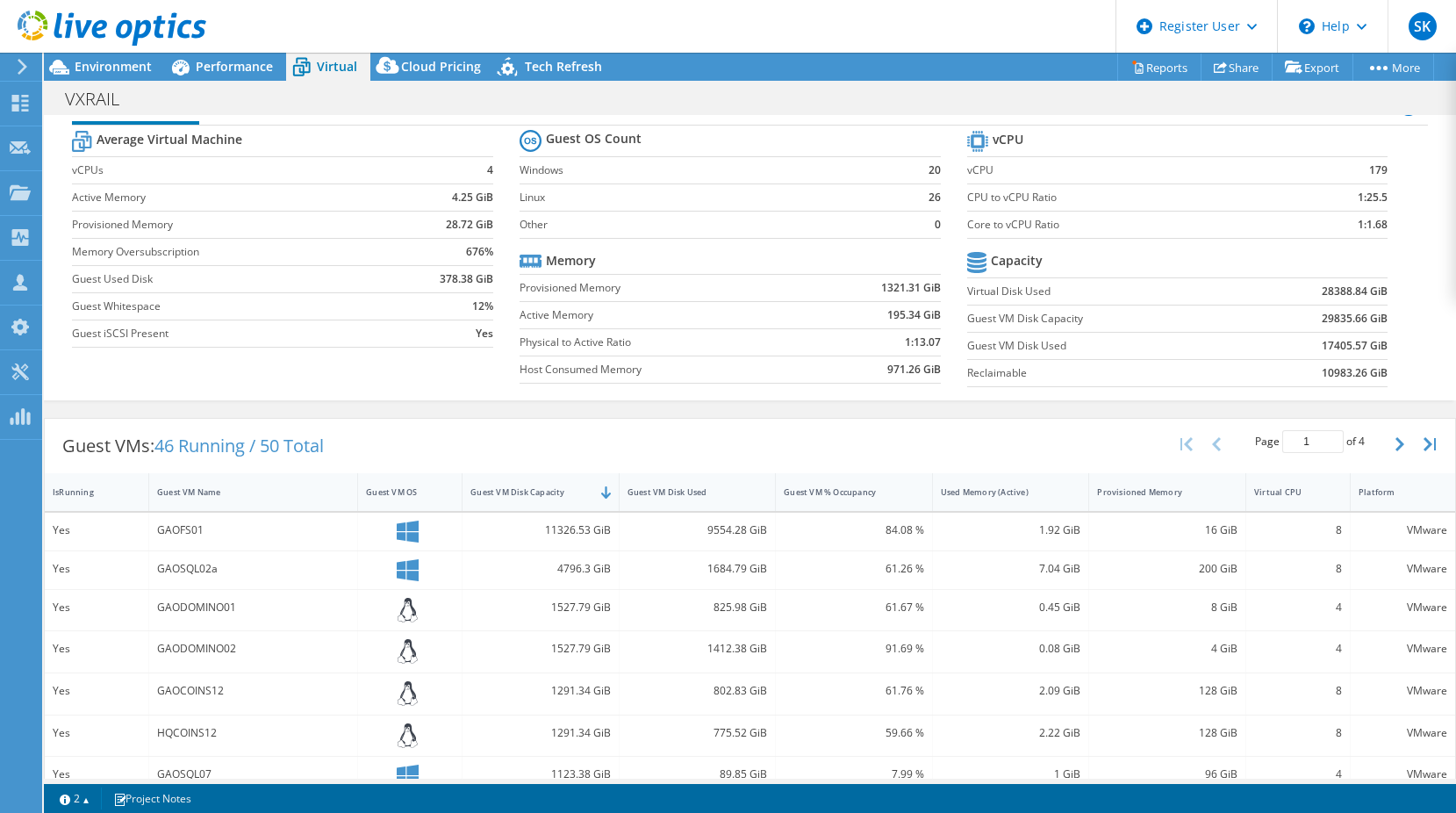
drag, startPoint x: 1390, startPoint y: 439, endPoint x: 1350, endPoint y: 454, distance: 42.7
click at [1395, 439] on icon "button" at bounding box center [1400, 443] width 9 height 14
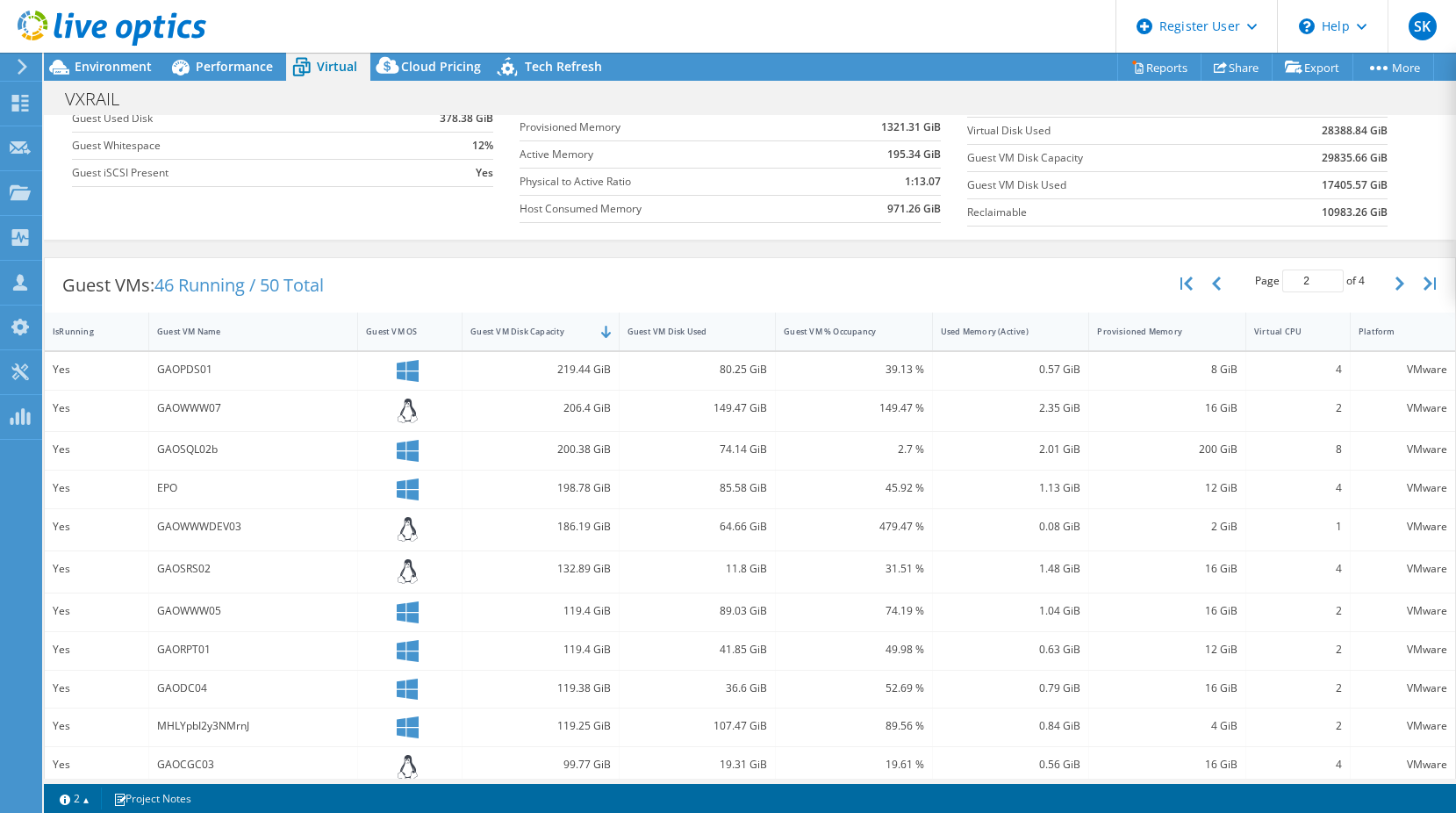
scroll to position [0, 0]
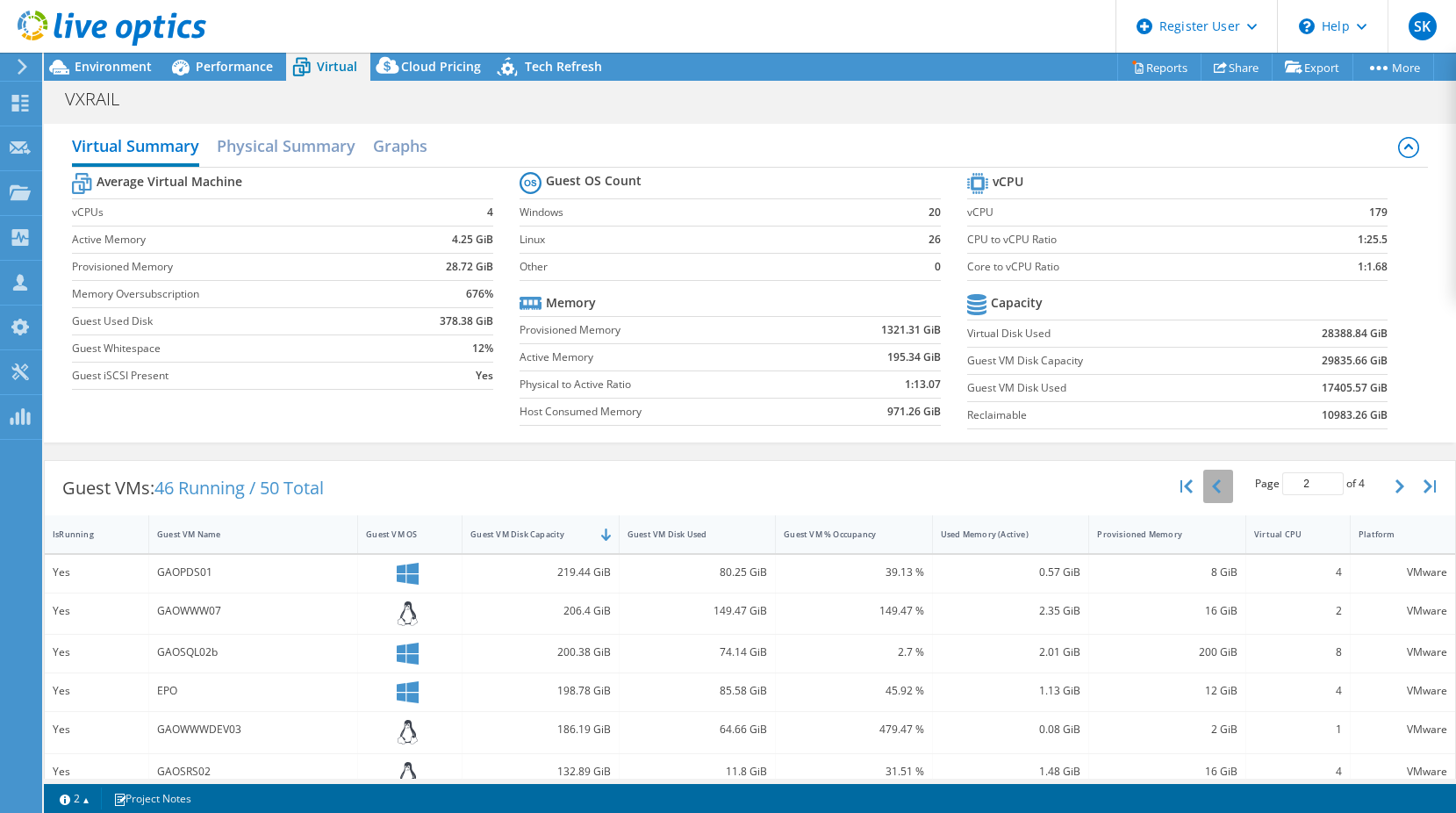
click at [1212, 484] on icon "button" at bounding box center [1216, 486] width 9 height 14
click at [229, 72] on span "Performance" at bounding box center [234, 66] width 77 height 17
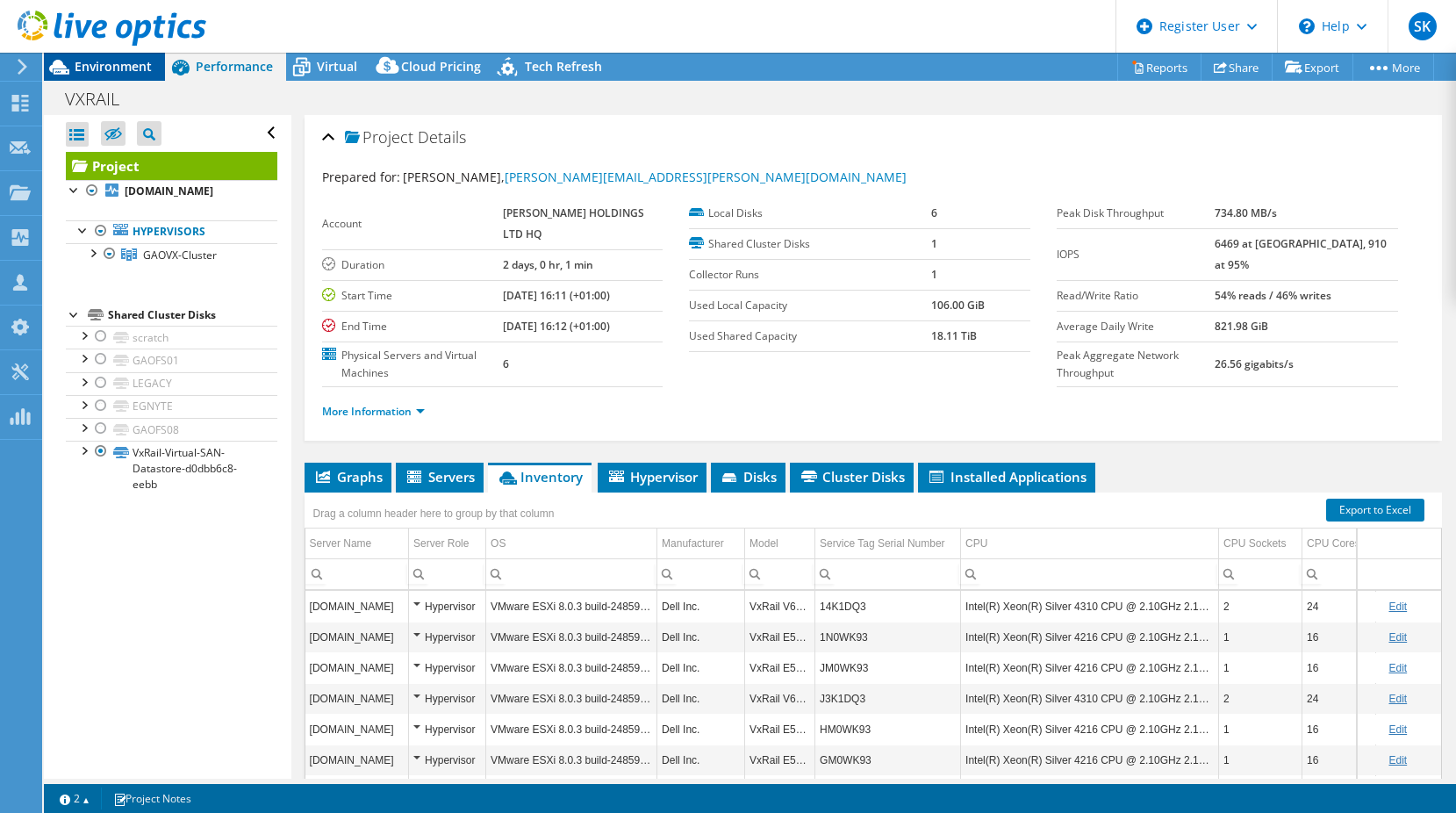
click at [108, 77] on div "Environment" at bounding box center [104, 66] width 121 height 28
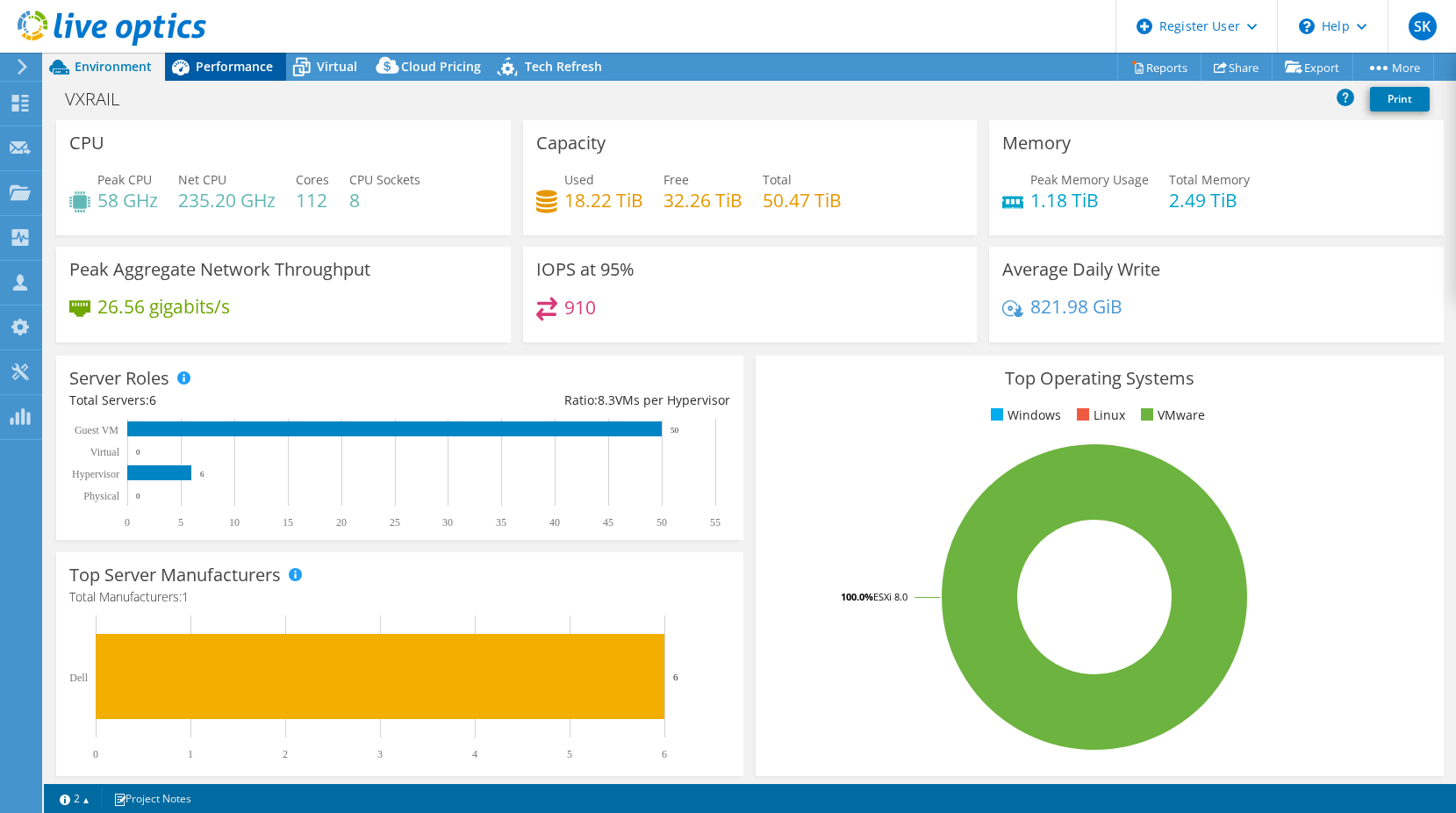
click at [249, 74] on span "Performance" at bounding box center [234, 66] width 77 height 17
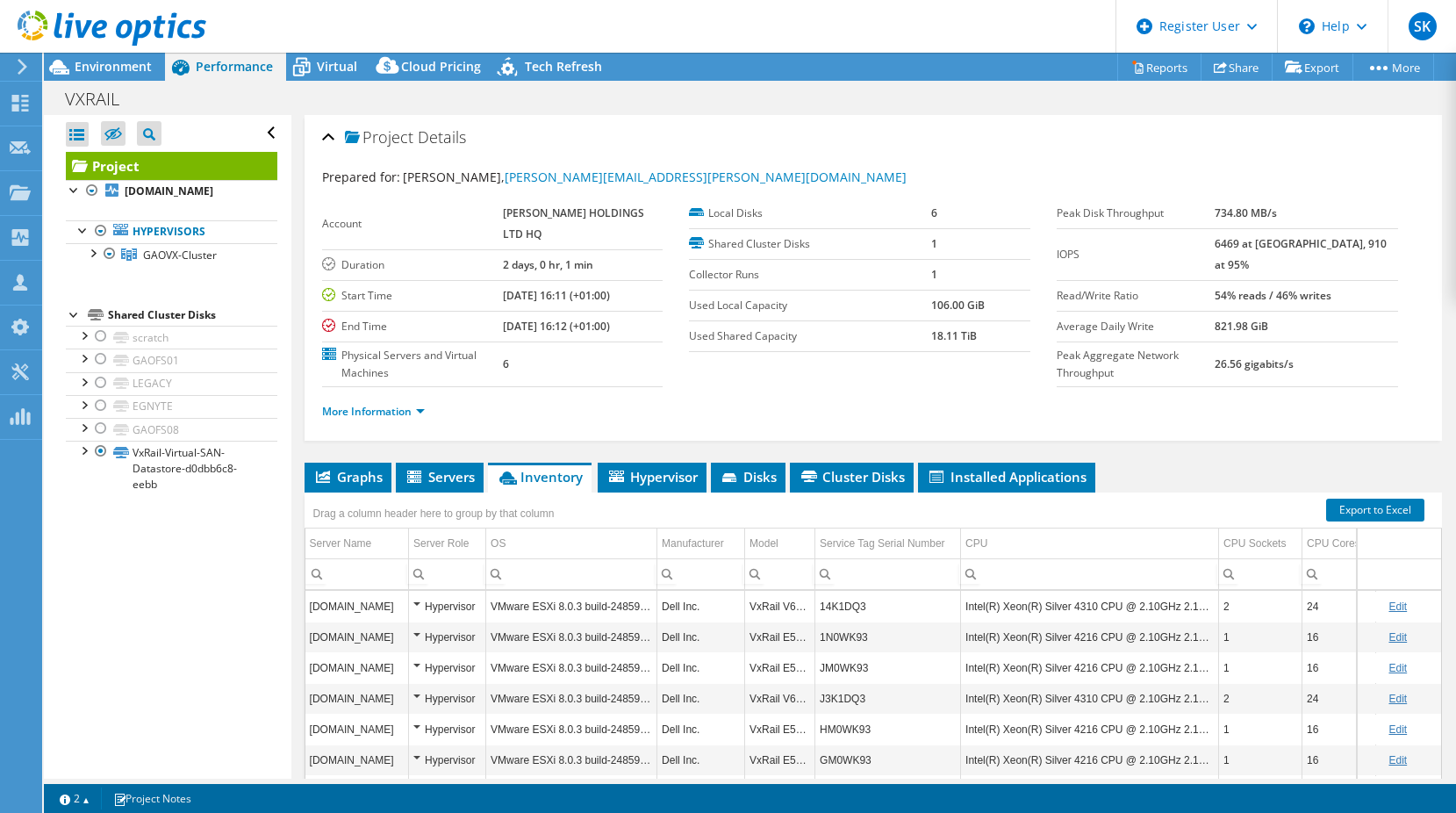
scroll to position [88, 0]
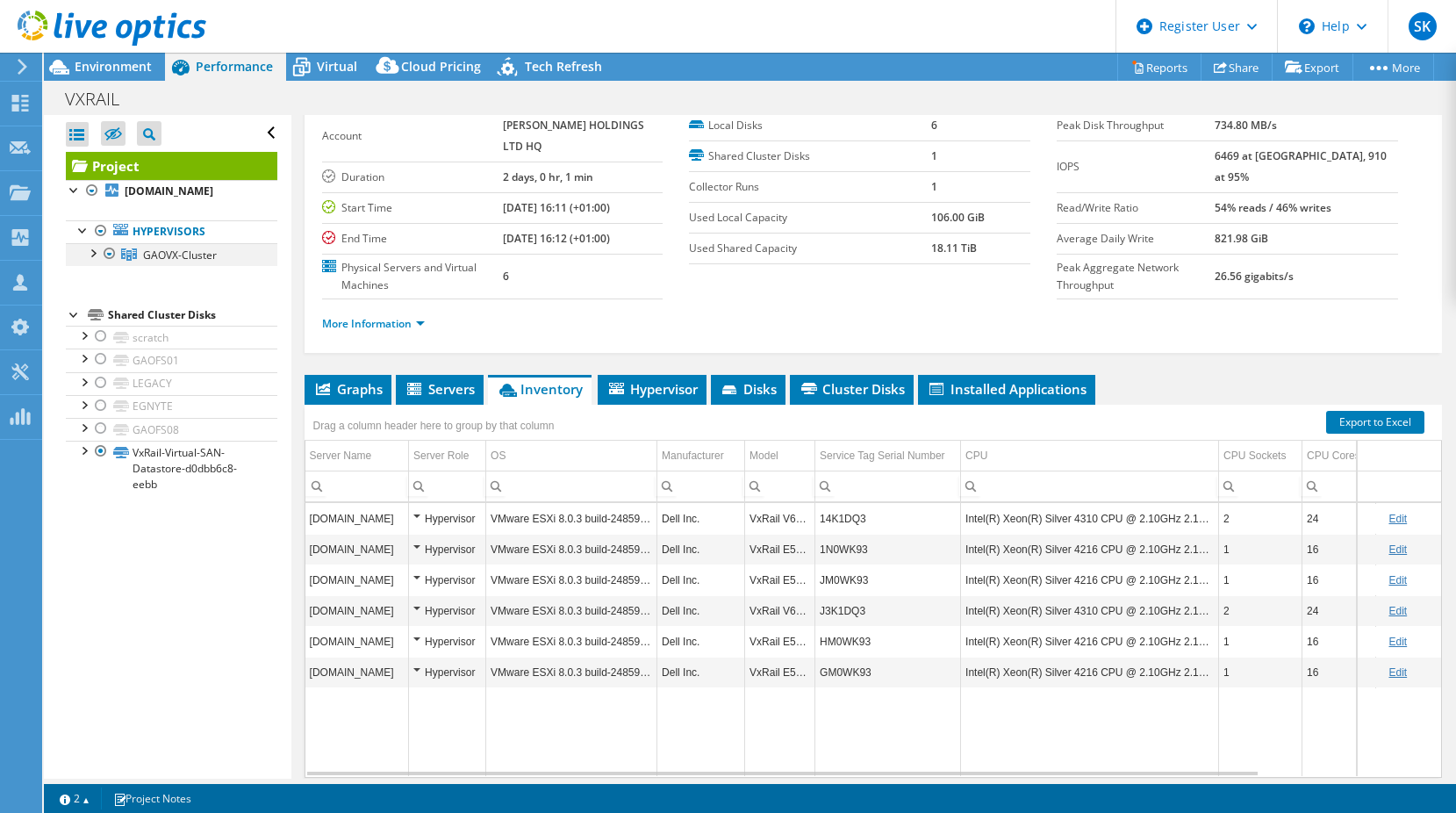
click at [95, 256] on div at bounding box center [91, 252] width 18 height 18
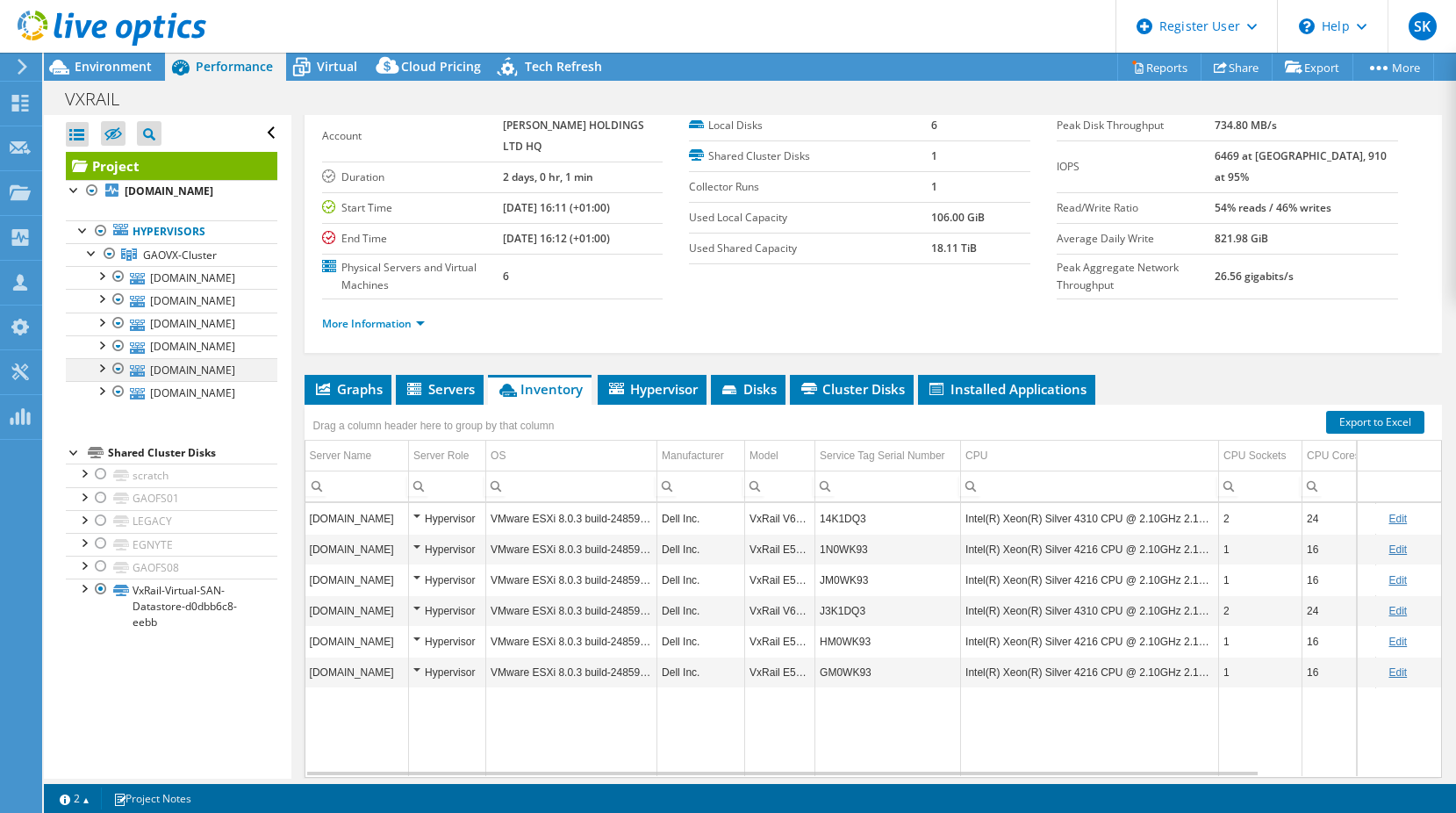
click at [116, 371] on div at bounding box center [118, 368] width 18 height 21
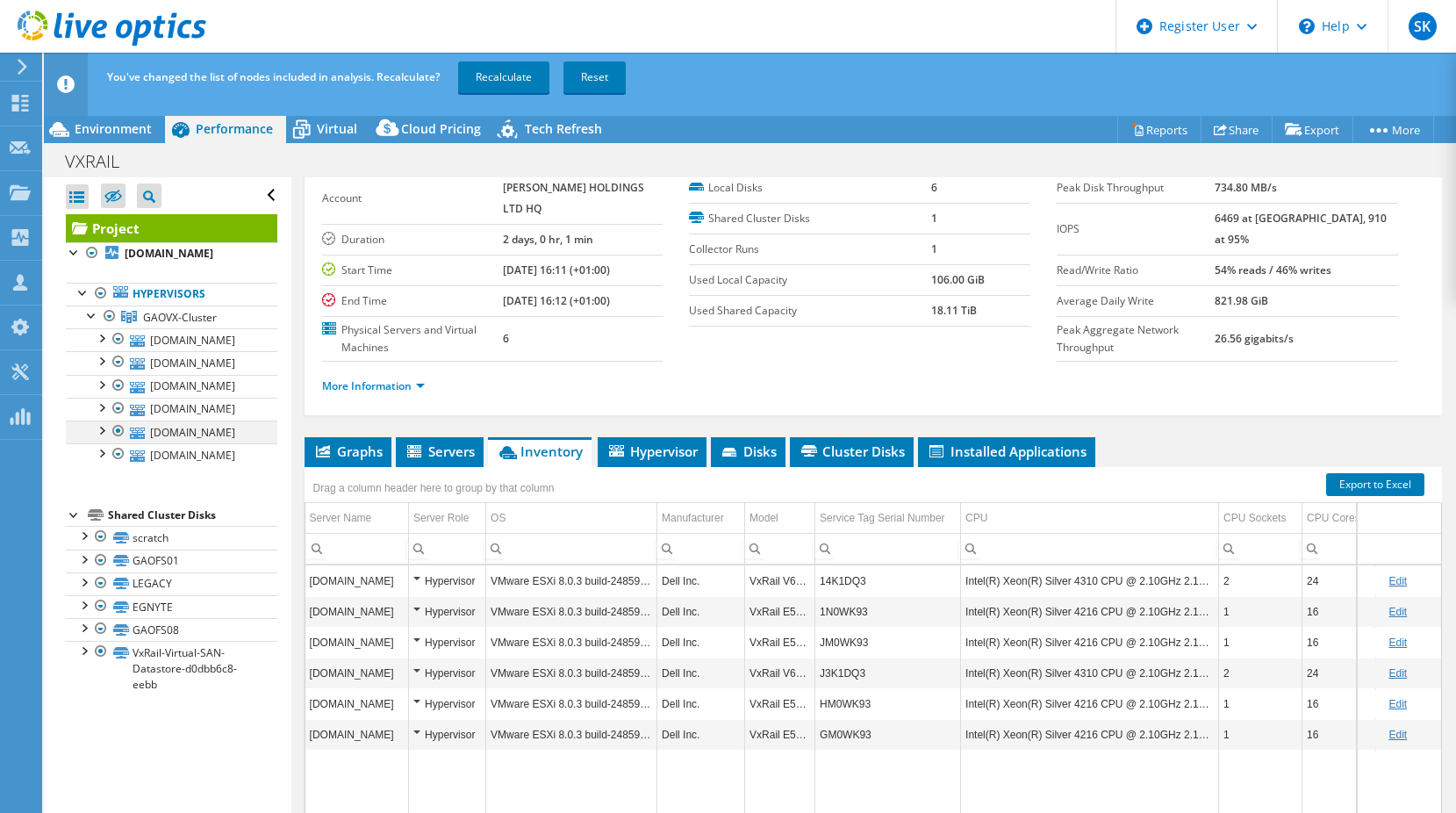
click at [118, 430] on div at bounding box center [118, 430] width 18 height 21
click at [123, 339] on div at bounding box center [118, 338] width 18 height 21
click at [115, 339] on div at bounding box center [118, 338] width 18 height 21
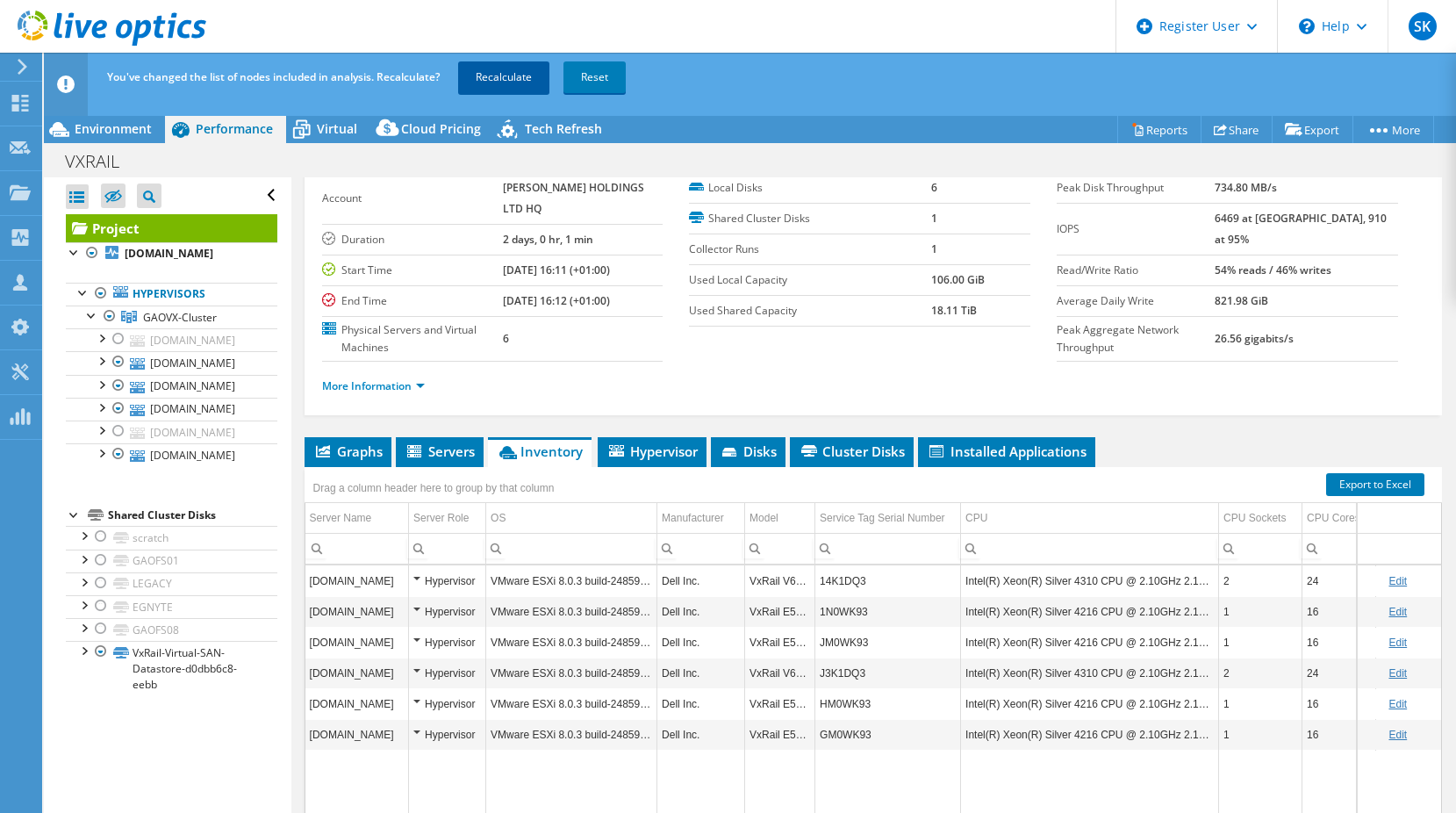
click at [520, 70] on link "Recalculate" at bounding box center [503, 77] width 91 height 31
click at [119, 130] on span "Environment" at bounding box center [113, 128] width 77 height 17
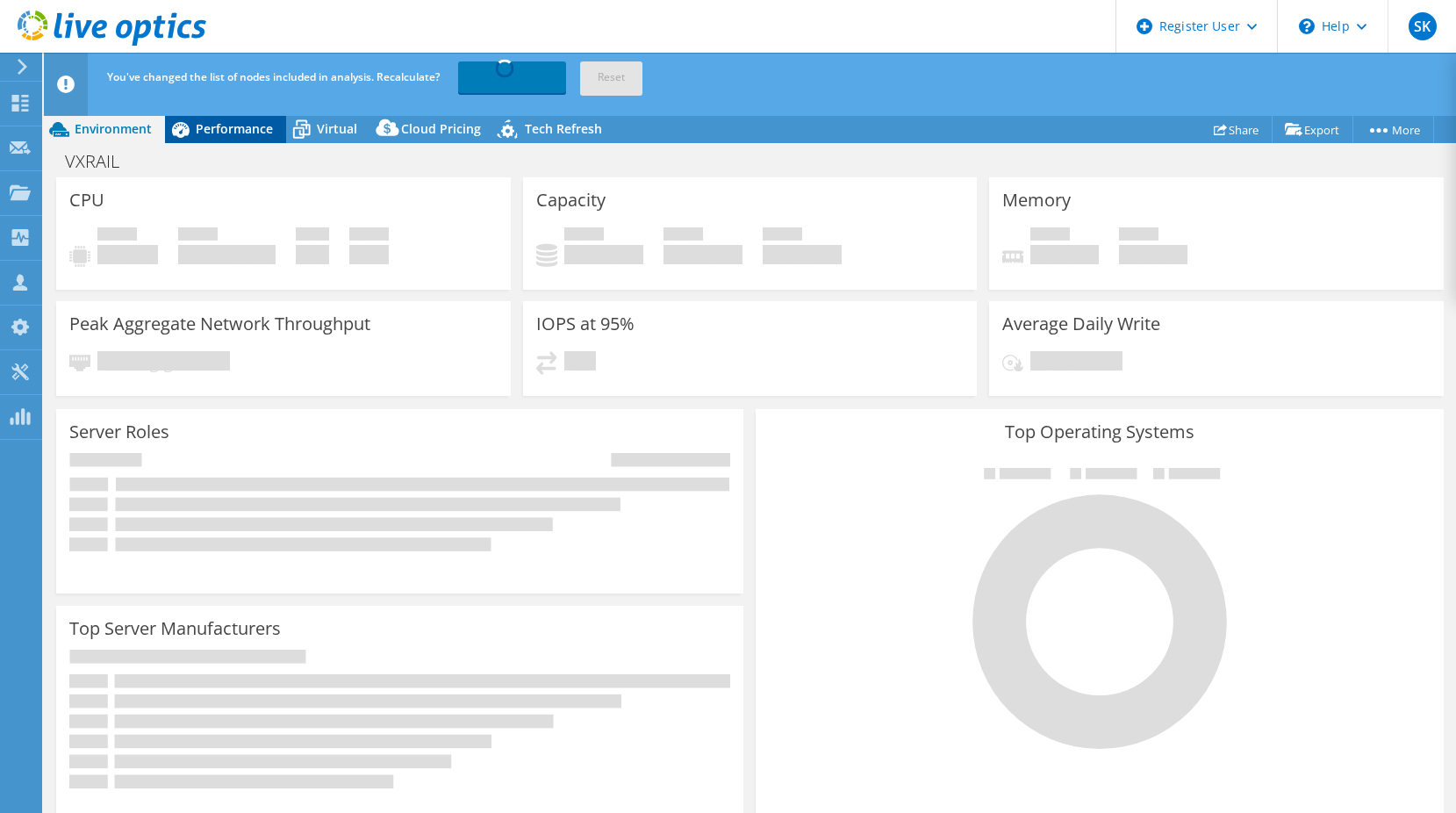
click at [227, 136] on span "Performance" at bounding box center [234, 128] width 77 height 17
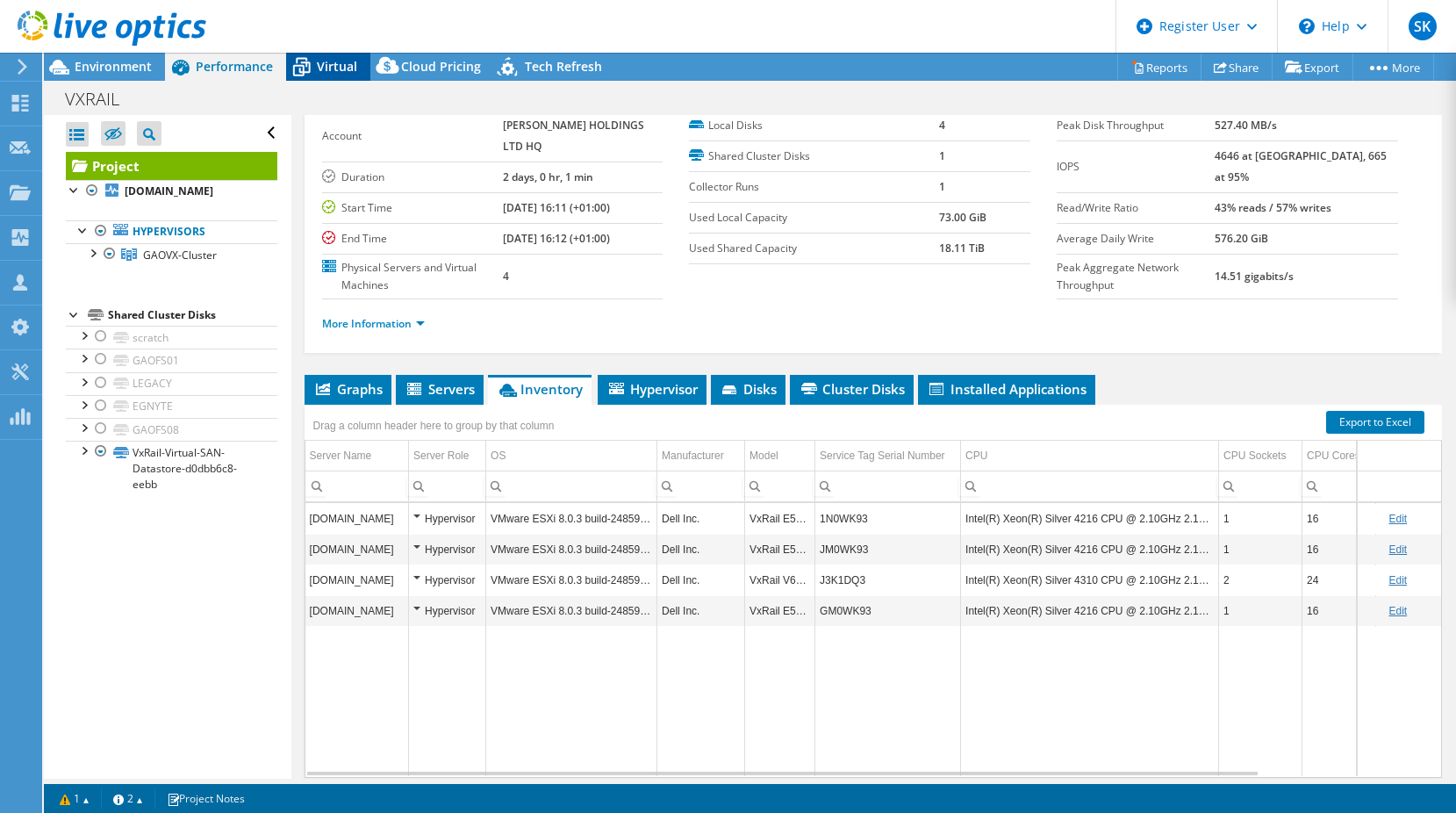
click at [318, 70] on span "Virtual" at bounding box center [337, 66] width 41 height 17
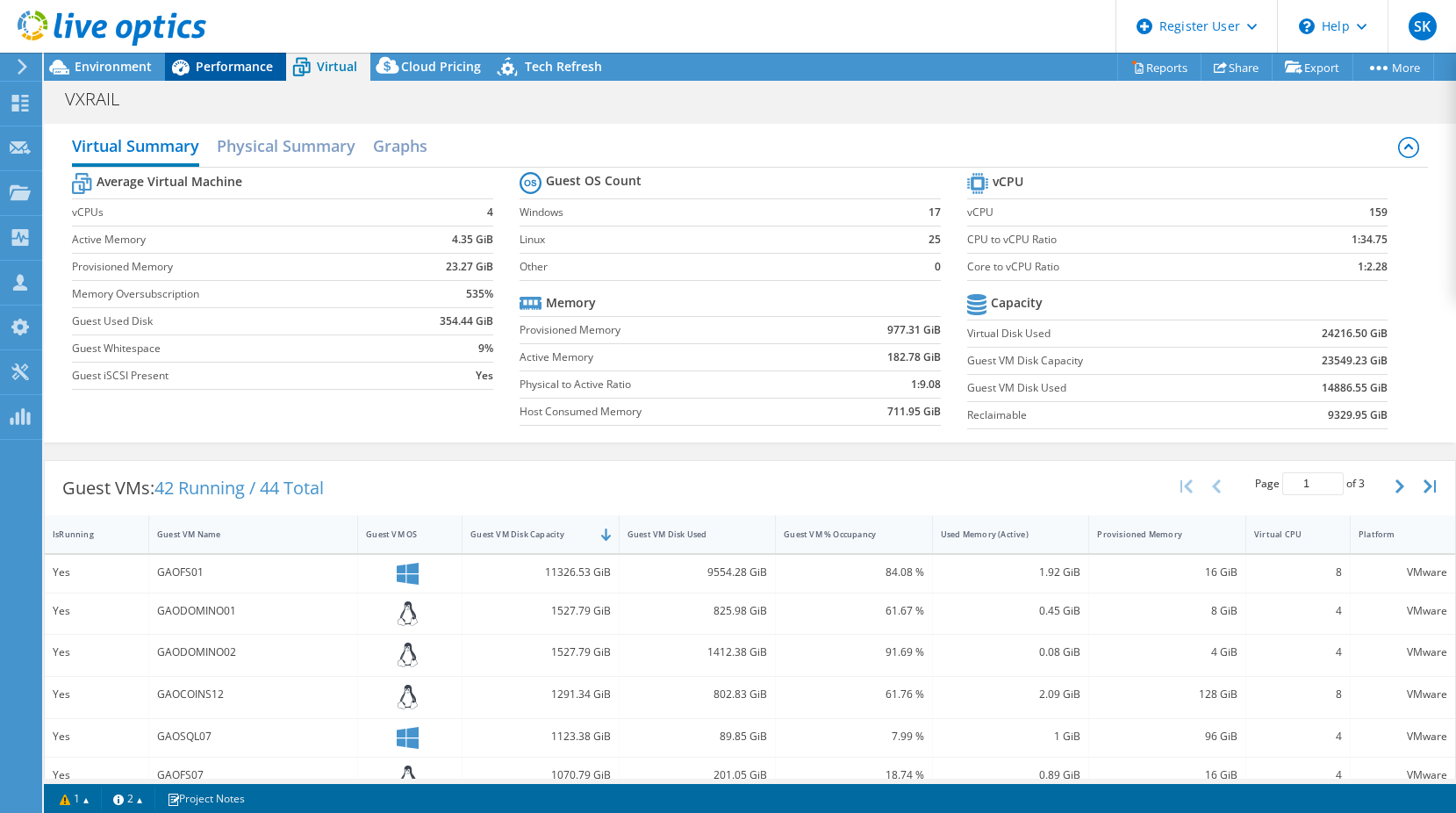
click at [234, 76] on div "Performance" at bounding box center [225, 66] width 121 height 28
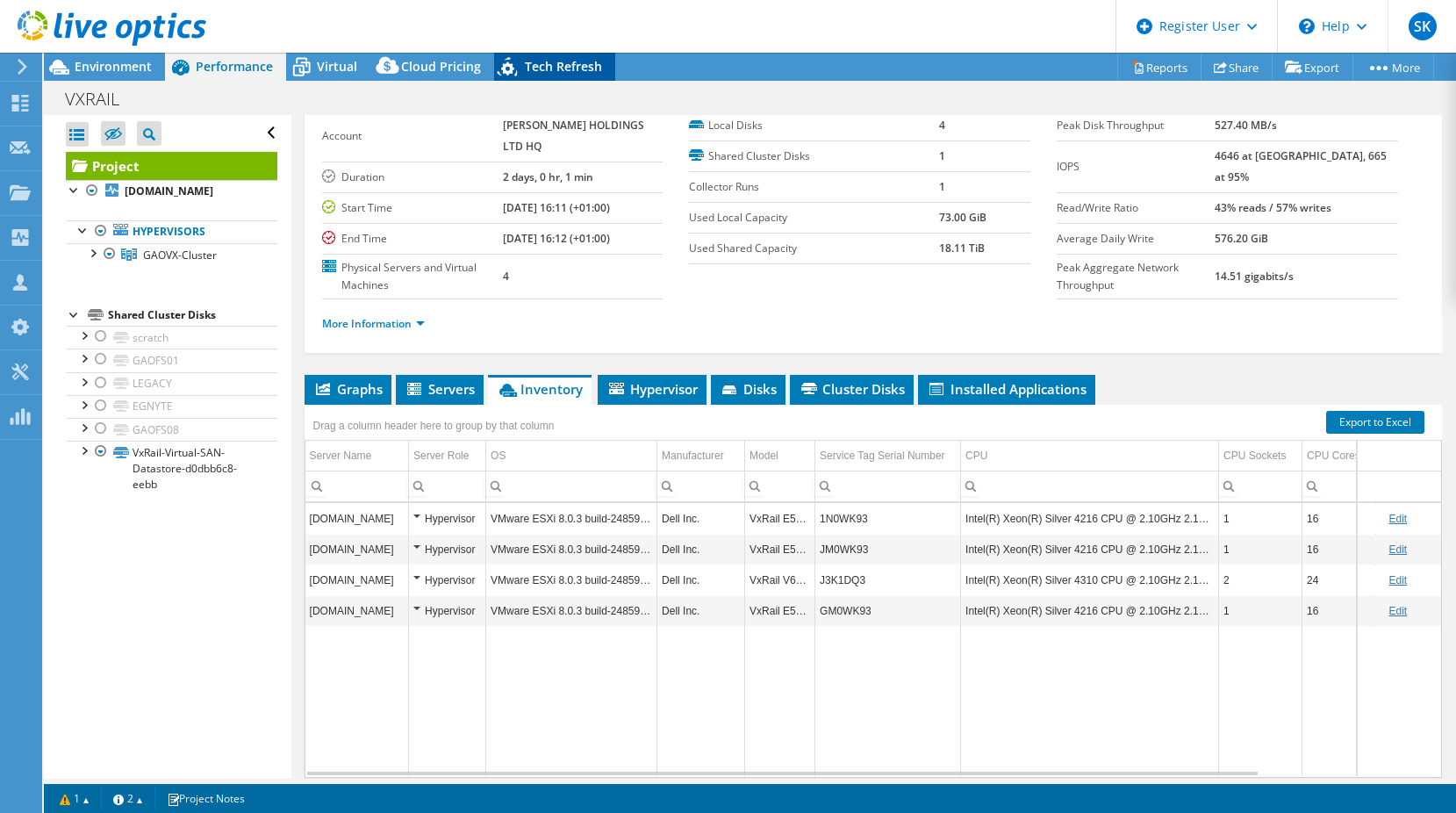
click at [527, 57] on div "Tech Refresh" at bounding box center [554, 66] width 121 height 28
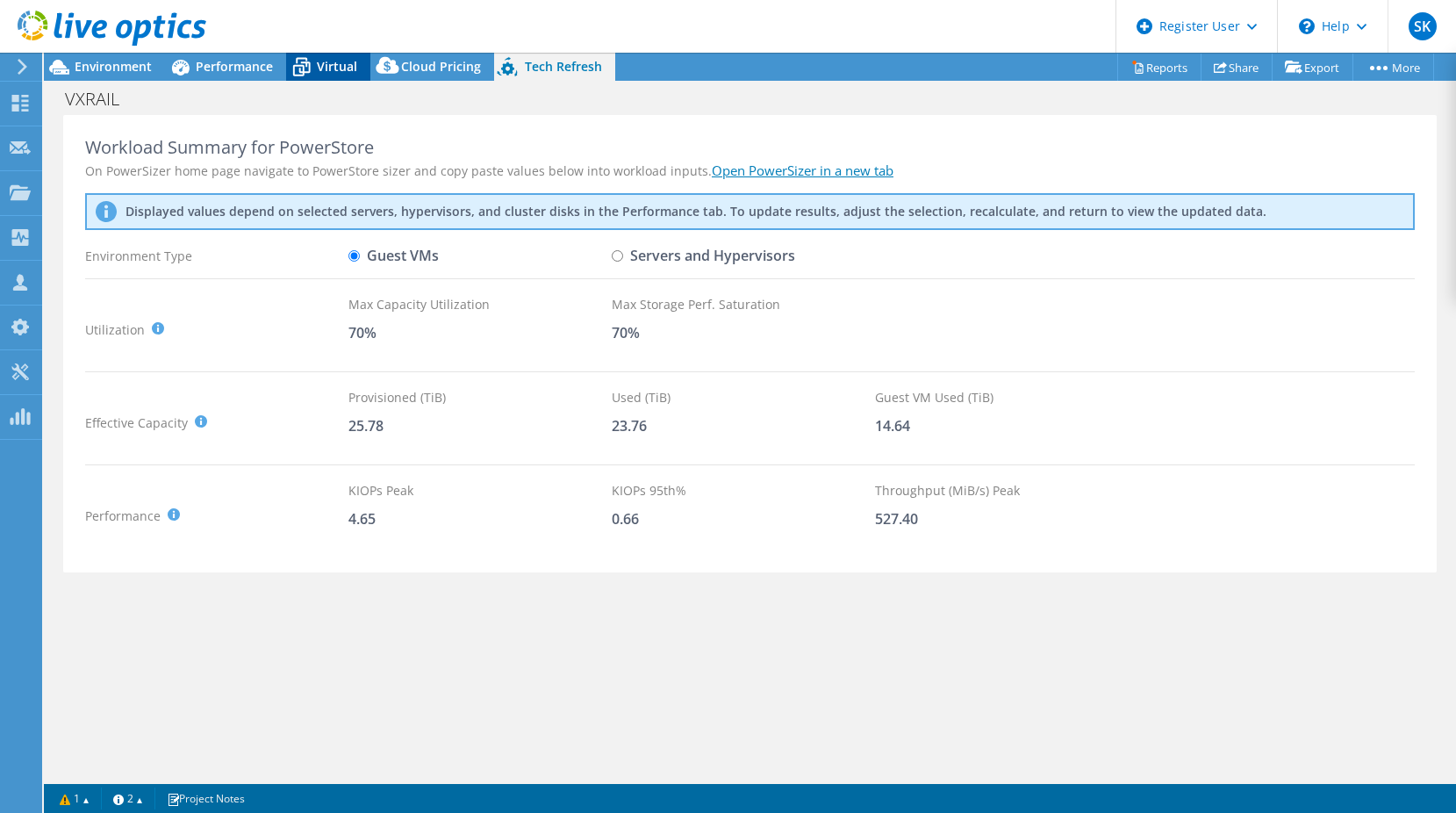
click at [347, 58] on span "Virtual" at bounding box center [337, 66] width 41 height 17
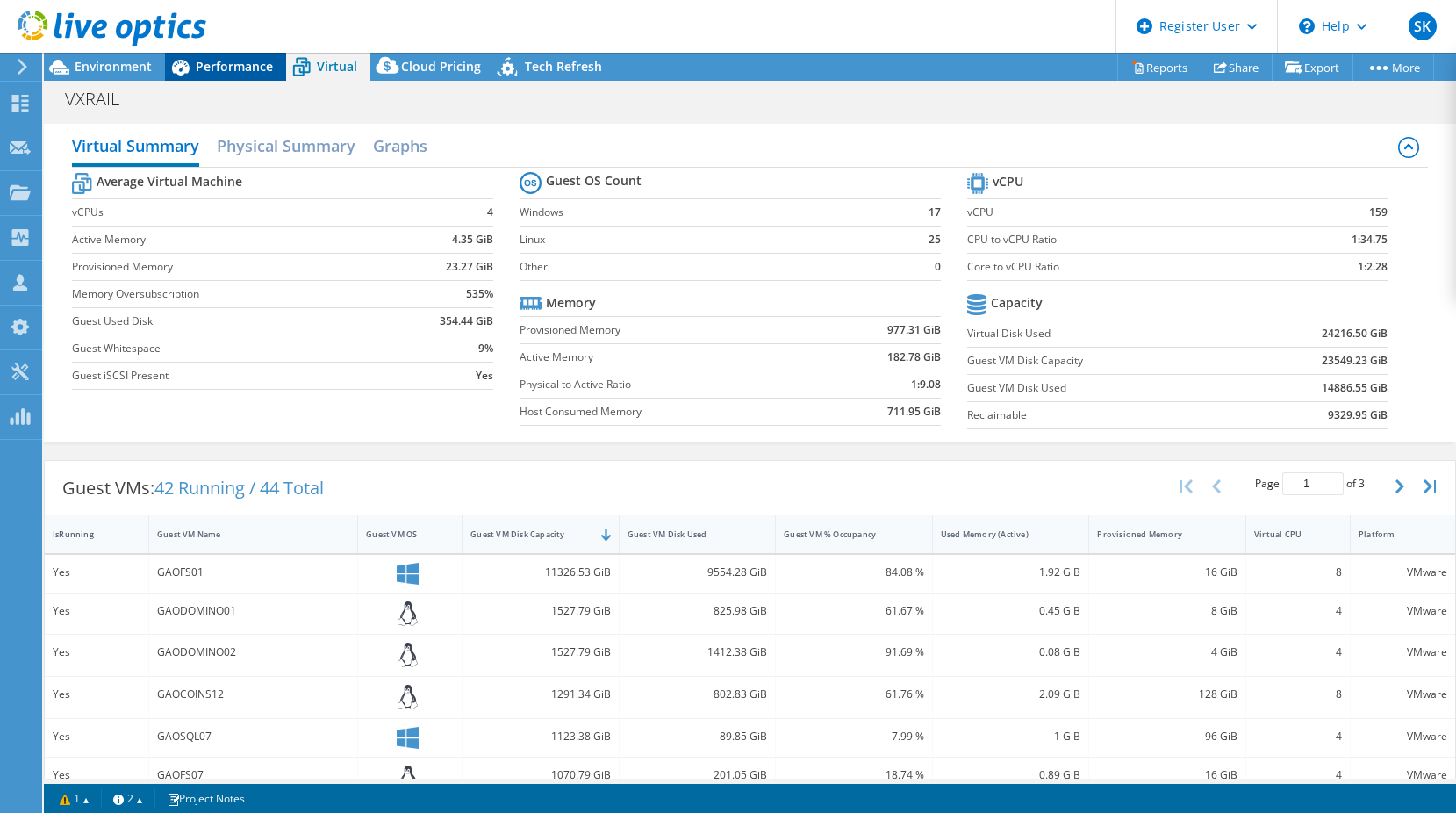
click at [235, 73] on span "Performance" at bounding box center [234, 66] width 77 height 17
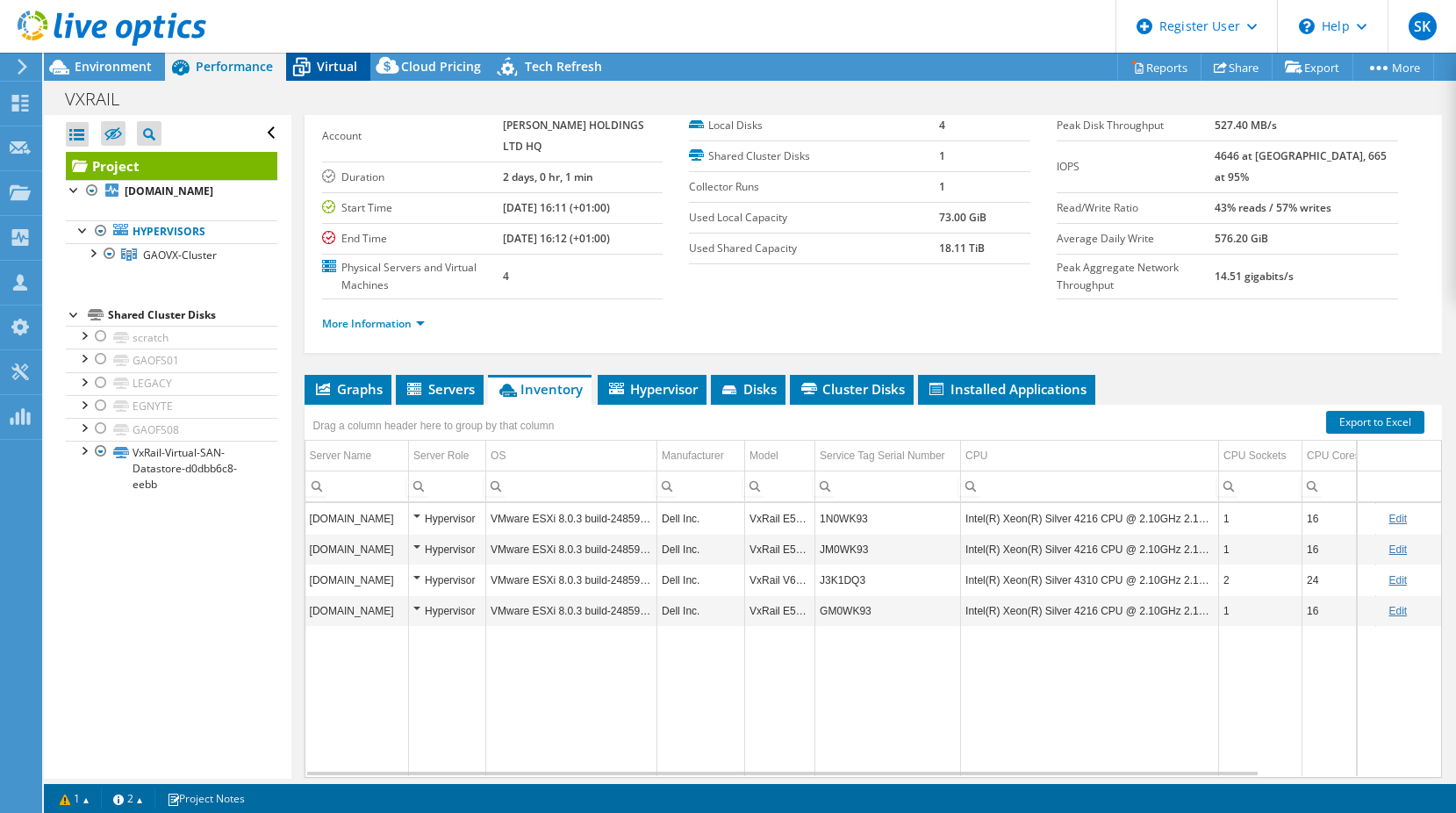
click at [335, 69] on span "Virtual" at bounding box center [337, 66] width 41 height 17
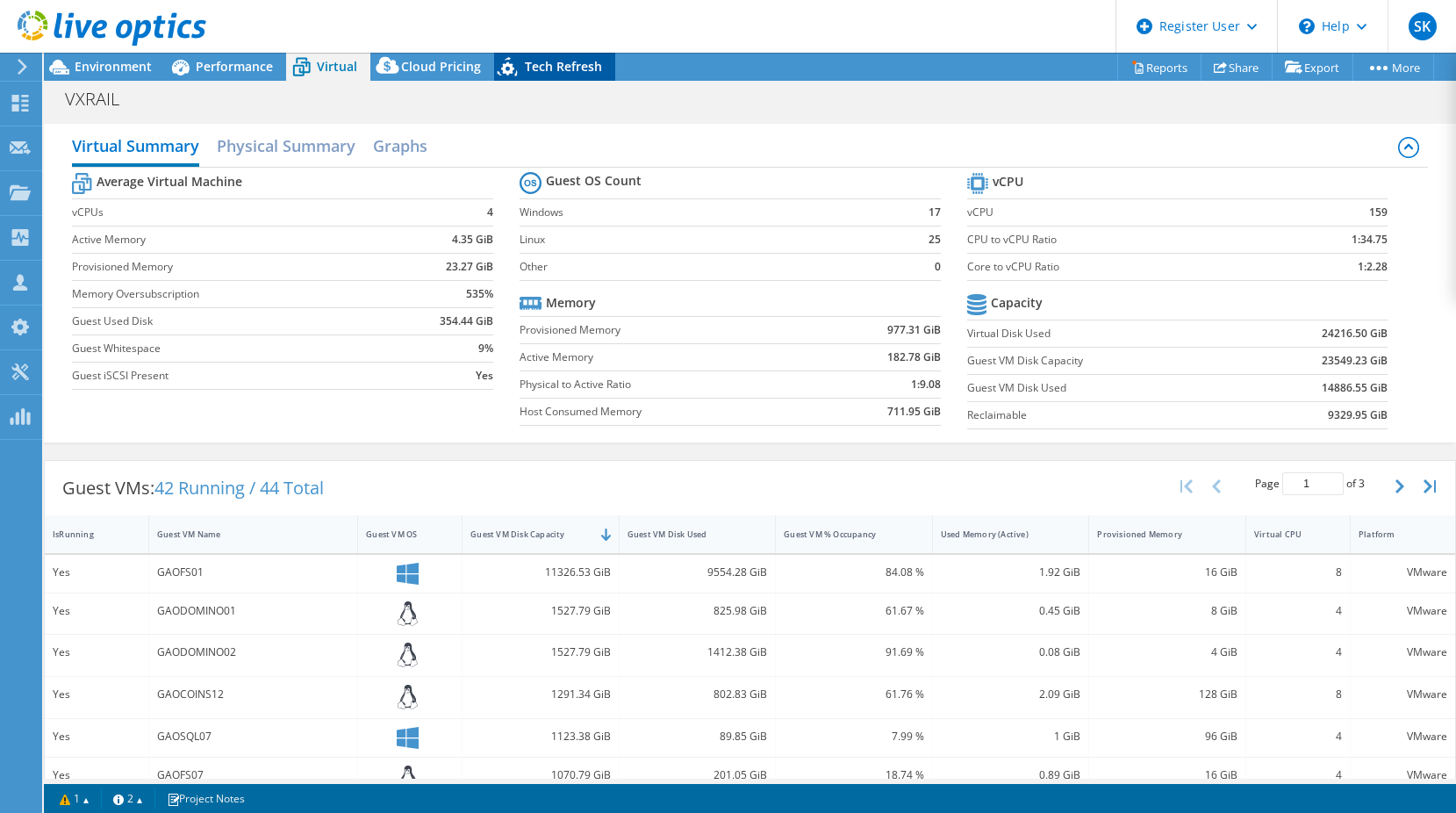
click at [558, 65] on span "Tech Refresh" at bounding box center [563, 66] width 77 height 17
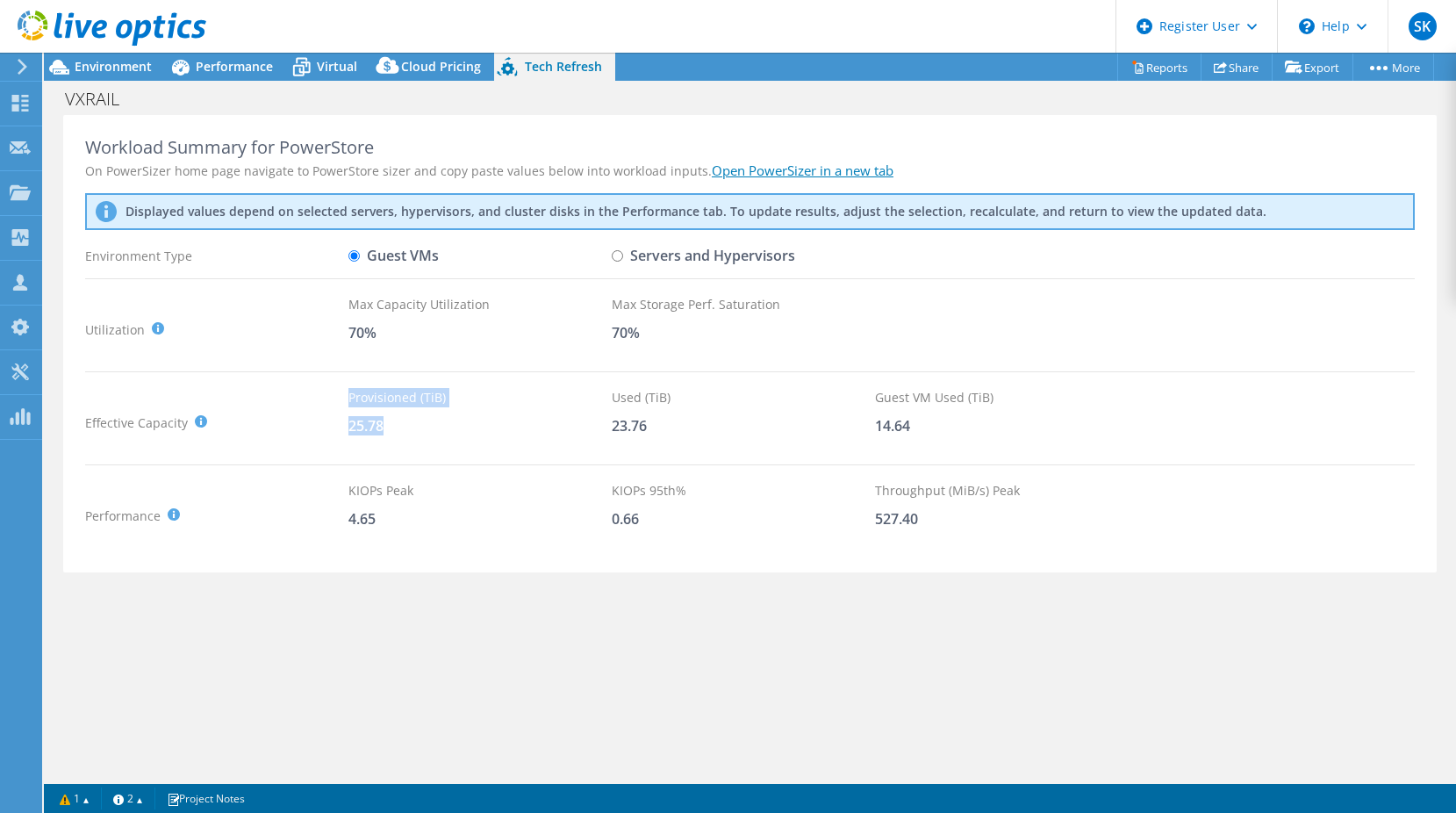
drag, startPoint x: 338, startPoint y: 424, endPoint x: 382, endPoint y: 428, distance: 44.2
click at [382, 428] on div "Effective Capacity Provisioned (TiB) : Total virtual disk size of all VMs on se…" at bounding box center [749, 422] width 1329 height 69
click at [380, 430] on div "25.78" at bounding box center [480, 425] width 264 height 19
click at [263, 69] on span "Performance" at bounding box center [234, 66] width 77 height 17
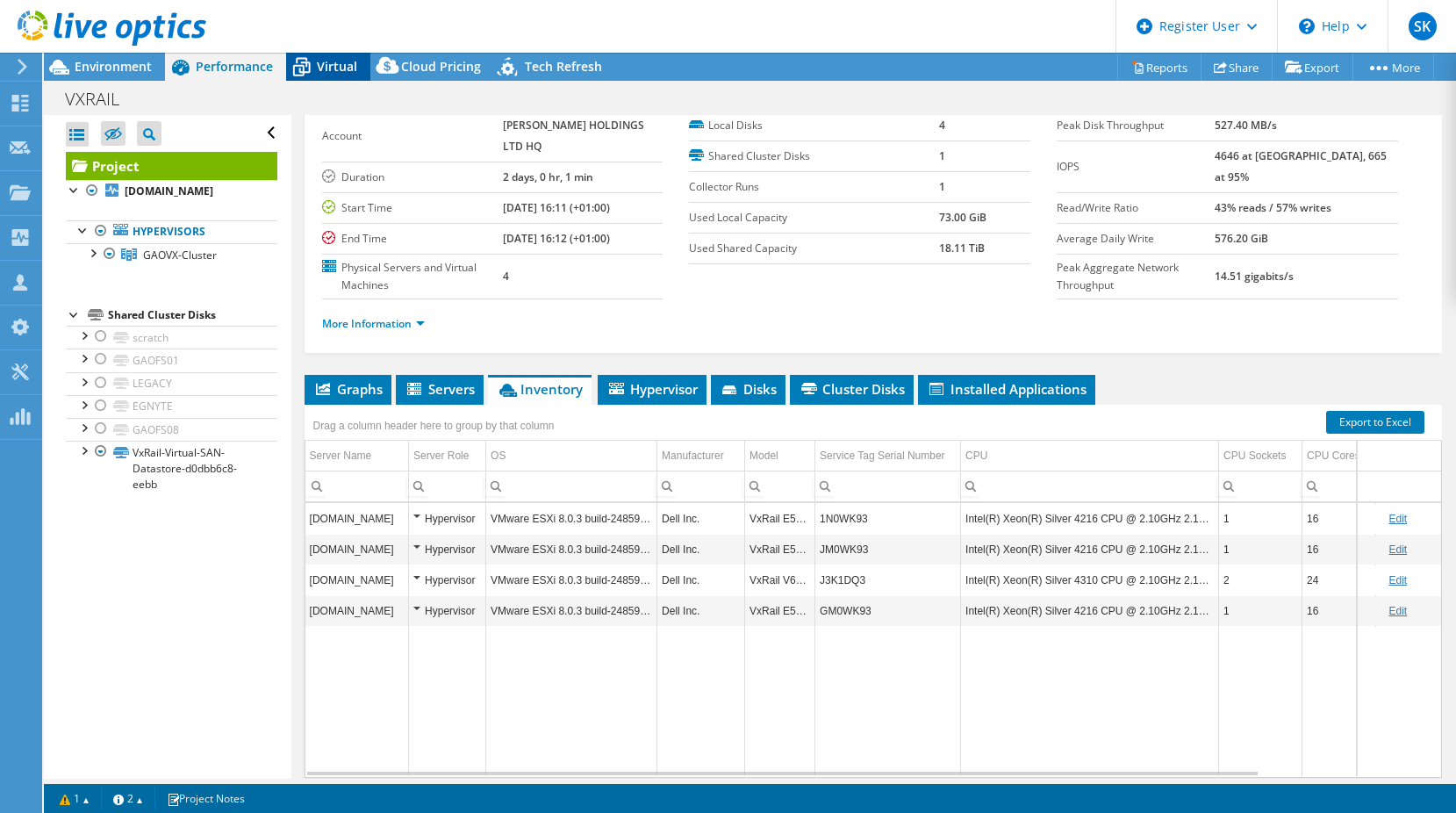
click at [303, 69] on icon at bounding box center [300, 66] width 30 height 30
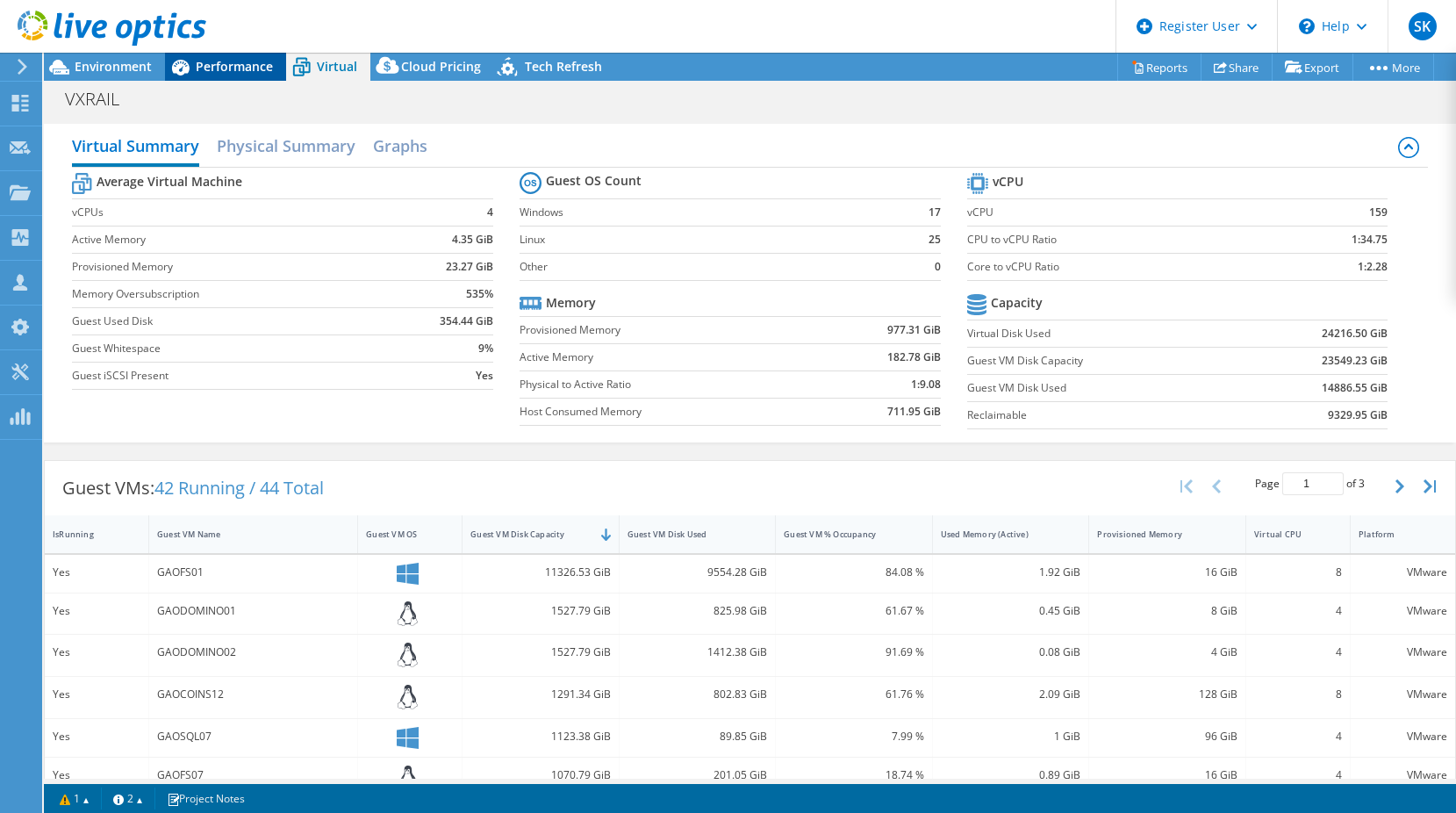
click at [265, 76] on div "Performance" at bounding box center [225, 66] width 121 height 28
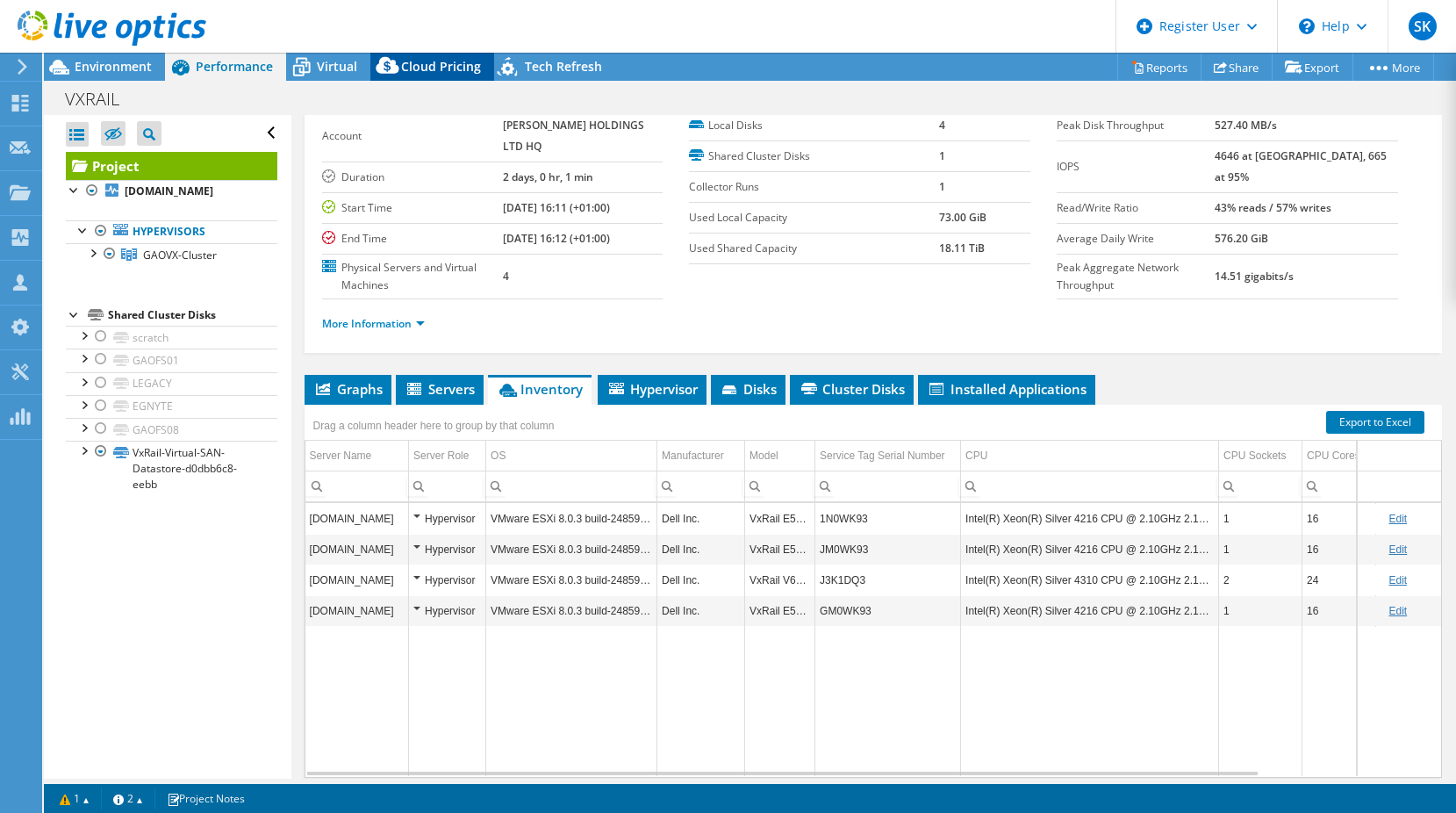
click at [400, 74] on icon at bounding box center [388, 69] width 35 height 35
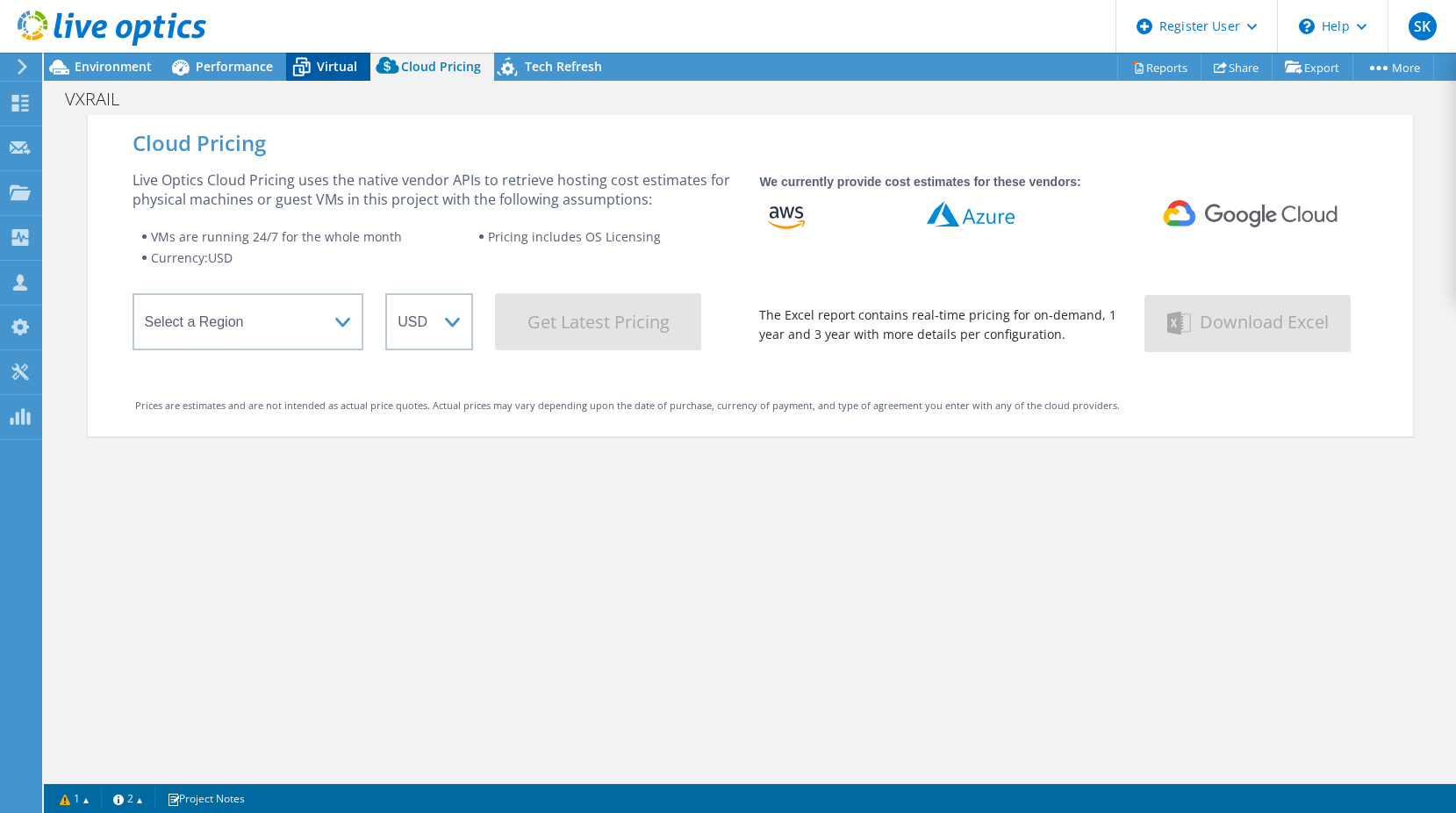
click at [311, 72] on icon at bounding box center [300, 66] width 30 height 30
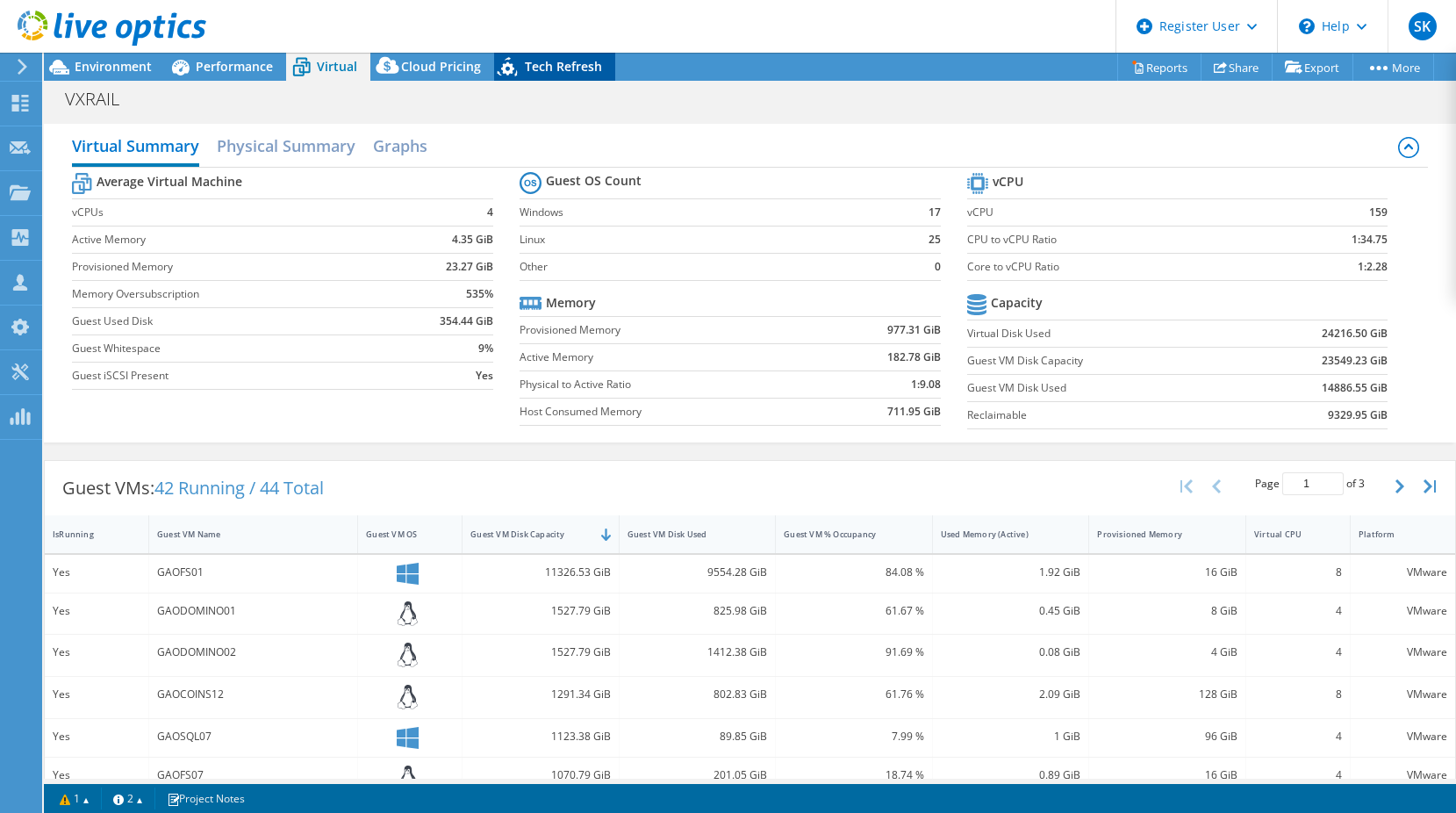
click at [572, 59] on span "Tech Refresh" at bounding box center [563, 66] width 77 height 17
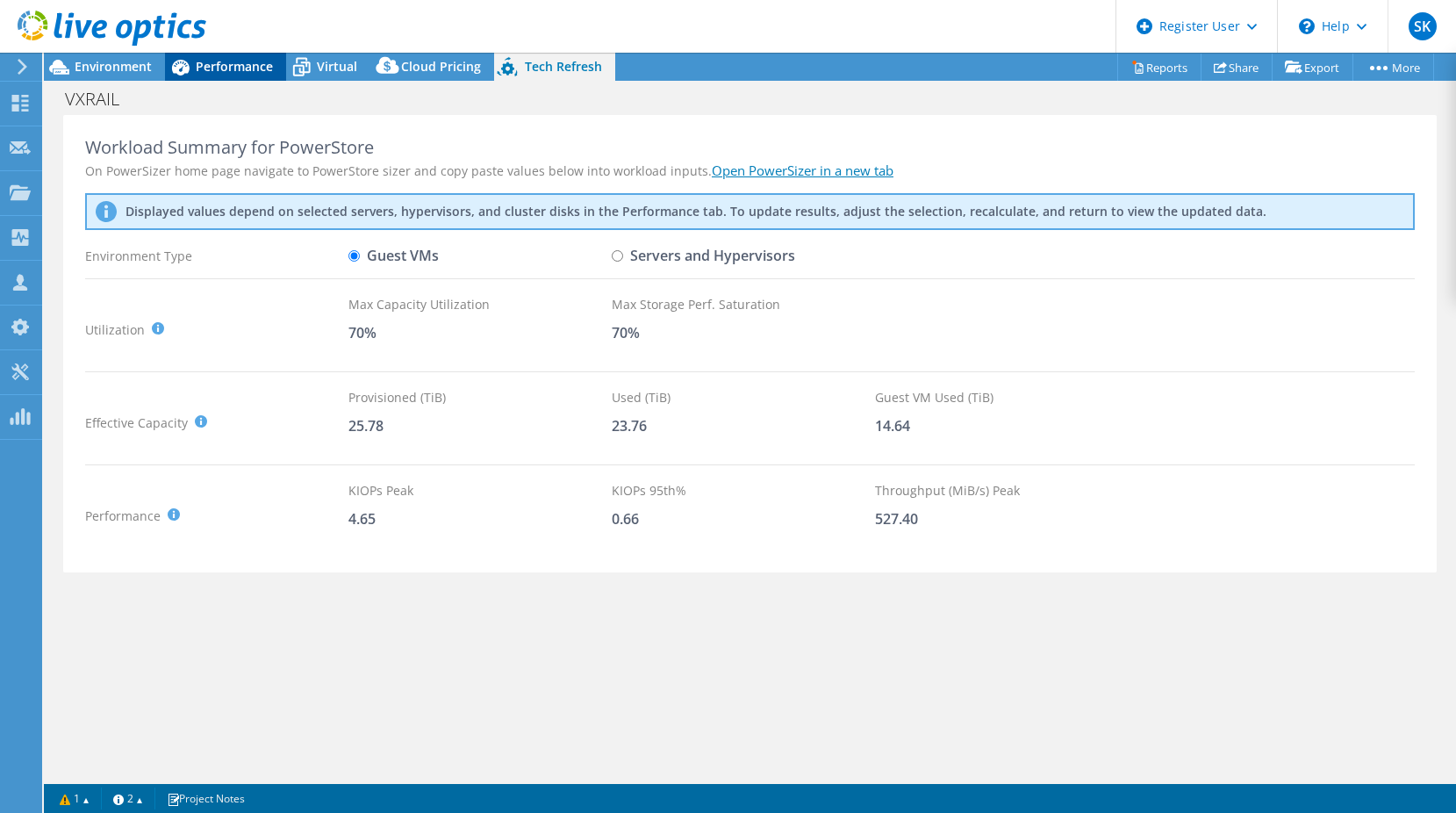
click at [224, 69] on span "Performance" at bounding box center [234, 66] width 77 height 17
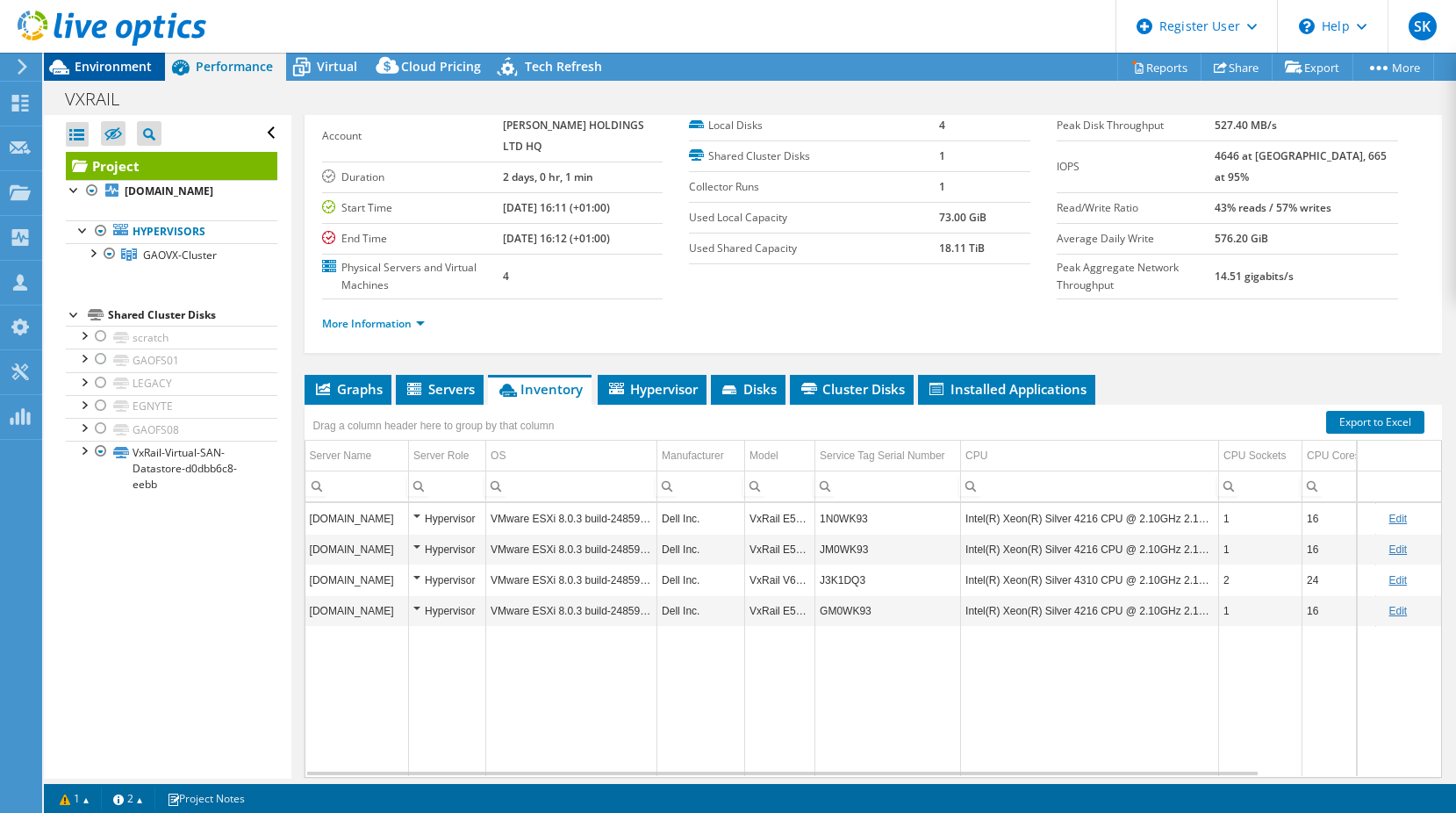
click at [96, 62] on span "Environment" at bounding box center [113, 66] width 77 height 17
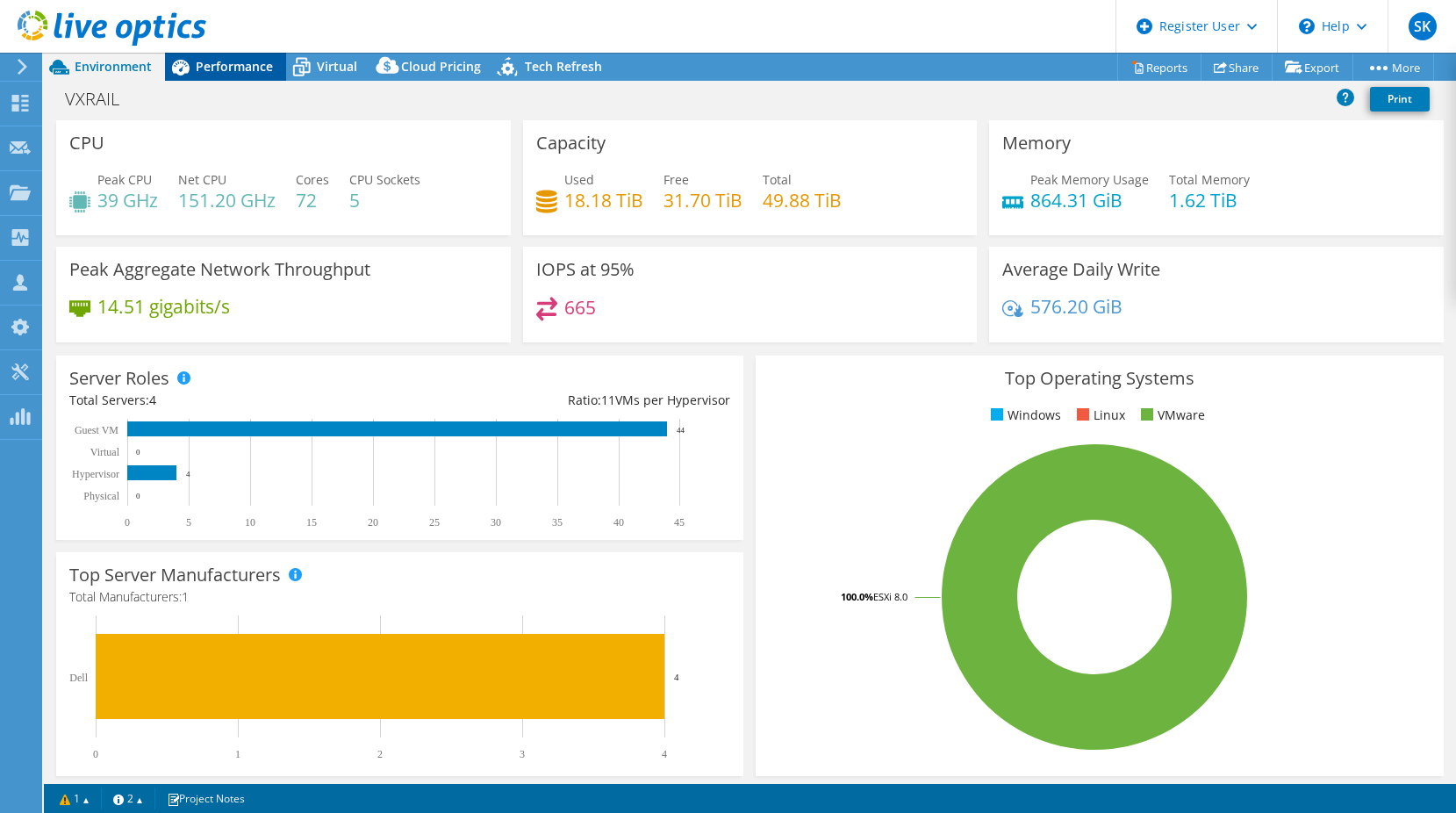
click at [240, 68] on span "Performance" at bounding box center [234, 66] width 77 height 17
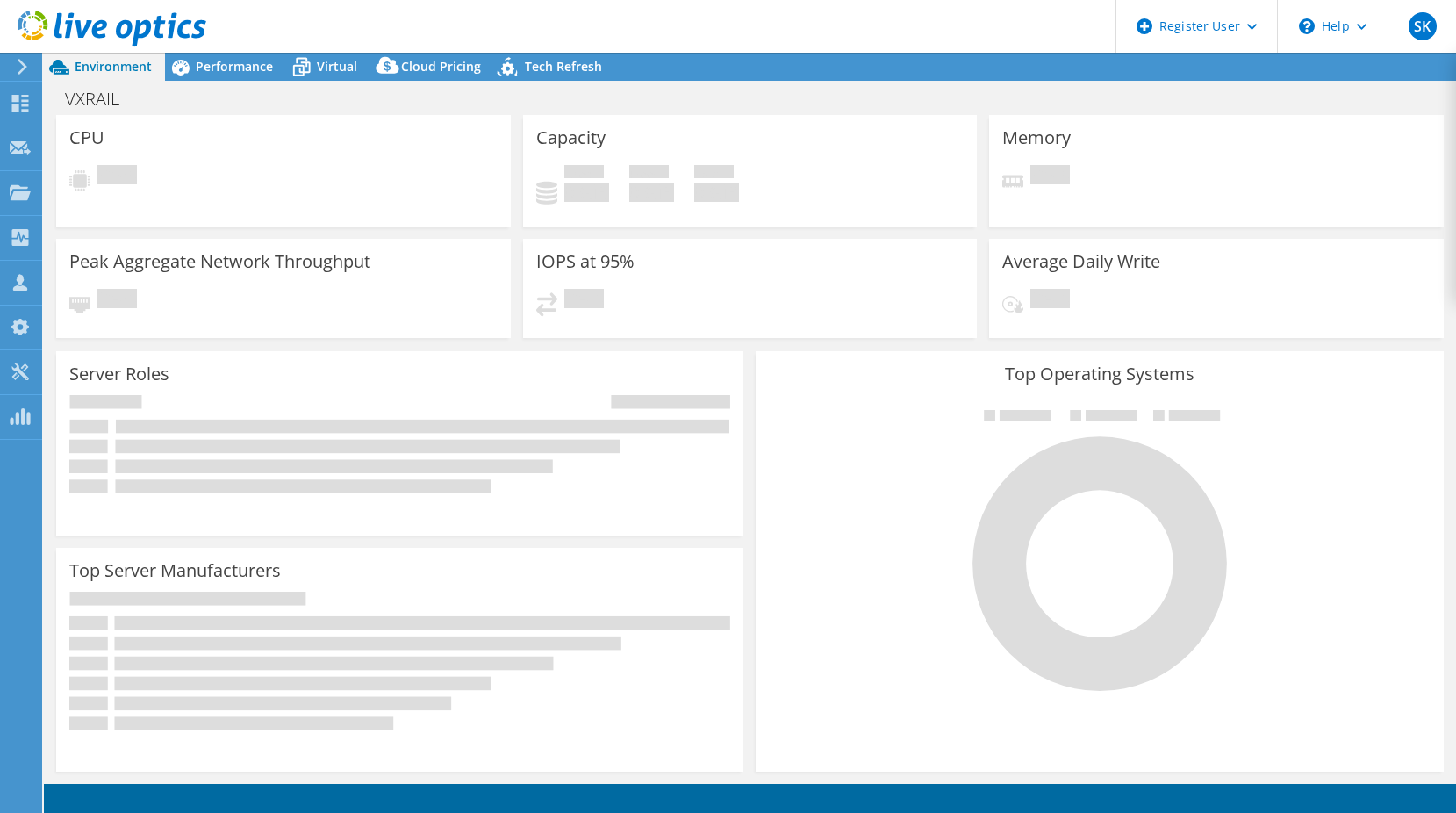
select select "USD"
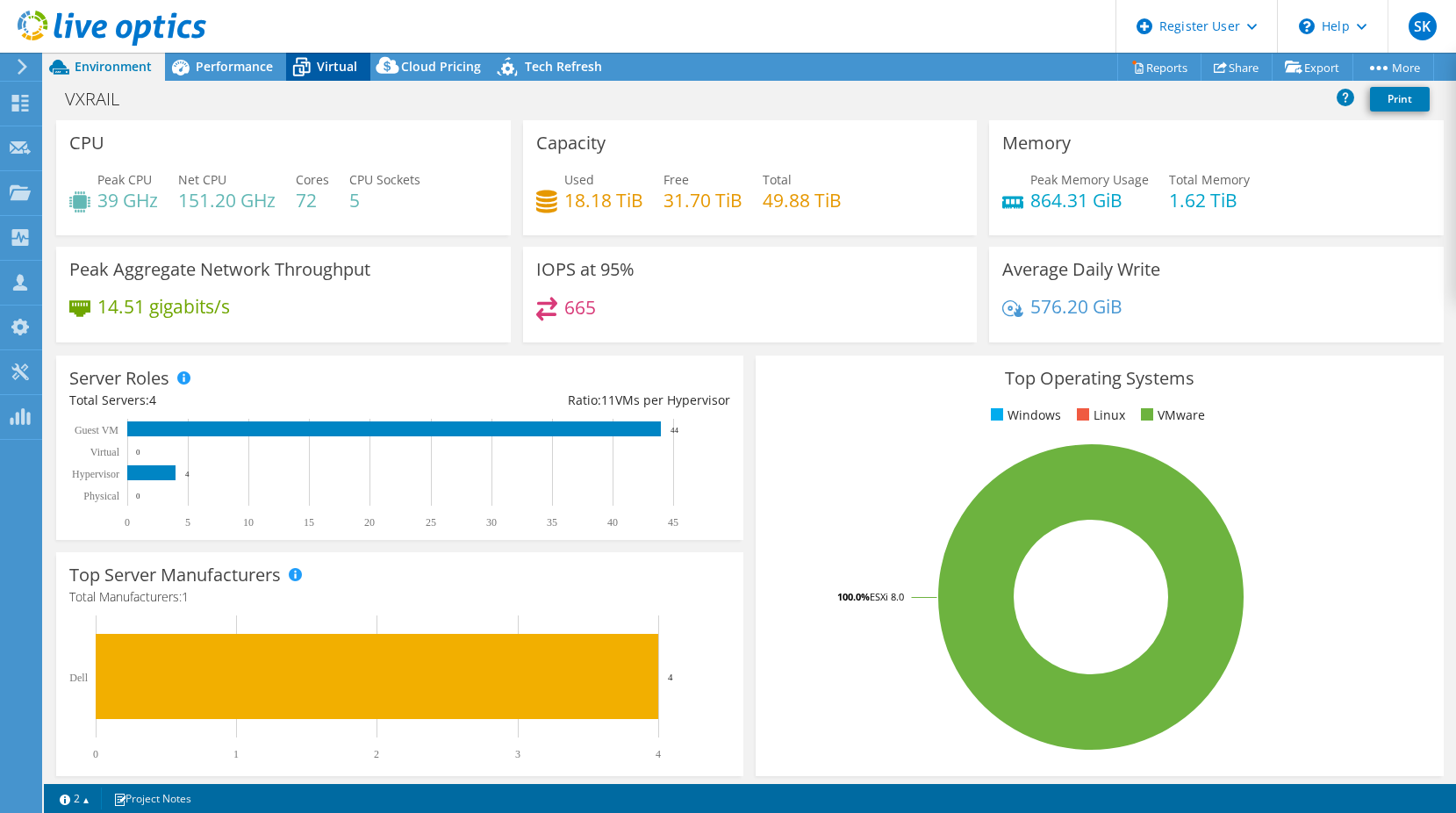
click at [321, 65] on span "Virtual" at bounding box center [337, 66] width 41 height 17
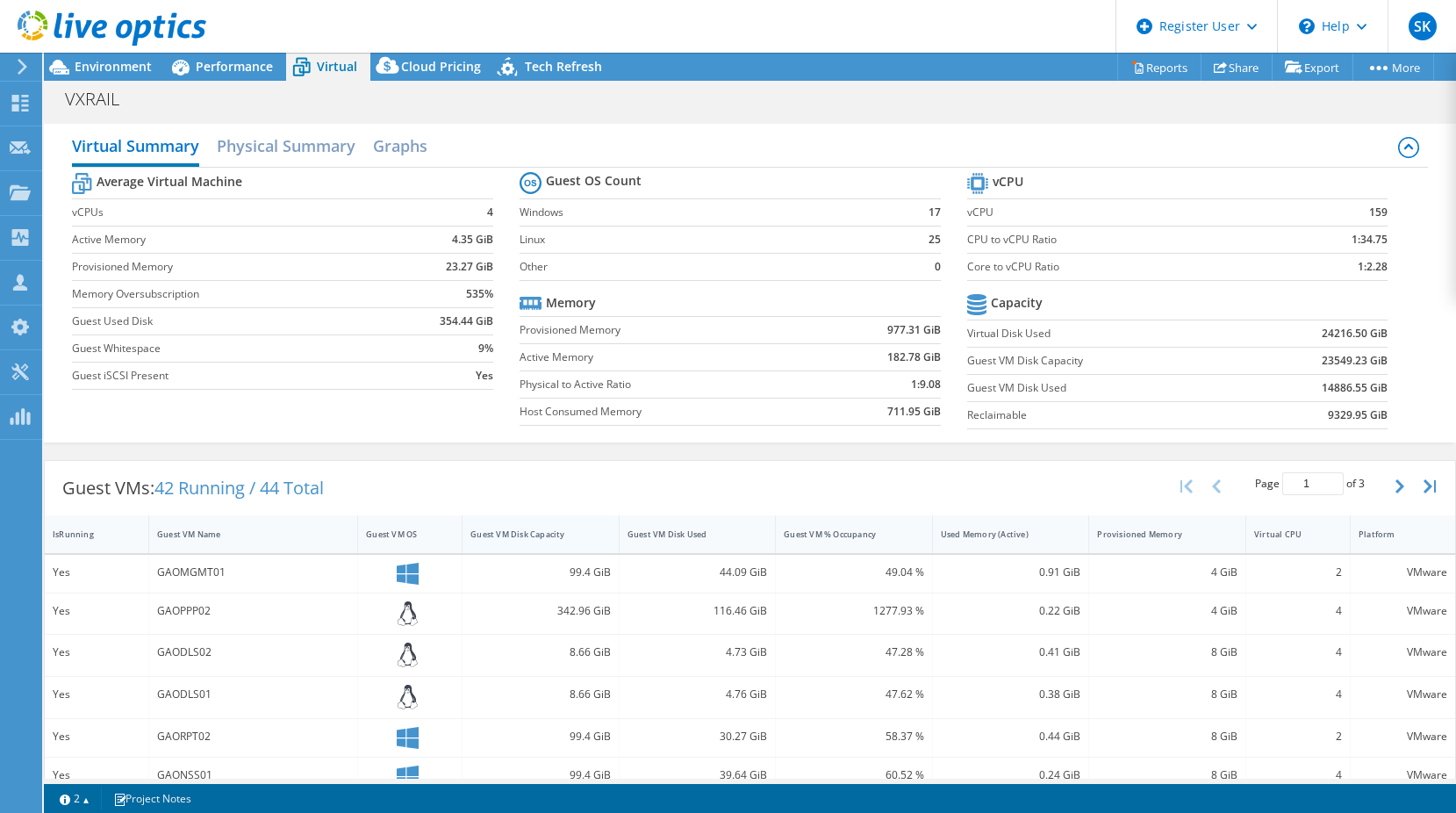
click at [523, 516] on div "Guest VM Disk Capacity" at bounding box center [541, 534] width 157 height 38
click at [532, 526] on div "Guest VM Disk Capacity" at bounding box center [530, 535] width 135 height 28
click at [112, 62] on span "Environment" at bounding box center [113, 66] width 77 height 17
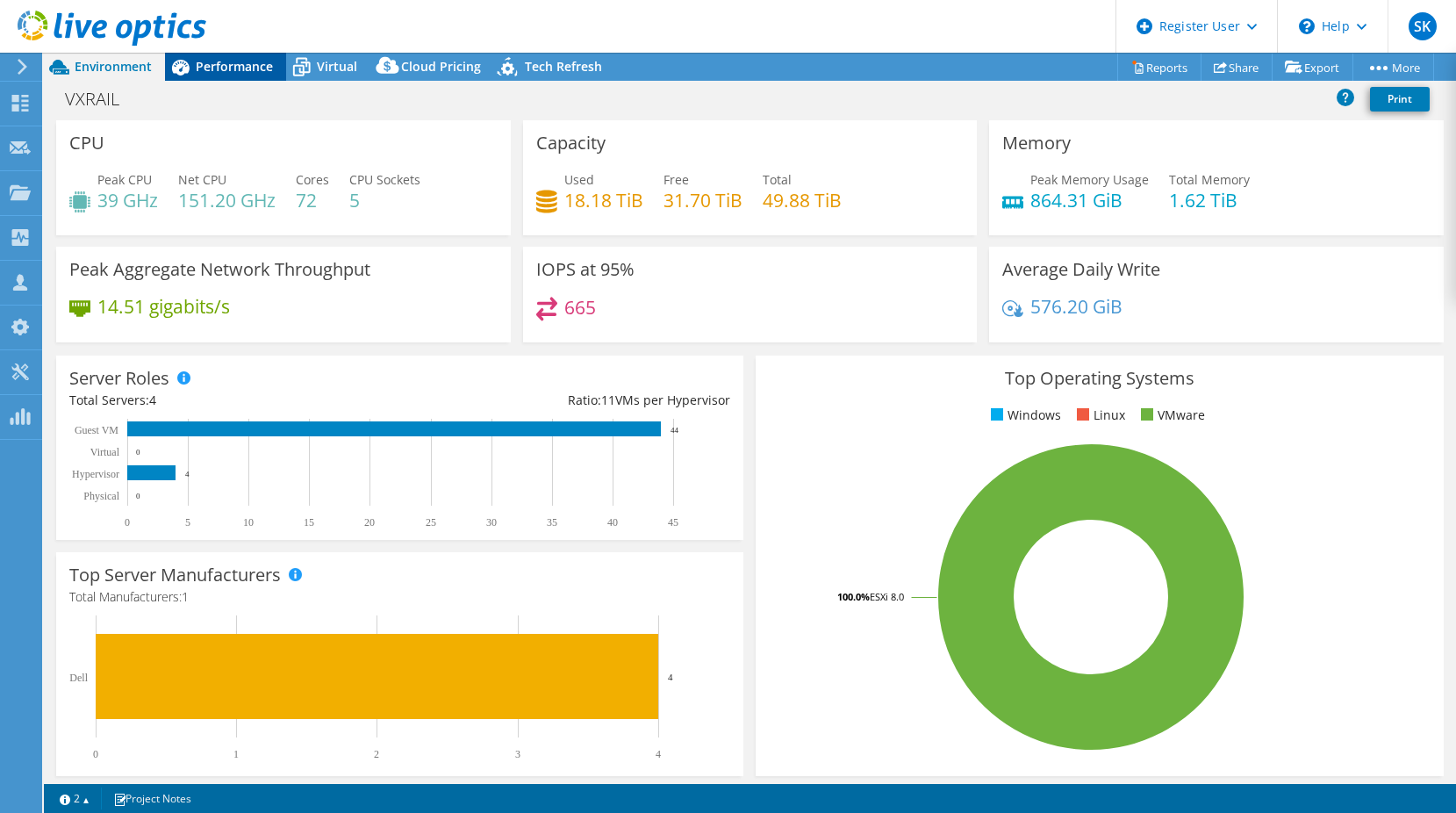
click at [219, 71] on span "Performance" at bounding box center [234, 66] width 77 height 17
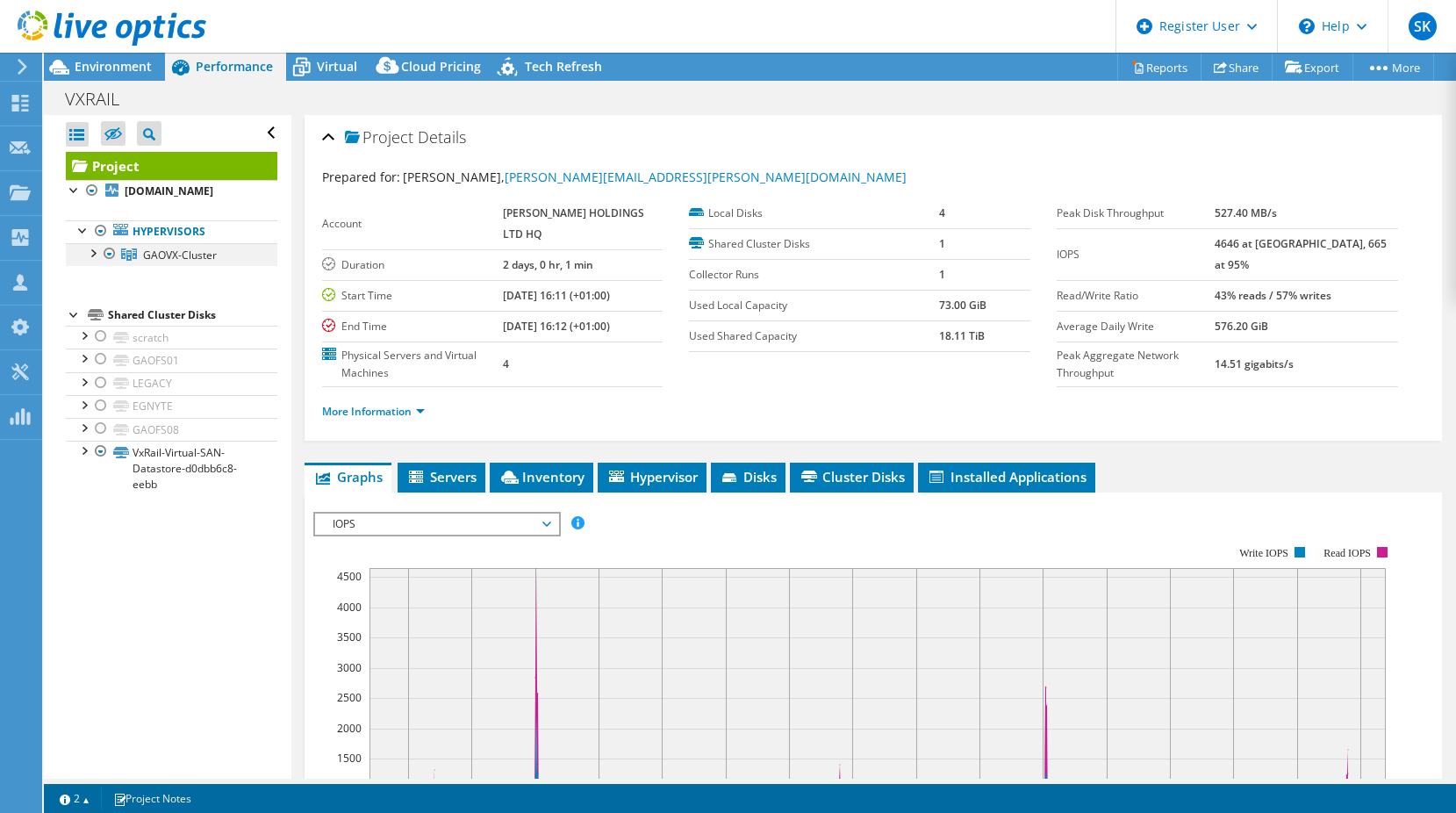
click at [96, 254] on div at bounding box center [91, 252] width 18 height 18
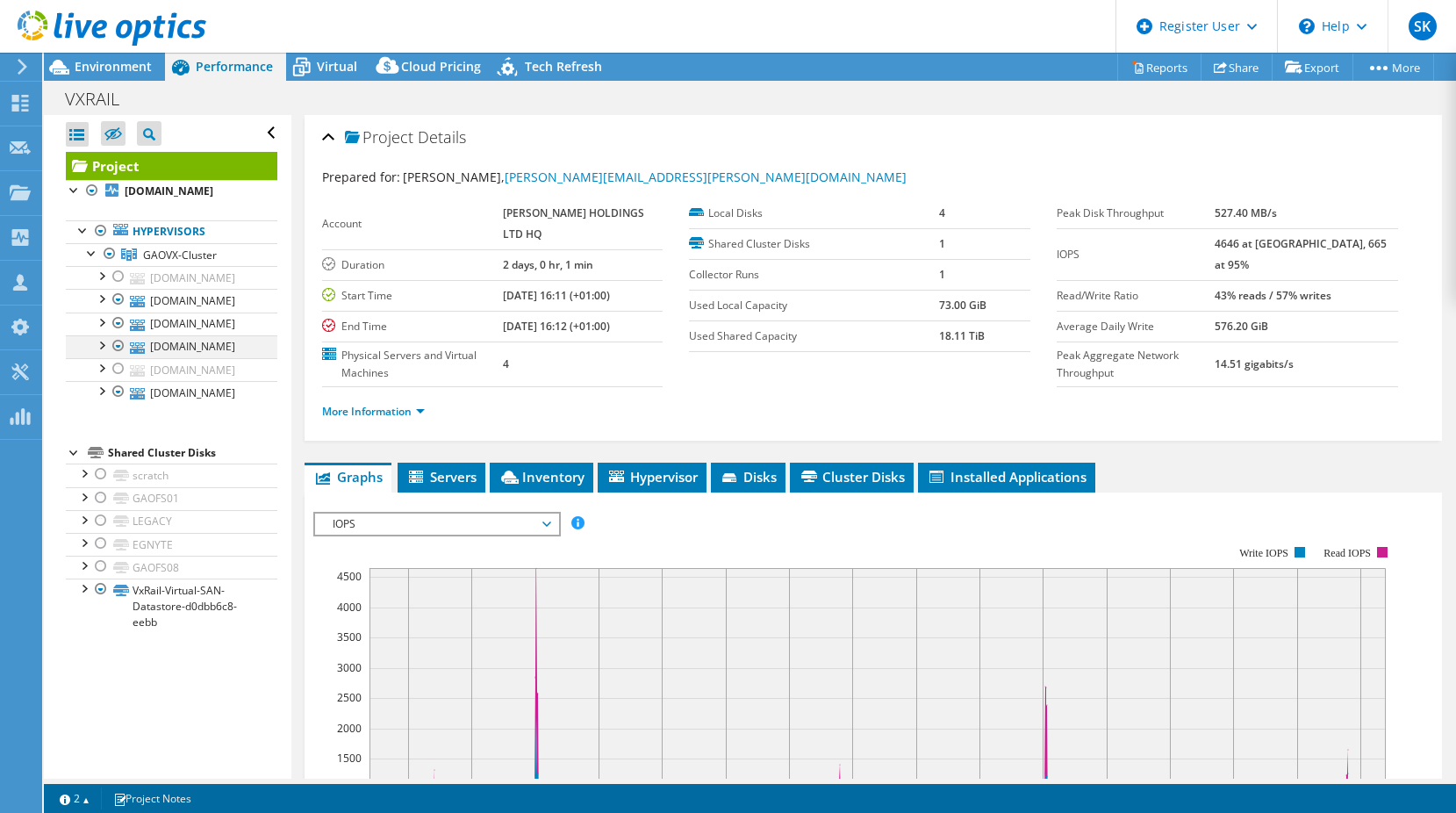
click at [114, 344] on div at bounding box center [118, 346] width 18 height 21
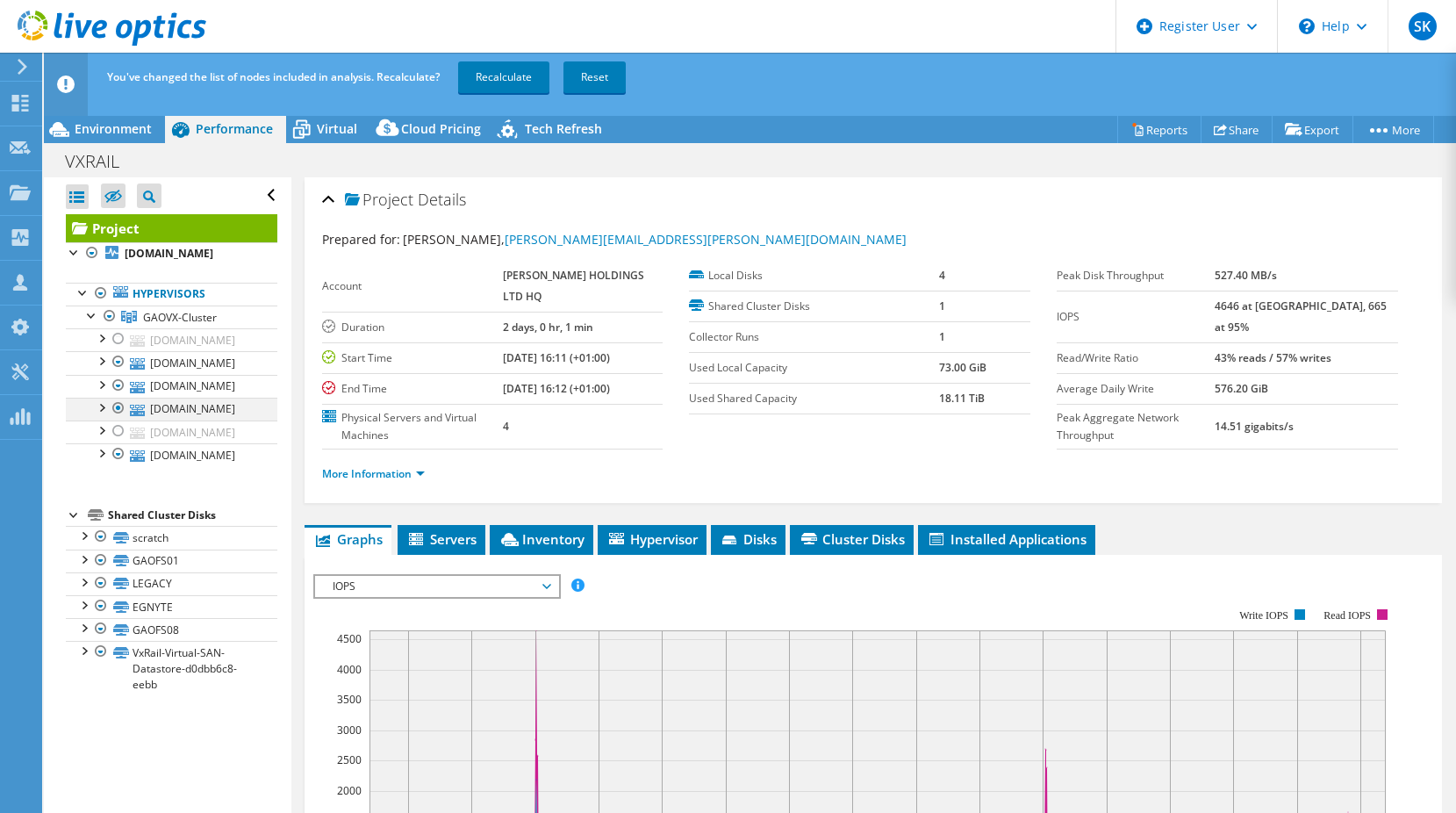
click at [121, 412] on div at bounding box center [118, 407] width 18 height 21
click at [120, 430] on div at bounding box center [118, 430] width 18 height 21
click at [500, 84] on link "Recalculate" at bounding box center [503, 77] width 91 height 31
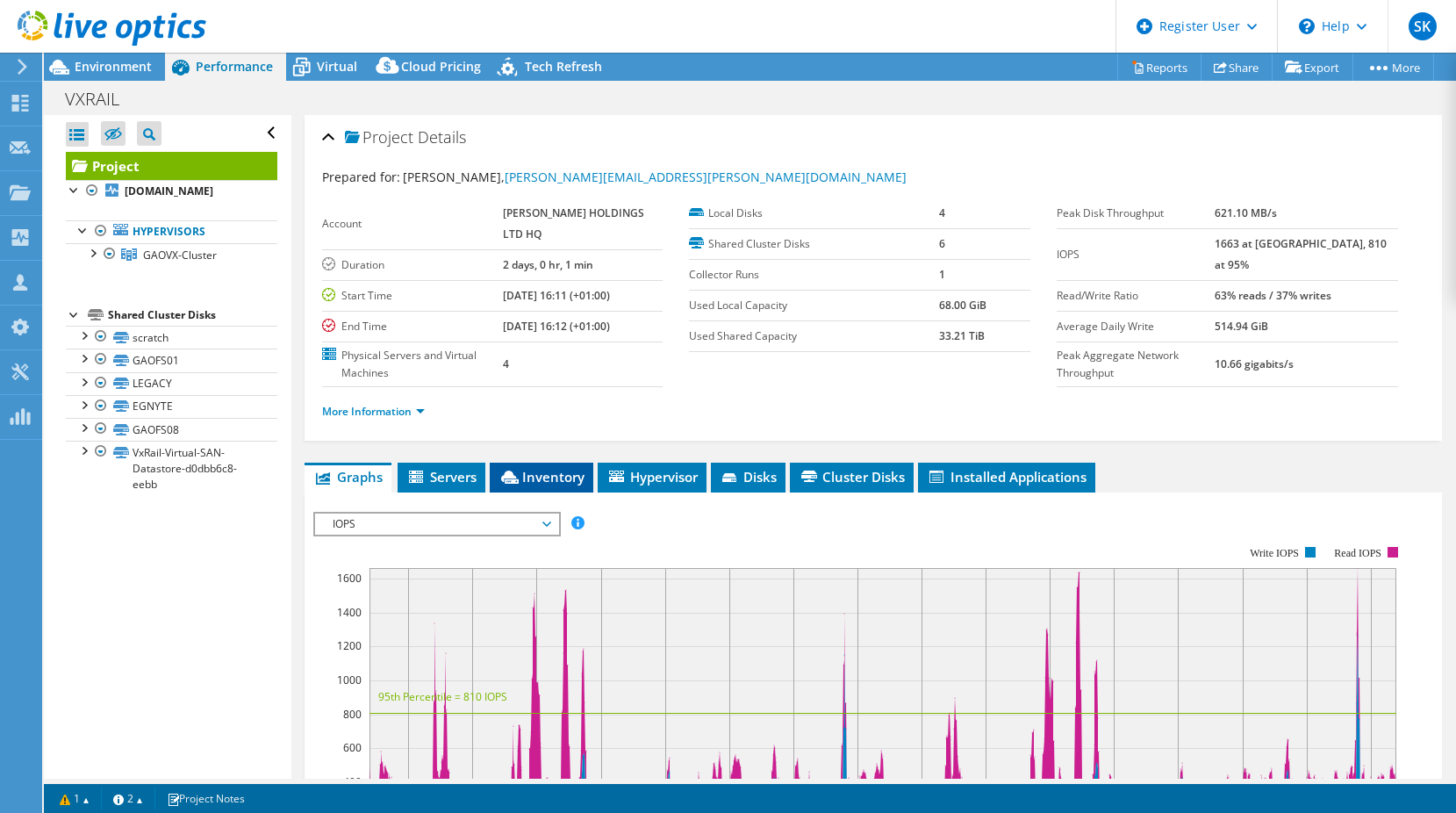
click at [569, 486] on span "Inventory" at bounding box center [541, 476] width 86 height 18
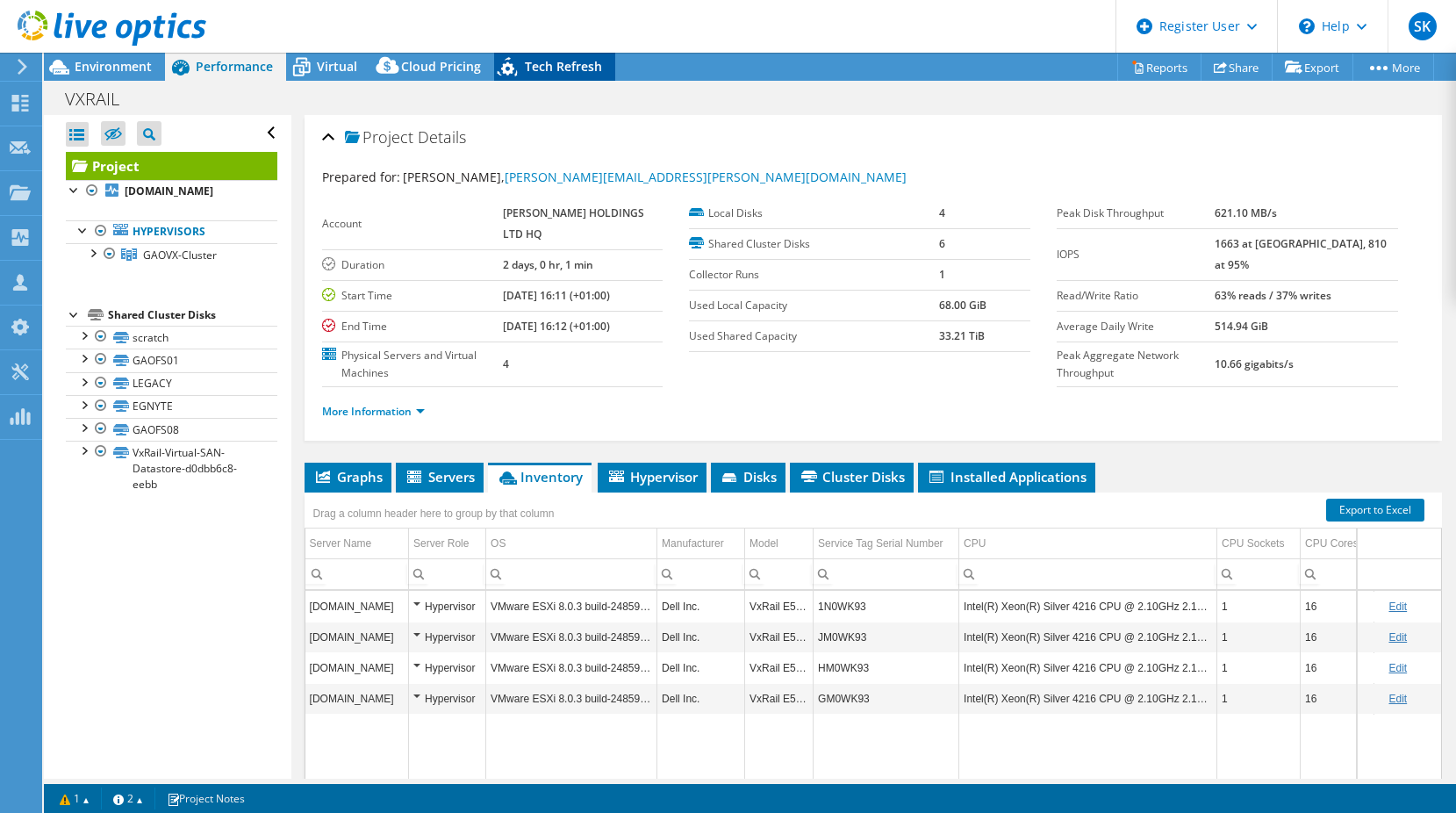
click at [497, 63] on icon at bounding box center [509, 69] width 30 height 36
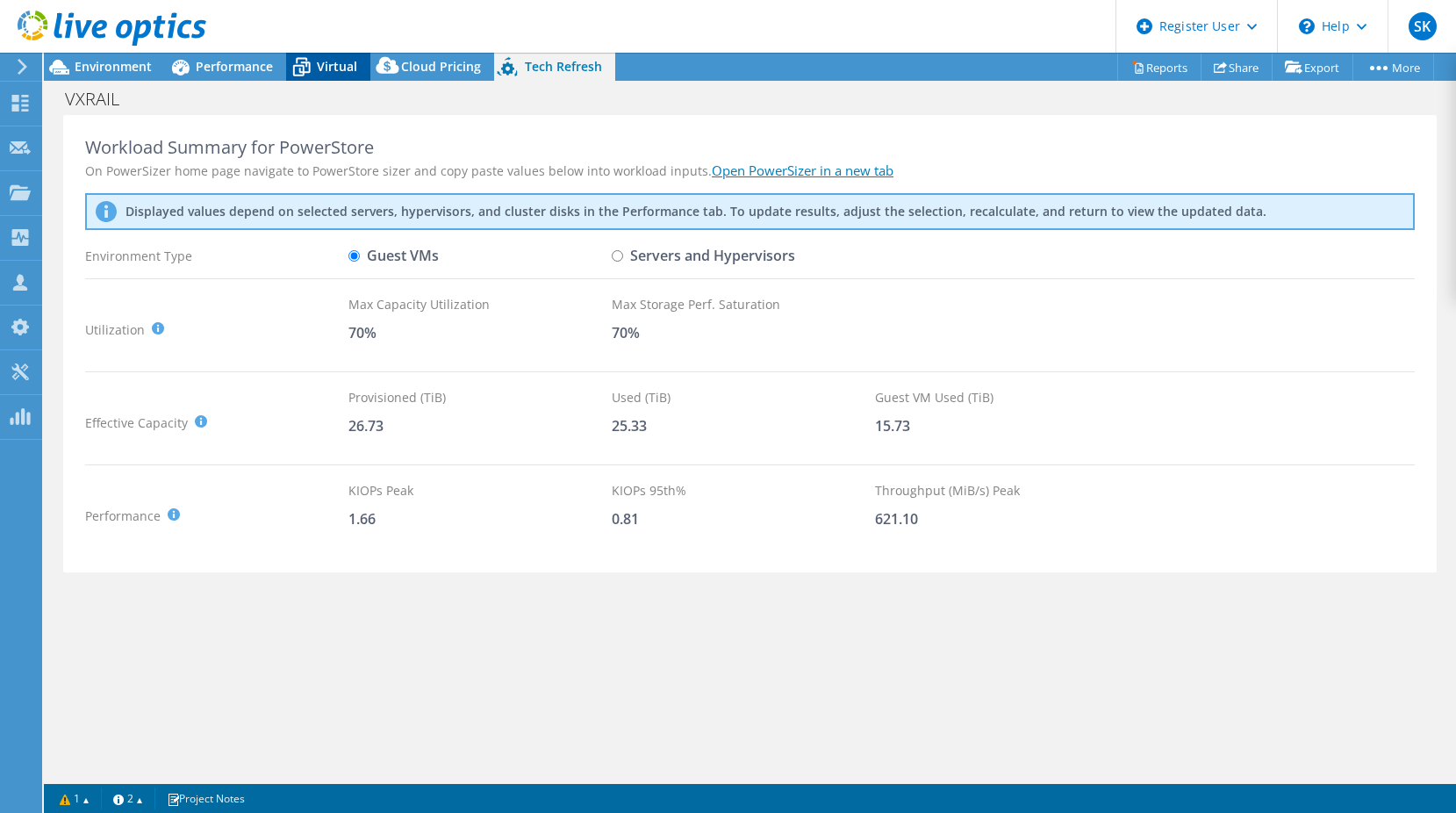
click at [327, 77] on div "Virtual" at bounding box center [327, 66] width 84 height 28
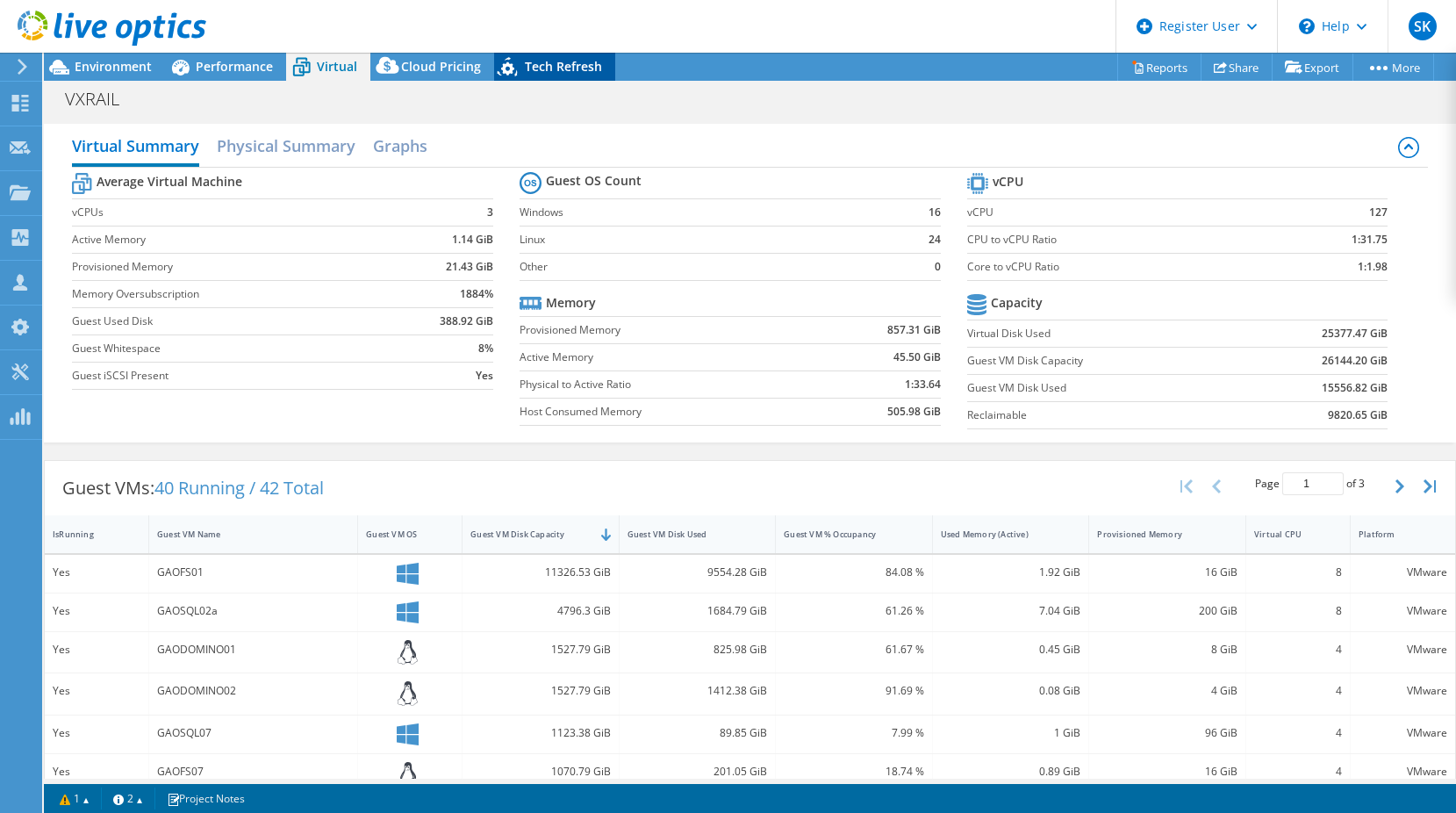
click at [558, 63] on span "Tech Refresh" at bounding box center [563, 66] width 77 height 17
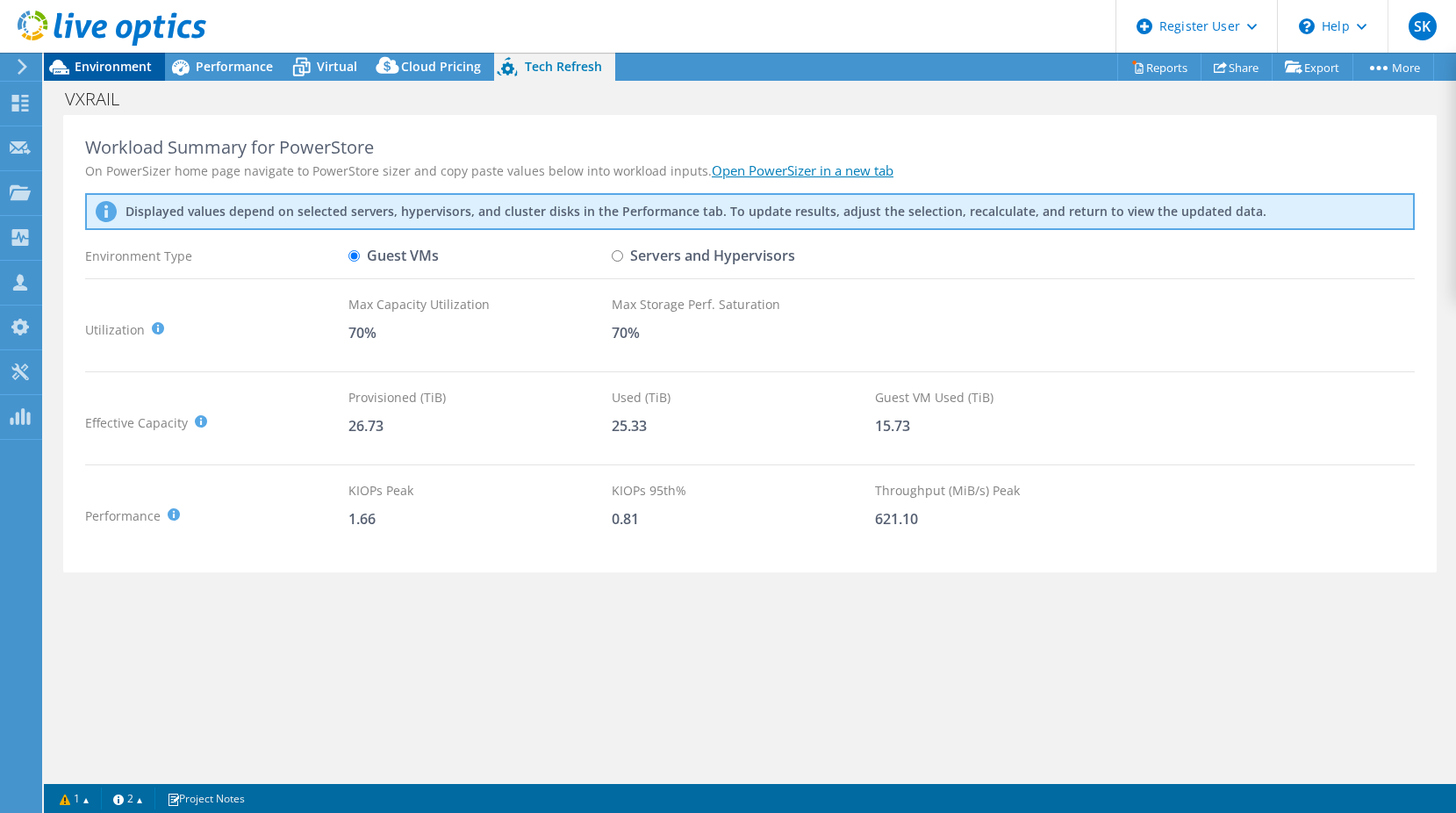
click at [133, 64] on span "Environment" at bounding box center [113, 66] width 77 height 17
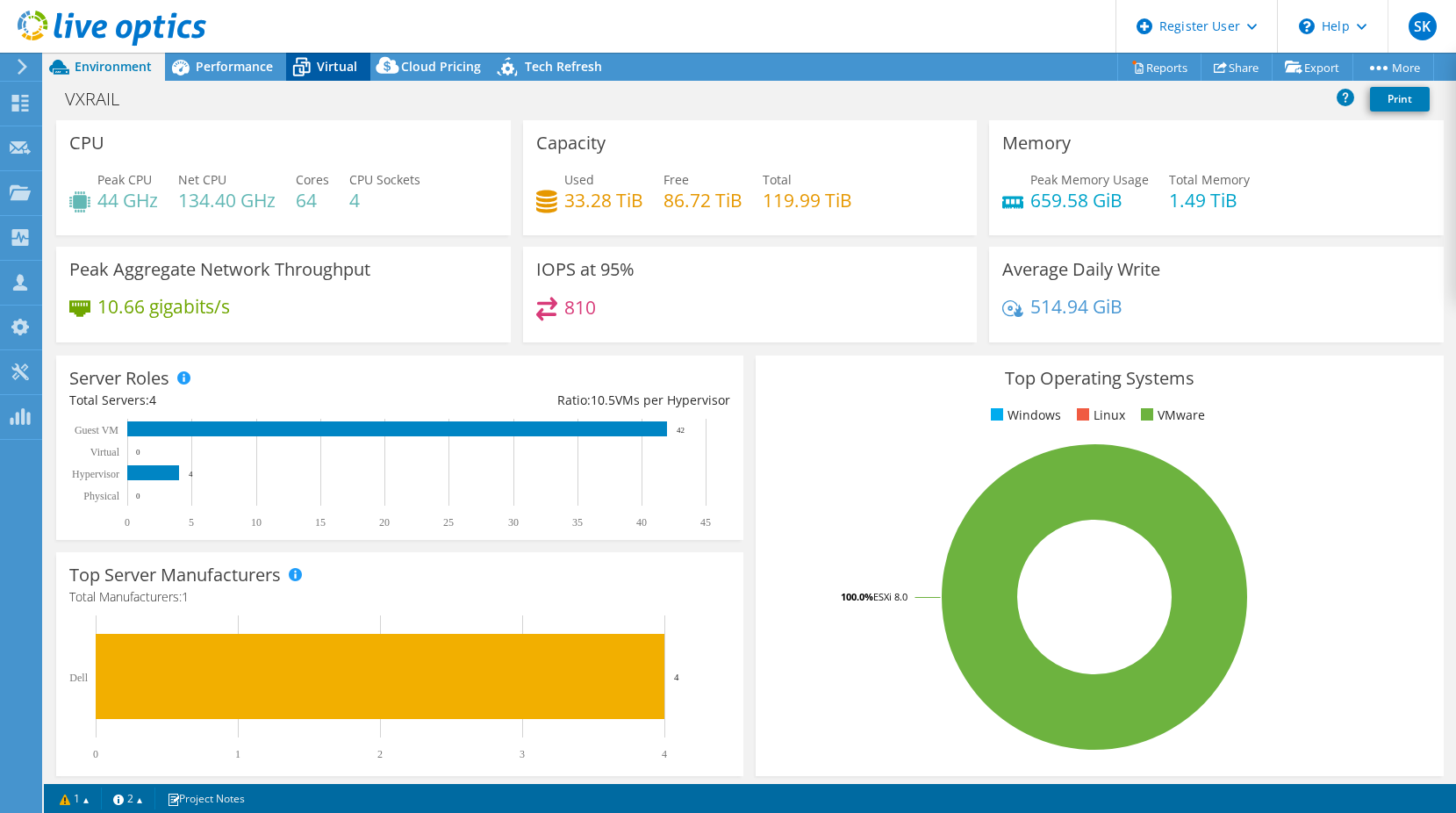
click at [331, 73] on span "Virtual" at bounding box center [337, 66] width 41 height 17
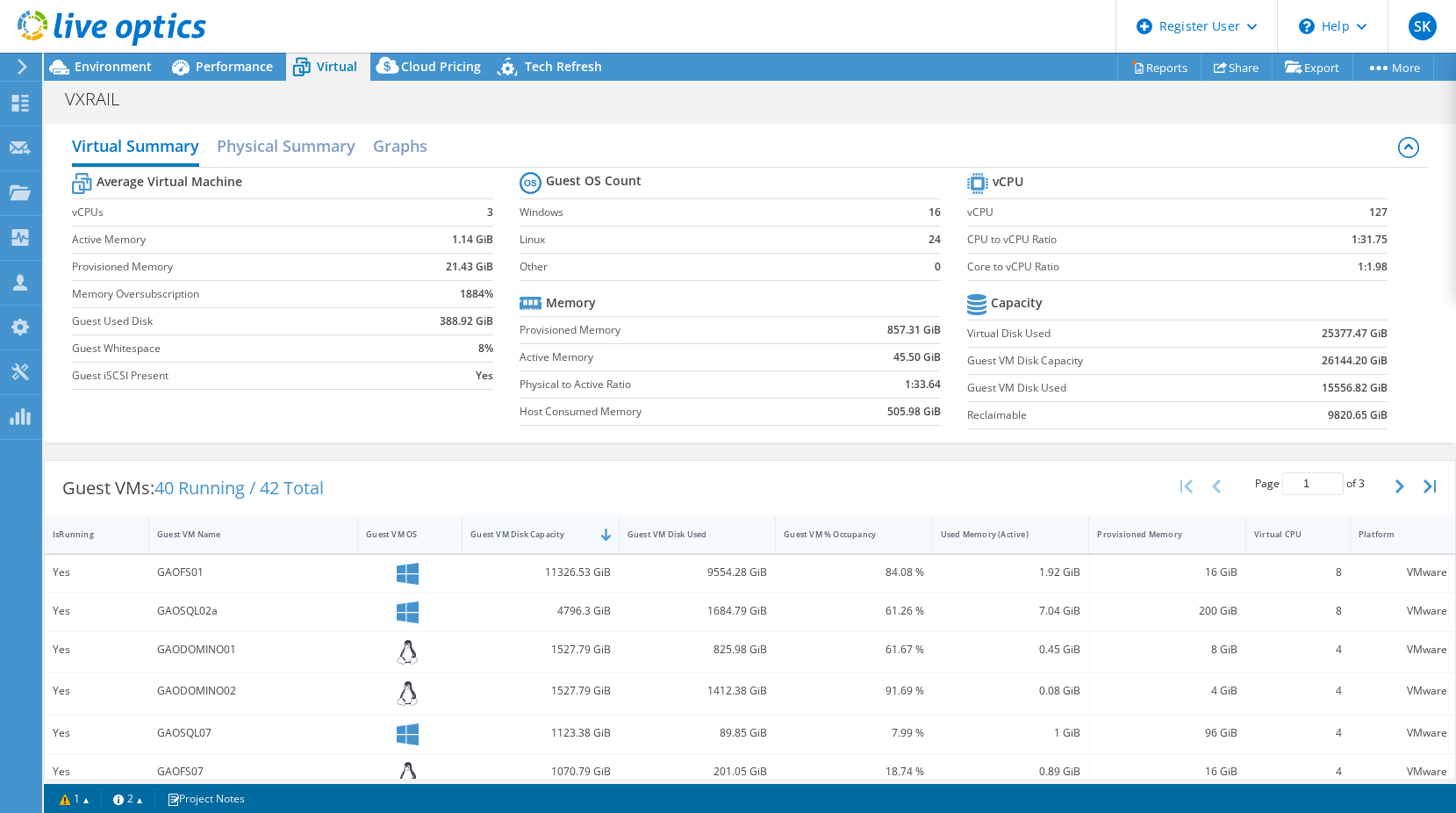
click at [557, 539] on div "Guest VM Disk Capacity" at bounding box center [529, 534] width 119 height 11
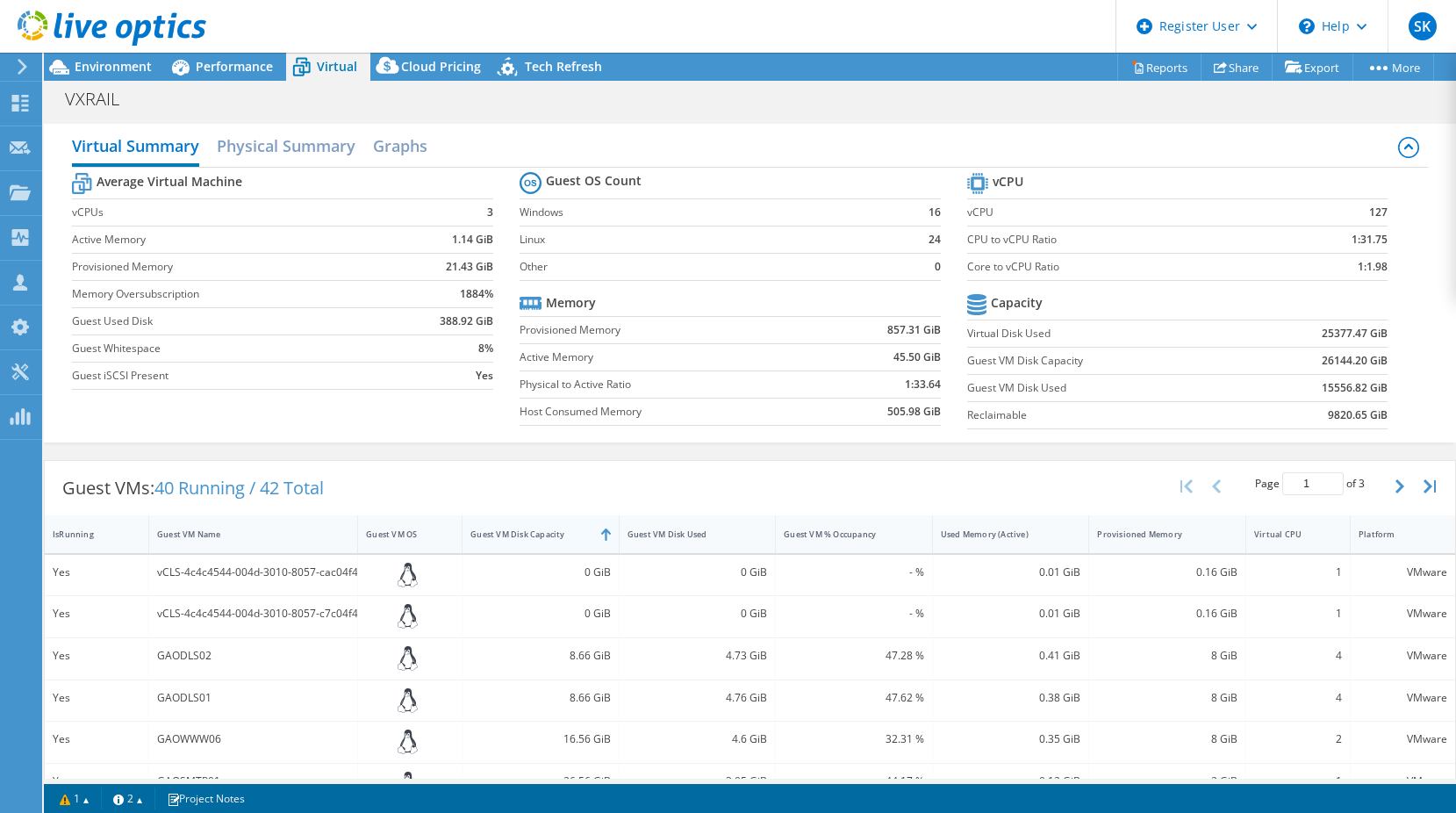
click at [543, 535] on div "Guest VM Disk Capacity" at bounding box center [529, 534] width 119 height 11
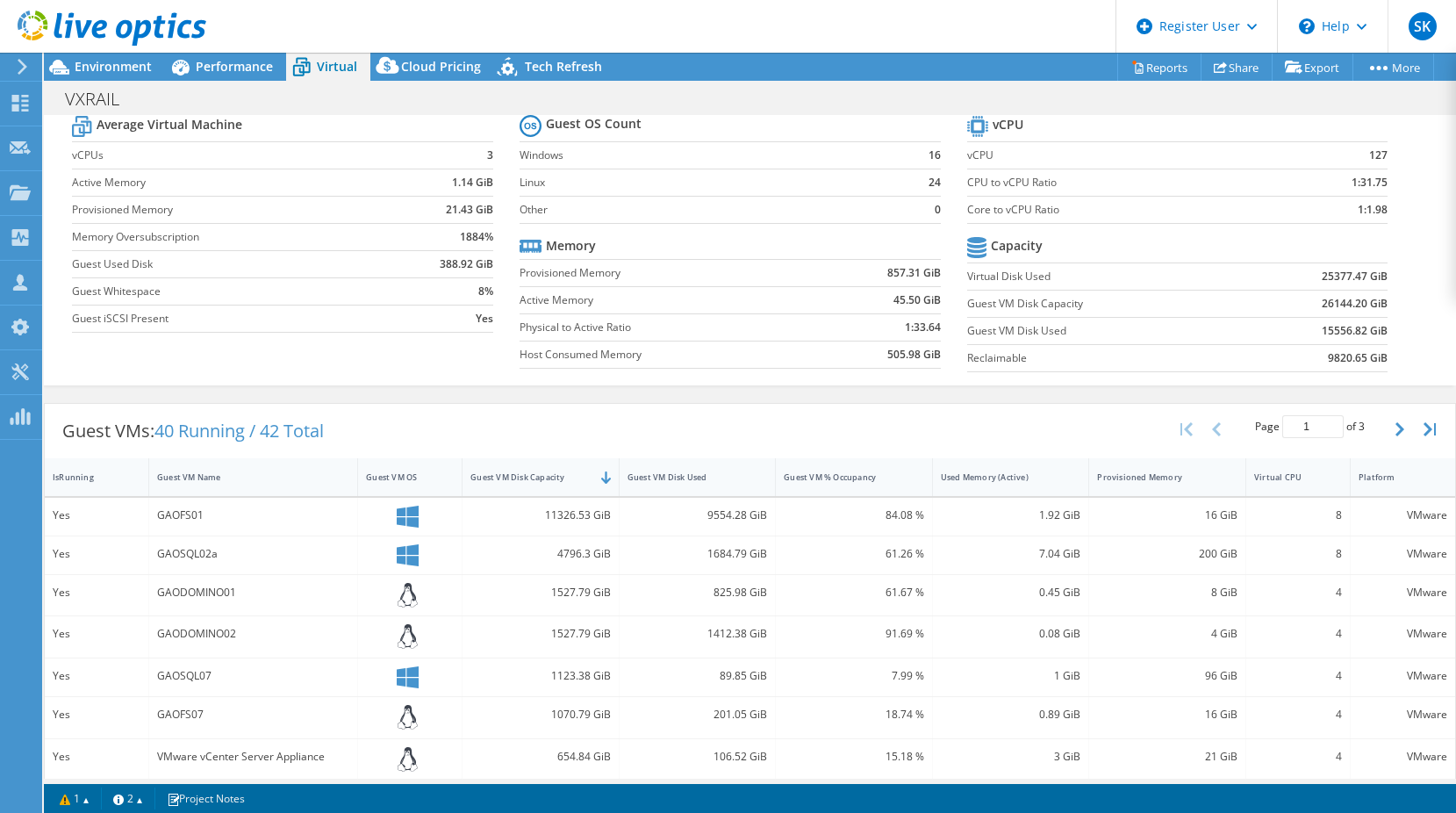
scroll to position [175, 0]
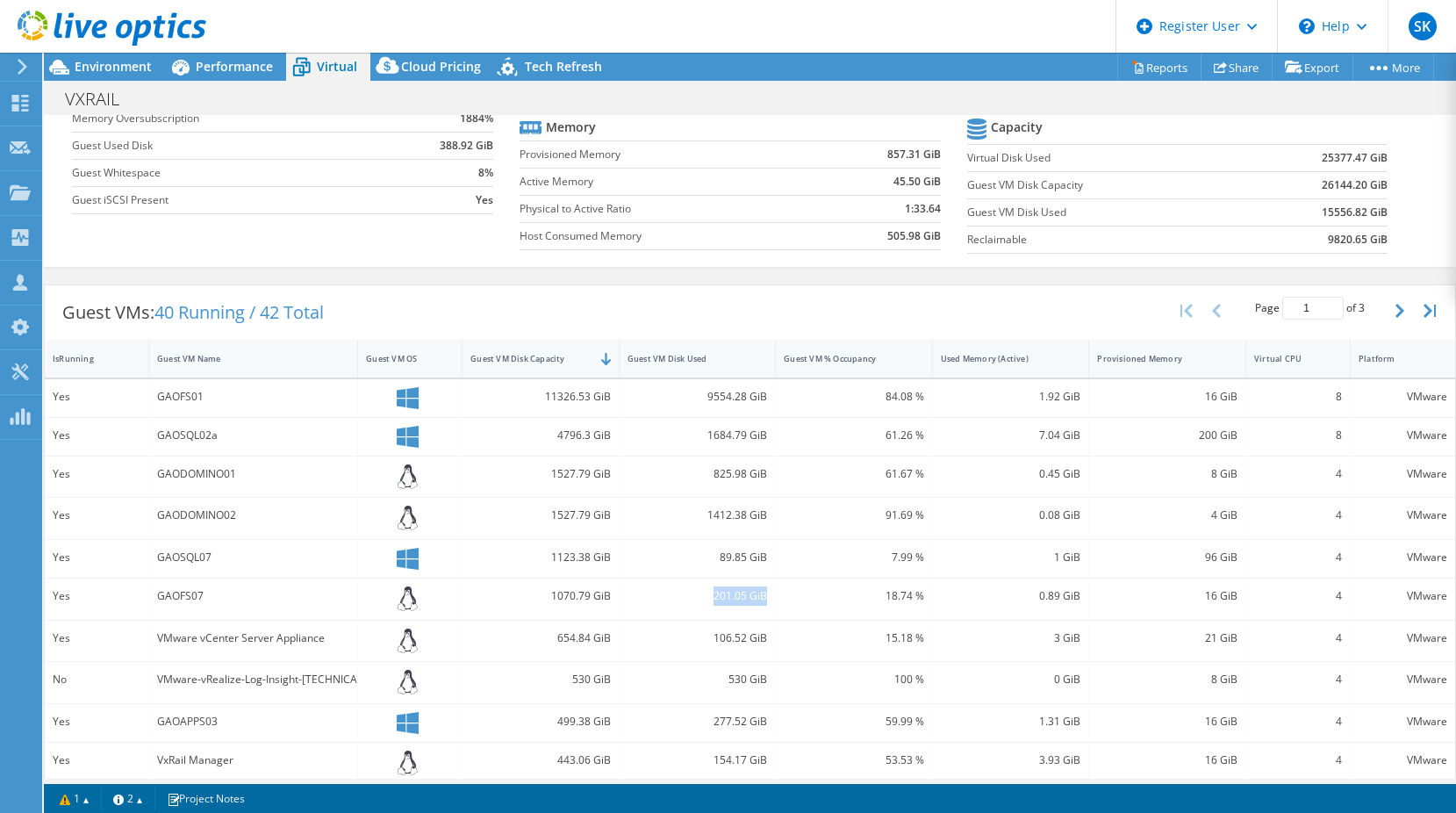
drag, startPoint x: 703, startPoint y: 598, endPoint x: 758, endPoint y: 597, distance: 55.0
click at [758, 597] on div "201.05 GiB" at bounding box center [698, 595] width 140 height 19
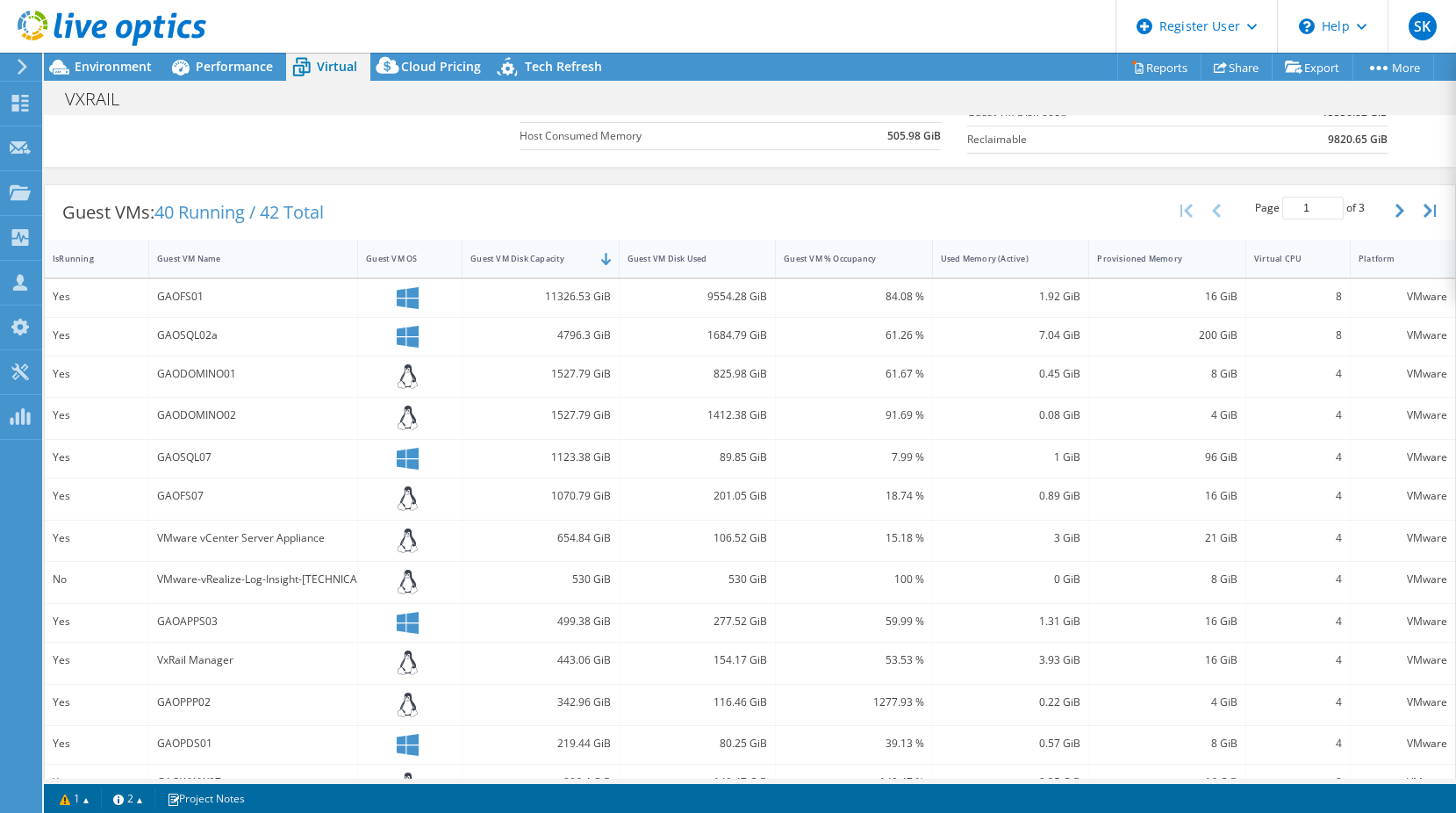
scroll to position [302, 0]
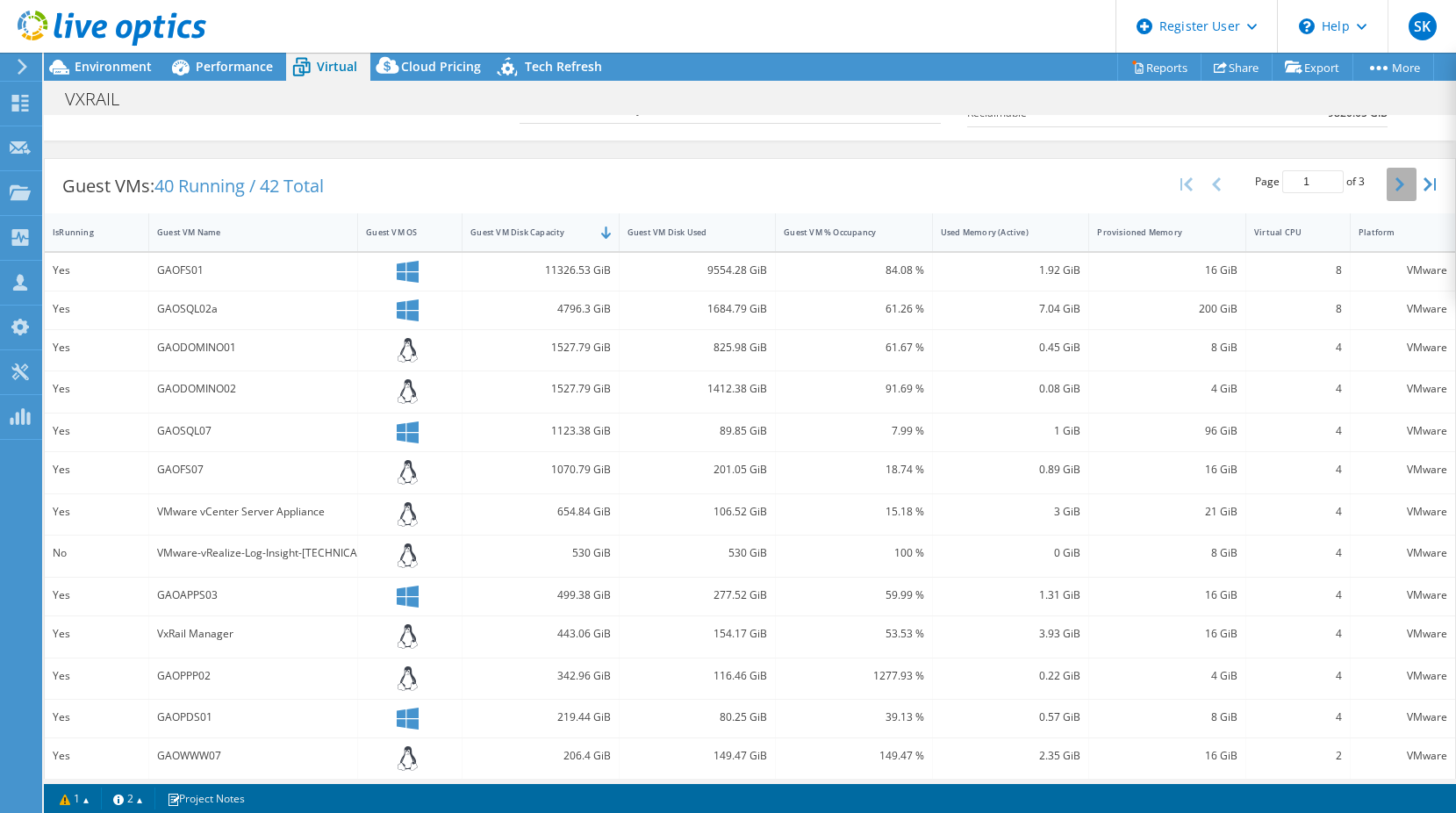
click at [1397, 193] on button "button" at bounding box center [1401, 184] width 29 height 33
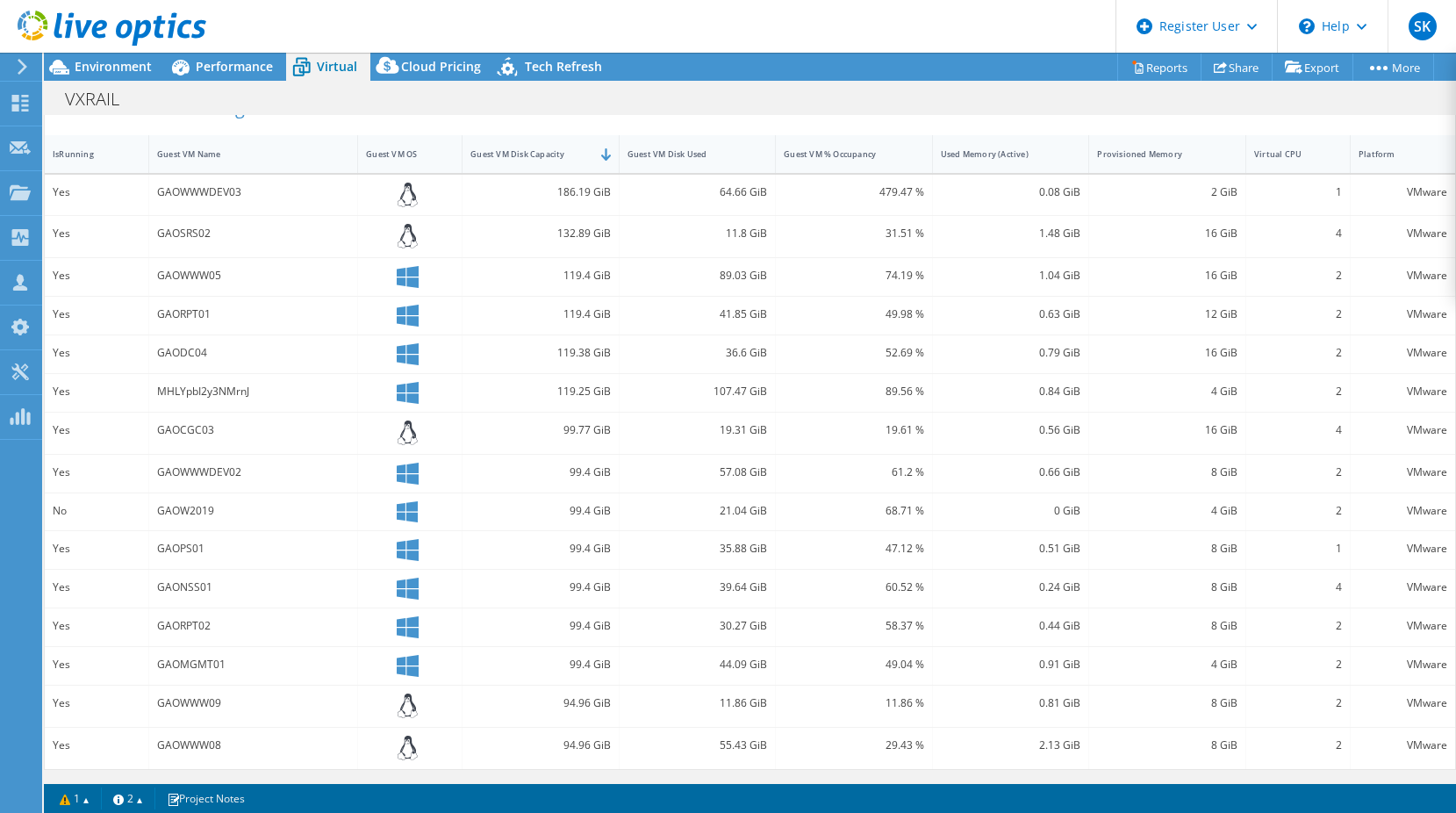
scroll to position [205, 0]
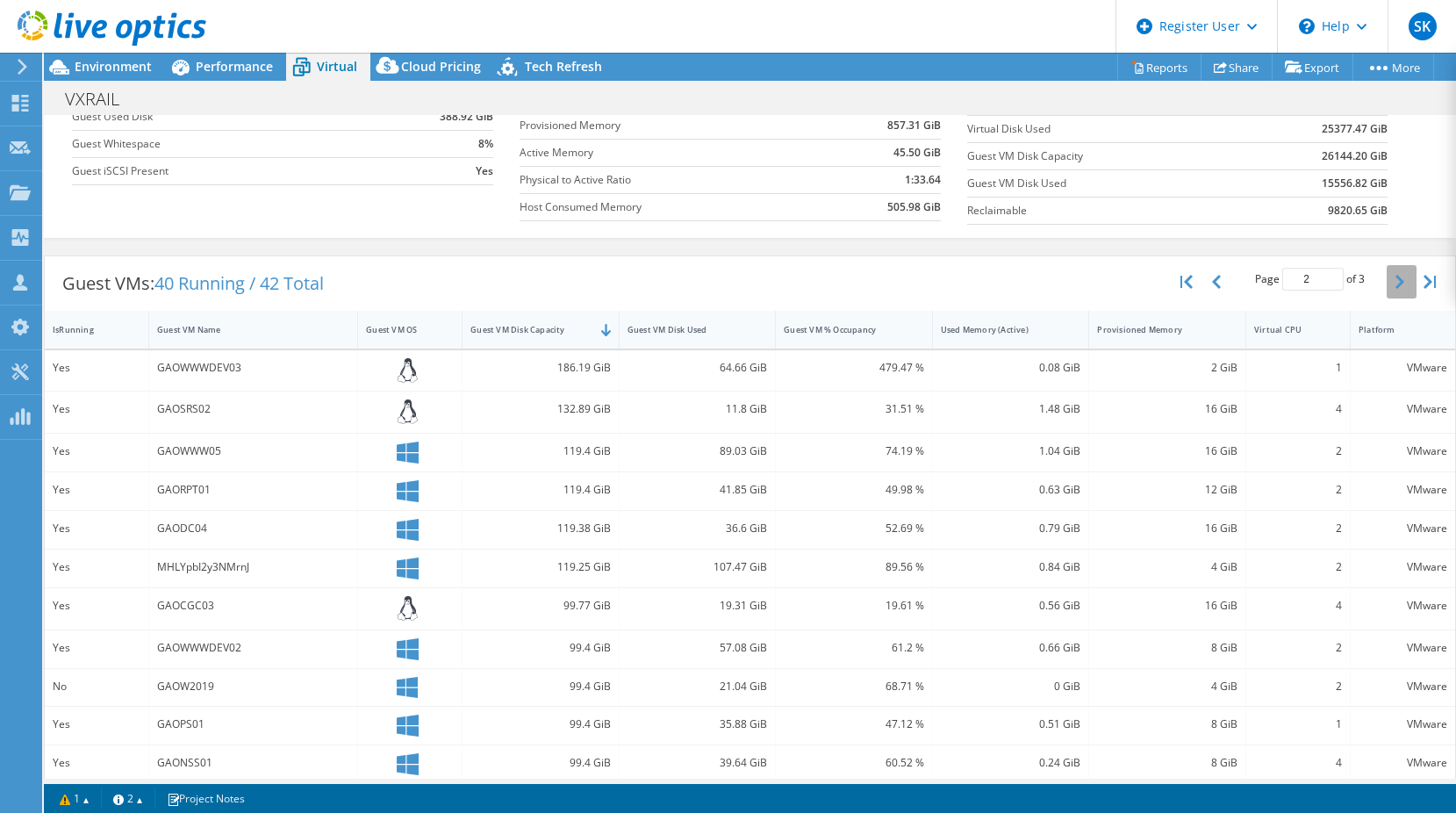
click at [1395, 282] on icon "button" at bounding box center [1400, 281] width 9 height 14
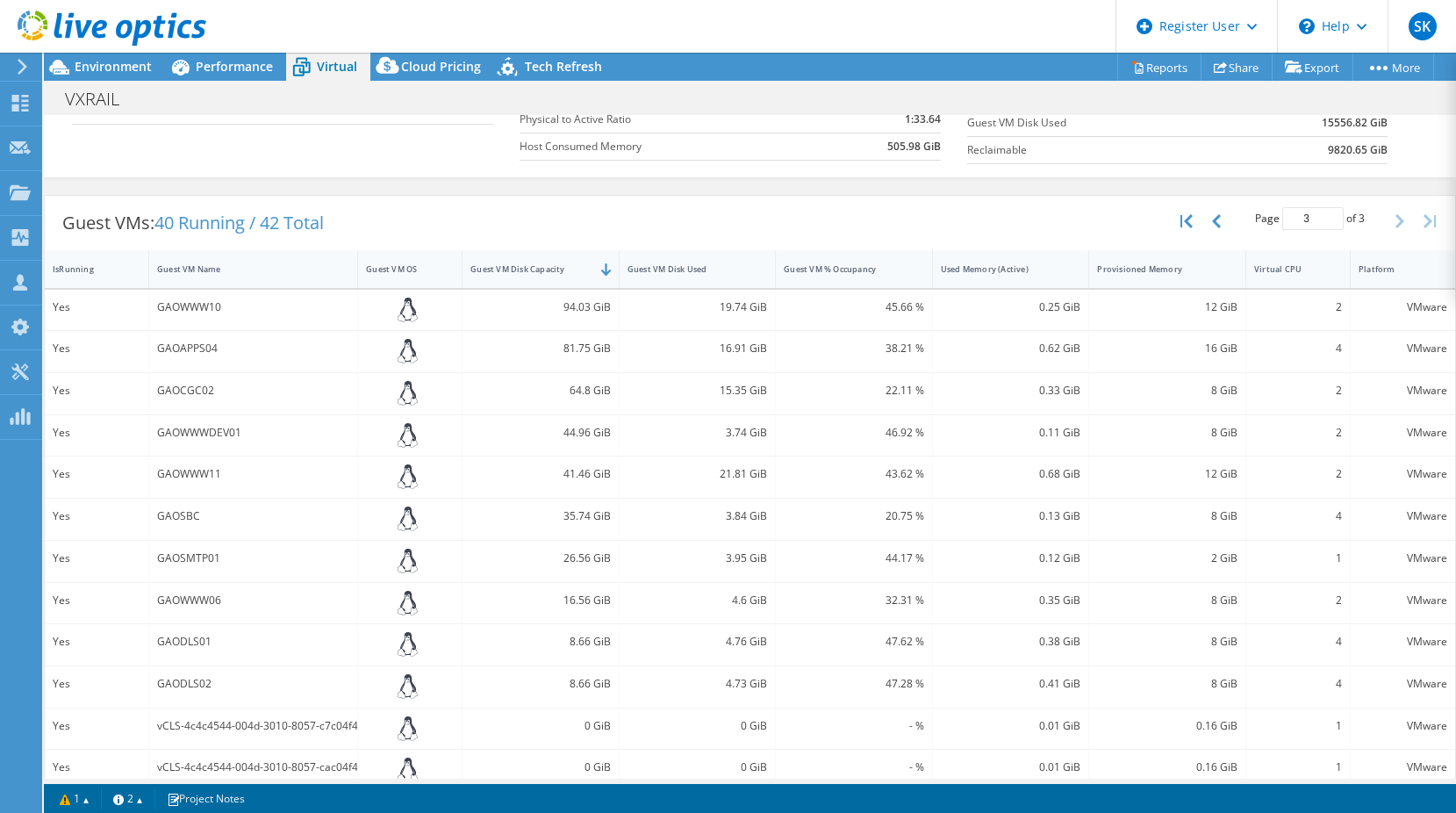
scroll to position [287, 0]
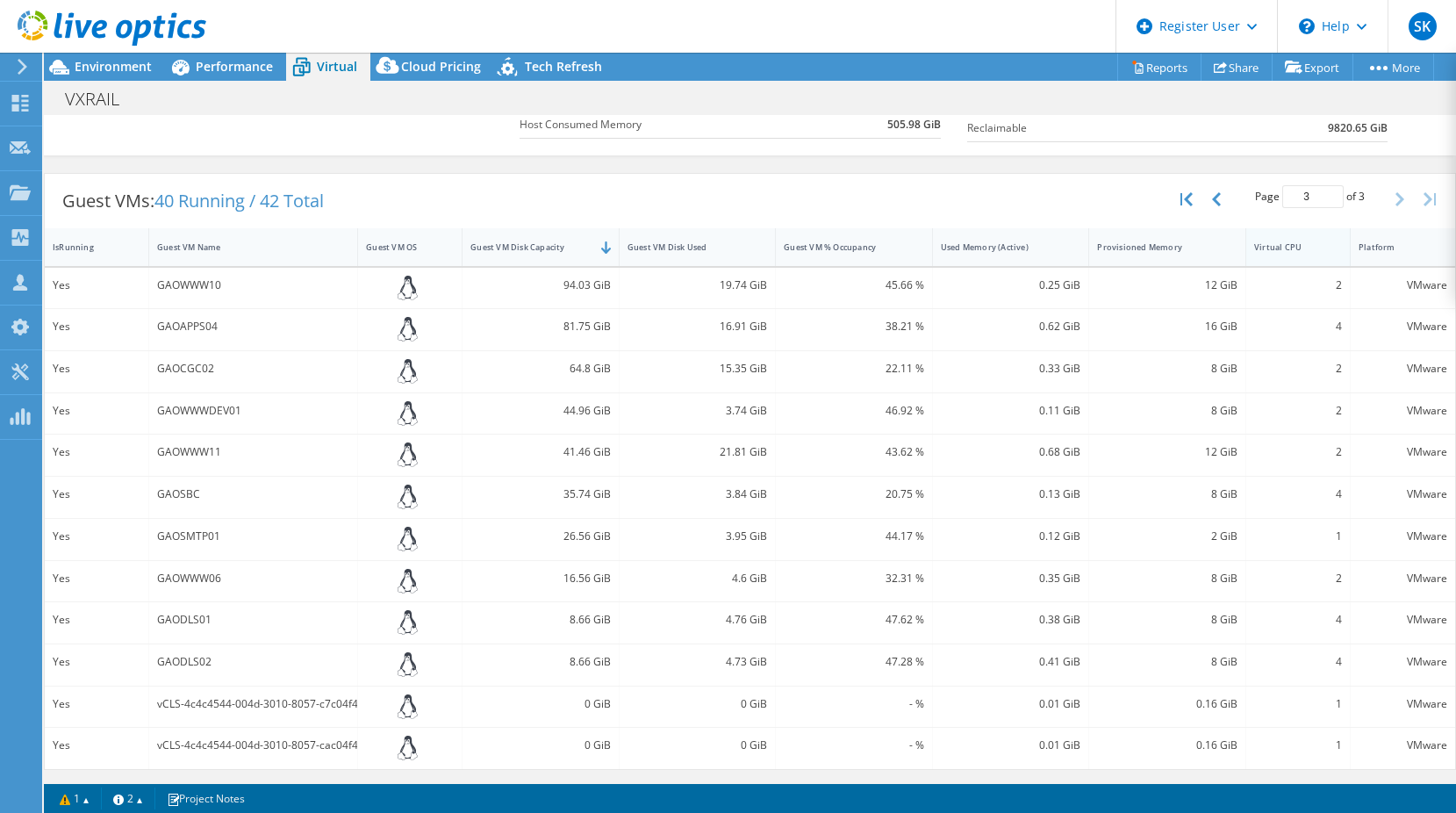
click at [1284, 246] on div "Virtual CPU" at bounding box center [1287, 247] width 66 height 11
type input "1"
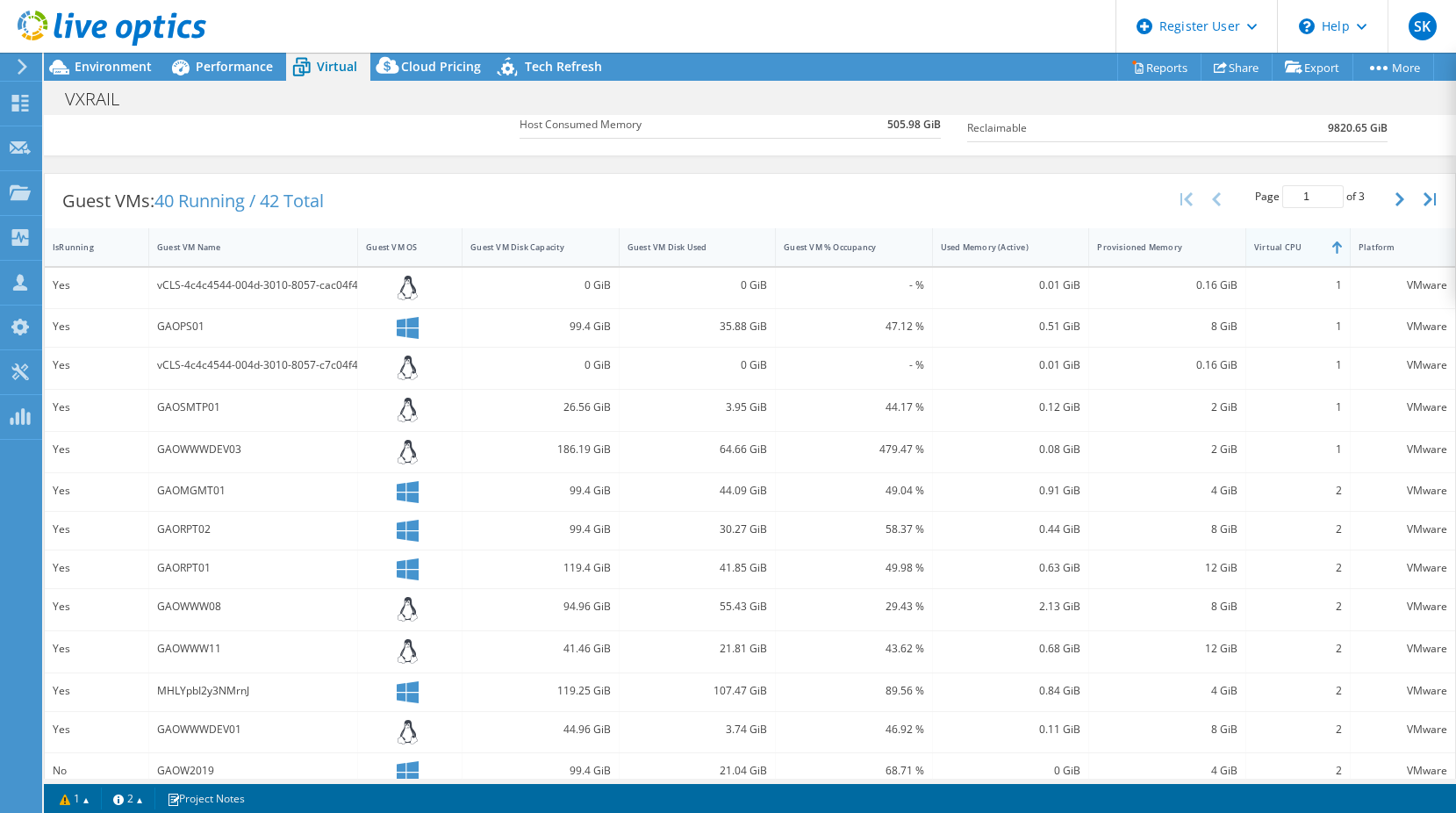
click at [1284, 246] on div "Virtual CPU" at bounding box center [1287, 247] width 66 height 11
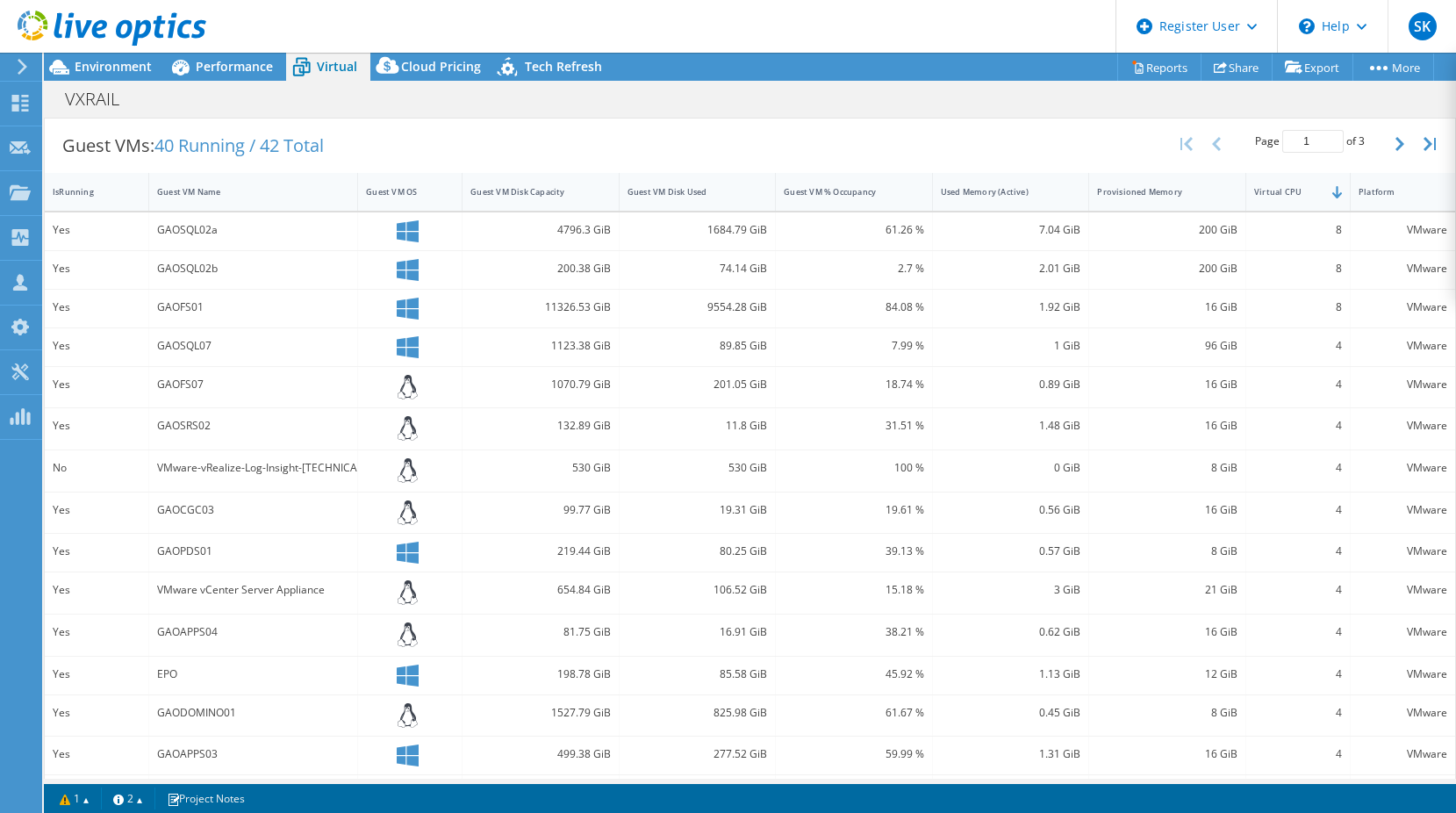
scroll to position [302, 0]
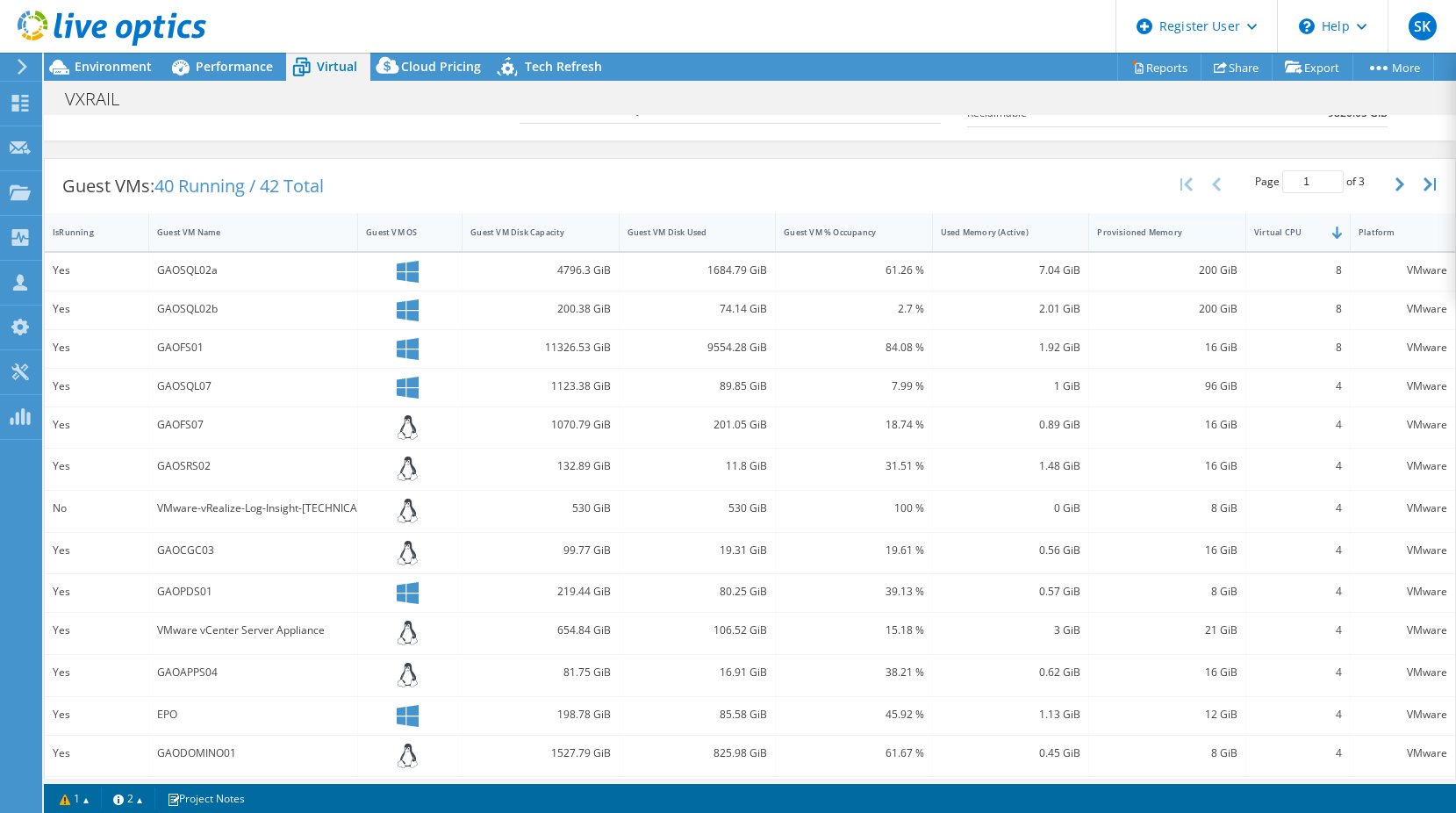
click at [1140, 239] on div "Provisioned Memory" at bounding box center [1157, 232] width 135 height 28
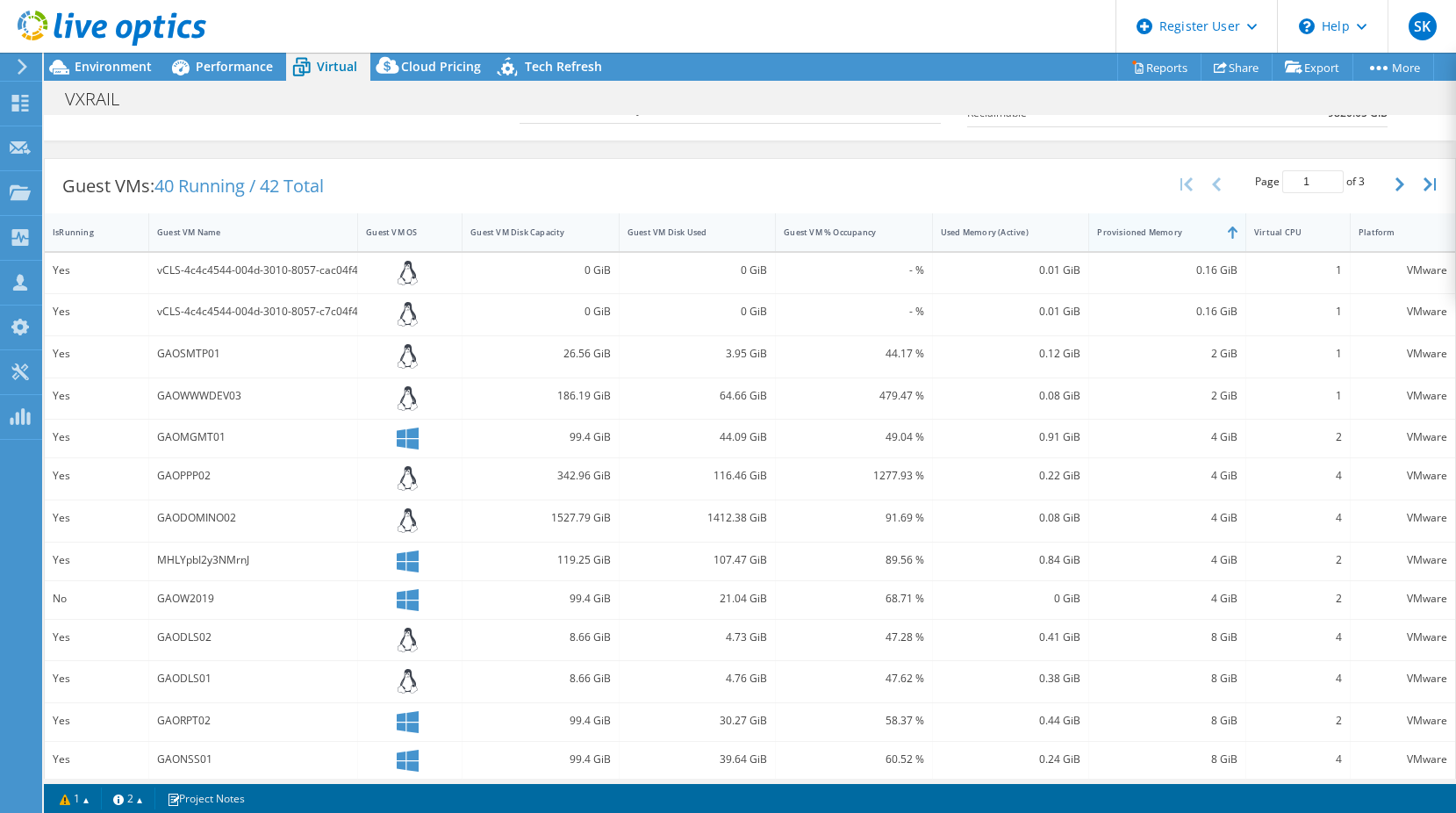
click at [1135, 238] on div "Provisioned Memory" at bounding box center [1157, 232] width 135 height 28
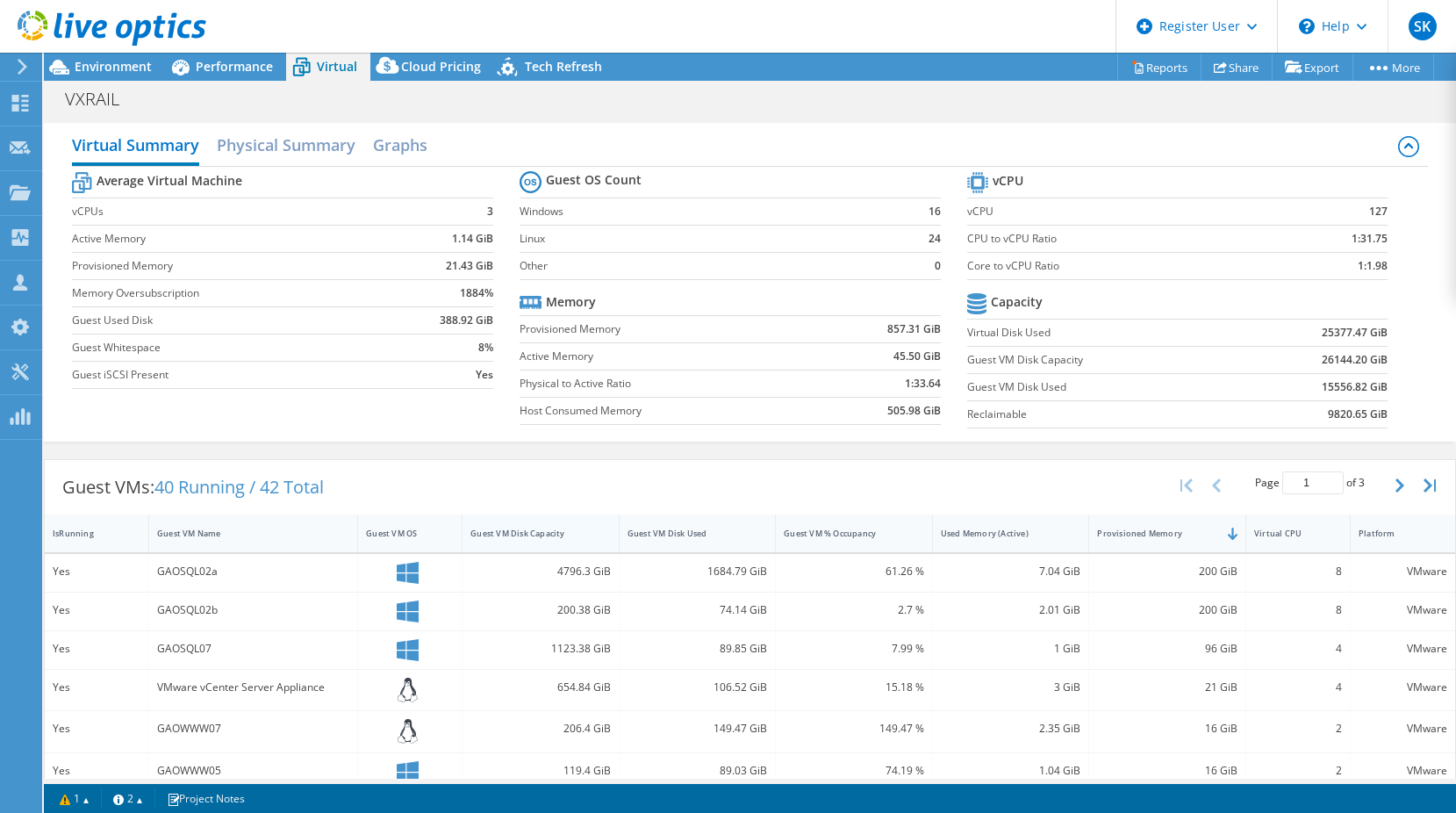
scroll to position [0, 0]
drag, startPoint x: 544, startPoint y: 300, endPoint x: 593, endPoint y: 298, distance: 49.0
click at [593, 298] on tr "Memory" at bounding box center [730, 303] width 421 height 28
click at [240, 73] on span "Performance" at bounding box center [234, 66] width 77 height 17
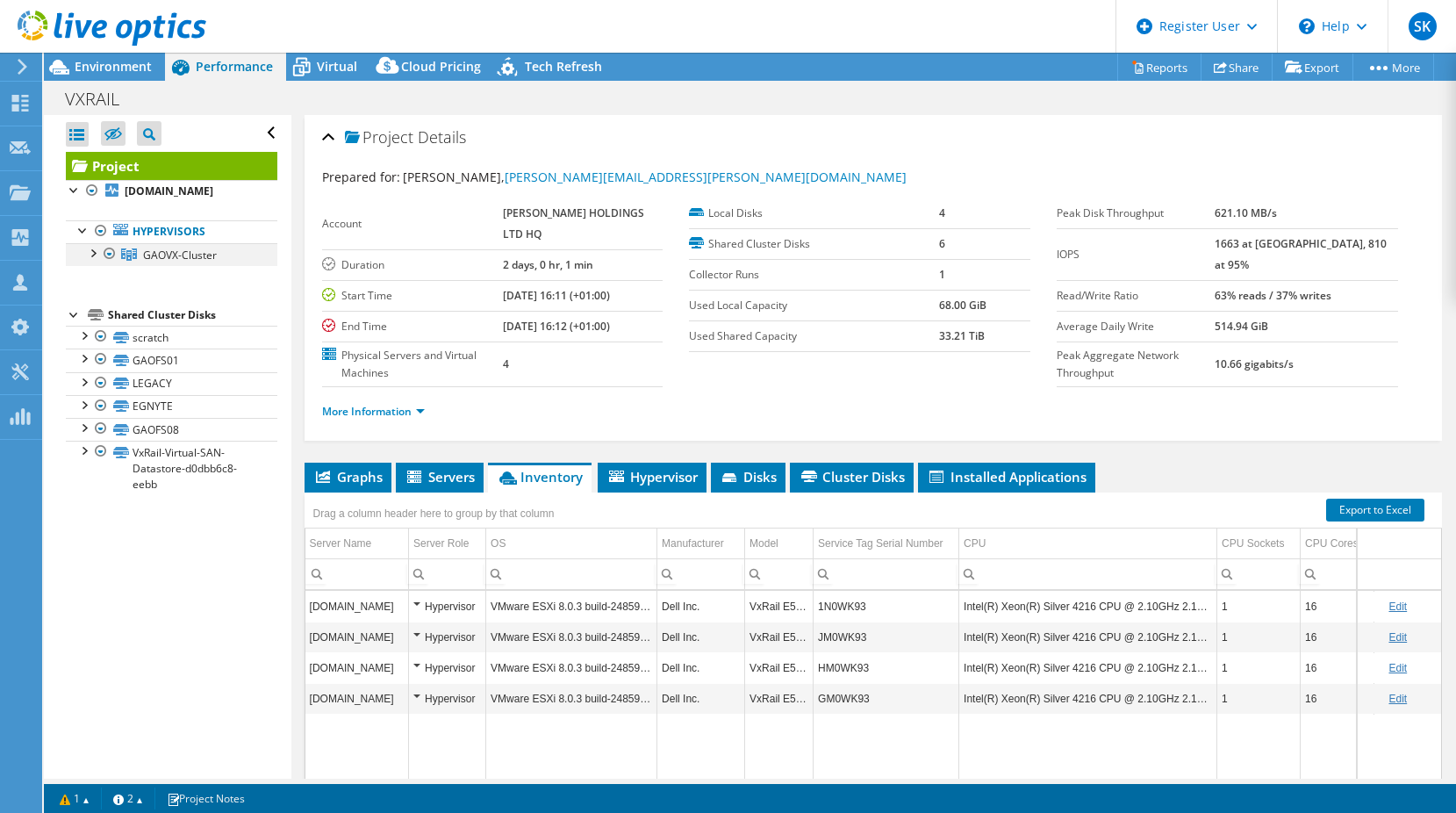
click at [88, 259] on div at bounding box center [91, 252] width 18 height 18
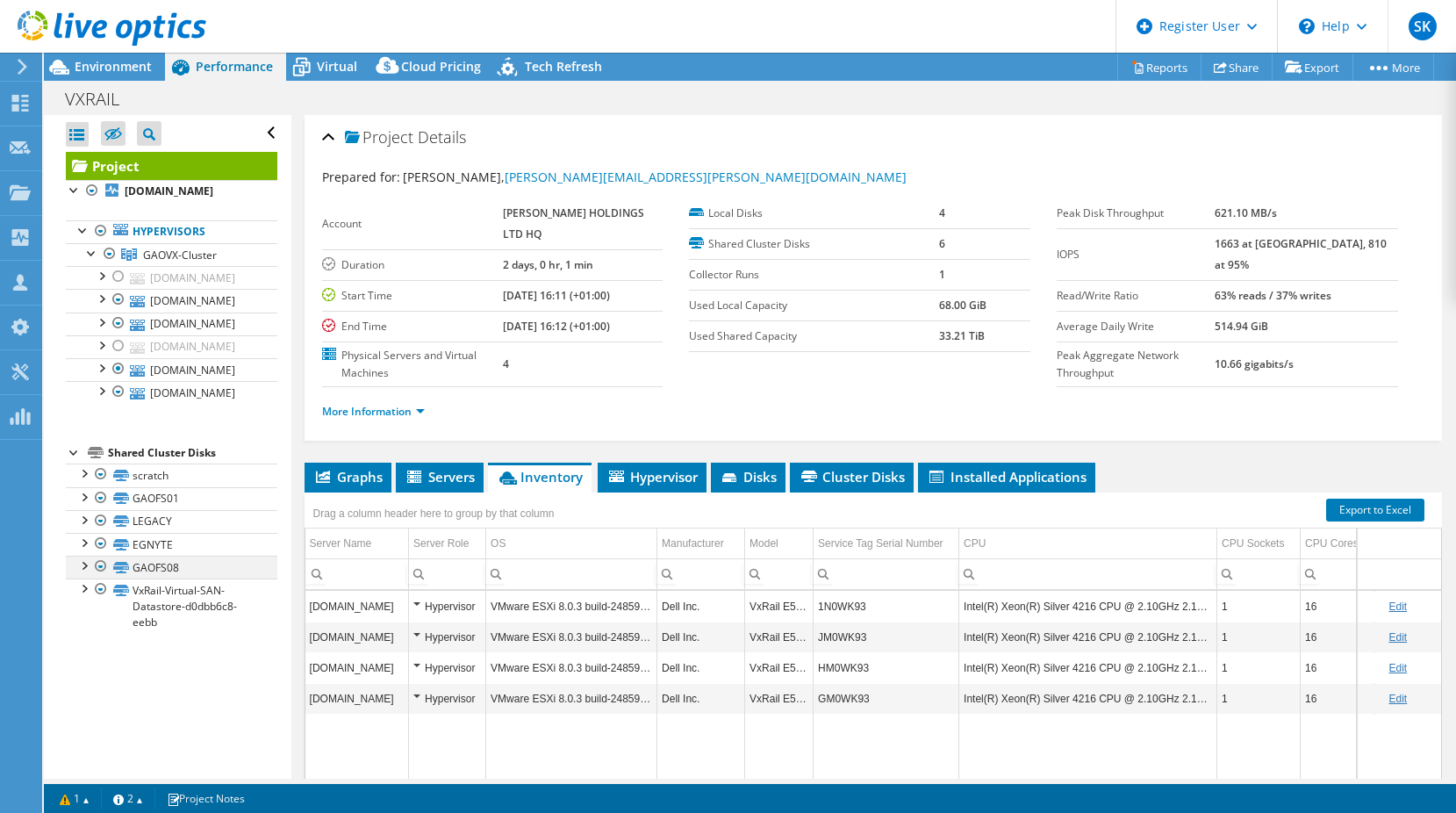
click at [98, 567] on div at bounding box center [100, 566] width 18 height 21
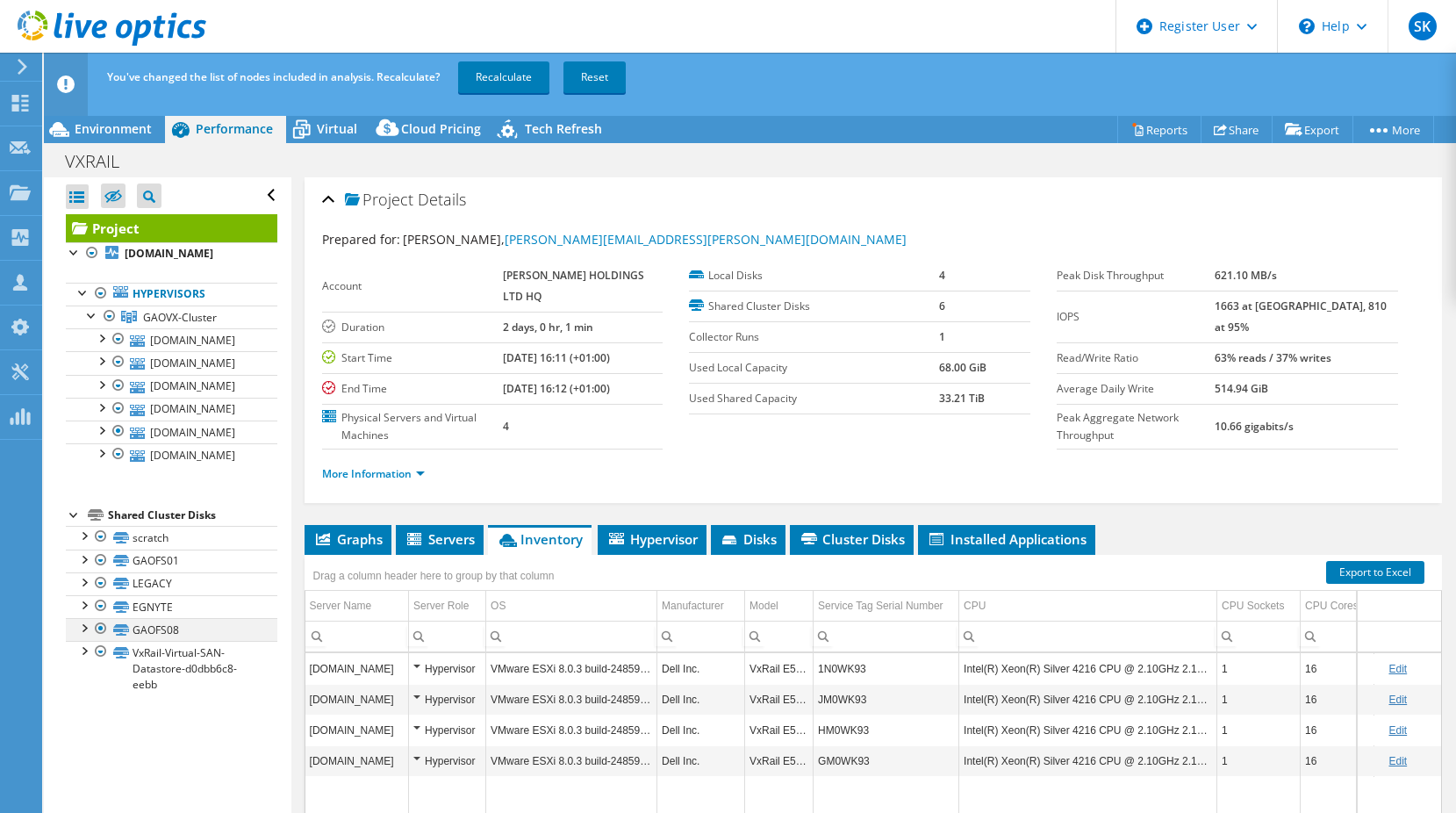
click at [96, 630] on div at bounding box center [100, 628] width 18 height 21
click at [103, 606] on div at bounding box center [100, 606] width 18 height 21
click at [100, 607] on div at bounding box center [100, 606] width 18 height 21
click at [100, 585] on div at bounding box center [100, 583] width 18 height 21
click at [102, 583] on div at bounding box center [100, 583] width 18 height 21
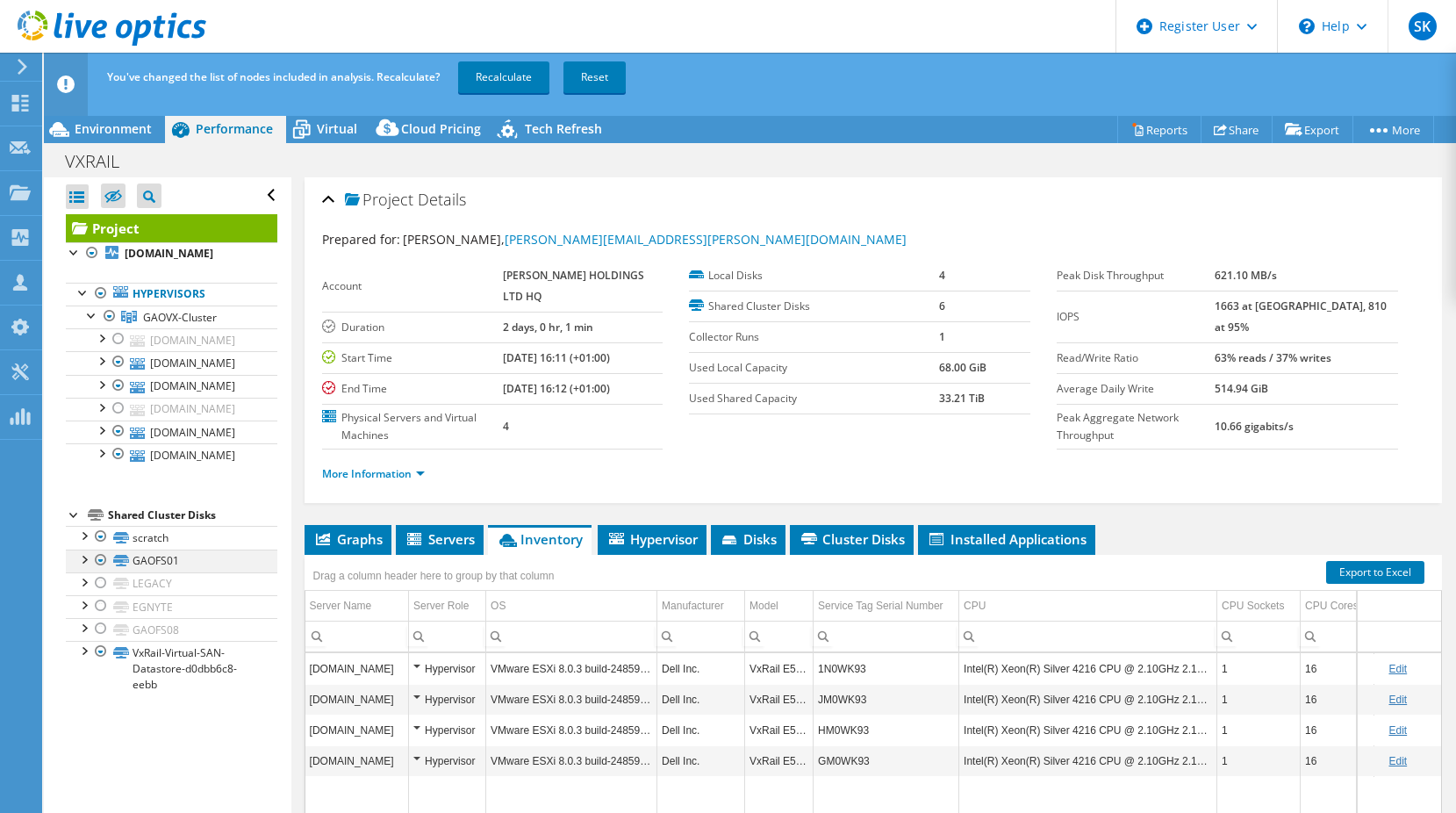
click at [100, 562] on div at bounding box center [100, 560] width 18 height 21
click at [100, 537] on div at bounding box center [100, 536] width 18 height 21
click at [100, 539] on div at bounding box center [100, 536] width 18 height 21
click at [512, 82] on link "Recalculate" at bounding box center [503, 77] width 91 height 31
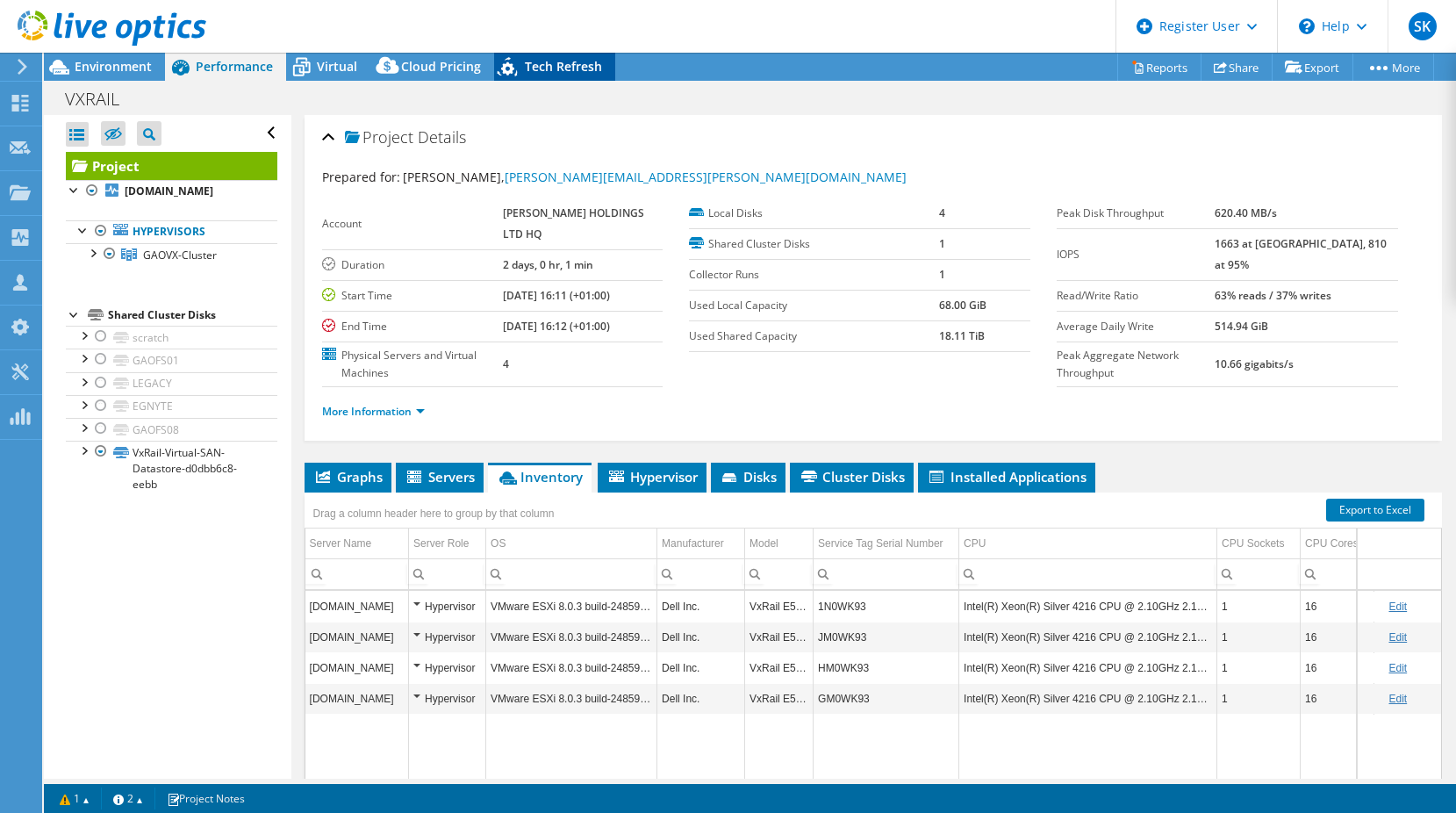
click at [526, 73] on span "Tech Refresh" at bounding box center [563, 66] width 77 height 17
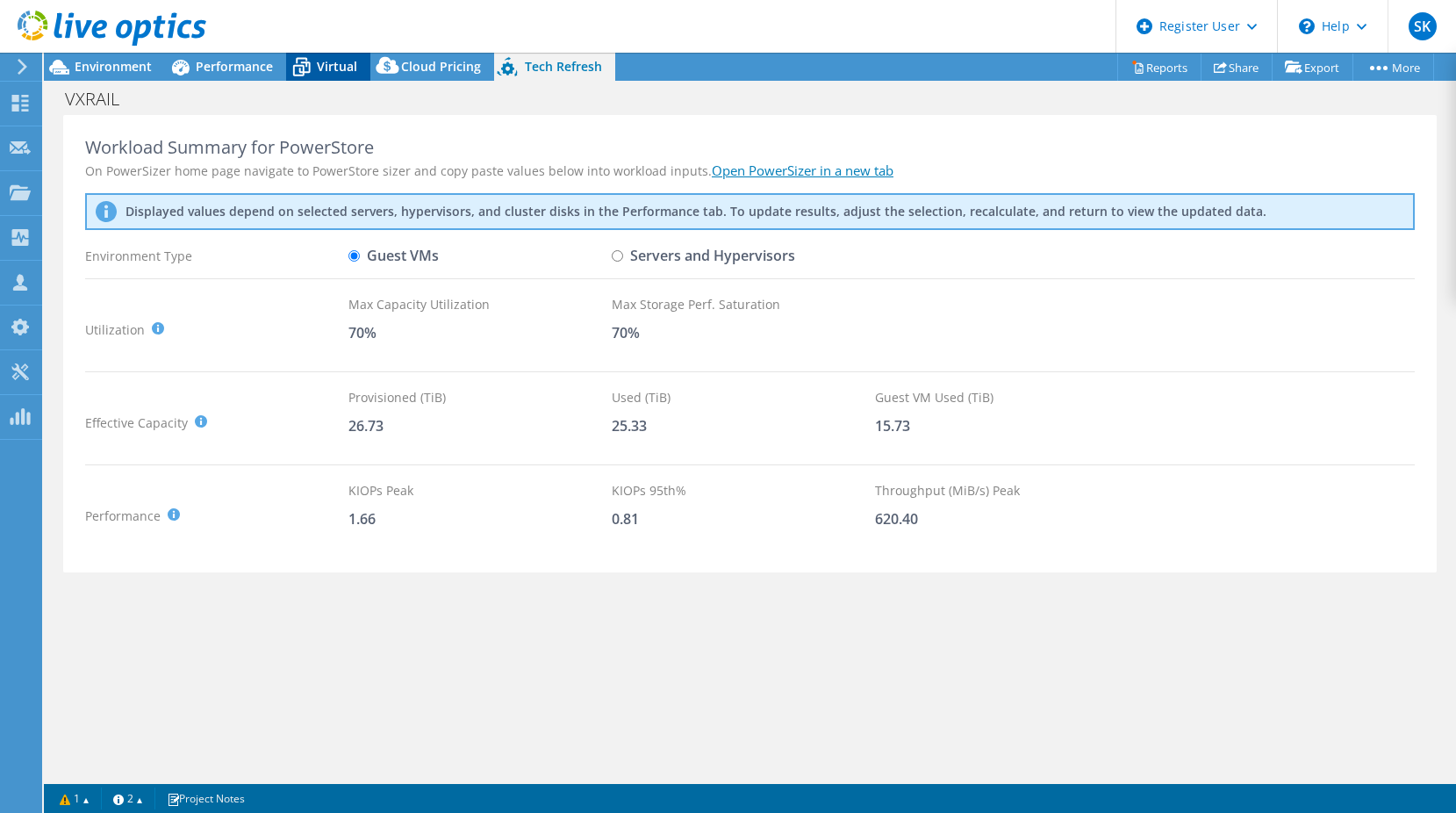
click at [345, 63] on span "Virtual" at bounding box center [337, 66] width 41 height 17
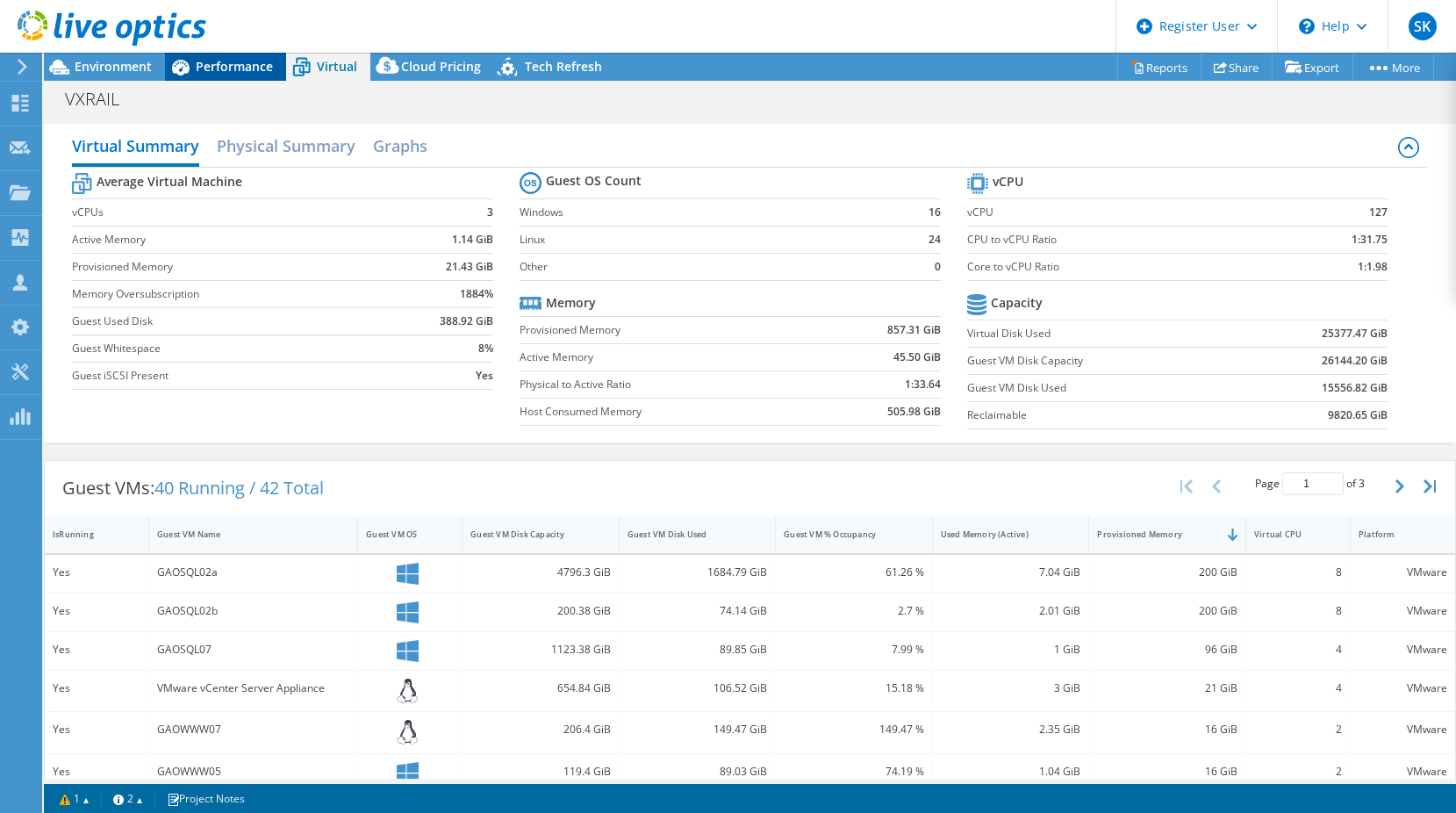
click at [236, 63] on span "Performance" at bounding box center [234, 66] width 77 height 17
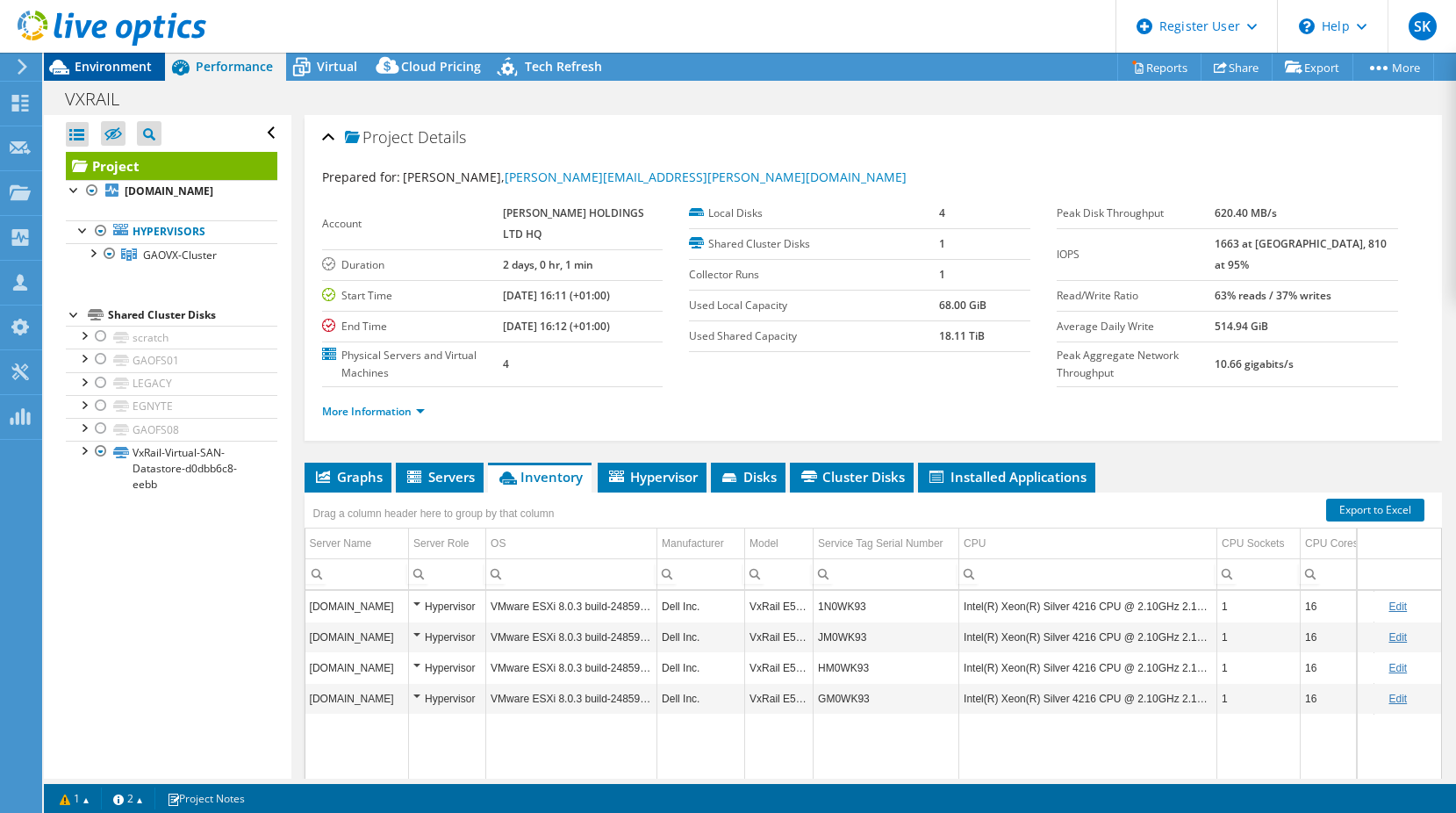
click at [117, 67] on span "Environment" at bounding box center [113, 66] width 77 height 17
